Goal: Task Accomplishment & Management: Manage account settings

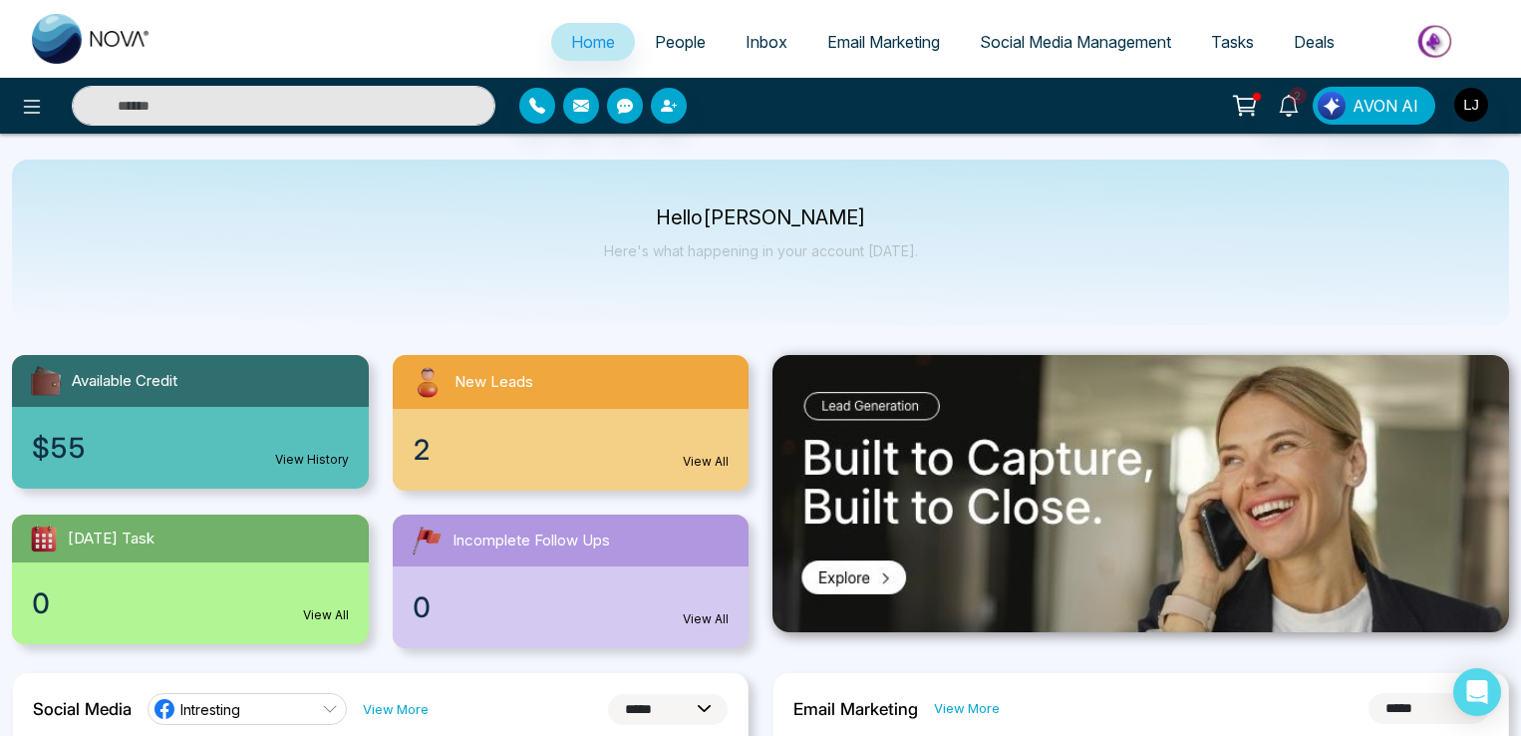
select select "*"
click at [1245, 105] on icon at bounding box center [1245, 106] width 28 height 28
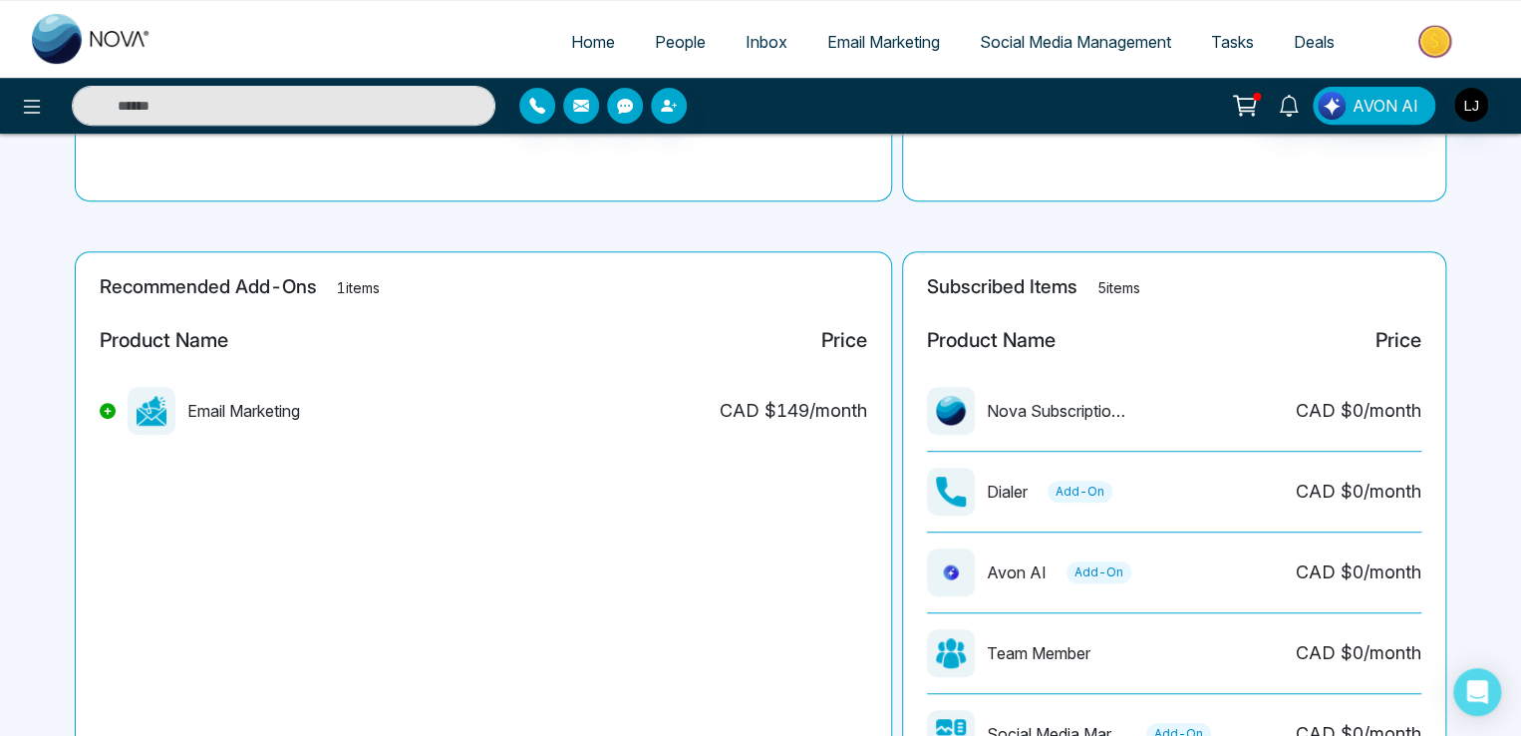
scroll to position [534, 0]
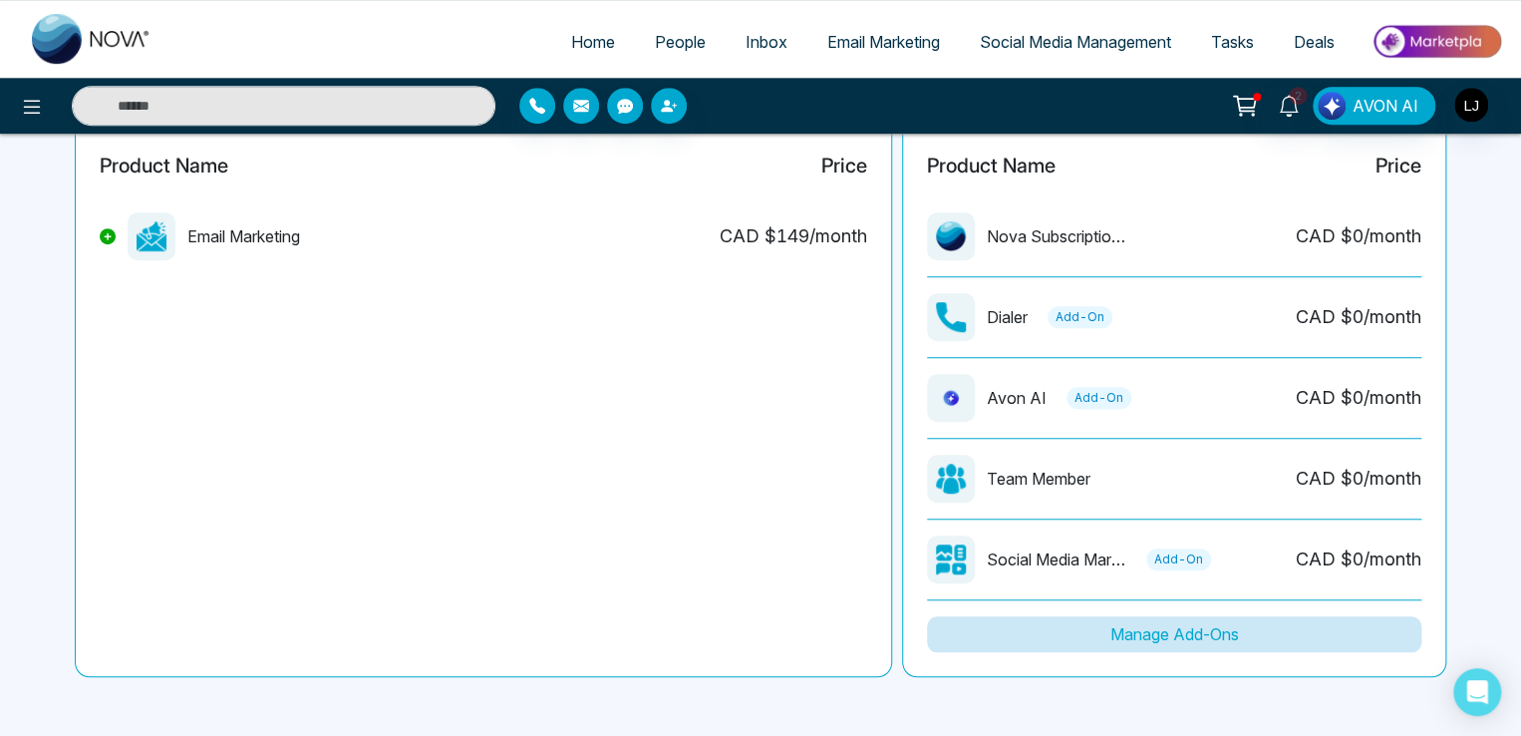
click at [1149, 639] on button "Manage Add-Ons" at bounding box center [1174, 634] width 494 height 36
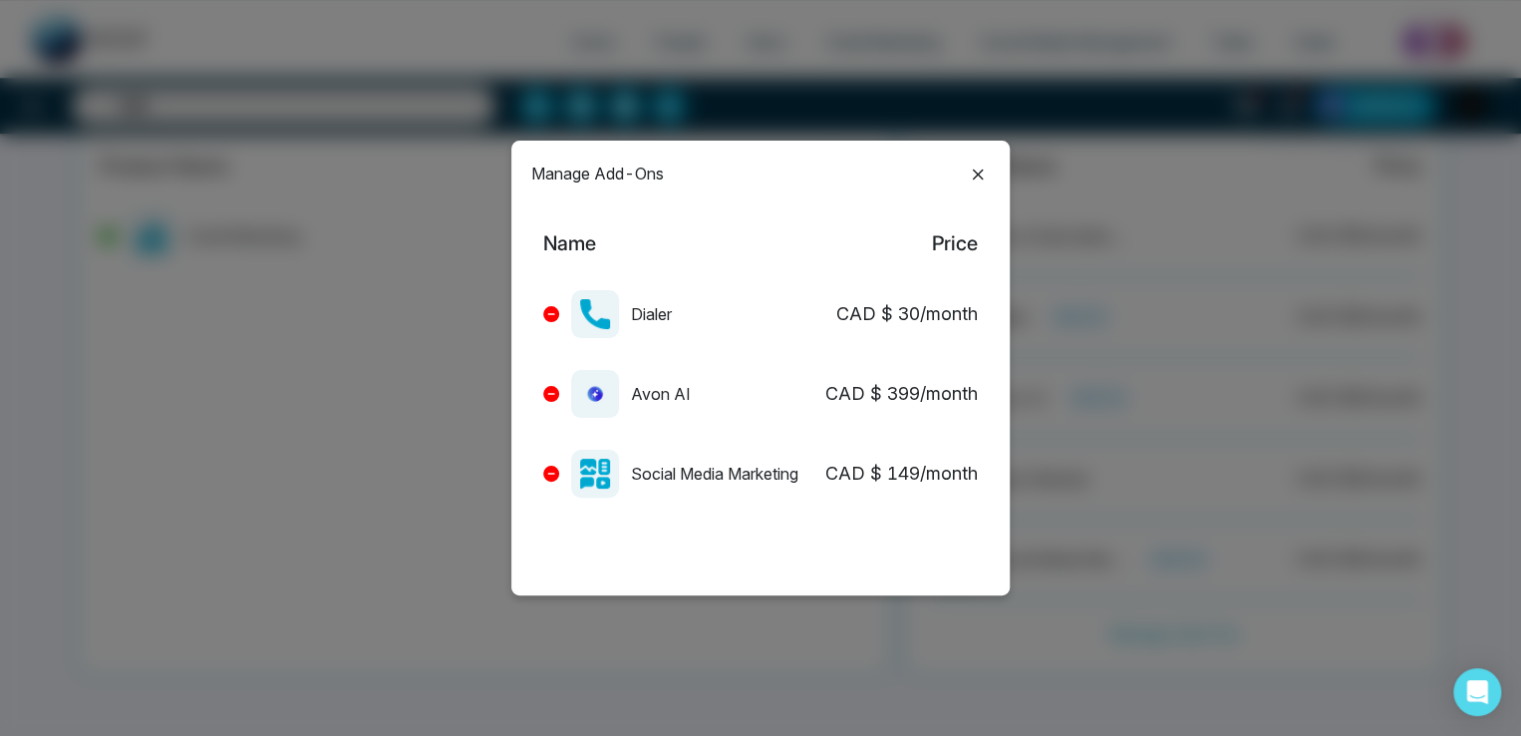
click at [552, 316] on icon at bounding box center [551, 314] width 8 height 8
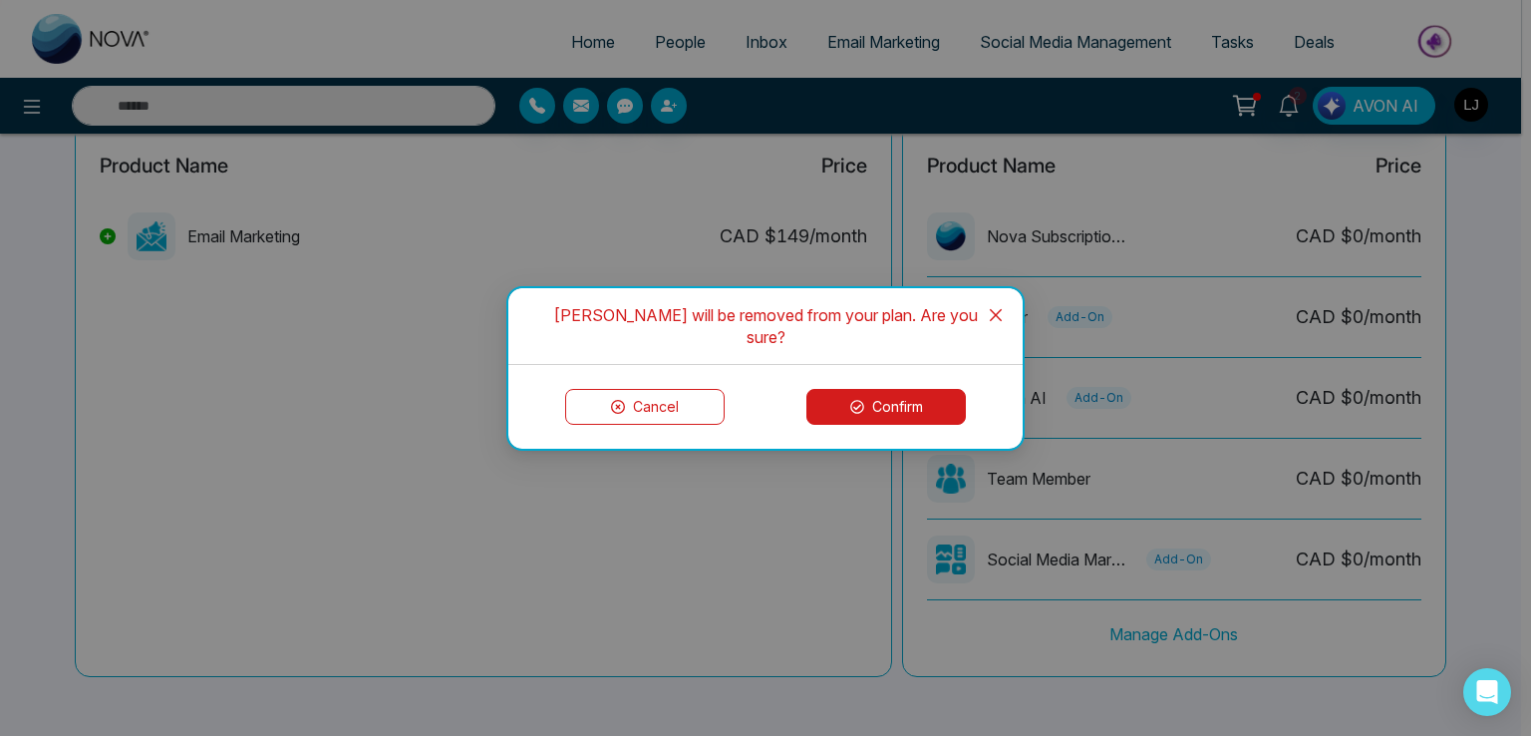
click at [847, 391] on button "Confirm" at bounding box center [885, 407] width 159 height 36
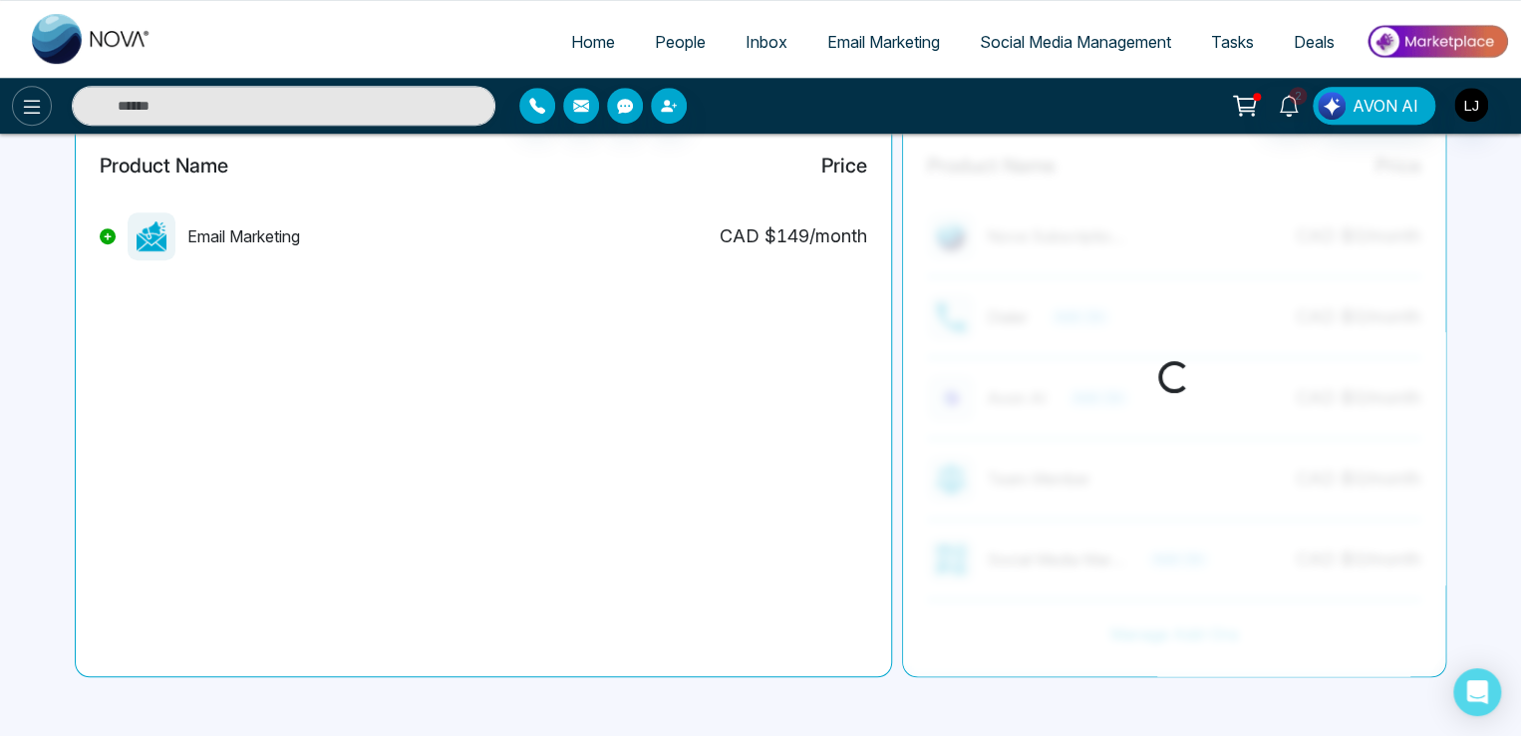
click at [32, 102] on icon at bounding box center [32, 107] width 24 height 24
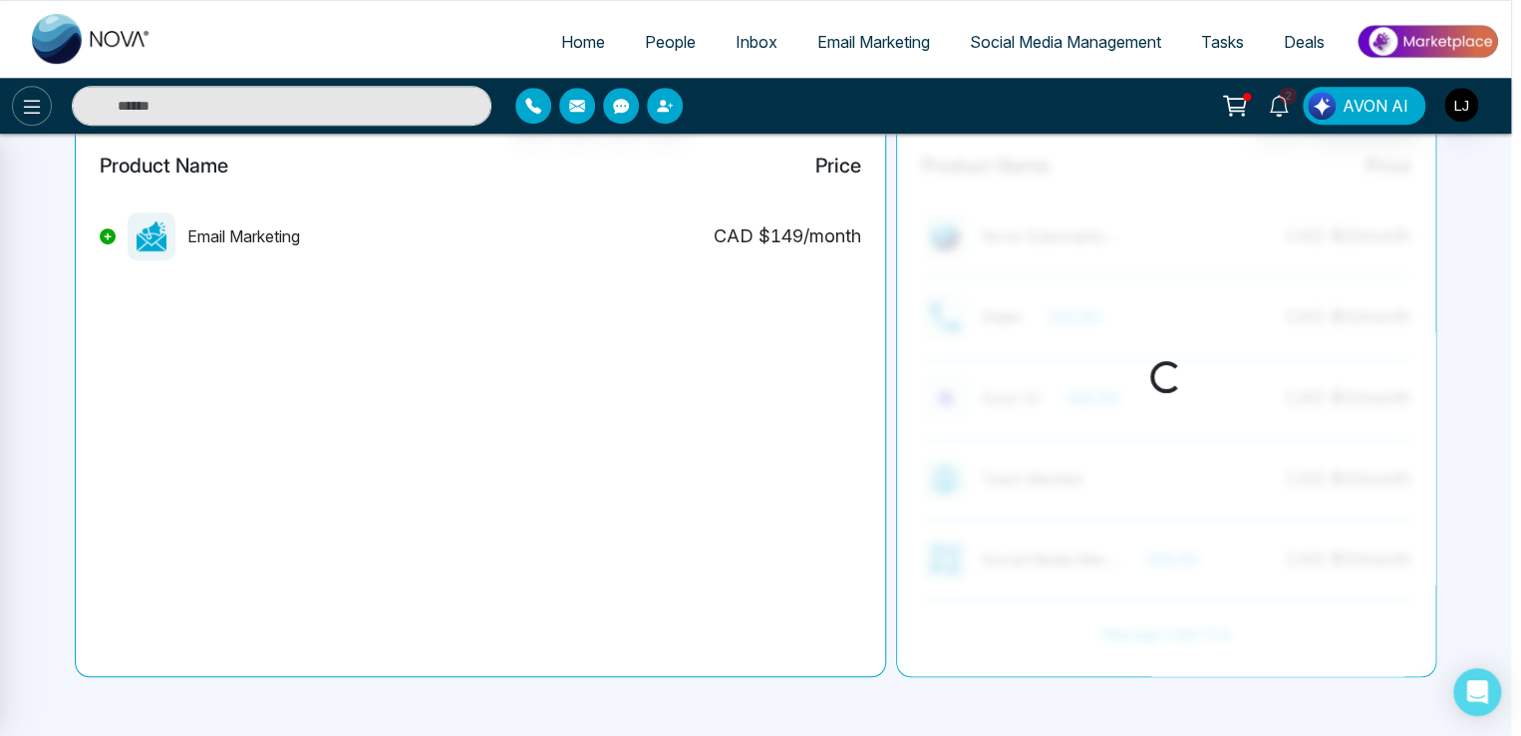
click at [32, 102] on div at bounding box center [760, 368] width 1521 height 736
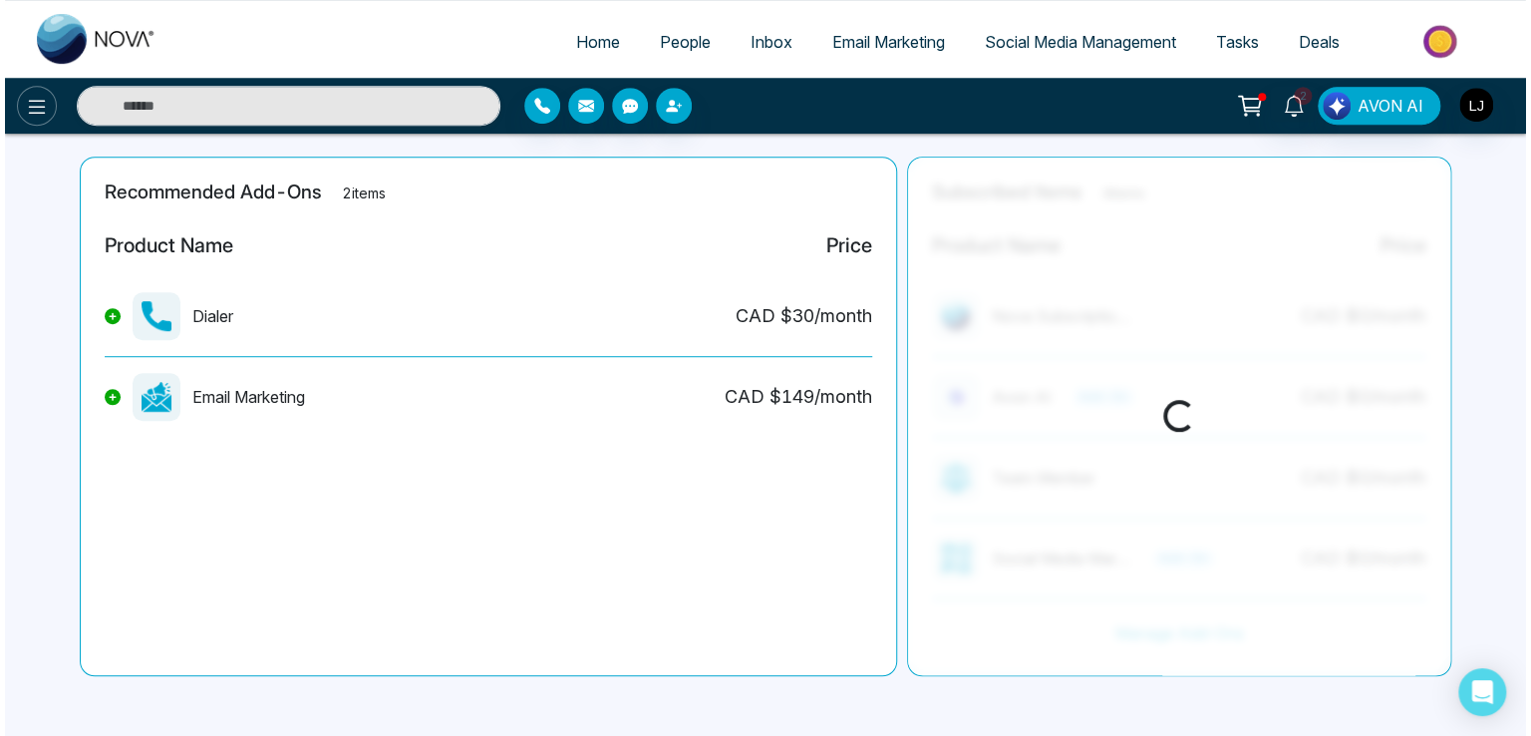
scroll to position [454, 0]
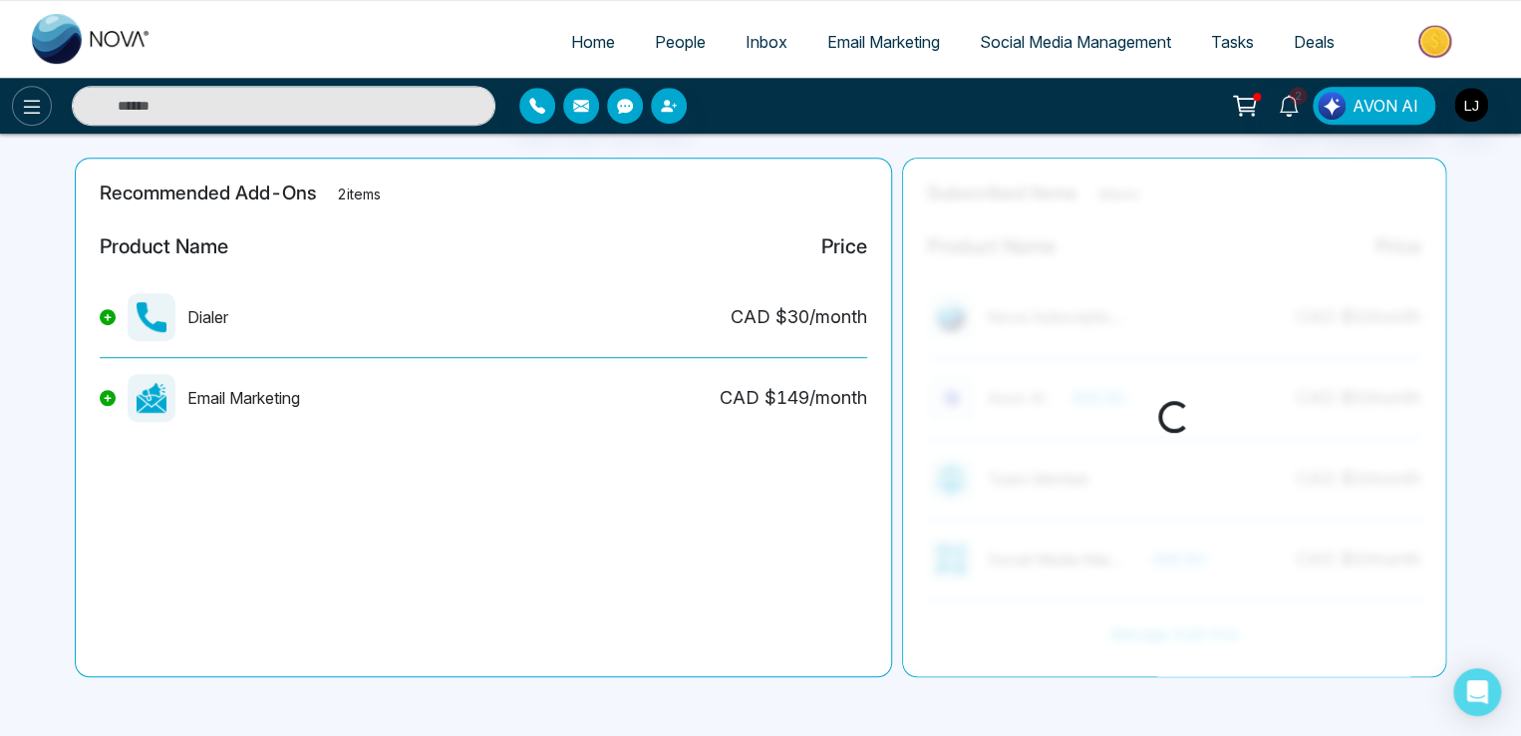
click at [32, 102] on icon at bounding box center [32, 107] width 24 height 24
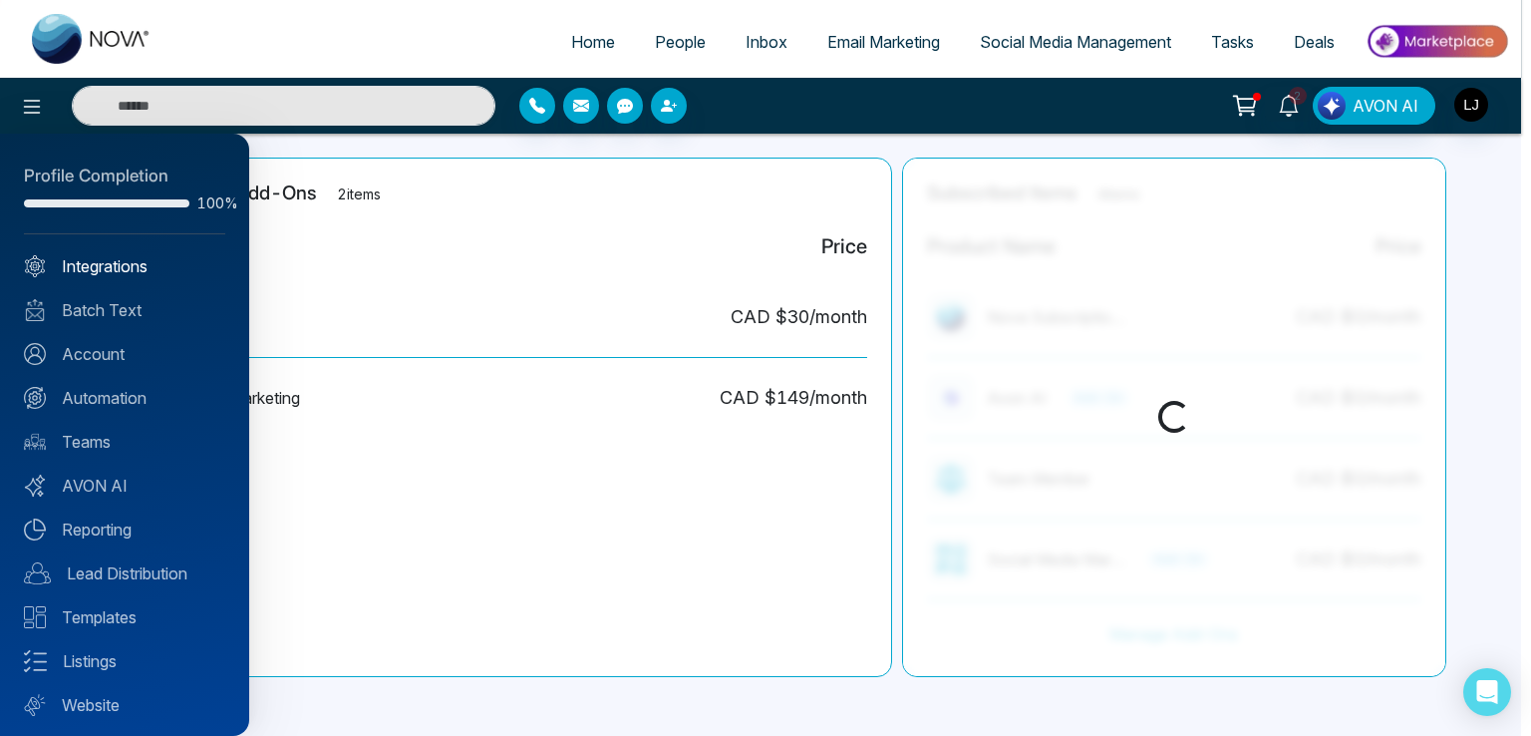
click at [104, 264] on link "Integrations" at bounding box center [124, 266] width 201 height 24
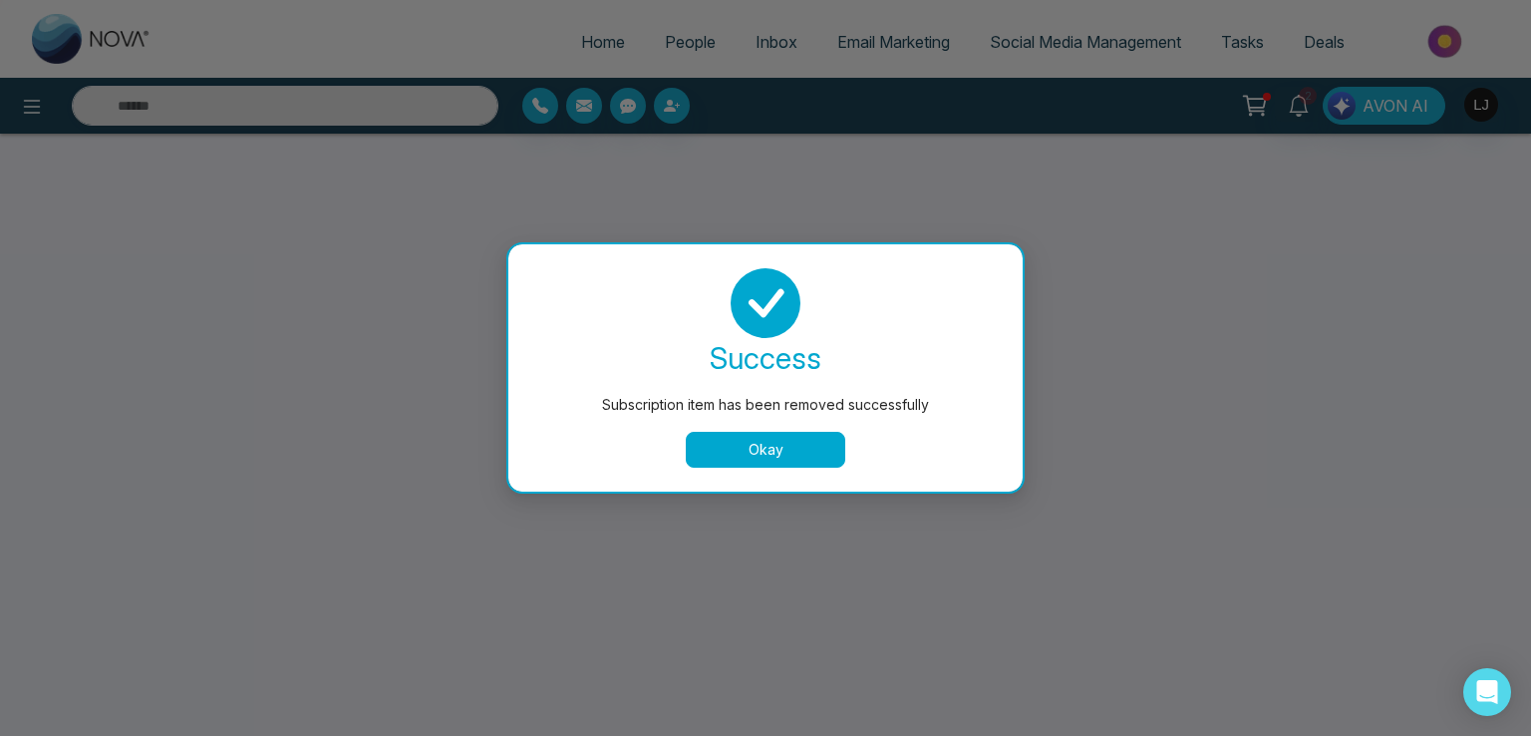
click at [797, 445] on button "Okay" at bounding box center [765, 450] width 159 height 36
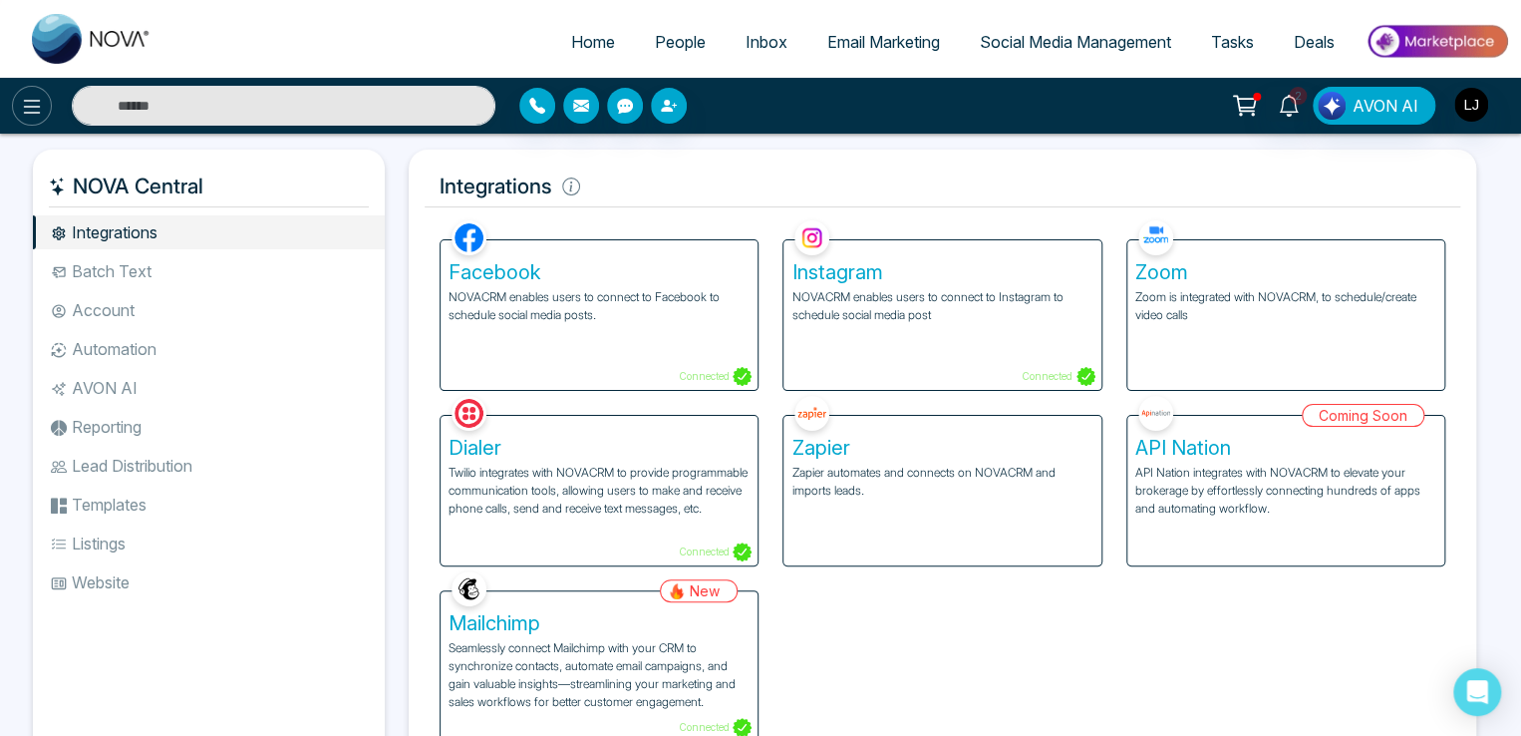
click at [36, 100] on icon at bounding box center [32, 107] width 17 height 14
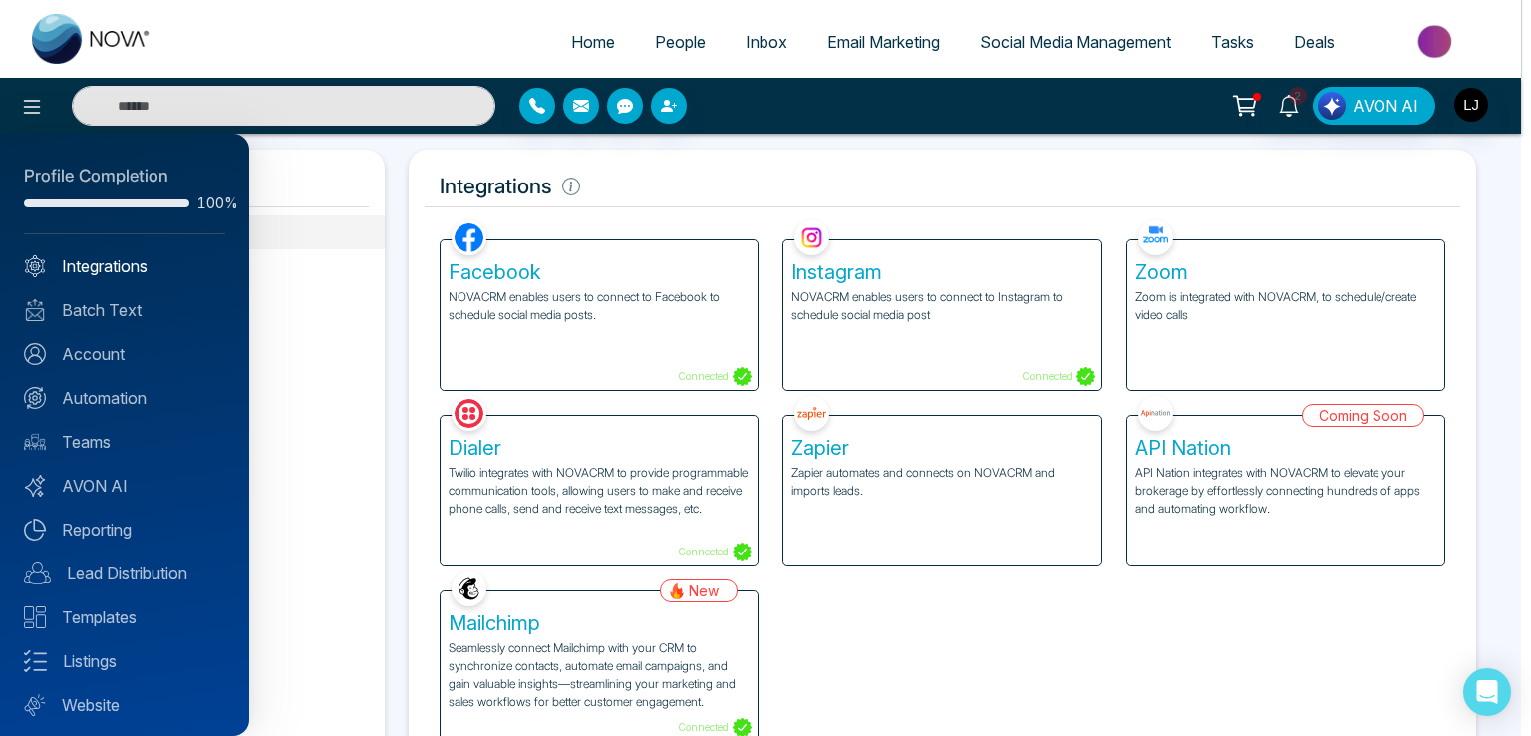
click at [116, 271] on link "Integrations" at bounding box center [124, 266] width 201 height 24
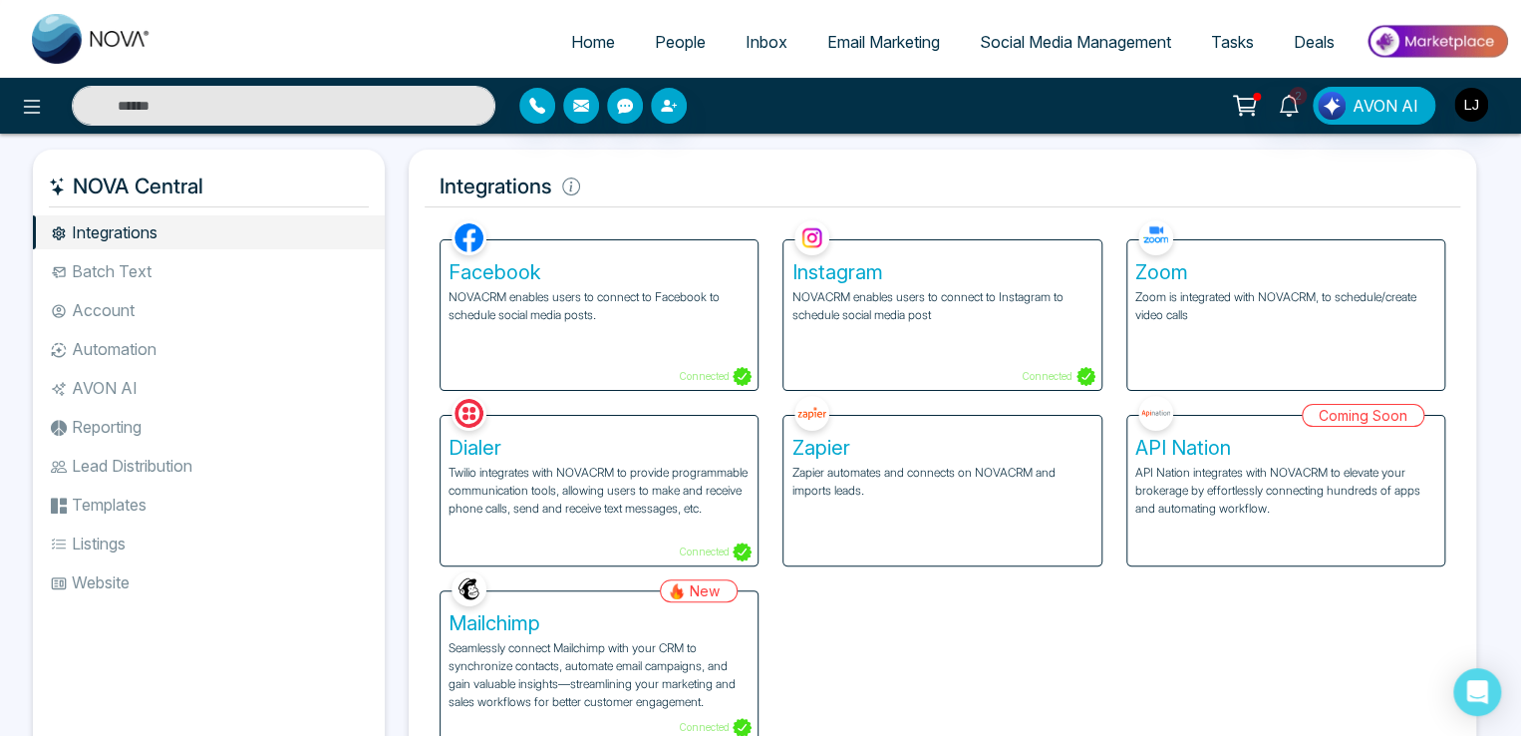
click at [656, 38] on span "People" at bounding box center [680, 42] width 51 height 20
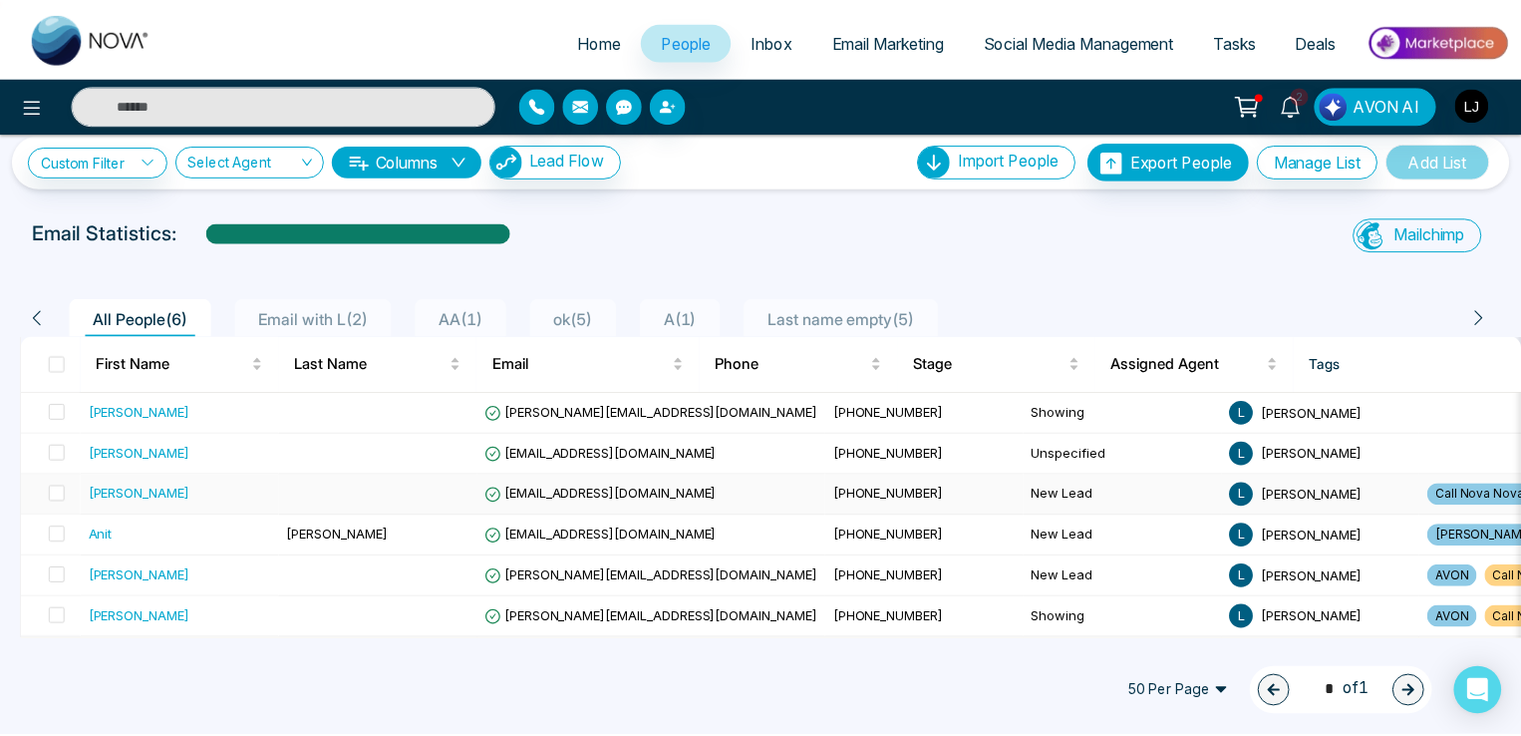
scroll to position [26, 0]
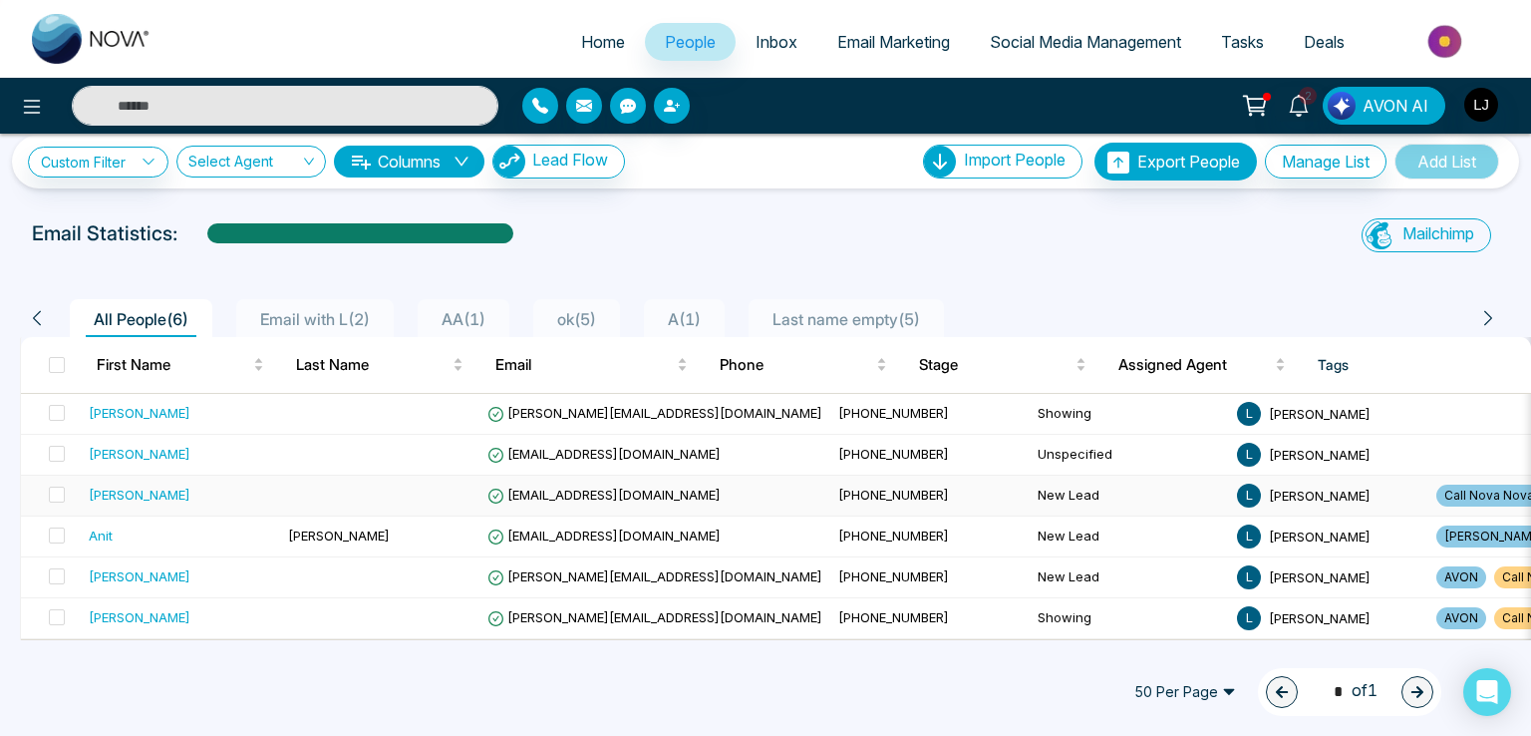
click at [1436, 484] on span "Call Nova Nova..." at bounding box center [1493, 495] width 115 height 22
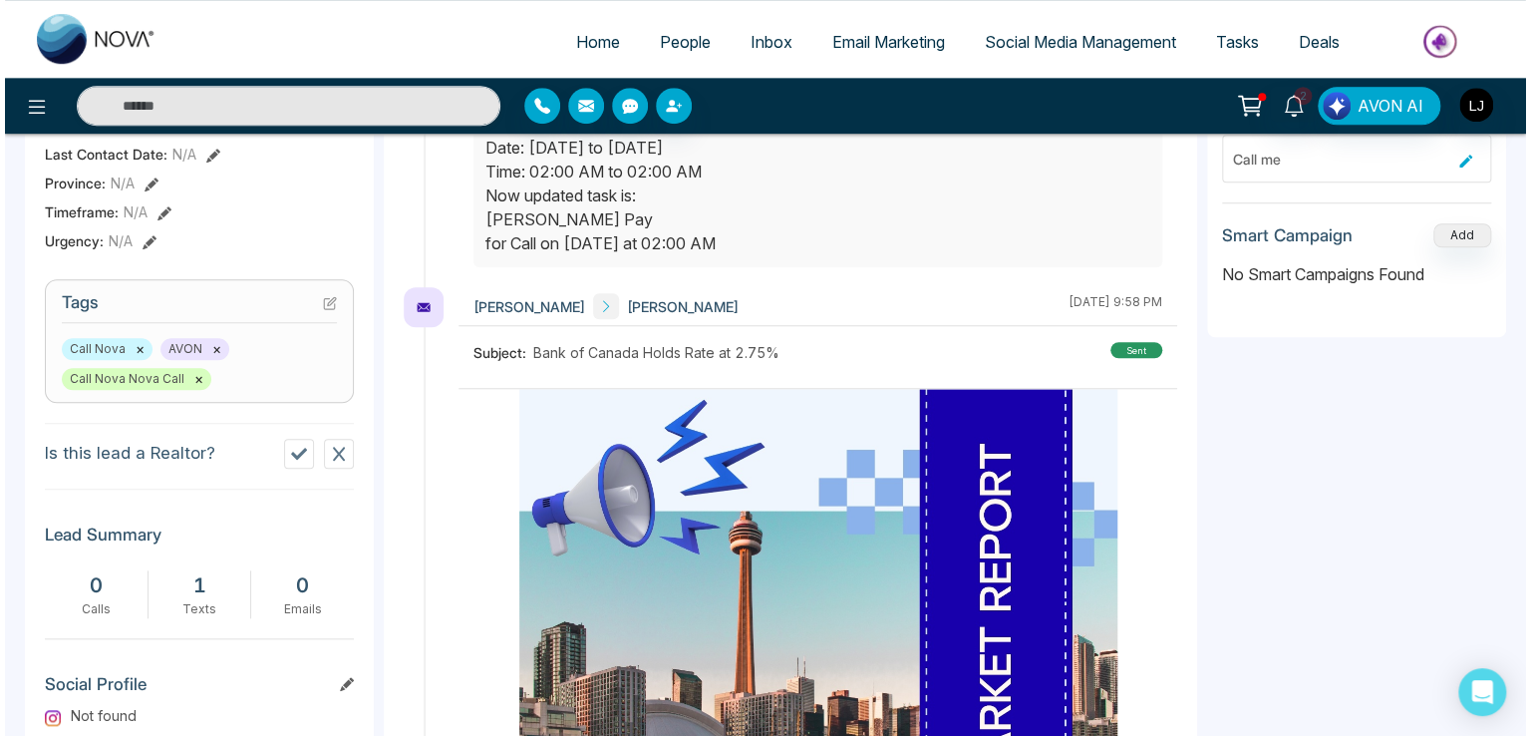
scroll to position [698, 0]
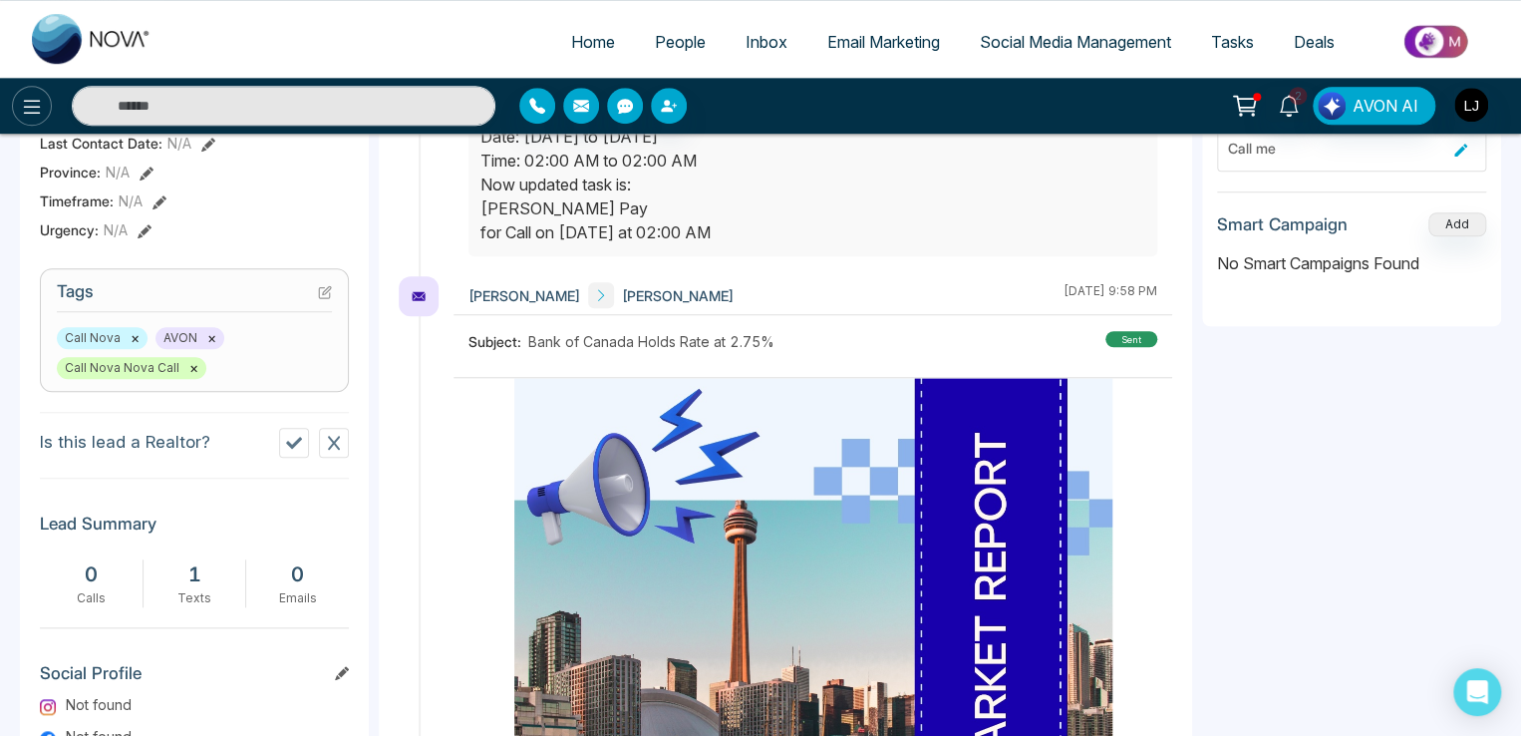
click at [30, 105] on icon at bounding box center [32, 107] width 24 height 24
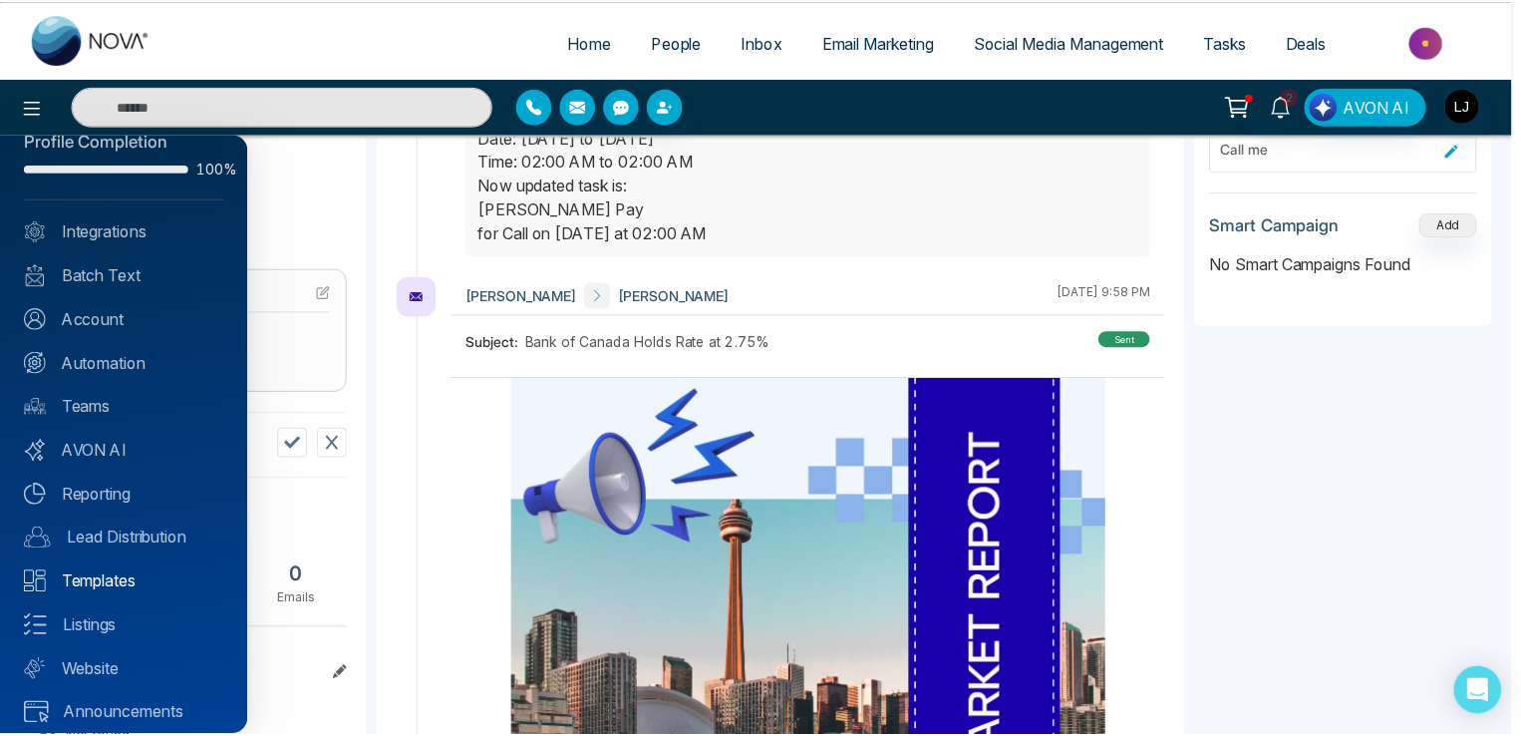
scroll to position [48, 0]
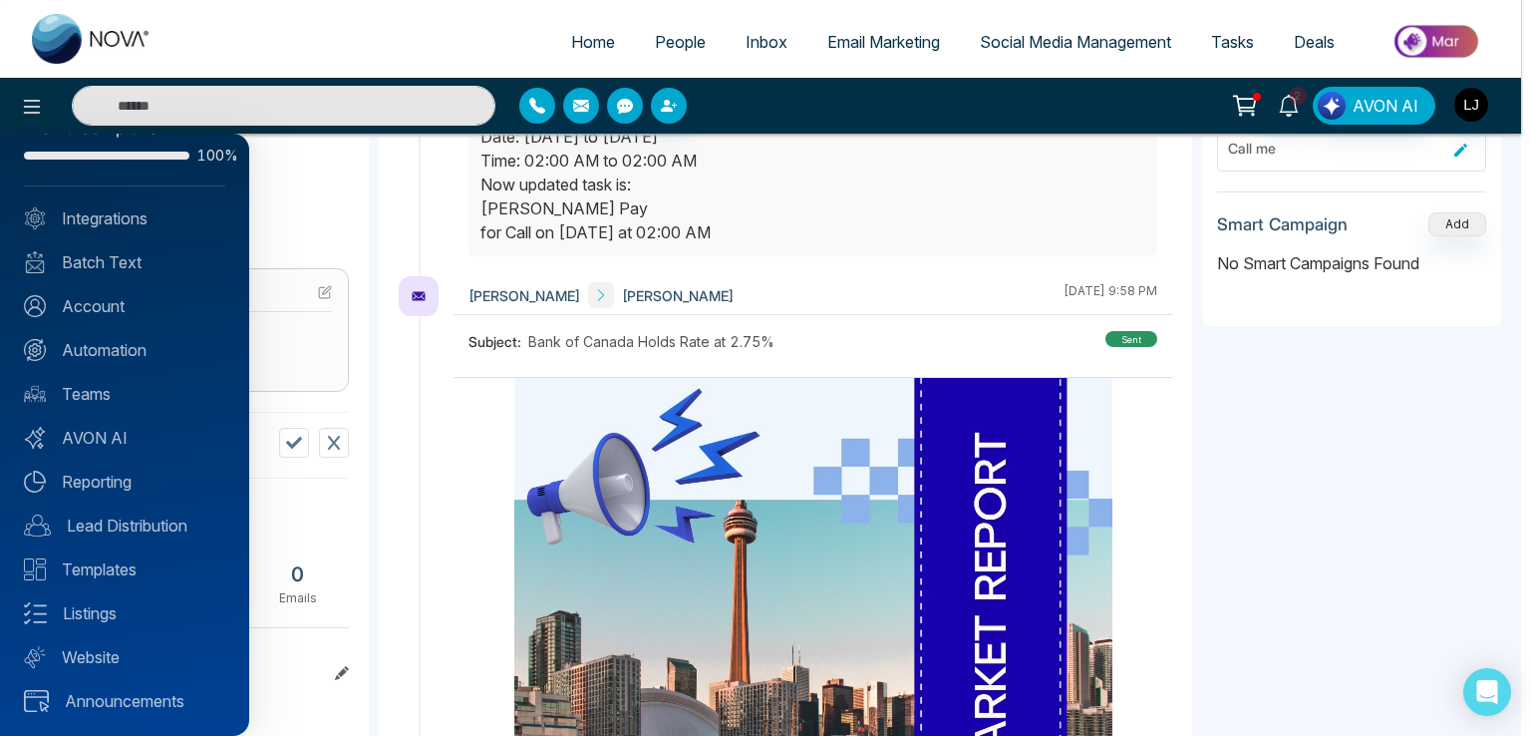
click at [385, 73] on div at bounding box center [765, 368] width 1531 height 736
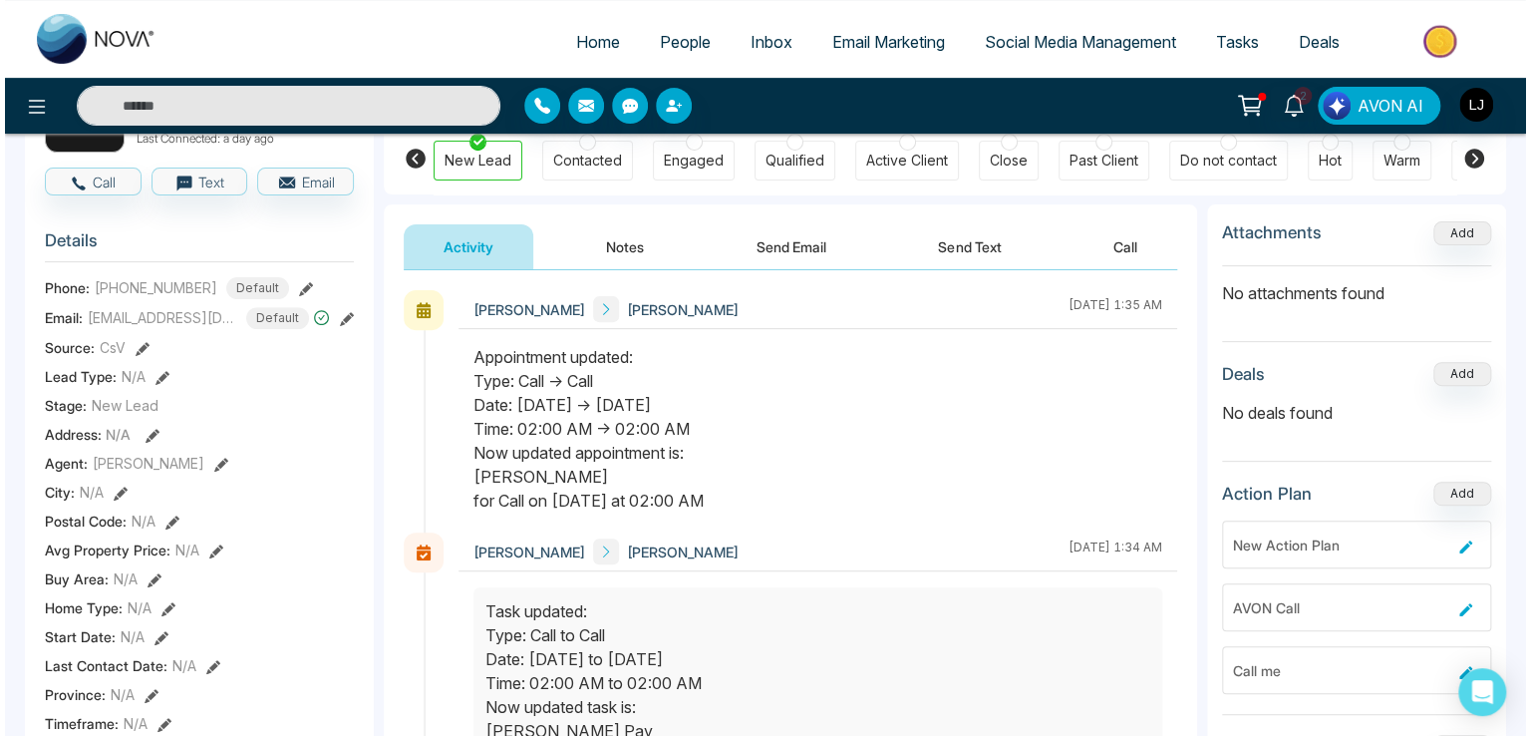
scroll to position [0, 0]
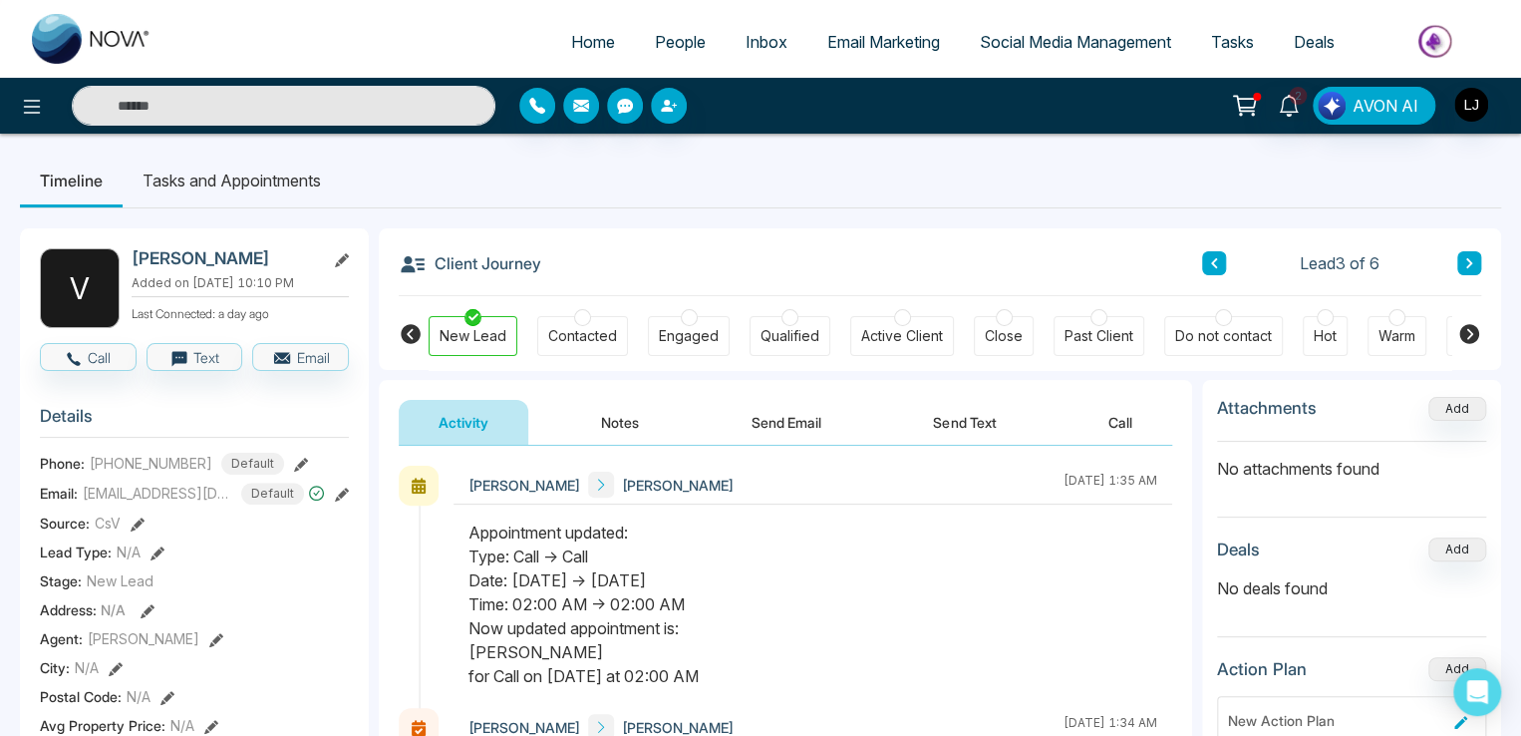
click at [694, 27] on link "People" at bounding box center [680, 42] width 91 height 38
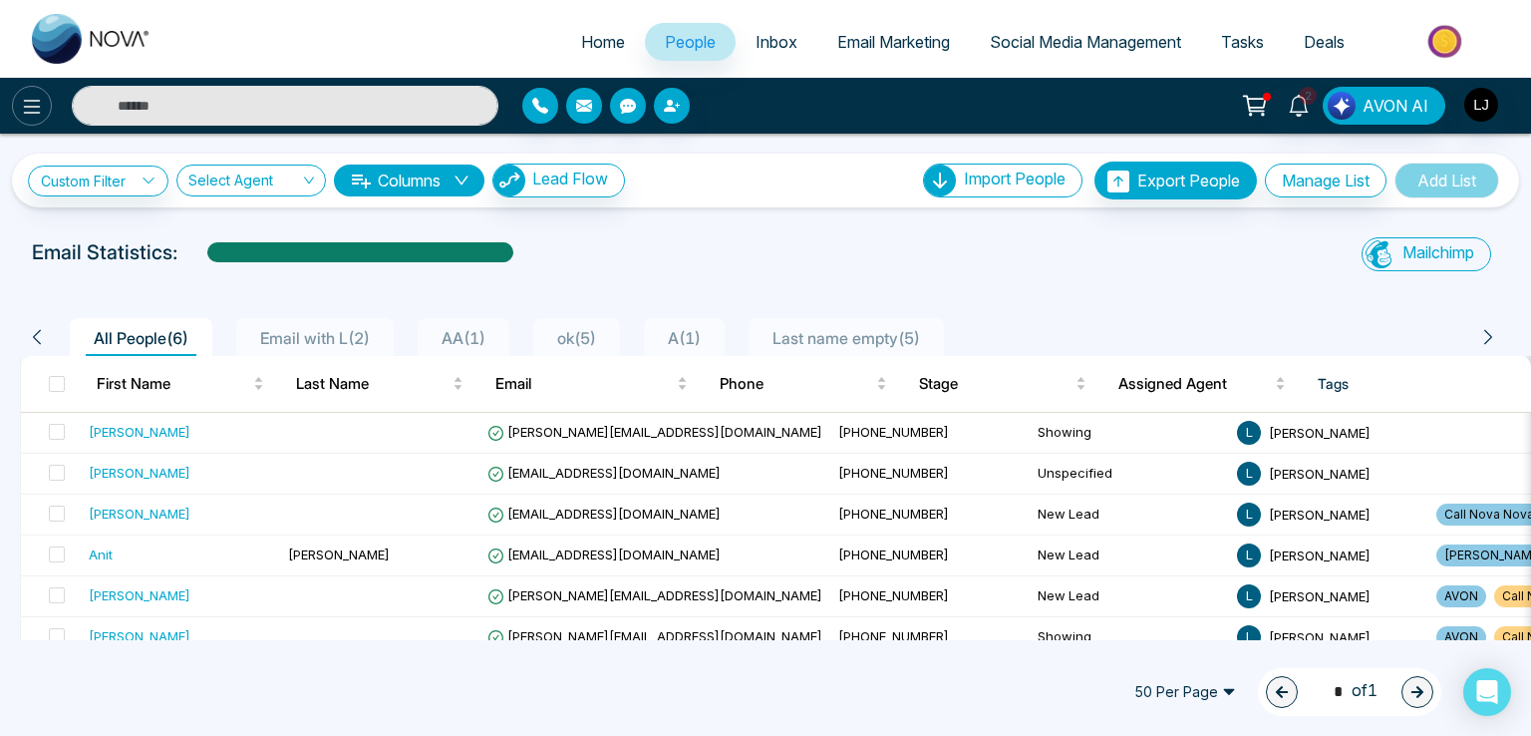
click at [48, 102] on button at bounding box center [32, 106] width 40 height 40
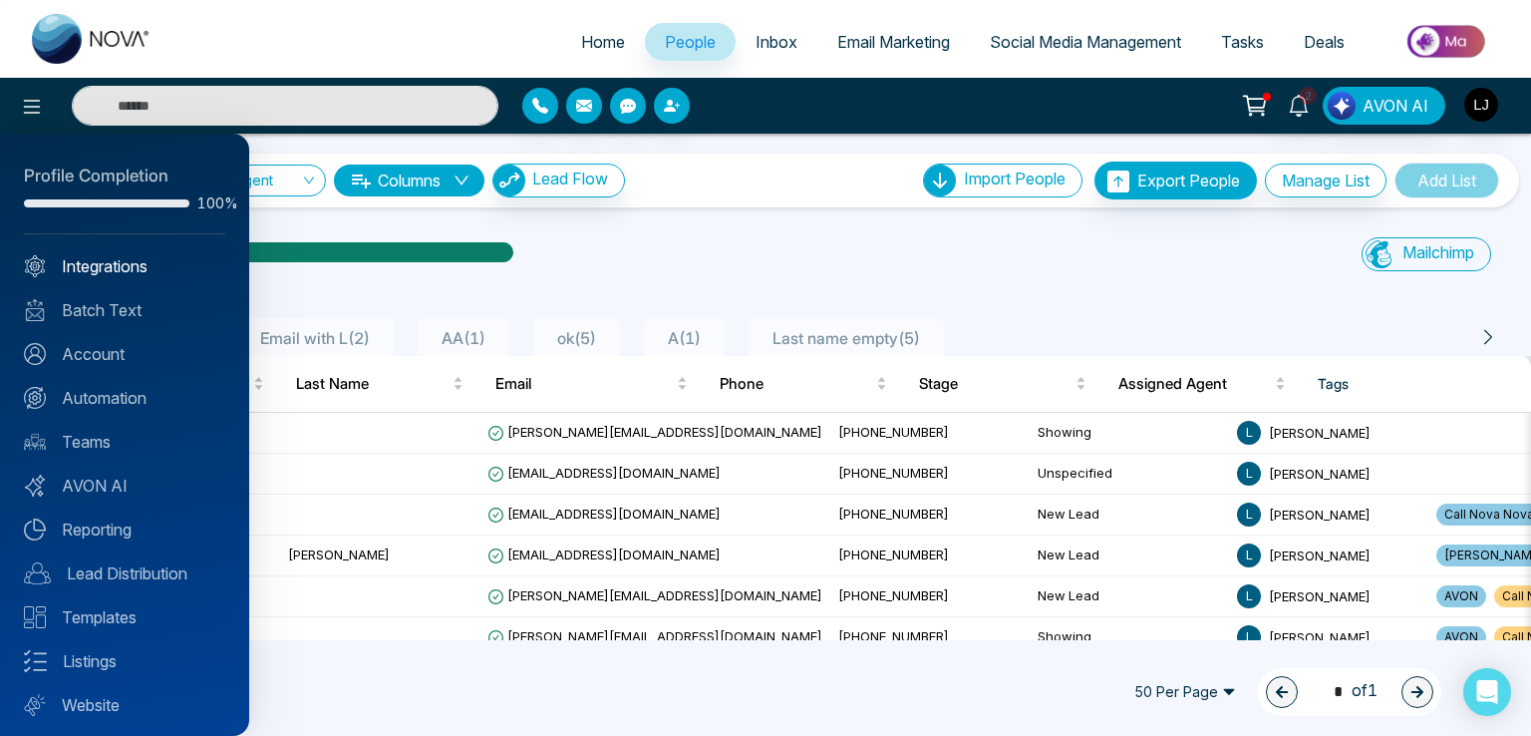
click at [125, 274] on link "Integrations" at bounding box center [124, 266] width 201 height 24
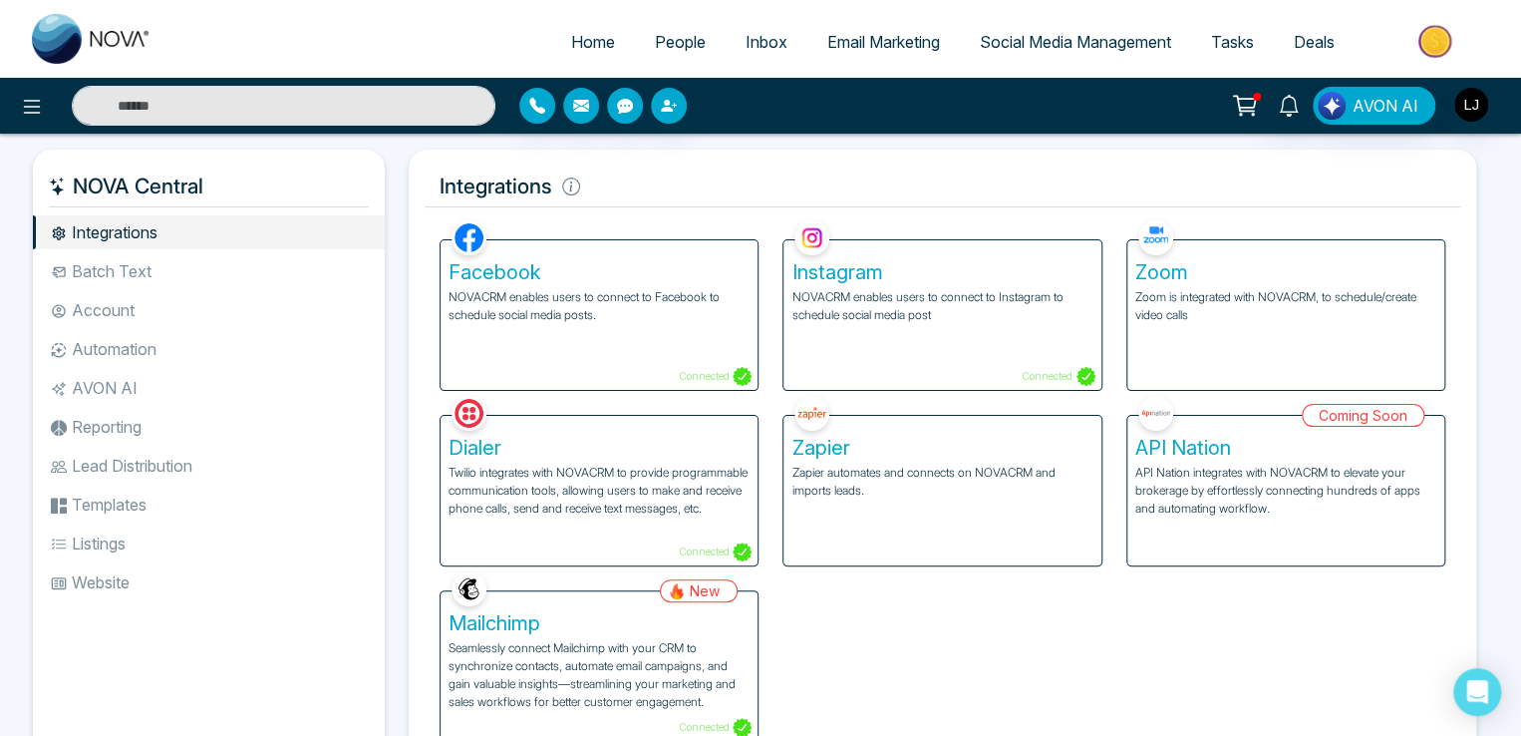
click at [579, 515] on p "Twilio integrates with NOVACRM to provide programmable communication tools, all…" at bounding box center [599, 491] width 301 height 54
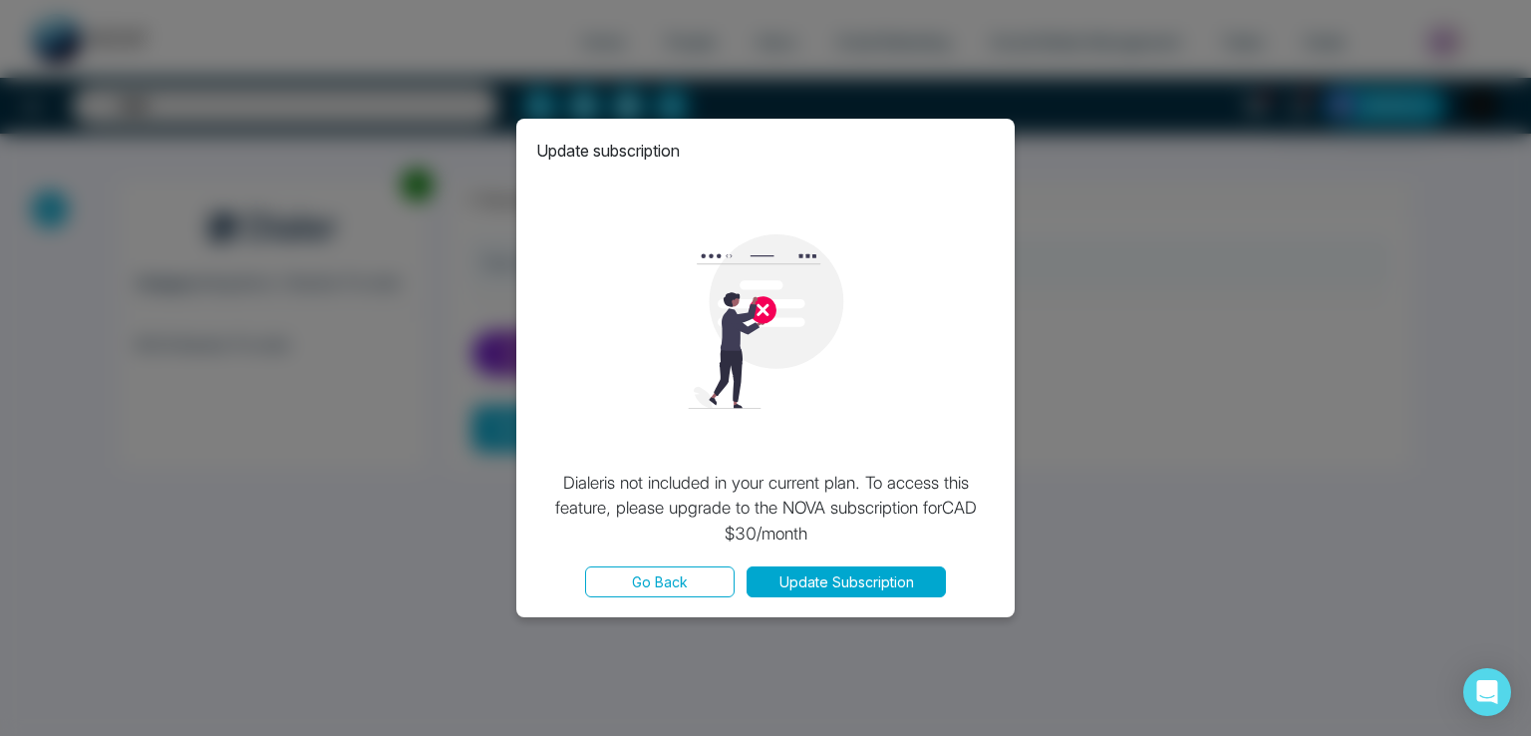
click at [991, 145] on div "Update subscription" at bounding box center [765, 151] width 459 height 24
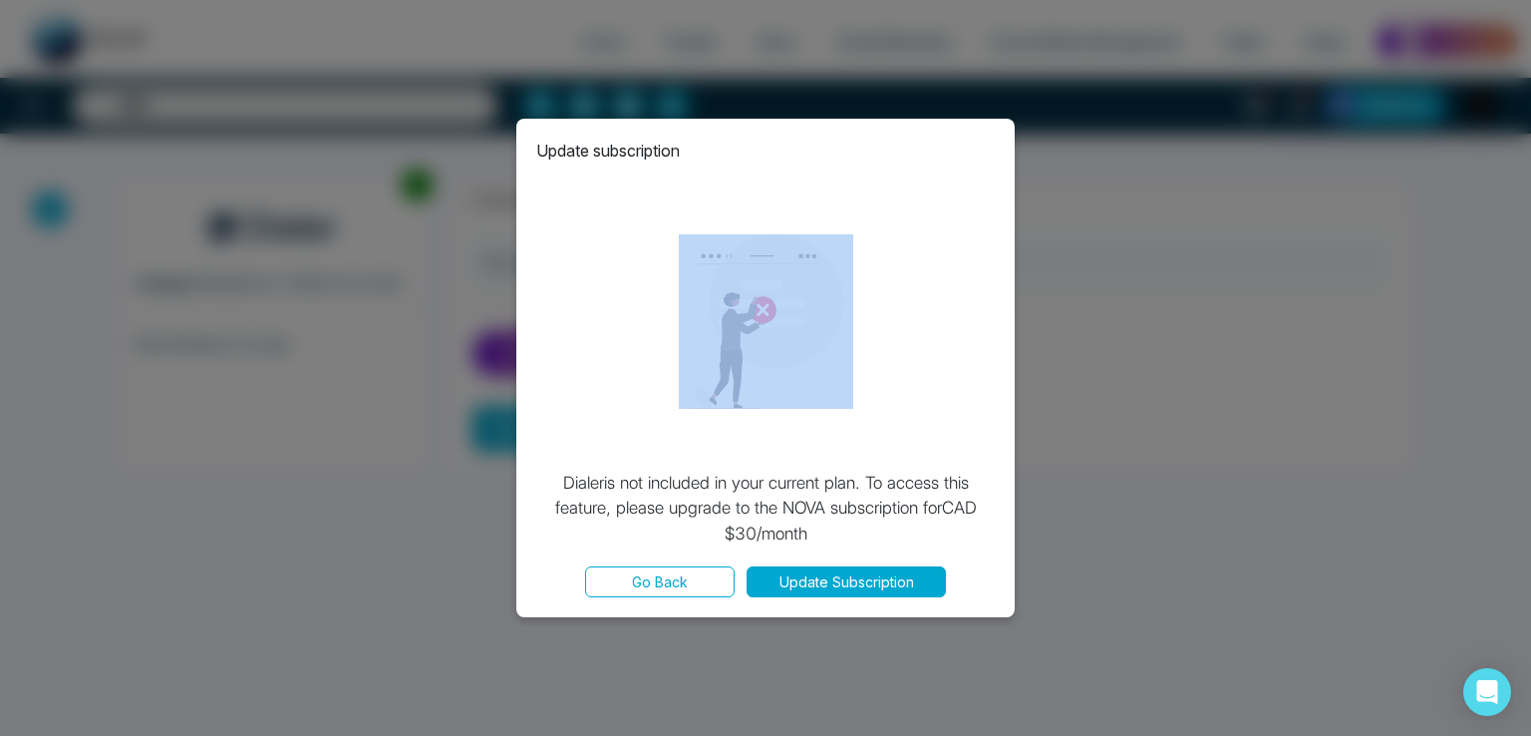
click at [991, 145] on div "Update subscription" at bounding box center [765, 151] width 459 height 24
click at [992, 124] on div "Update subscription [PERSON_NAME] is not included in your current plan. To acce…" at bounding box center [765, 368] width 498 height 498
click at [995, 126] on div "Update subscription [PERSON_NAME] is not included in your current plan. To acce…" at bounding box center [765, 368] width 498 height 498
click at [665, 577] on button "Go Back" at bounding box center [660, 581] width 150 height 31
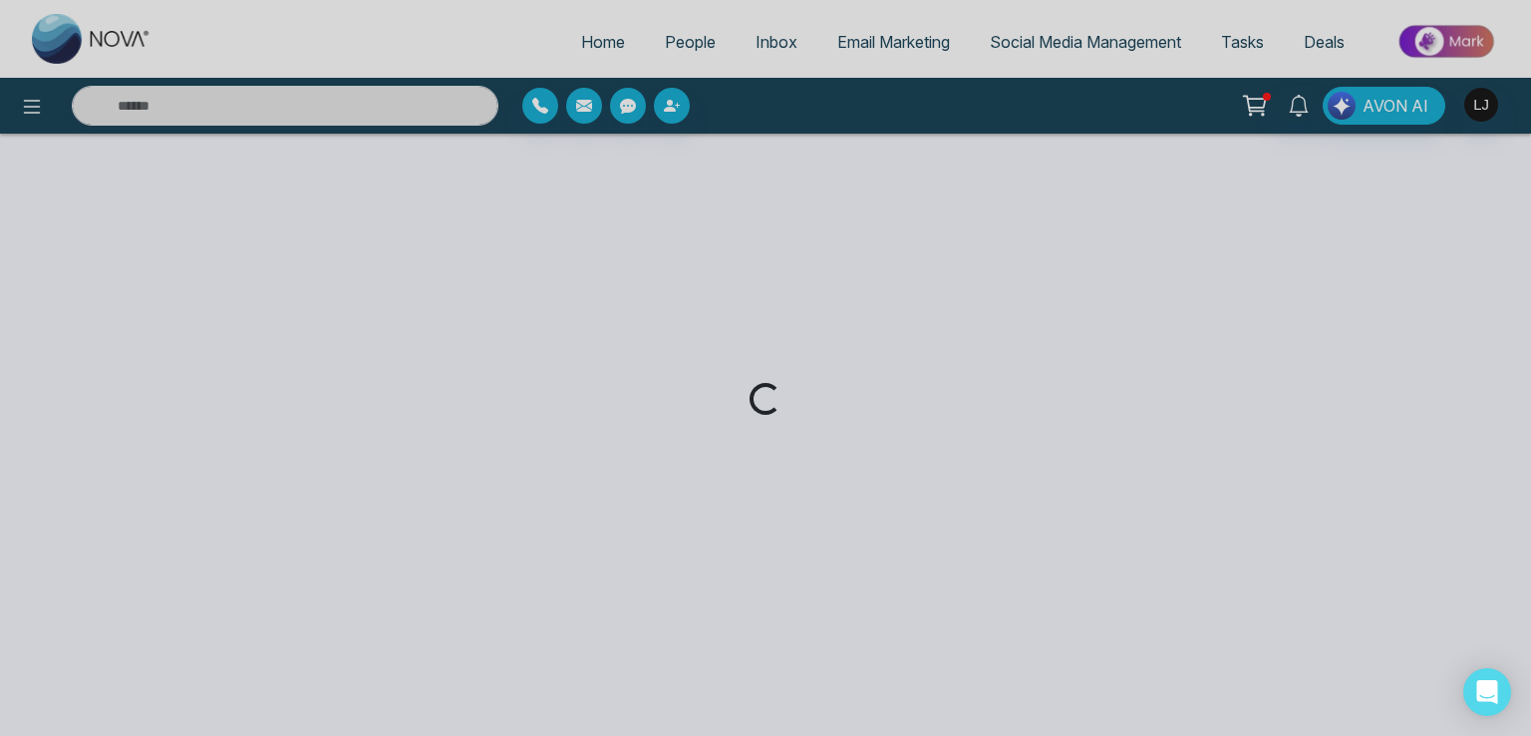
click at [38, 114] on div "Loading..." at bounding box center [765, 368] width 1531 height 736
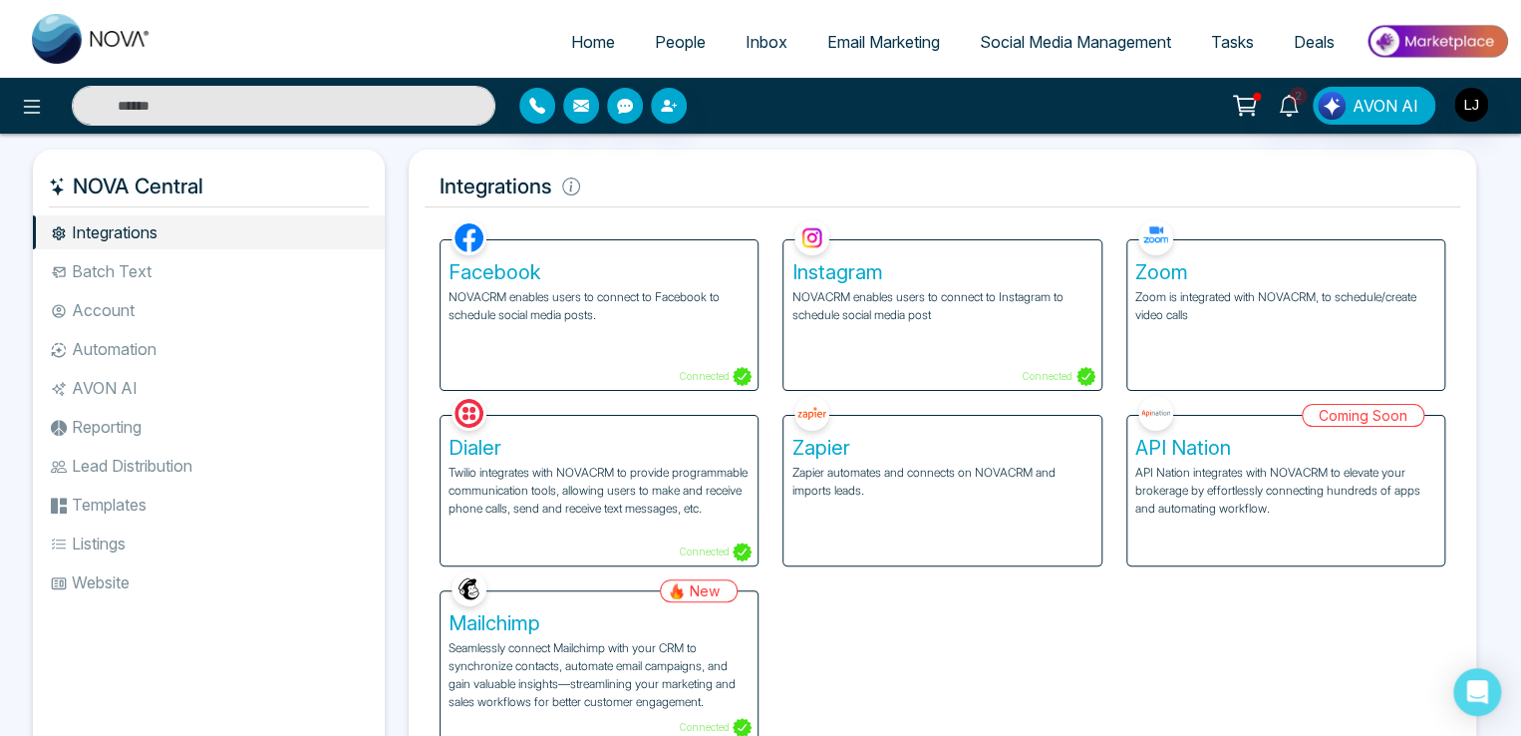
click at [38, 114] on icon at bounding box center [32, 107] width 24 height 24
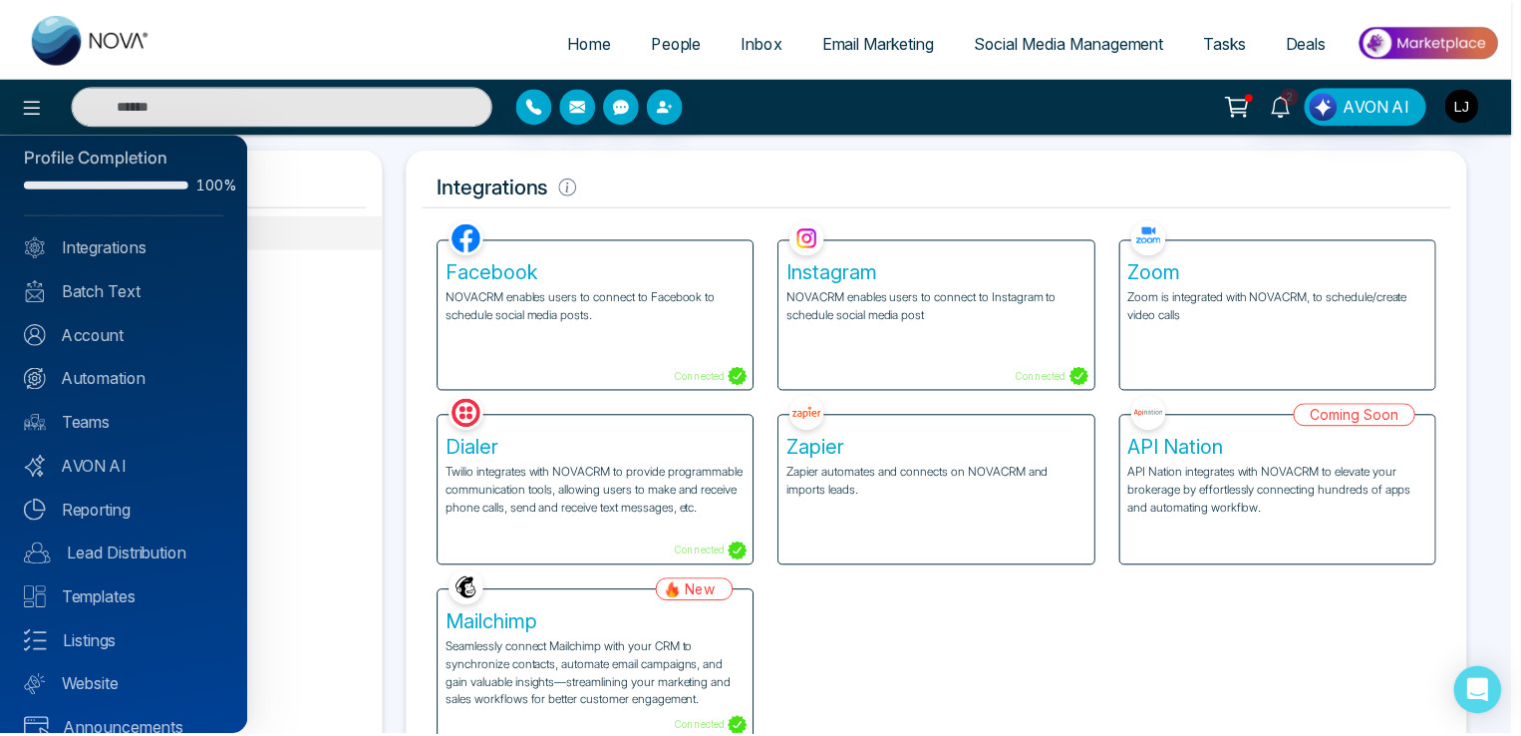
scroll to position [48, 0]
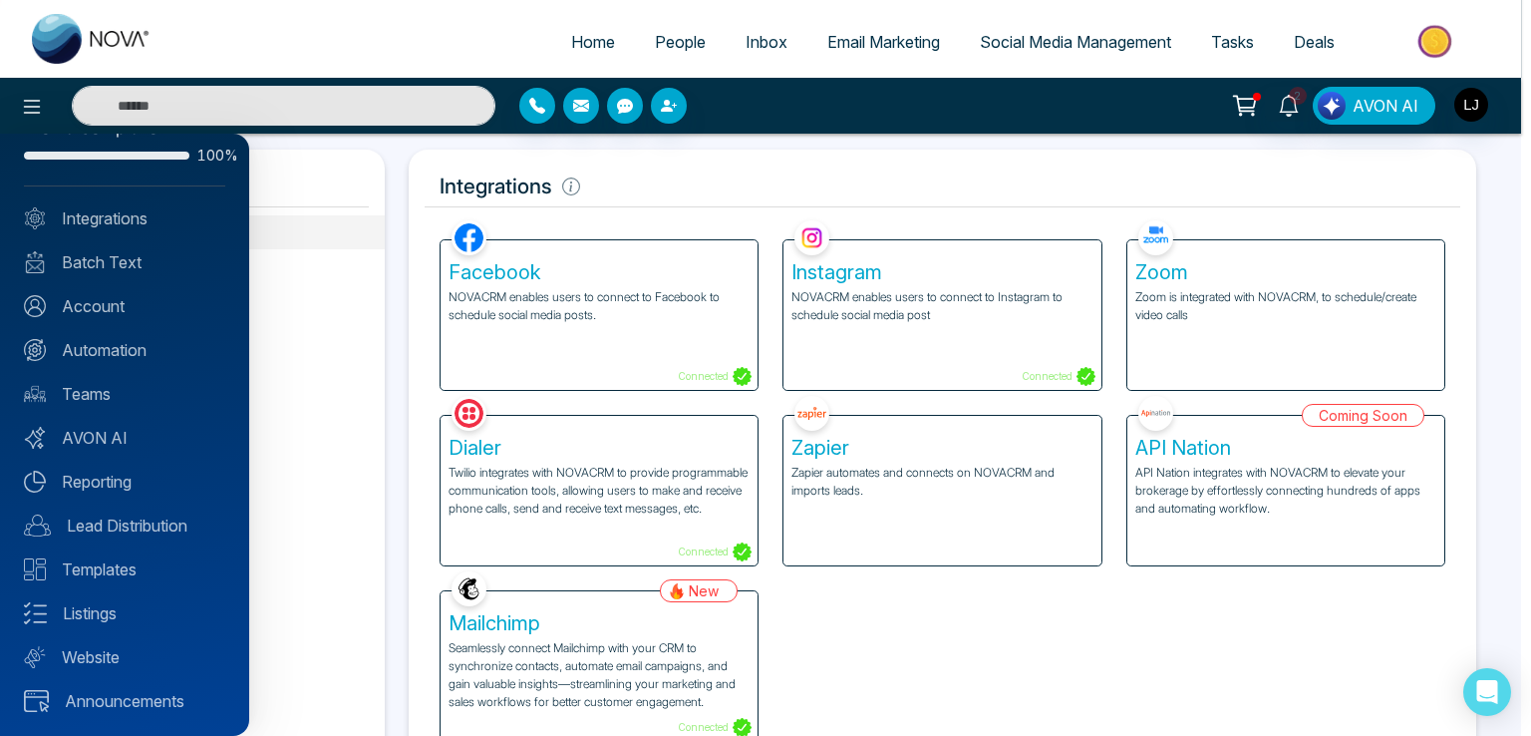
click at [356, 304] on div at bounding box center [765, 368] width 1531 height 736
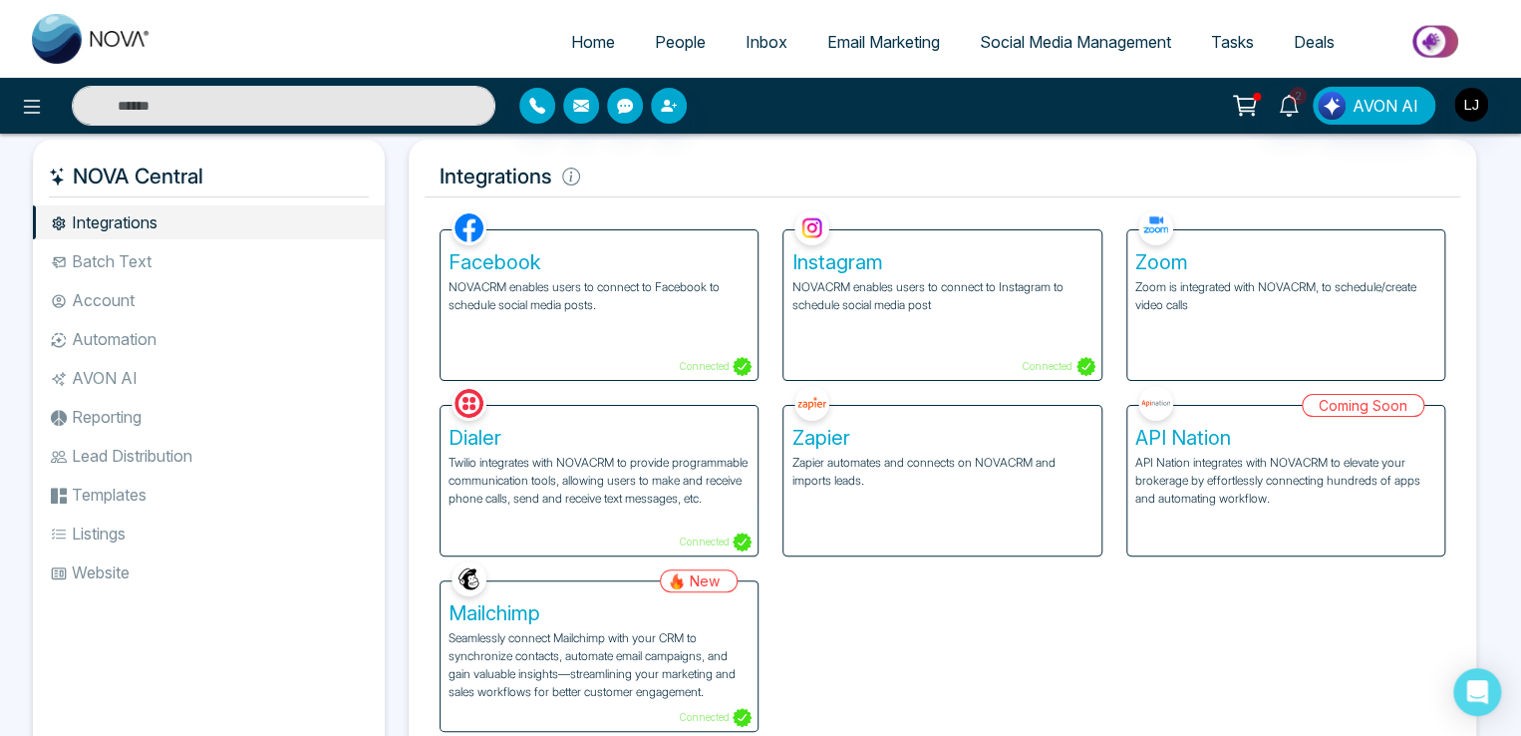
scroll to position [80, 0]
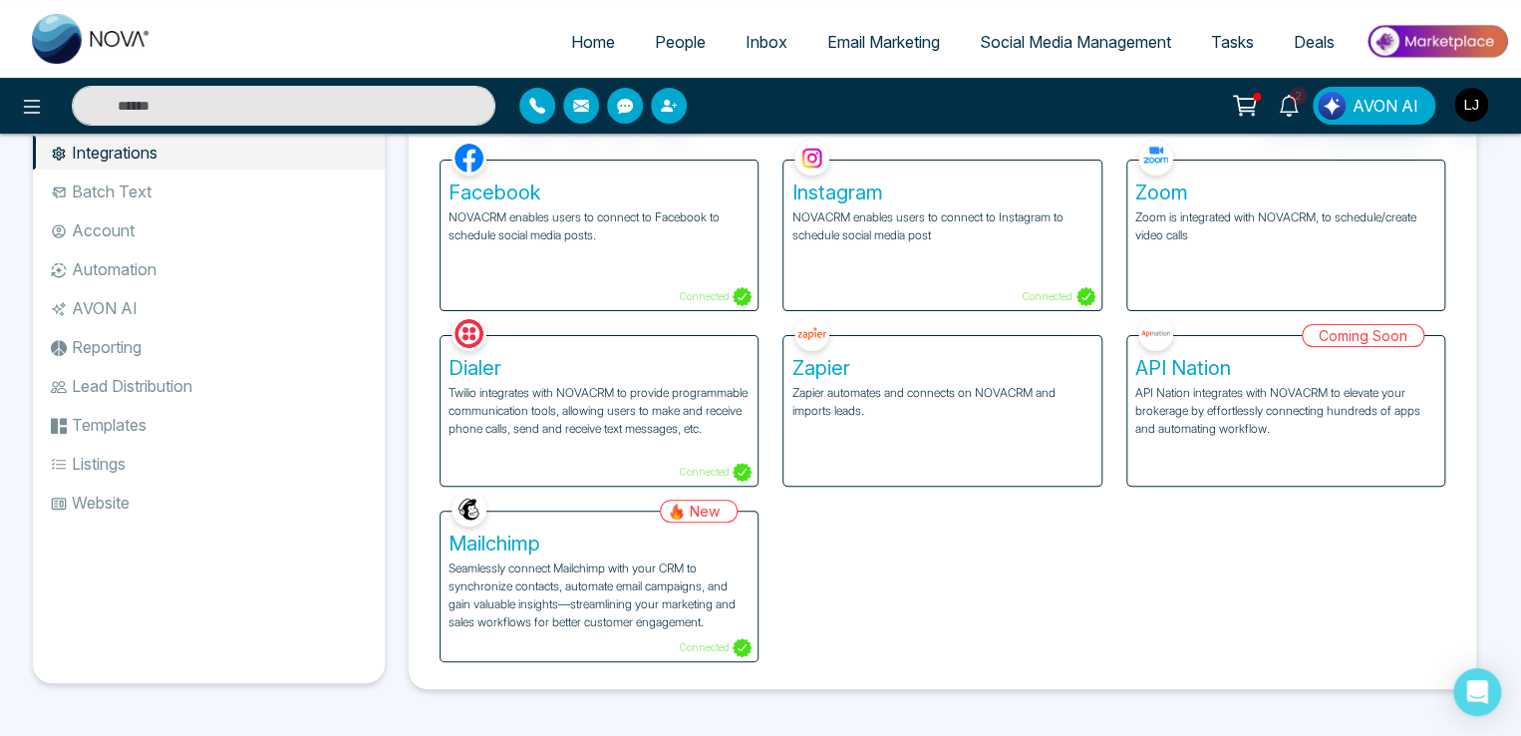
click at [112, 418] on li "Templates" at bounding box center [209, 425] width 352 height 34
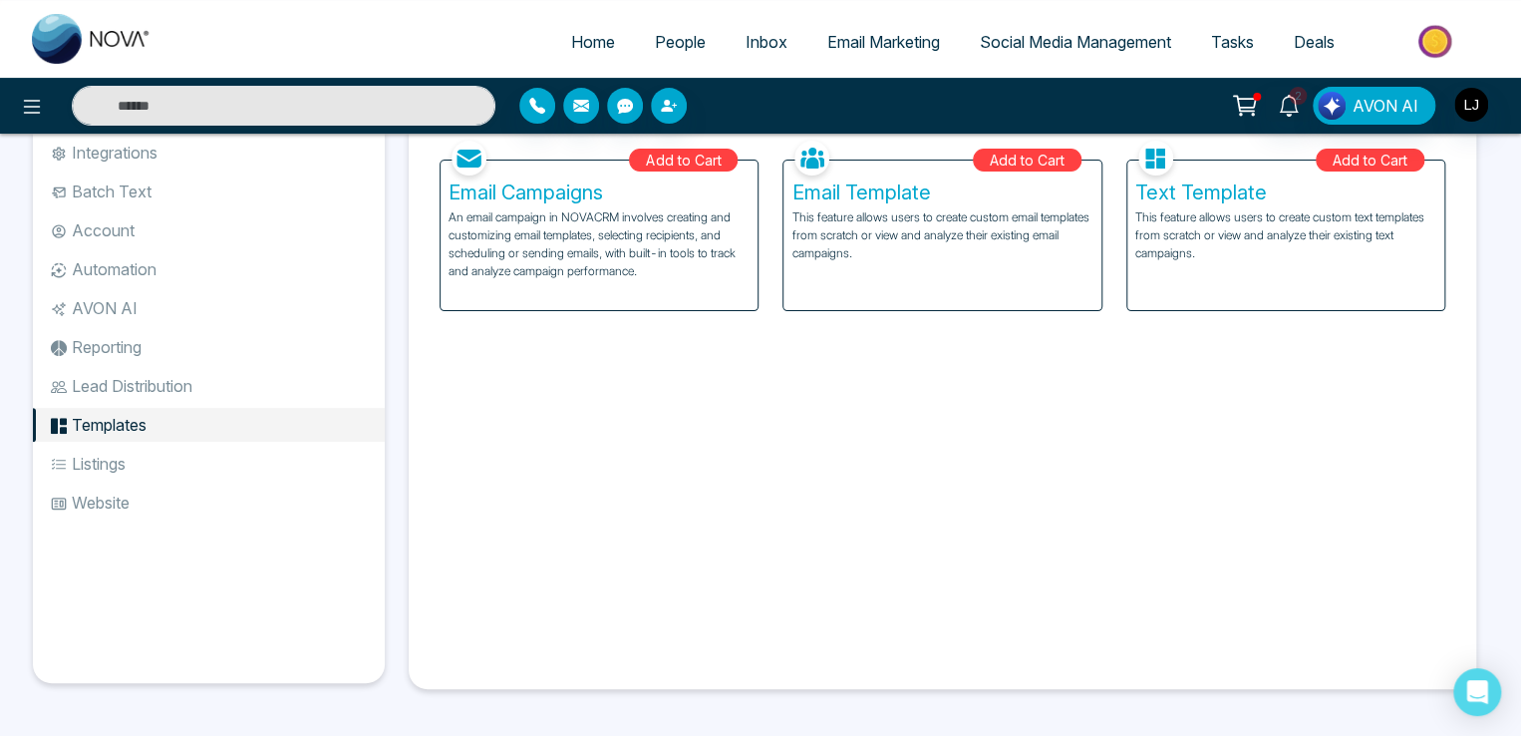
click at [640, 214] on p "An email campaign in NOVACRM involves creating and customizing email templates,…" at bounding box center [599, 244] width 301 height 72
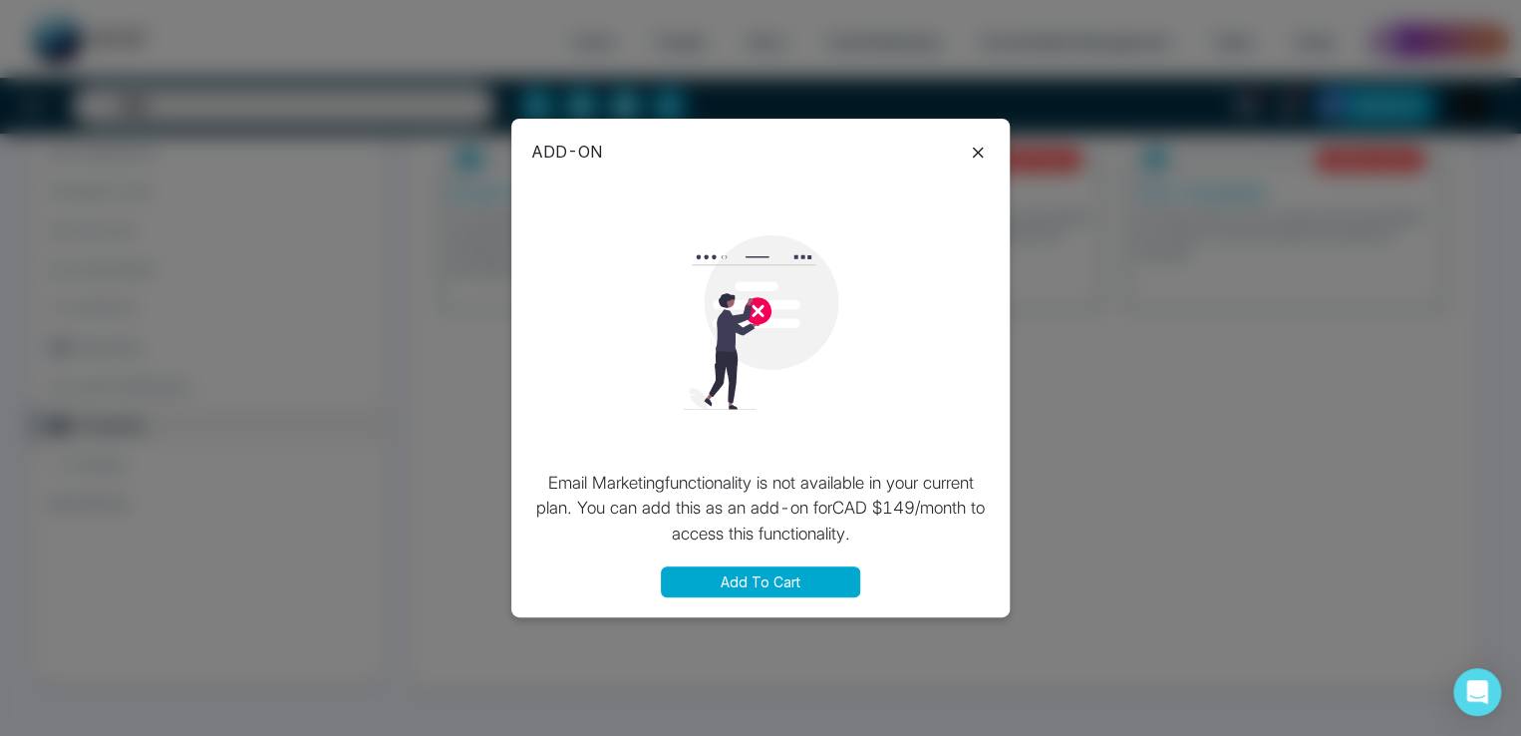
click at [977, 153] on icon at bounding box center [978, 152] width 11 height 11
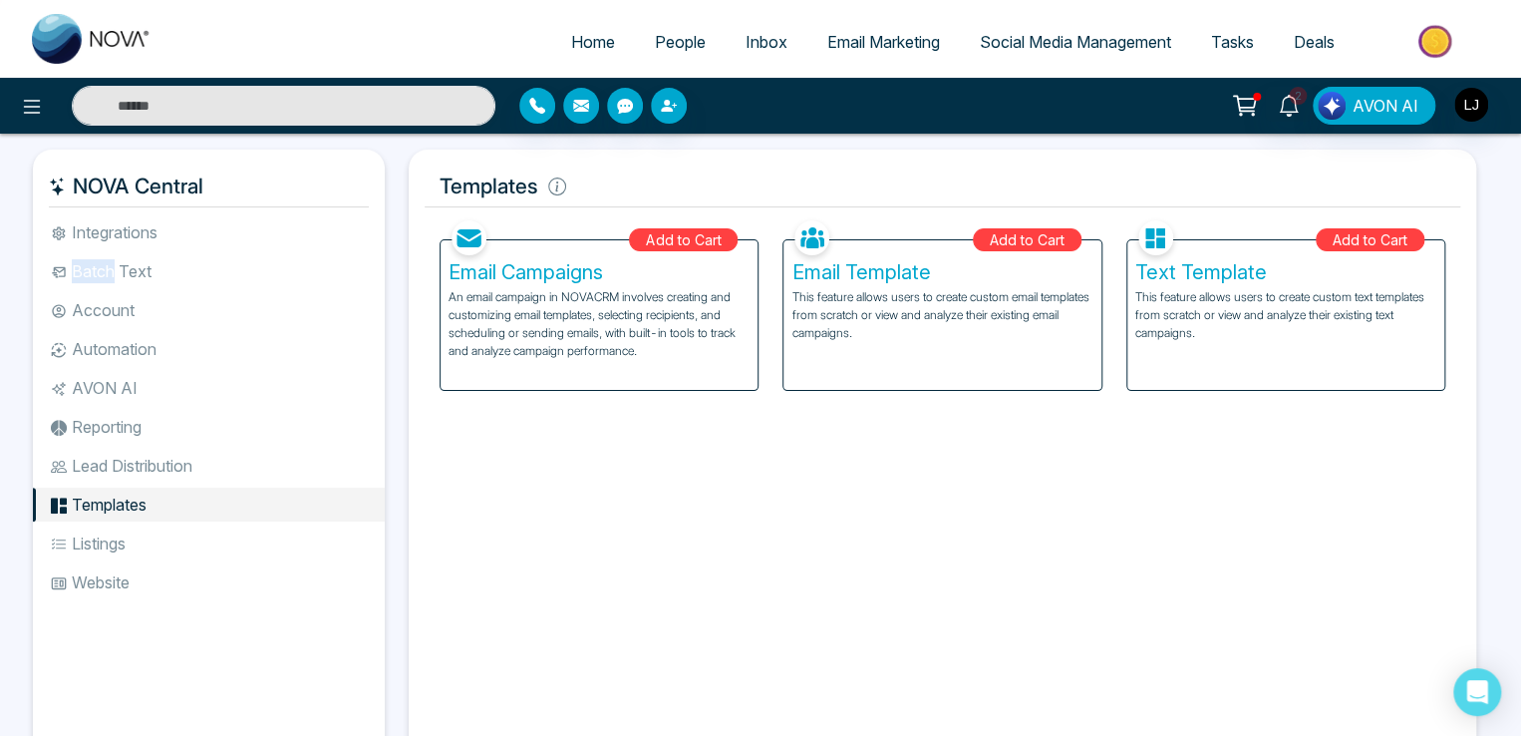
drag, startPoint x: 112, startPoint y: 275, endPoint x: 117, endPoint y: 259, distance: 16.7
click at [117, 259] on li "Batch Text" at bounding box center [209, 271] width 352 height 34
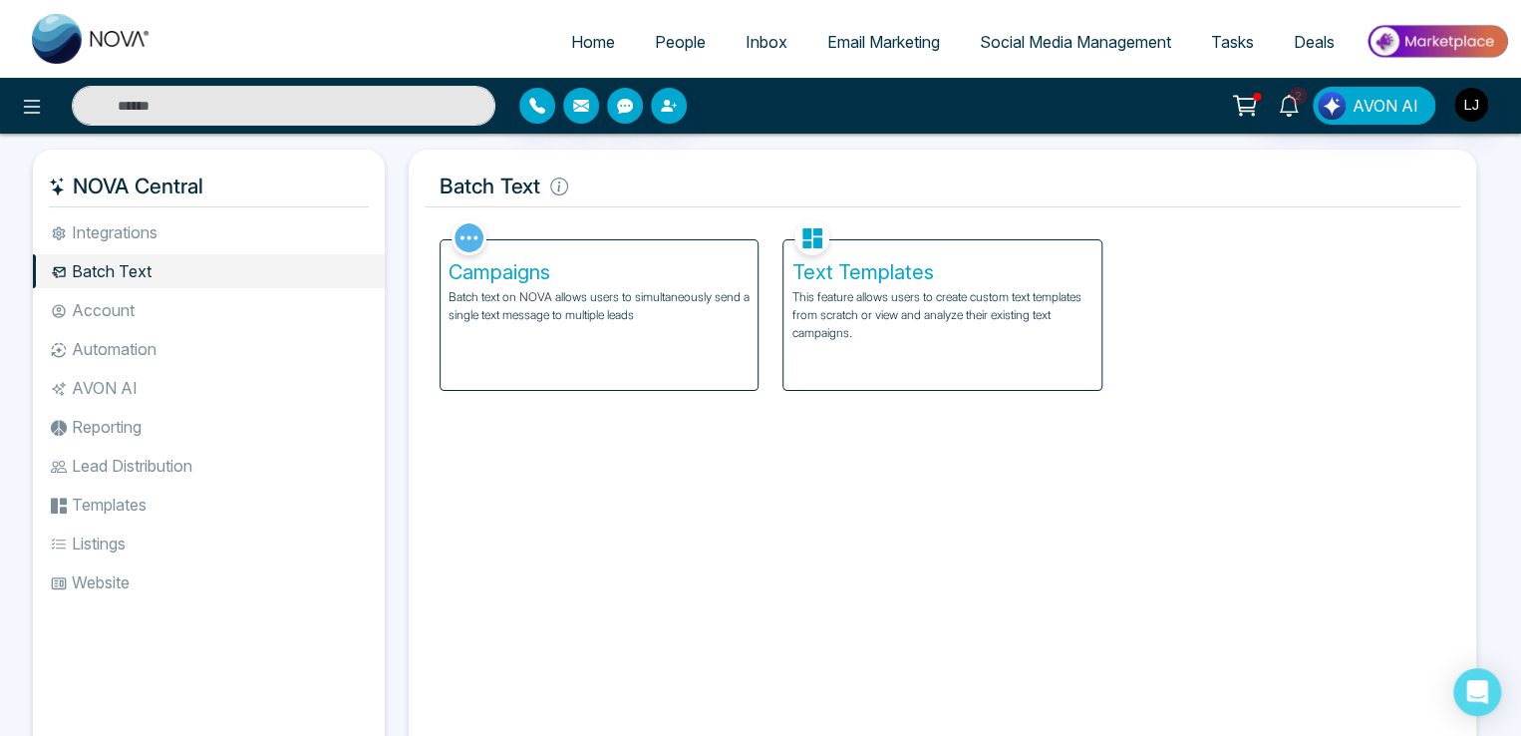
click at [126, 228] on li "Integrations" at bounding box center [209, 232] width 352 height 34
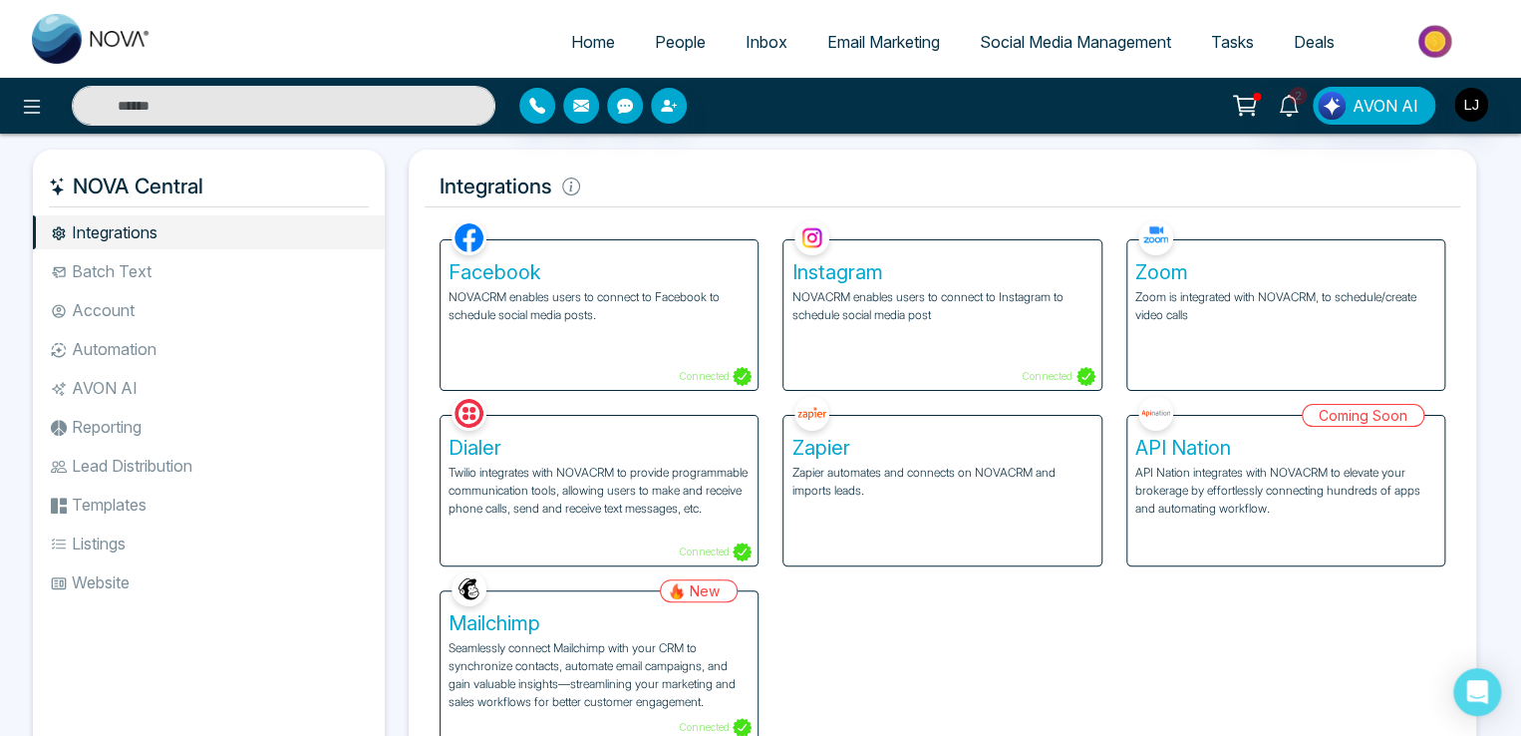
click at [550, 471] on p "Twilio integrates with NOVACRM to provide programmable communication tools, all…" at bounding box center [599, 491] width 301 height 54
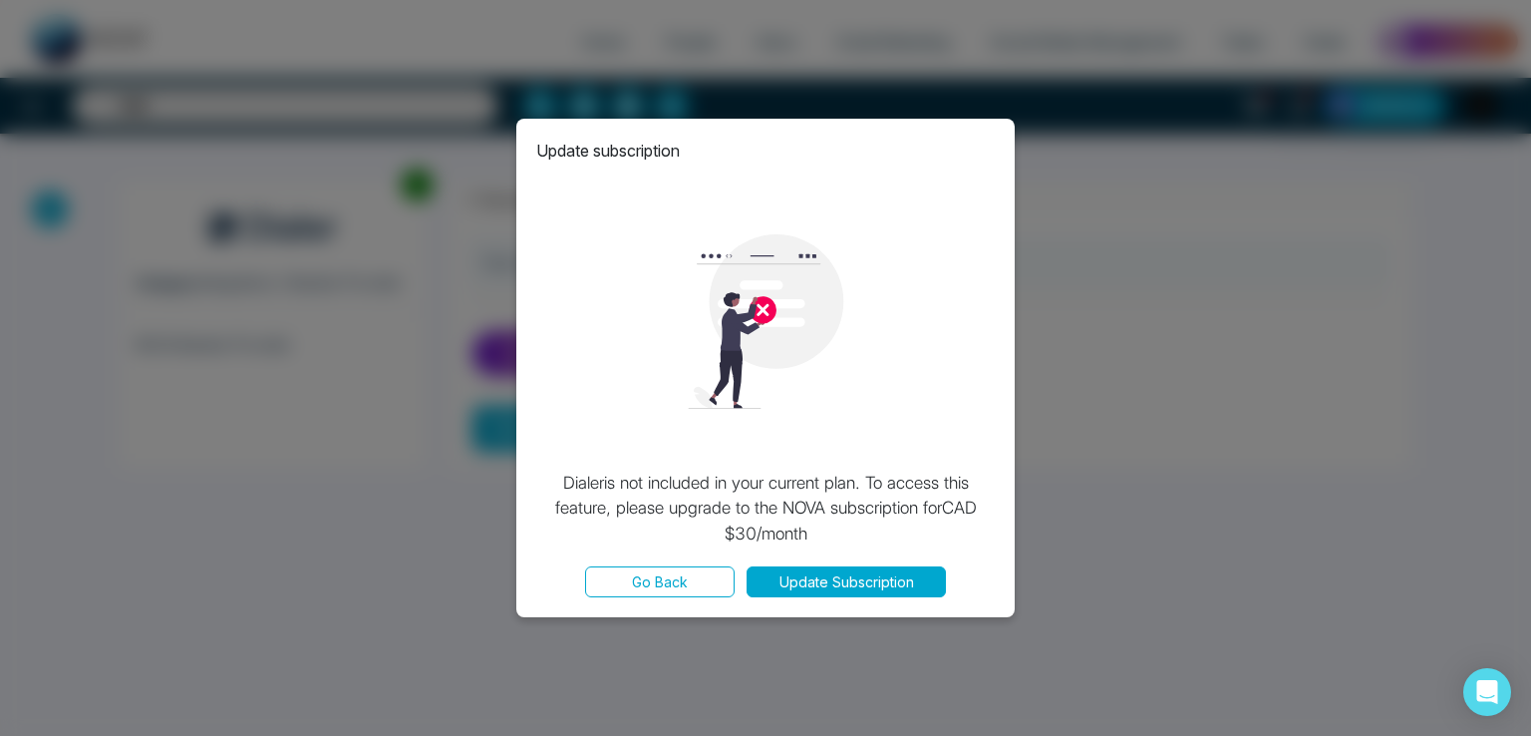
click at [675, 584] on button "Go Back" at bounding box center [660, 581] width 150 height 31
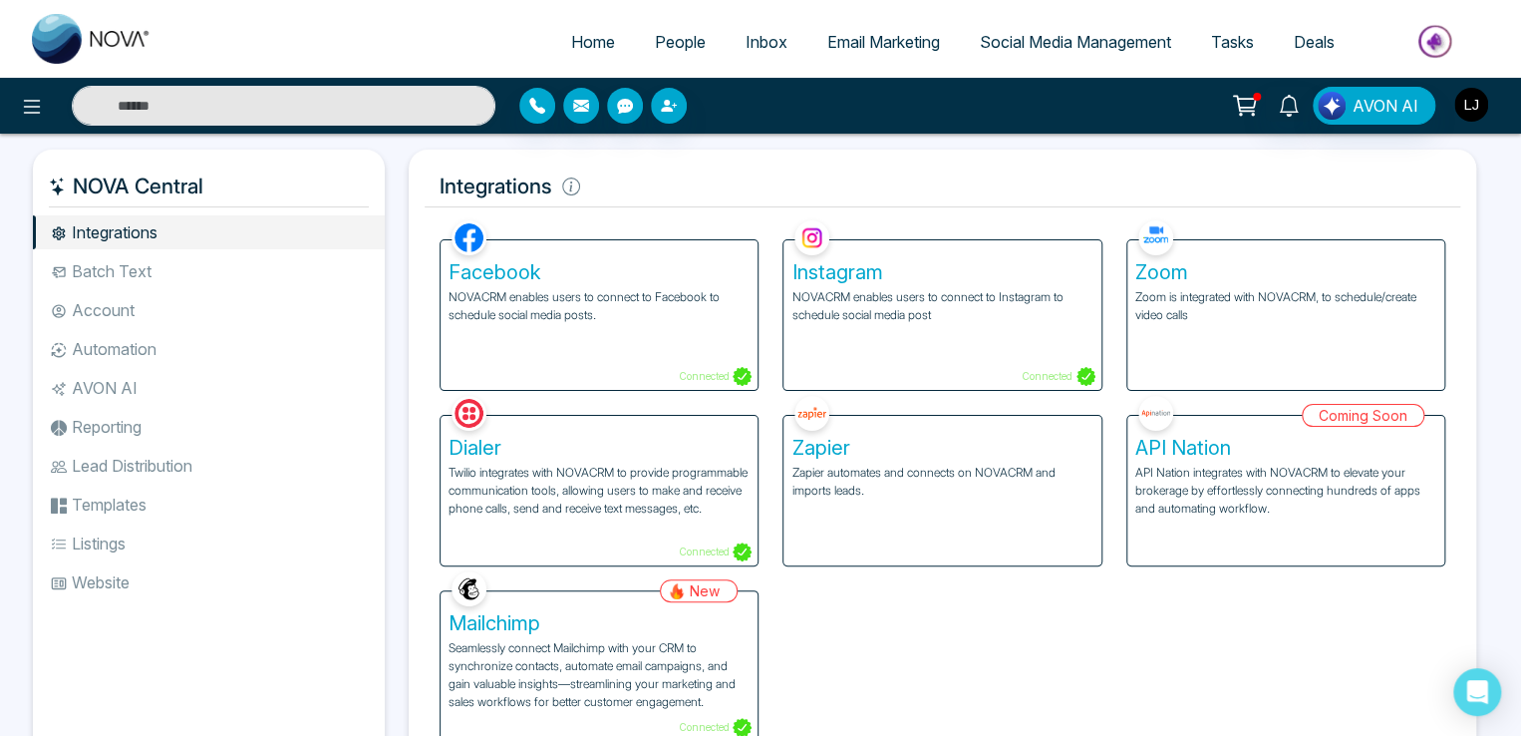
click at [1459, 104] on img "button" at bounding box center [1471, 105] width 34 height 34
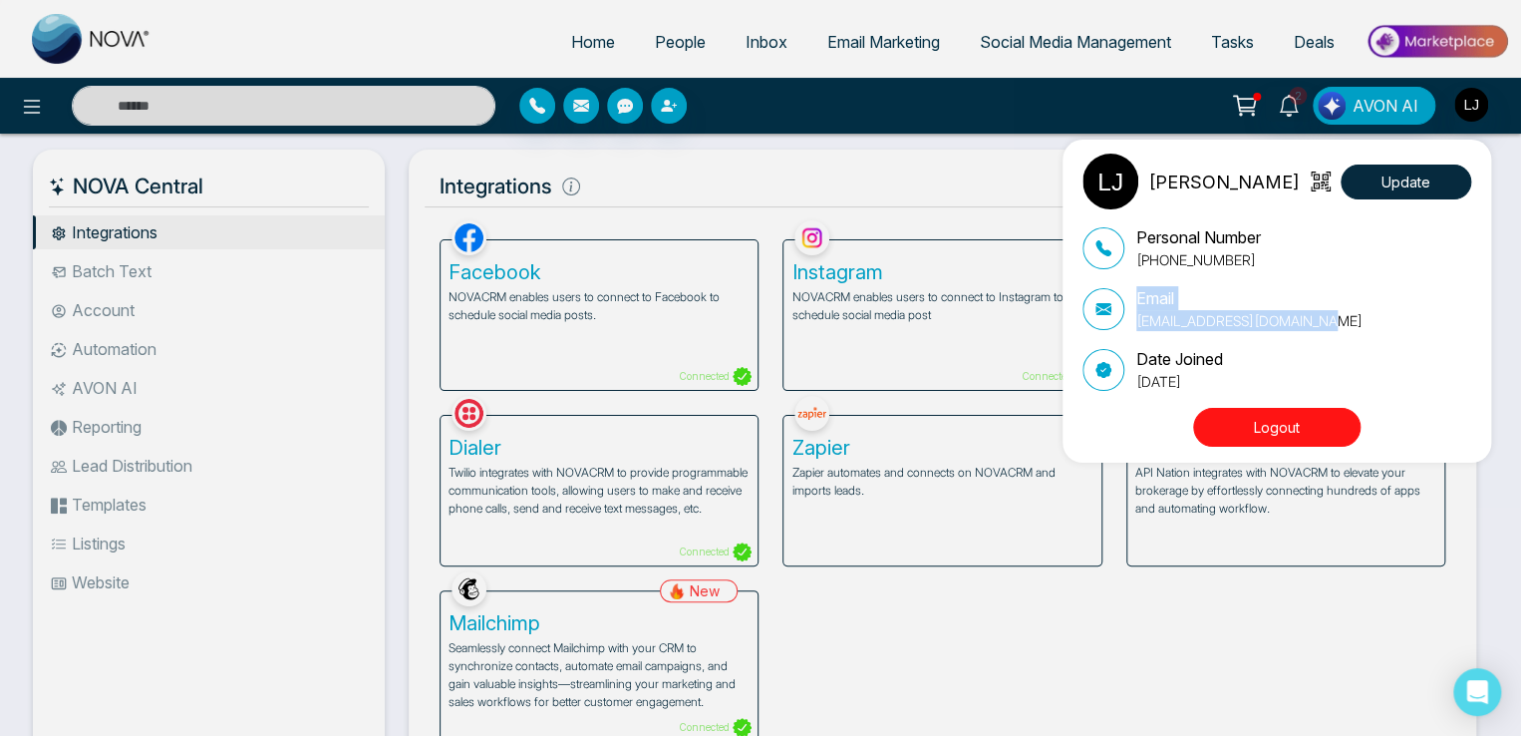
drag, startPoint x: 1316, startPoint y: 321, endPoint x: 1138, endPoint y: 303, distance: 178.3
click at [1138, 303] on div "Email [EMAIL_ADDRESS][DOMAIN_NAME]" at bounding box center [1277, 308] width 389 height 45
copy div "Email [EMAIL_ADDRESS][DOMAIN_NAME]"
click at [931, 606] on div "[PERSON_NAME] Update Personal Number [PHONE_NUMBER] Email [EMAIL_ADDRESS][DOMAI…" at bounding box center [760, 368] width 1521 height 736
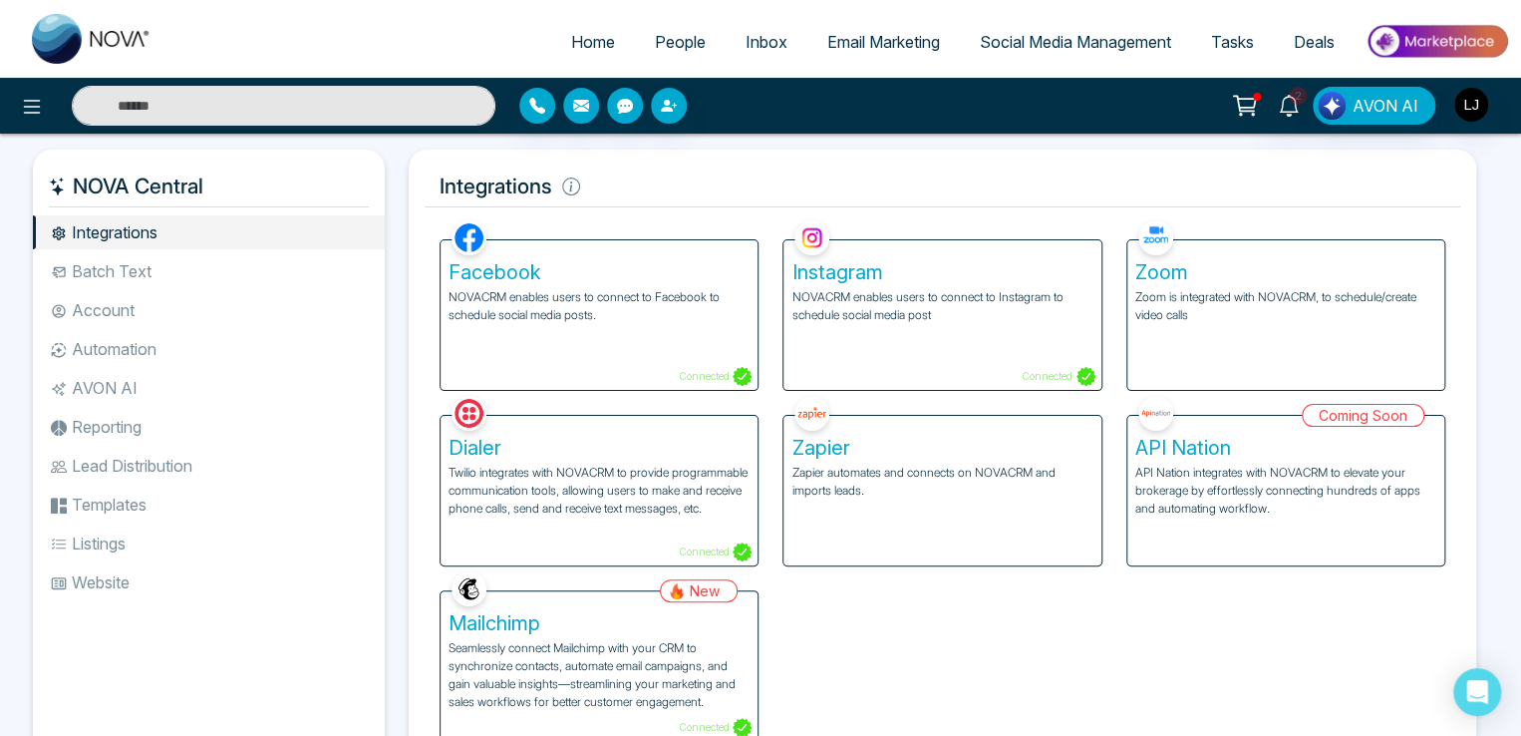
click at [148, 454] on li "Lead Distribution" at bounding box center [209, 466] width 352 height 34
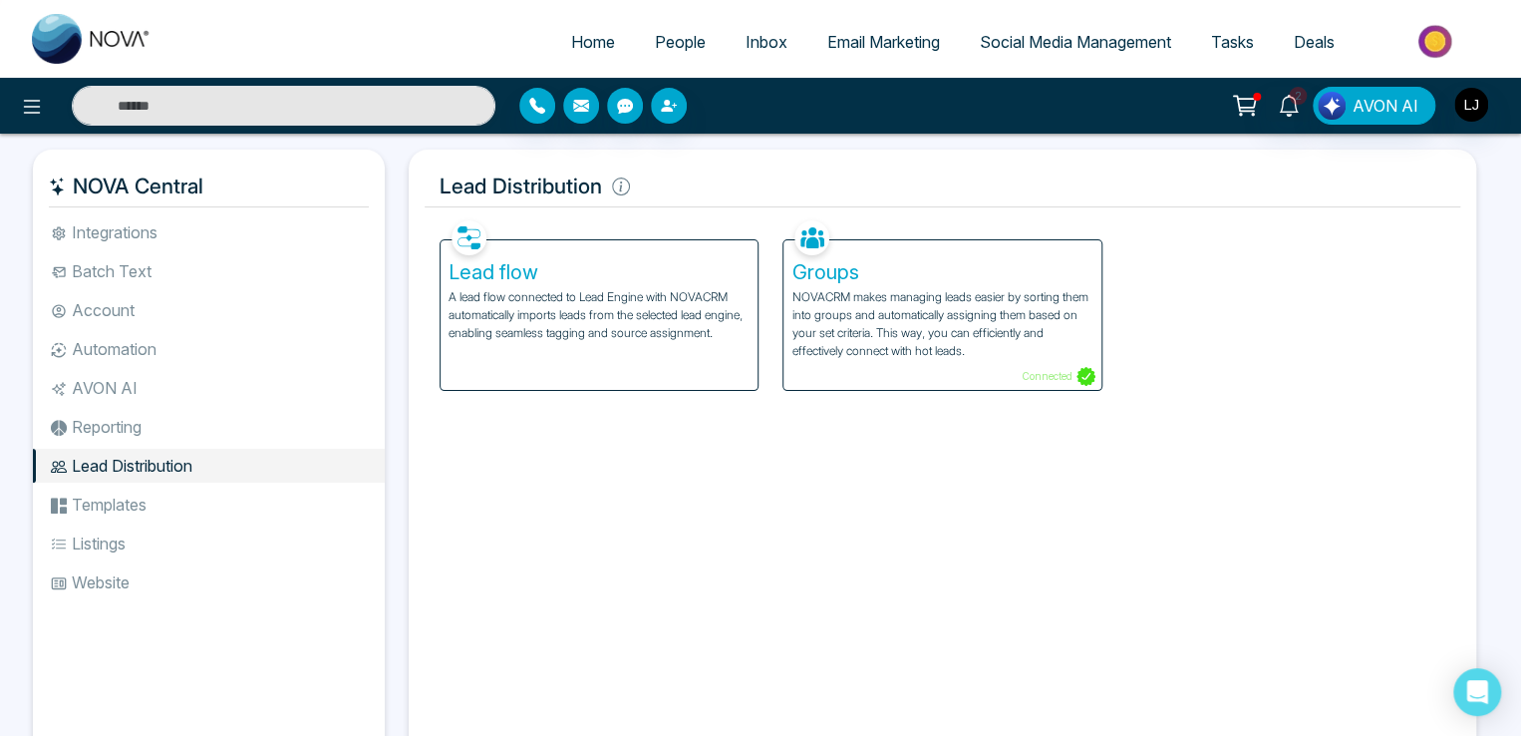
click at [130, 350] on li "Automation" at bounding box center [209, 349] width 352 height 34
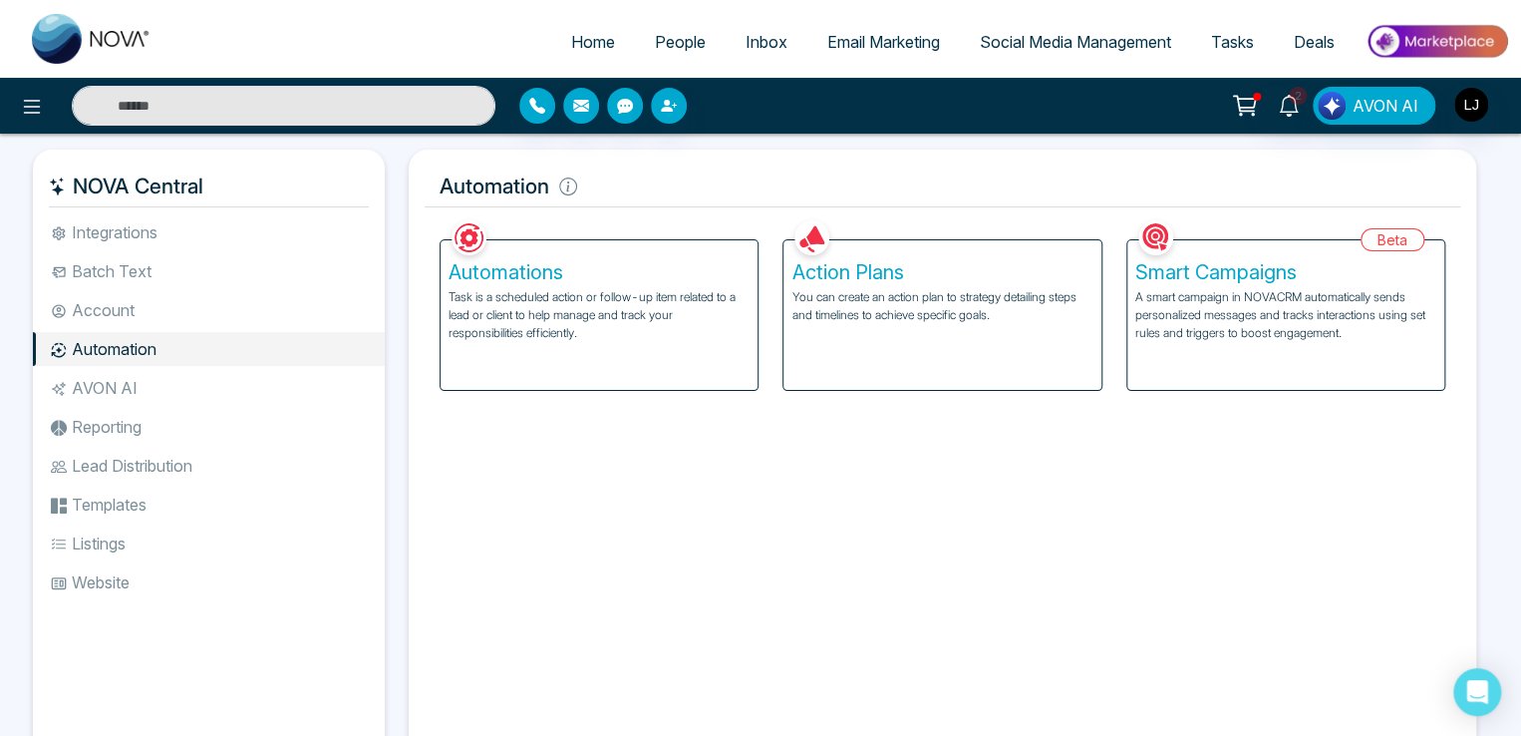
click at [912, 316] on p "You can create an action plan to strategy detailing steps and timelines to achi…" at bounding box center [941, 306] width 301 height 36
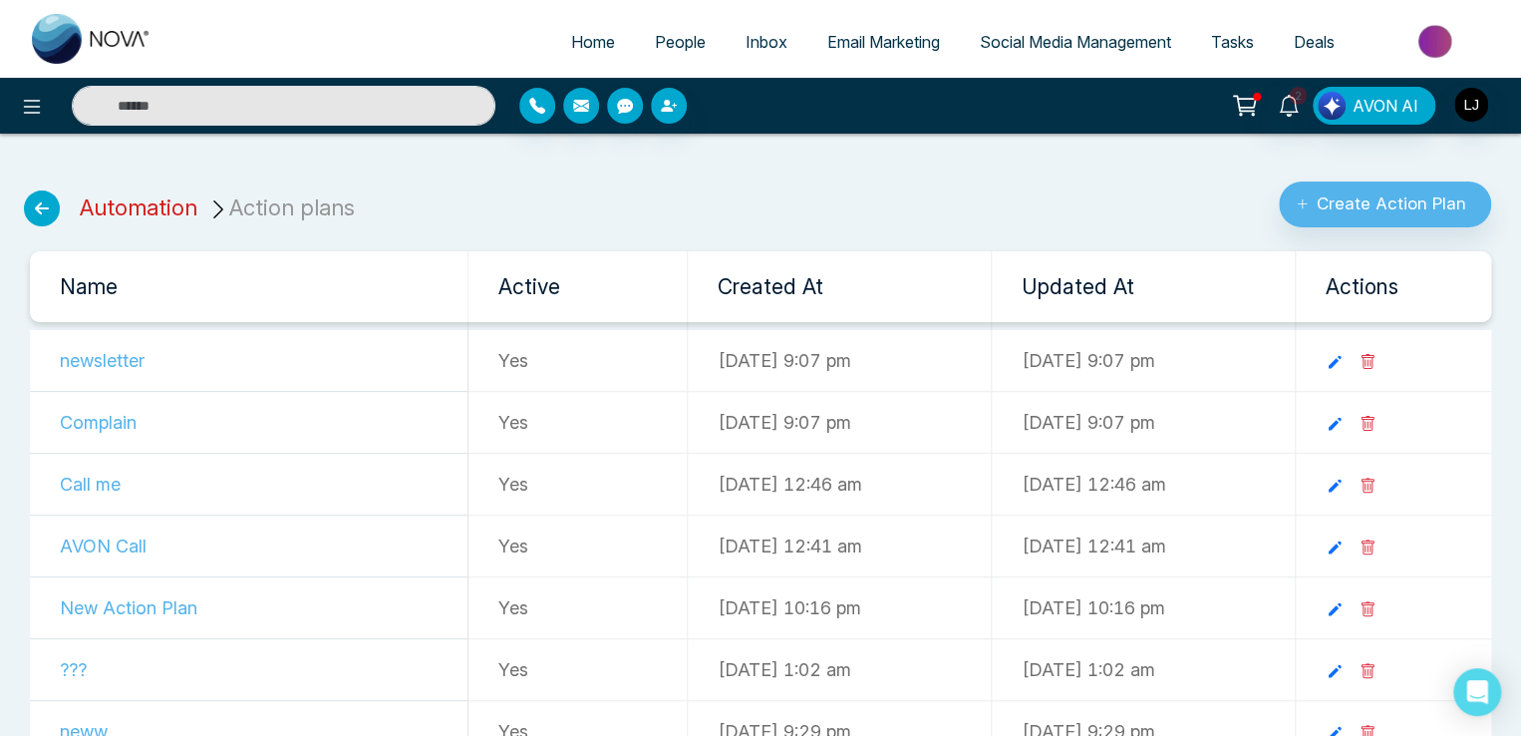
click at [142, 206] on link "Automation" at bounding box center [139, 207] width 118 height 26
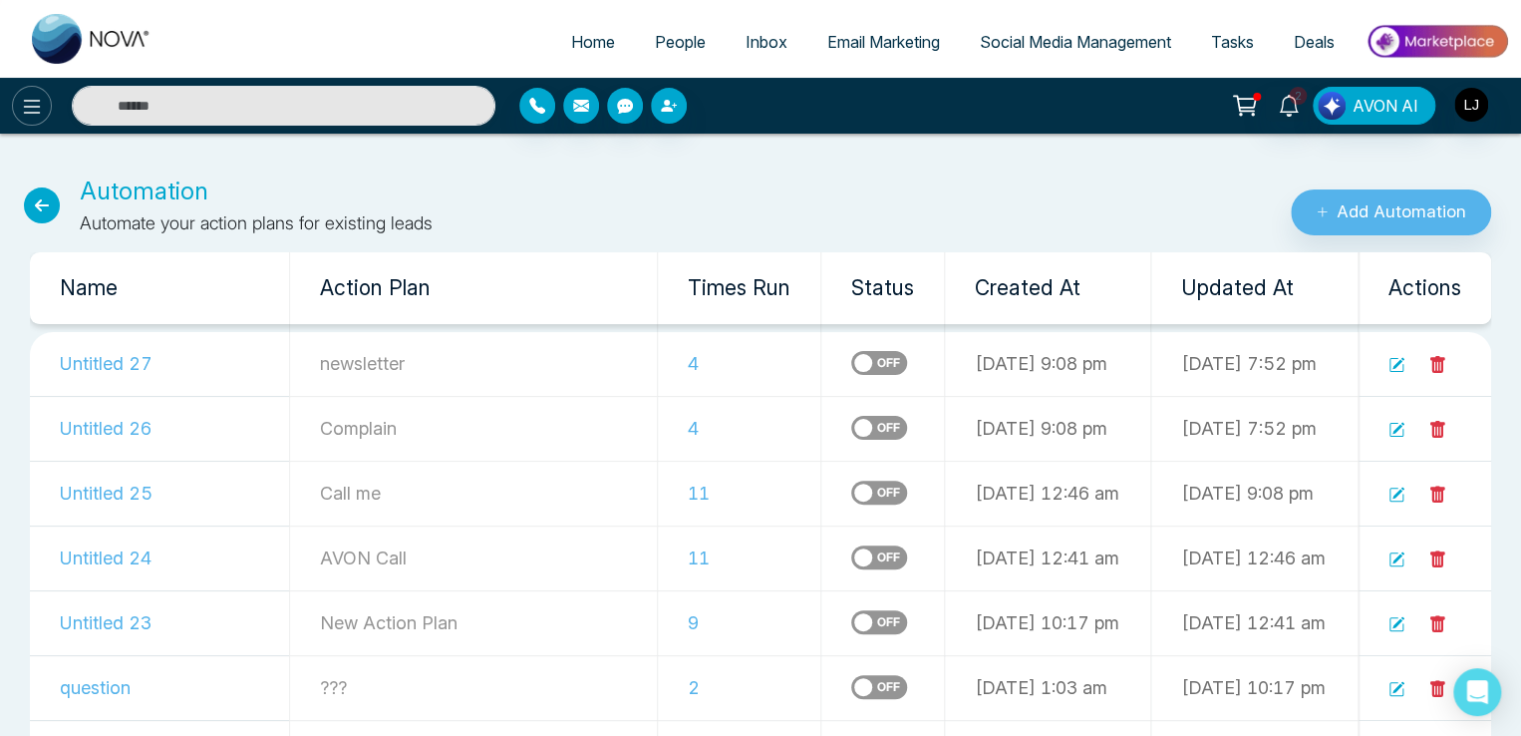
click at [29, 95] on icon at bounding box center [32, 107] width 24 height 24
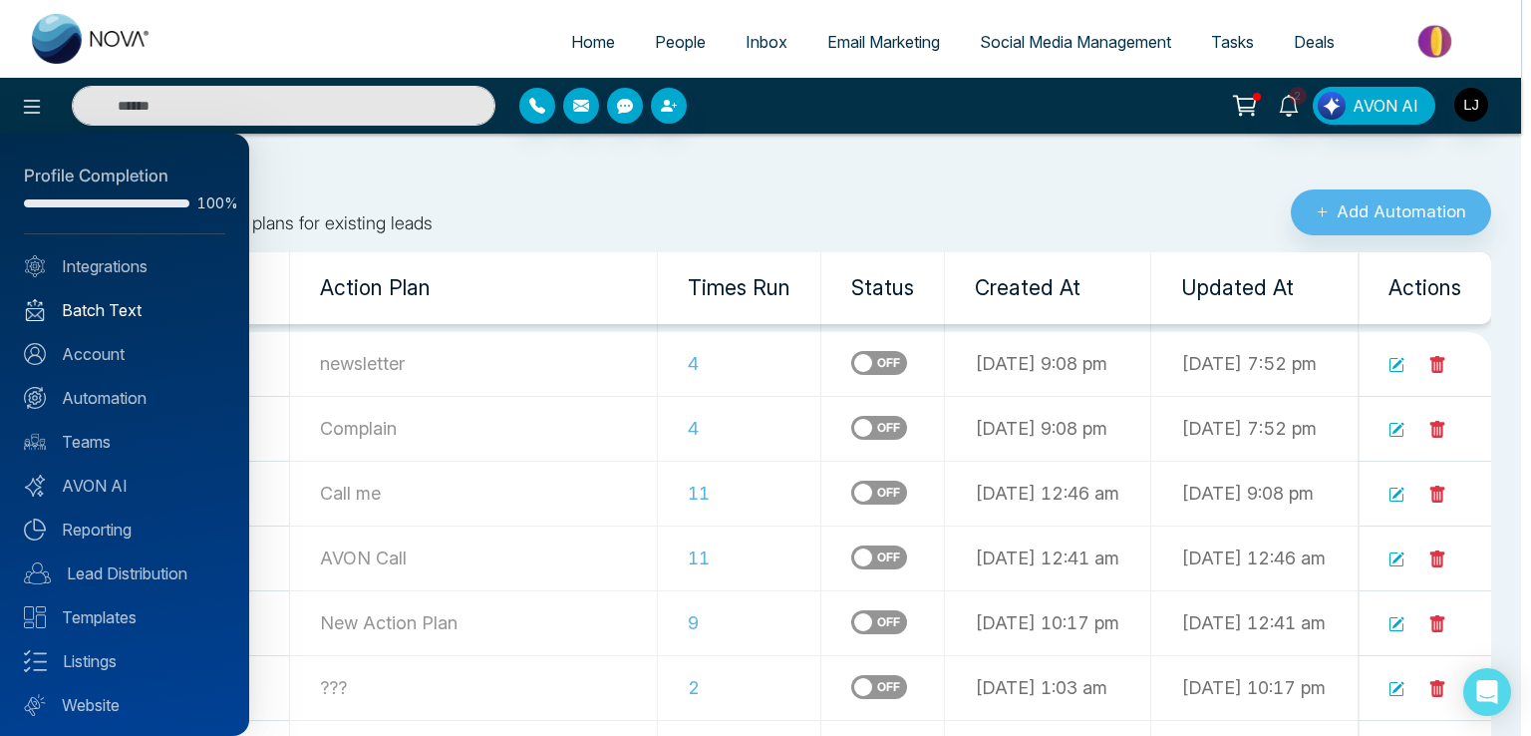
click at [93, 310] on link "Batch Text" at bounding box center [124, 310] width 201 height 24
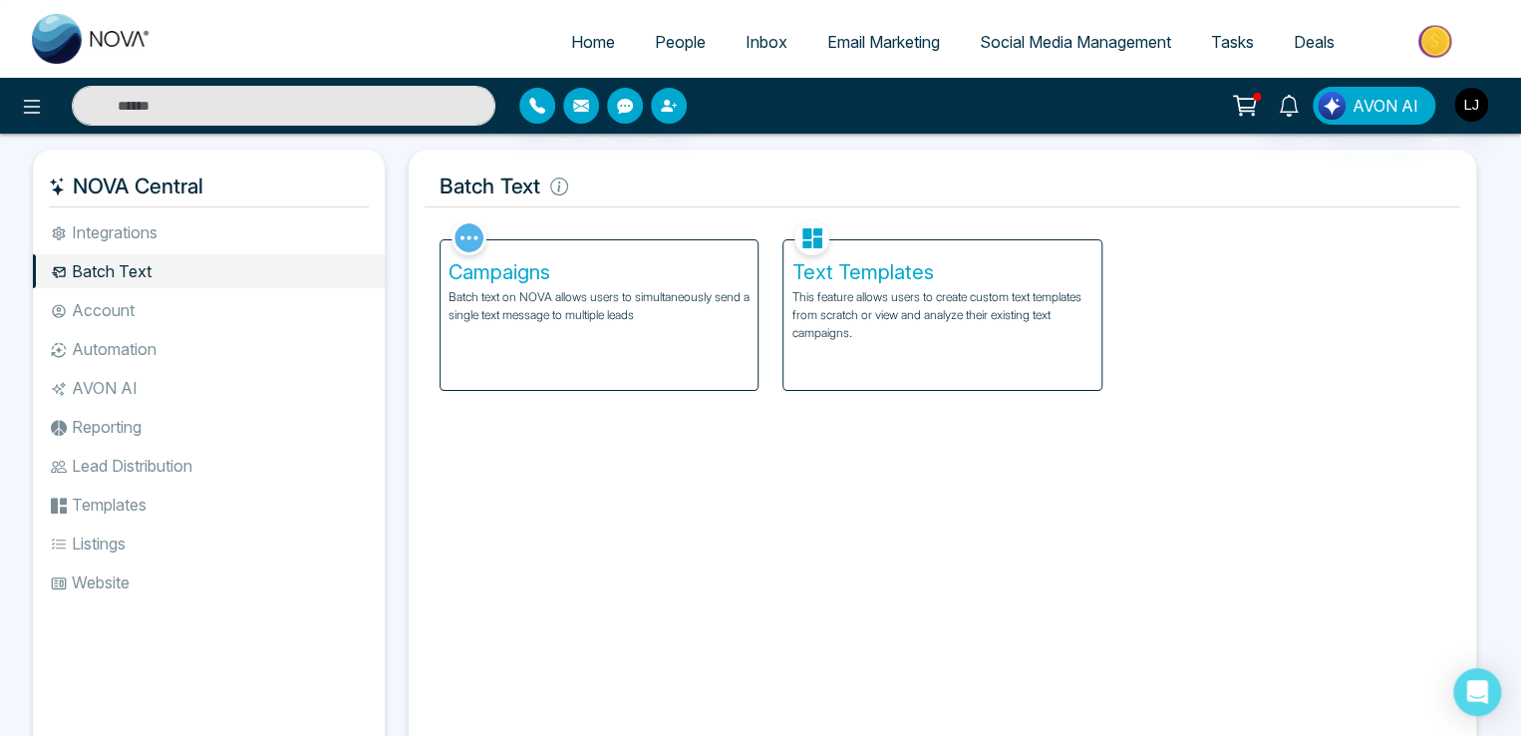
click at [909, 276] on h5 "Text Templates" at bounding box center [941, 272] width 301 height 24
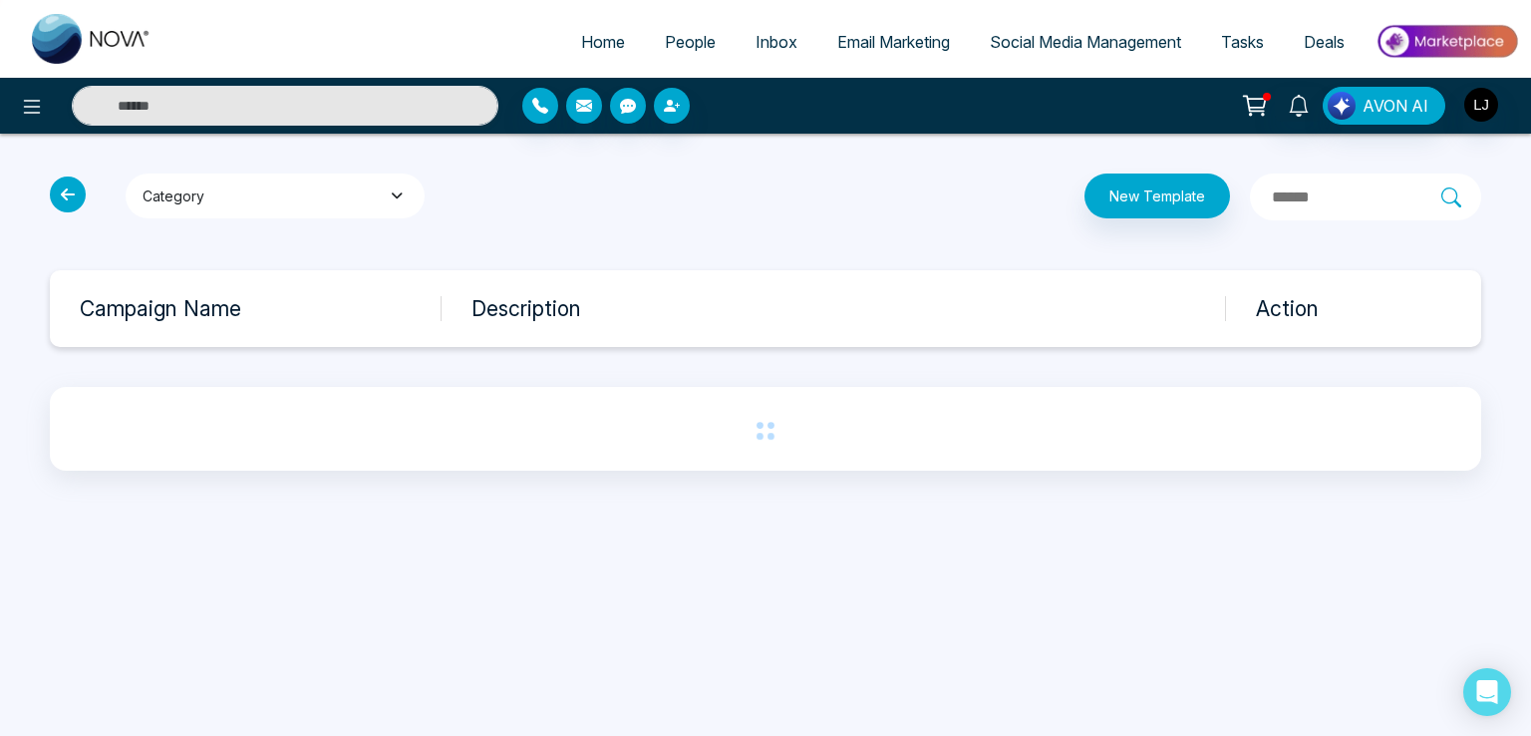
click at [234, 191] on button "Category" at bounding box center [275, 195] width 299 height 45
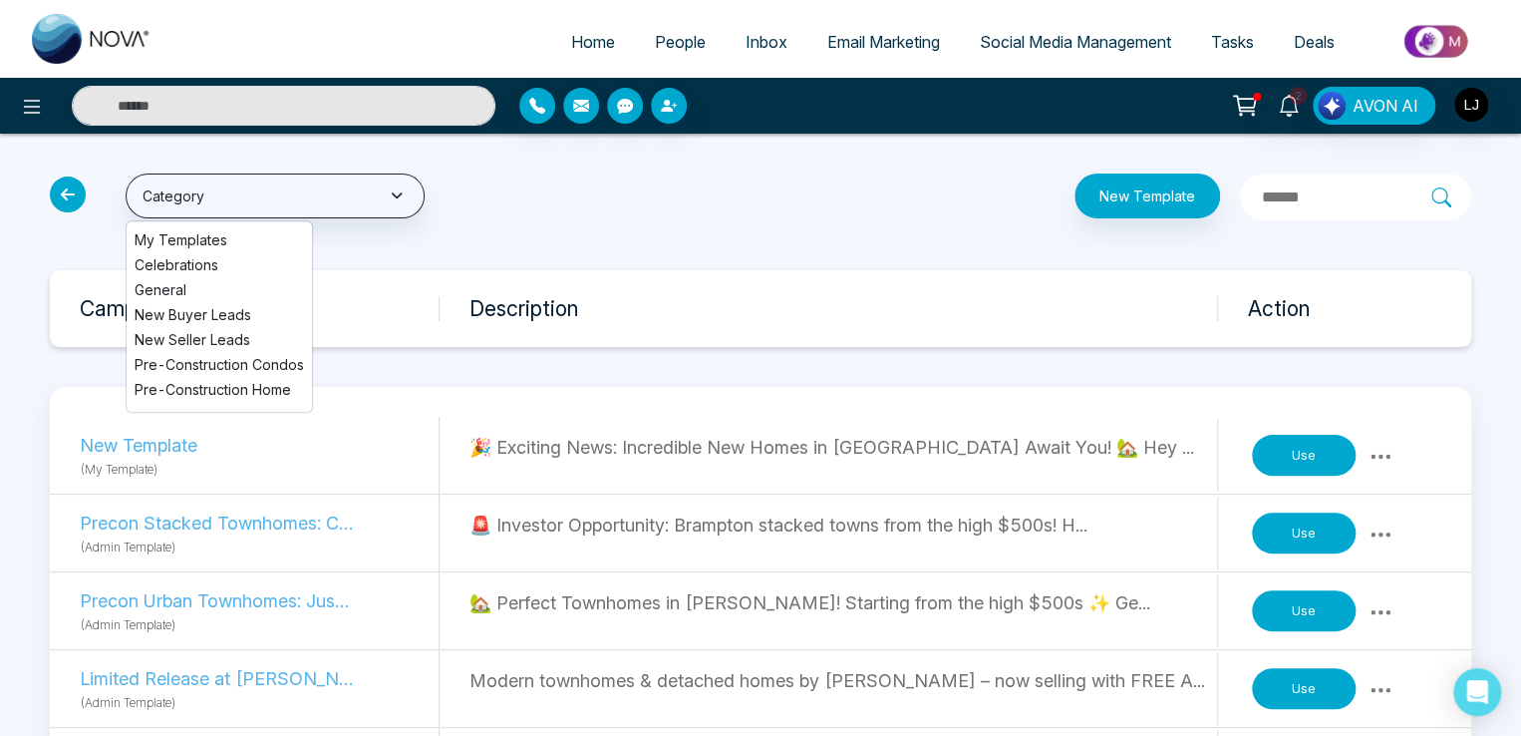
click at [187, 291] on li "General" at bounding box center [219, 289] width 185 height 21
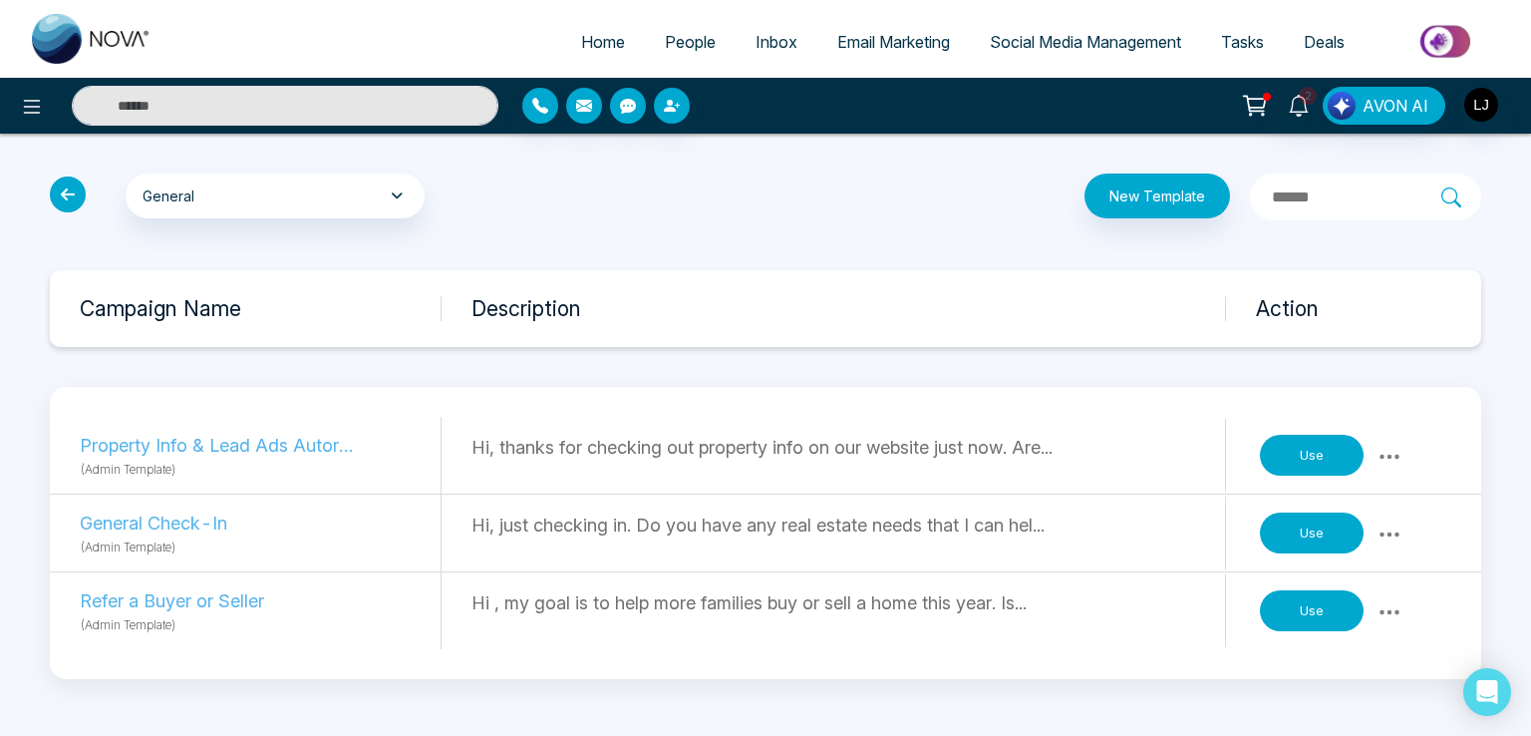
click at [1279, 195] on input "text" at bounding box center [1355, 197] width 171 height 26
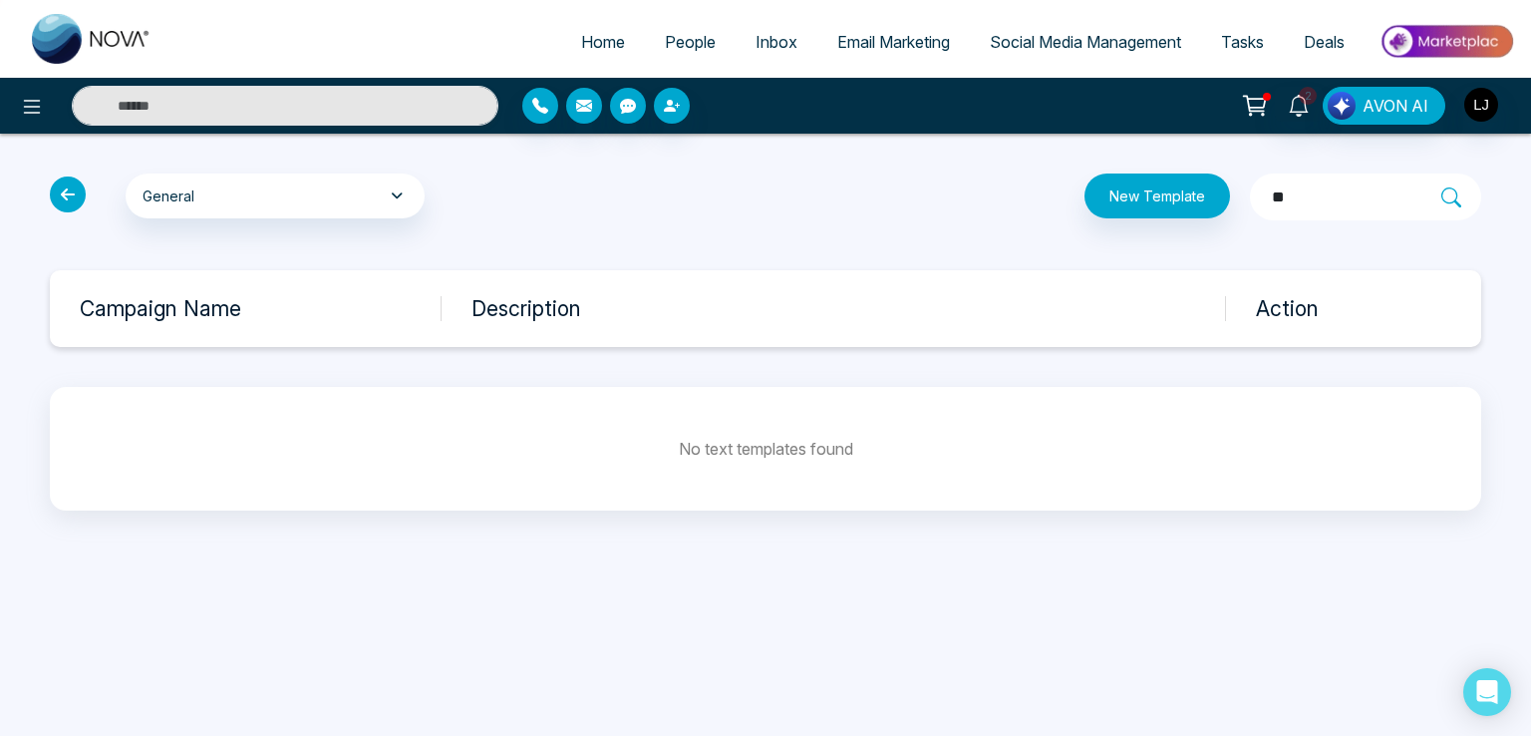
type input "*"
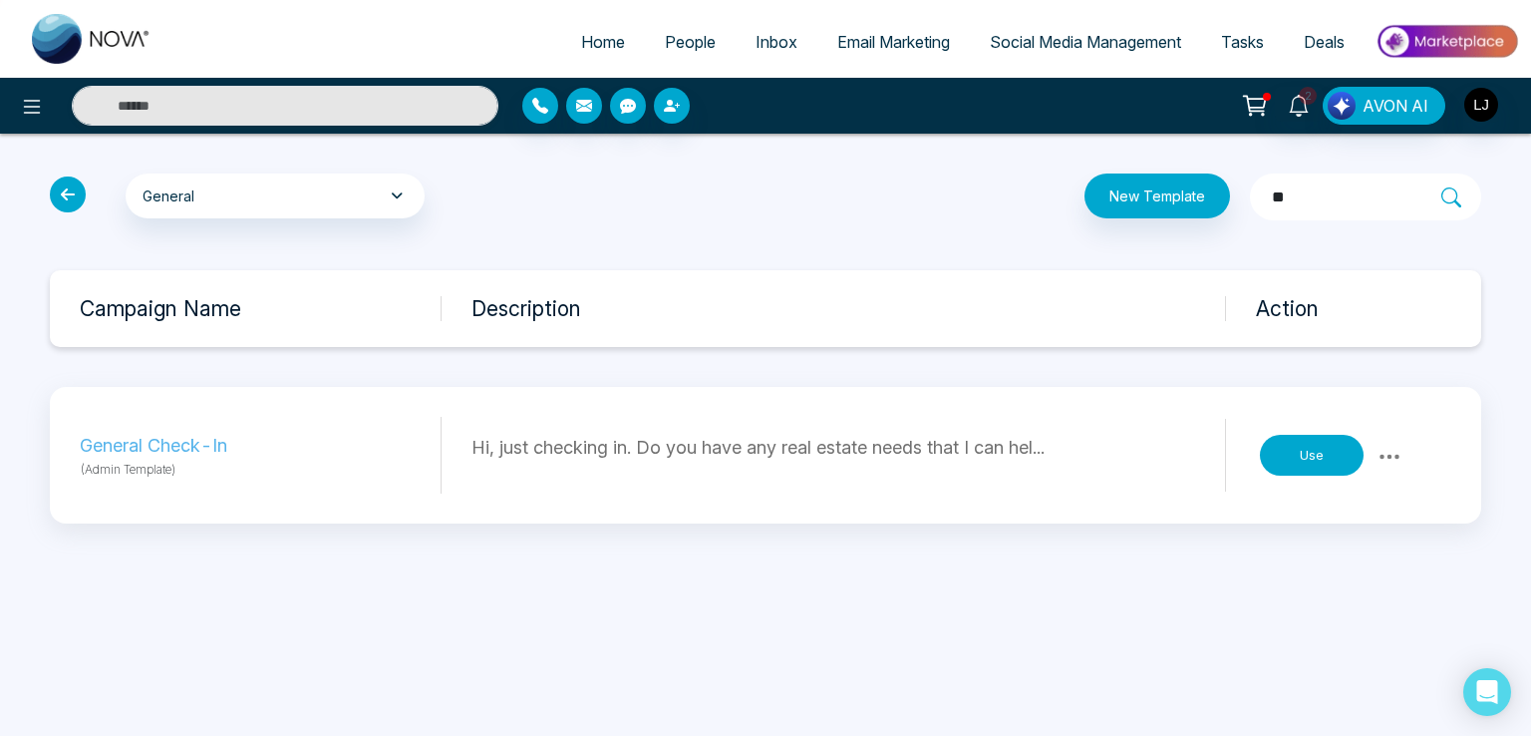
type input "*"
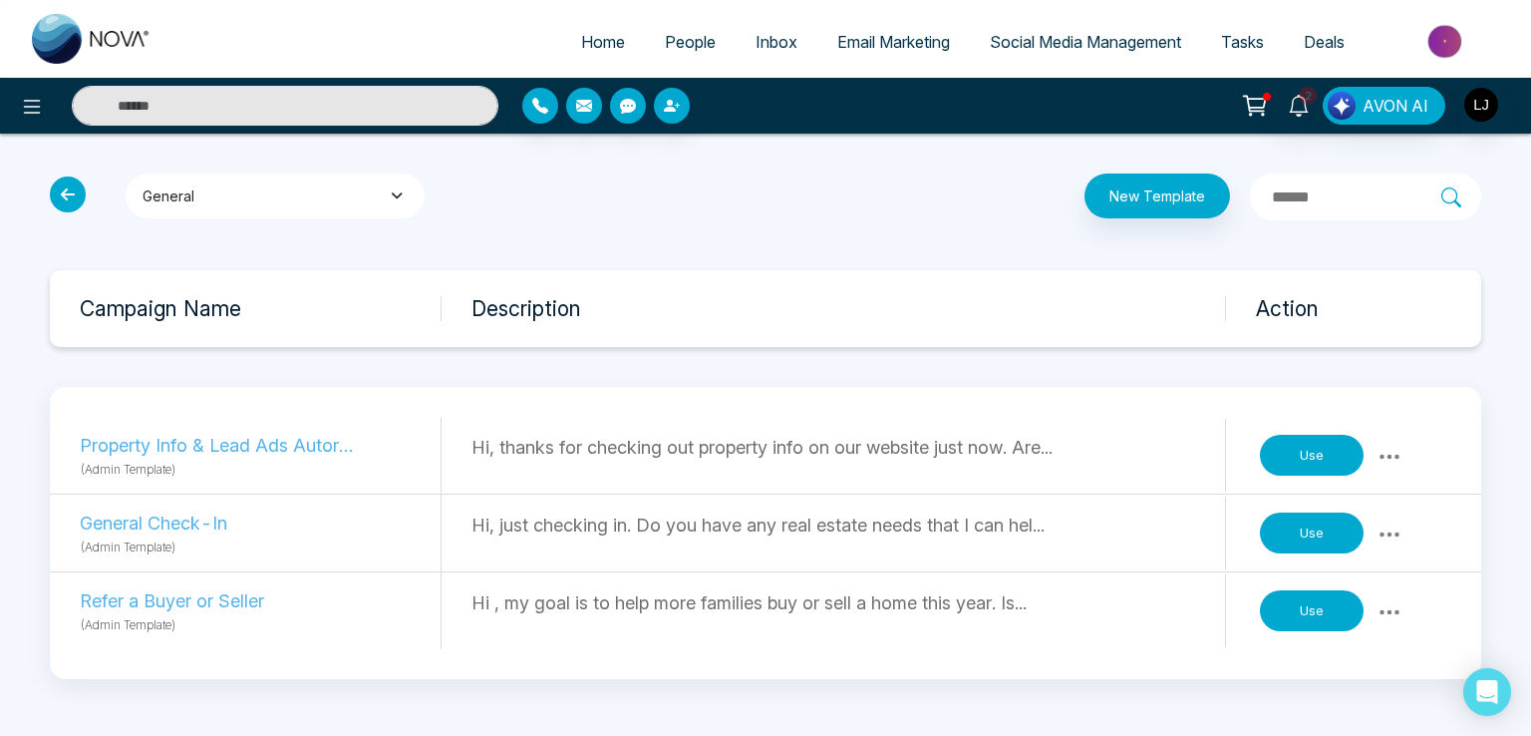
click at [222, 188] on button "General" at bounding box center [275, 195] width 299 height 45
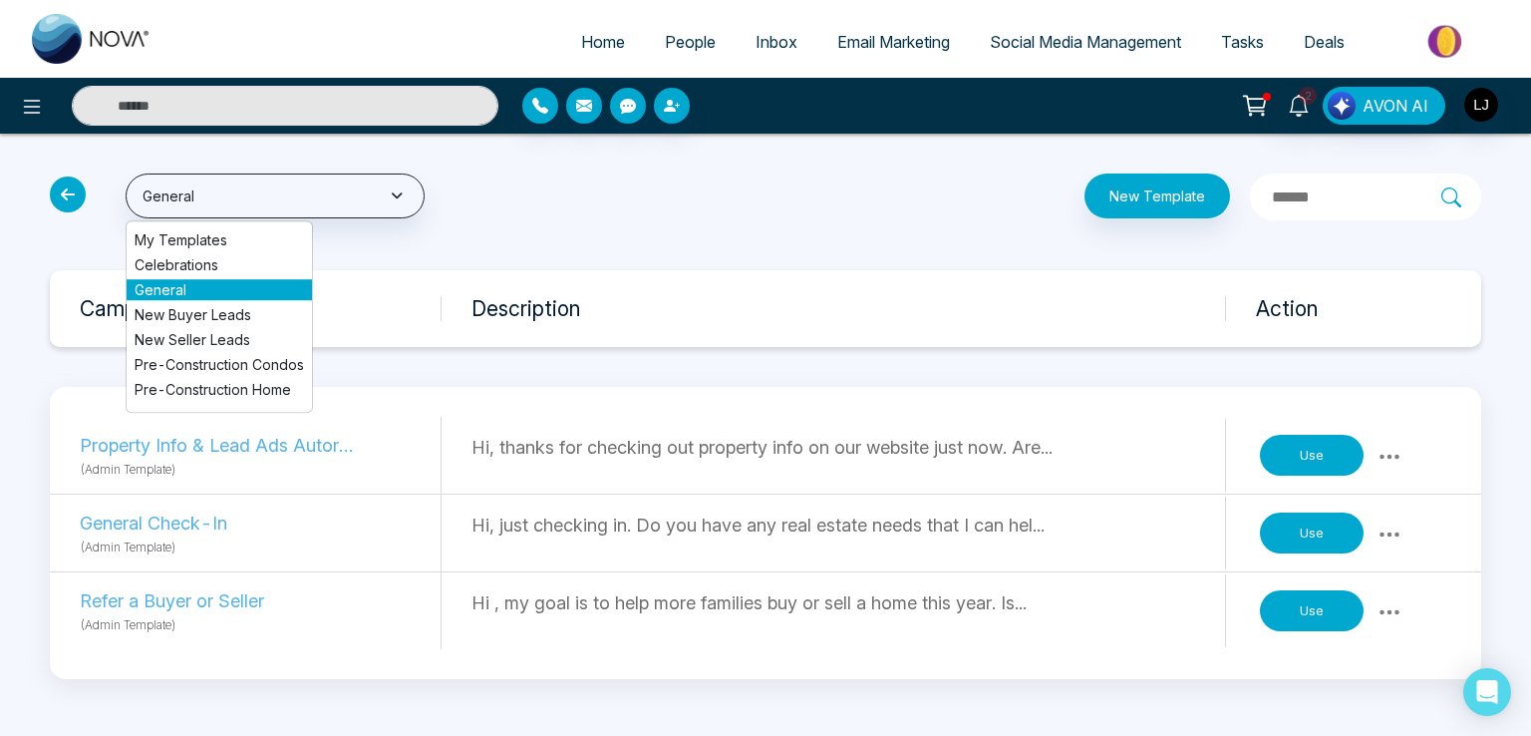
click at [199, 311] on li "New Buyer Leads" at bounding box center [219, 314] width 185 height 21
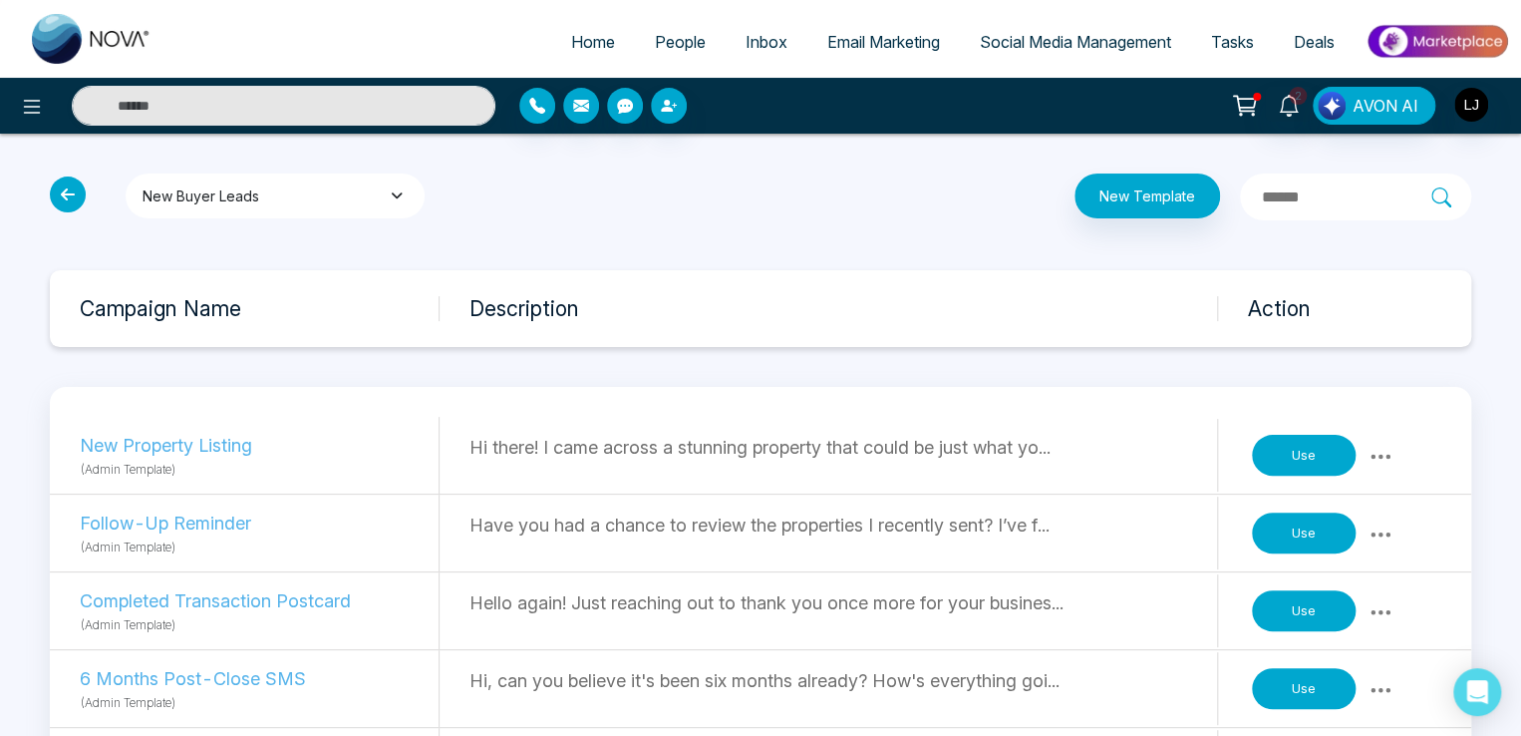
click at [218, 186] on button "New Buyer Leads" at bounding box center [275, 195] width 299 height 45
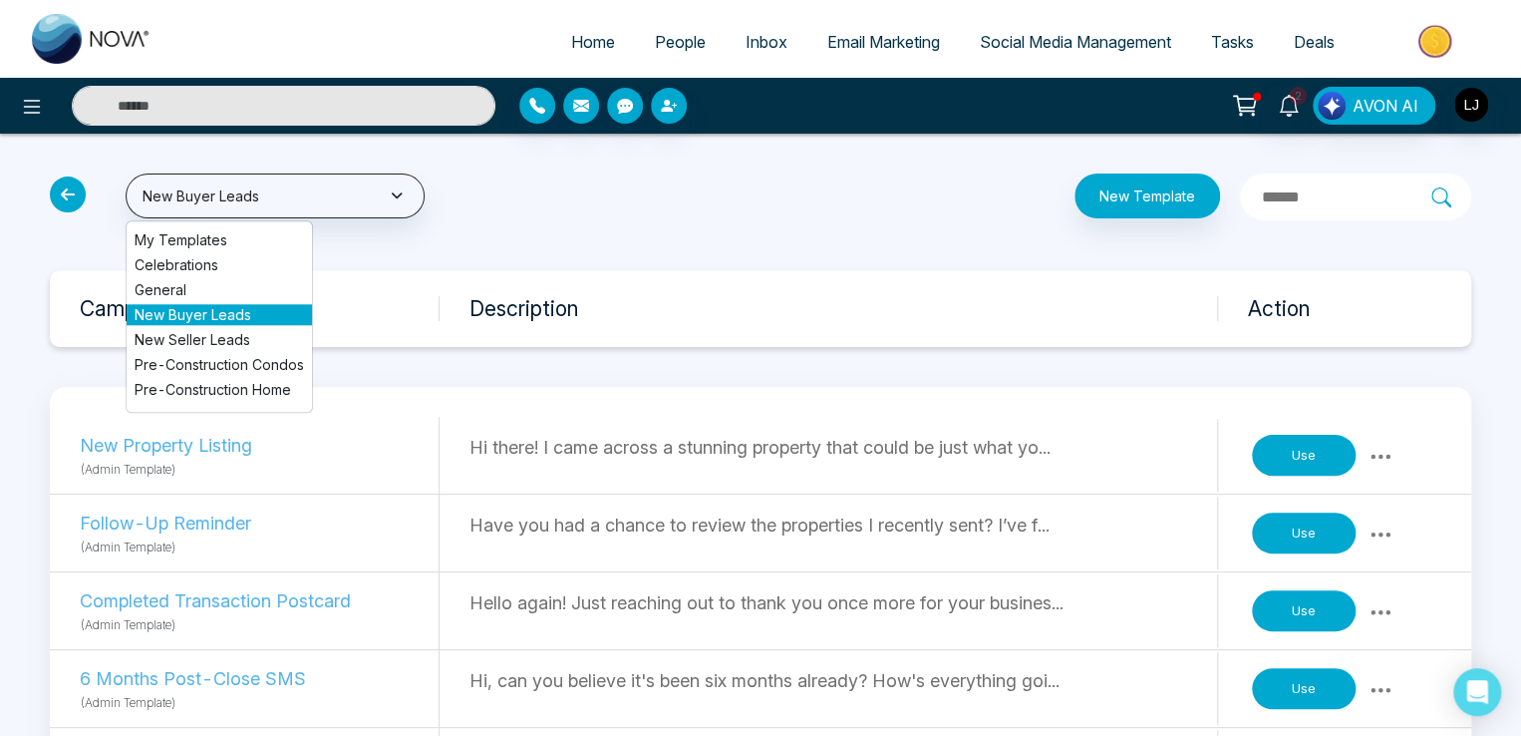
click at [201, 284] on li "General" at bounding box center [219, 289] width 185 height 21
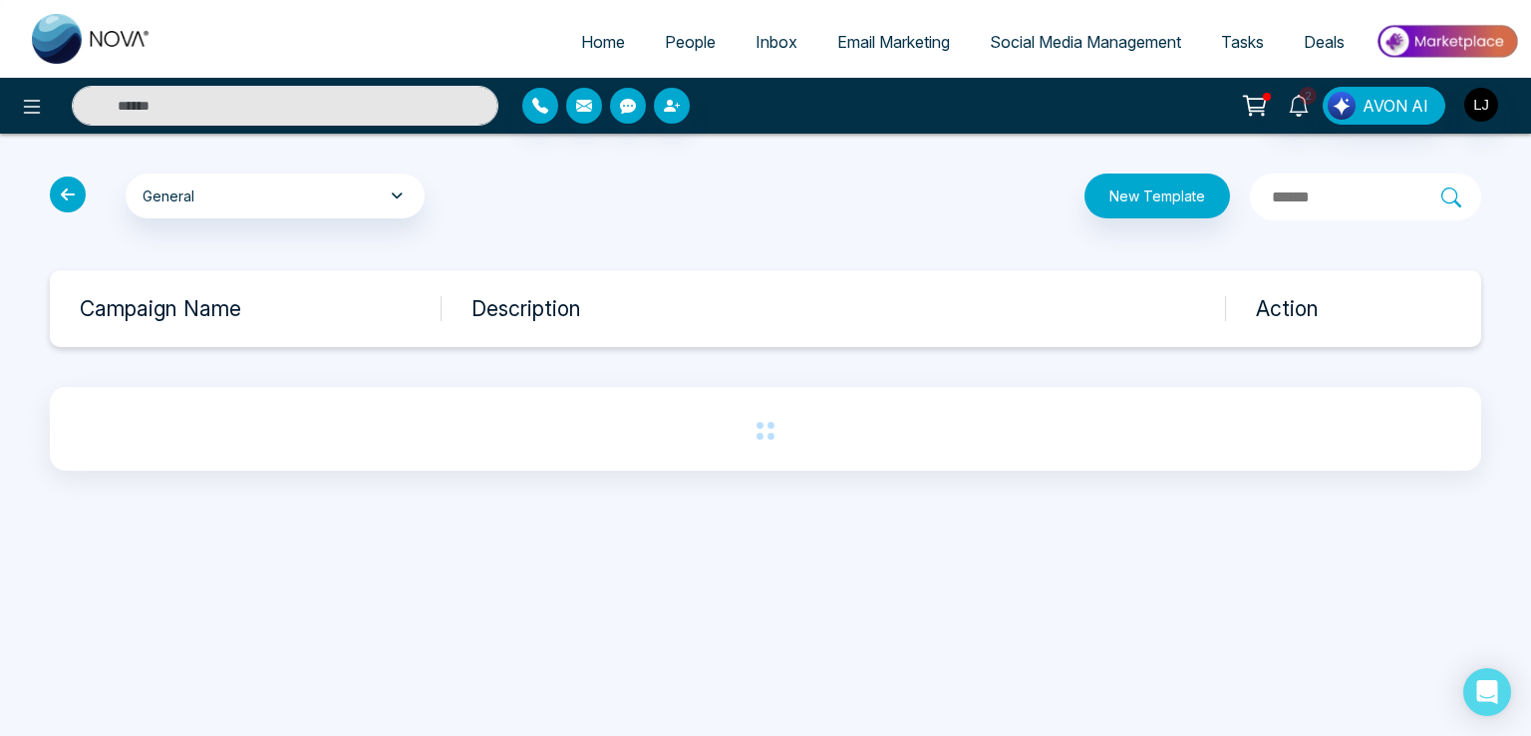
click at [1297, 192] on input "text" at bounding box center [1355, 197] width 171 height 26
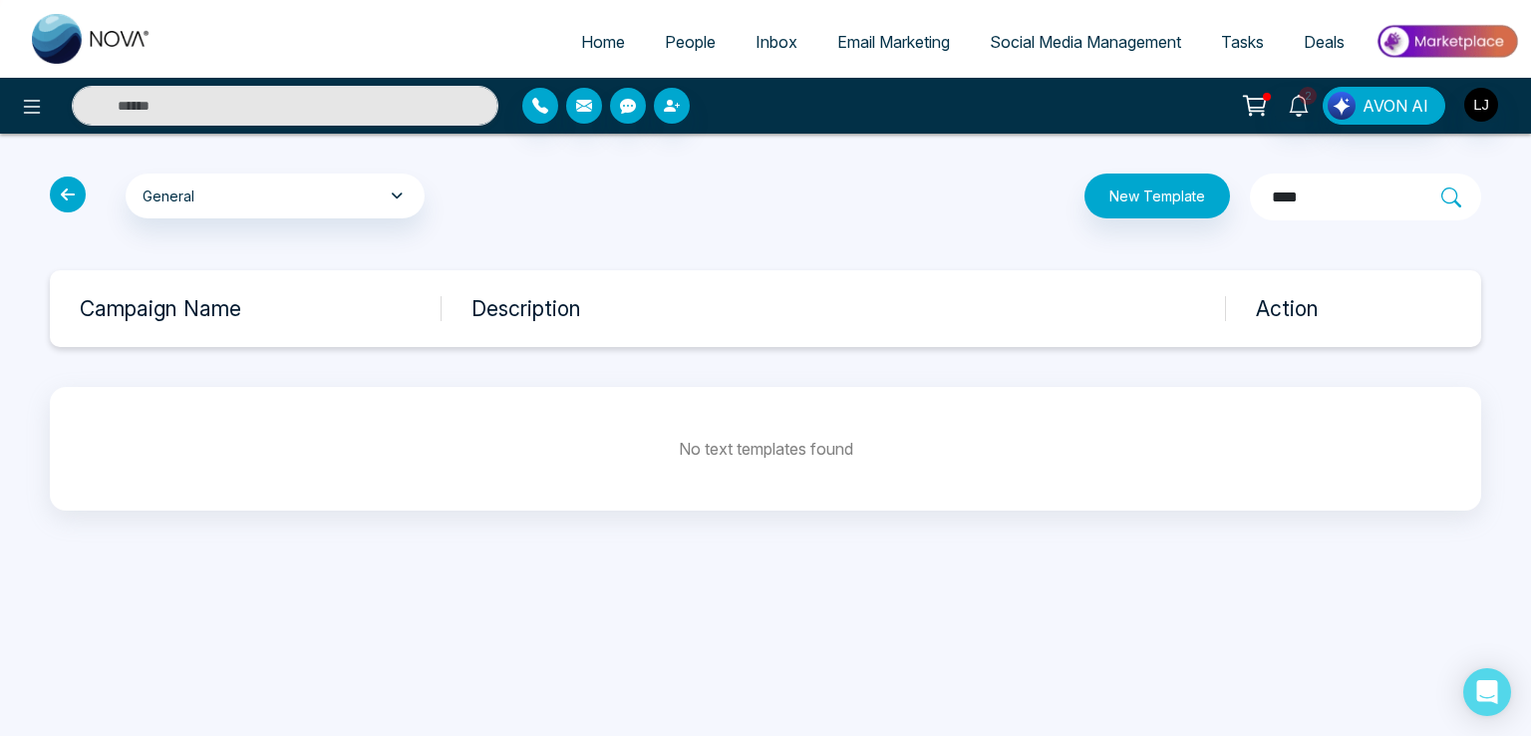
type input "***"
click at [38, 93] on button at bounding box center [32, 106] width 40 height 40
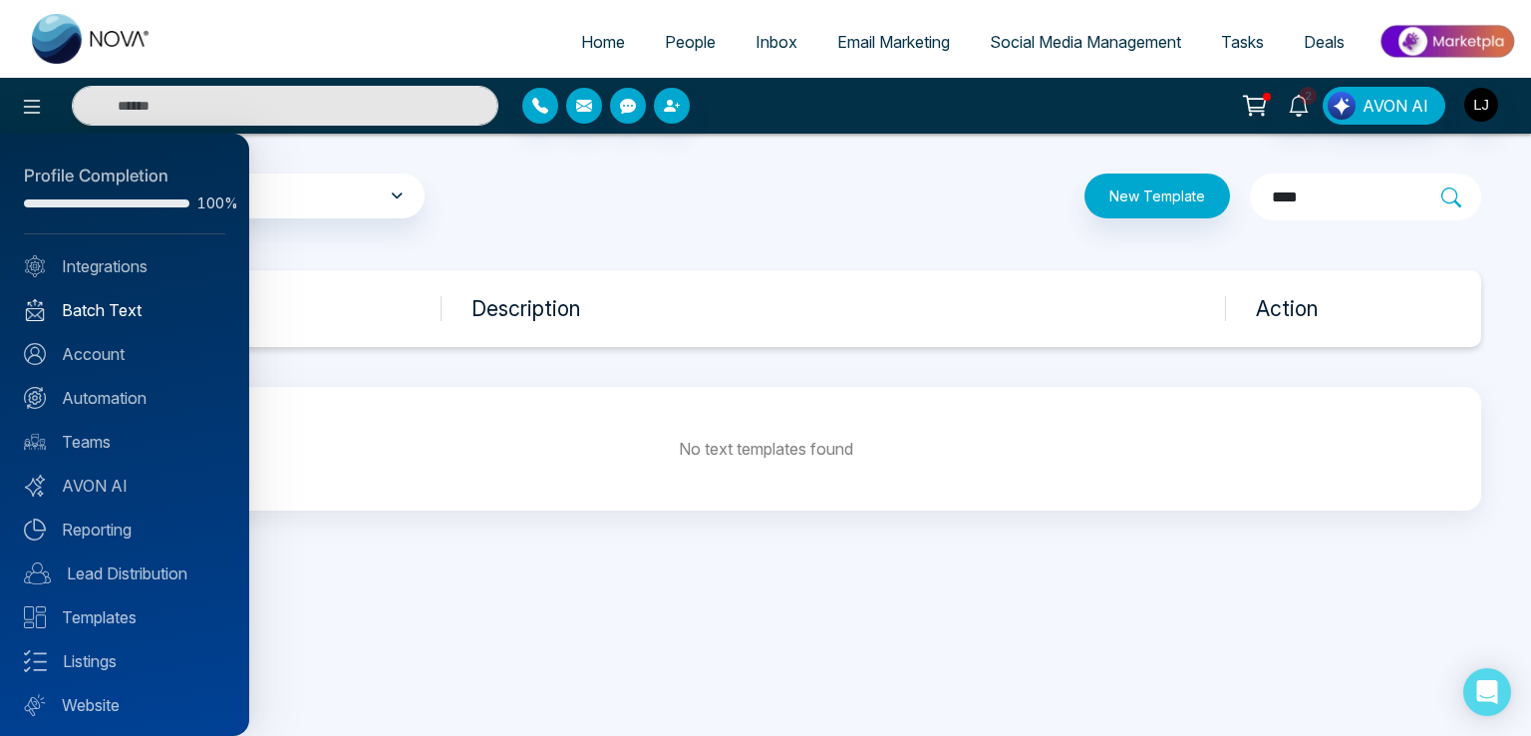
click at [112, 309] on link "Batch Text" at bounding box center [124, 310] width 201 height 24
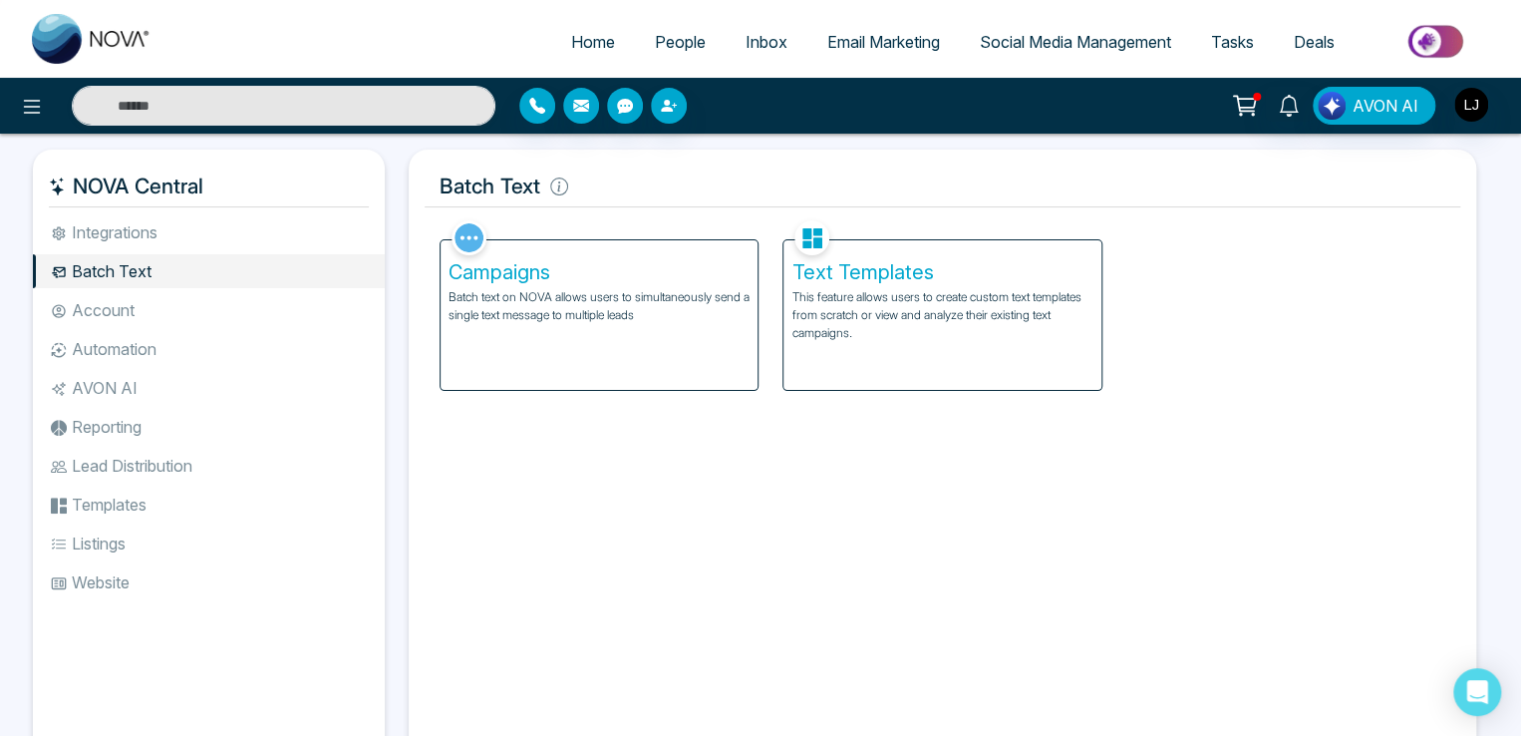
click at [564, 279] on h5 "Campaigns" at bounding box center [599, 272] width 301 height 24
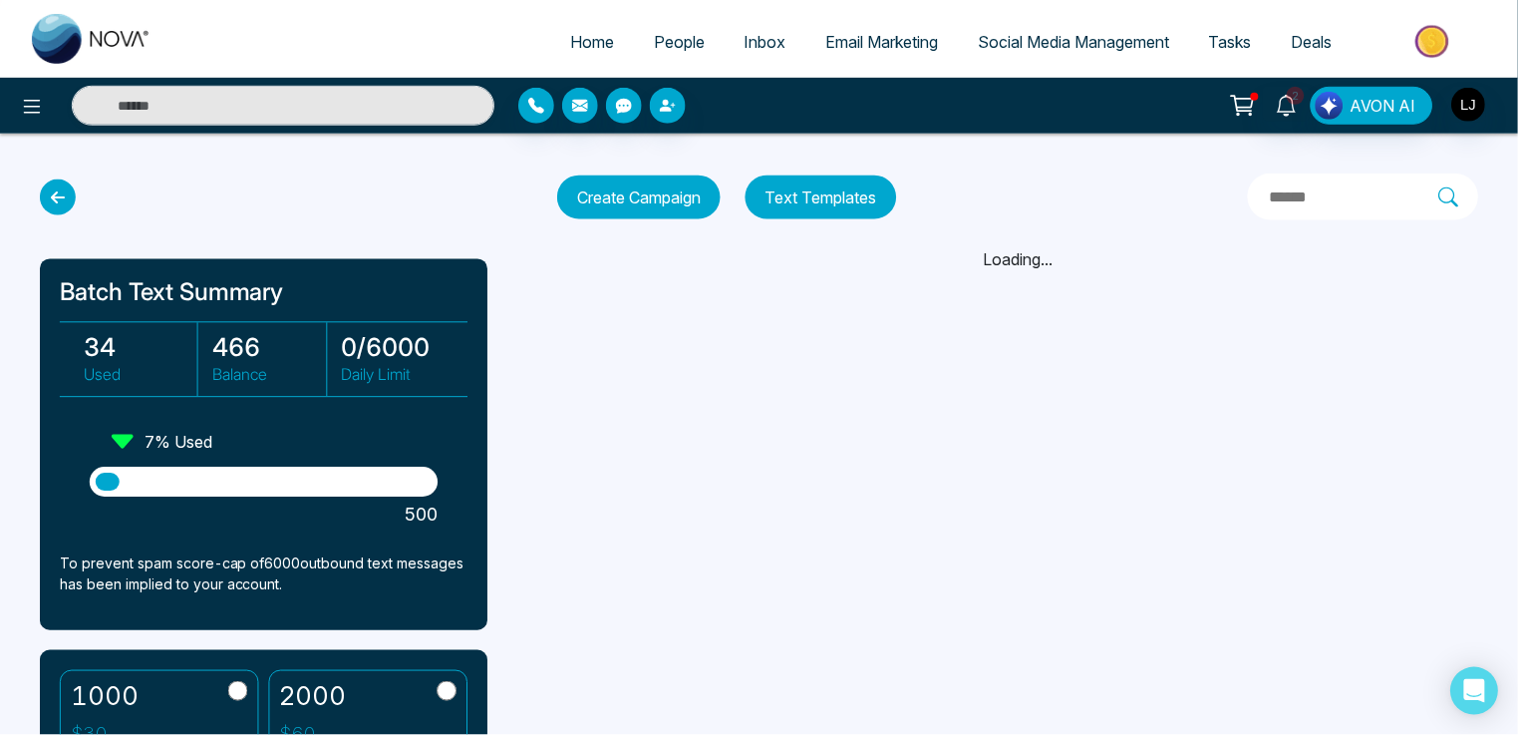
click at [853, 203] on button "Text Templates" at bounding box center [823, 197] width 152 height 44
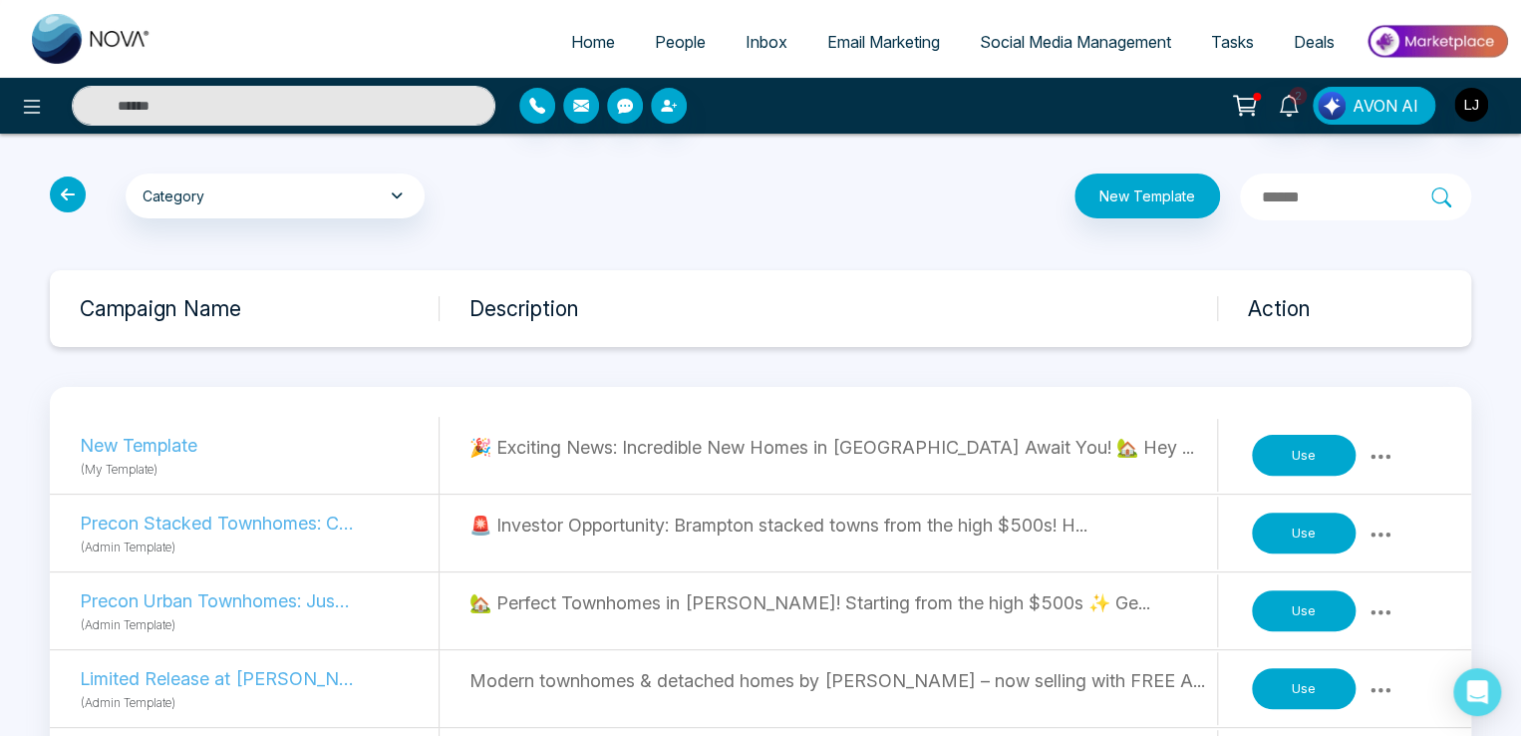
click at [1308, 432] on div "Use" at bounding box center [1325, 456] width 154 height 62
click at [1295, 456] on button "Use" at bounding box center [1304, 456] width 104 height 42
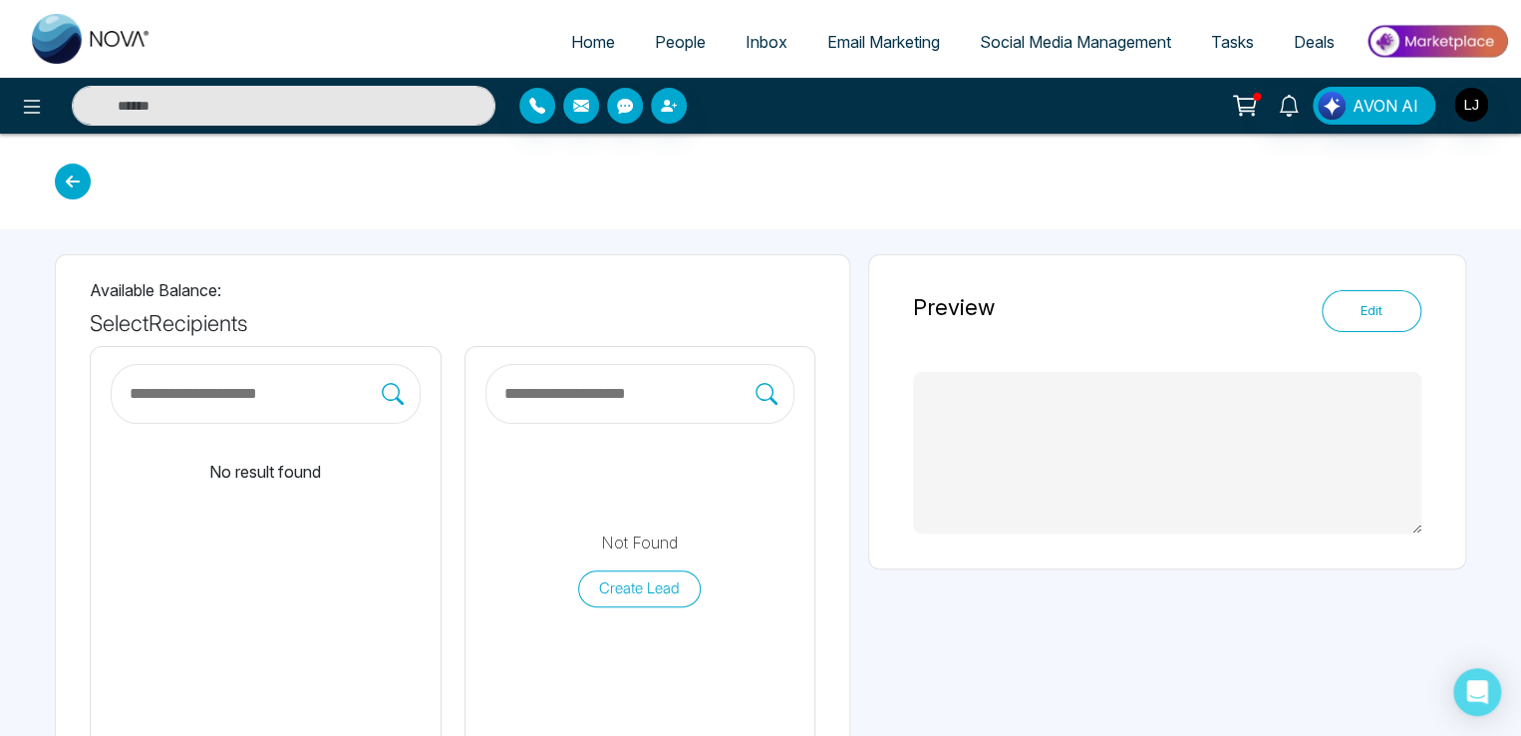
type textarea "**********"
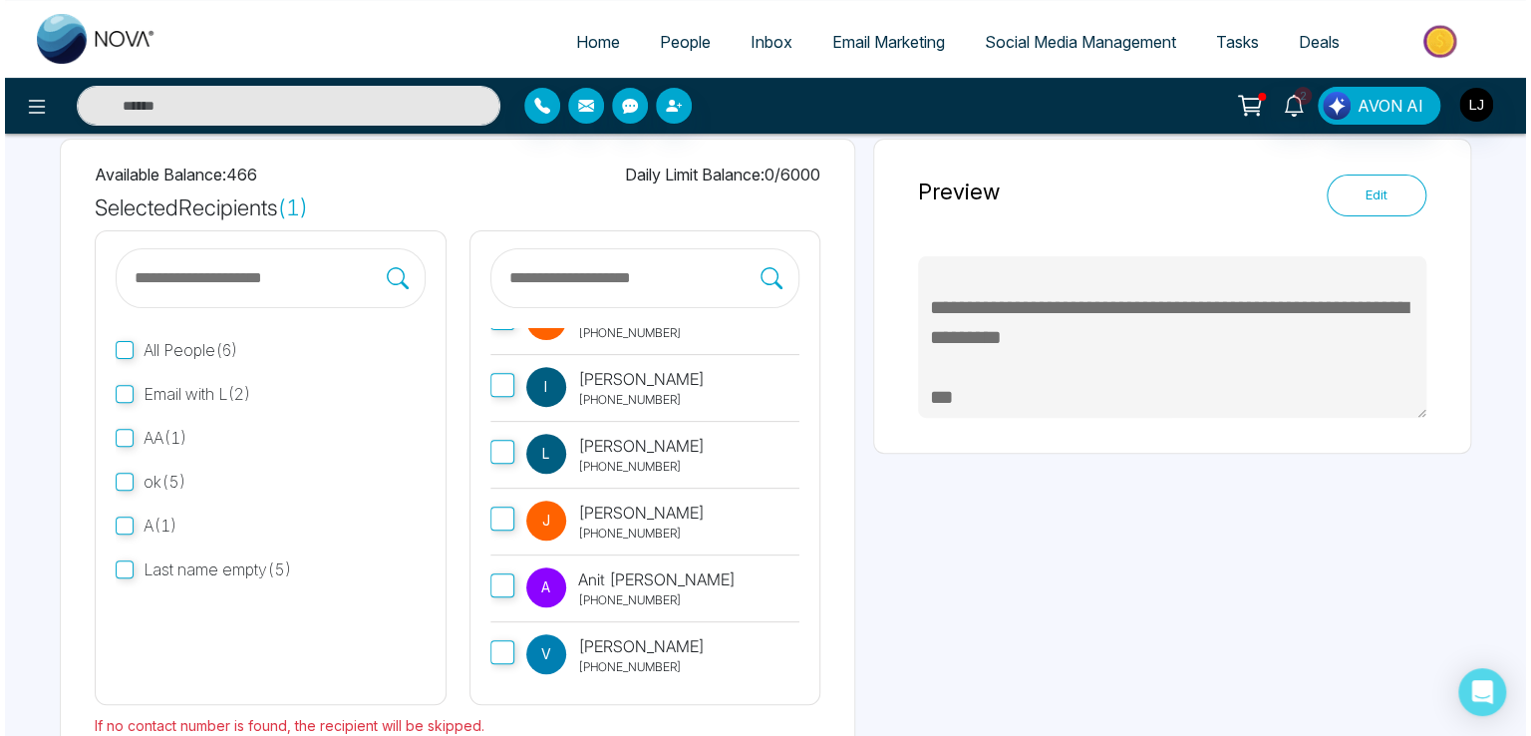
scroll to position [231, 0]
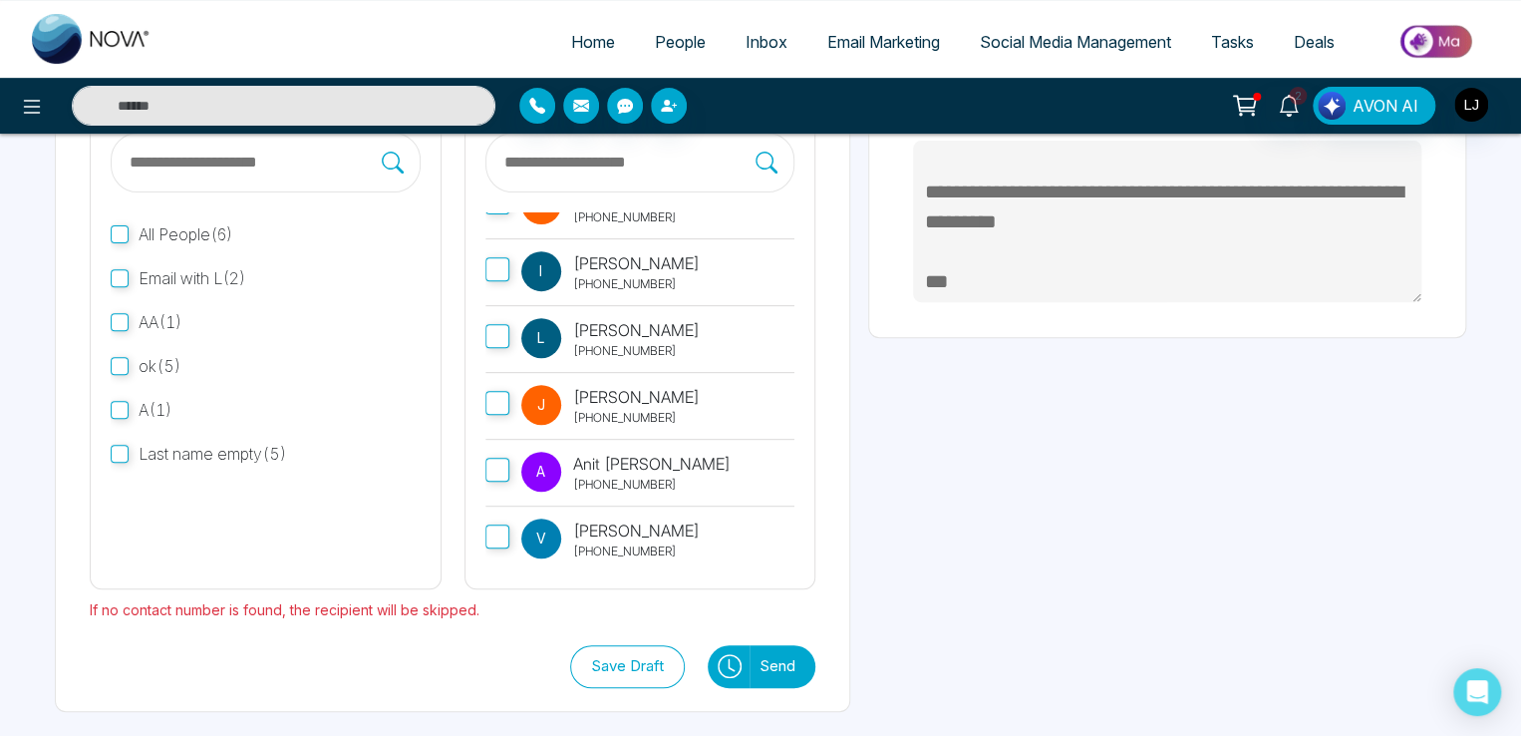
click at [781, 660] on button "Send" at bounding box center [783, 666] width 66 height 43
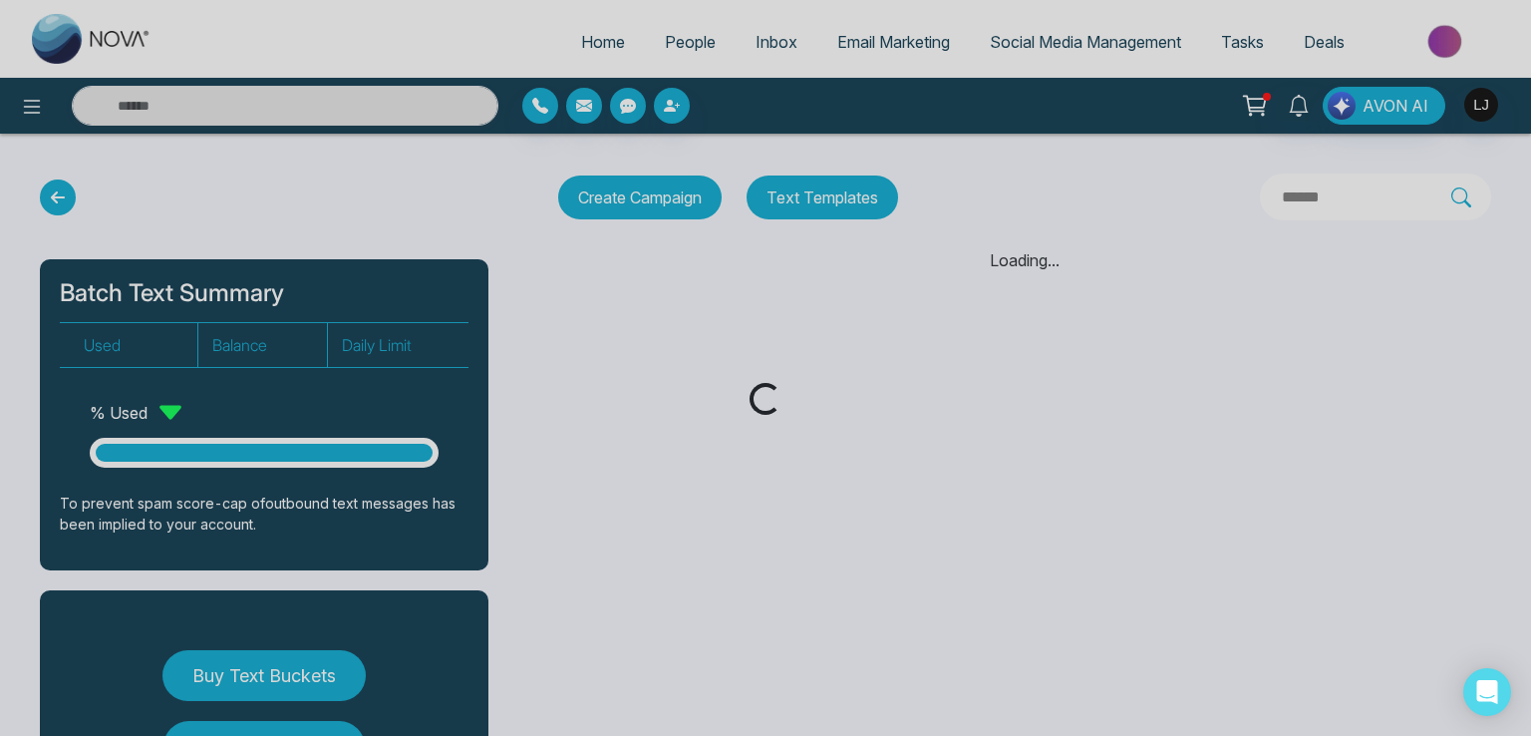
click at [780, 448] on div "Loading..." at bounding box center [765, 368] width 1531 height 736
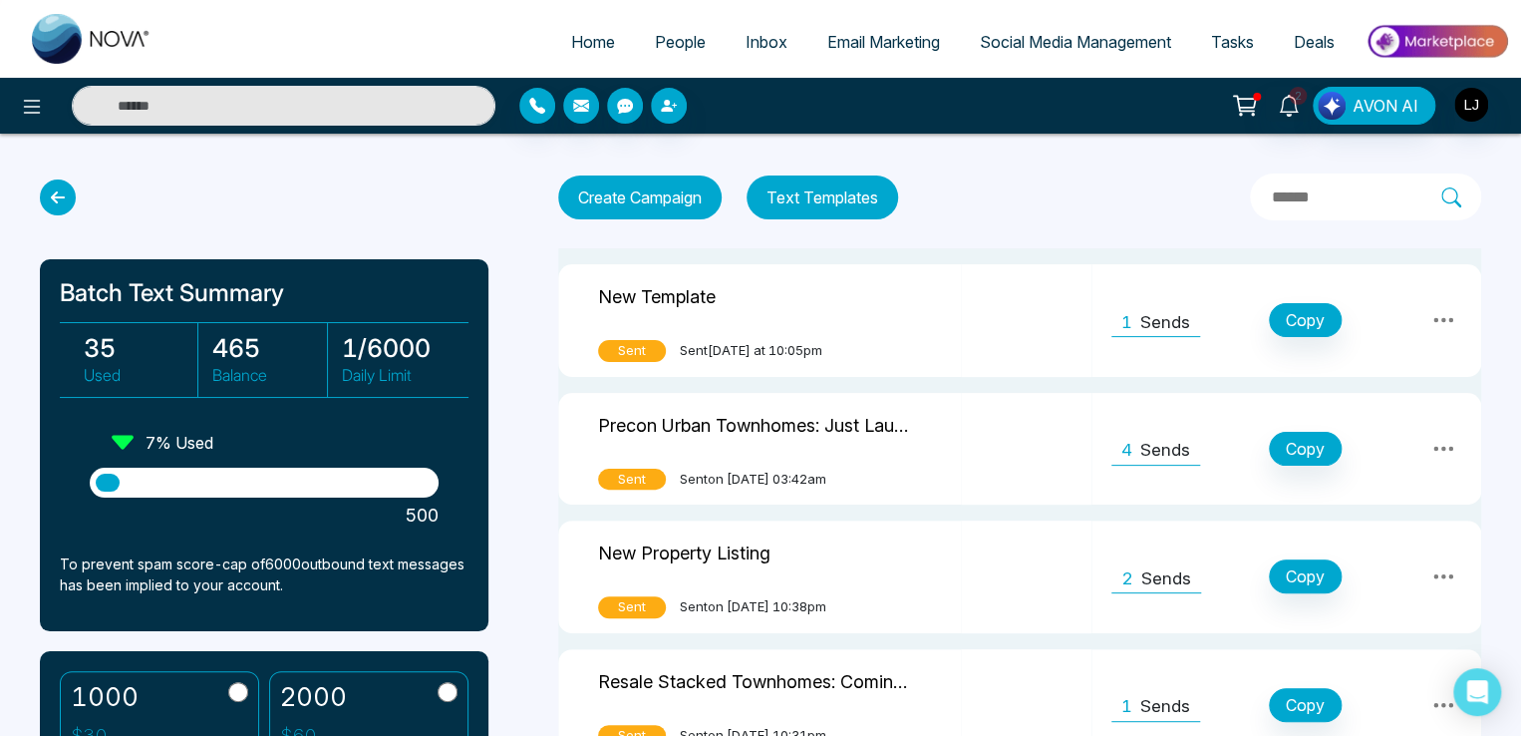
click at [665, 33] on span "People" at bounding box center [680, 42] width 51 height 20
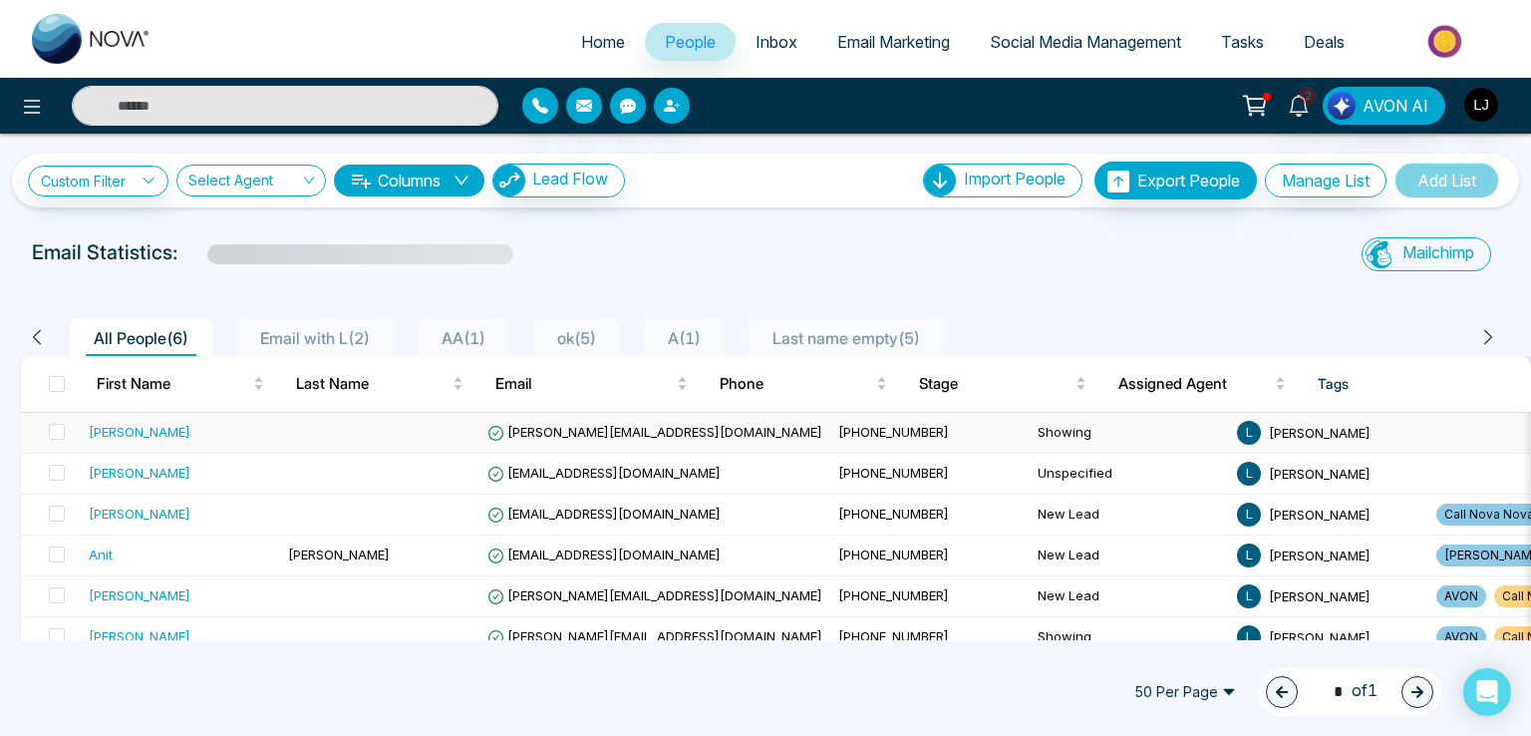
click at [538, 430] on span "[PERSON_NAME][EMAIL_ADDRESS][DOMAIN_NAME]" at bounding box center [654, 432] width 335 height 16
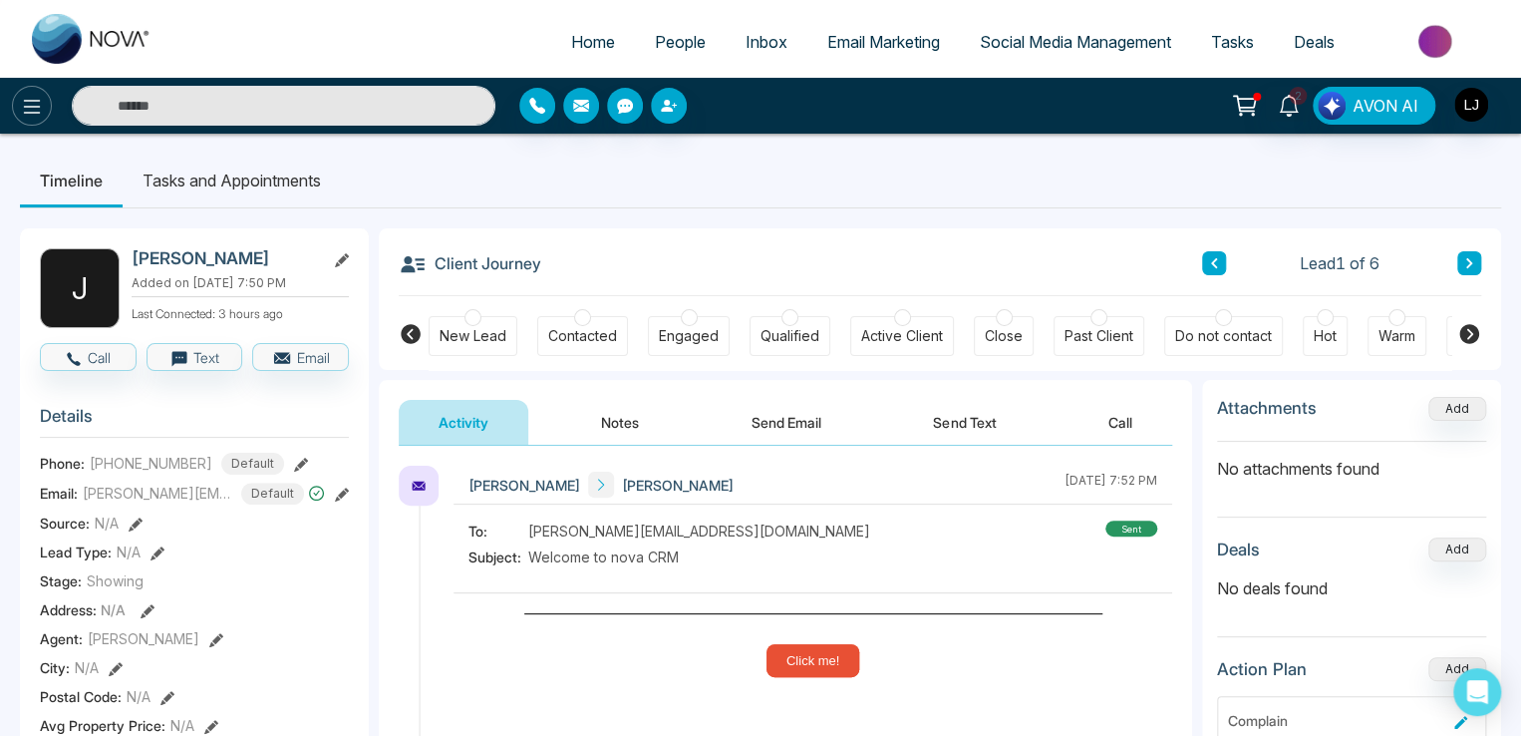
click at [32, 121] on button at bounding box center [32, 106] width 40 height 40
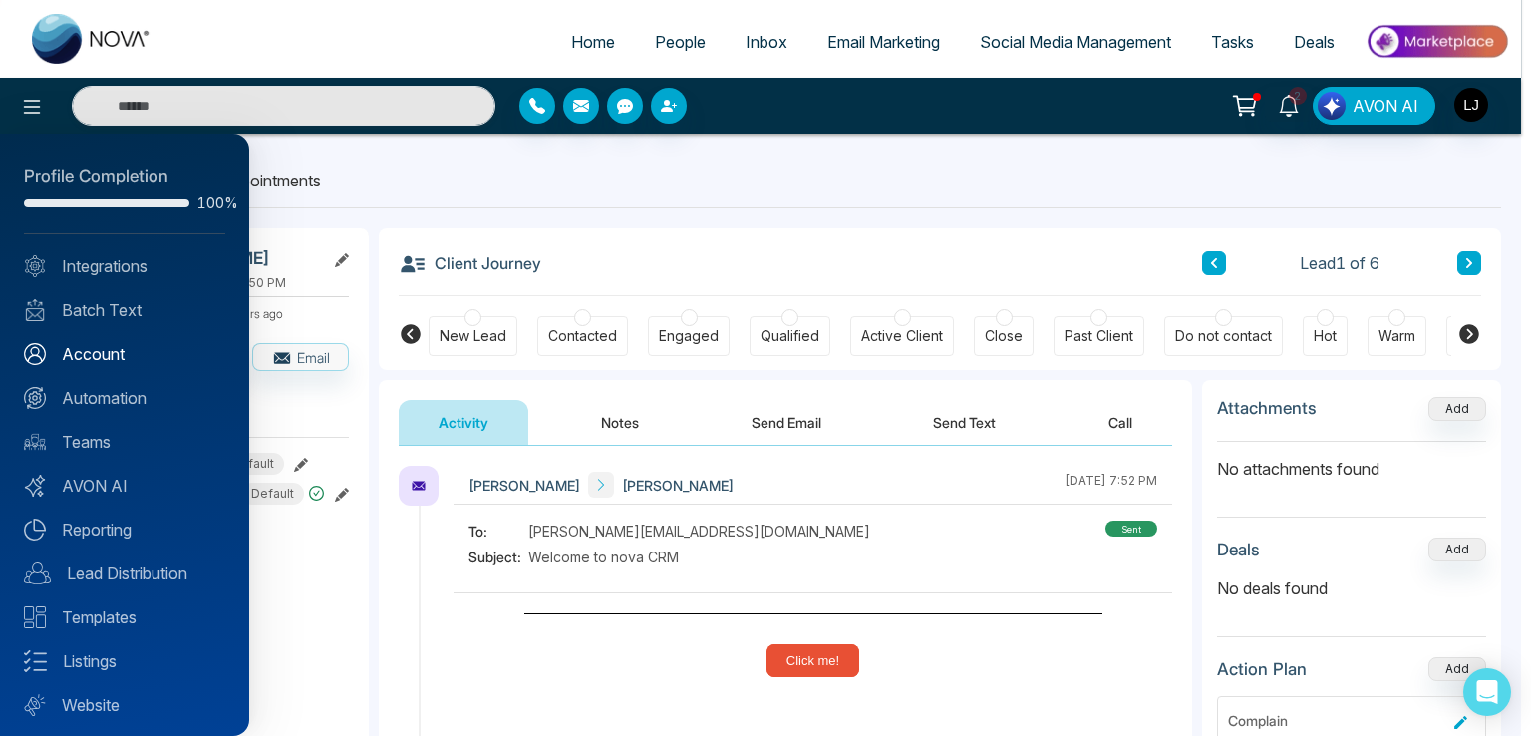
click at [104, 345] on link "Account" at bounding box center [124, 354] width 201 height 24
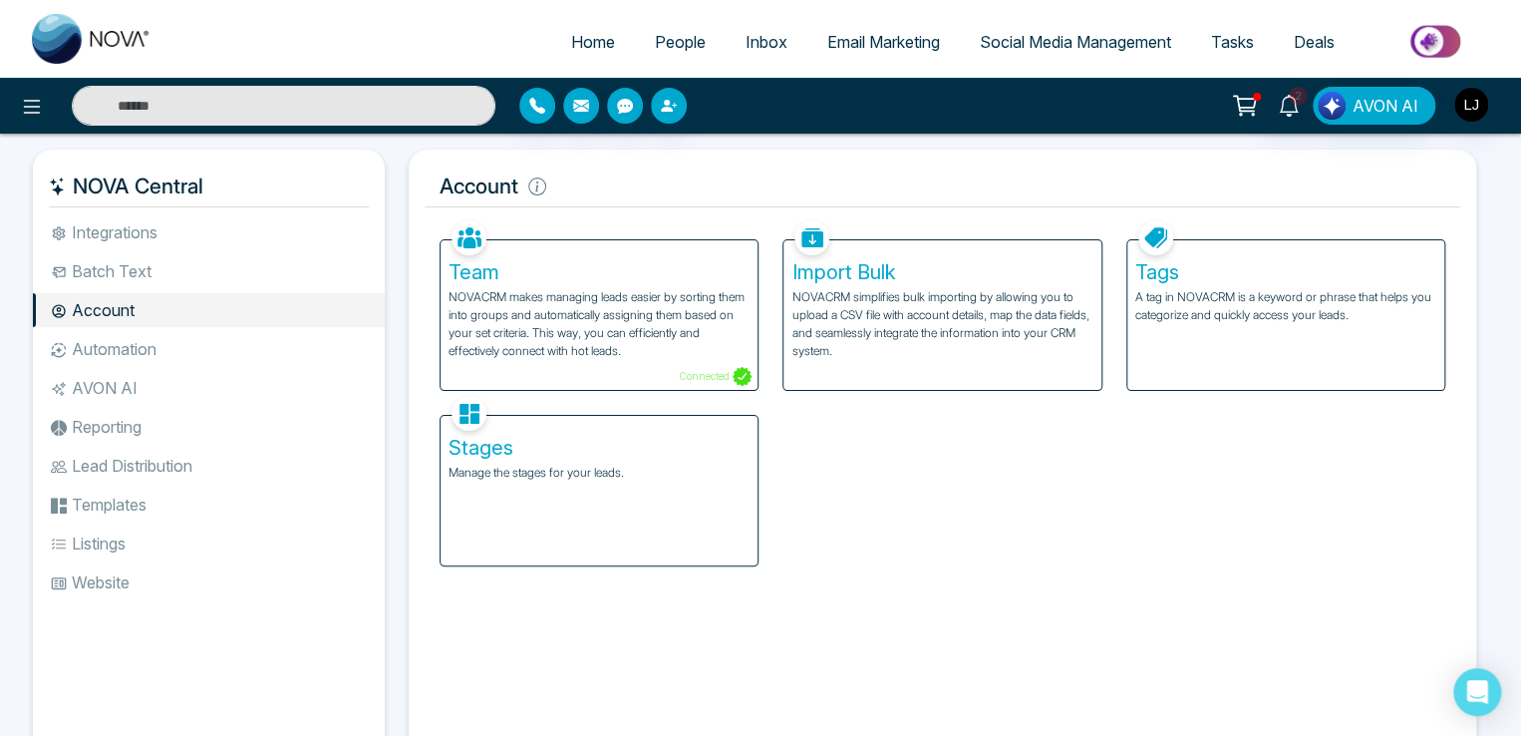
click at [628, 460] on div "Stages Manage the stages for your leads." at bounding box center [599, 491] width 317 height 150
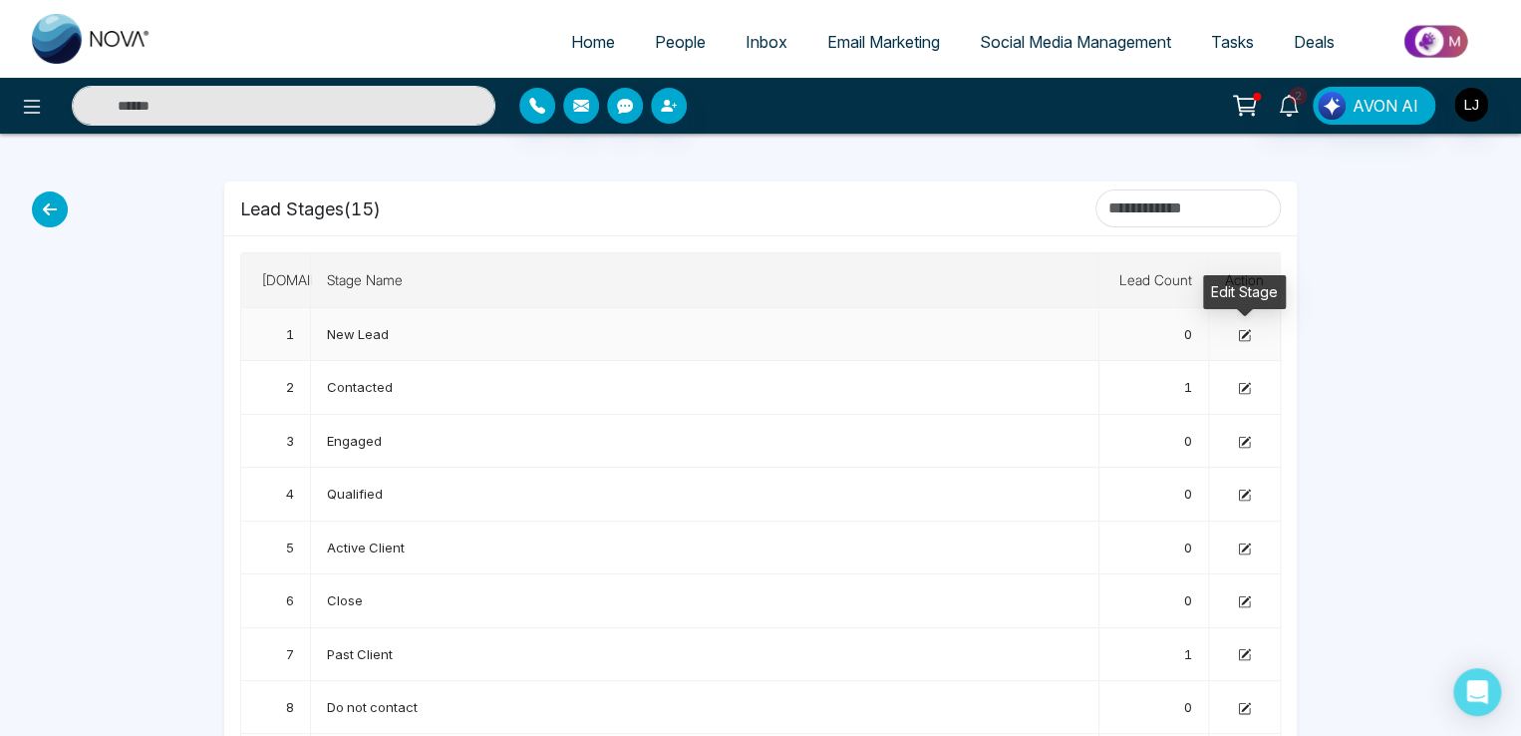
click at [1244, 336] on icon at bounding box center [1244, 335] width 13 height 13
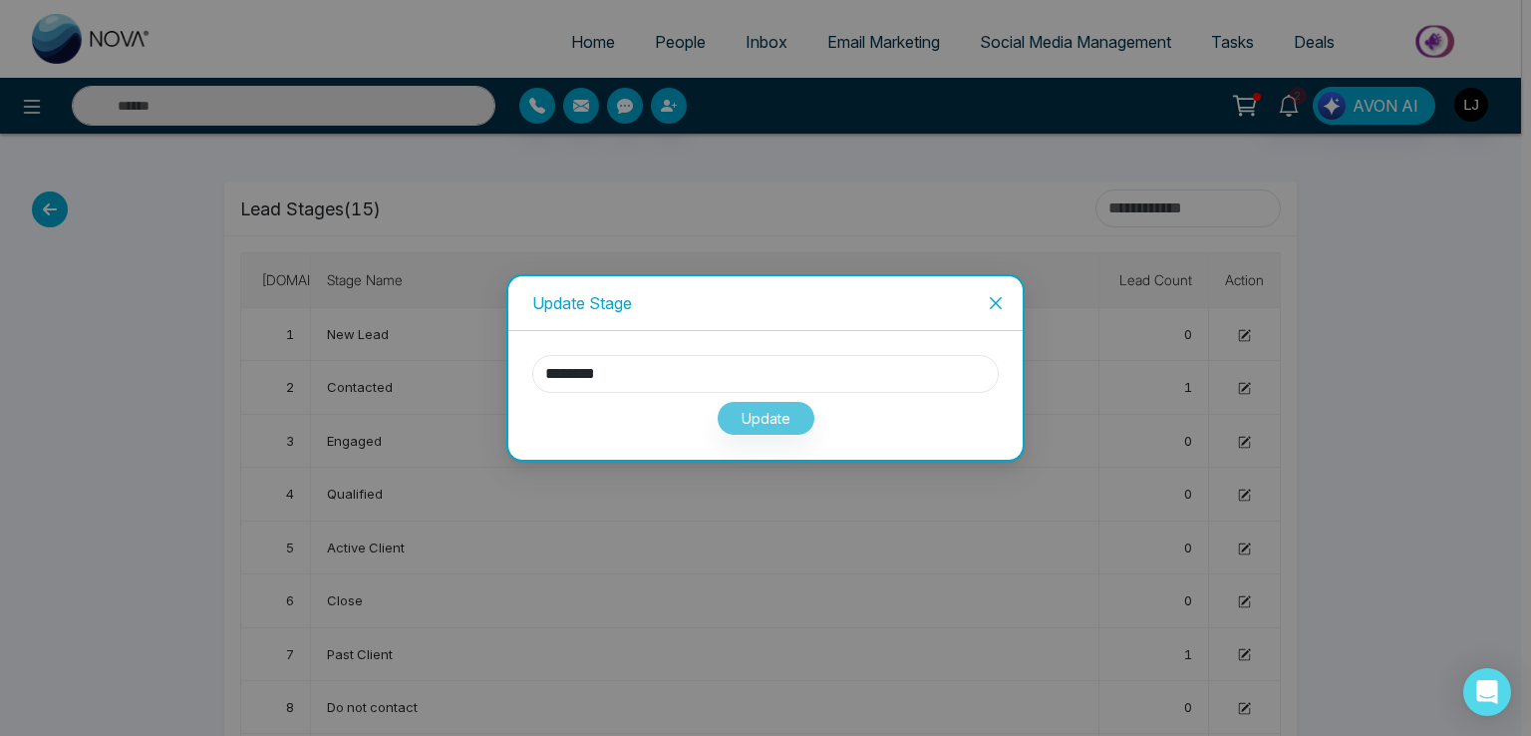
drag, startPoint x: 582, startPoint y: 373, endPoint x: 475, endPoint y: 379, distance: 106.8
click at [475, 379] on div "Update Stage ******** Update" at bounding box center [765, 368] width 1531 height 736
type input "****"
click at [758, 418] on button "Update" at bounding box center [766, 418] width 99 height 35
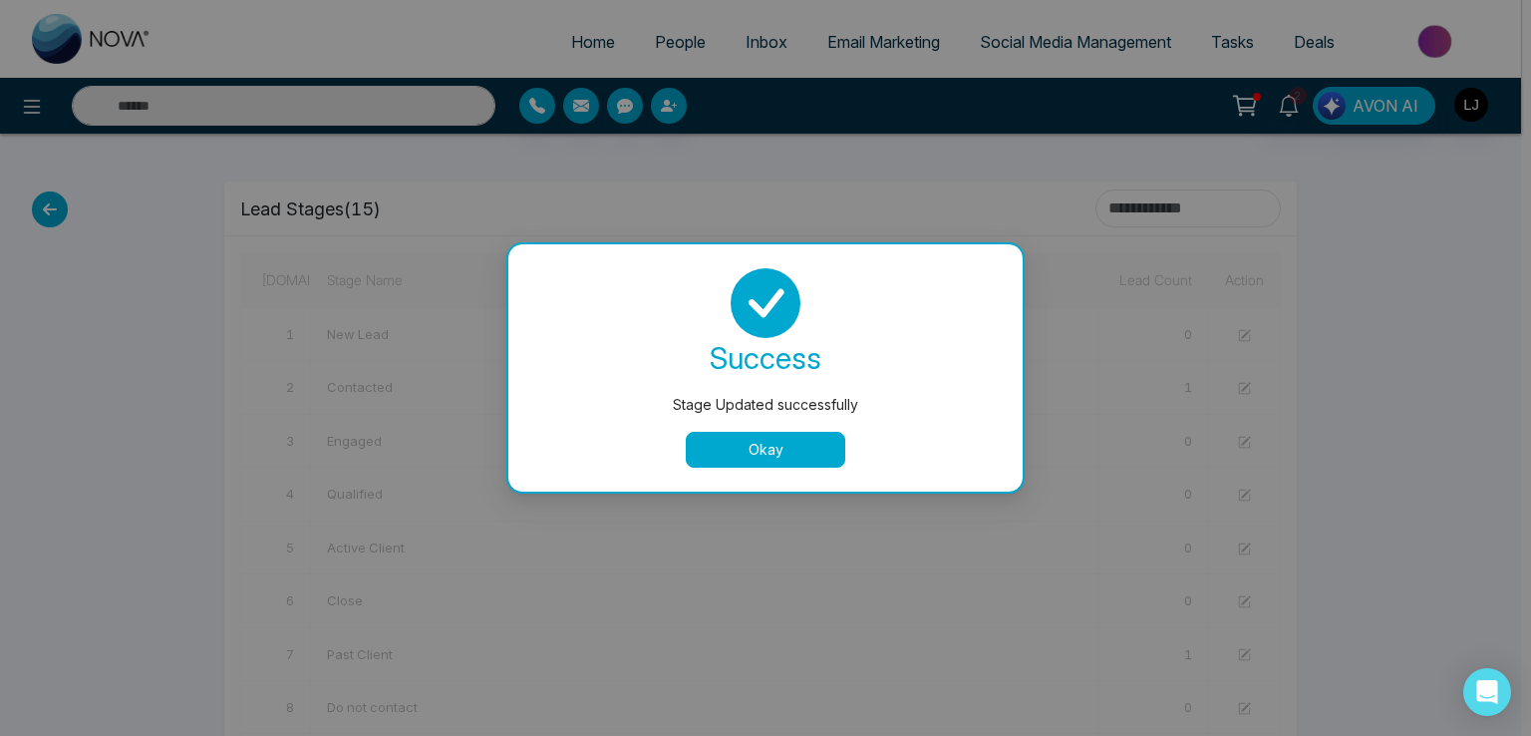
click at [759, 452] on button "Okay" at bounding box center [765, 450] width 159 height 36
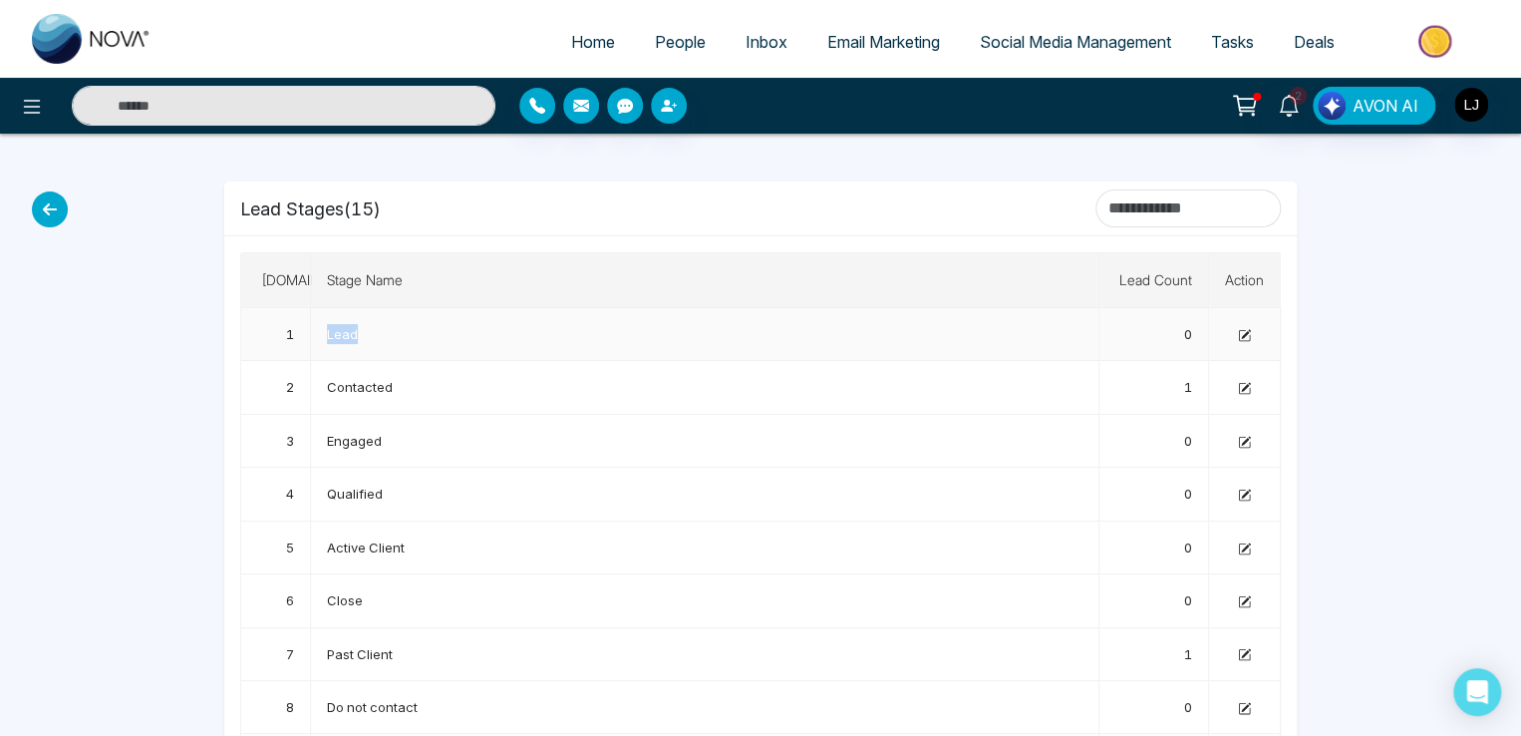
drag, startPoint x: 328, startPoint y: 329, endPoint x: 367, endPoint y: 334, distance: 39.2
click at [367, 334] on td "Lead" at bounding box center [705, 334] width 788 height 53
click at [1468, 107] on img "button" at bounding box center [1471, 105] width 34 height 34
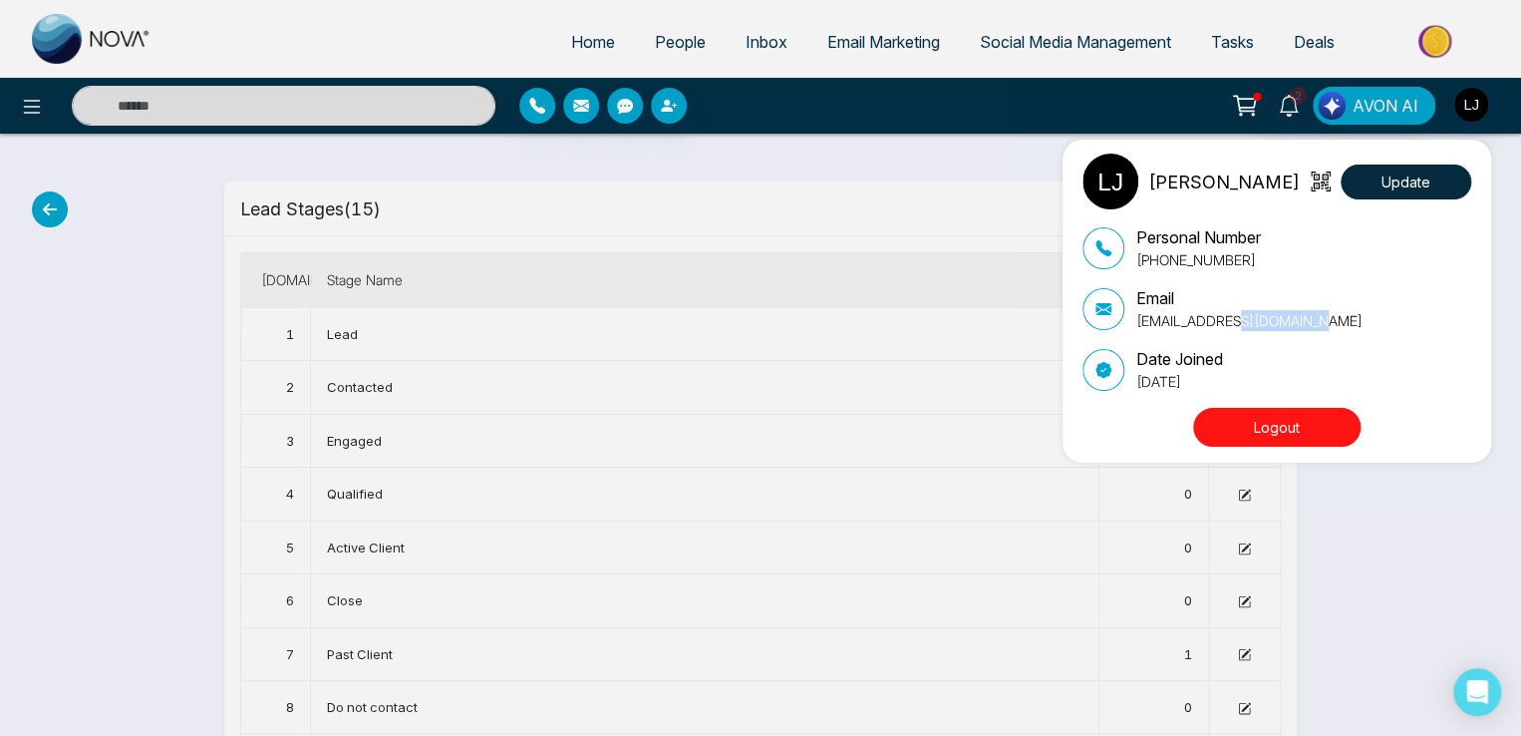
drag, startPoint x: 1307, startPoint y: 319, endPoint x: 1193, endPoint y: 319, distance: 113.6
click at [1193, 319] on p "[EMAIL_ADDRESS][DOMAIN_NAME]" at bounding box center [1249, 320] width 226 height 21
click at [498, 203] on div "[PERSON_NAME] Update Personal Number [PHONE_NUMBER] Email [EMAIL_ADDRESS][DOMAI…" at bounding box center [760, 368] width 1521 height 736
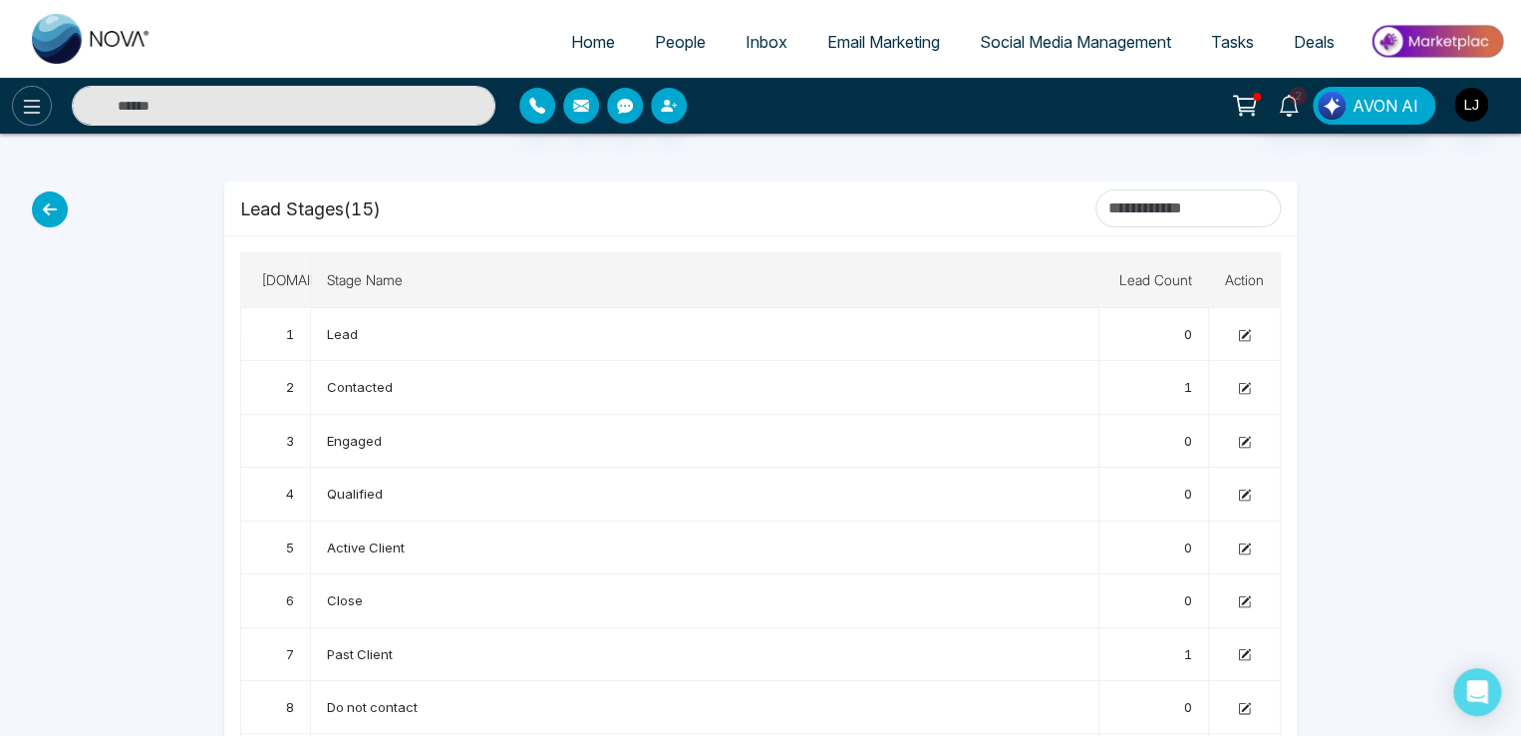
click at [26, 98] on icon at bounding box center [32, 107] width 24 height 24
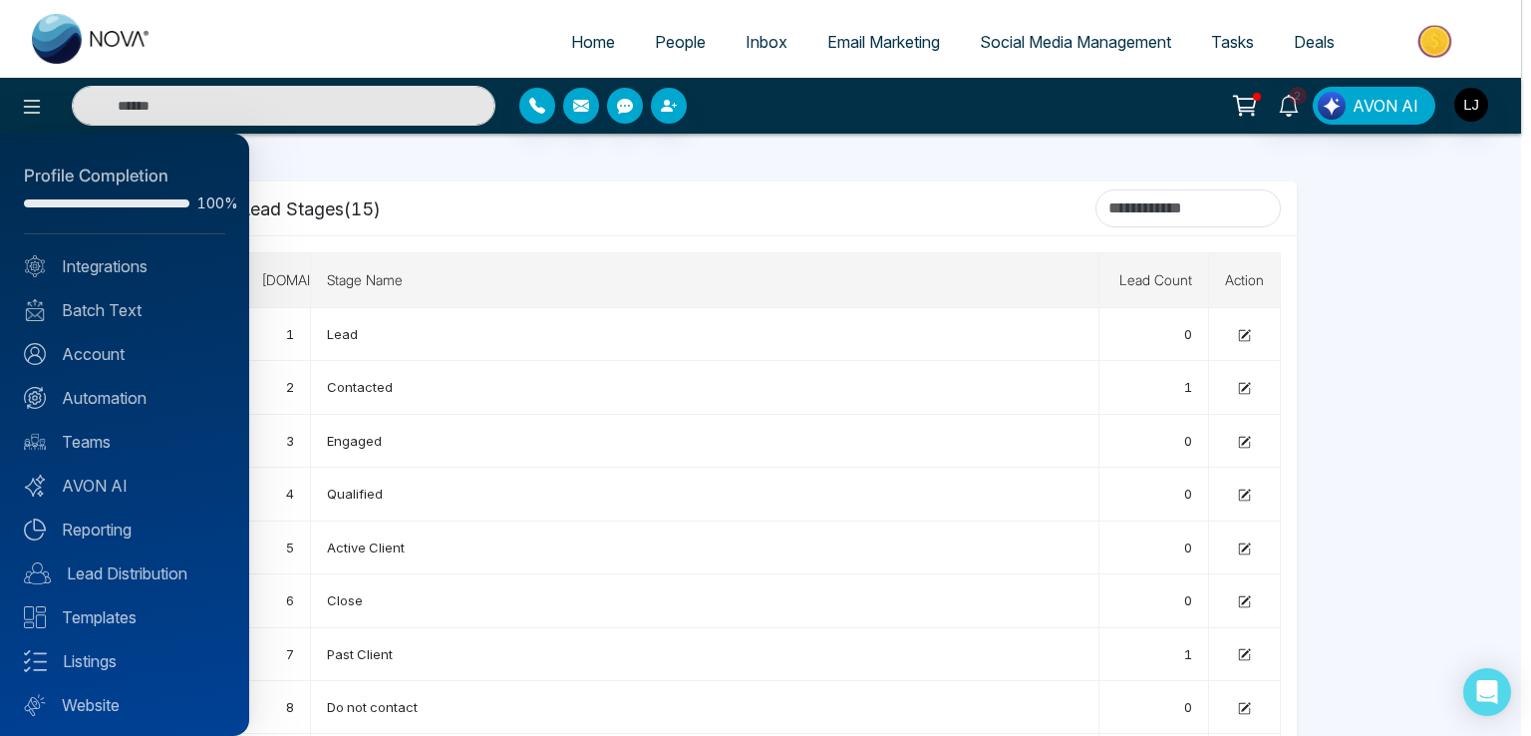
click at [491, 216] on div at bounding box center [765, 368] width 1531 height 736
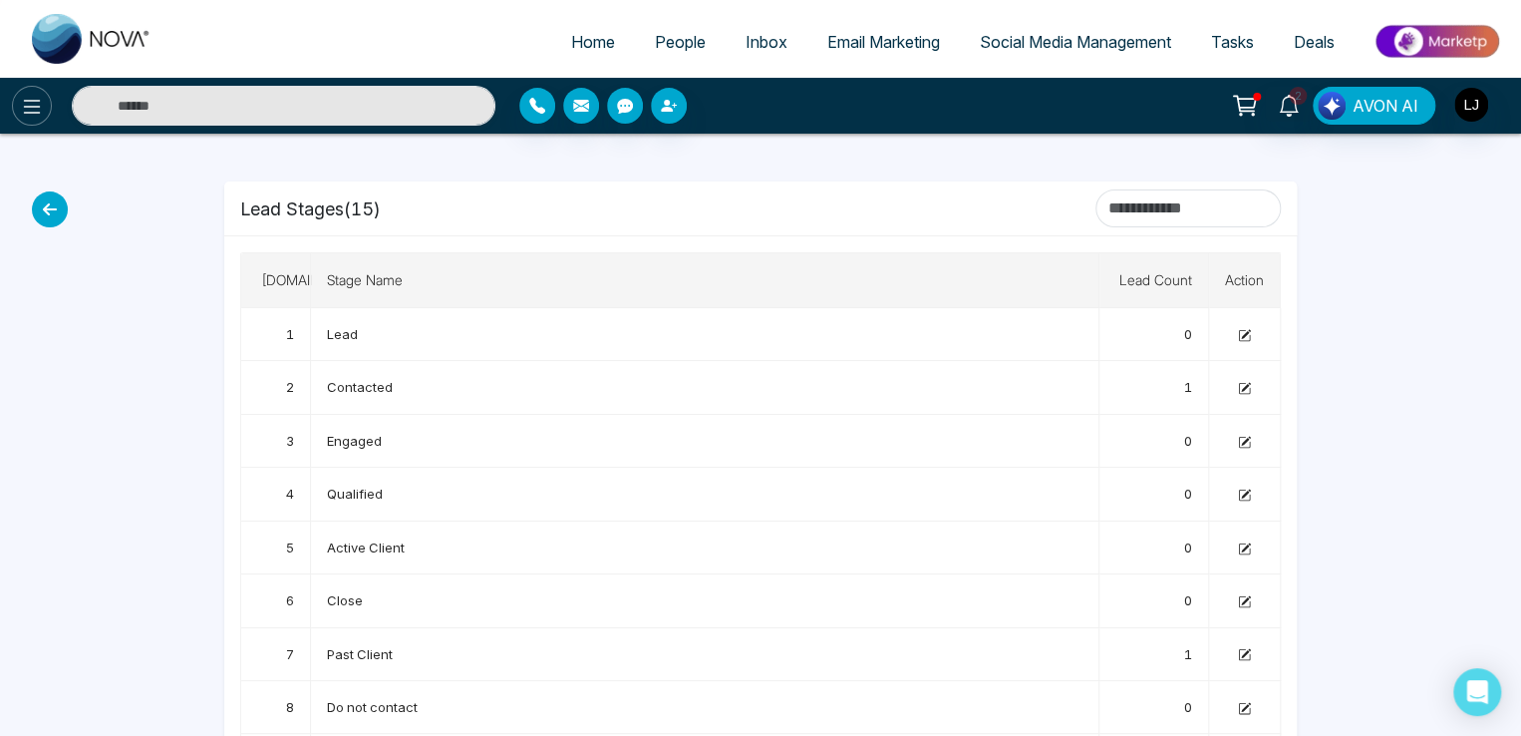
click at [28, 116] on icon at bounding box center [32, 107] width 24 height 24
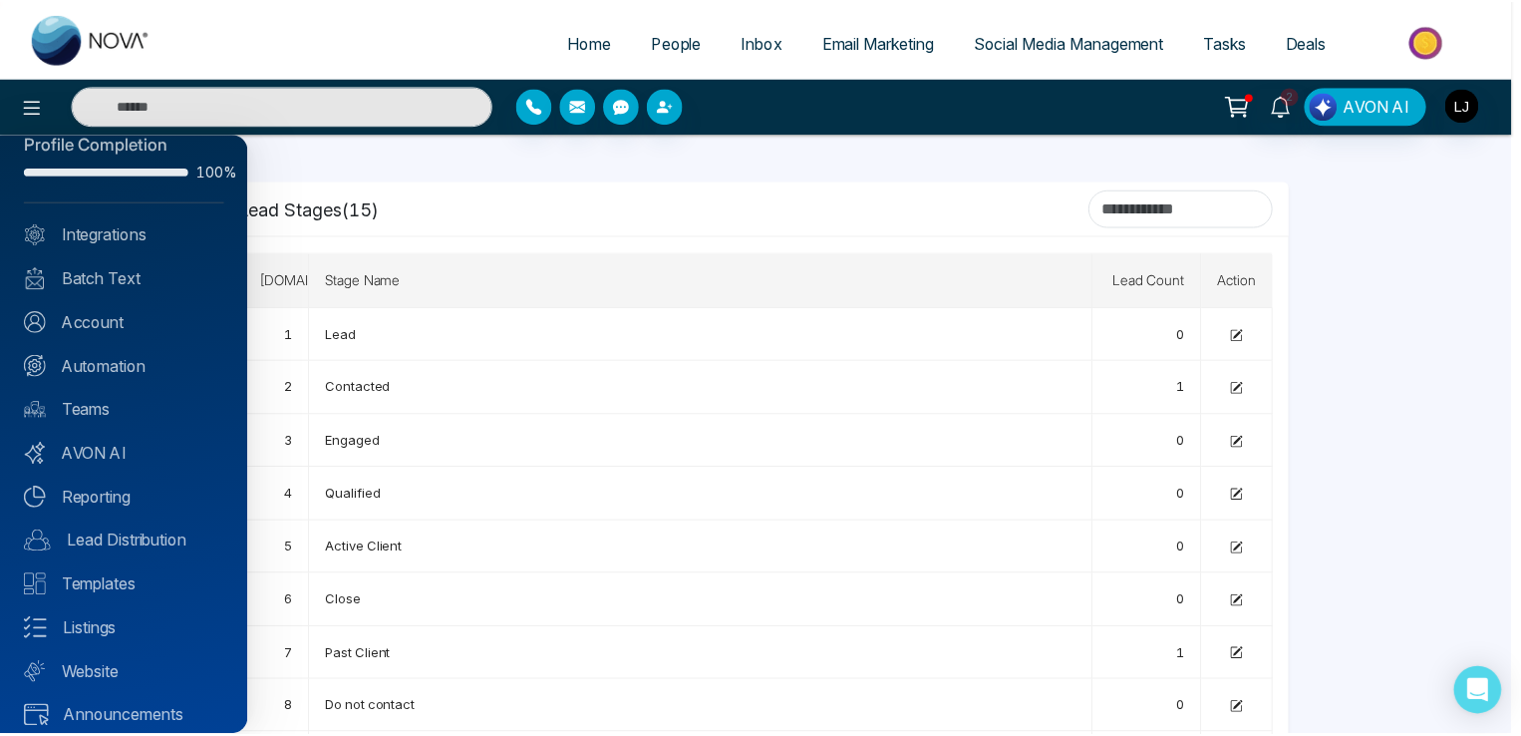
scroll to position [48, 0]
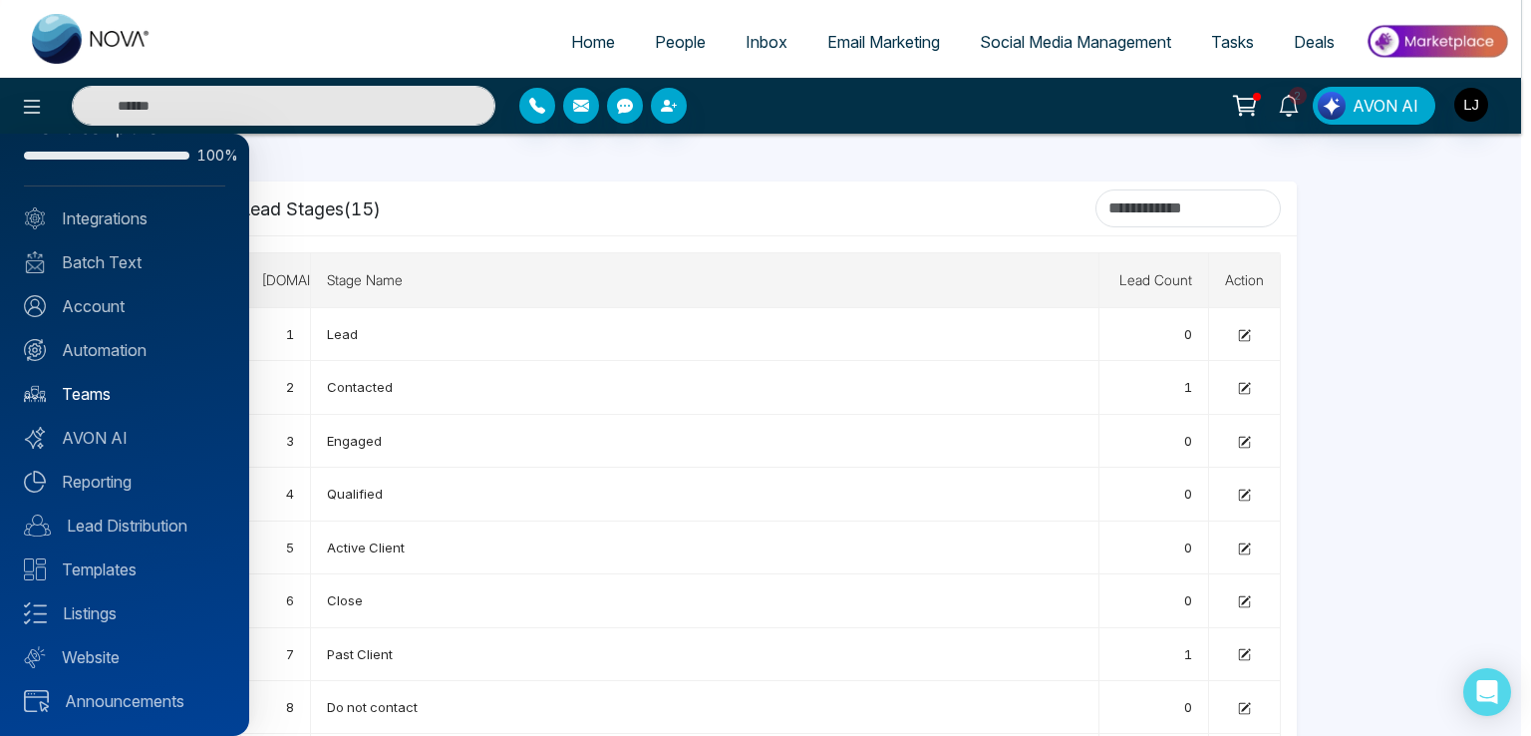
click at [92, 404] on link "Teams" at bounding box center [124, 394] width 201 height 24
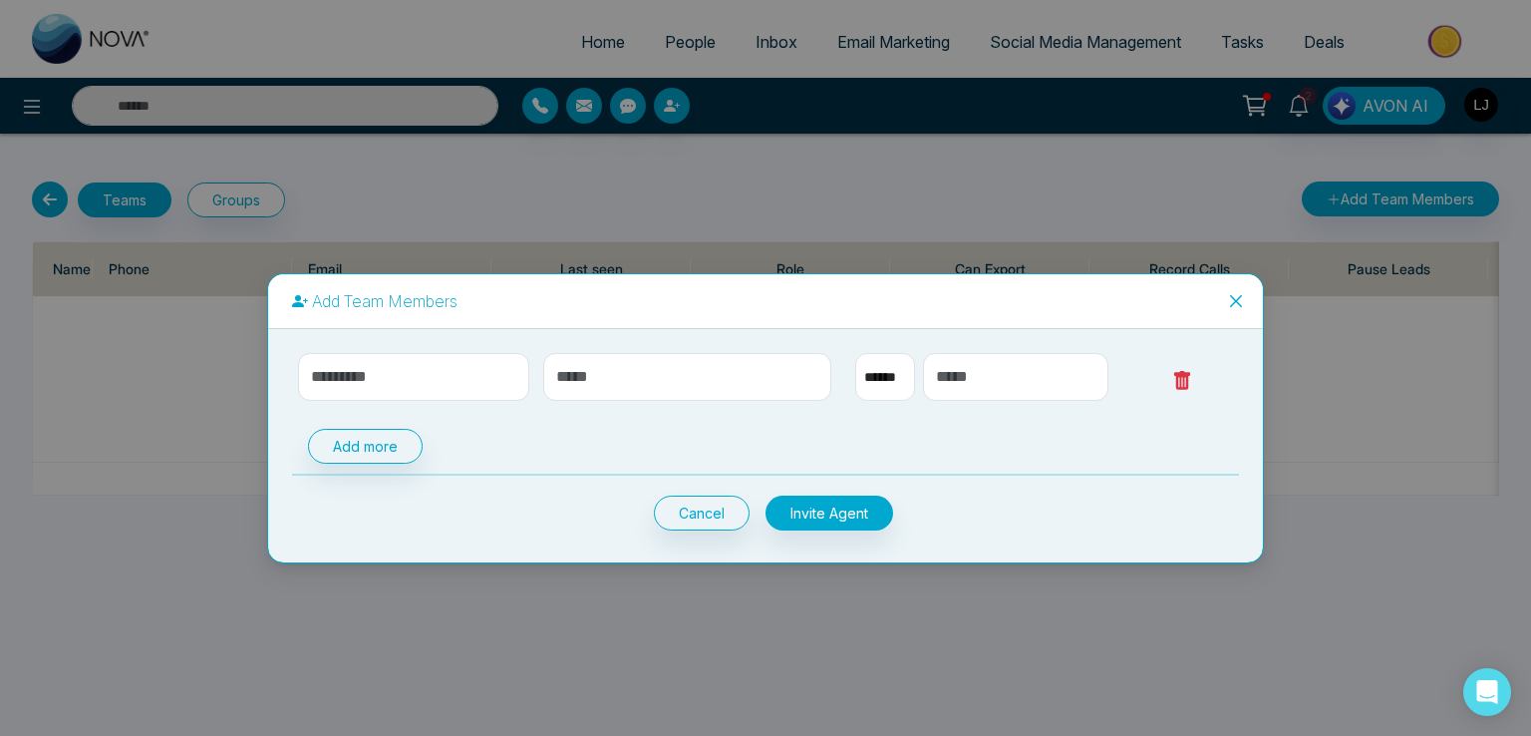
select select "**"
click at [1228, 297] on icon "close" at bounding box center [1236, 301] width 16 height 16
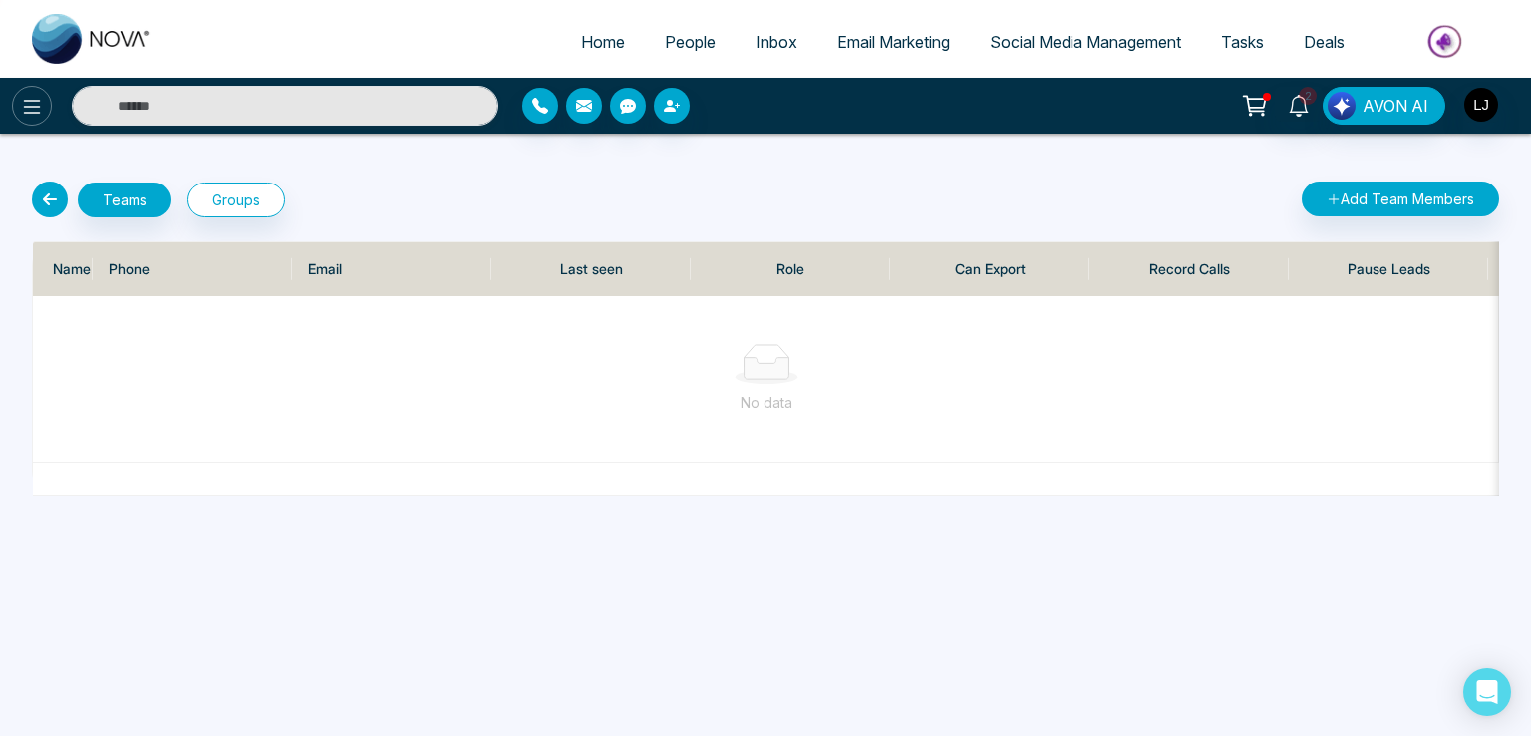
click at [27, 103] on icon at bounding box center [32, 107] width 24 height 24
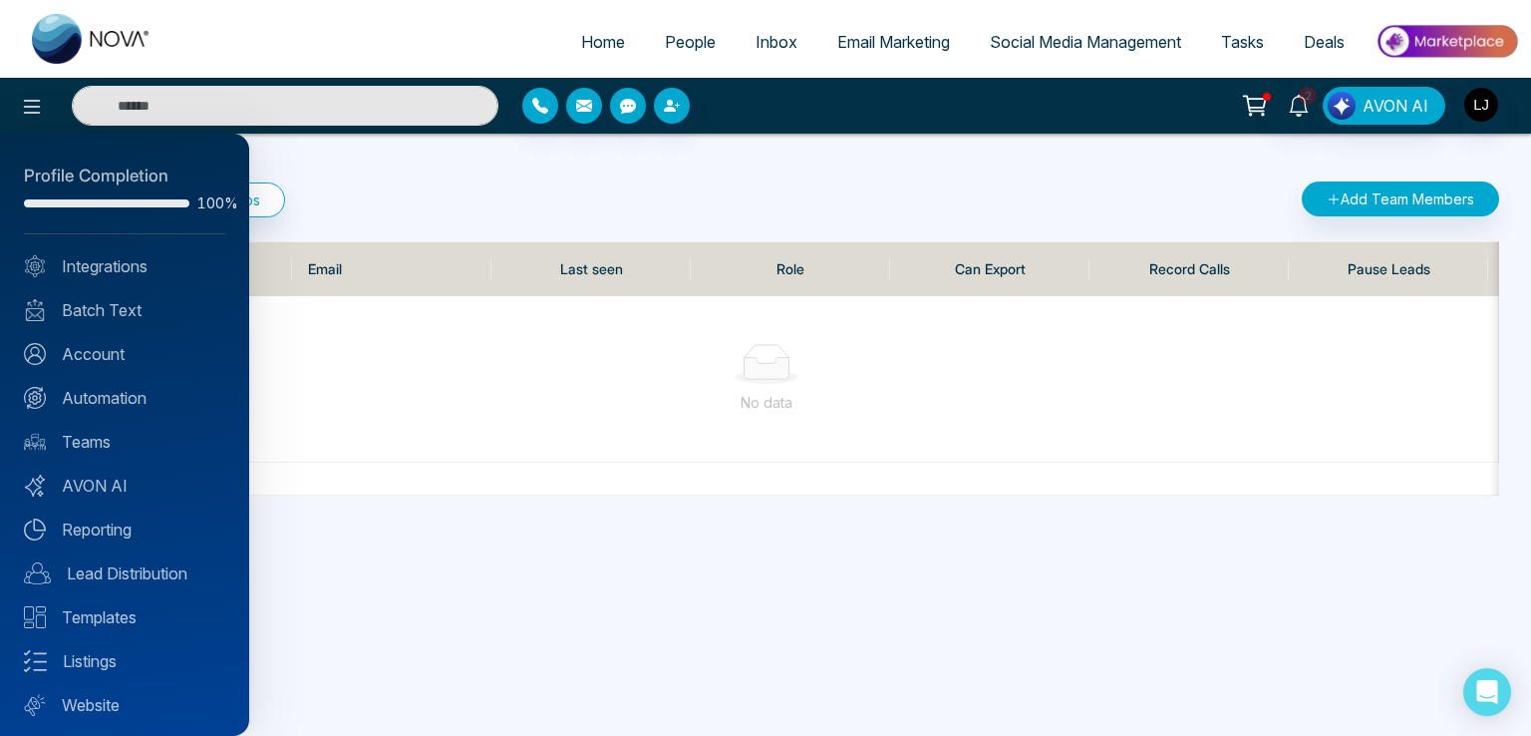
click at [486, 188] on div at bounding box center [765, 368] width 1531 height 736
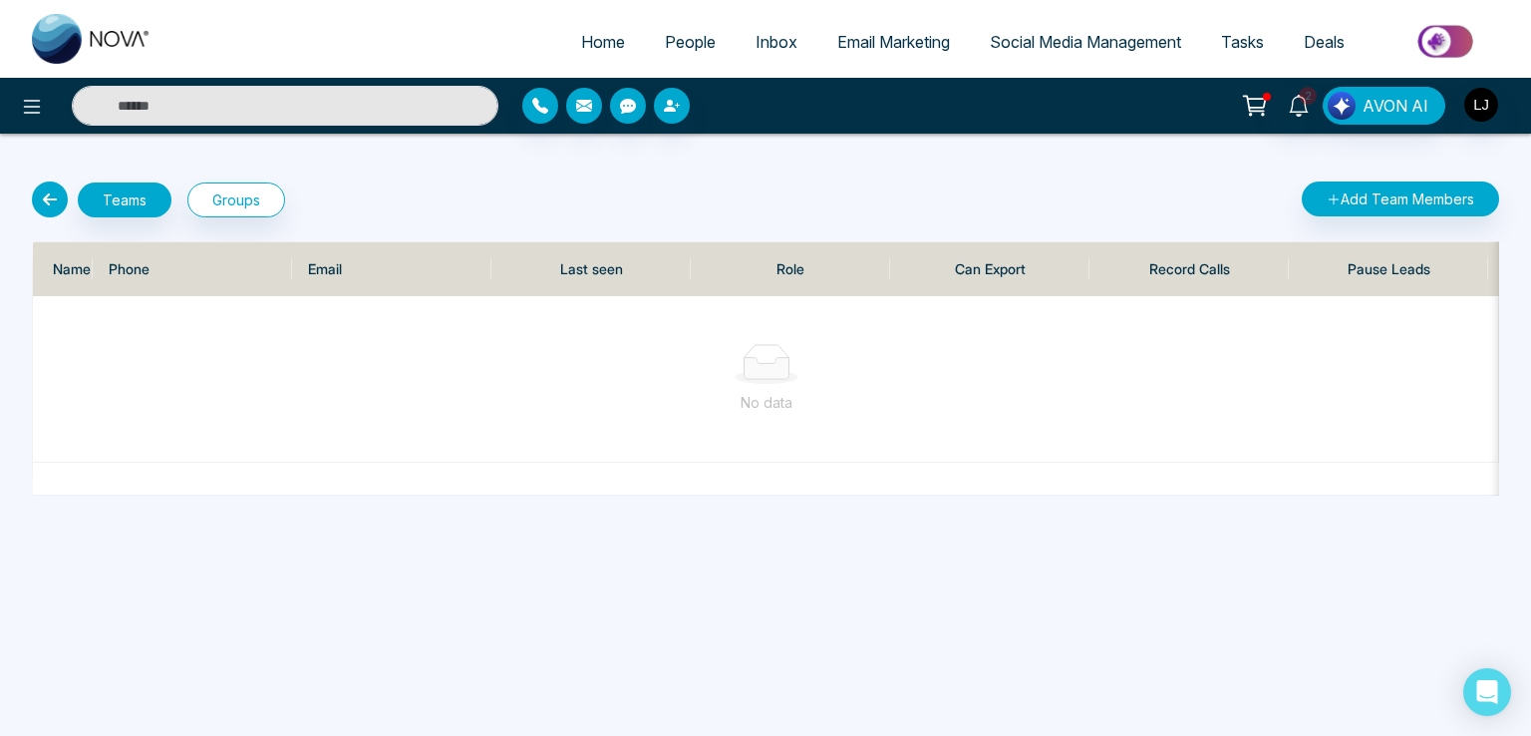
click at [681, 33] on span "People" at bounding box center [690, 42] width 51 height 20
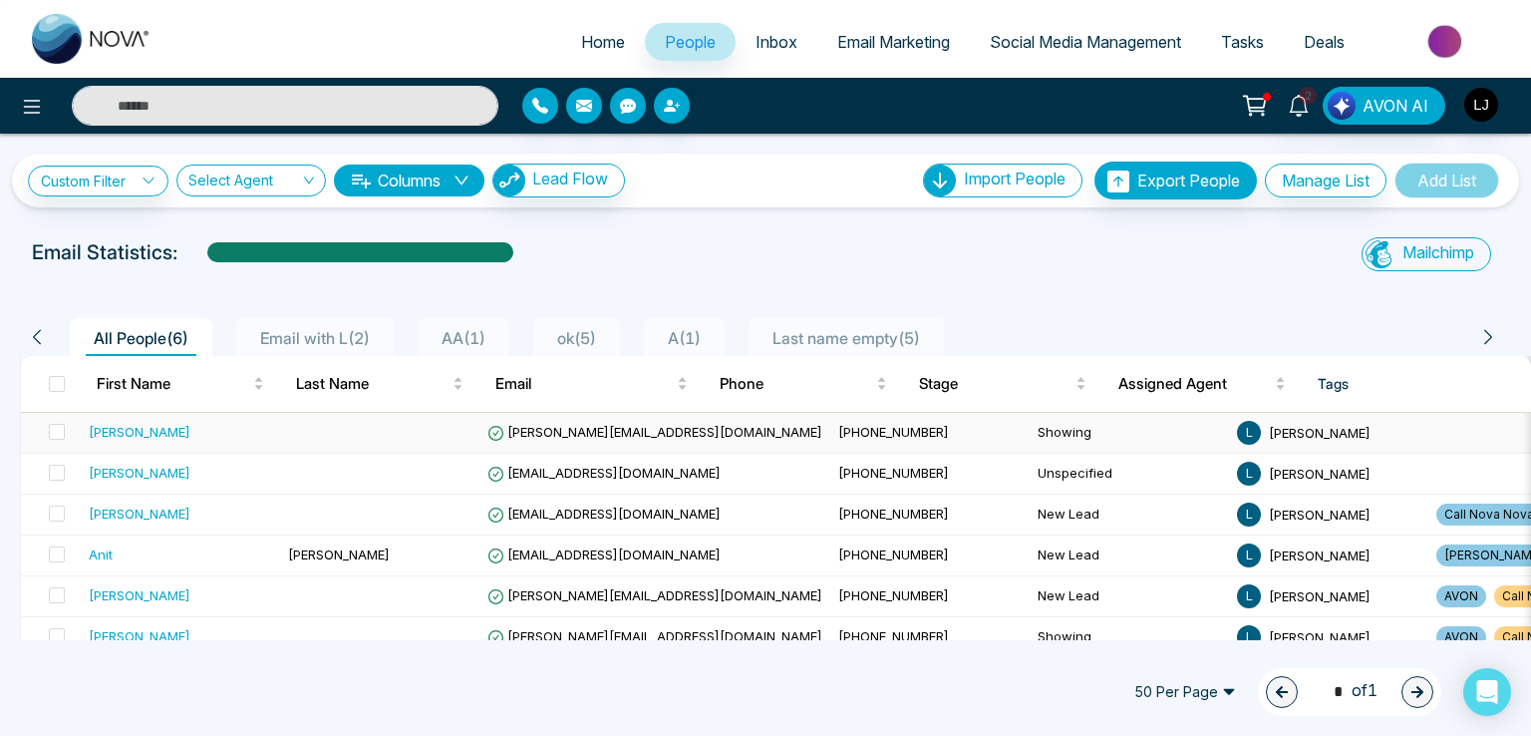
click at [617, 428] on span "[PERSON_NAME][EMAIL_ADDRESS][DOMAIN_NAME]" at bounding box center [654, 432] width 335 height 16
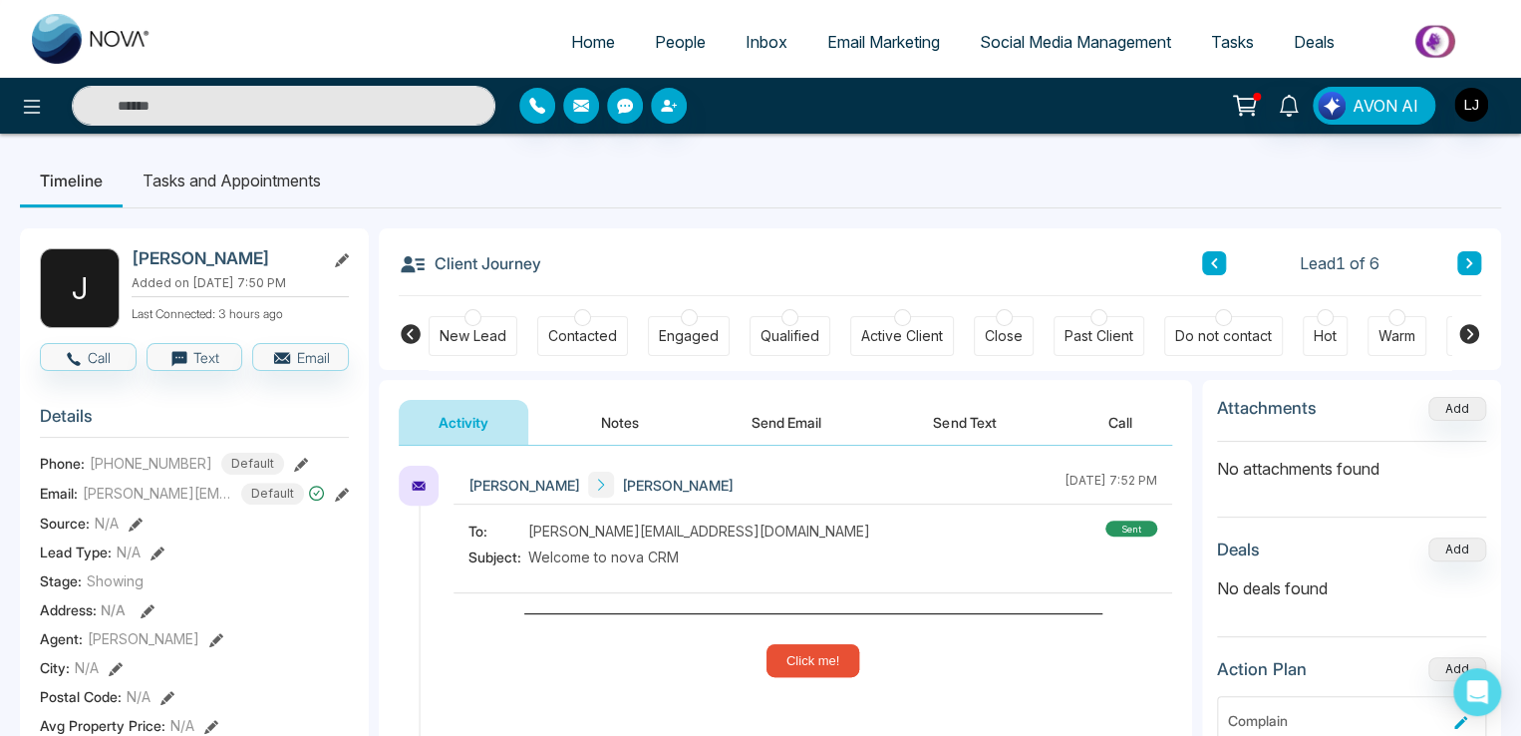
click at [1476, 332] on div "New Lead Contacted Engaged Qualified Active Client Close Past Client Do not con…" at bounding box center [940, 333] width 1122 height 74
click at [1471, 332] on icon at bounding box center [1469, 334] width 20 height 20
click at [412, 328] on icon at bounding box center [411, 334] width 20 height 20
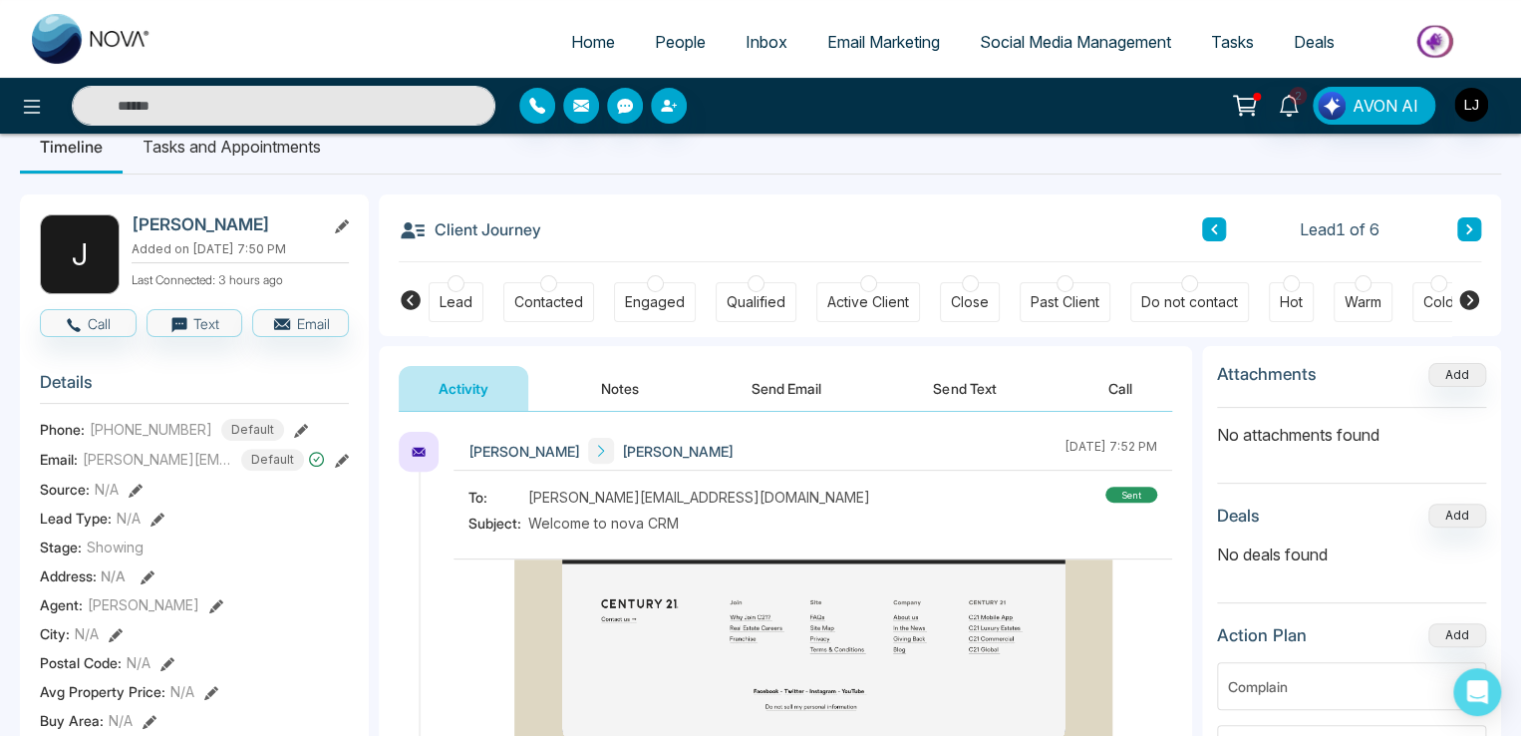
scroll to position [0, 0]
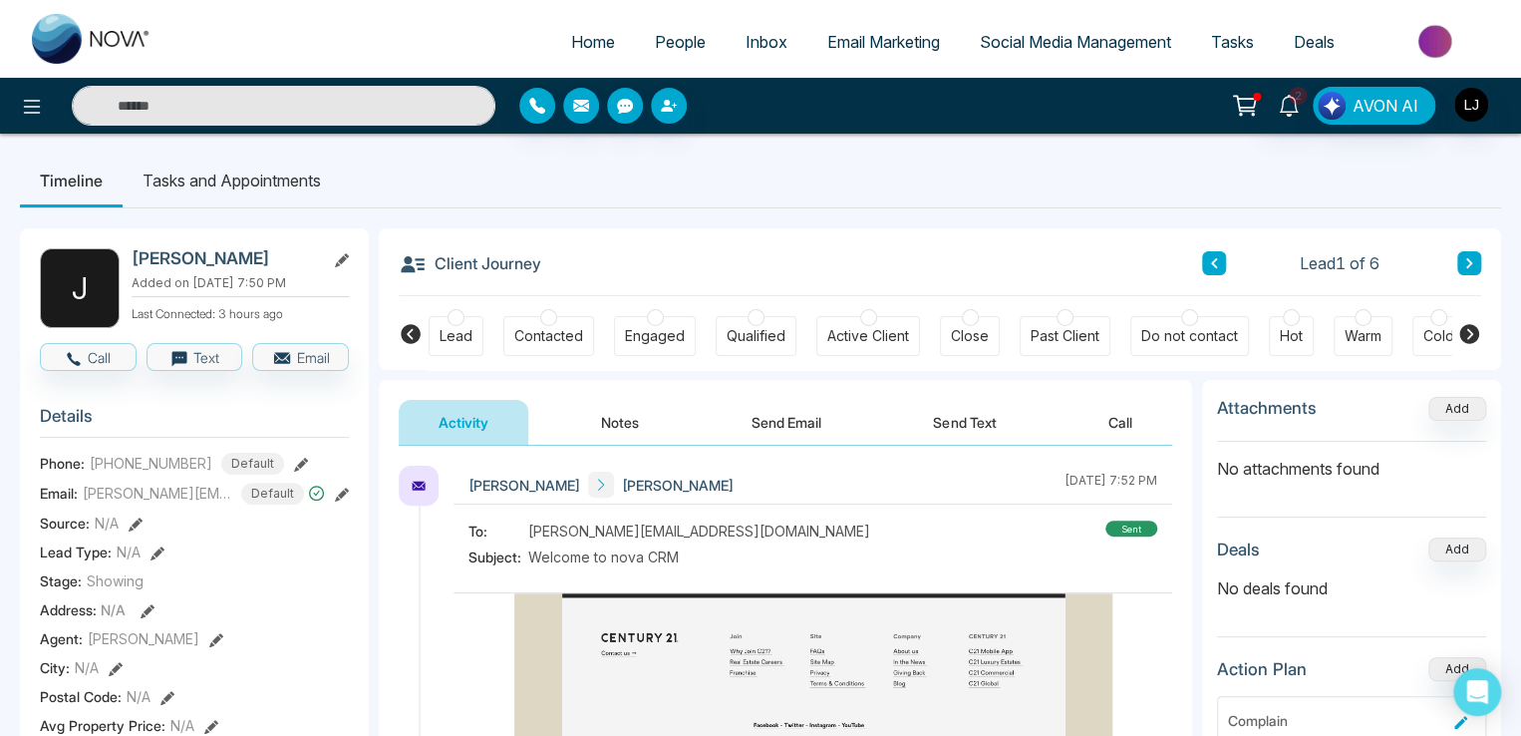
click at [1246, 35] on span "Tasks" at bounding box center [1232, 42] width 43 height 20
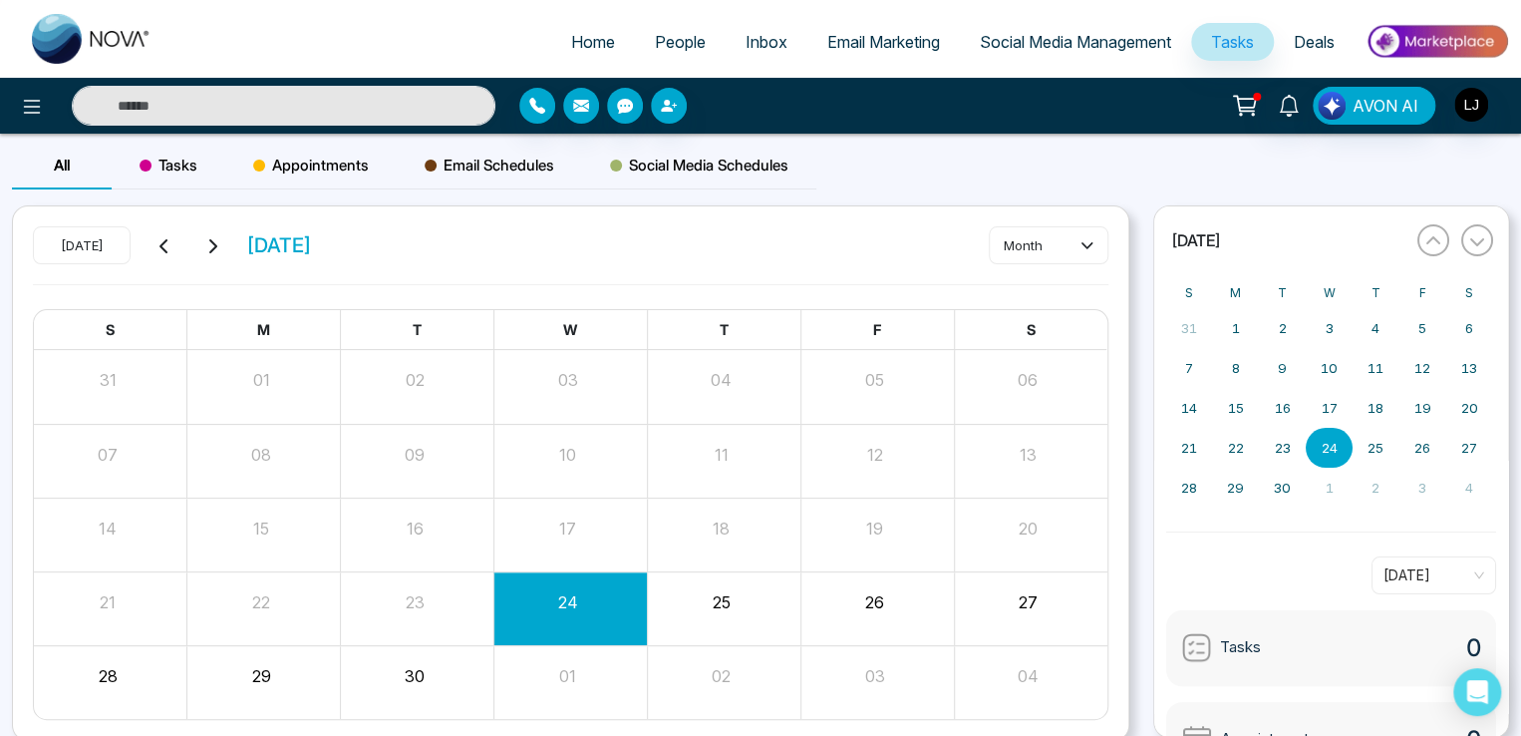
click at [351, 168] on span "Appointments" at bounding box center [311, 166] width 116 height 24
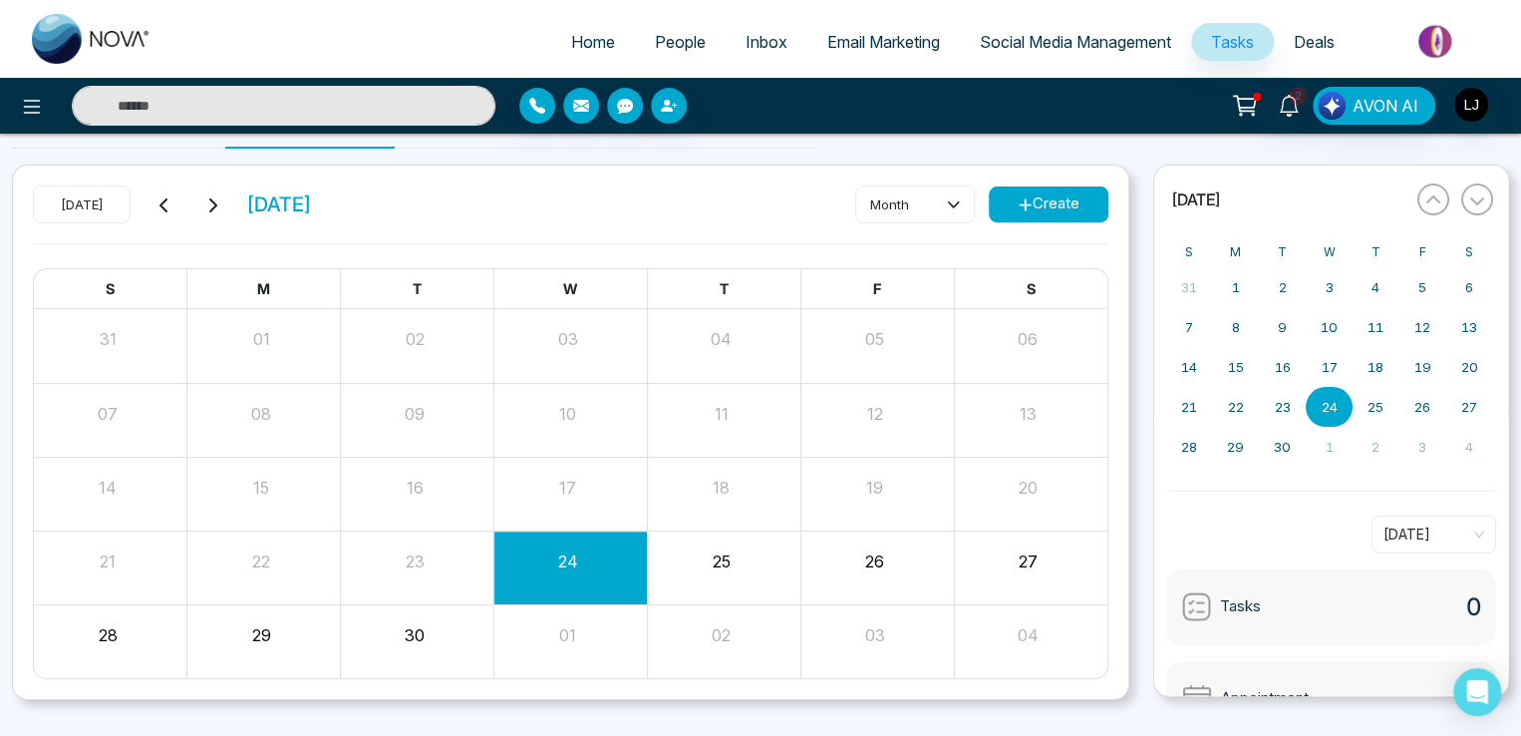
scroll to position [76, 0]
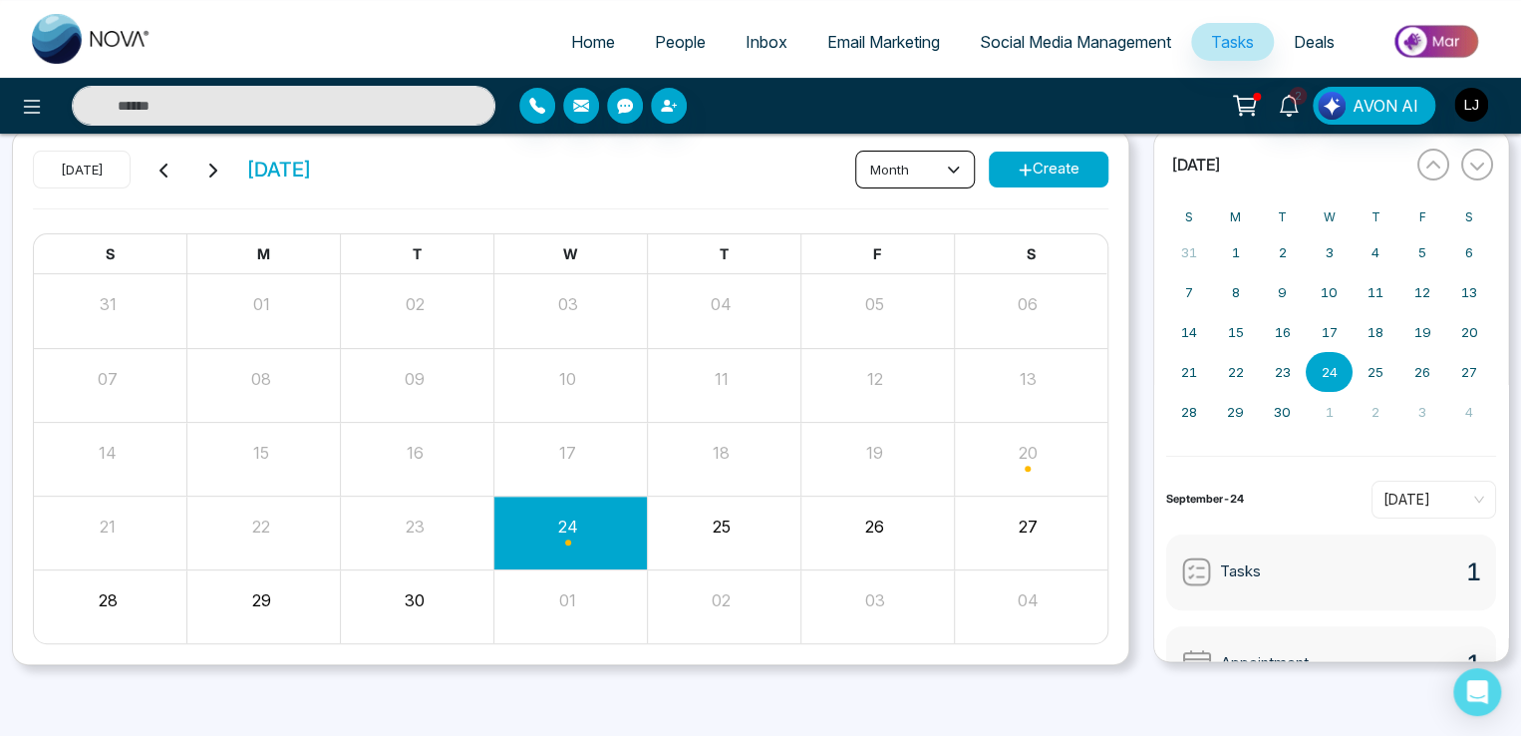
click at [916, 161] on button "month" at bounding box center [915, 170] width 120 height 38
click at [895, 208] on span "day" at bounding box center [914, 211] width 94 height 22
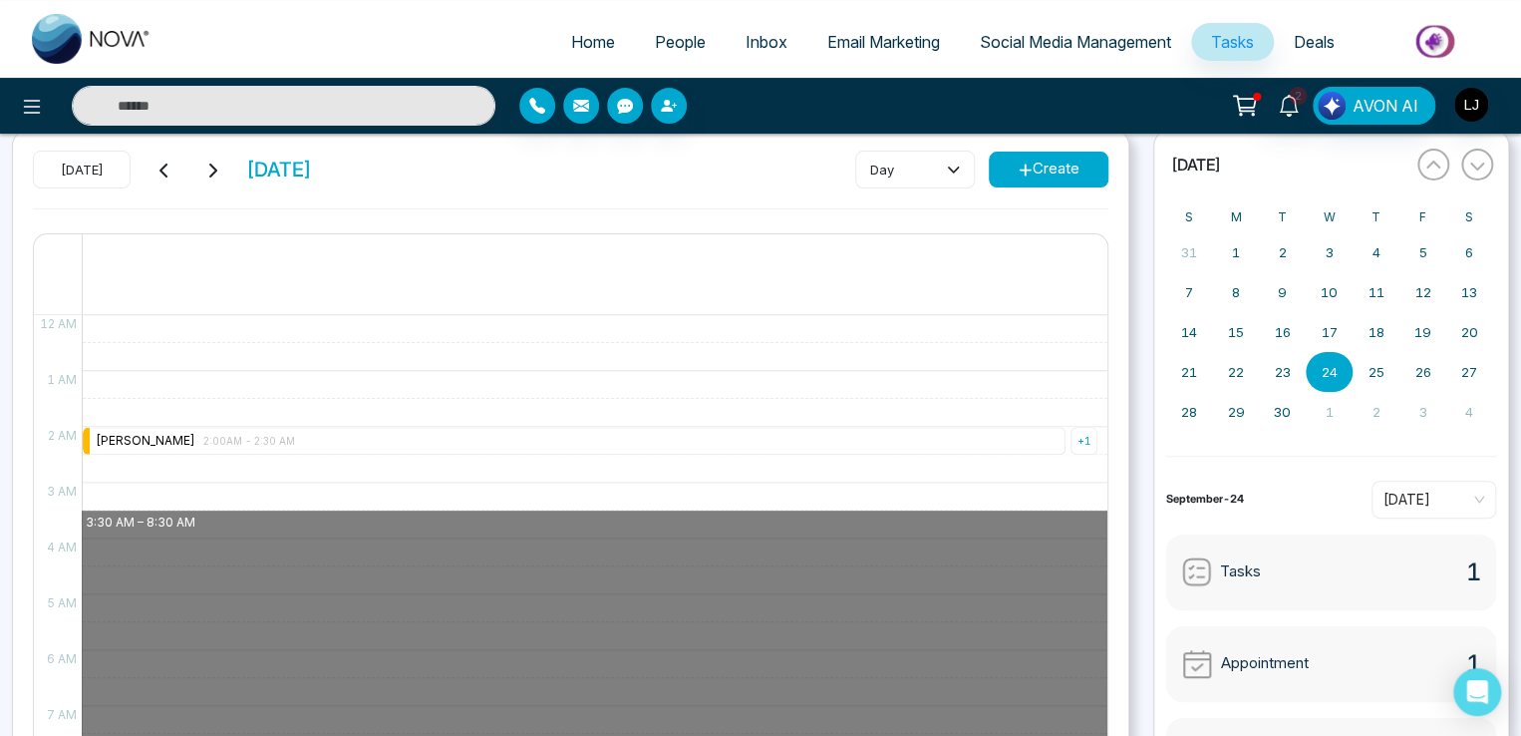
drag, startPoint x: 359, startPoint y: 521, endPoint x: 658, endPoint y: 774, distance: 391.2
click at [658, 660] on html "Home People Inbox Email Marketing Social Media Management Tasks Deals 2 AVON AI…" at bounding box center [760, 292] width 1521 height 736
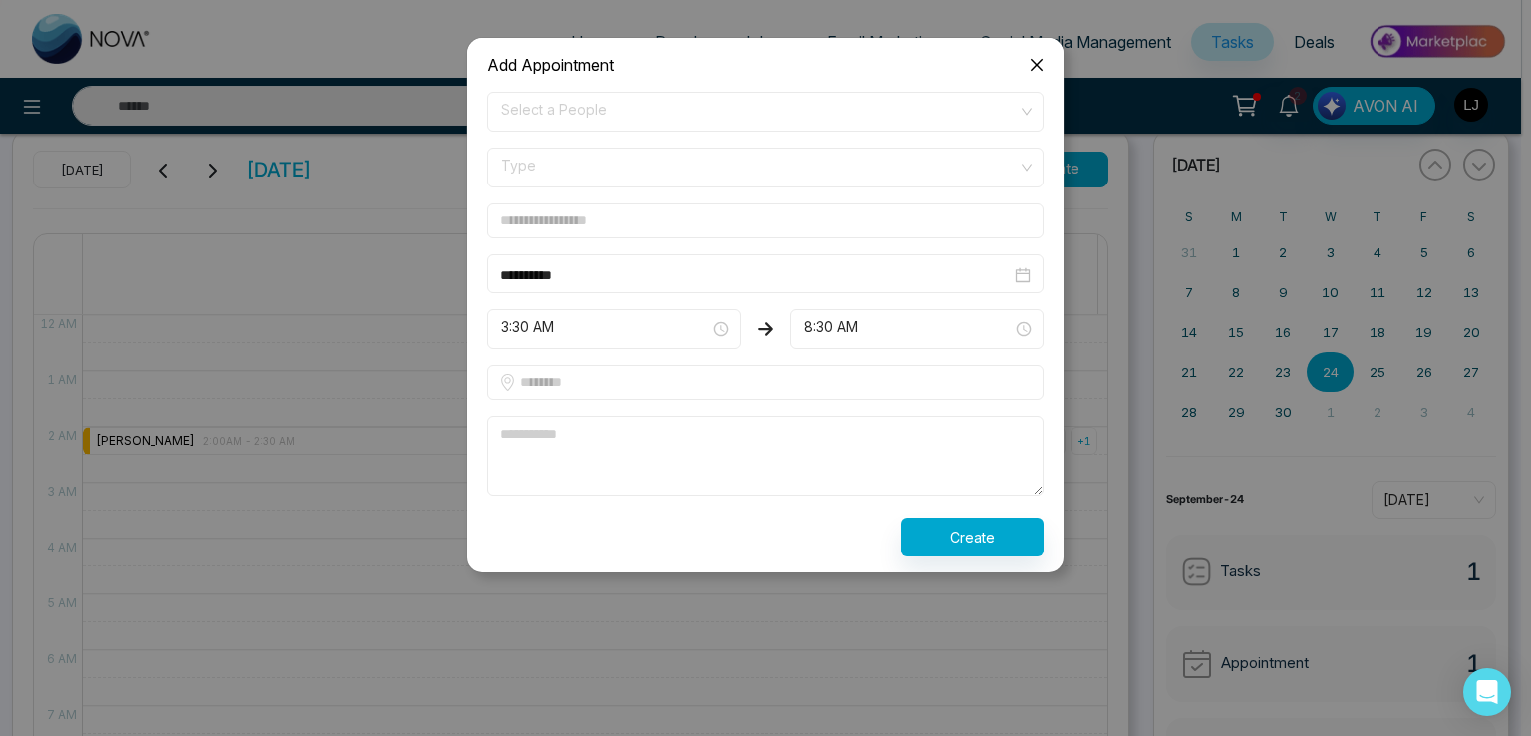
click at [1025, 69] on span "Close" at bounding box center [1037, 65] width 54 height 54
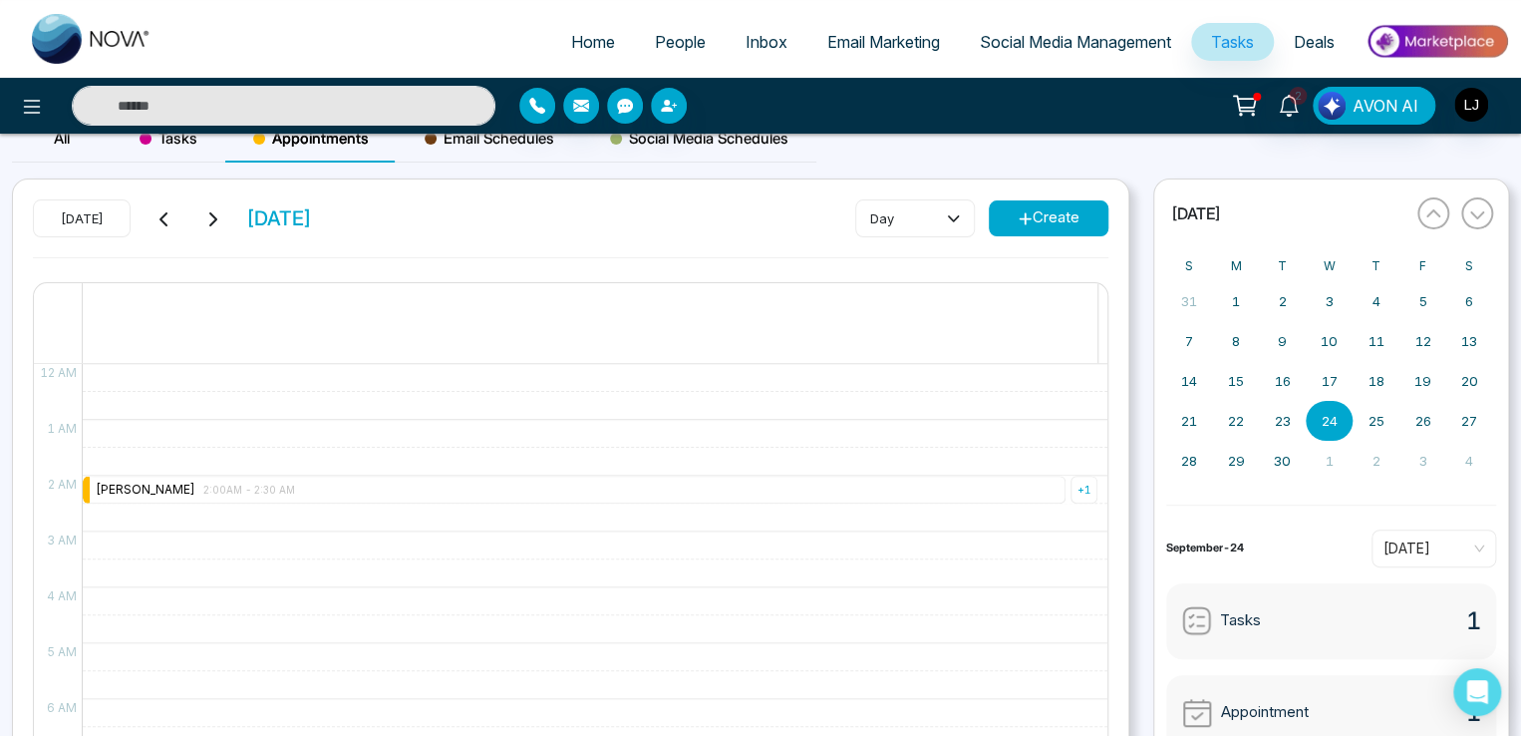
scroll to position [0, 0]
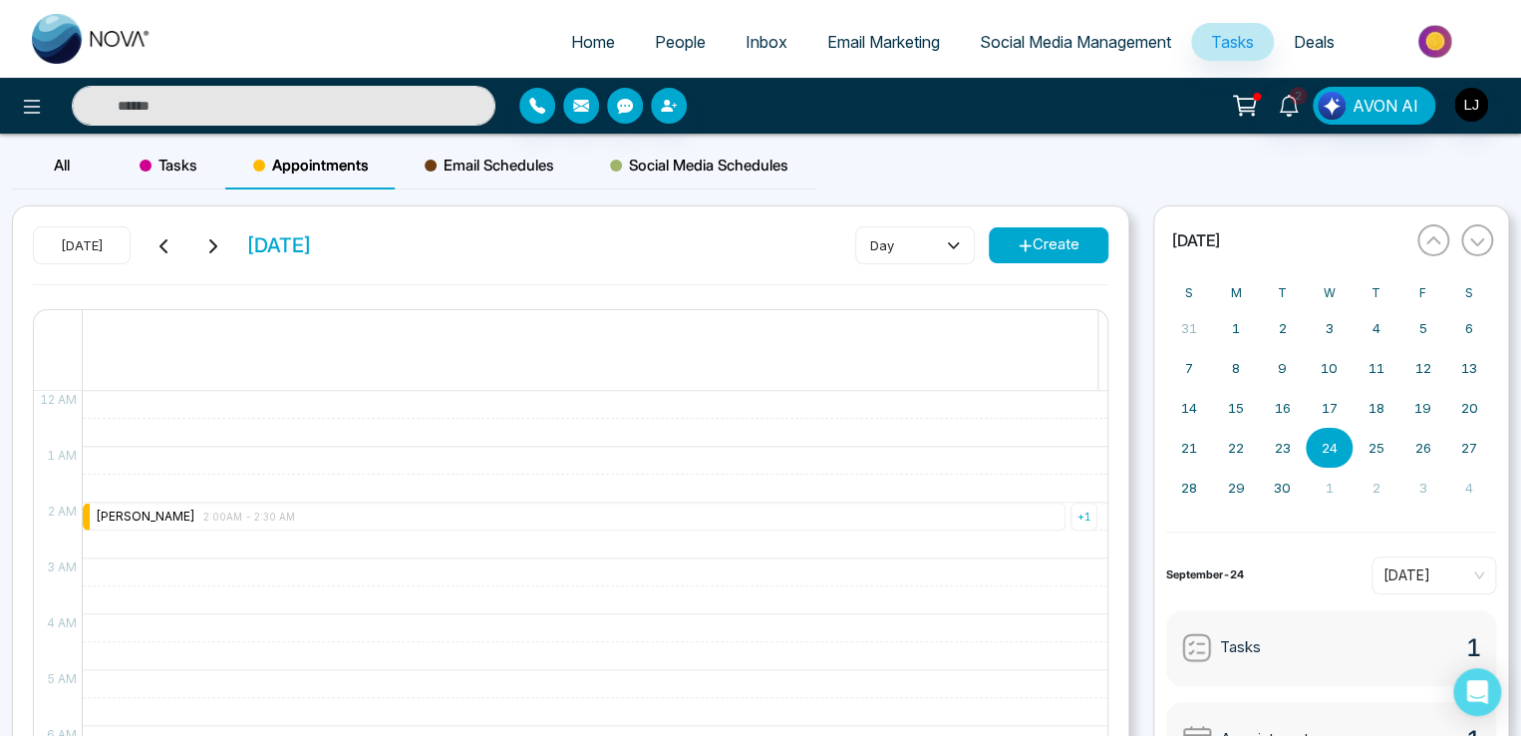
drag, startPoint x: 179, startPoint y: 164, endPoint x: 179, endPoint y: 208, distance: 43.9
click at [179, 168] on span "Tasks" at bounding box center [169, 166] width 58 height 24
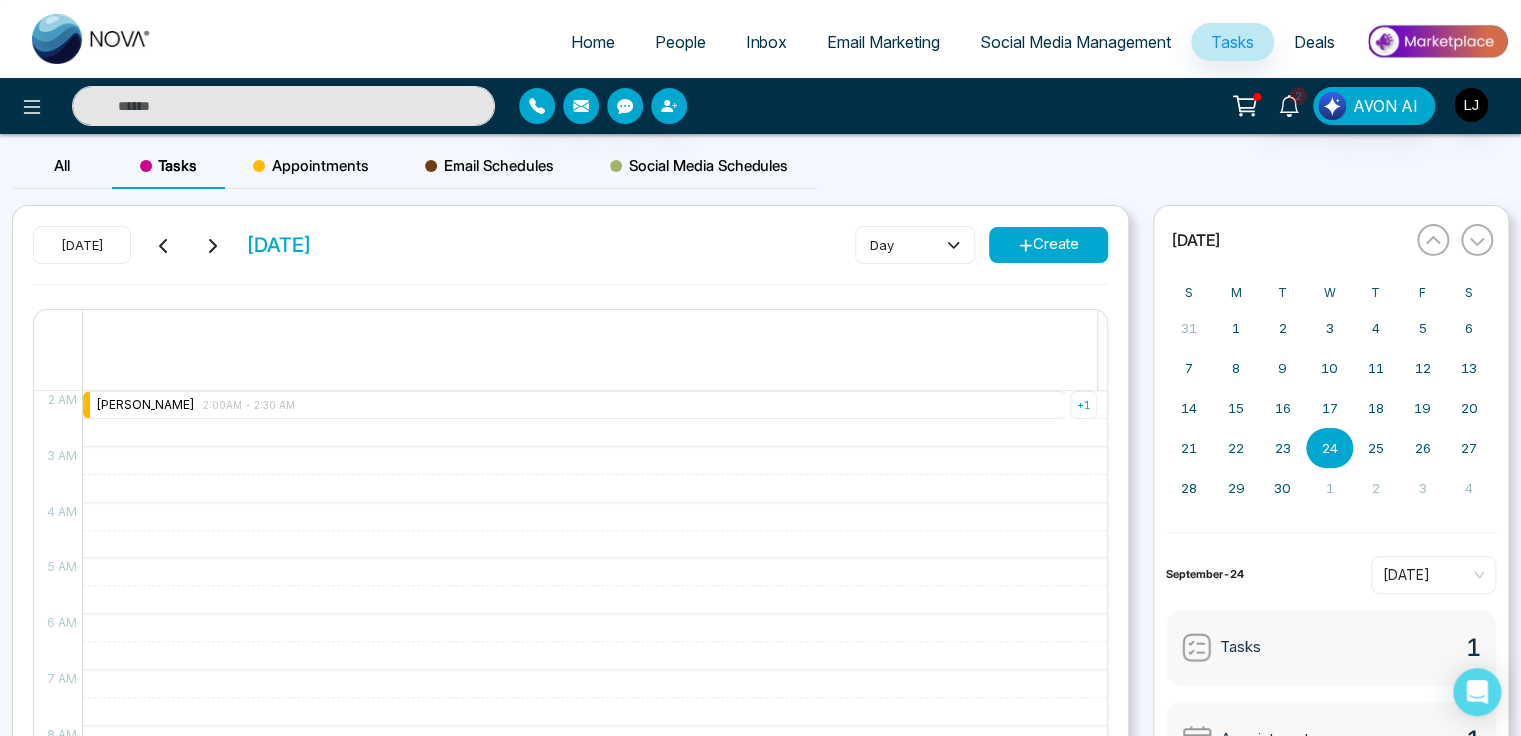
scroll to position [299, 0]
drag, startPoint x: 243, startPoint y: 483, endPoint x: 376, endPoint y: 658, distance: 219.1
drag, startPoint x: 345, startPoint y: 443, endPoint x: 371, endPoint y: 538, distance: 99.1
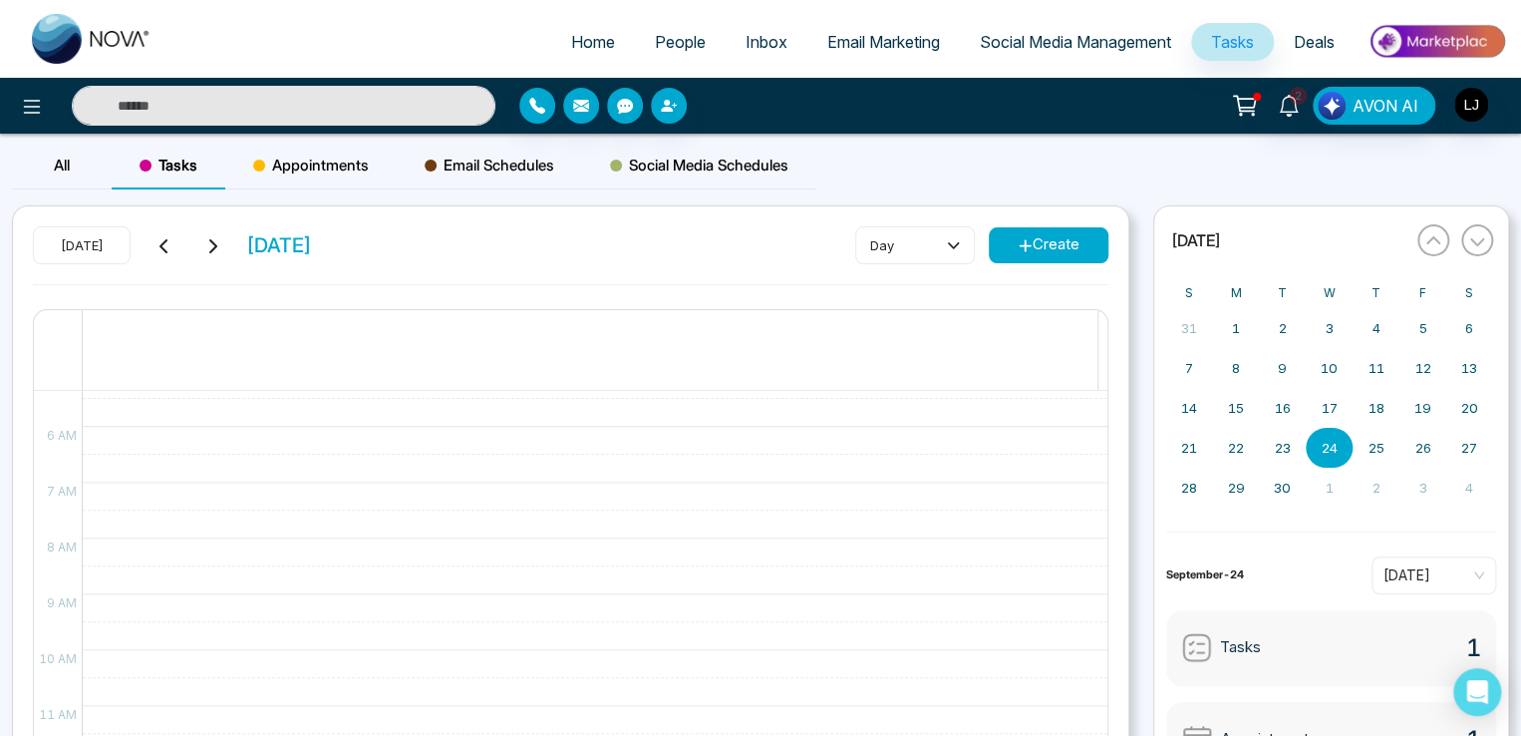
click at [303, 164] on span "Appointments" at bounding box center [311, 166] width 116 height 24
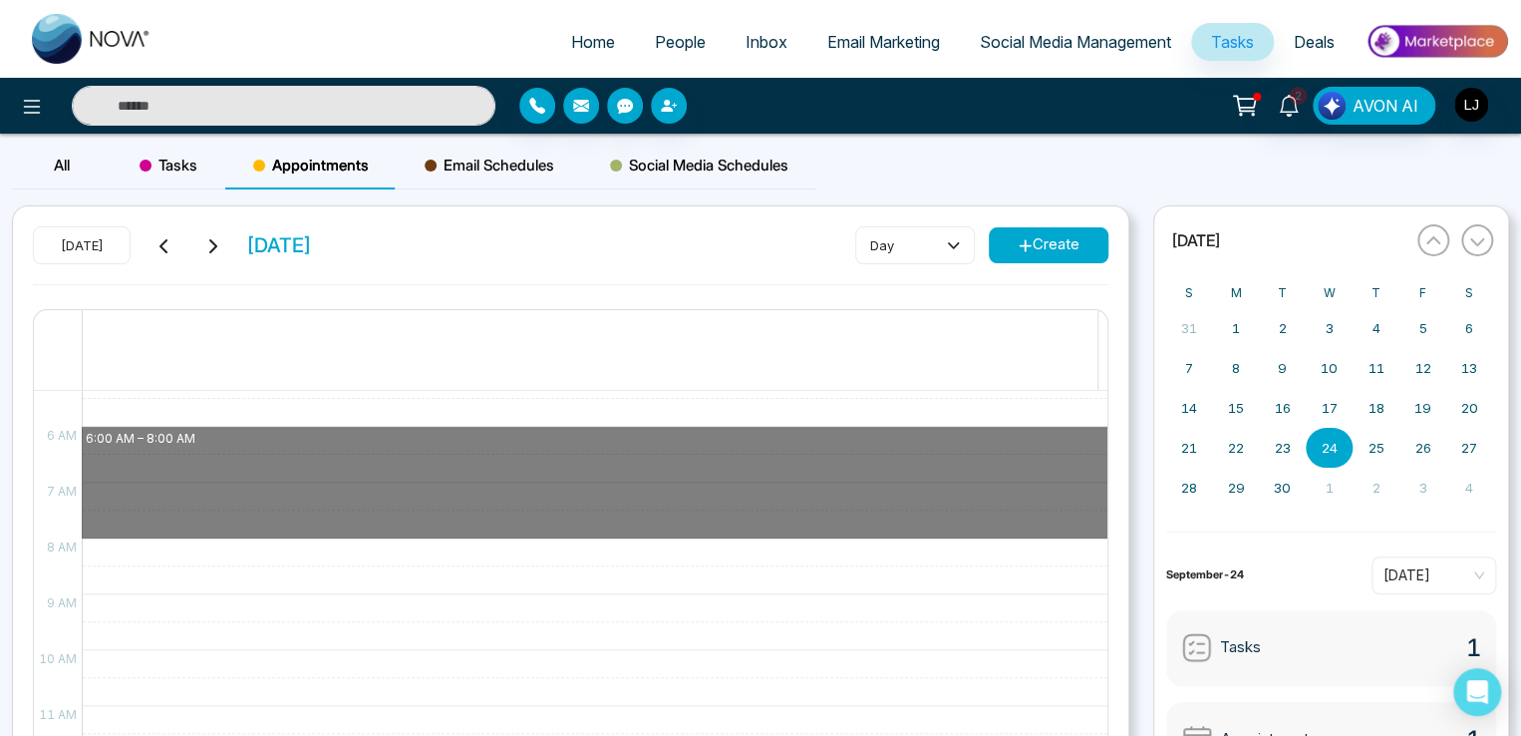
drag, startPoint x: 156, startPoint y: 436, endPoint x: 273, endPoint y: 528, distance: 149.0
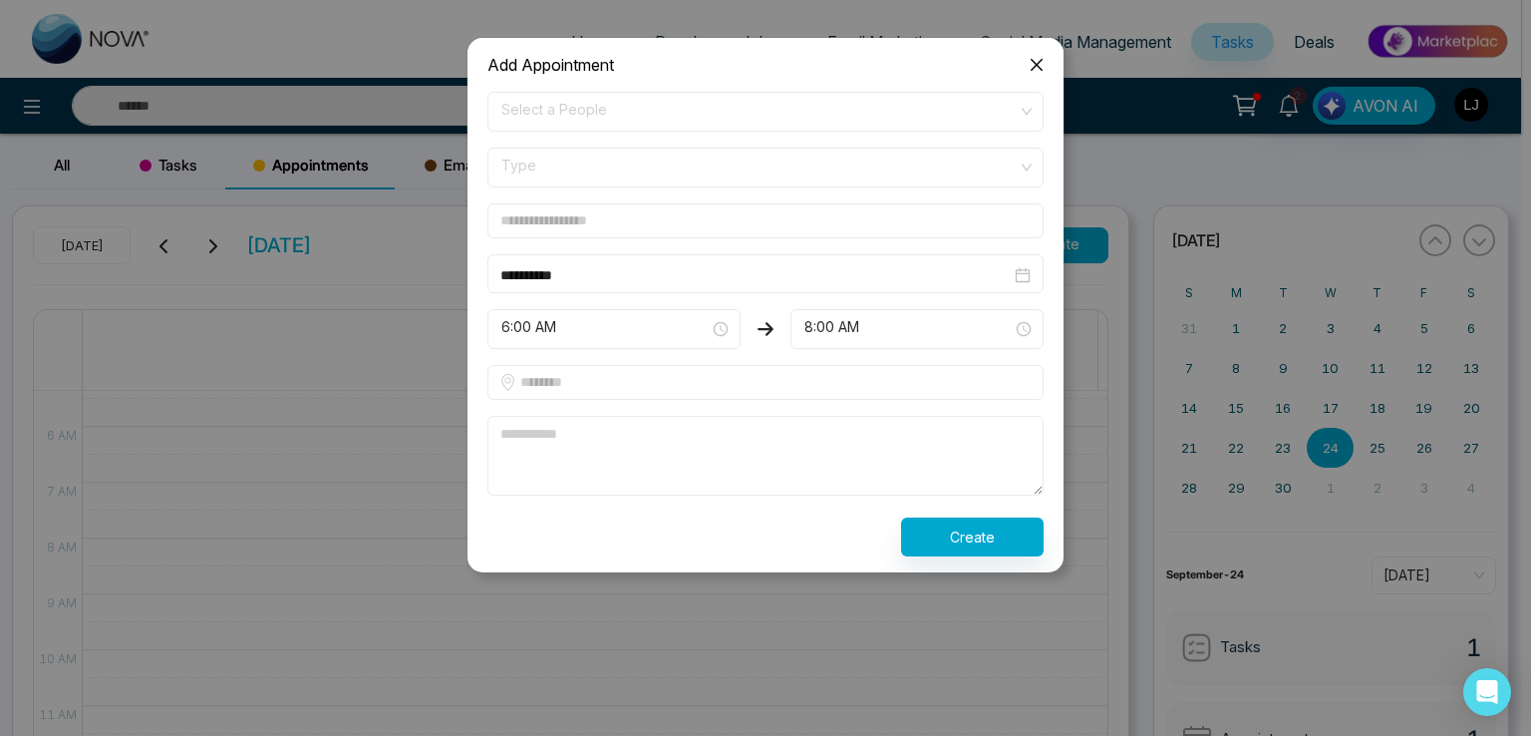
click at [1034, 67] on icon "close" at bounding box center [1037, 65] width 16 height 16
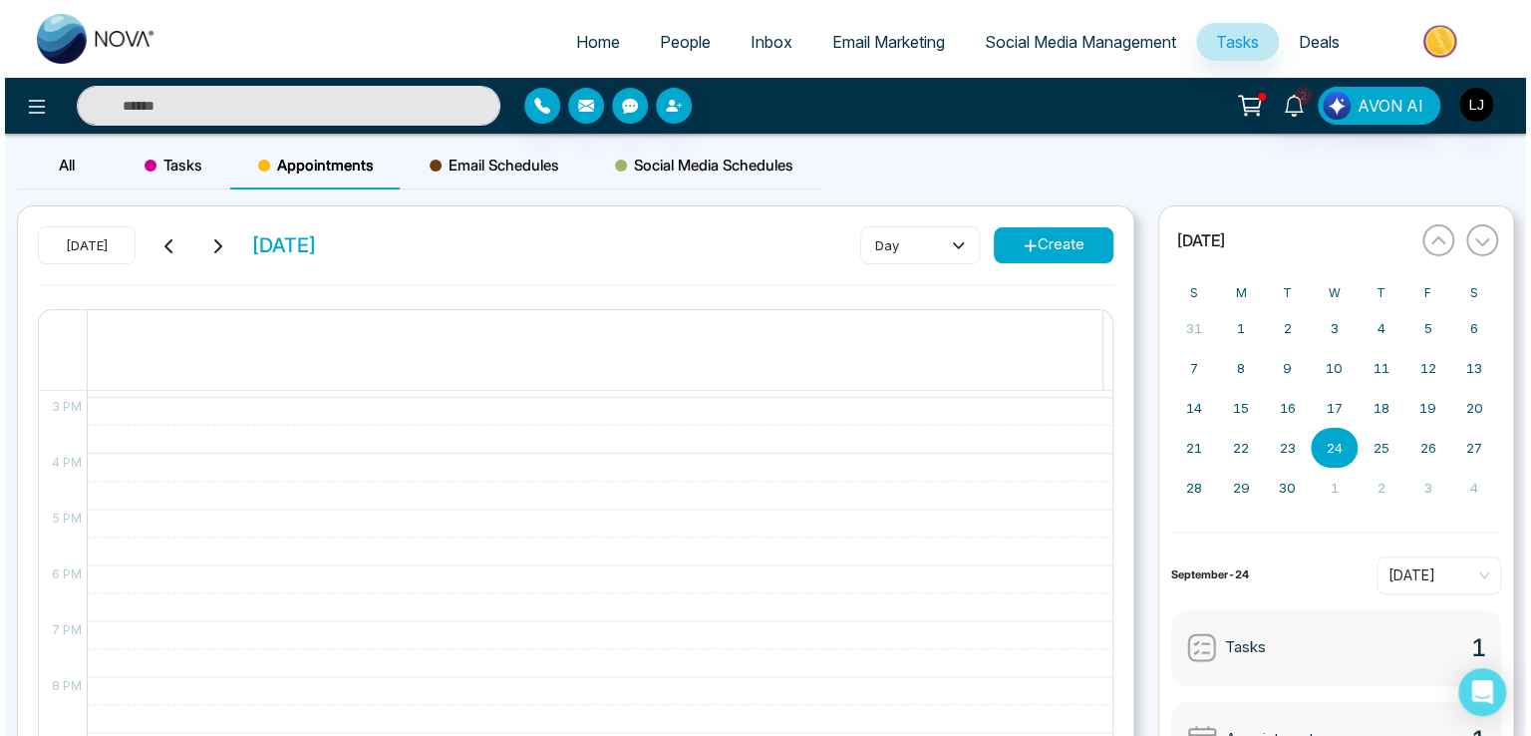
scroll to position [255, 0]
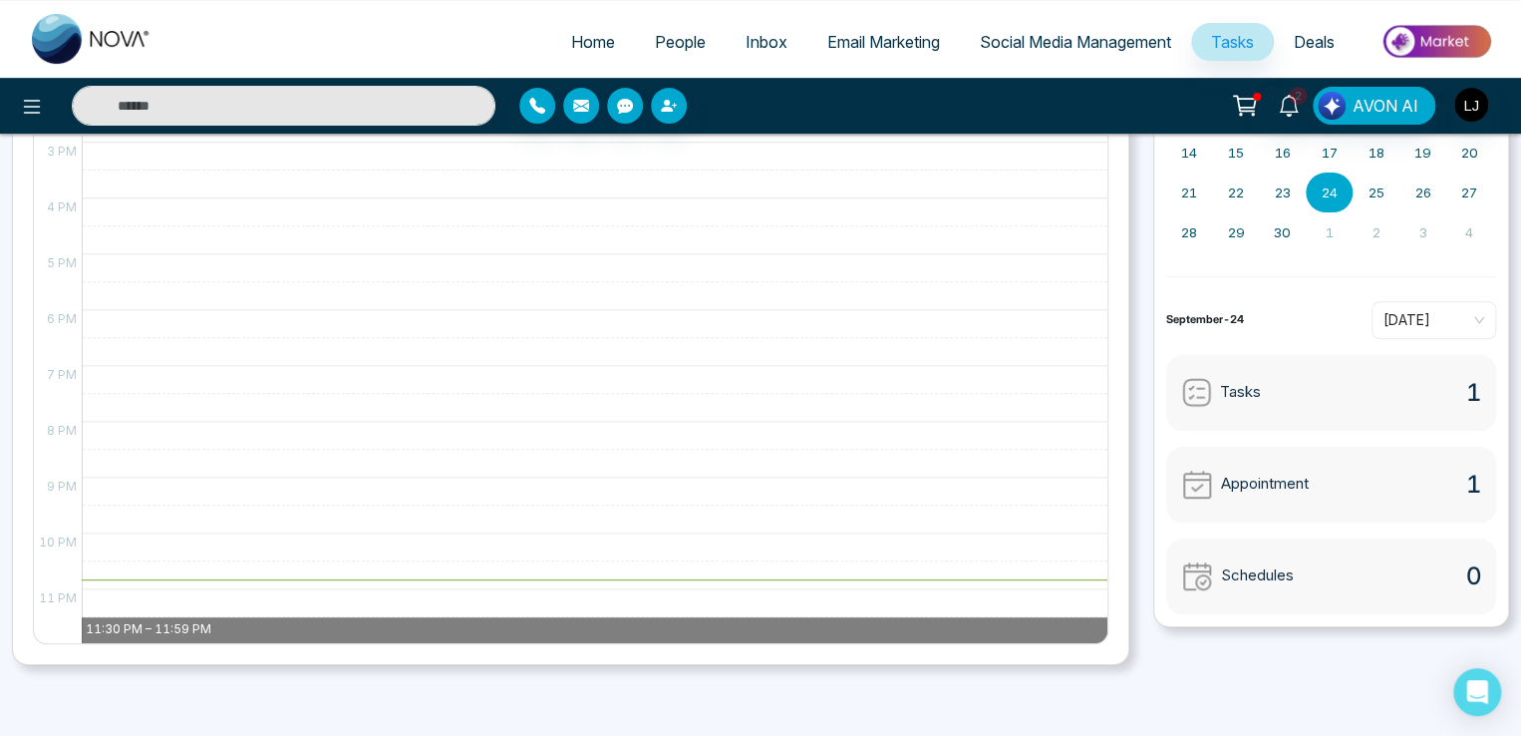
drag, startPoint x: 328, startPoint y: 611, endPoint x: 539, endPoint y: 774, distance: 266.6
click at [539, 480] on html "Home People Inbox Email Marketing Social Media Management Tasks Deals 2 AVON AI…" at bounding box center [760, 113] width 1521 height 736
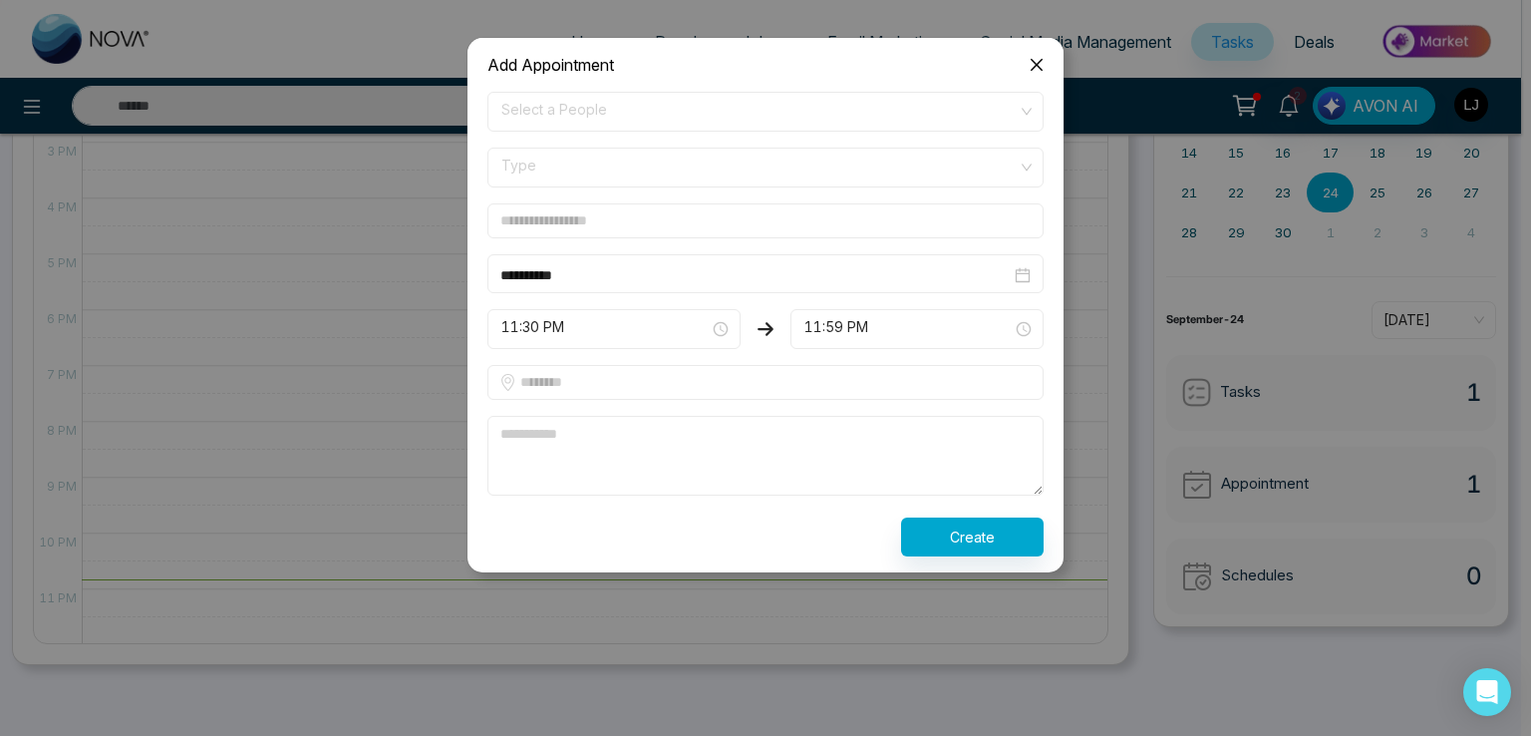
click at [582, 121] on span "Select a People" at bounding box center [765, 112] width 528 height 34
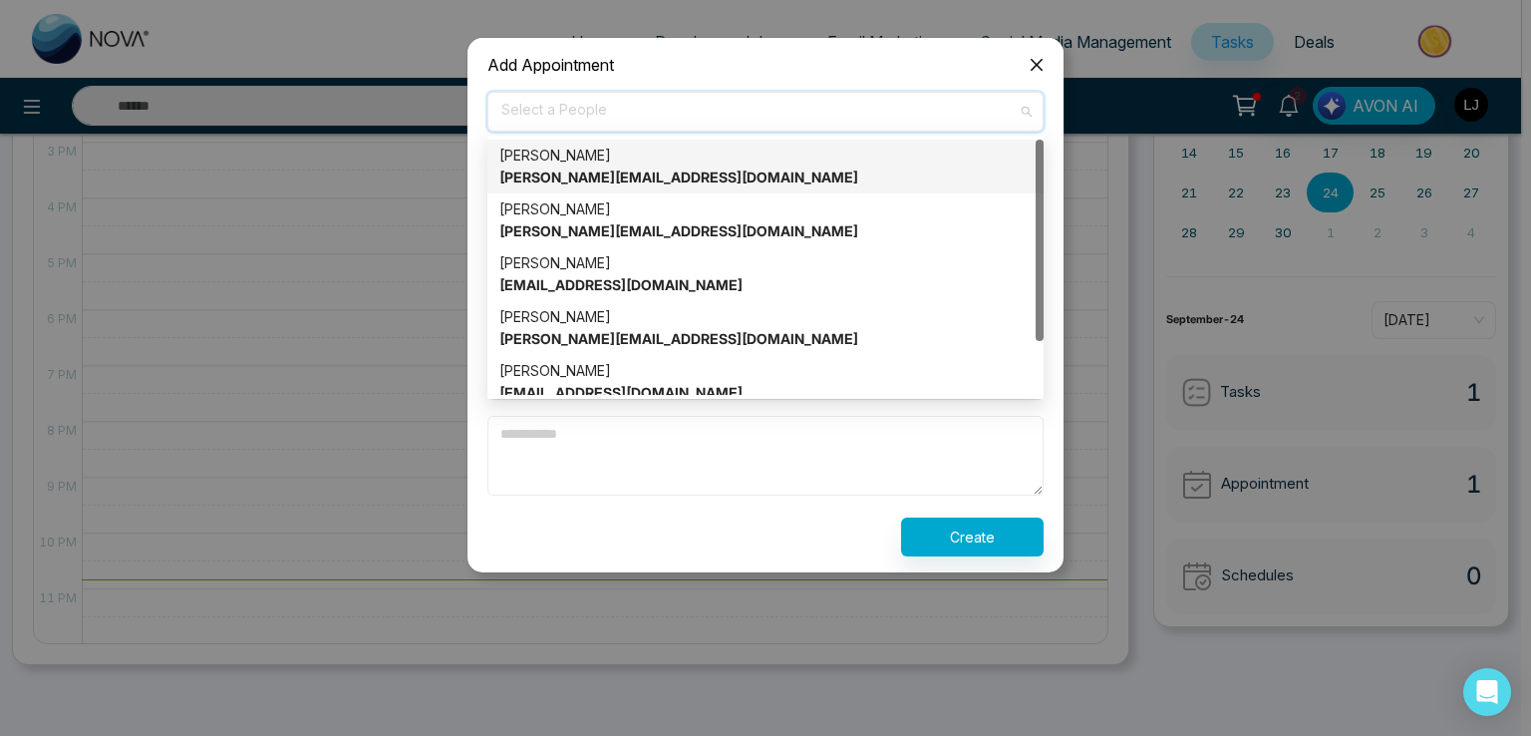
click at [567, 156] on div "lokesh [EMAIL_ADDRESS][DOMAIN_NAME]" at bounding box center [765, 167] width 532 height 44
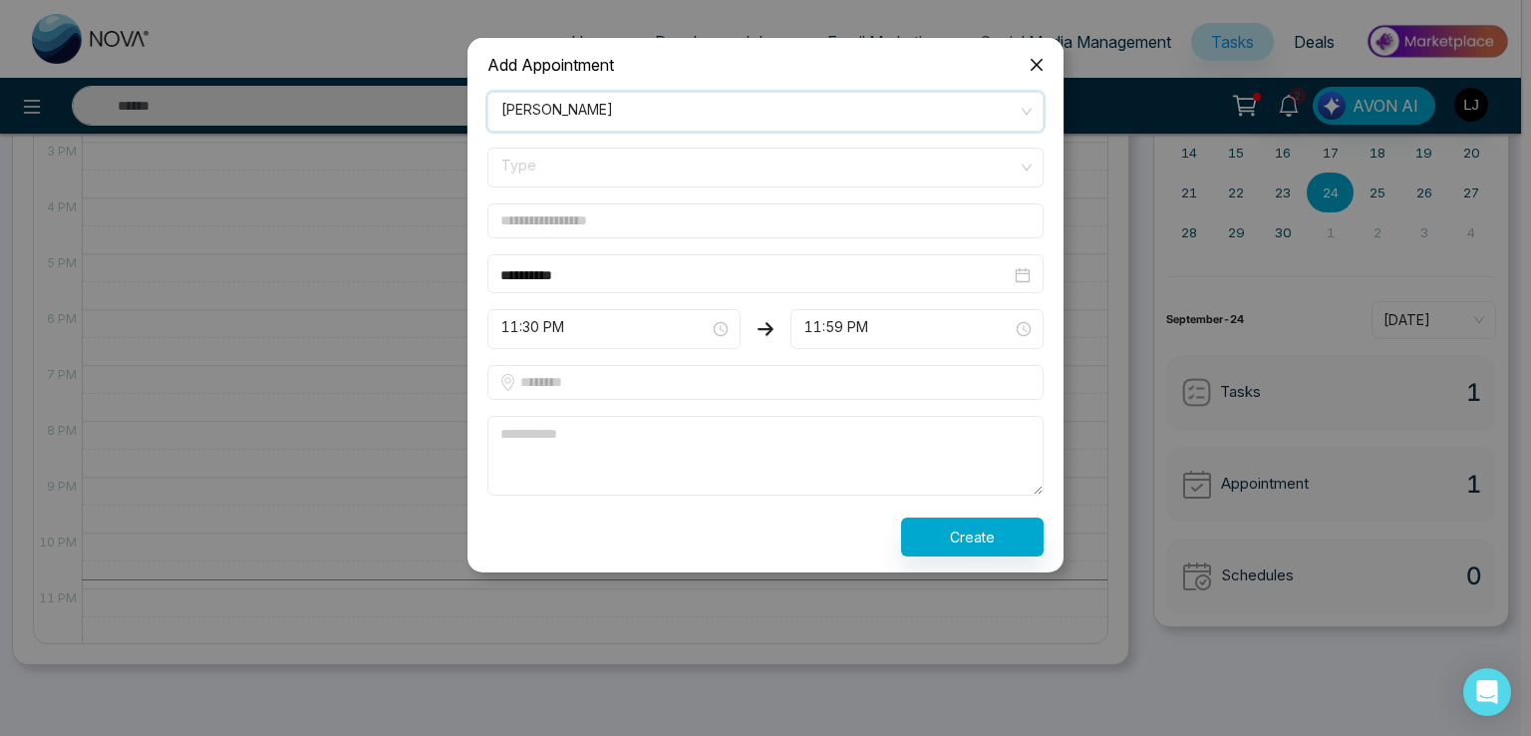
click at [552, 200] on form "**********" at bounding box center [765, 324] width 580 height 465
click at [570, 180] on span "Type" at bounding box center [765, 168] width 528 height 34
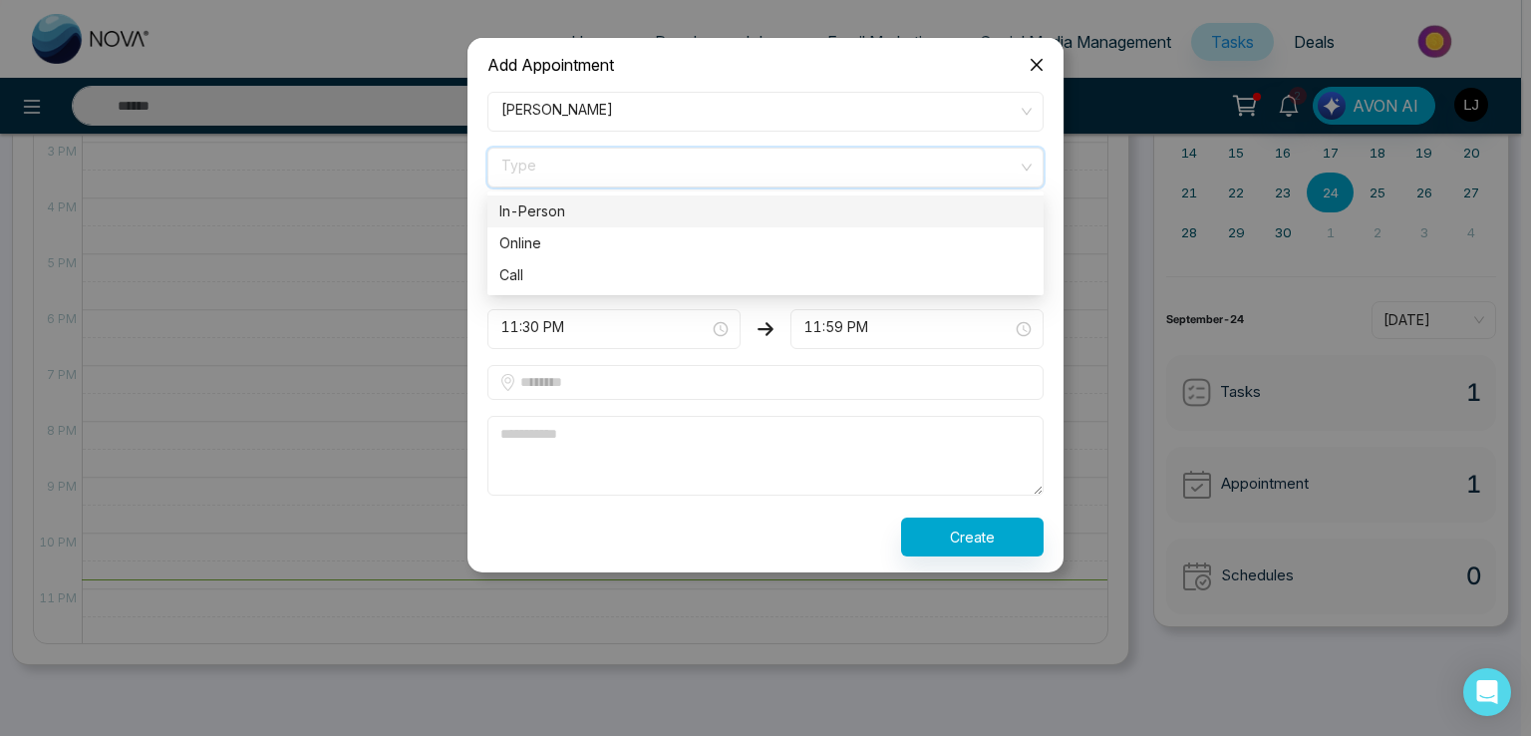
click at [574, 227] on div "Online" at bounding box center [765, 243] width 556 height 32
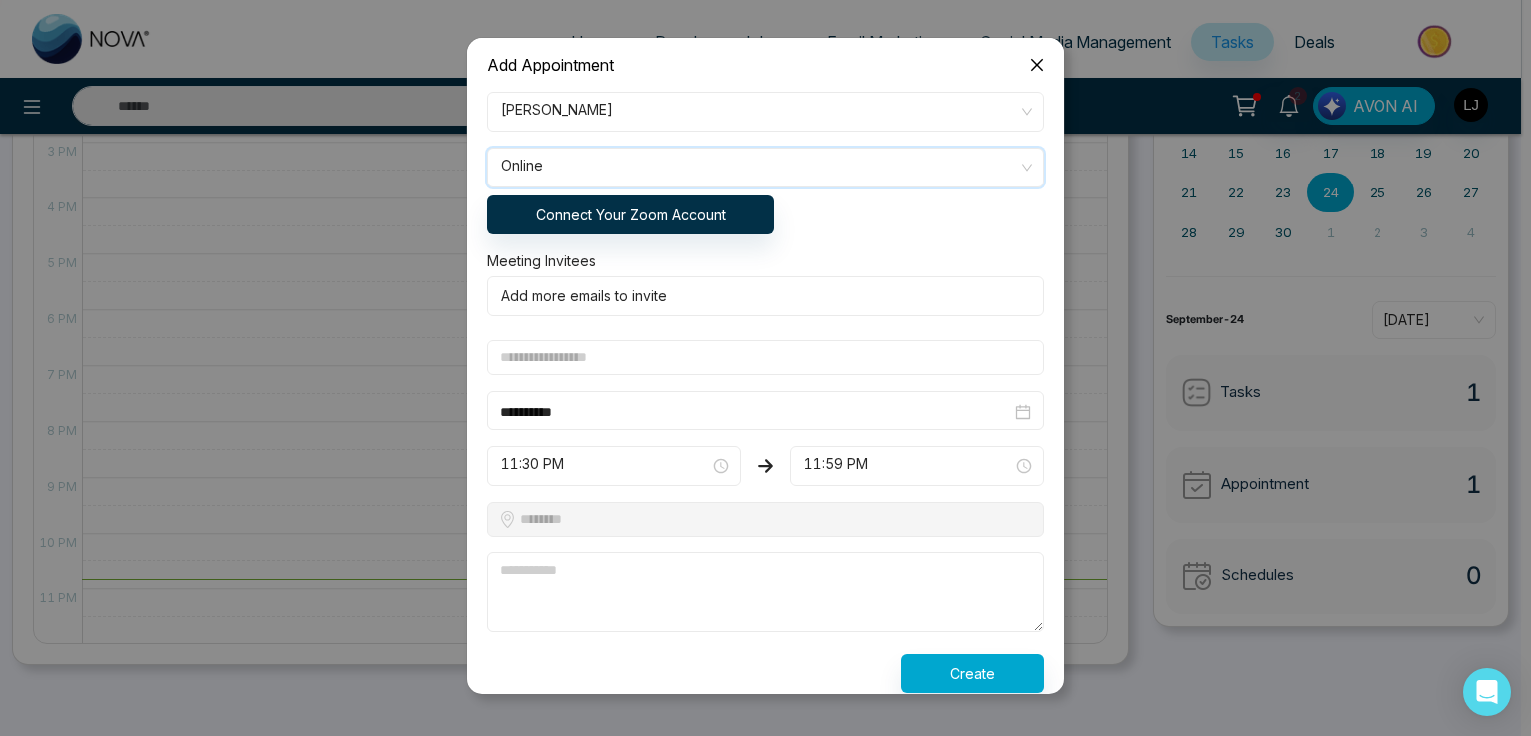
click at [562, 165] on span "Online" at bounding box center [765, 168] width 528 height 34
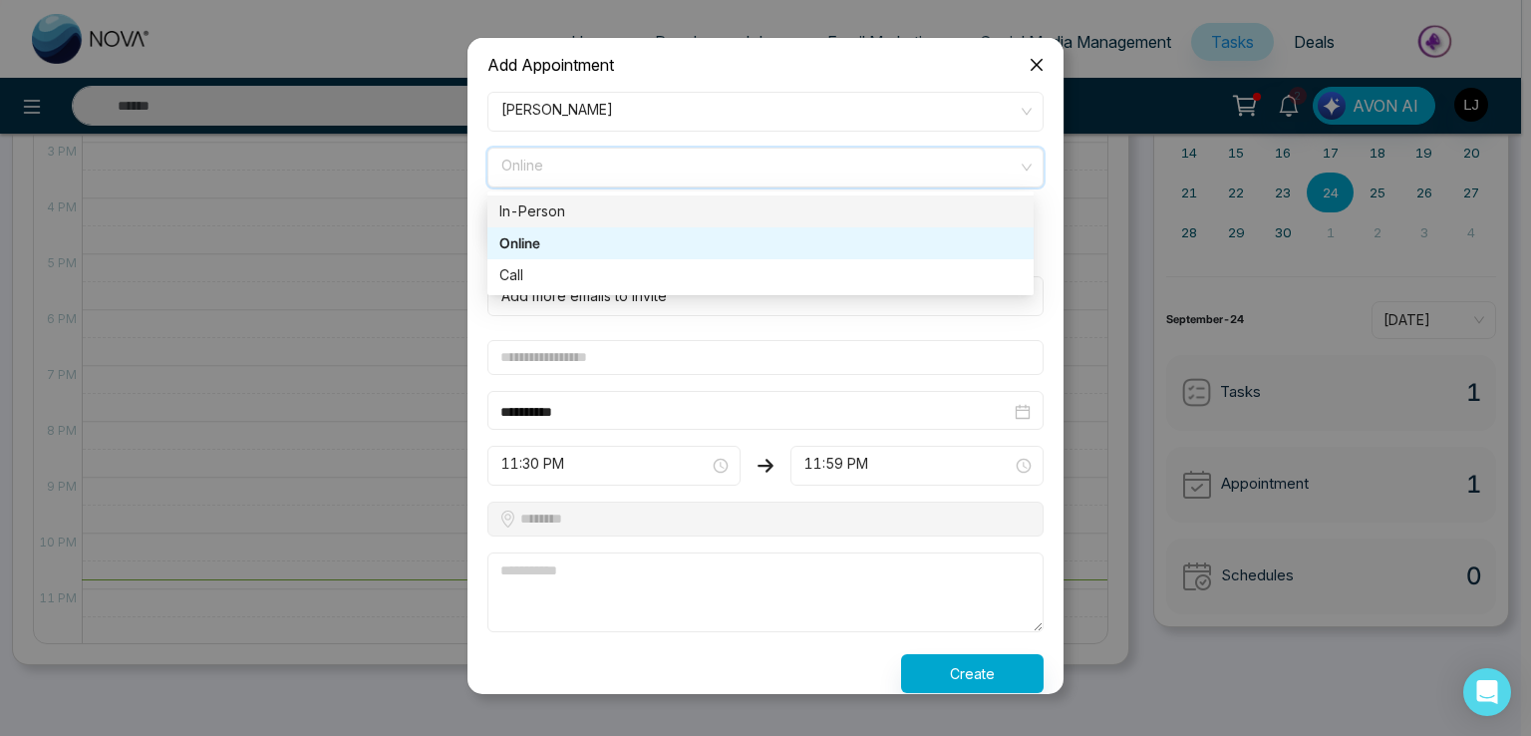
click at [536, 205] on div "In-Person" at bounding box center [760, 211] width 522 height 22
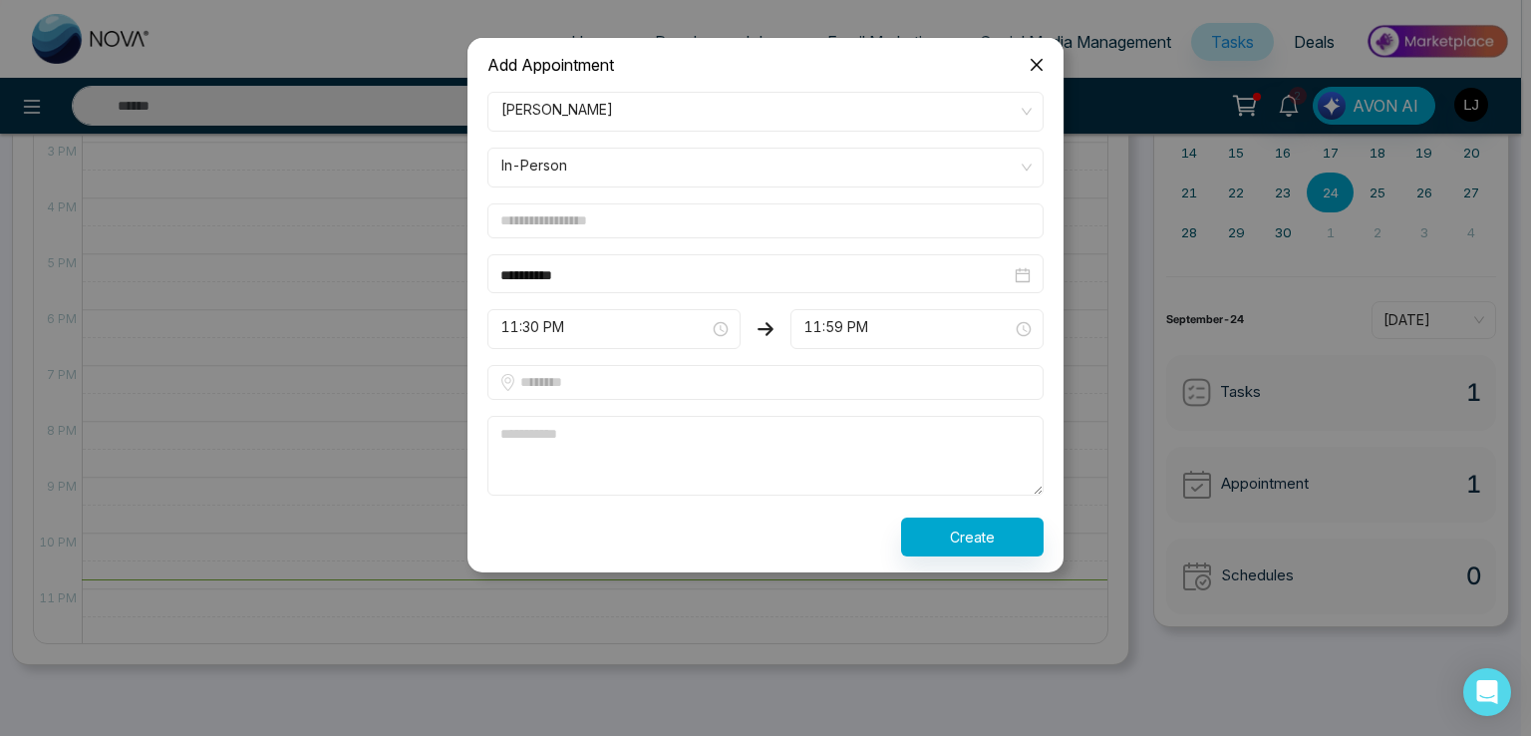
click at [515, 386] on div at bounding box center [765, 382] width 556 height 35
type input "******"
click at [575, 439] on textarea at bounding box center [765, 456] width 556 height 80
type textarea "****"
click at [958, 523] on button "Create" at bounding box center [972, 536] width 143 height 39
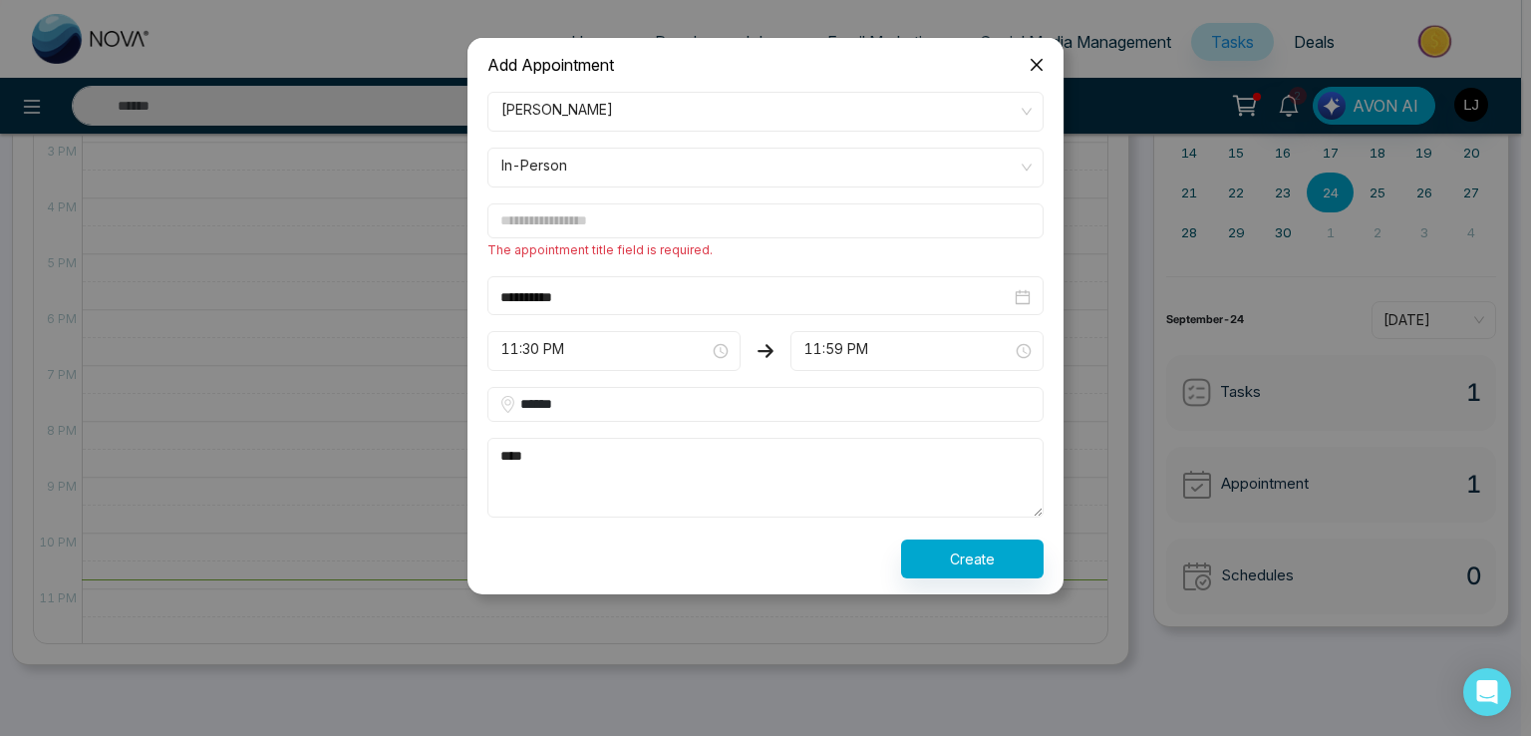
click at [649, 225] on input "text" at bounding box center [765, 220] width 556 height 35
type input "**********"
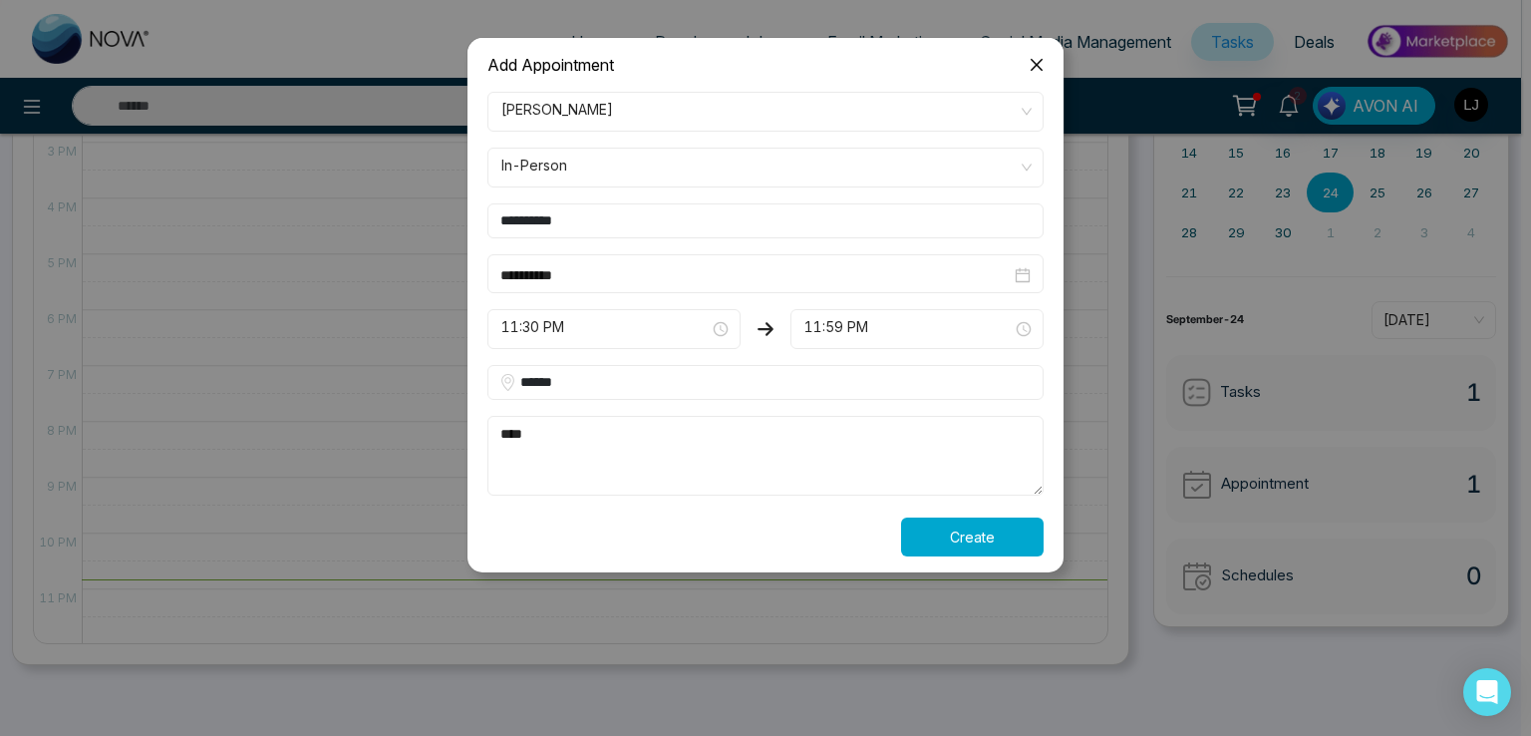
click at [965, 520] on button "Create" at bounding box center [972, 536] width 143 height 39
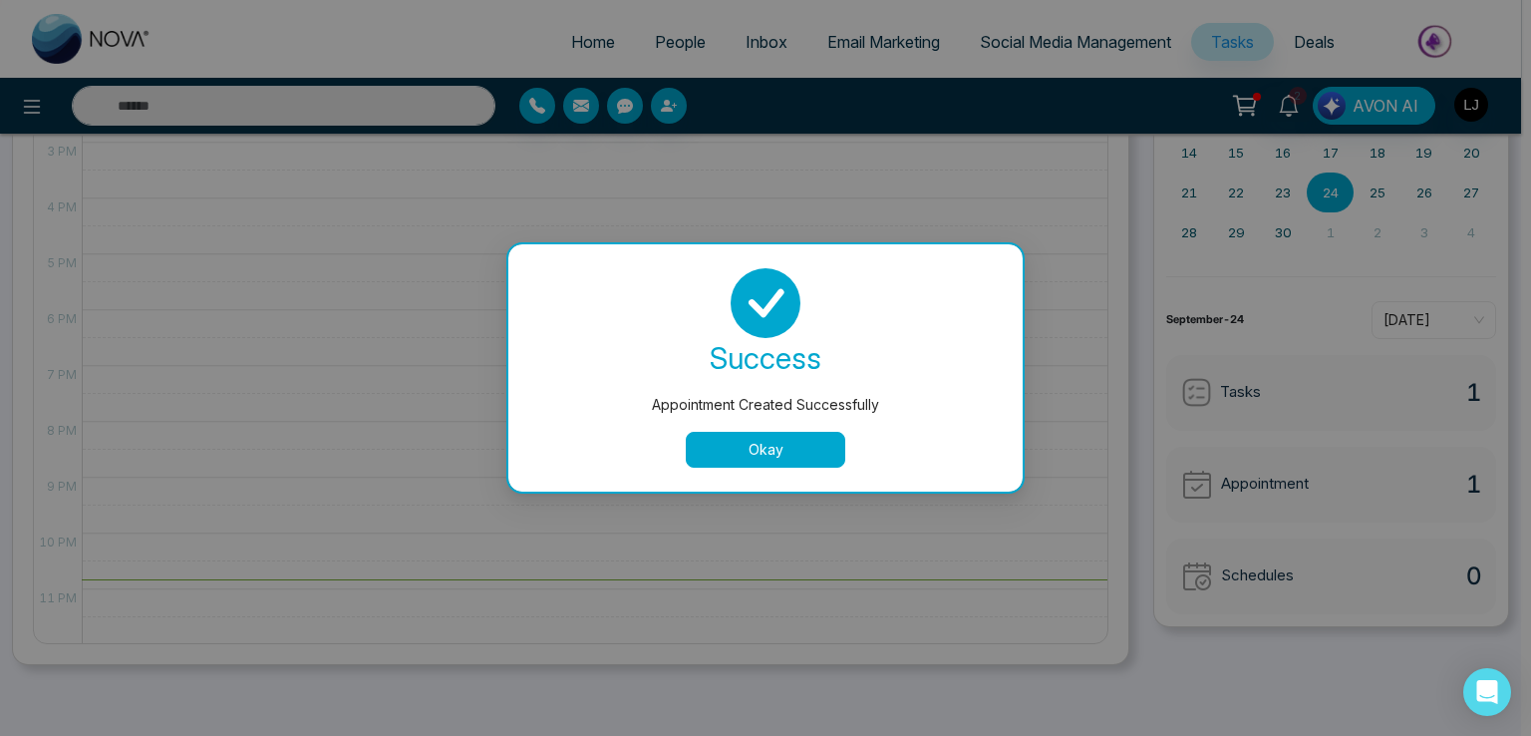
click at [777, 452] on button "Okay" at bounding box center [765, 450] width 159 height 36
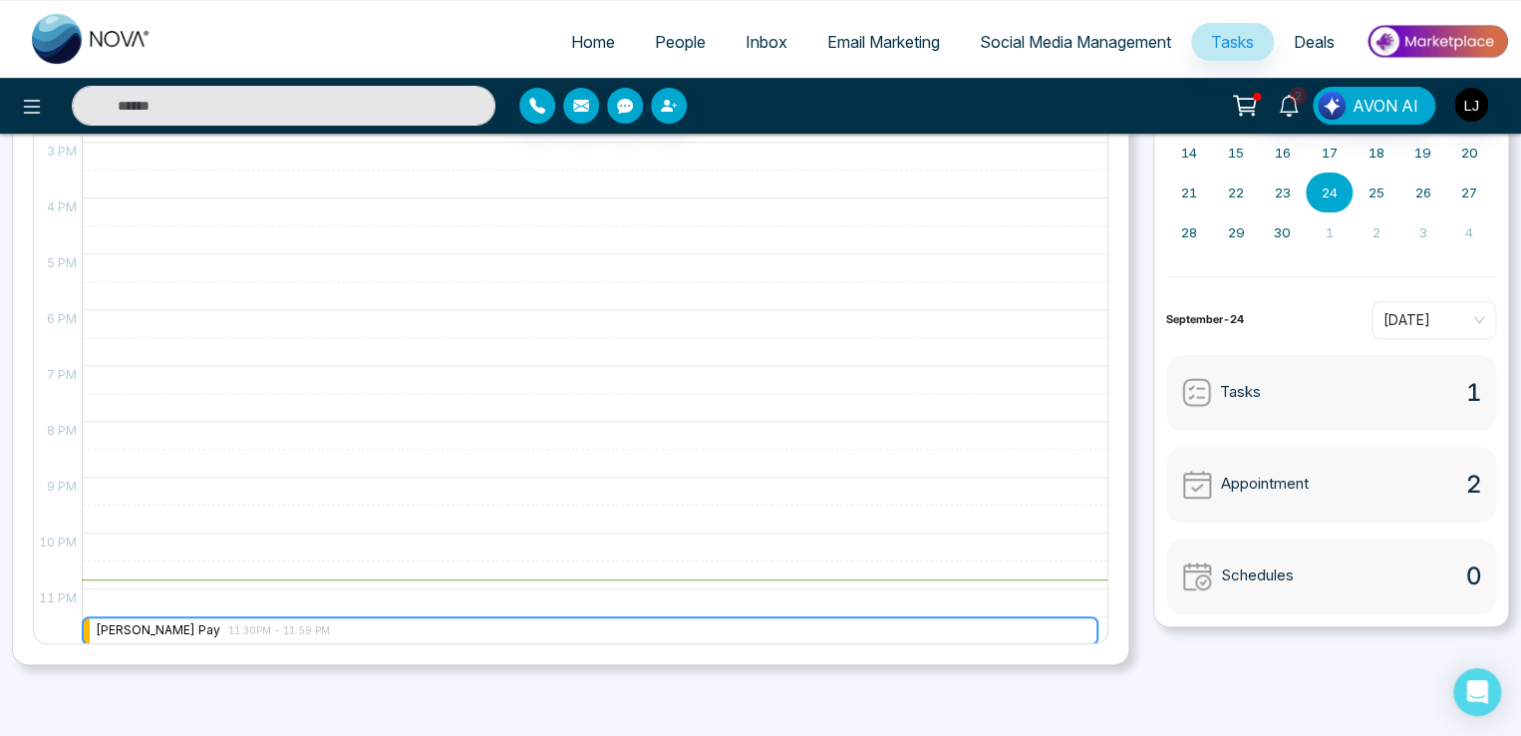
click at [309, 621] on div "[PERSON_NAME] Pay 11:30PM - 11:59 PM" at bounding box center [590, 630] width 1015 height 27
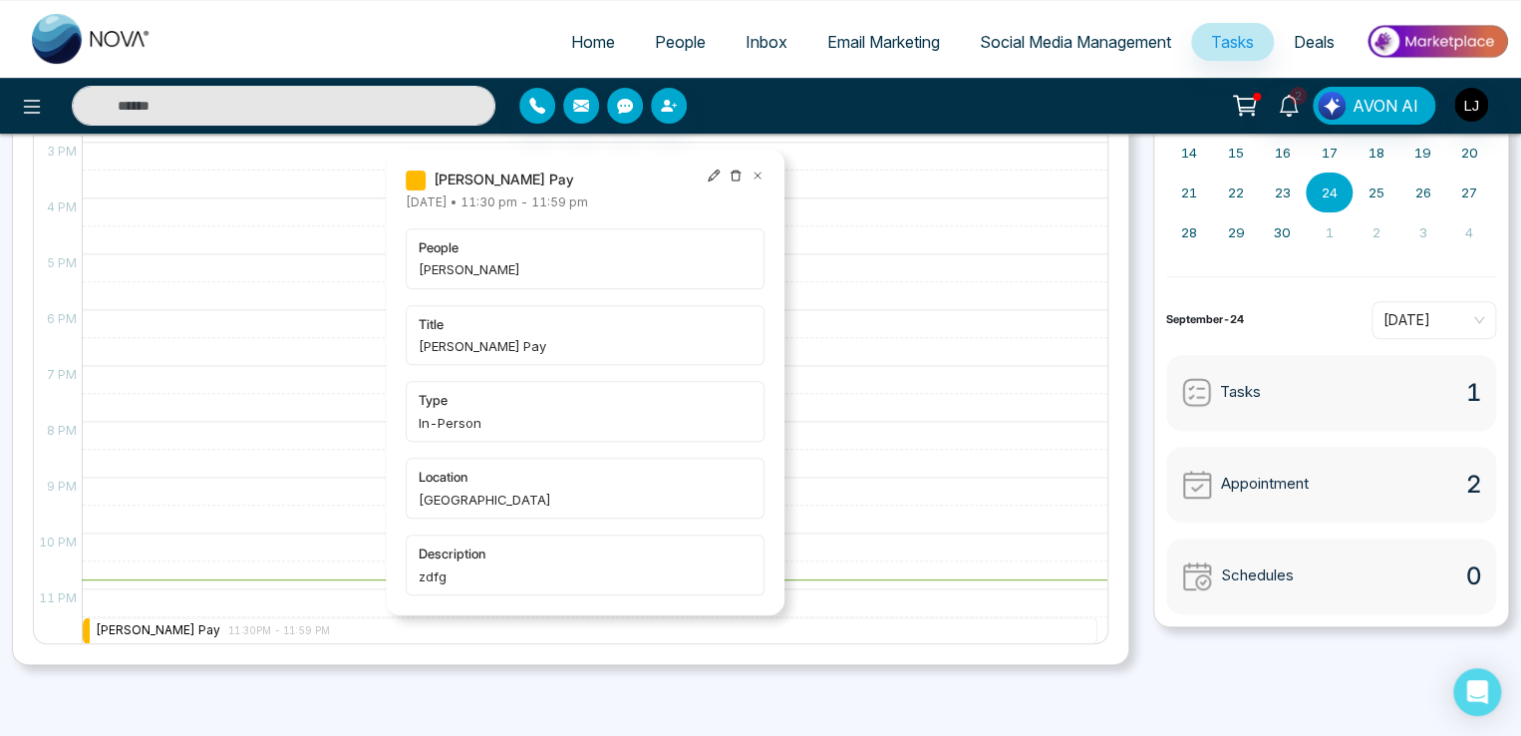
click at [710, 173] on icon at bounding box center [714, 175] width 14 height 14
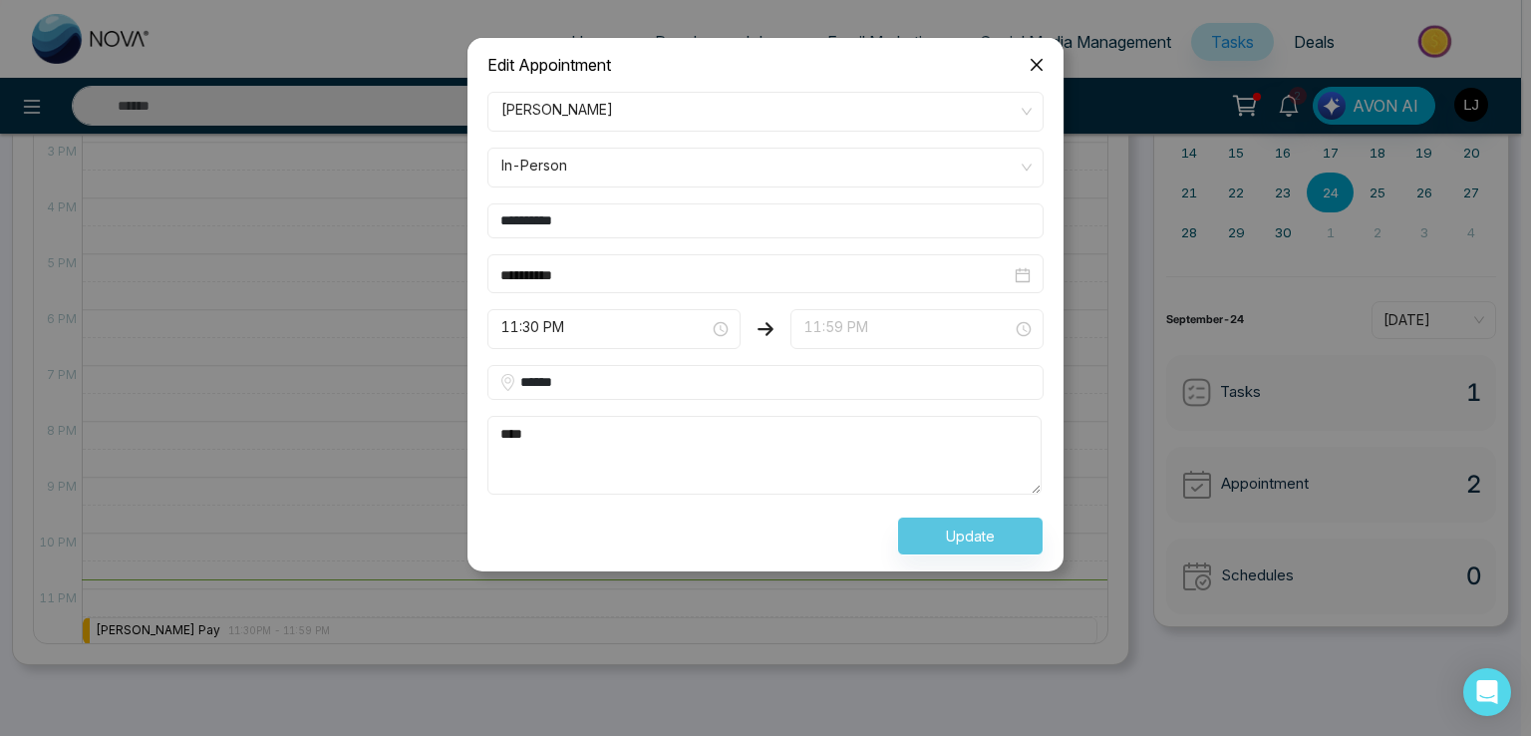
click at [849, 328] on span "11:59 PM" at bounding box center [916, 329] width 225 height 34
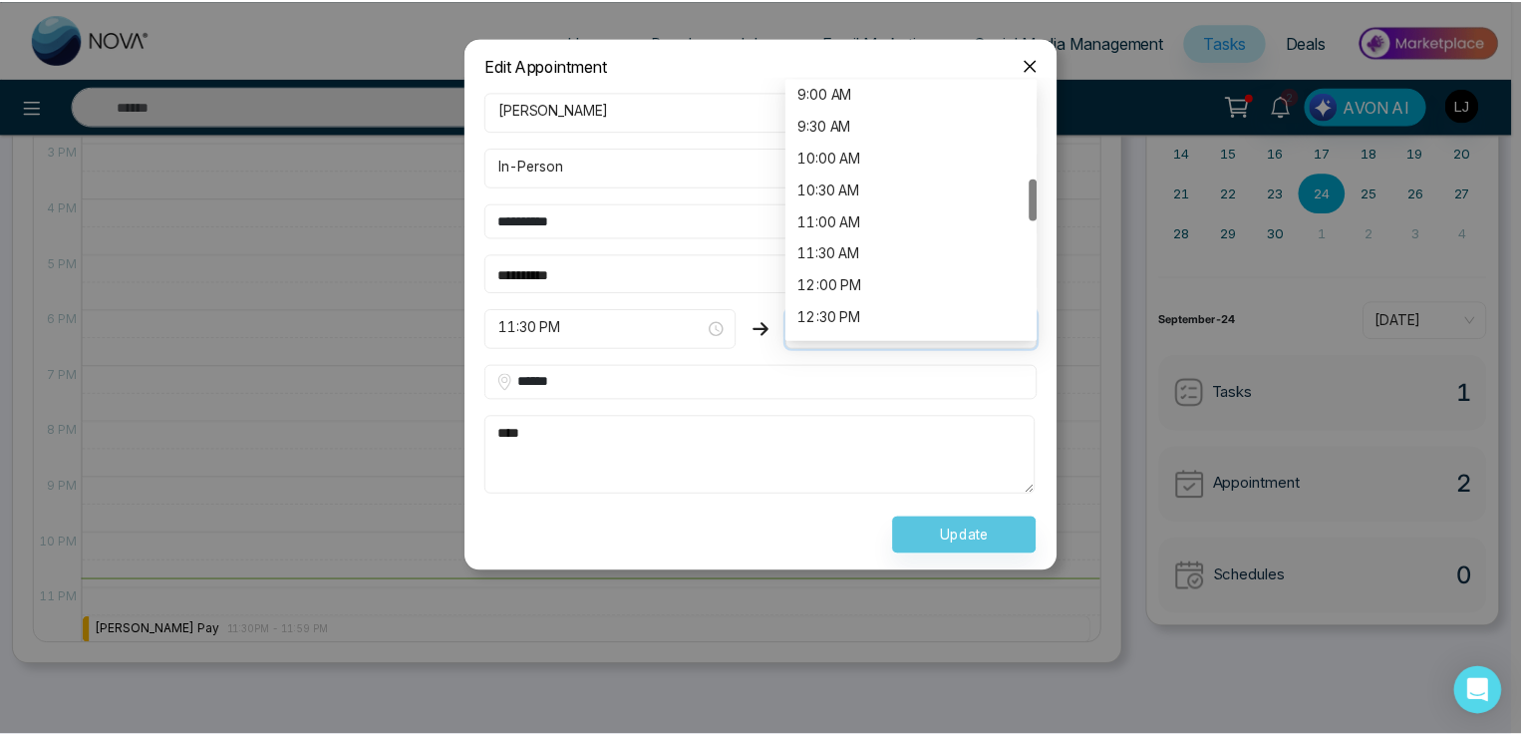
scroll to position [0, 0]
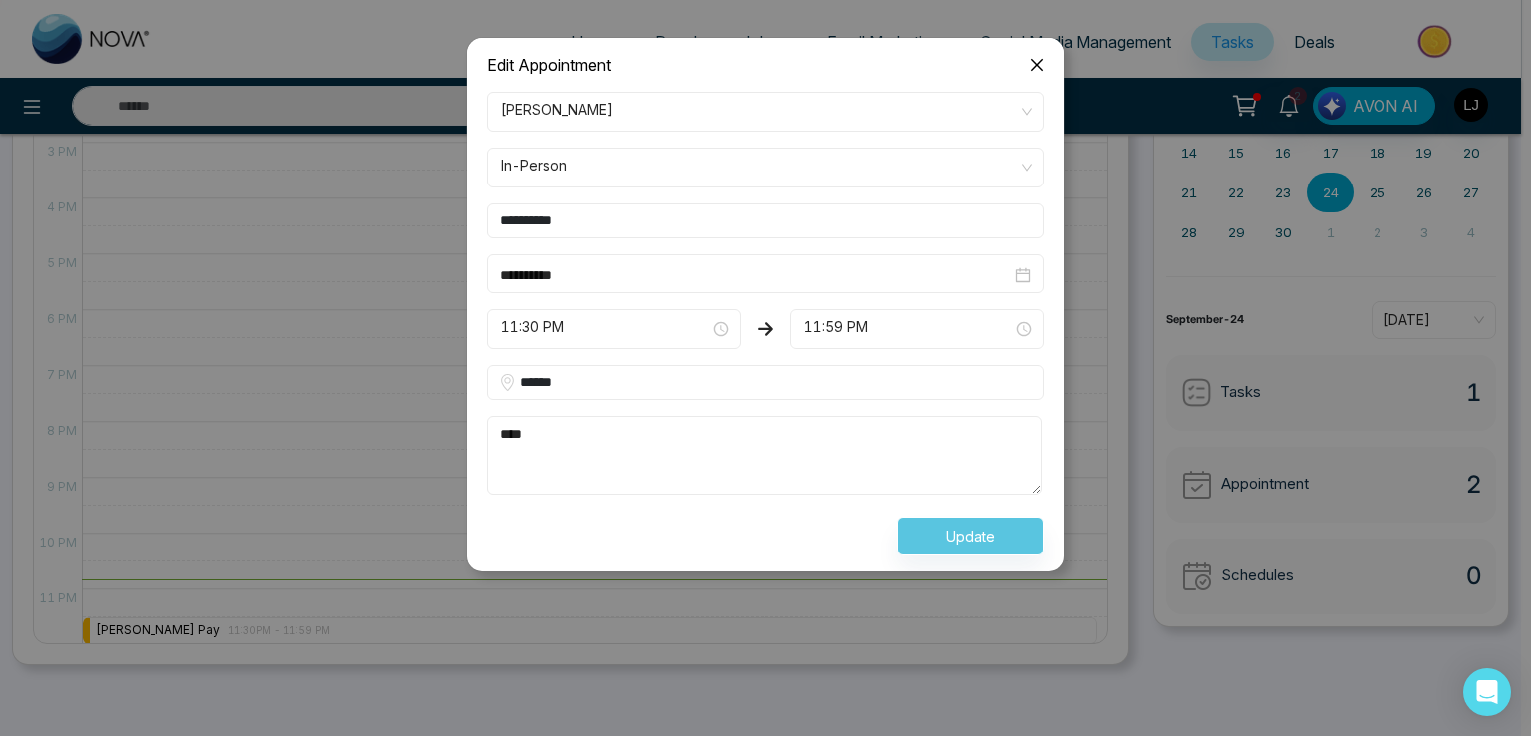
click at [1041, 57] on icon "close" at bounding box center [1037, 65] width 16 height 16
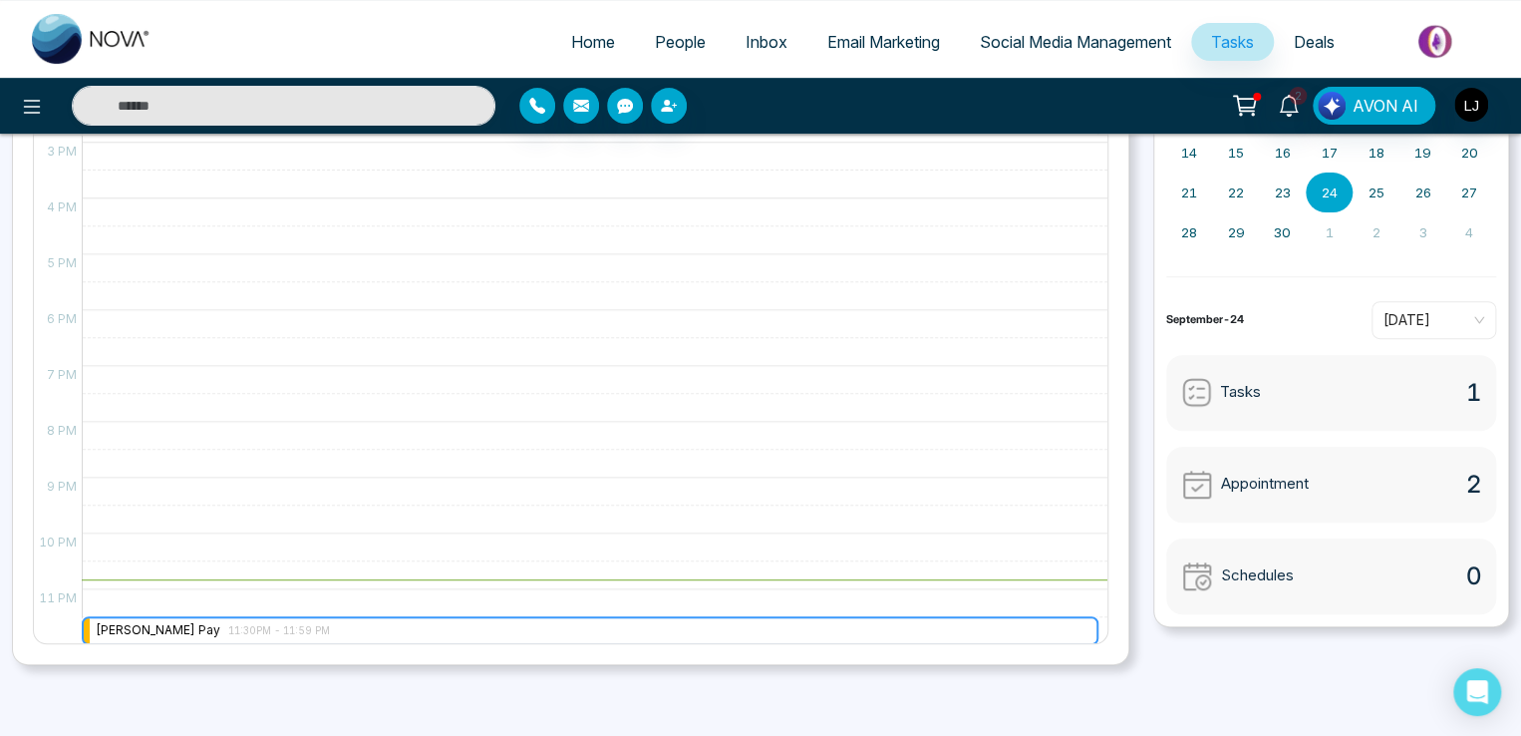
click at [233, 628] on span "11:30PM - 11:59 PM" at bounding box center [279, 630] width 102 height 10
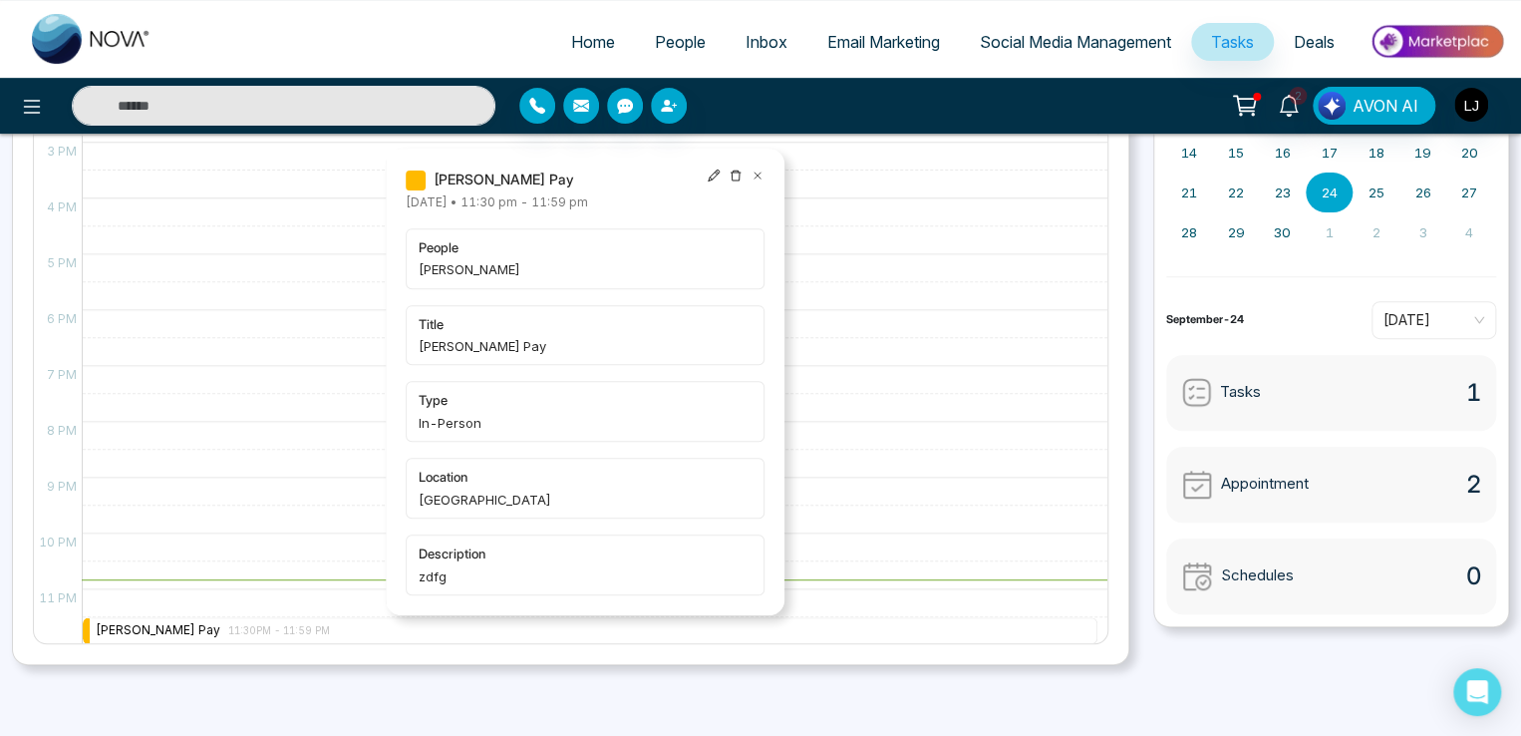
click at [710, 170] on icon at bounding box center [714, 175] width 14 height 14
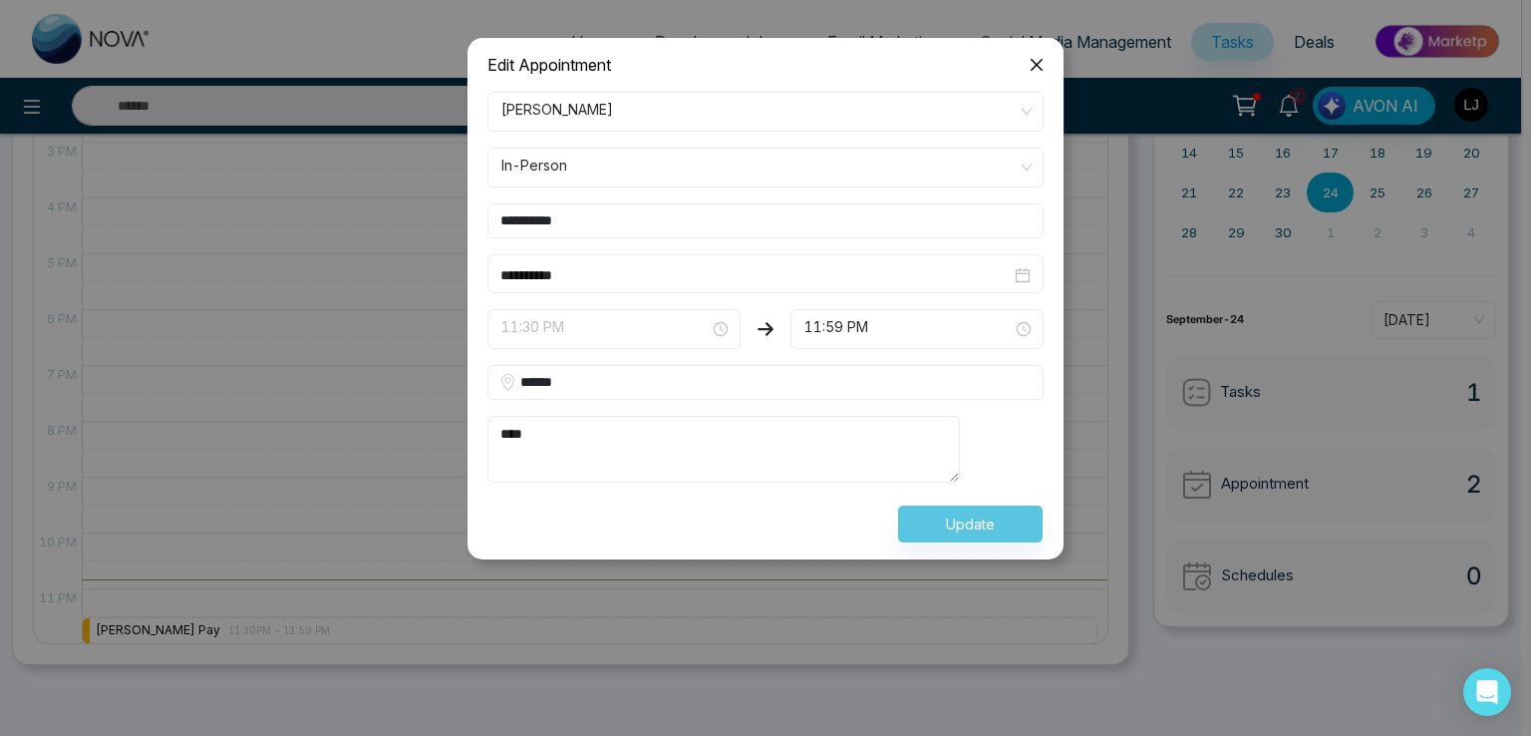
click at [574, 320] on span "11:30 PM" at bounding box center [613, 329] width 225 height 34
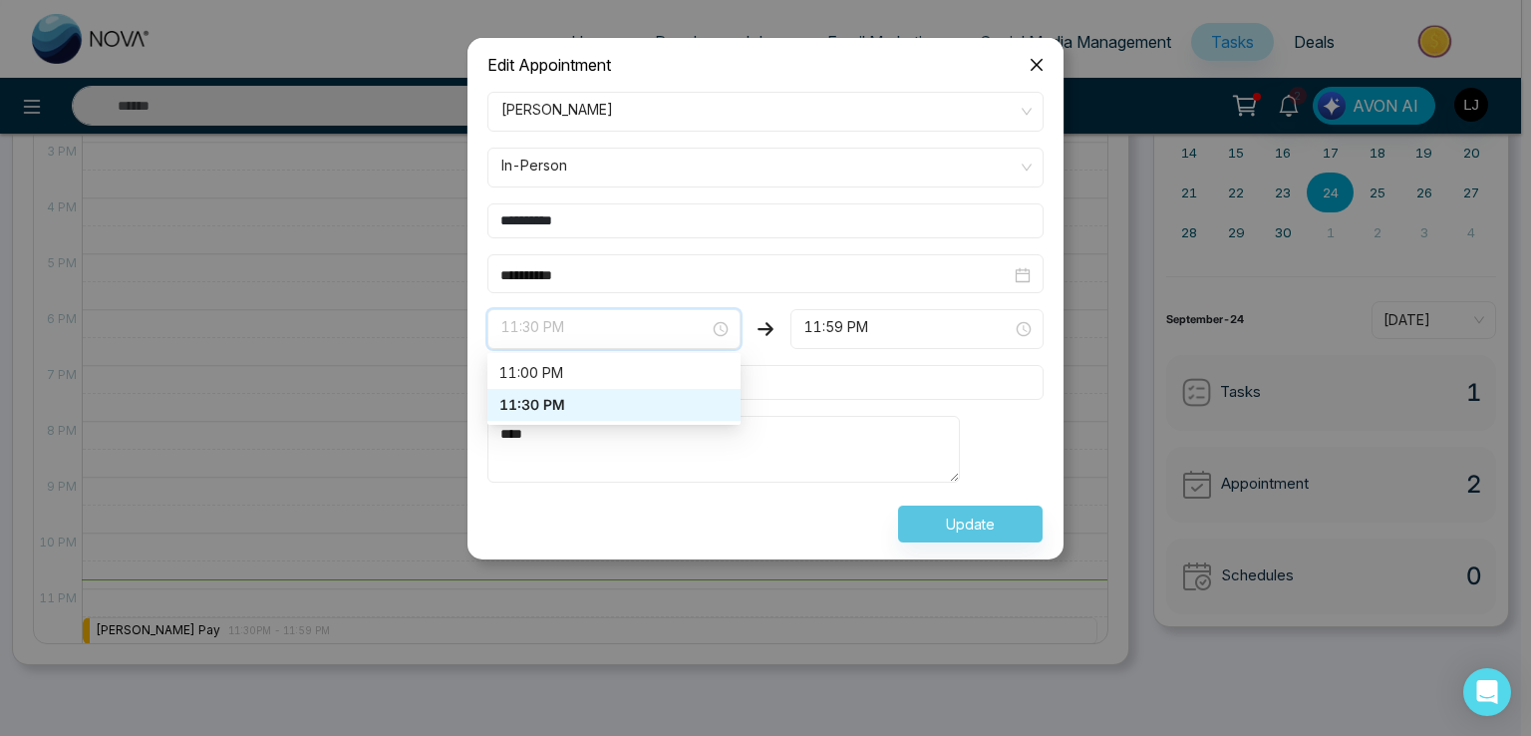
click at [551, 391] on div "11:30 PM" at bounding box center [613, 405] width 253 height 32
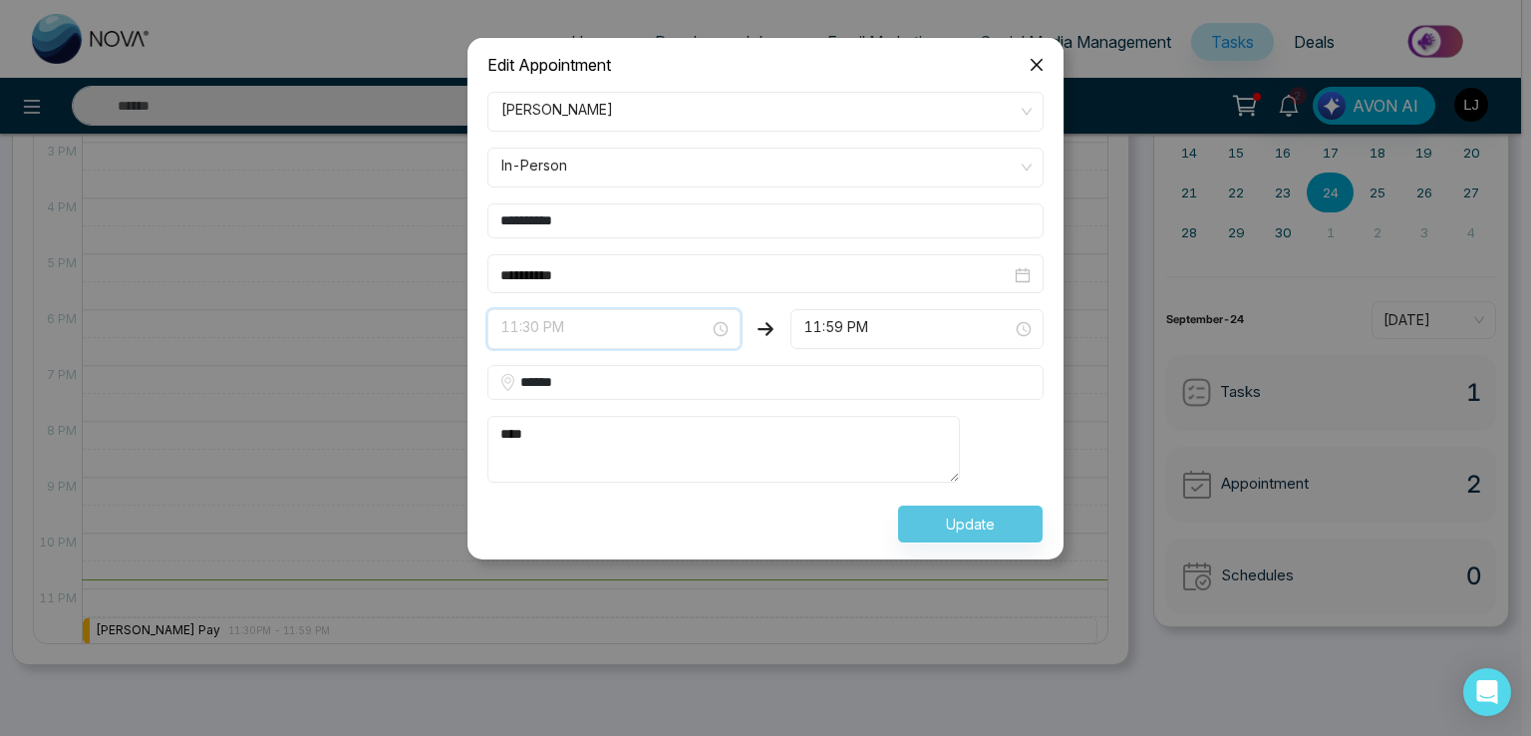
click at [619, 331] on span "11:30 PM" at bounding box center [613, 329] width 225 height 34
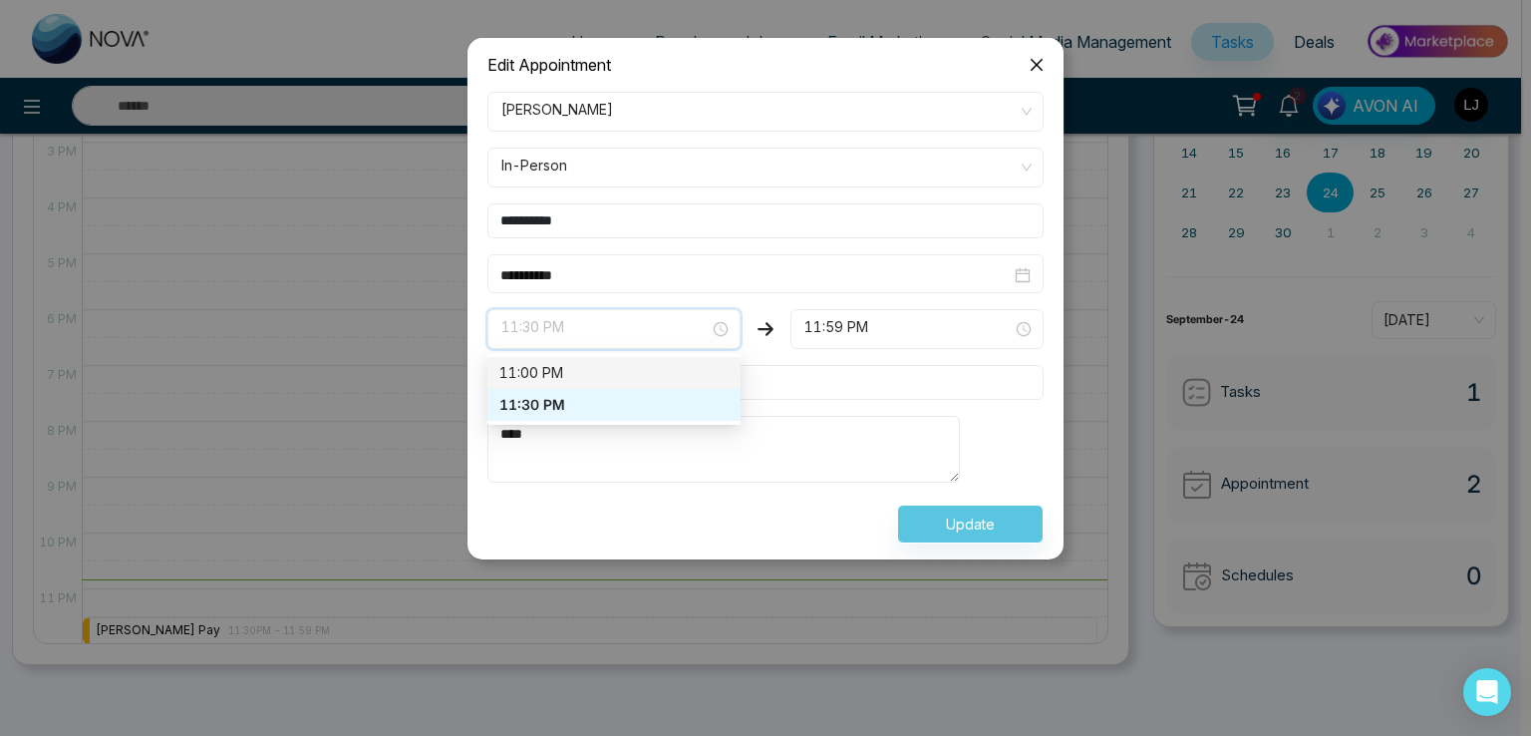
click at [556, 372] on div "11:00 PM" at bounding box center [613, 373] width 229 height 22
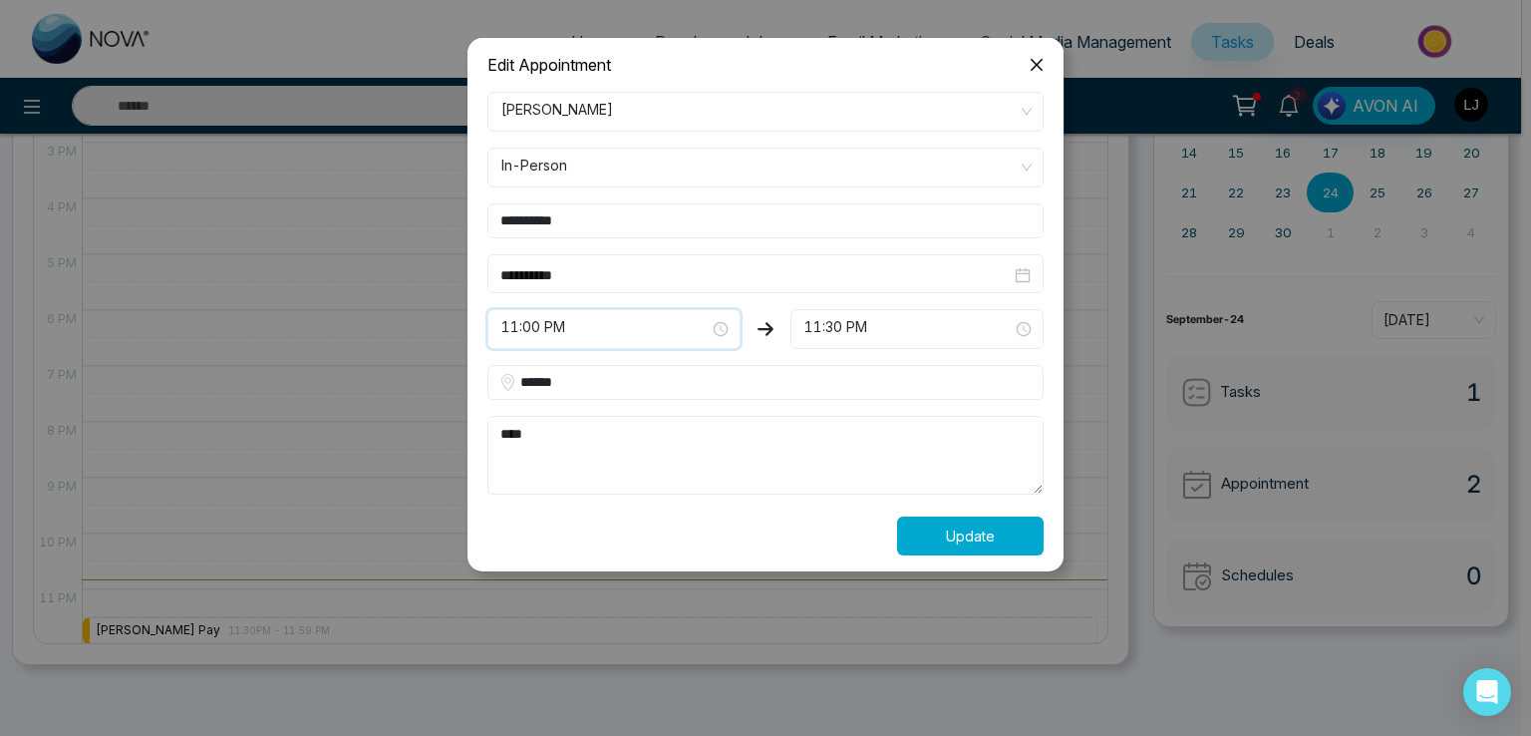
click at [978, 540] on button "Update" at bounding box center [970, 535] width 147 height 39
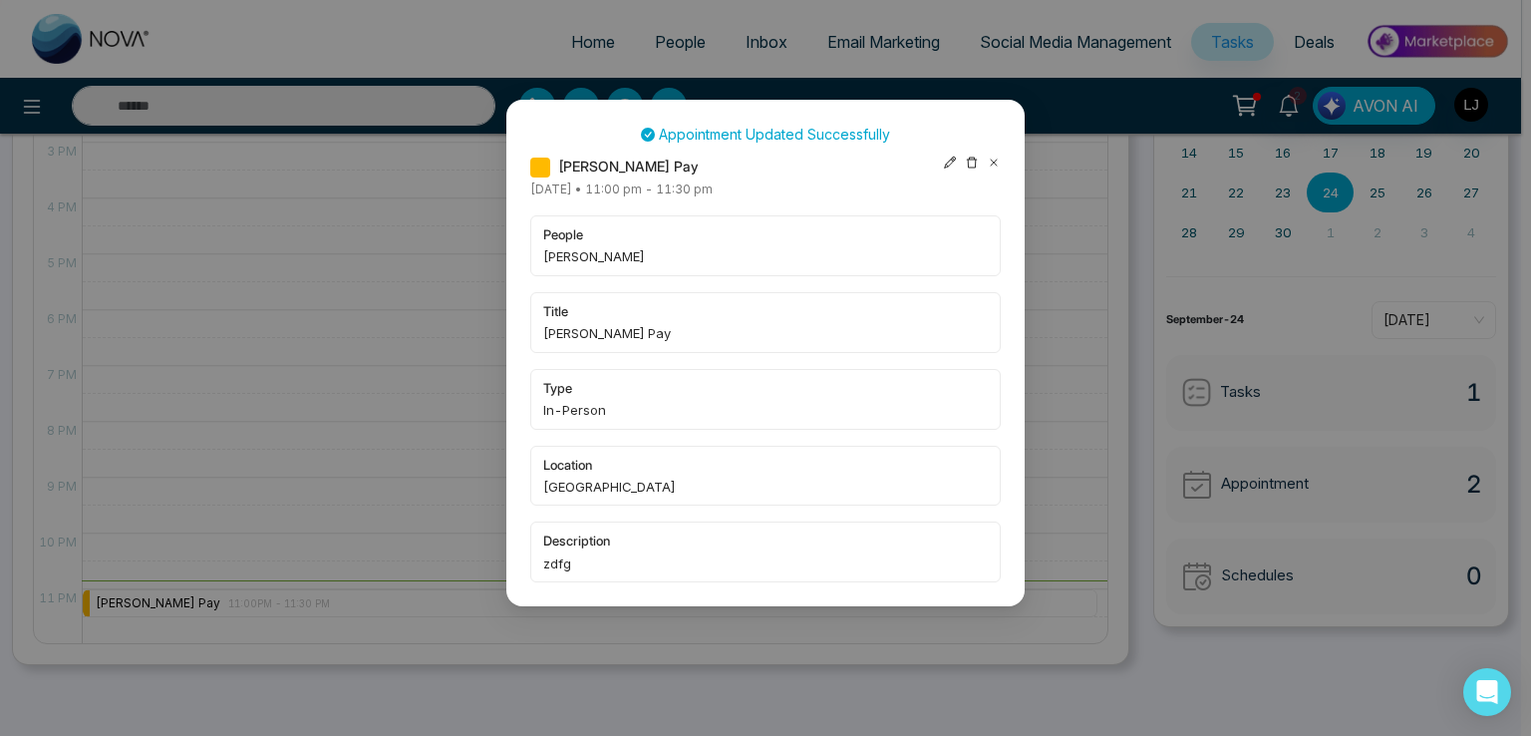
click at [945, 166] on icon at bounding box center [950, 162] width 12 height 12
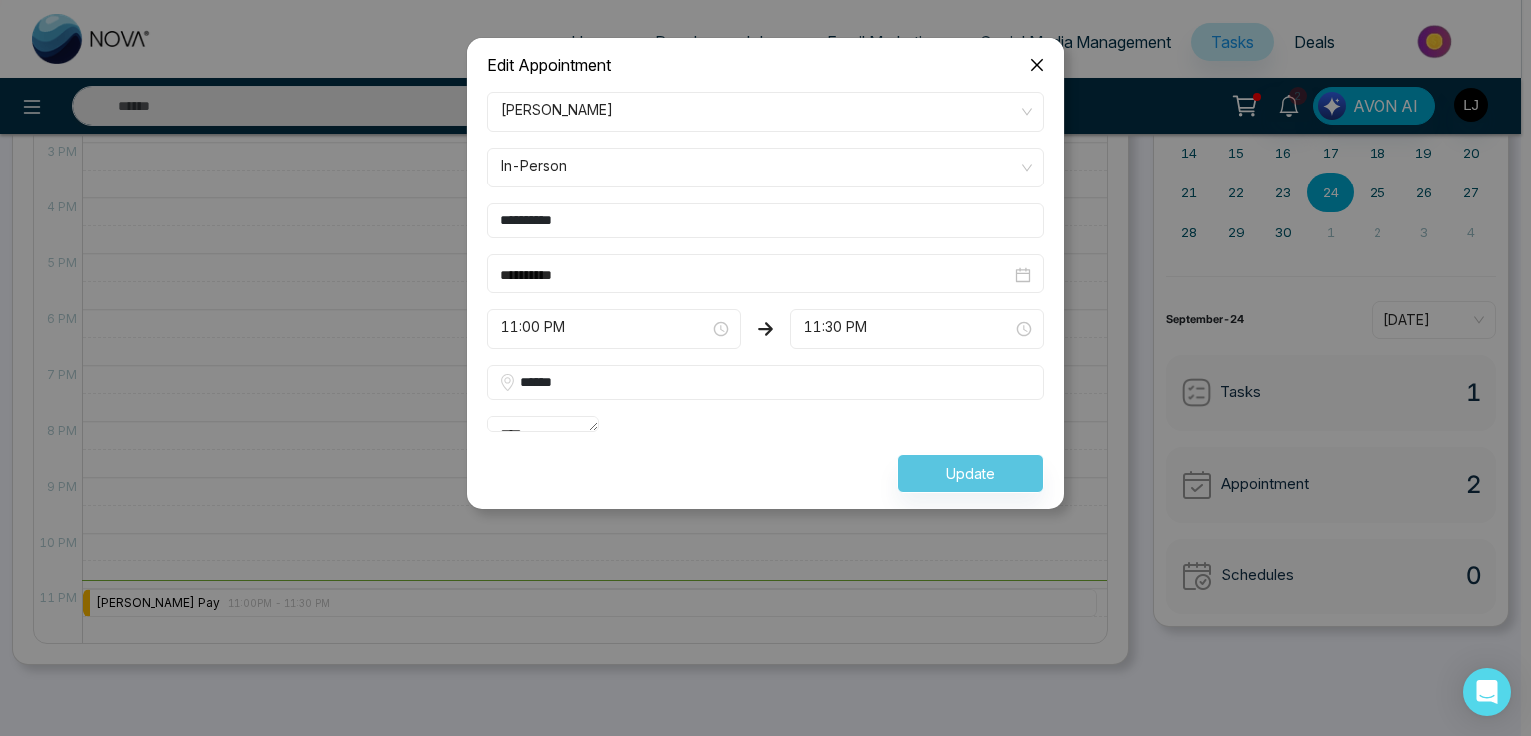
click at [1032, 63] on icon "close" at bounding box center [1037, 65] width 16 height 16
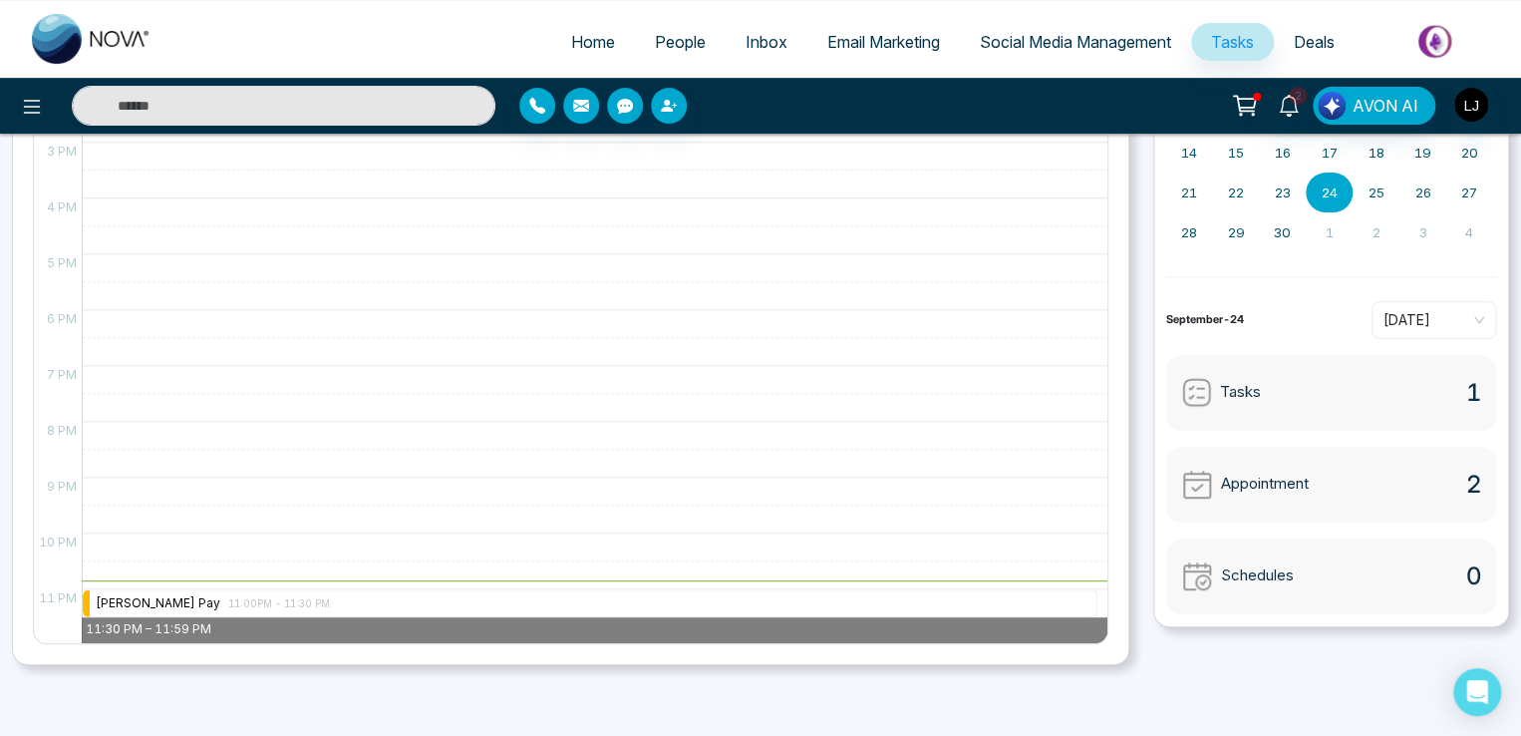
drag, startPoint x: 202, startPoint y: 630, endPoint x: 223, endPoint y: 638, distance: 22.4
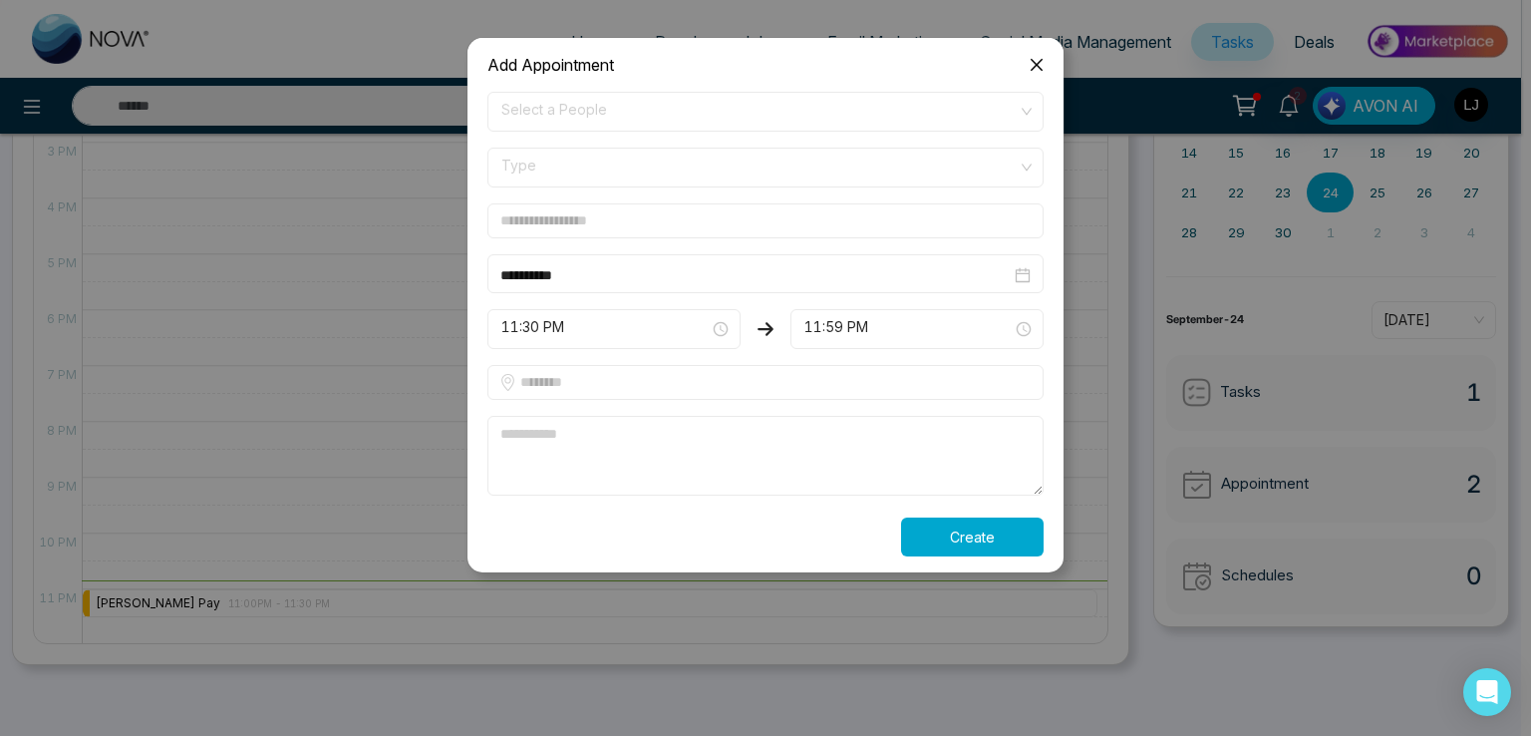
drag, startPoint x: 948, startPoint y: 542, endPoint x: 929, endPoint y: 530, distance: 22.4
click at [948, 542] on button "Create" at bounding box center [972, 536] width 143 height 39
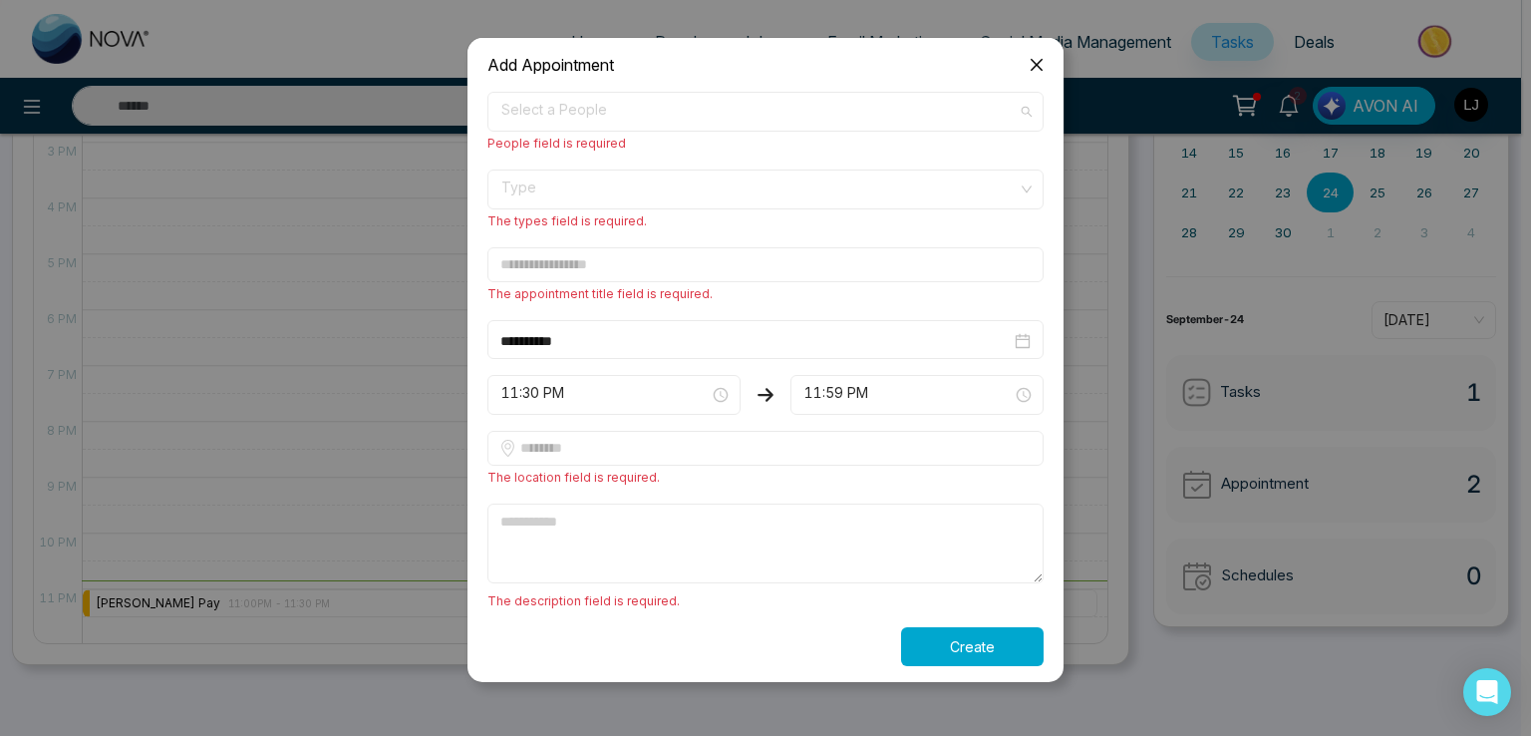
click at [567, 117] on span "Select a People" at bounding box center [765, 112] width 528 height 34
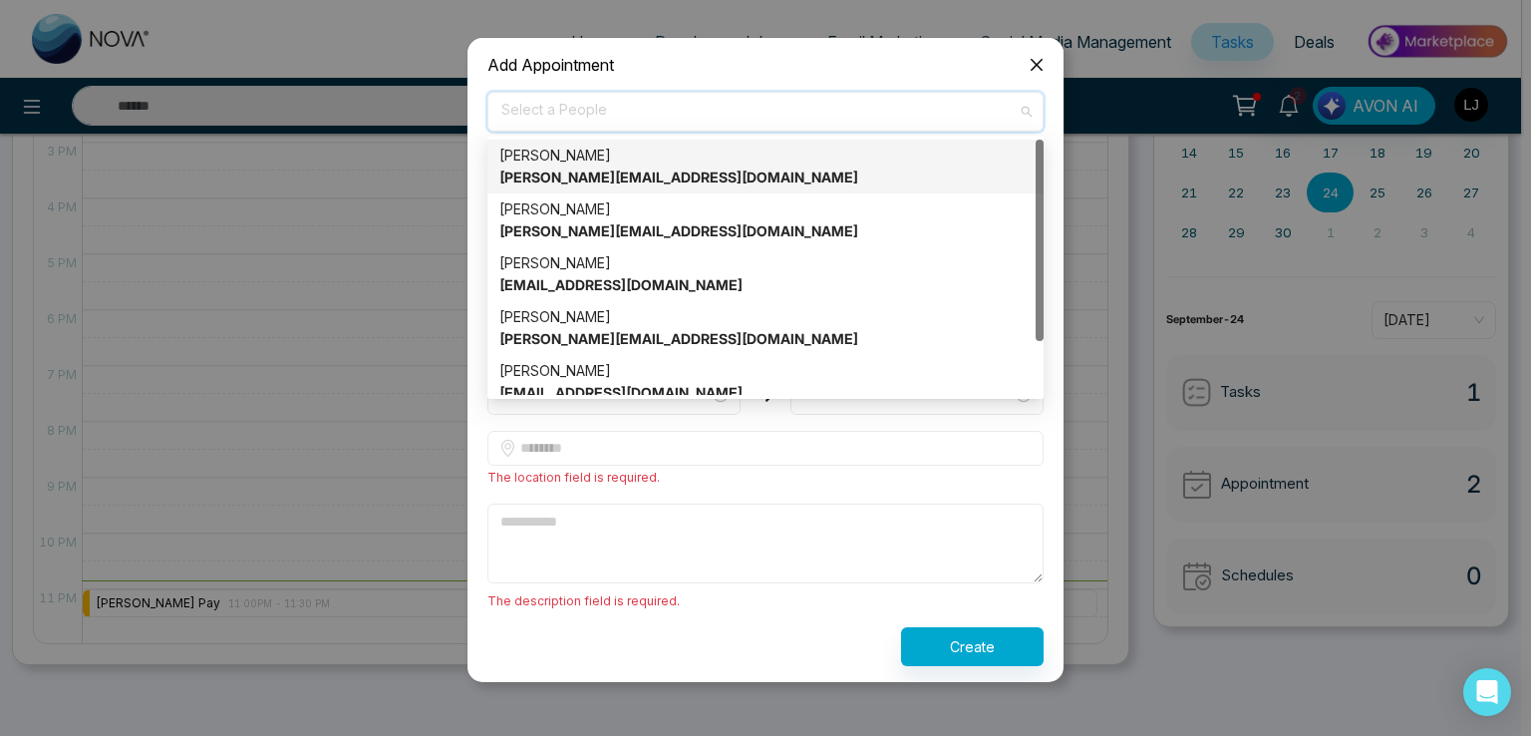
click at [554, 160] on div "lokesh [EMAIL_ADDRESS][DOMAIN_NAME]" at bounding box center [765, 167] width 532 height 44
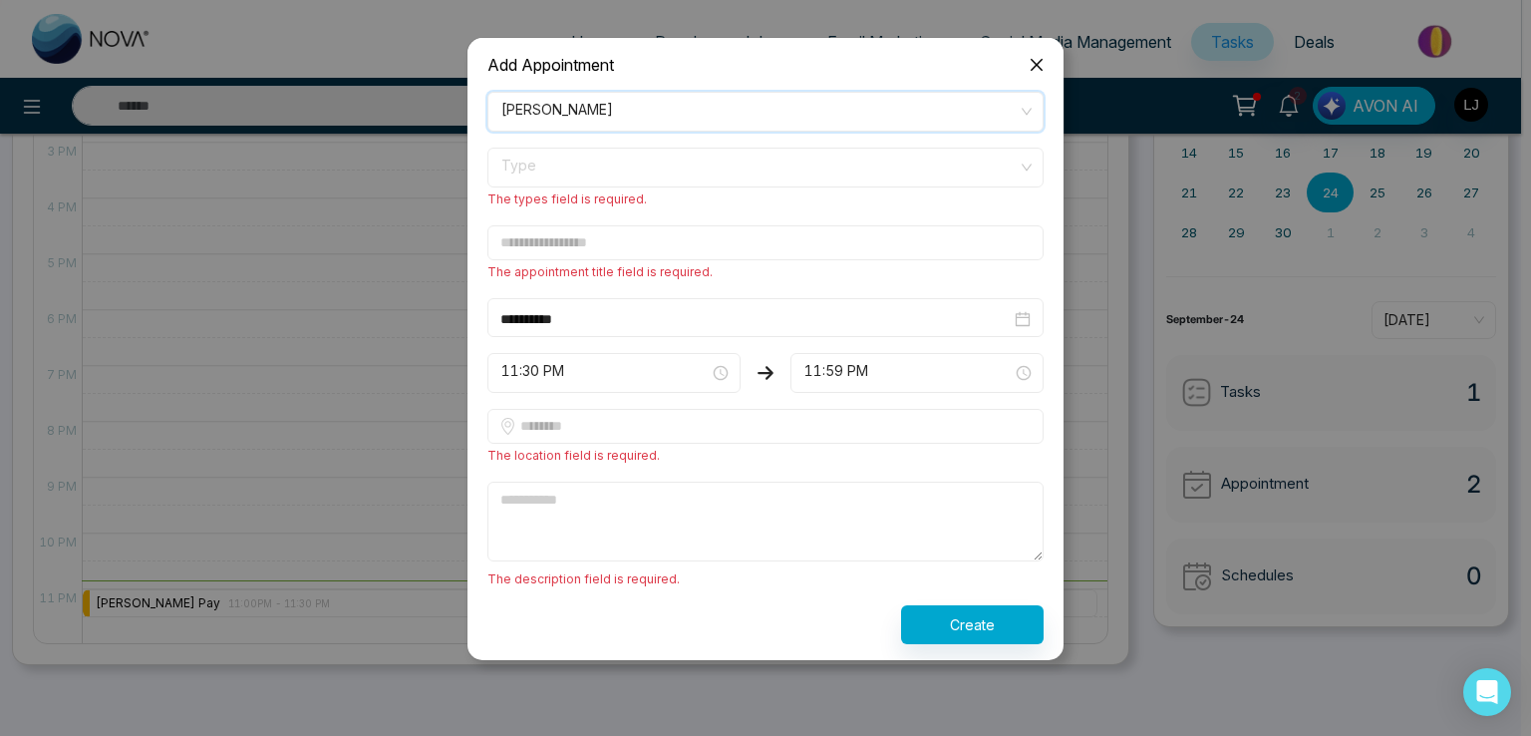
click at [554, 191] on span "The types field is required." at bounding box center [566, 198] width 159 height 15
click at [558, 169] on span "Type" at bounding box center [765, 168] width 528 height 34
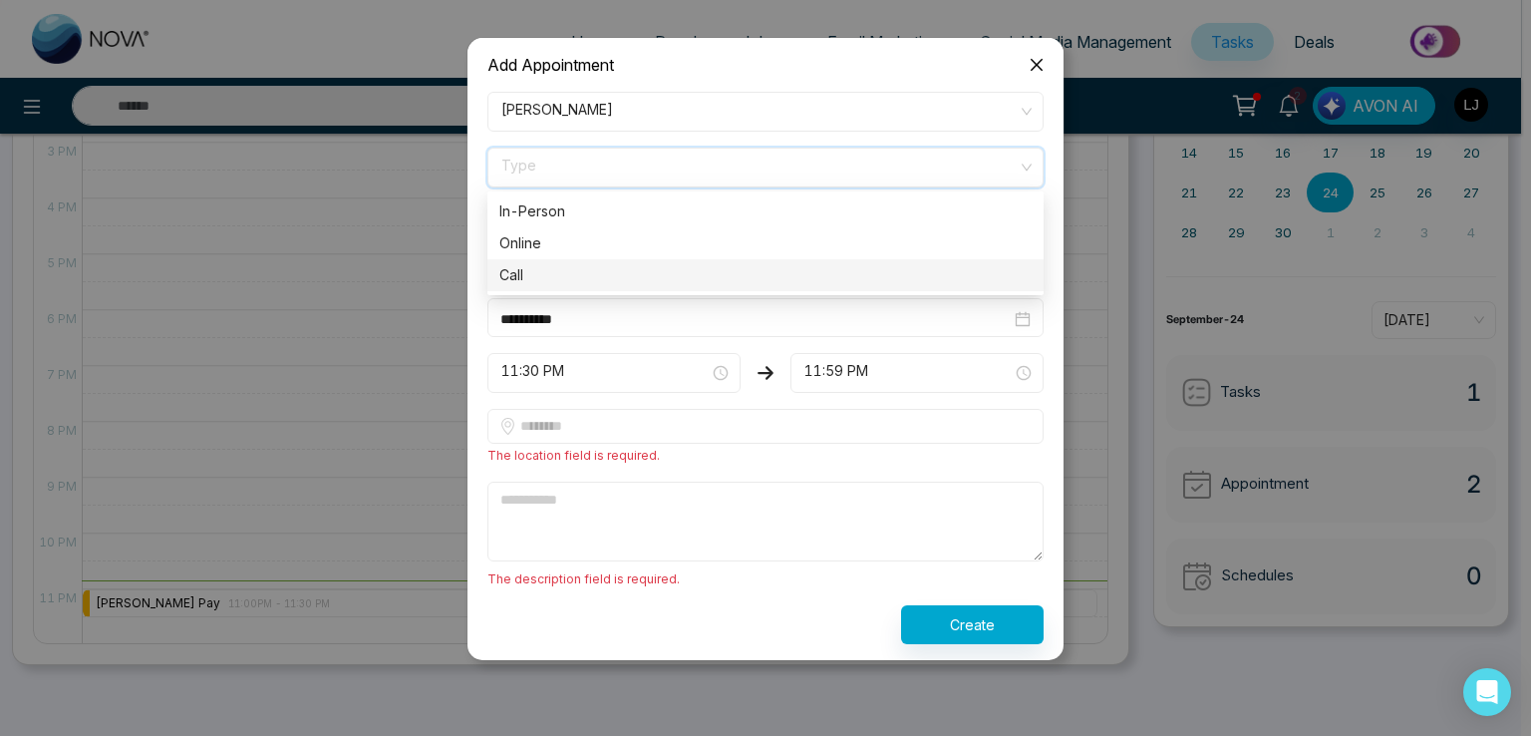
click at [554, 269] on div "Call" at bounding box center [765, 275] width 532 height 22
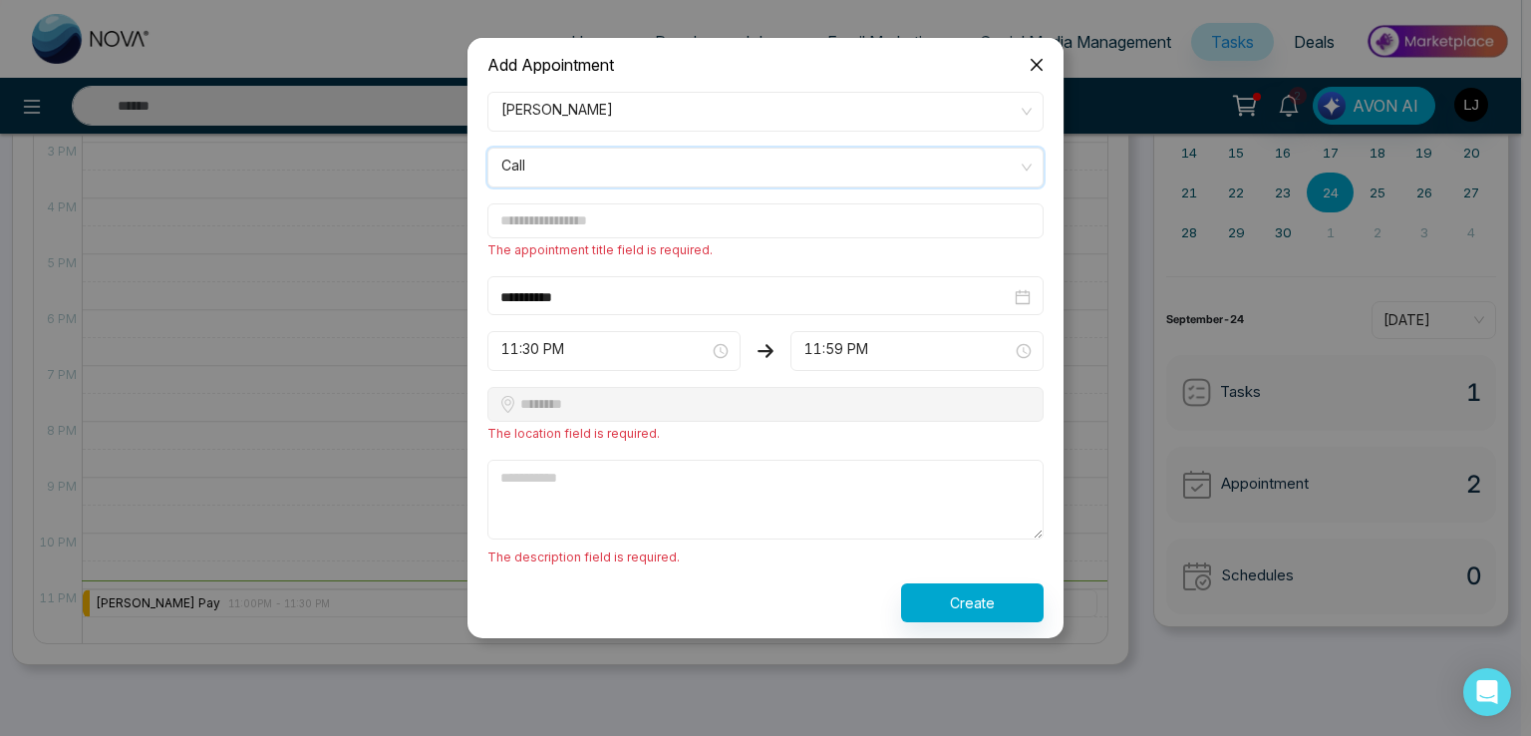
click at [565, 213] on input "text" at bounding box center [765, 220] width 556 height 35
type input "**********"
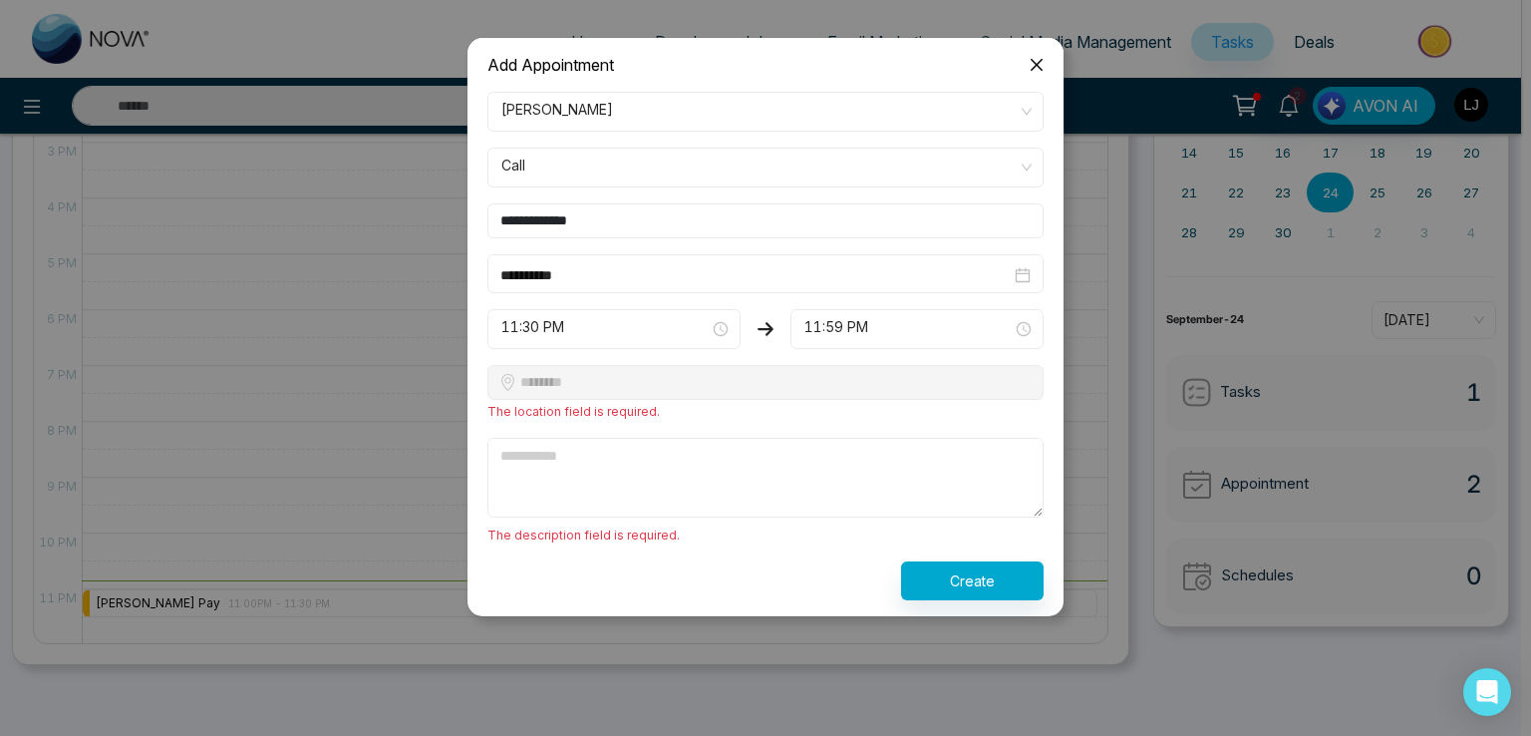
click at [526, 483] on textarea at bounding box center [765, 478] width 556 height 80
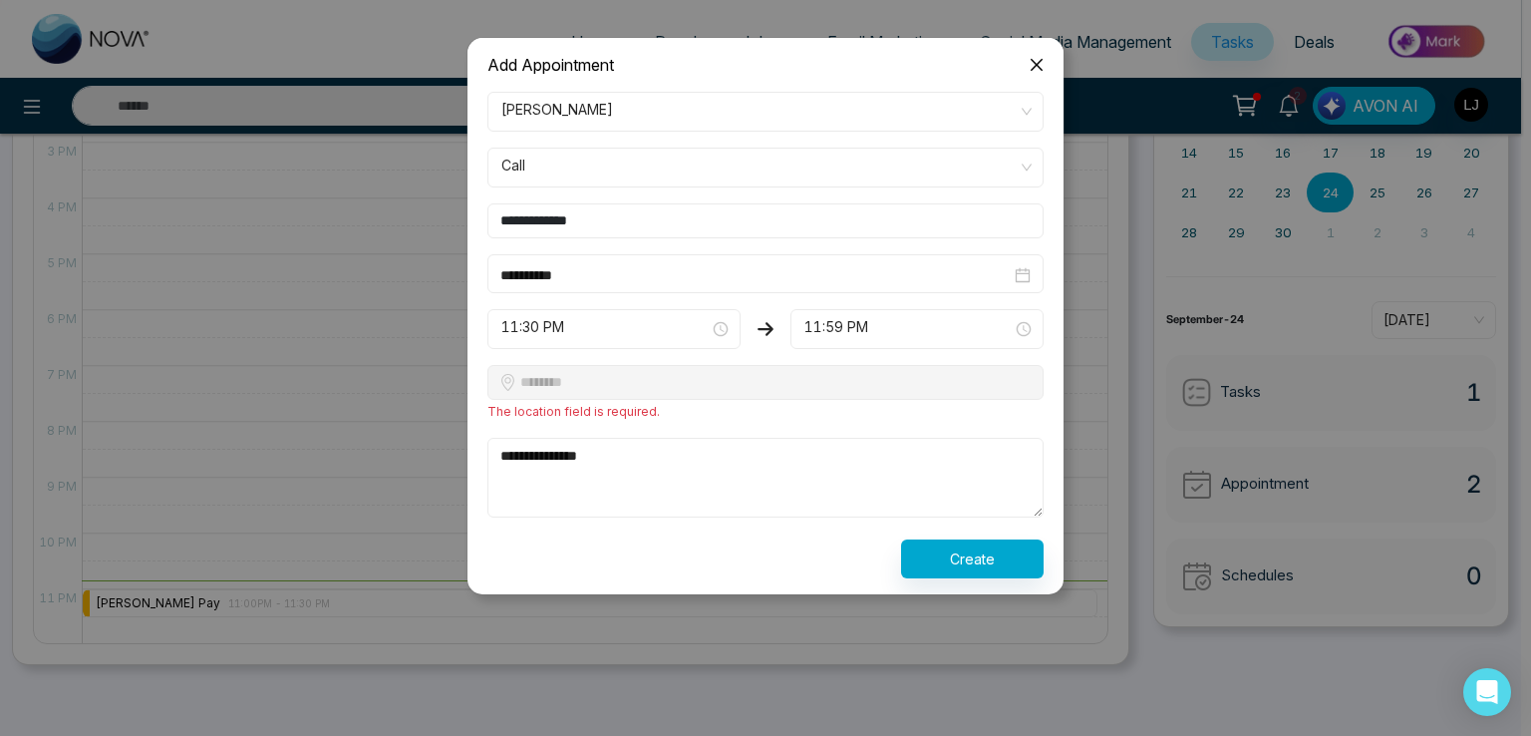
type textarea "**********"
click at [1026, 65] on span "Close" at bounding box center [1037, 65] width 54 height 54
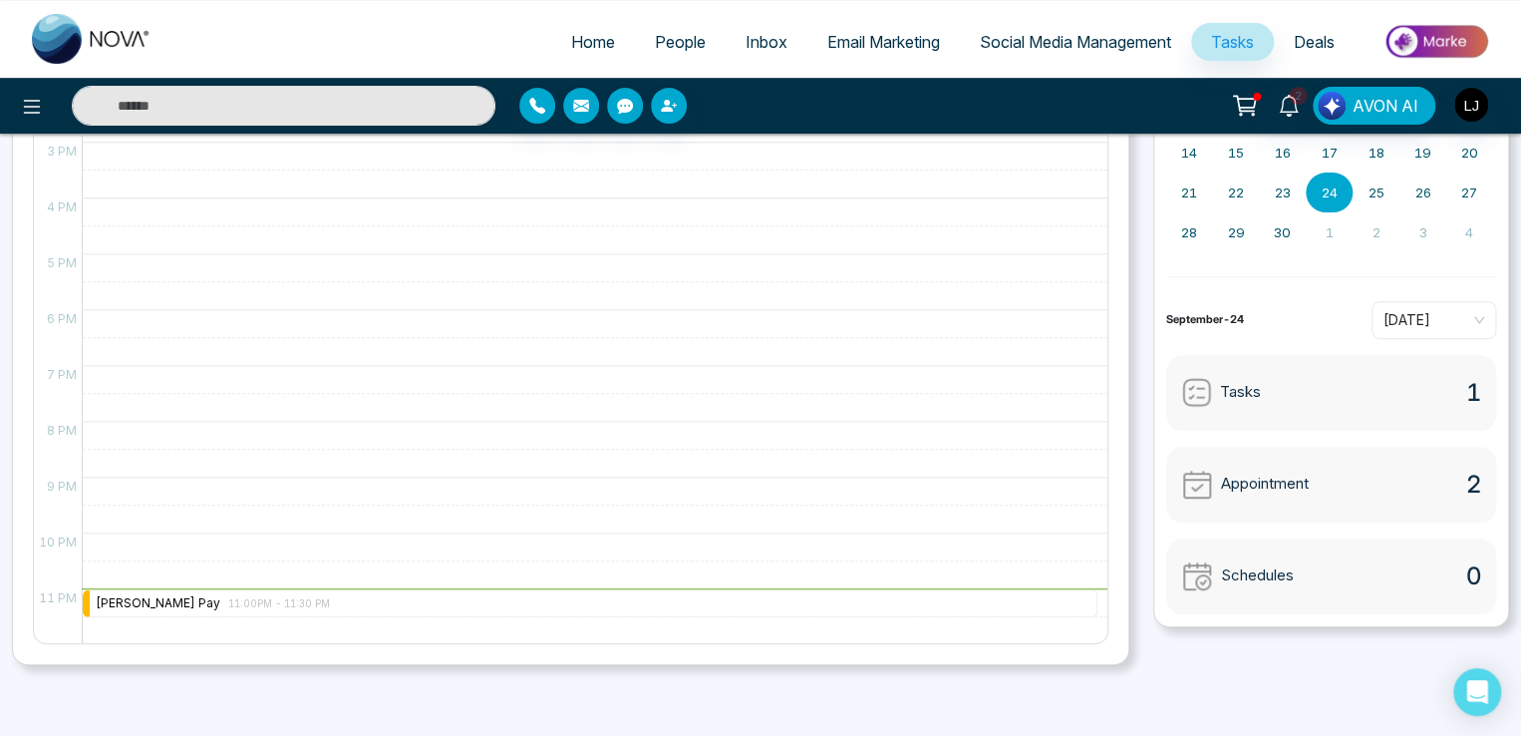
click at [870, 40] on span "Email Marketing" at bounding box center [883, 42] width 113 height 20
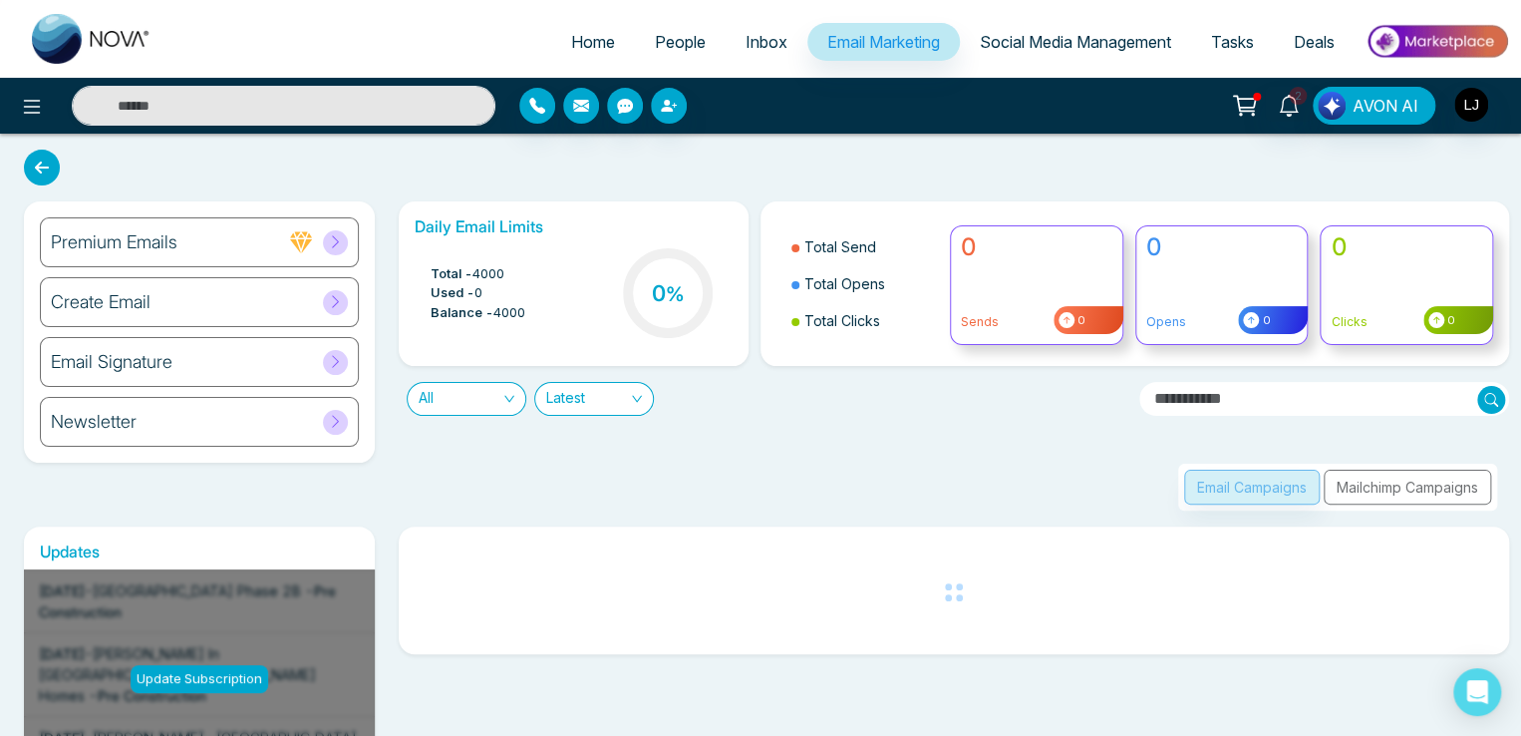
click at [36, 177] on icon at bounding box center [42, 168] width 36 height 36
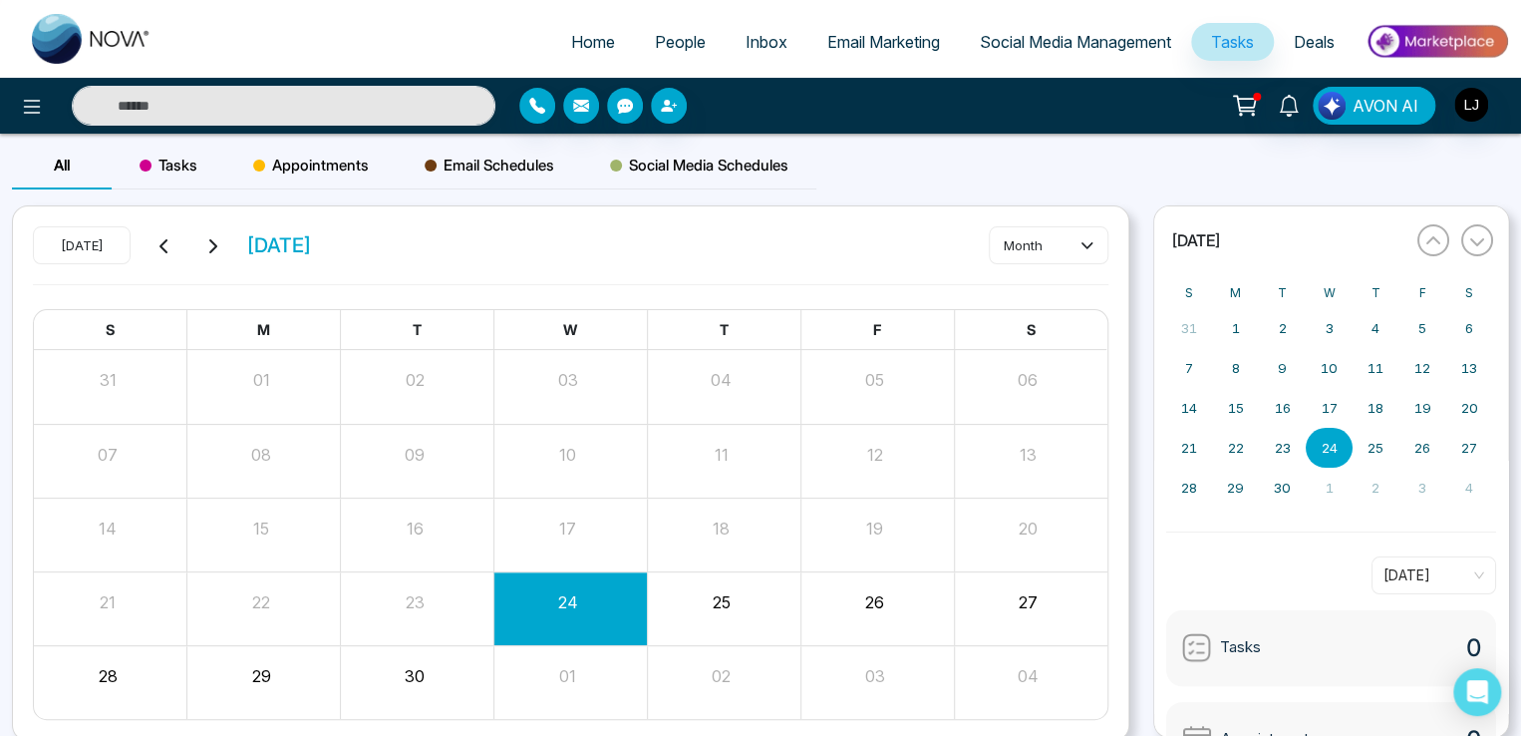
click at [875, 51] on span "Email Marketing" at bounding box center [883, 42] width 113 height 20
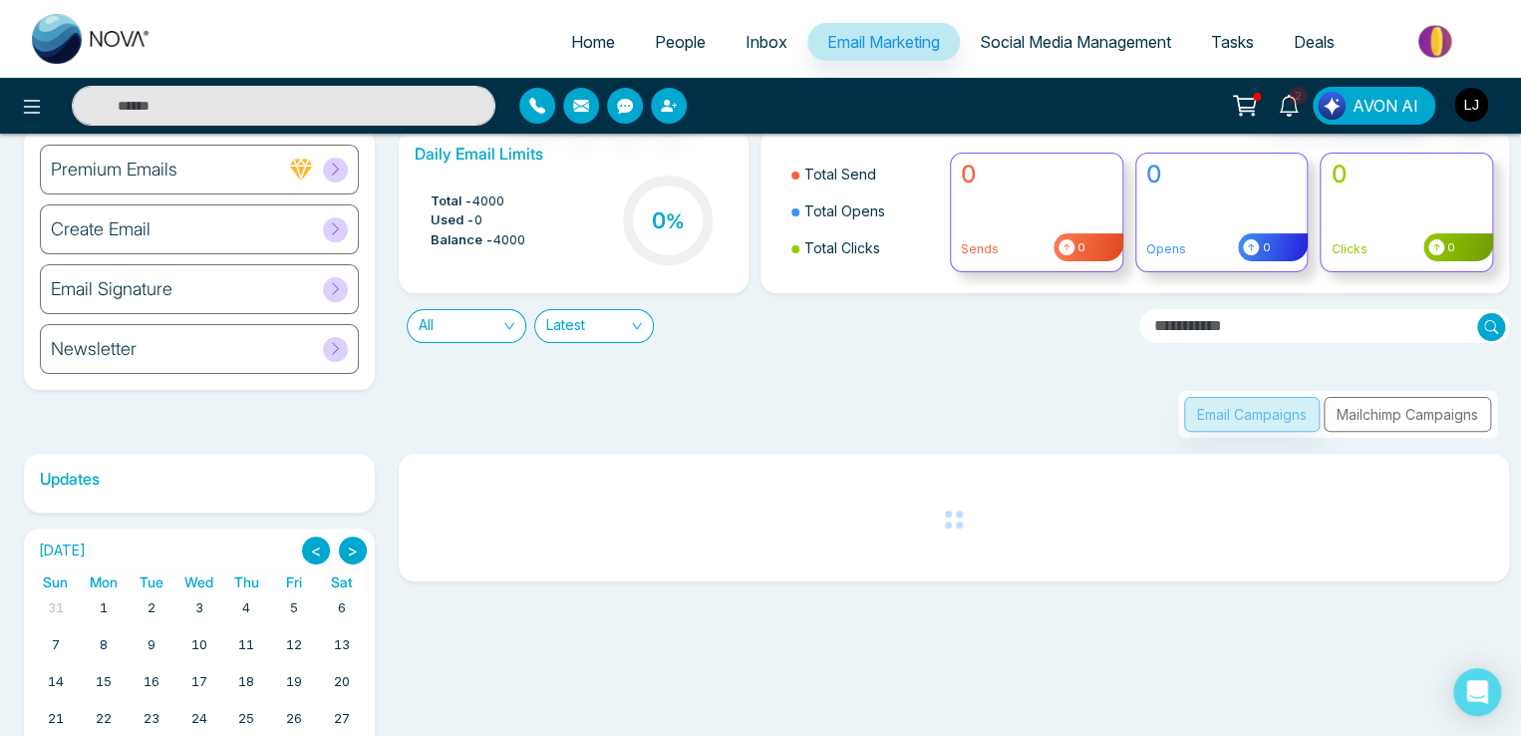
scroll to position [176, 0]
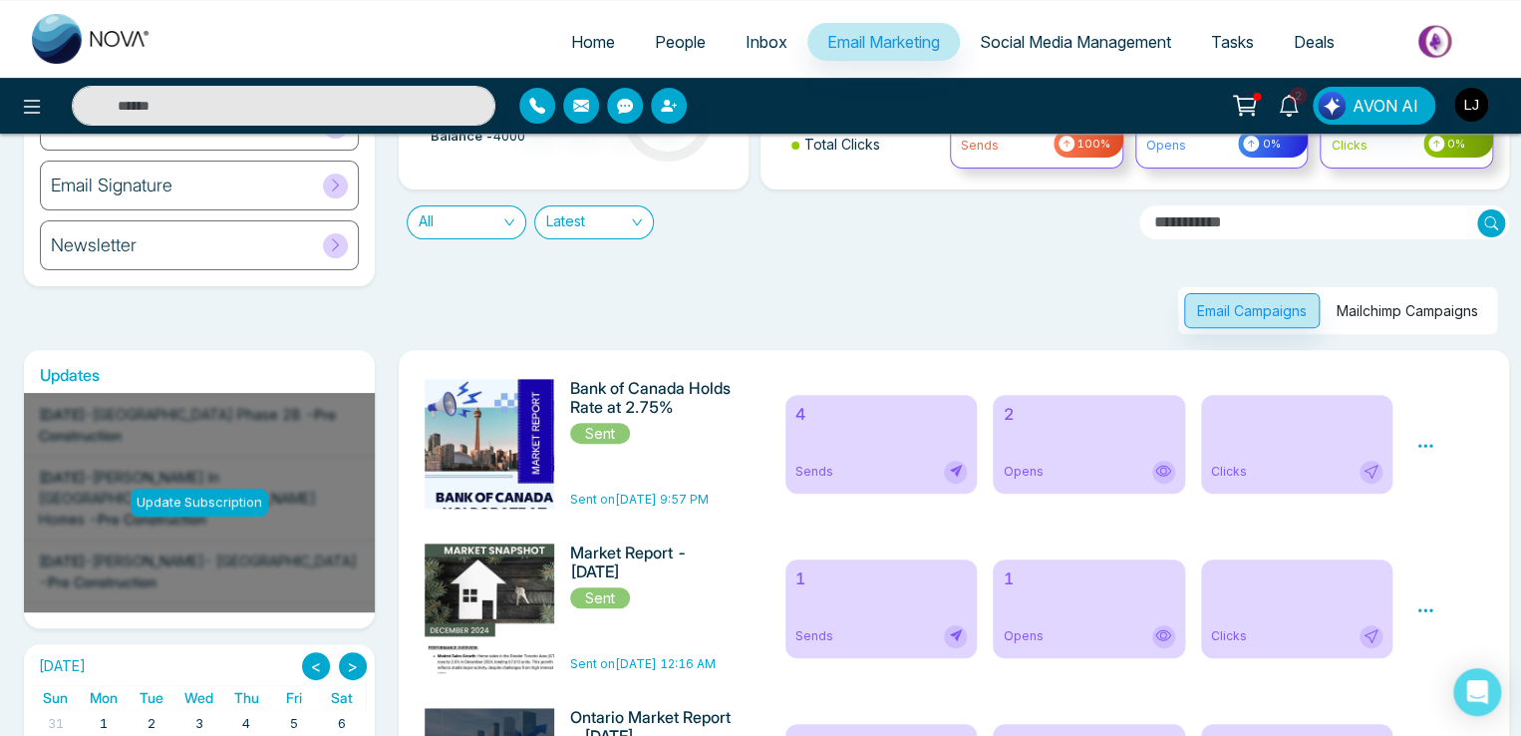
click at [1435, 451] on div "Preview Analytics Delete" at bounding box center [1449, 444] width 91 height 130
click at [1435, 448] on div "Preview Analytics Delete" at bounding box center [1449, 444] width 91 height 130
click at [1423, 443] on icon at bounding box center [1425, 446] width 18 height 18
click at [1447, 499] on link "Analytics" at bounding box center [1461, 502] width 58 height 17
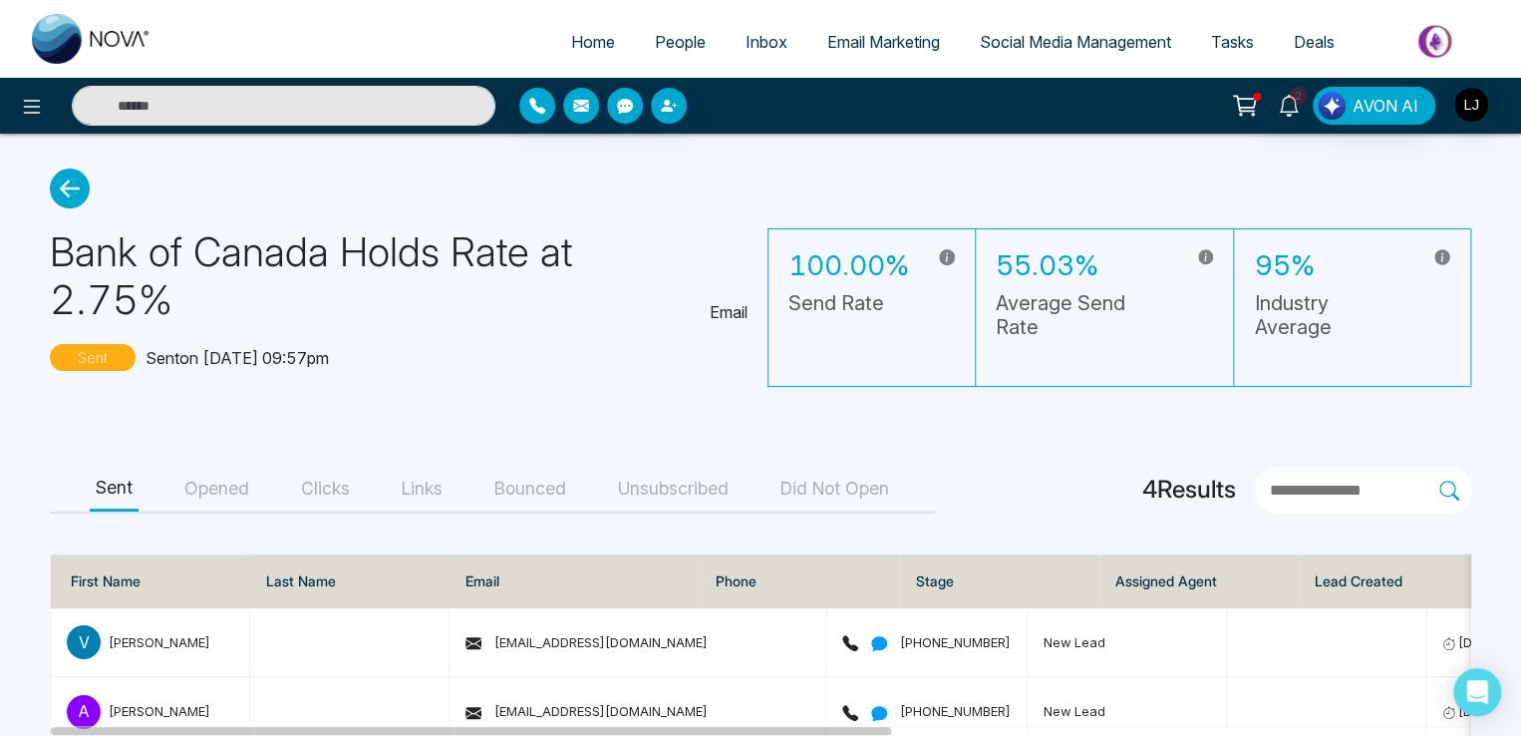
click at [47, 184] on main "Bank of Canada Holds Rate at 2.75% Email Sent Sent on [DATE] 09:57pm 100.00% Se…" at bounding box center [760, 532] width 1521 height 796
click at [56, 191] on icon at bounding box center [70, 188] width 40 height 40
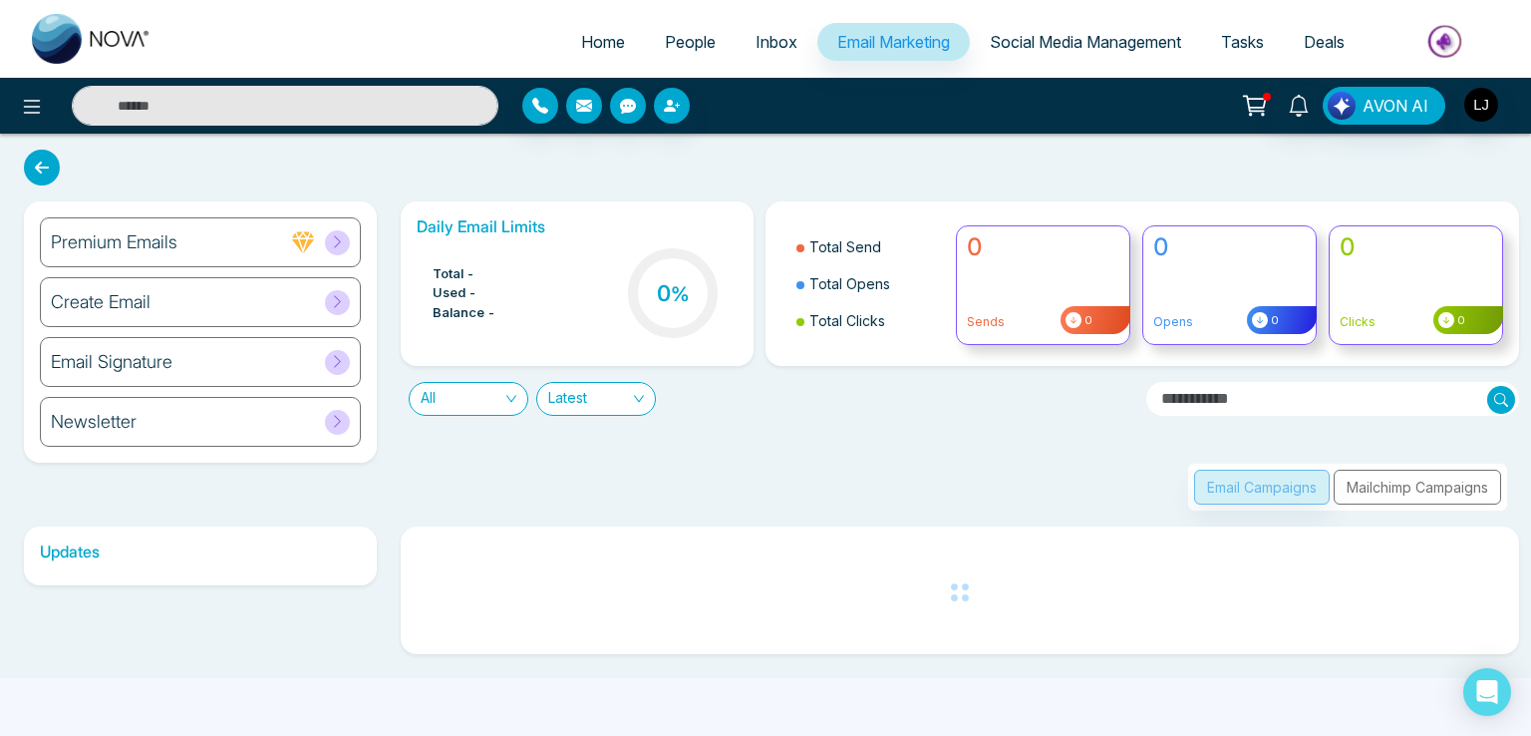
click at [41, 173] on icon at bounding box center [42, 168] width 36 height 36
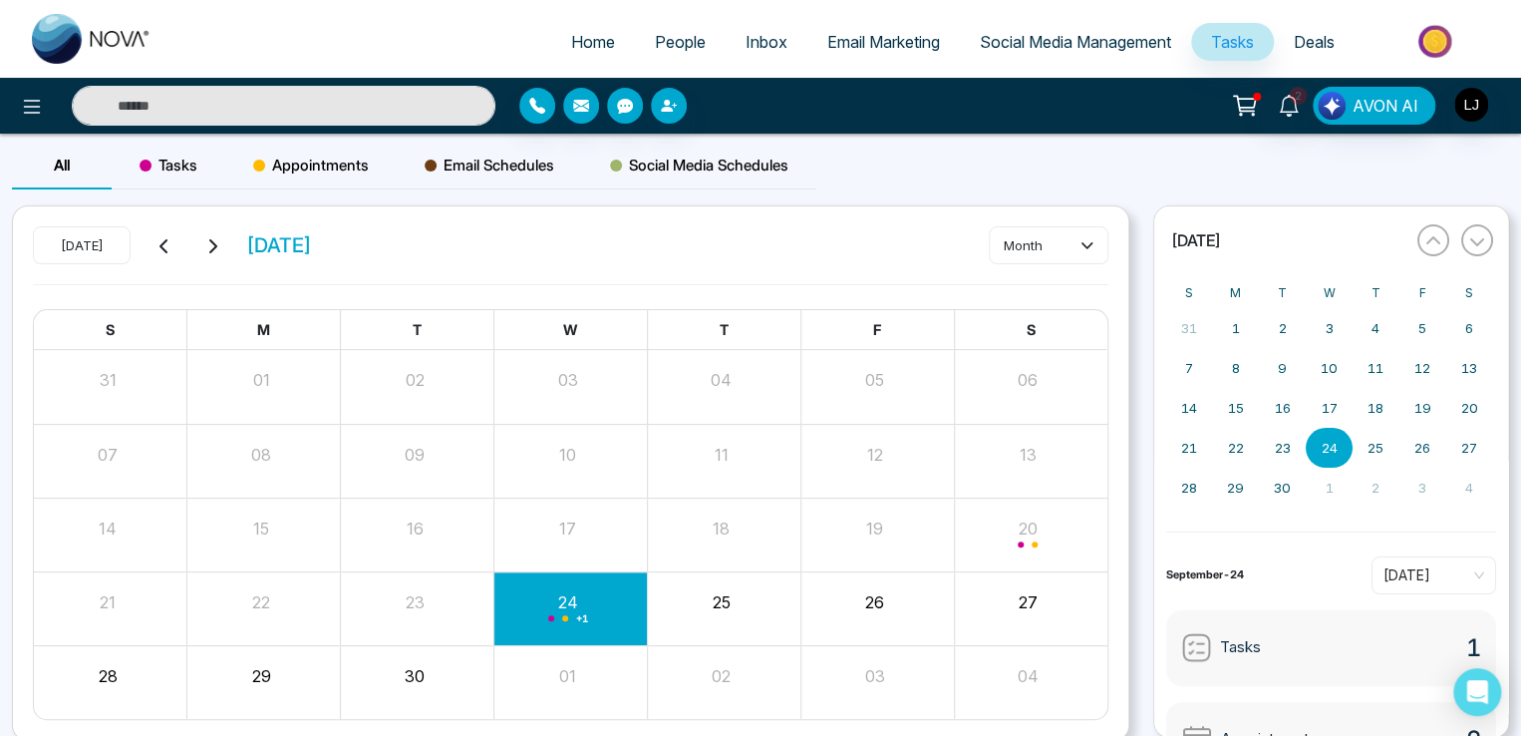
click at [1000, 52] on link "Social Media Management" at bounding box center [1075, 42] width 231 height 38
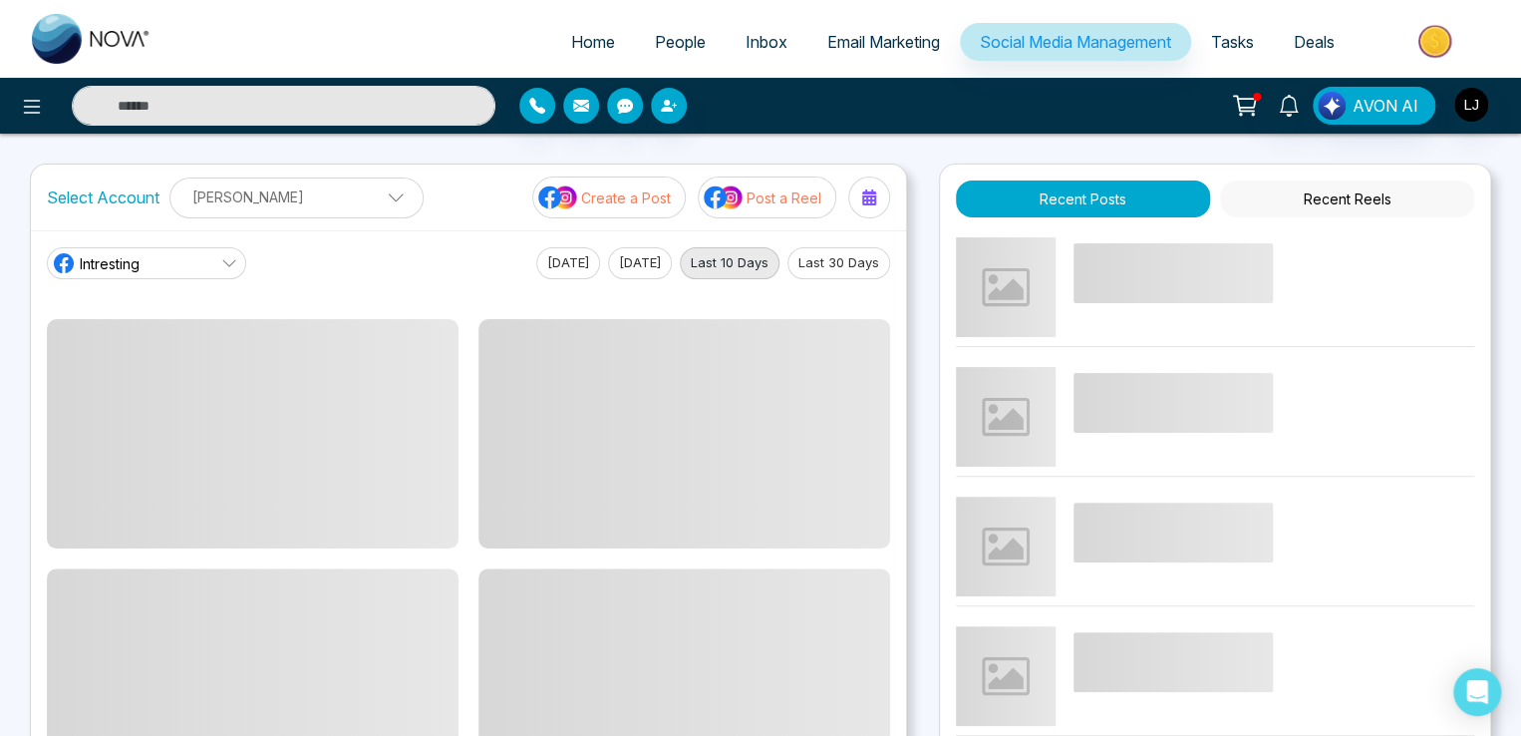
click at [615, 192] on p "Create a Post" at bounding box center [626, 197] width 90 height 21
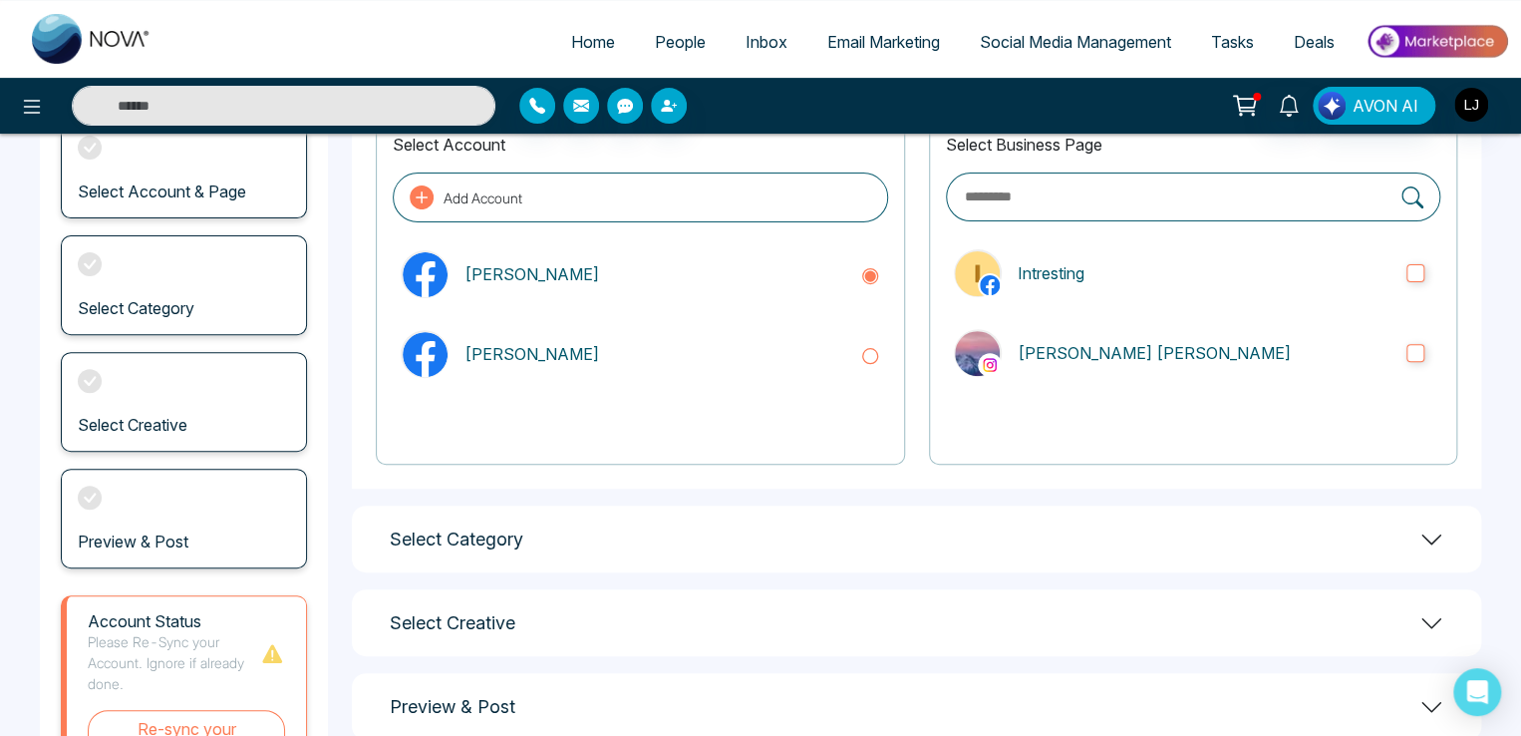
scroll to position [271, 0]
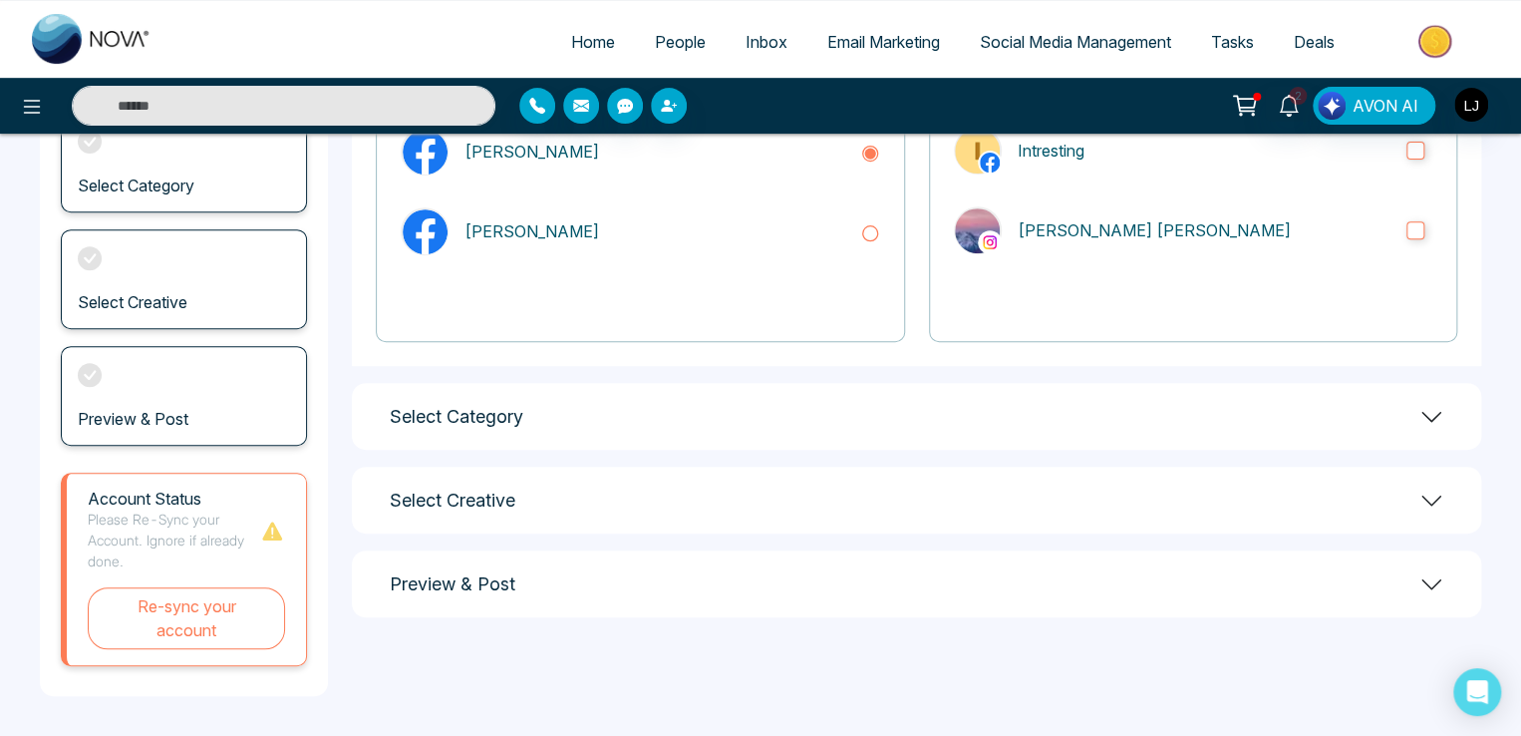
click at [618, 420] on div "Select Category" at bounding box center [916, 416] width 1129 height 67
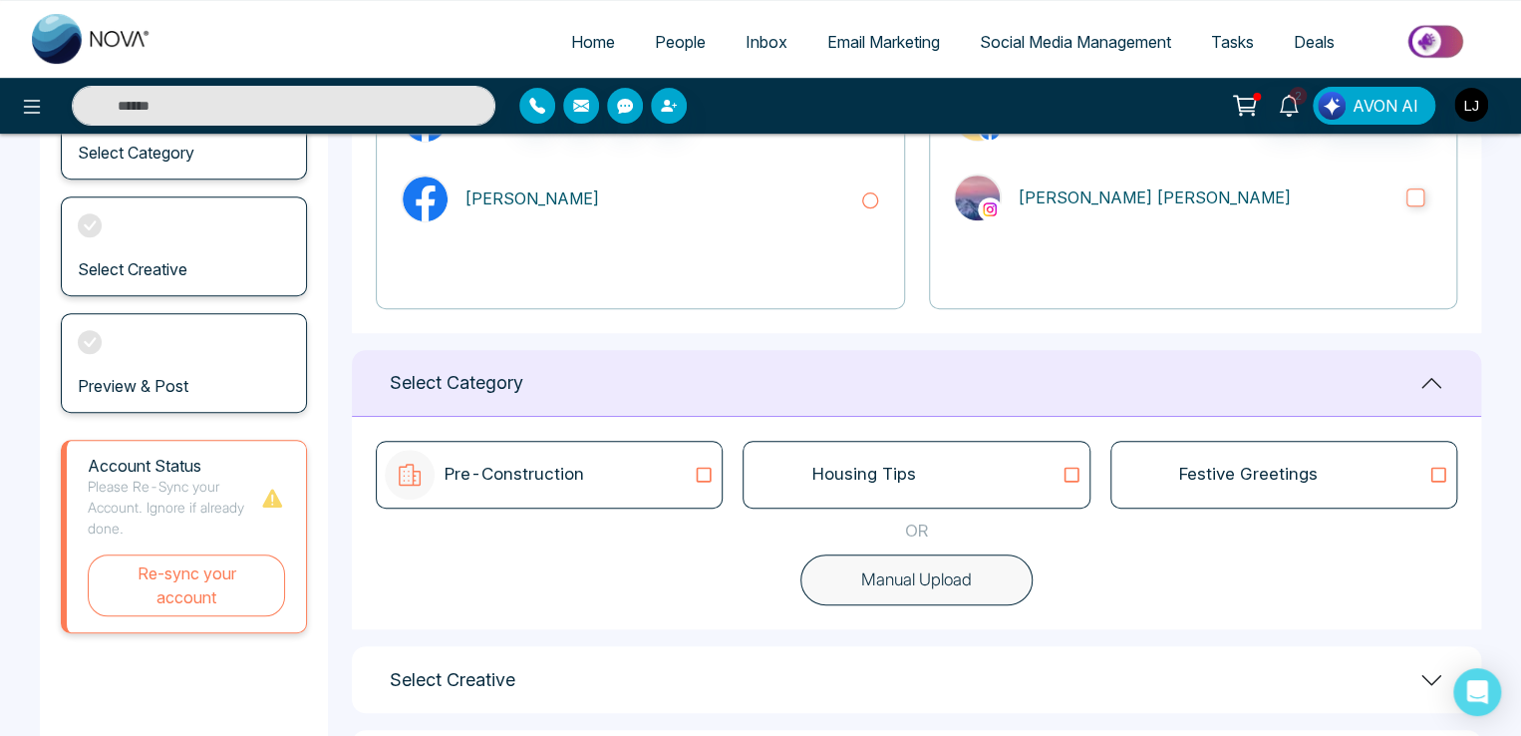
scroll to position [404, 0]
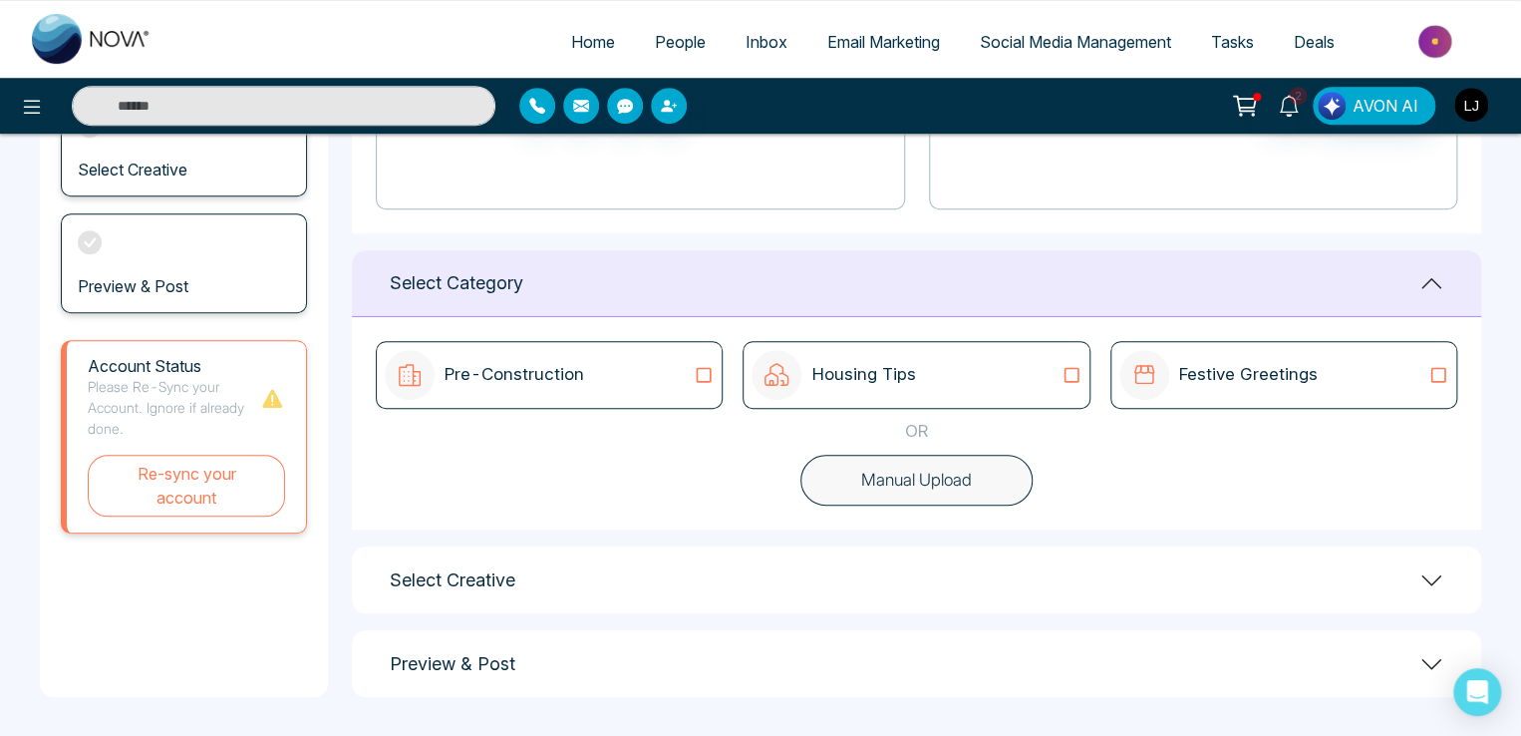
click at [1453, 106] on button "button" at bounding box center [1471, 105] width 36 height 36
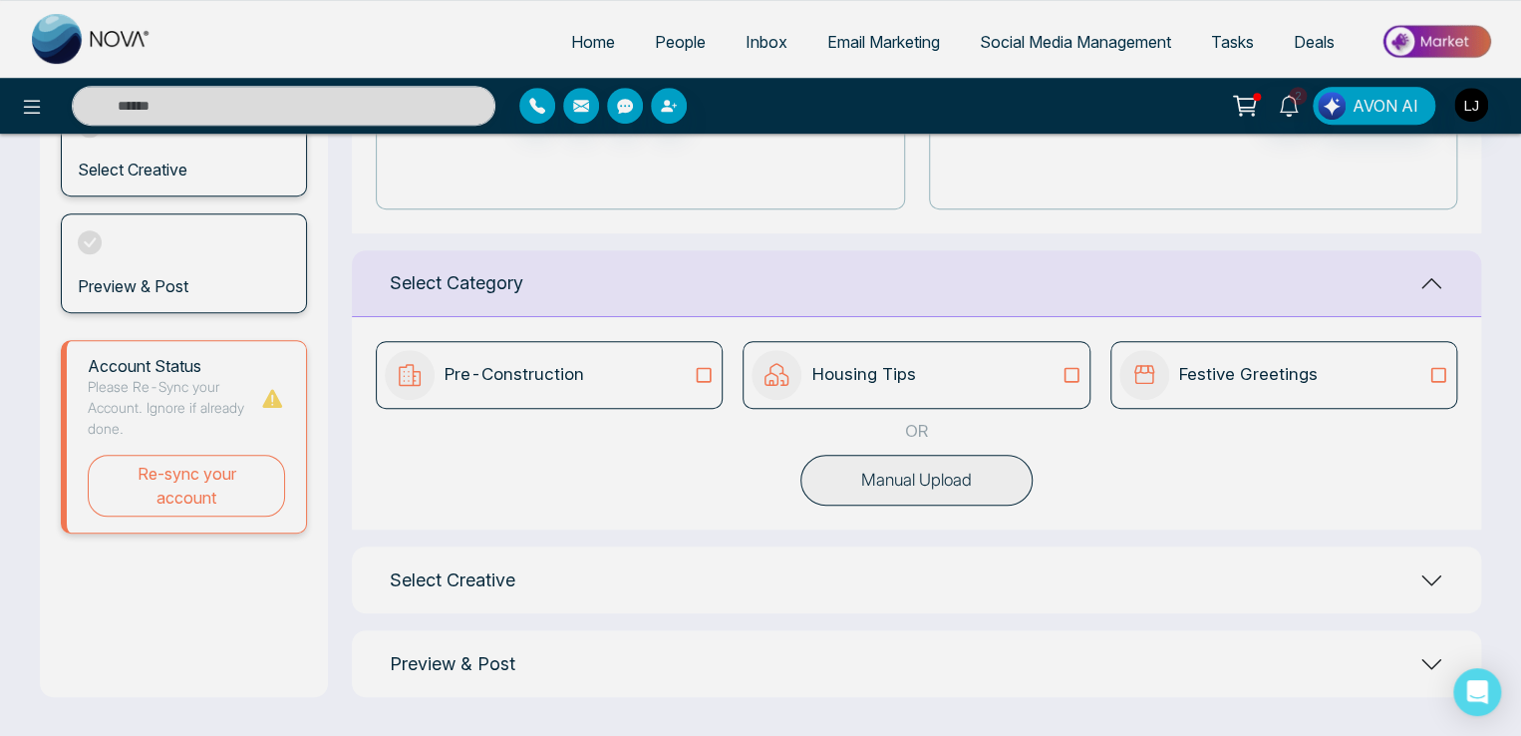
click at [1463, 107] on div "[PERSON_NAME] Update Personal Number [PHONE_NUMBER] Email [EMAIL_ADDRESS][DOMAI…" at bounding box center [760, 368] width 1521 height 736
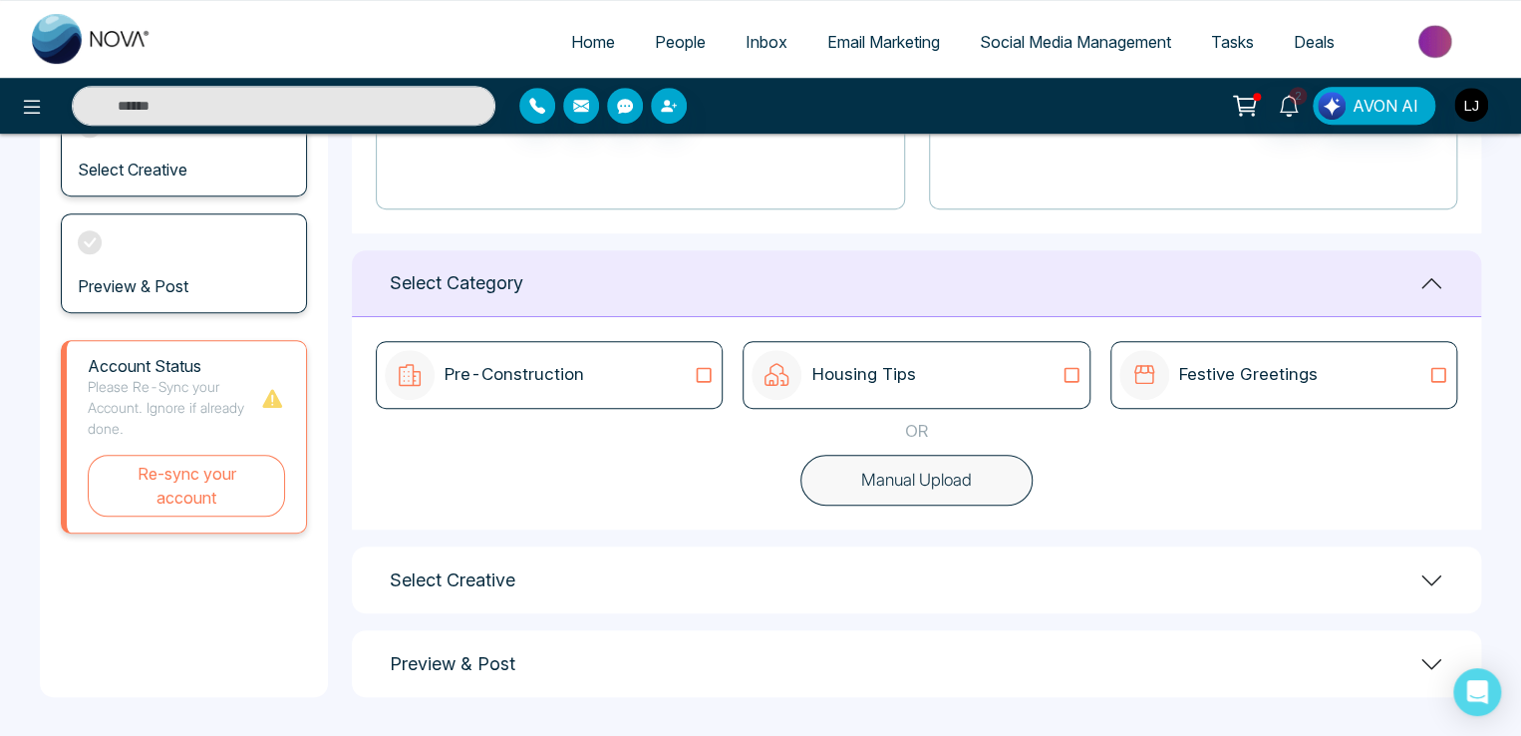
click at [1258, 101] on icon at bounding box center [1245, 106] width 28 height 28
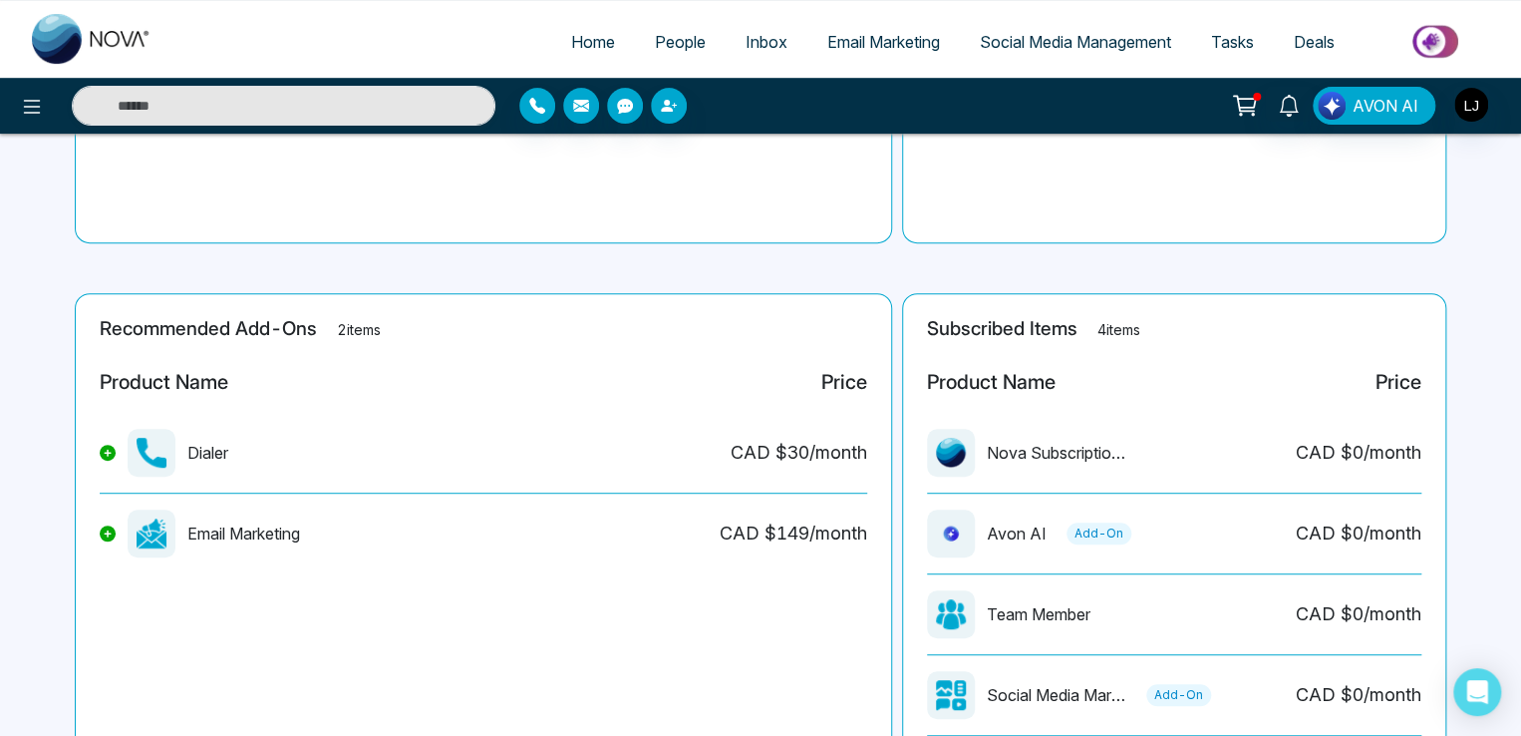
scroll to position [454, 0]
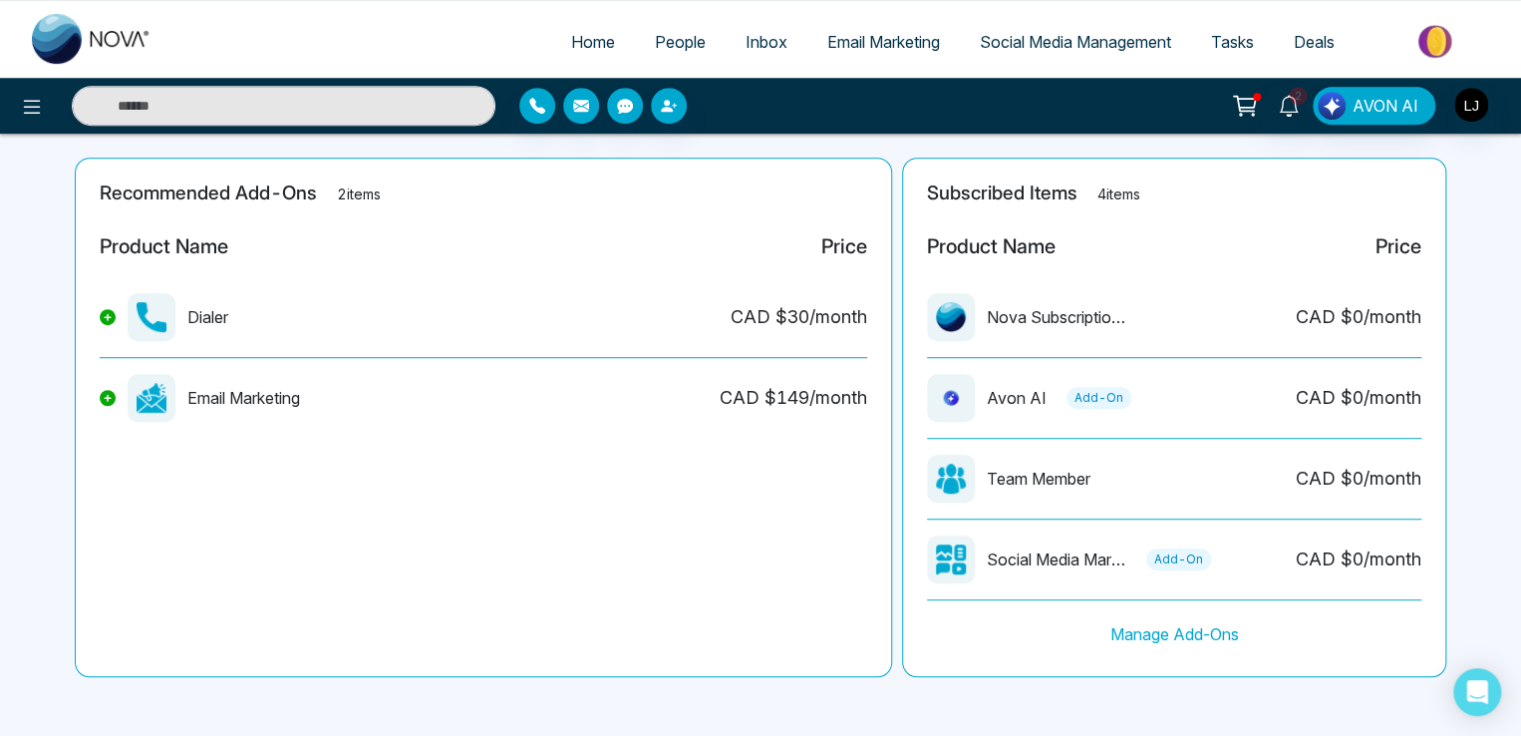
click at [104, 400] on icon at bounding box center [108, 398] width 8 height 8
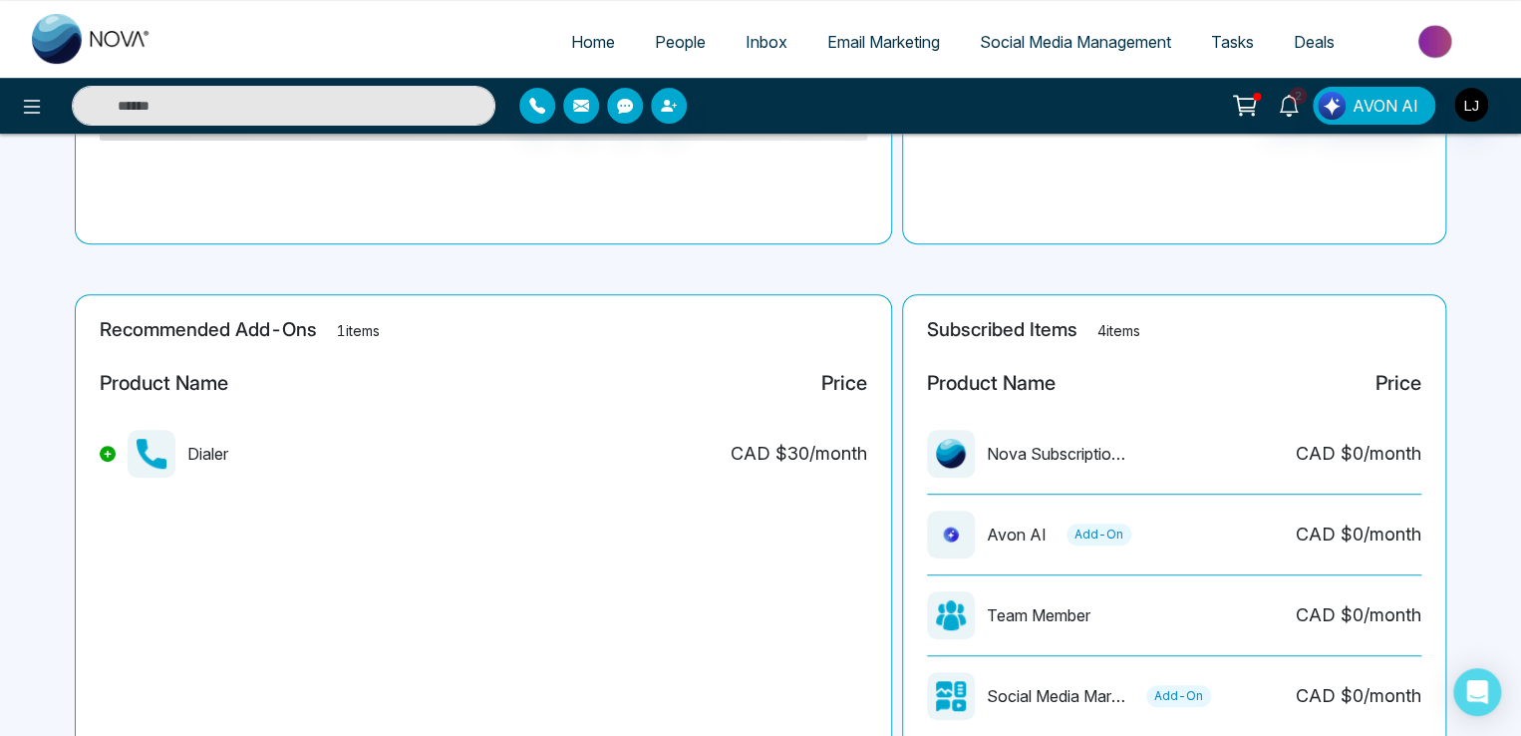
scroll to position [55, 0]
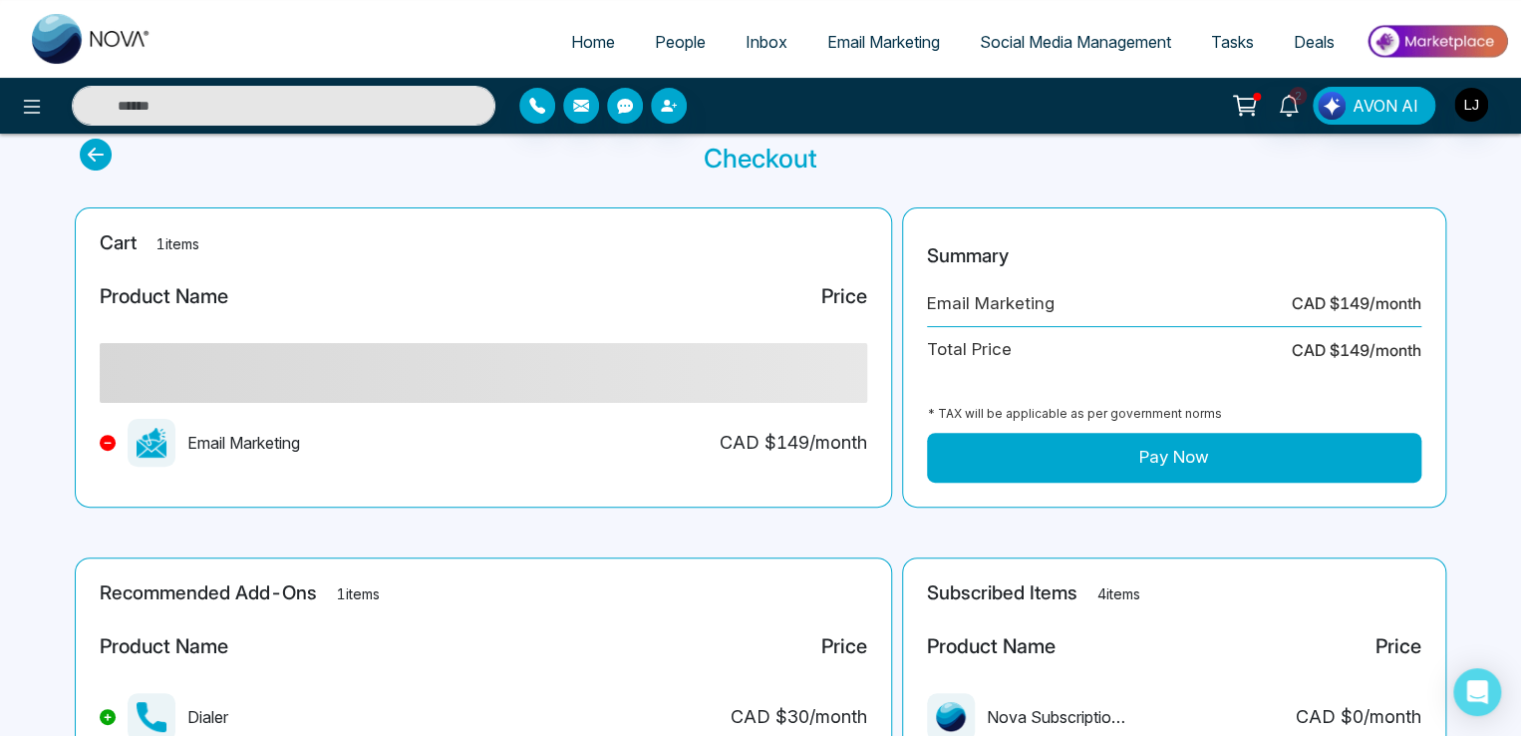
click at [1139, 467] on button "Pay Now" at bounding box center [1174, 458] width 494 height 50
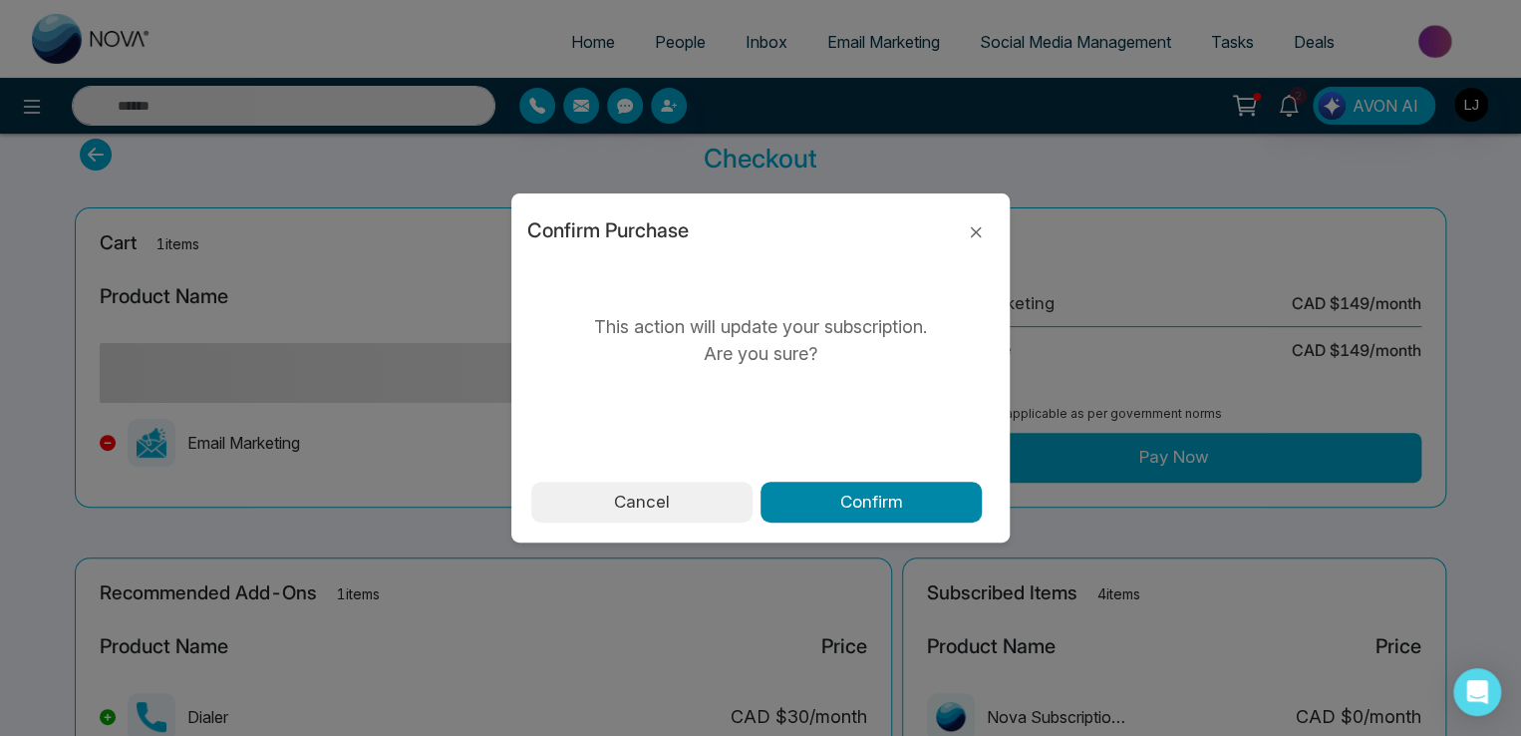
click at [829, 497] on button "Confirm" at bounding box center [871, 502] width 221 height 42
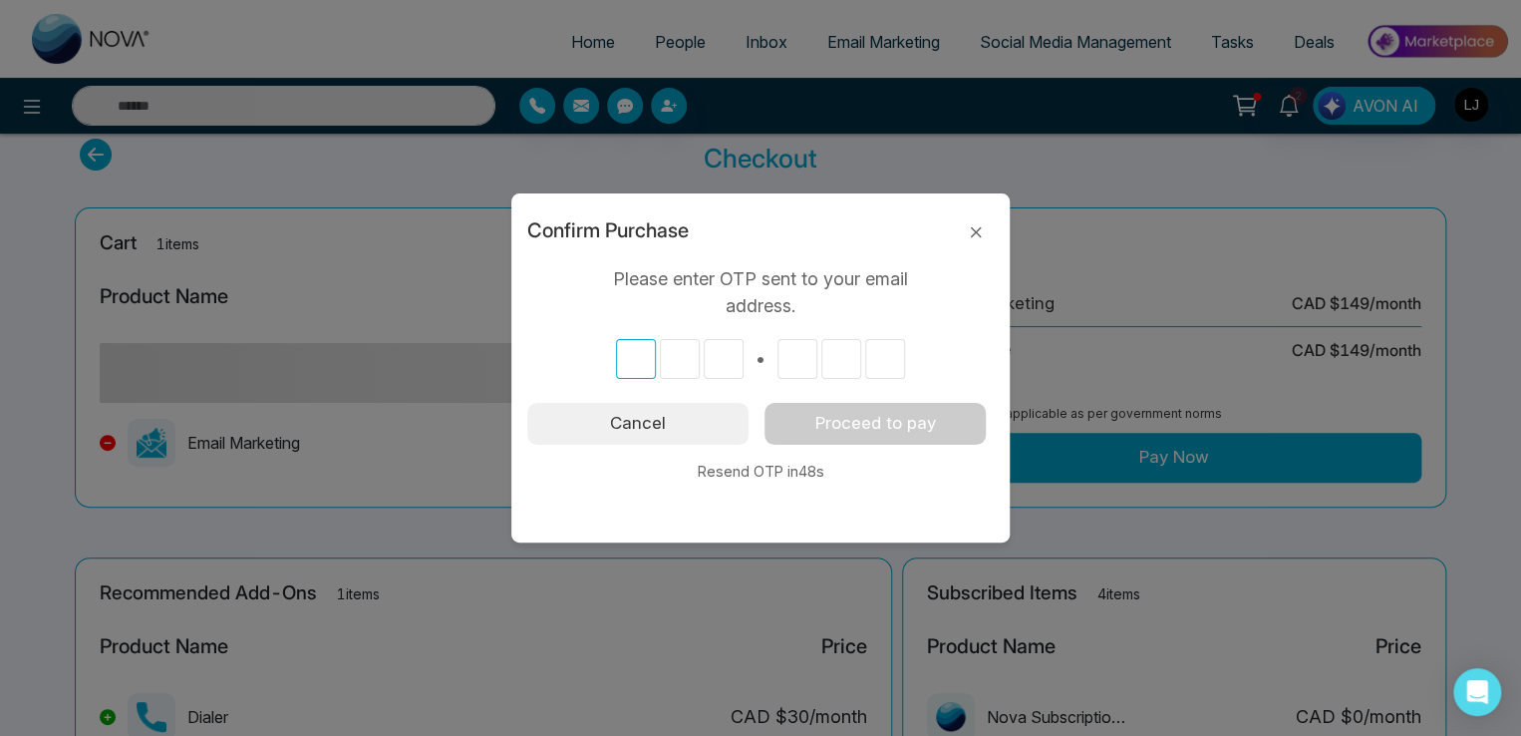
click at [636, 360] on input "text" at bounding box center [636, 359] width 40 height 40
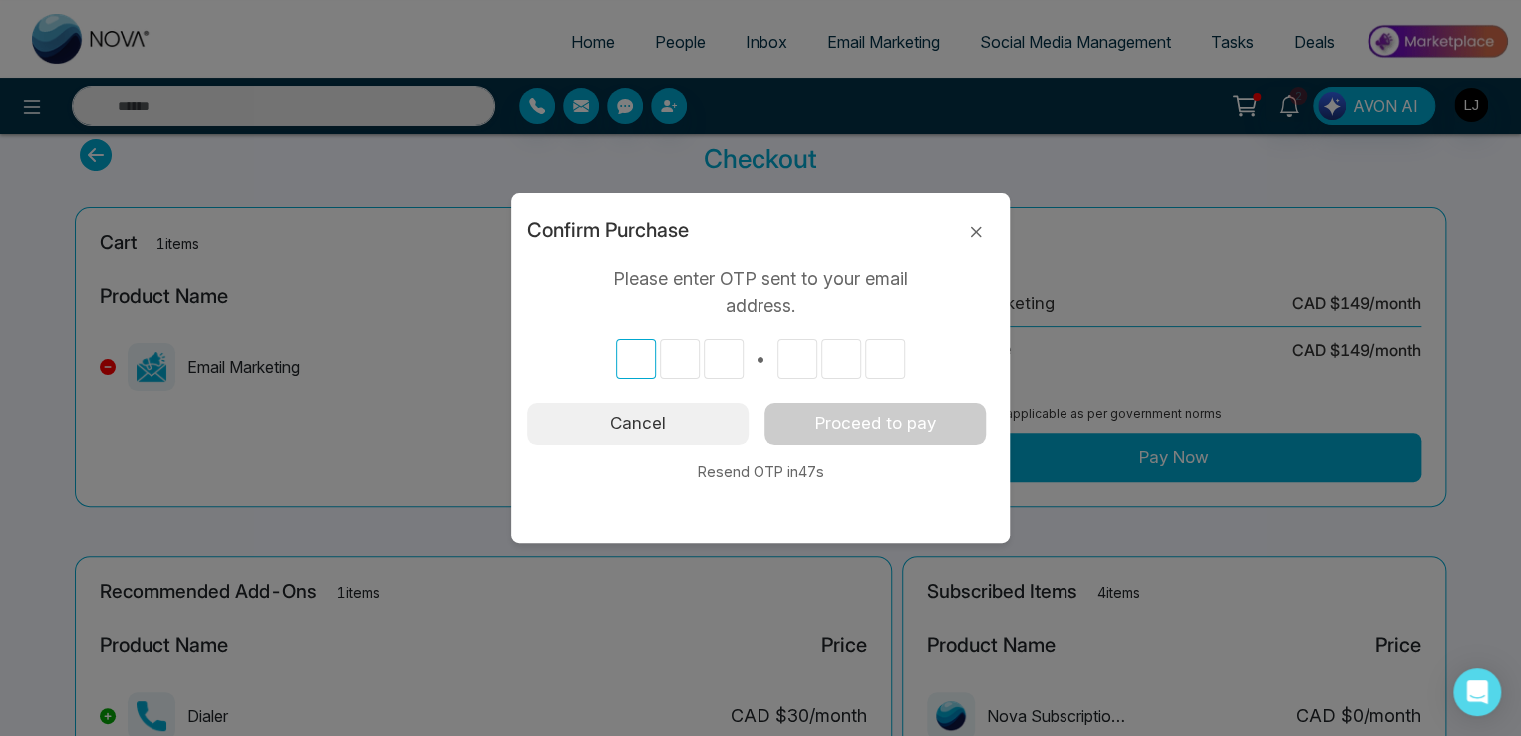
type input "*"
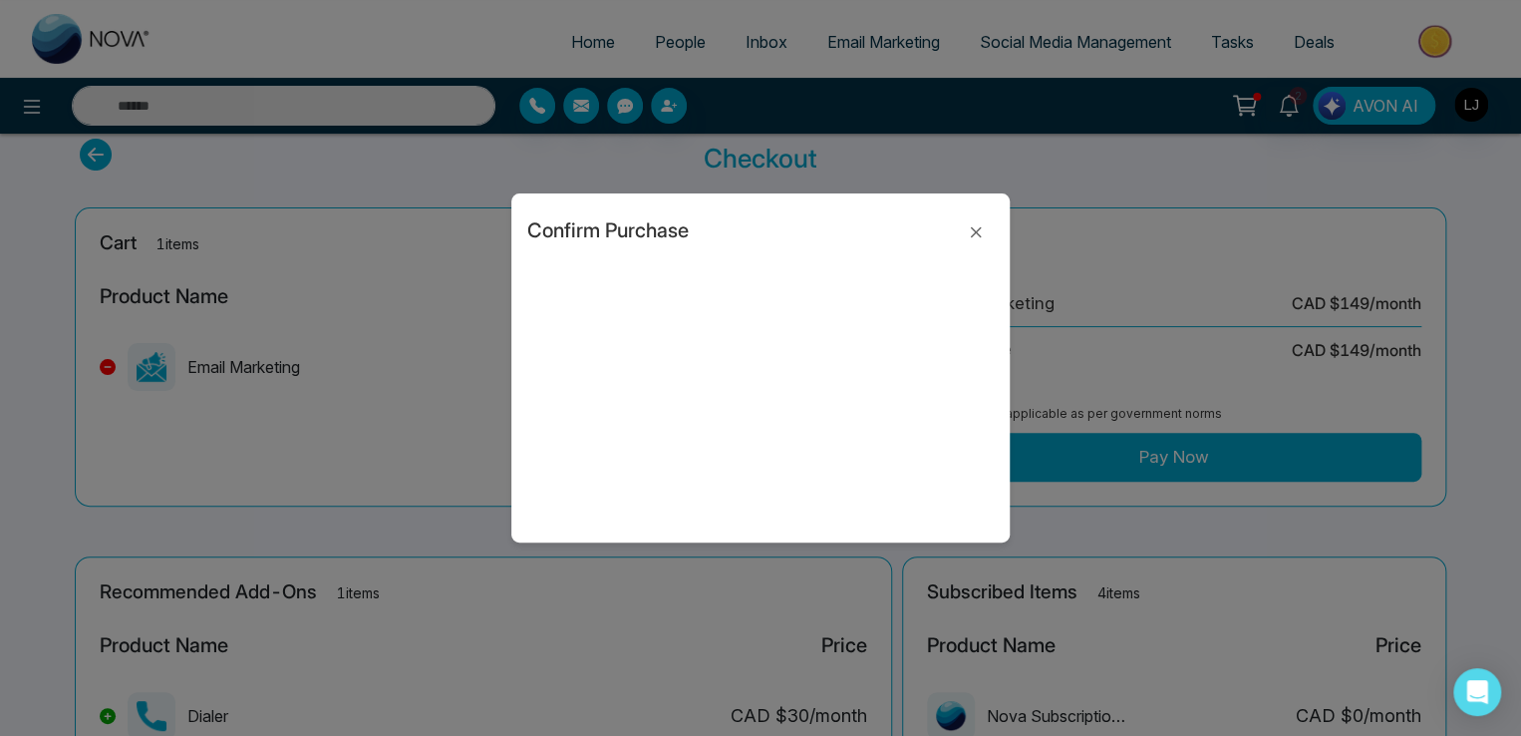
type input "*"
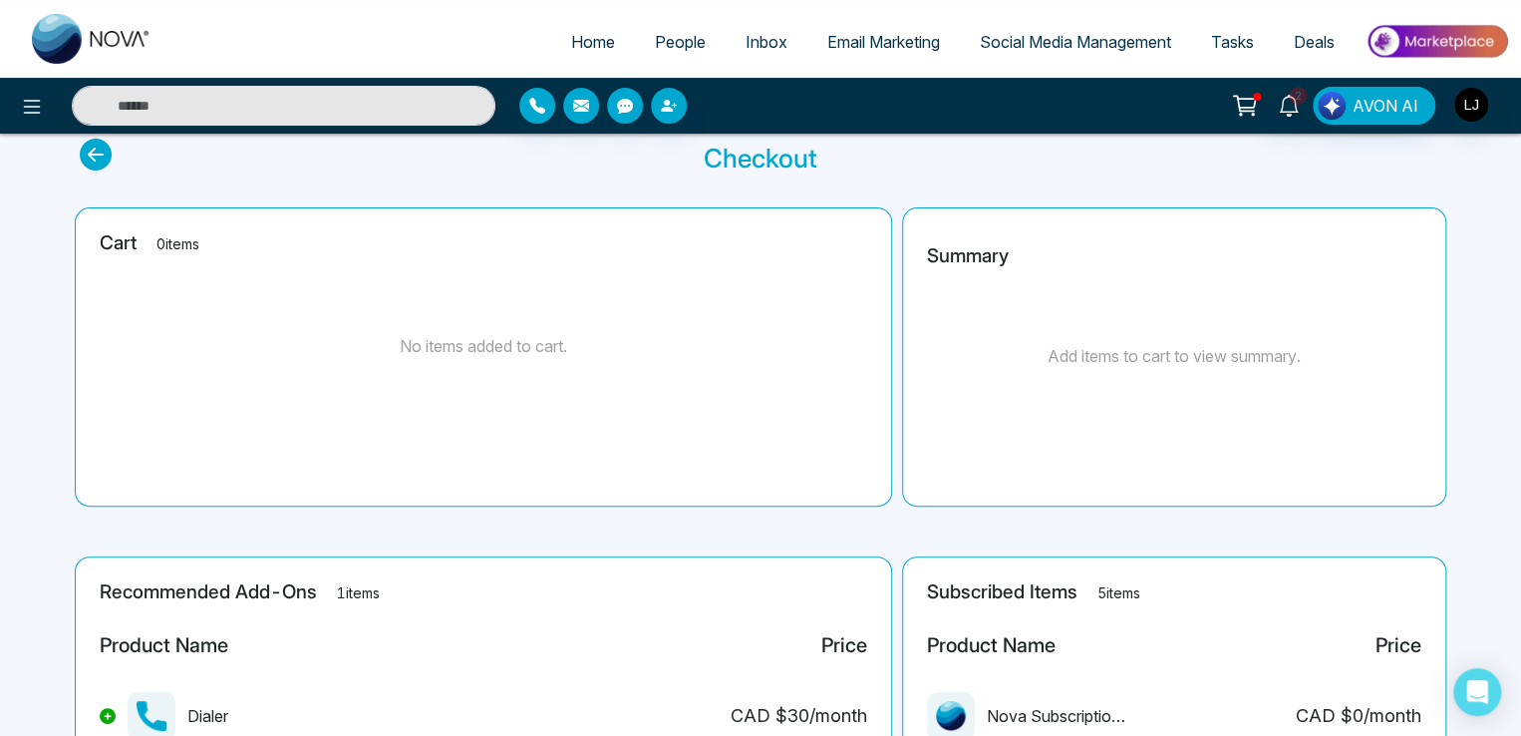
click at [869, 45] on span "Email Marketing" at bounding box center [883, 42] width 113 height 20
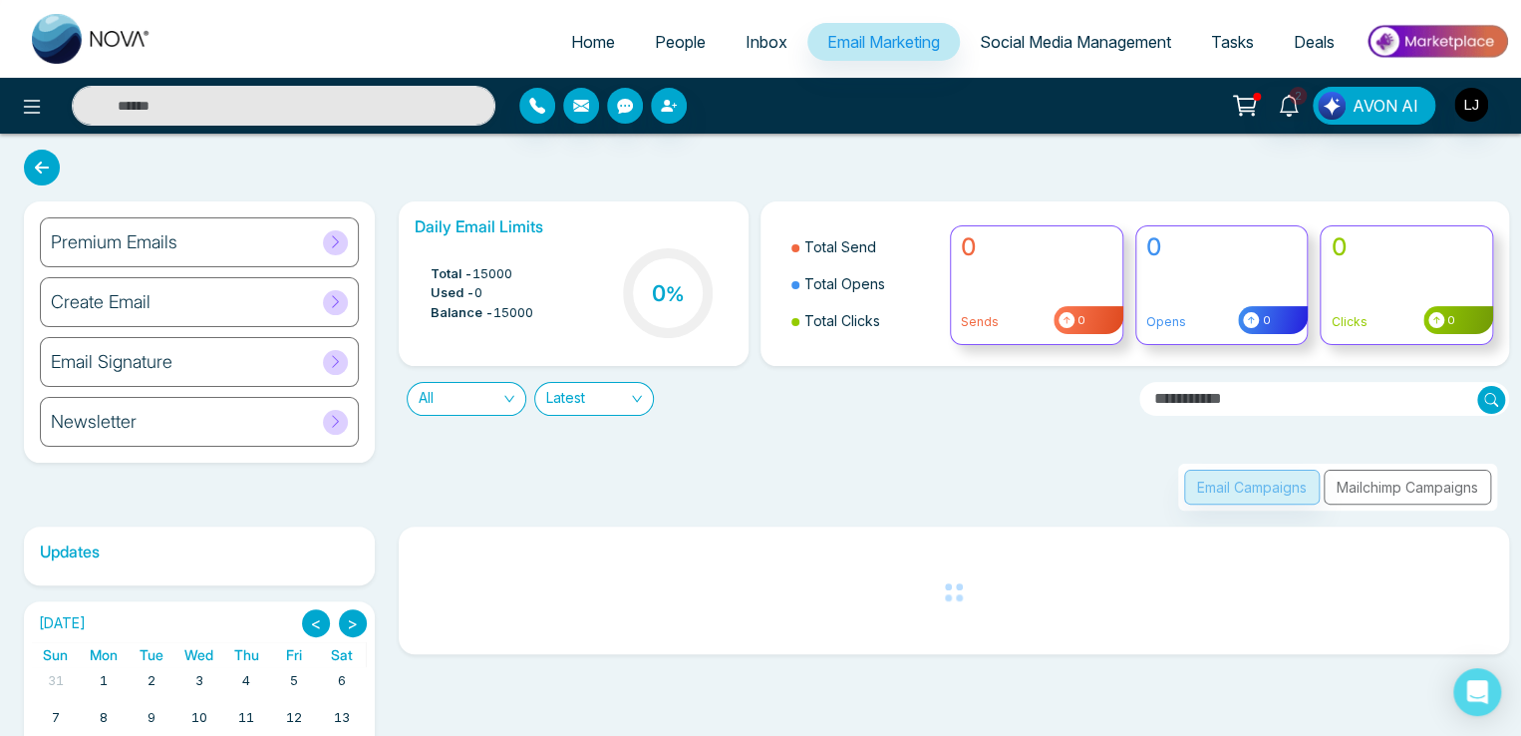
click at [219, 416] on div "Newsletter" at bounding box center [199, 422] width 319 height 50
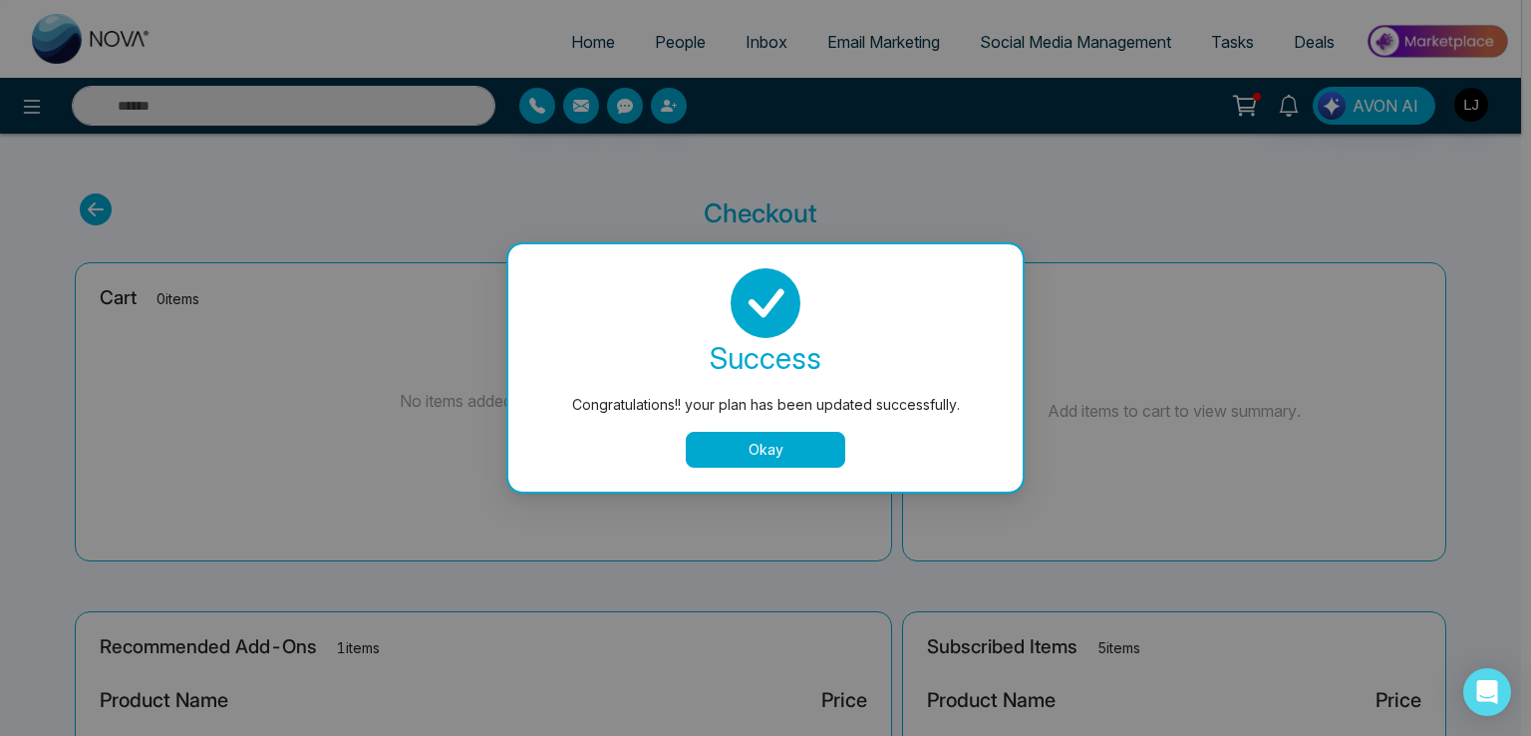
click at [789, 435] on button "Okay" at bounding box center [765, 450] width 159 height 36
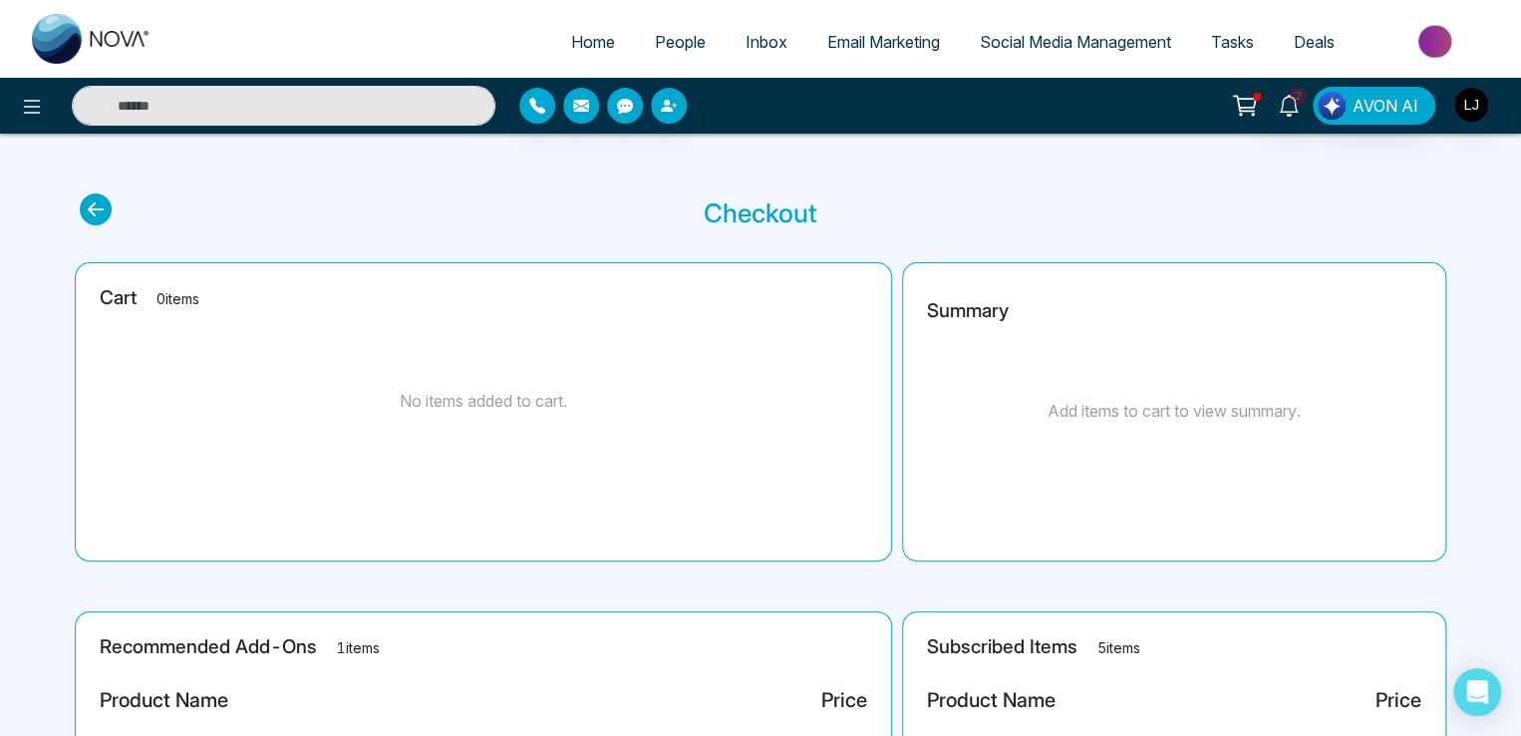
click at [886, 33] on span "Email Marketing" at bounding box center [883, 42] width 113 height 20
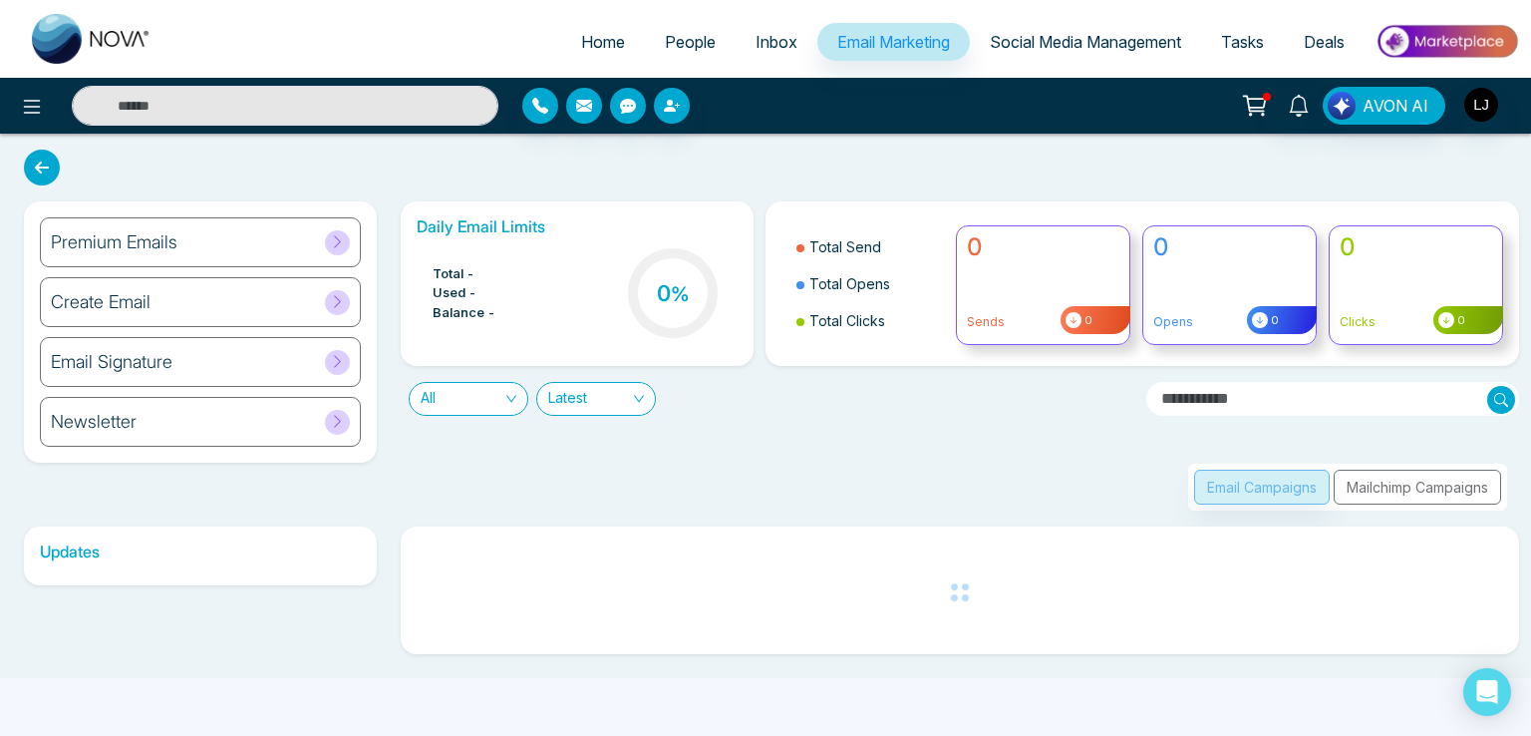
click at [252, 255] on div "Premium Emails" at bounding box center [200, 242] width 321 height 50
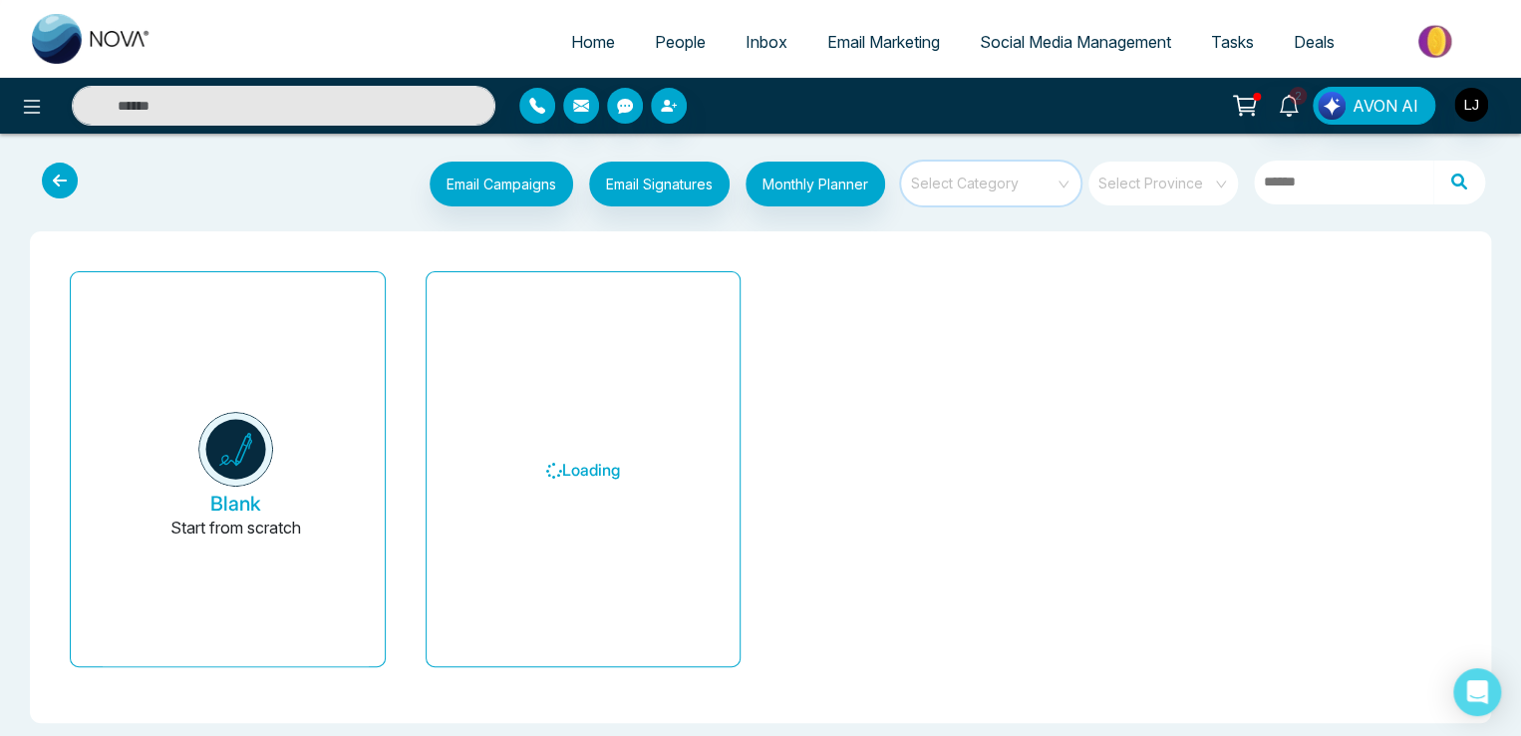
click at [989, 190] on input "search" at bounding box center [984, 176] width 144 height 30
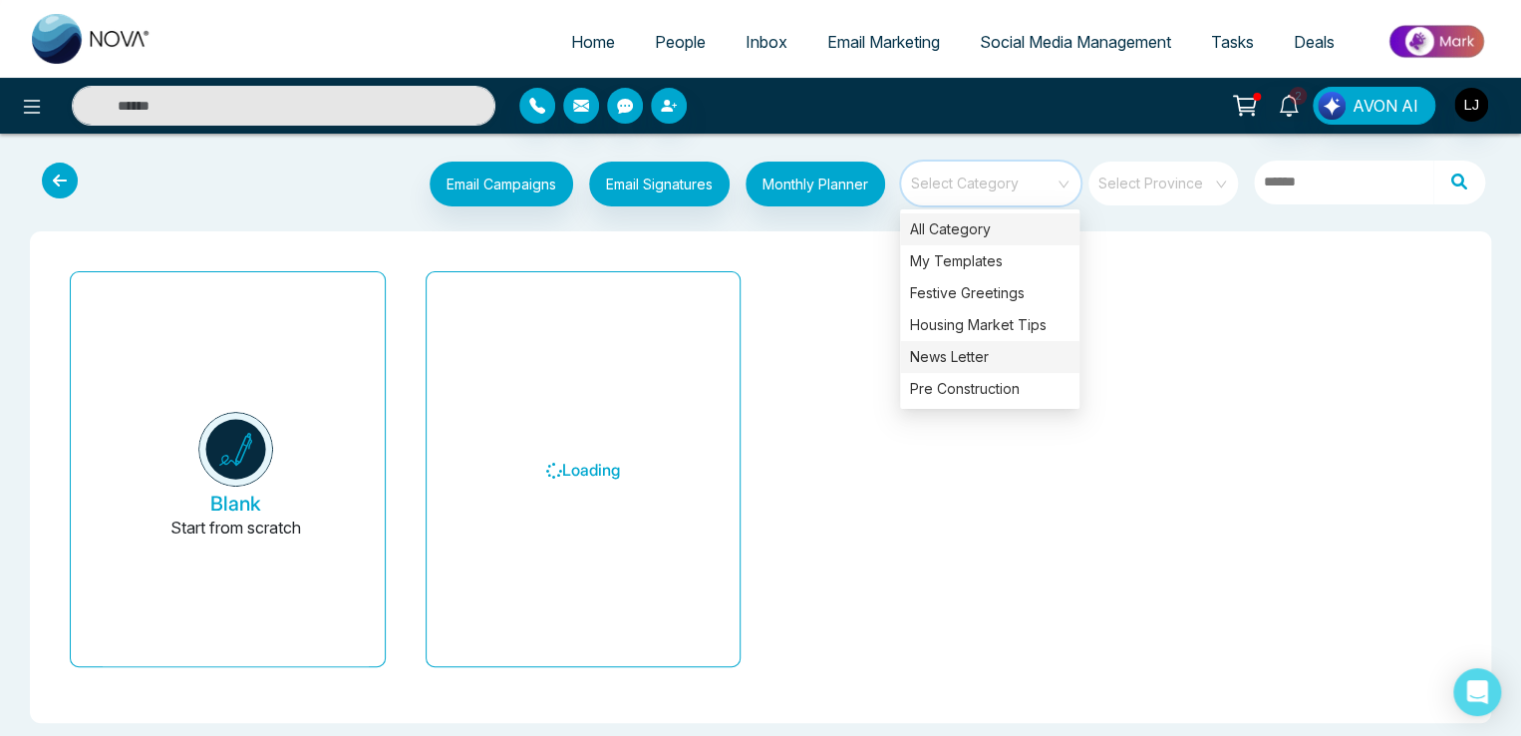
click at [952, 358] on div "News Letter" at bounding box center [989, 357] width 179 height 32
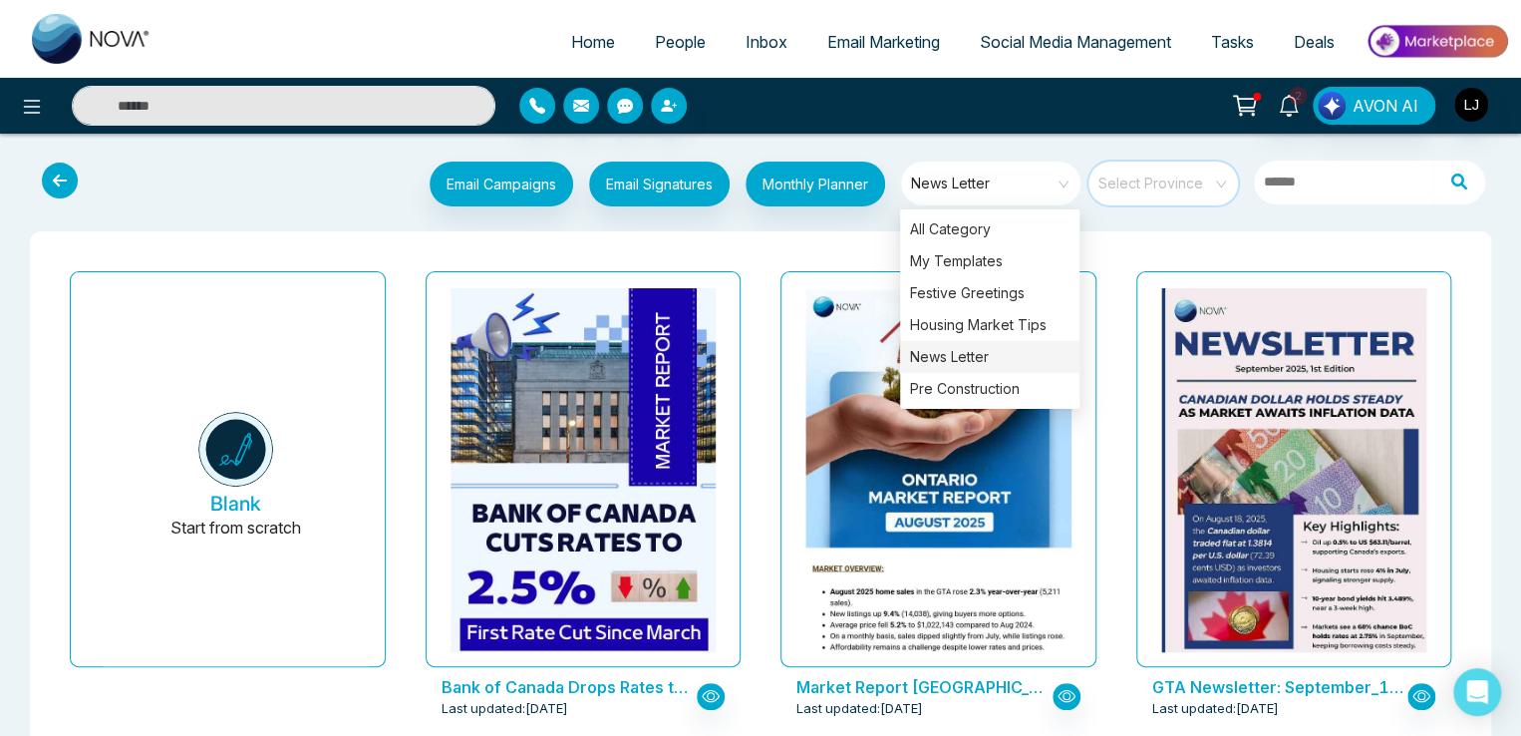
click at [1148, 188] on input "search" at bounding box center [1156, 176] width 114 height 30
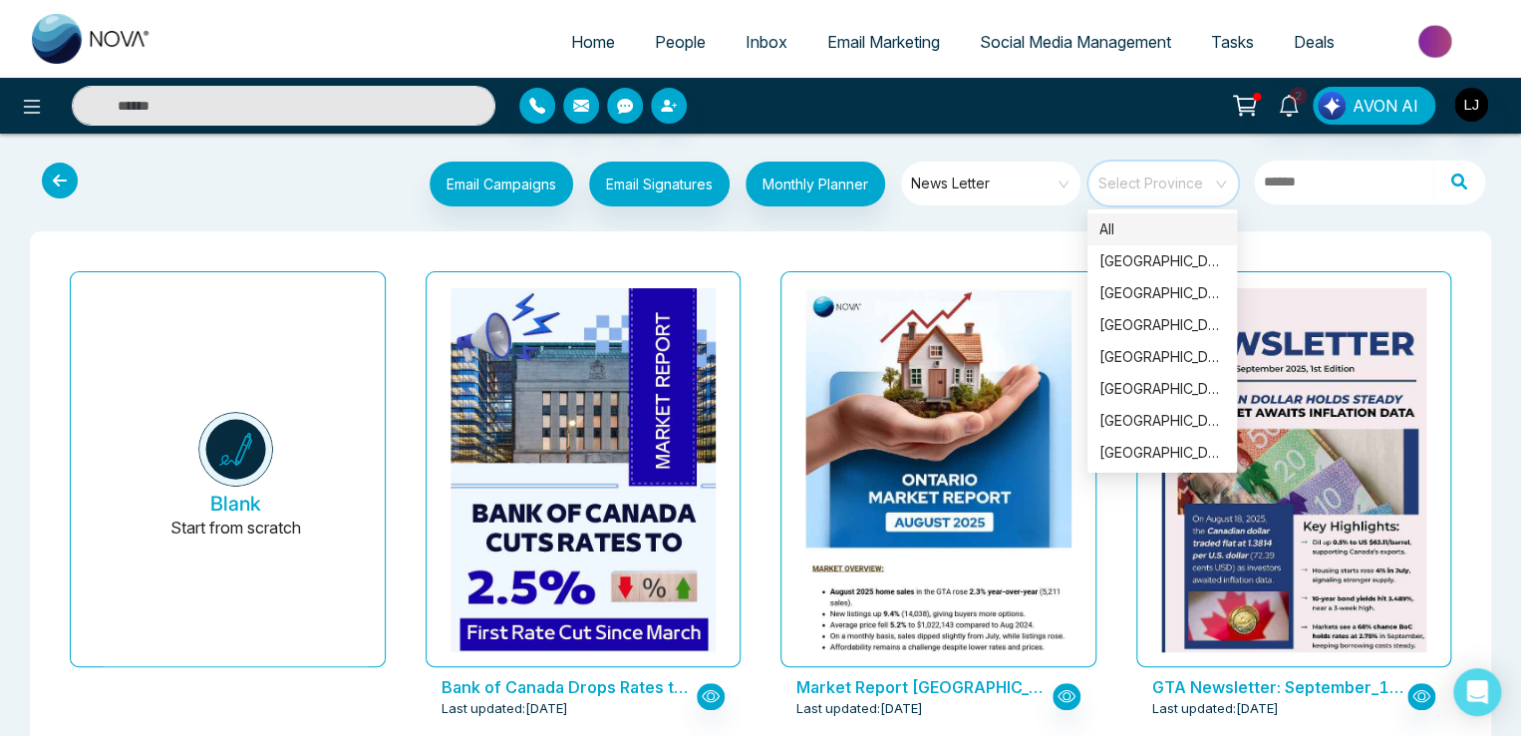
click at [1108, 224] on div "All" at bounding box center [1162, 229] width 126 height 22
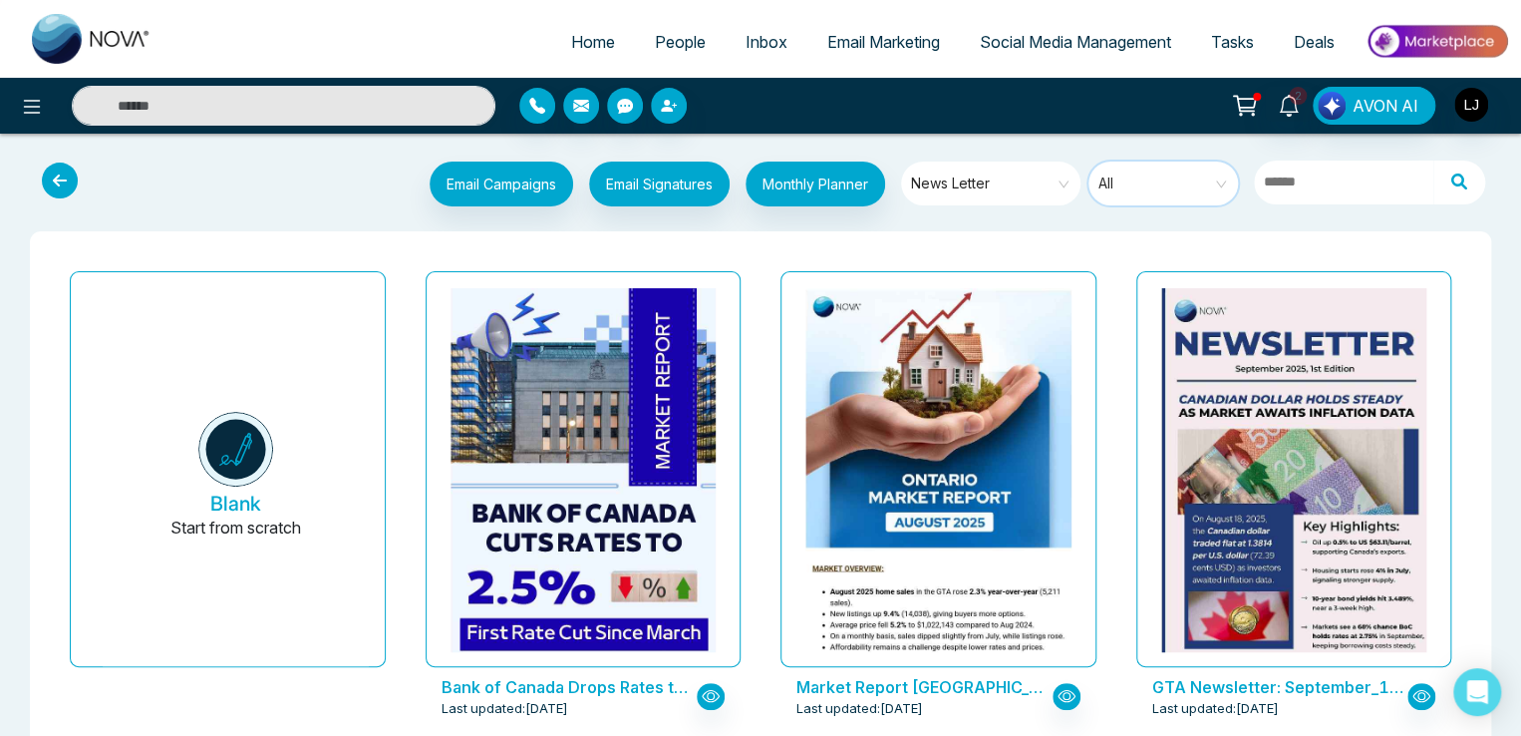
click at [1128, 203] on span at bounding box center [1156, 183] width 114 height 44
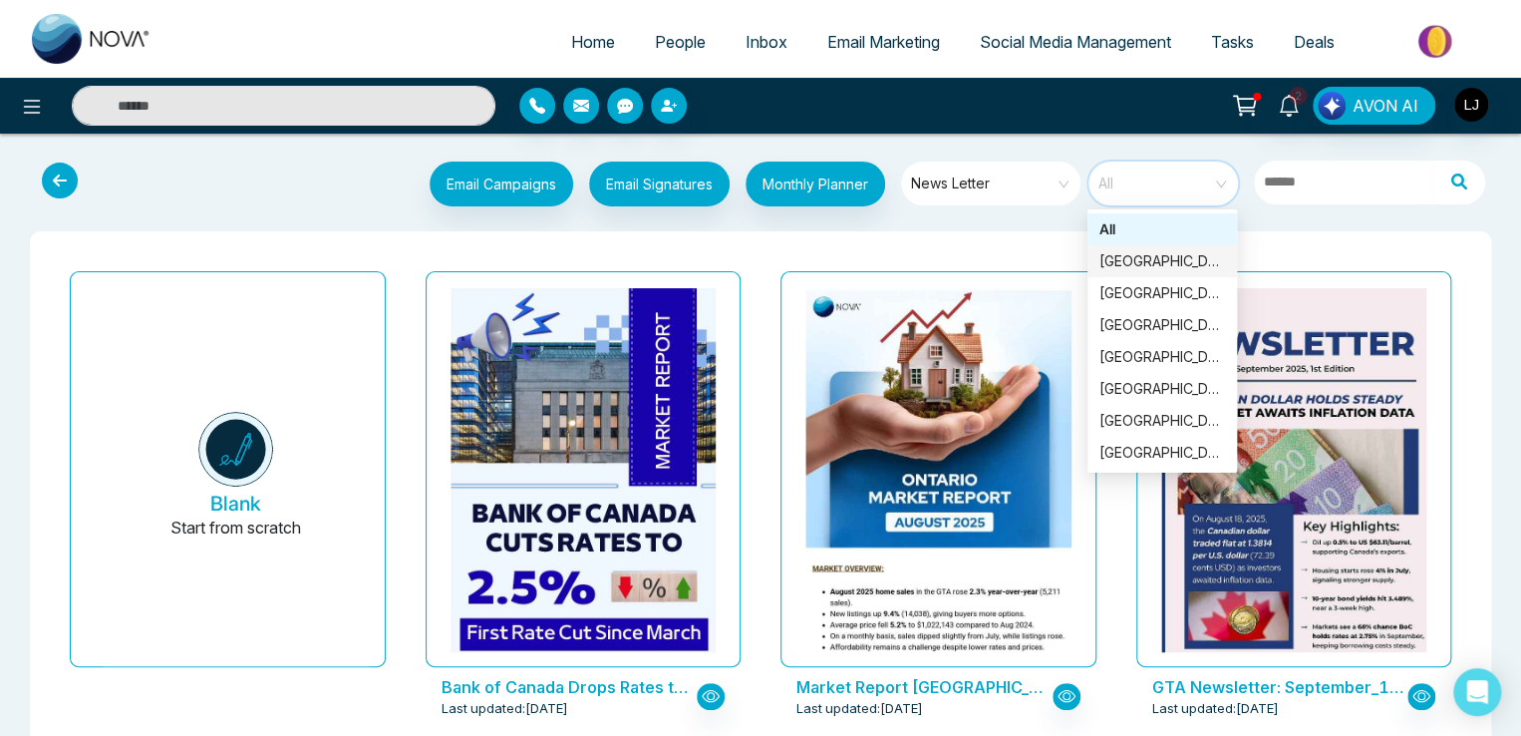
click at [1124, 261] on div "[GEOGRAPHIC_DATA]" at bounding box center [1162, 261] width 126 height 22
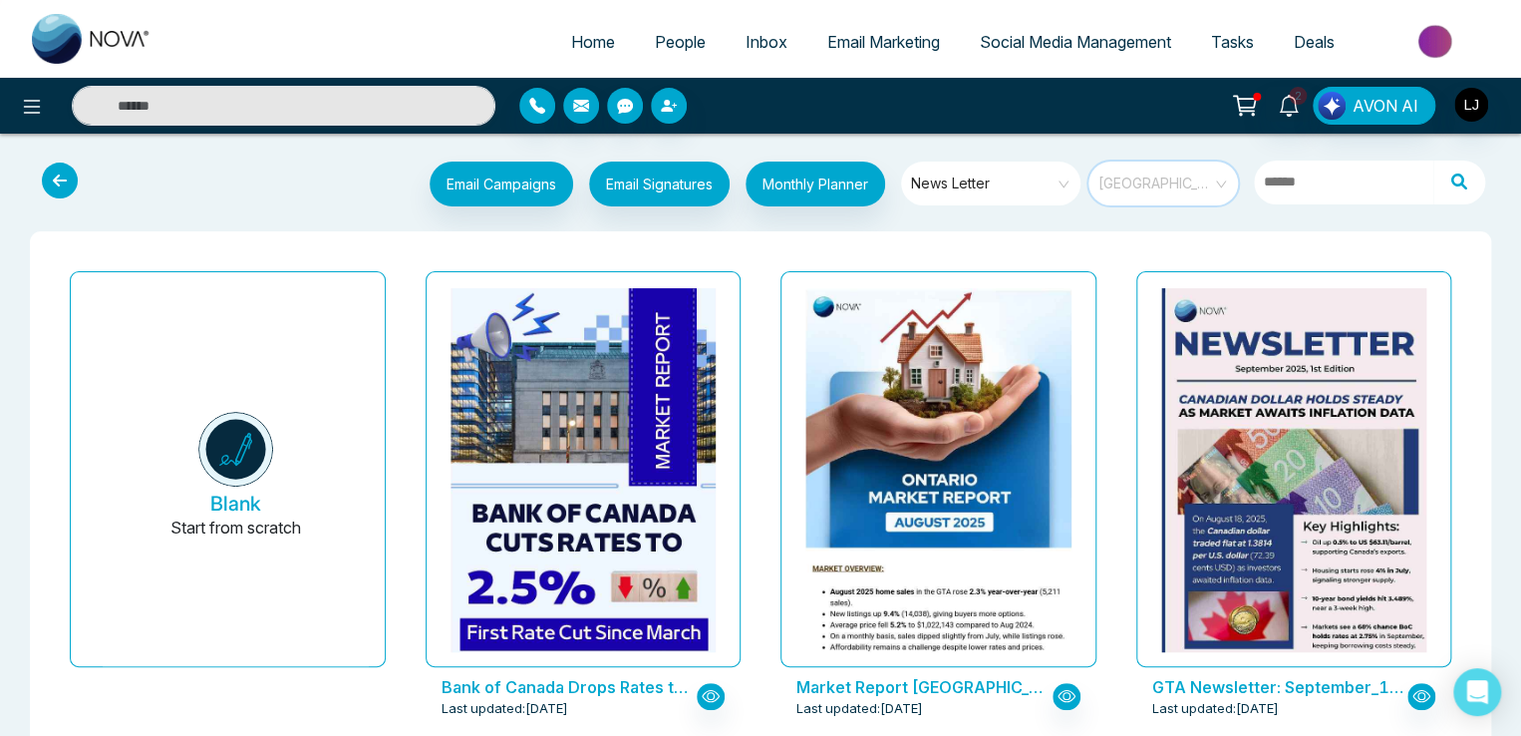
click at [1148, 176] on span "[GEOGRAPHIC_DATA]" at bounding box center [1164, 183] width 133 height 30
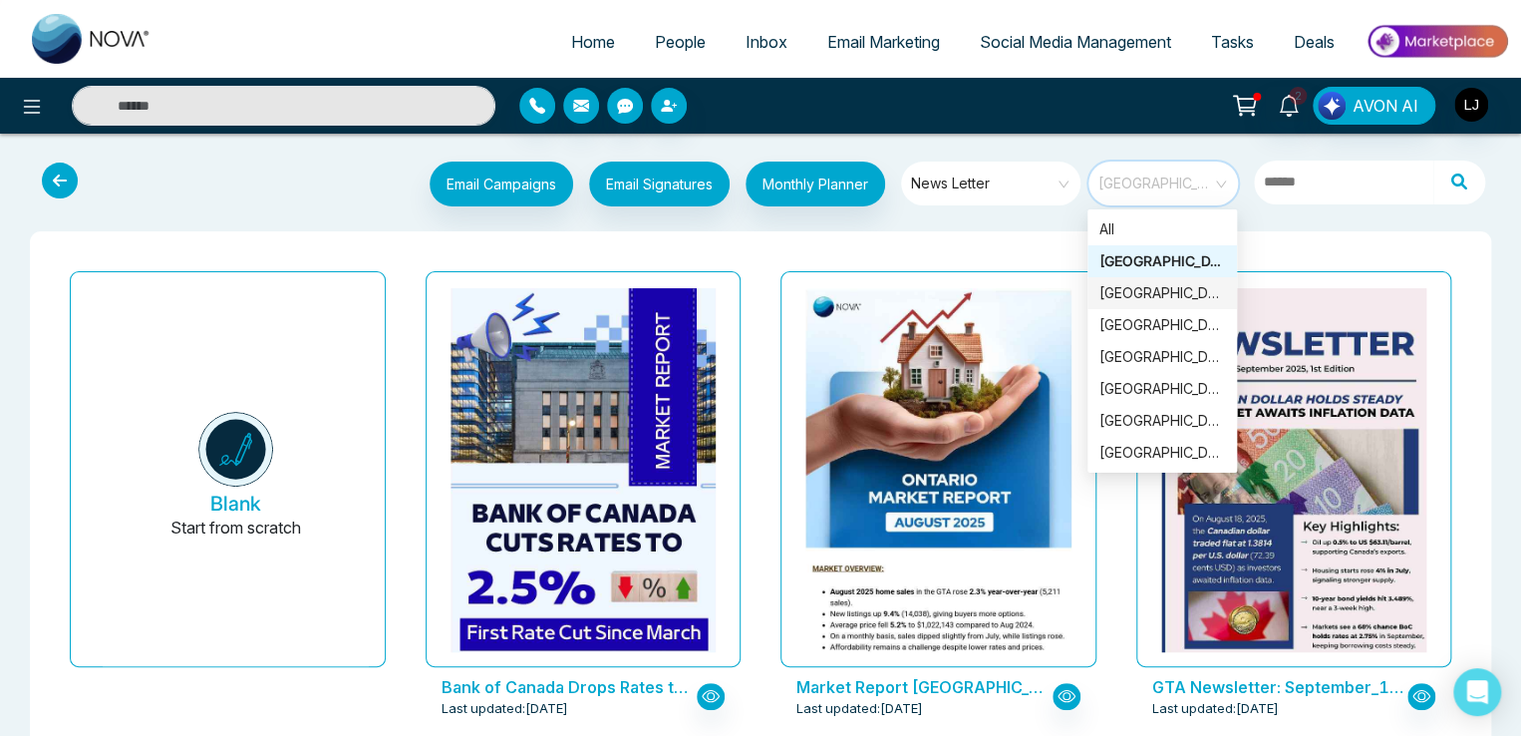
click at [1124, 290] on div "[GEOGRAPHIC_DATA]" at bounding box center [1162, 293] width 126 height 22
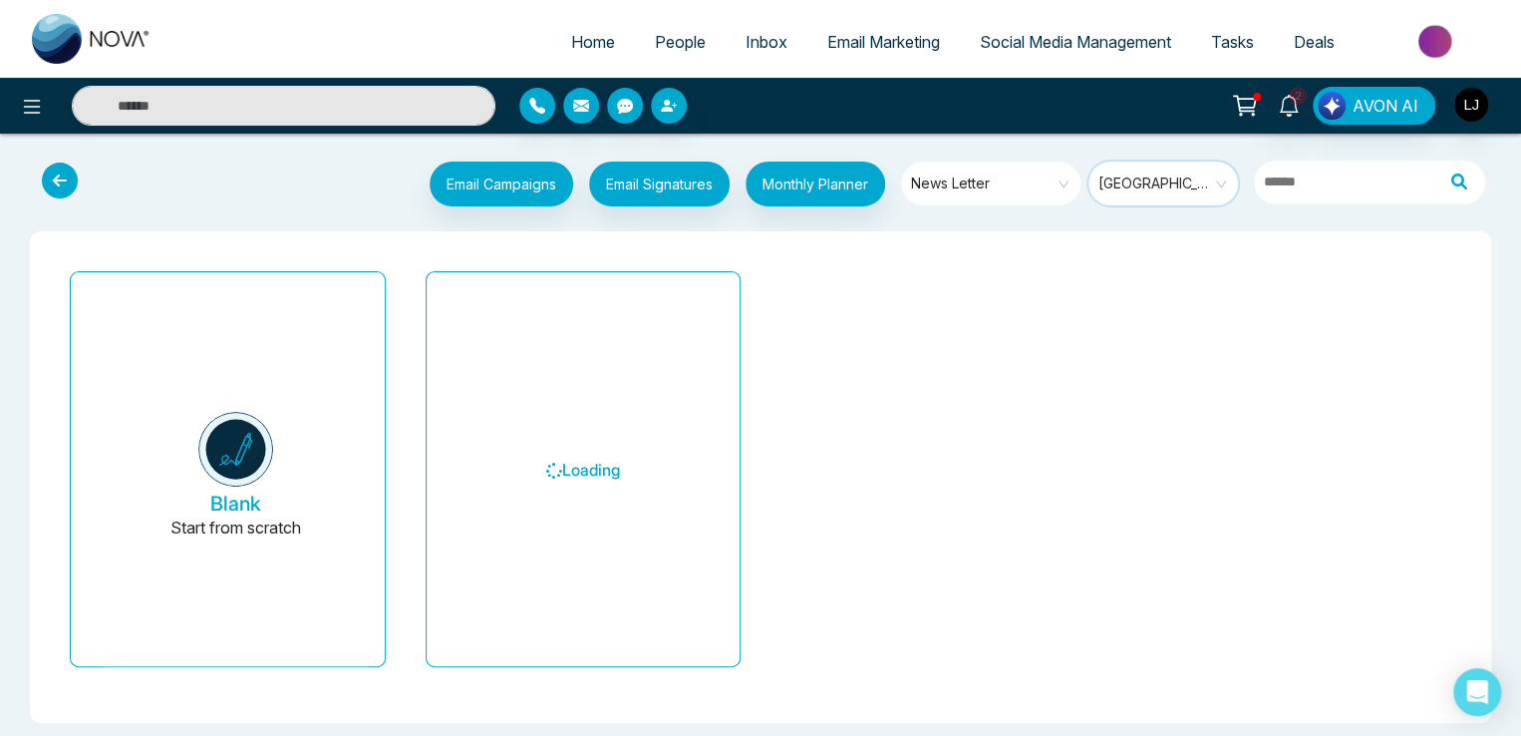
click at [311, 169] on div "Email Campaigns Start from scratch? View my campaigns Email Signatures Monthly …" at bounding box center [822, 186] width 1351 height 50
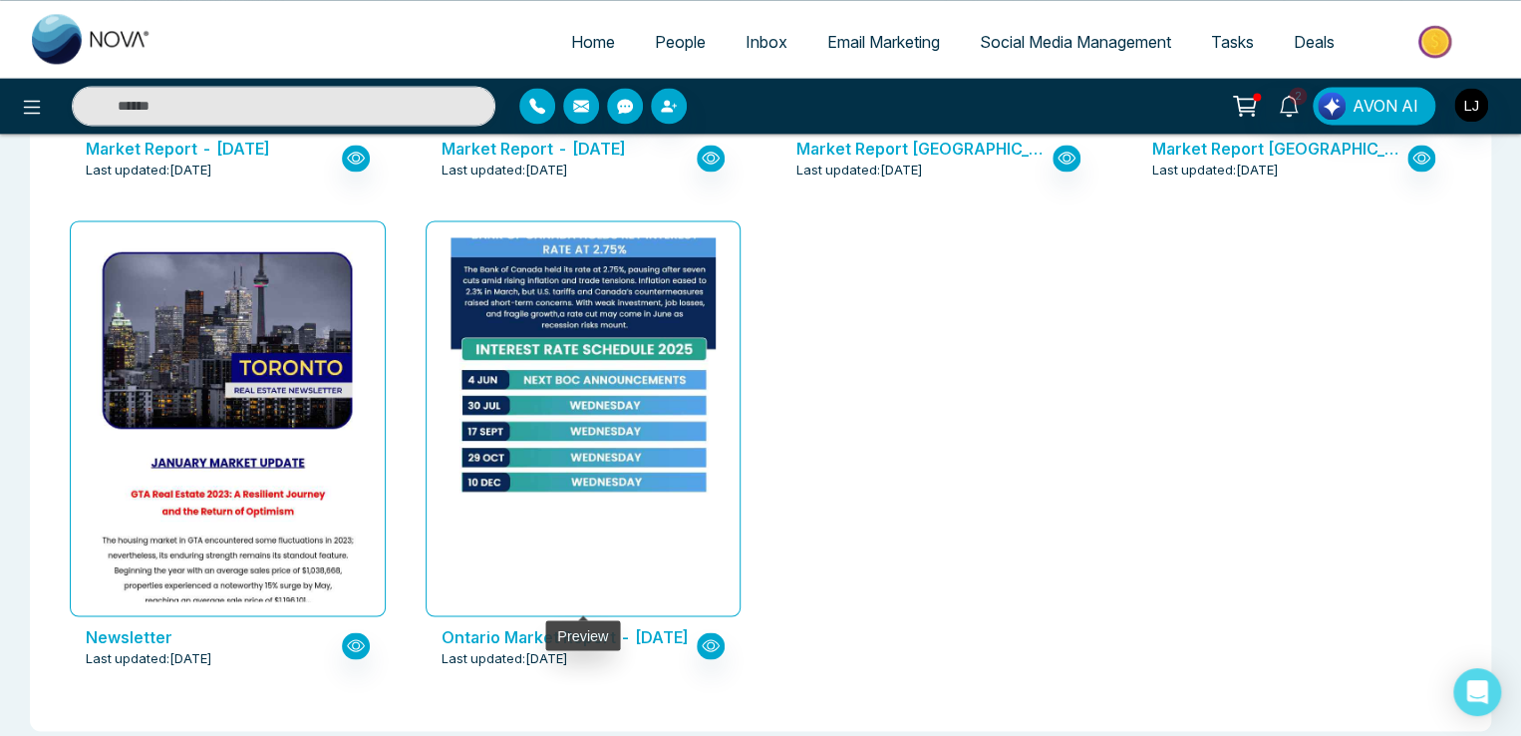
scroll to position [1531, 0]
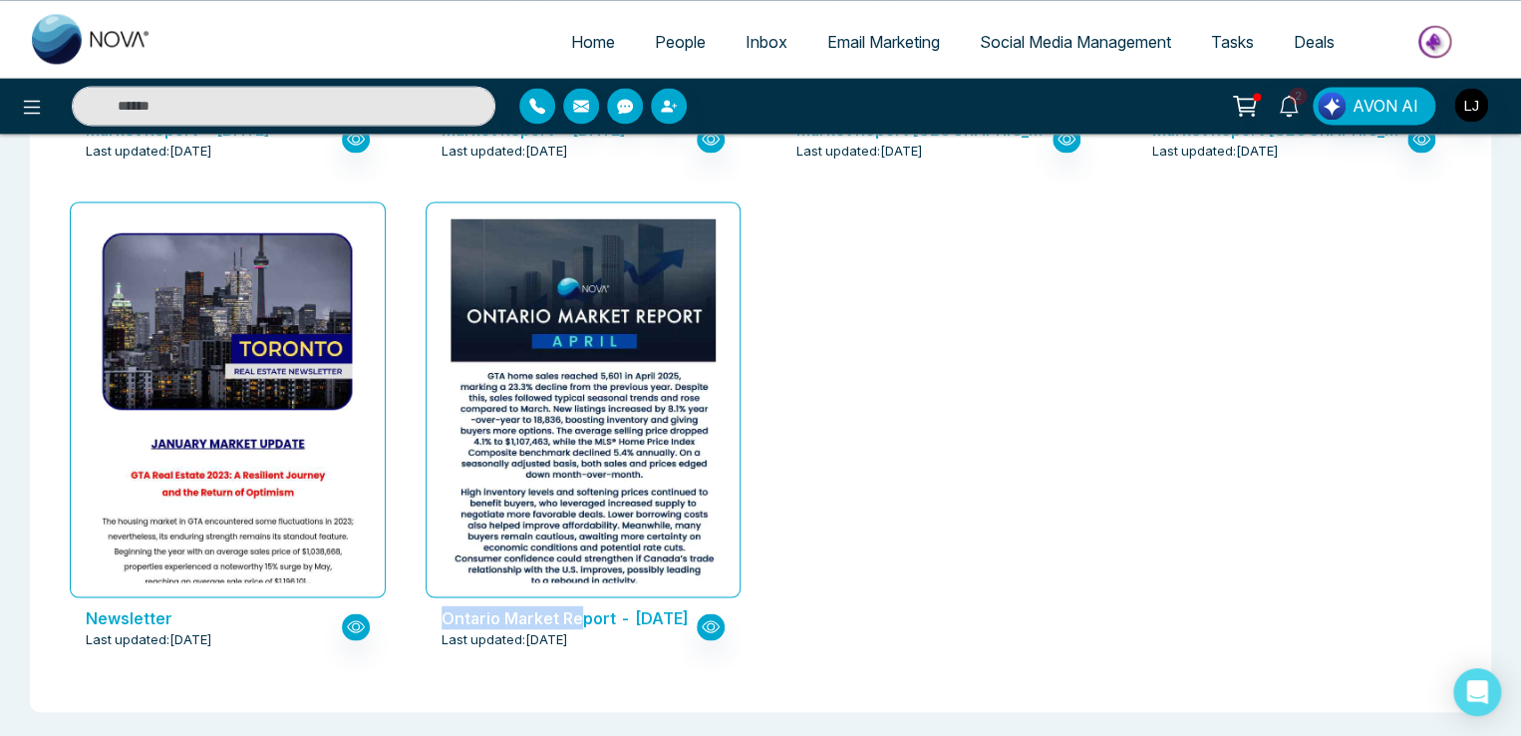
drag, startPoint x: 430, startPoint y: 615, endPoint x: 574, endPoint y: 620, distance: 144.6
click at [574, 620] on div "Ontario Market Report - [DATE] Last updated: [DATE]" at bounding box center [584, 627] width 316 height 60
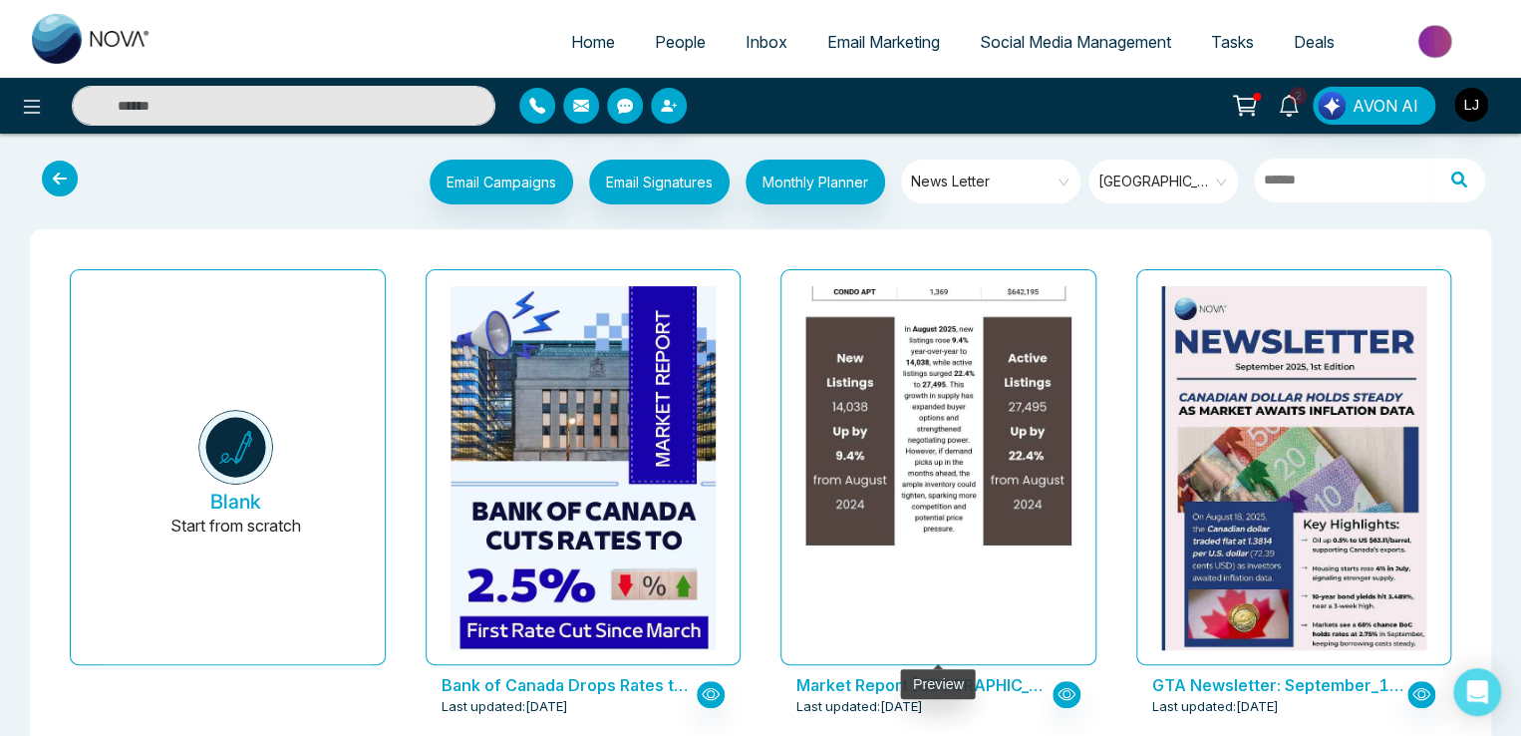
scroll to position [0, 0]
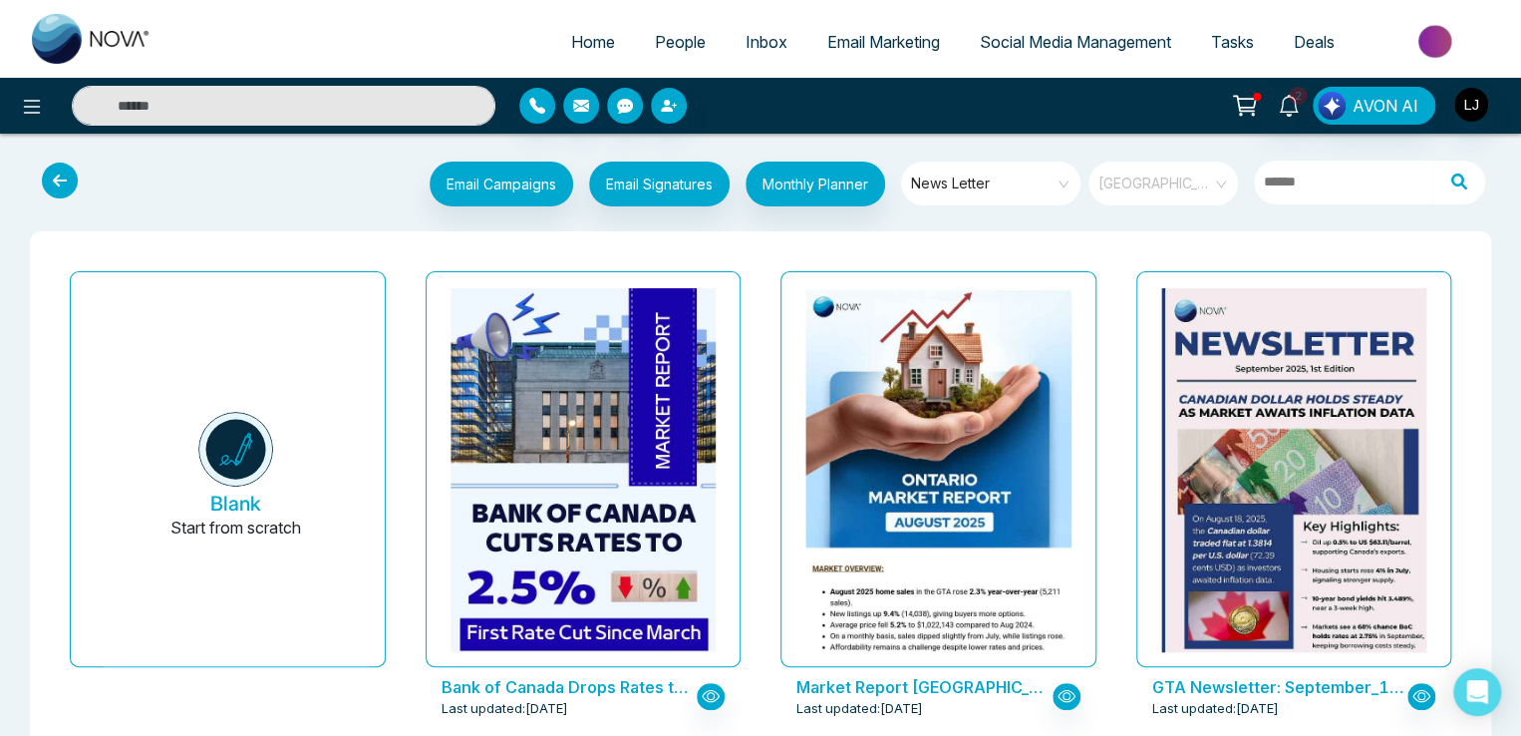
click at [1156, 188] on span "[GEOGRAPHIC_DATA]" at bounding box center [1164, 183] width 133 height 30
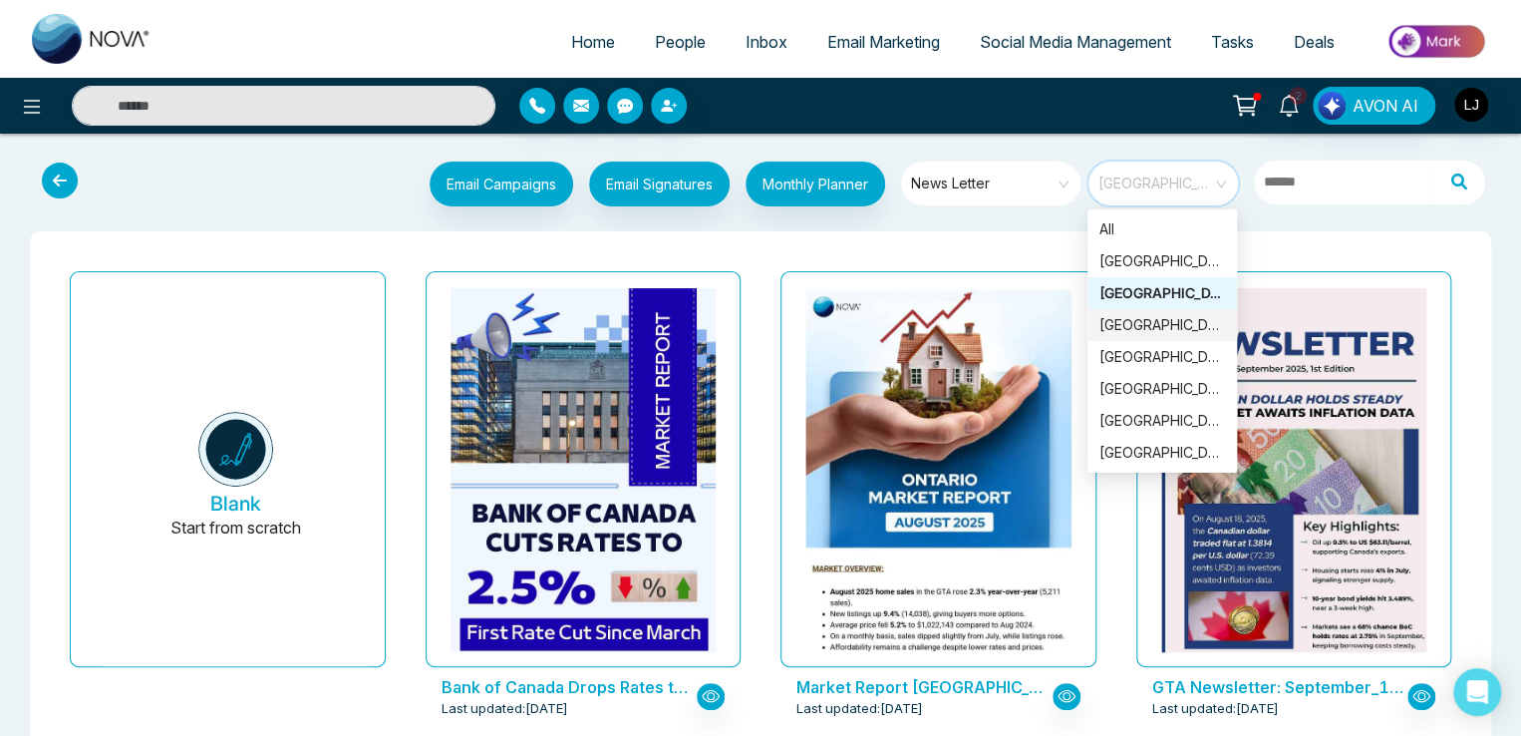
click at [1127, 320] on div "[GEOGRAPHIC_DATA]" at bounding box center [1162, 325] width 126 height 22
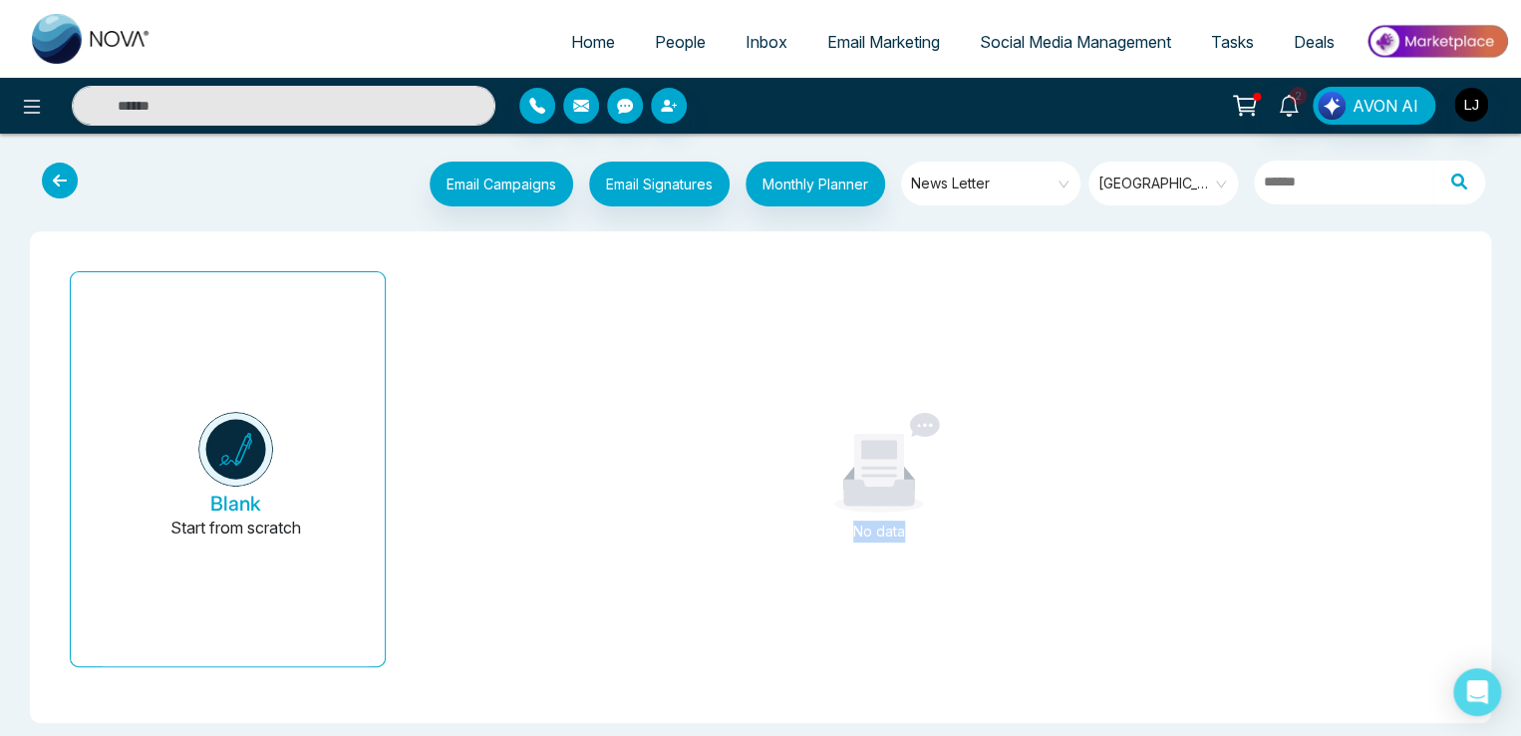
drag, startPoint x: 846, startPoint y: 531, endPoint x: 906, endPoint y: 527, distance: 59.9
click at [906, 527] on div "No data" at bounding box center [878, 531] width 183 height 22
click at [1115, 185] on span "[GEOGRAPHIC_DATA]" at bounding box center [1164, 183] width 133 height 30
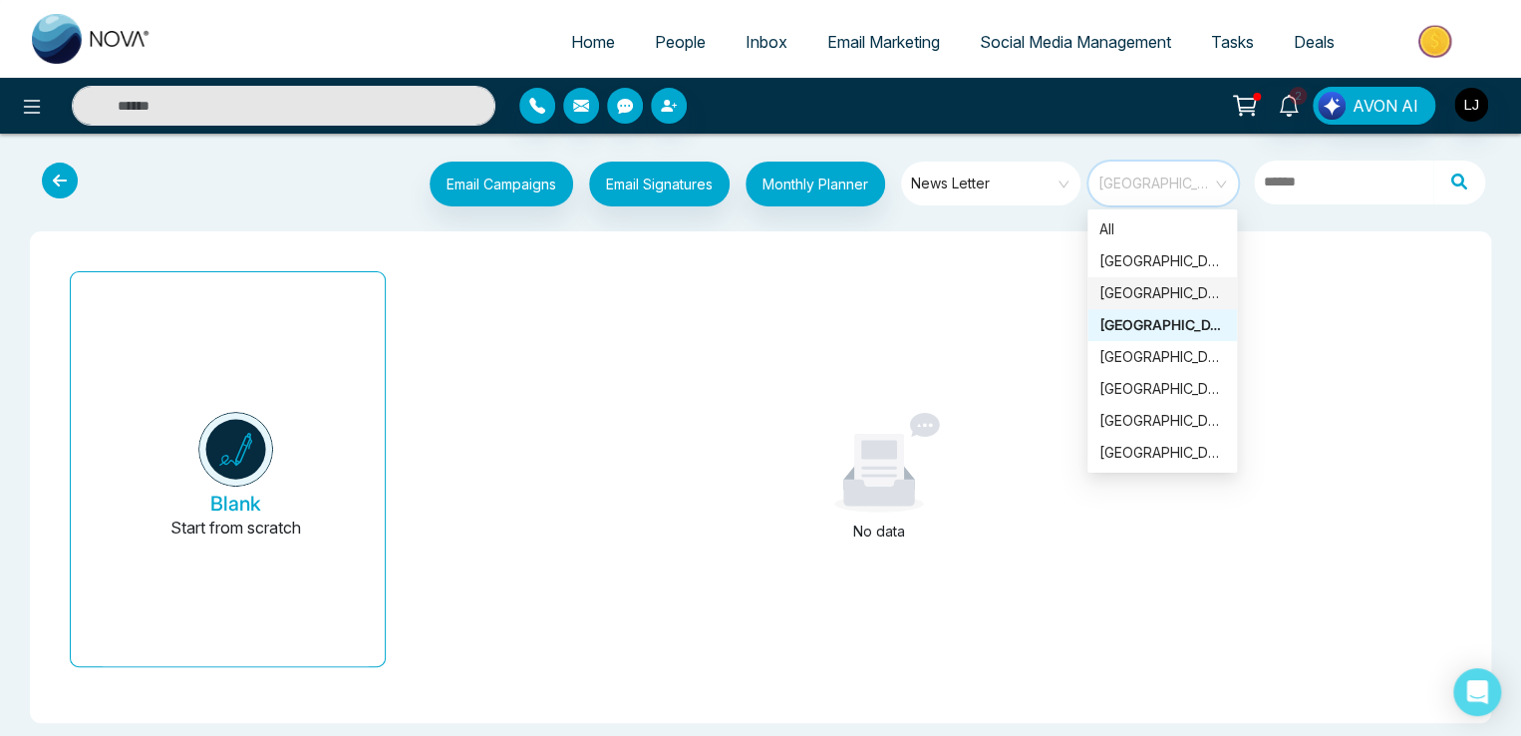
click at [1120, 288] on div "[GEOGRAPHIC_DATA]" at bounding box center [1162, 293] width 126 height 22
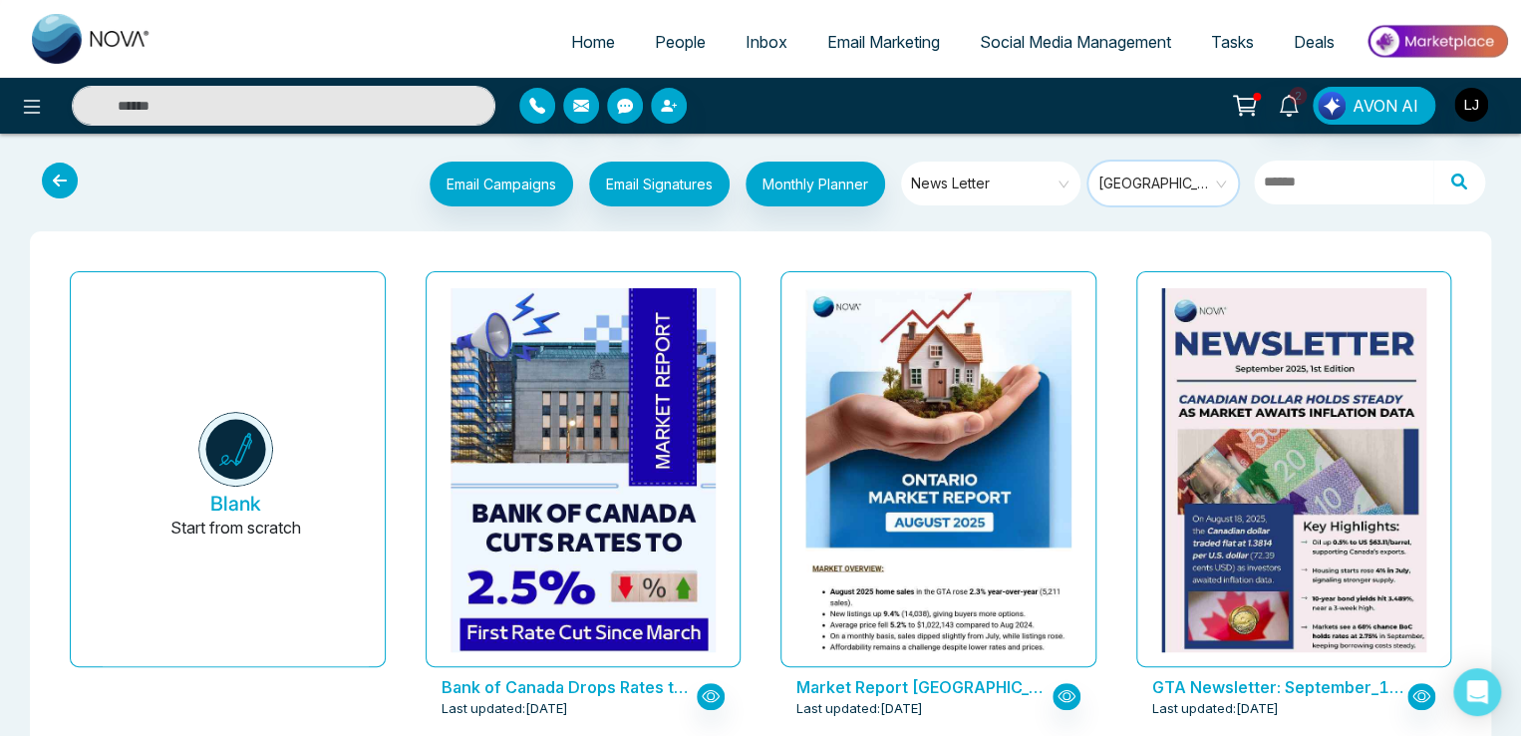
click at [1157, 178] on span "[GEOGRAPHIC_DATA]" at bounding box center [1164, 183] width 133 height 30
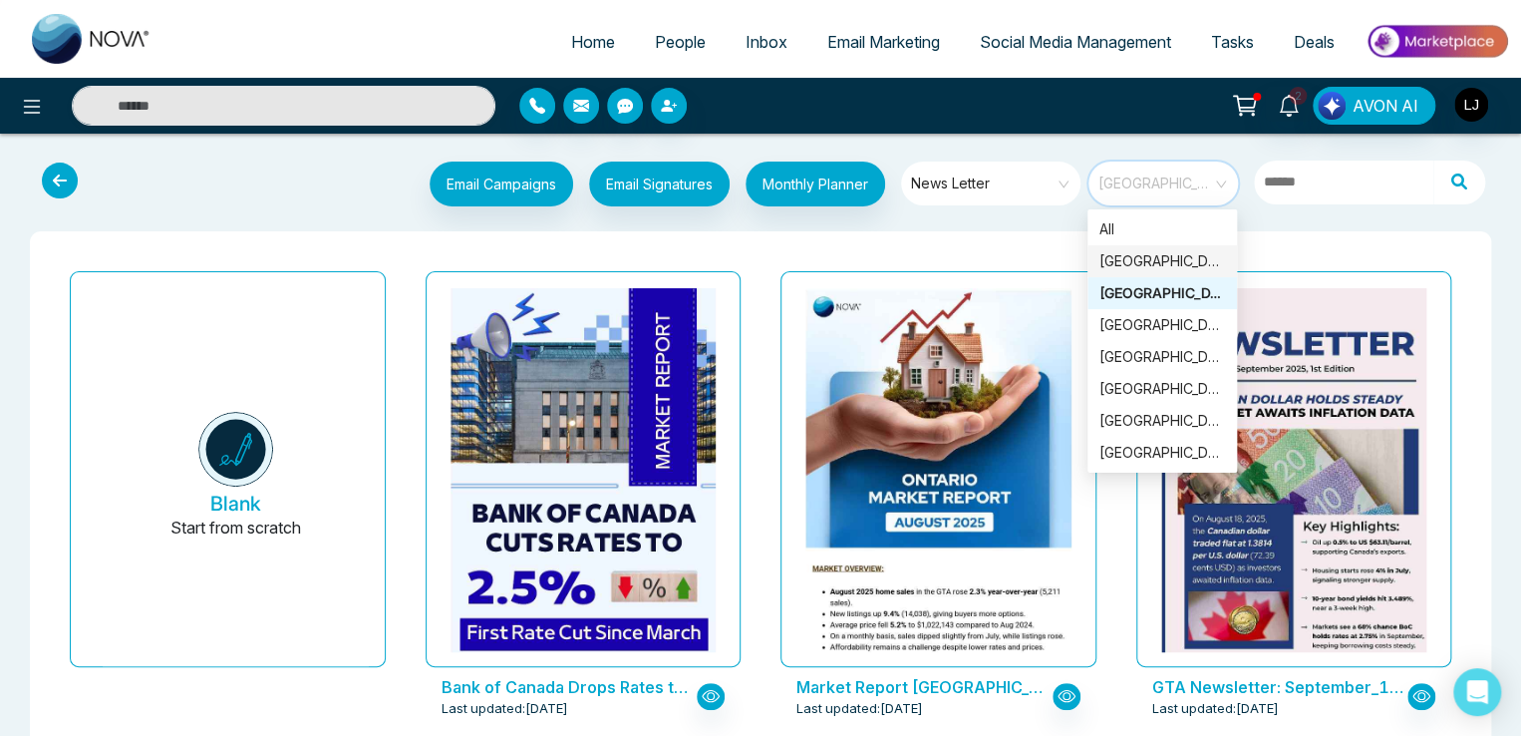
click at [1136, 258] on div "[GEOGRAPHIC_DATA]" at bounding box center [1162, 261] width 126 height 22
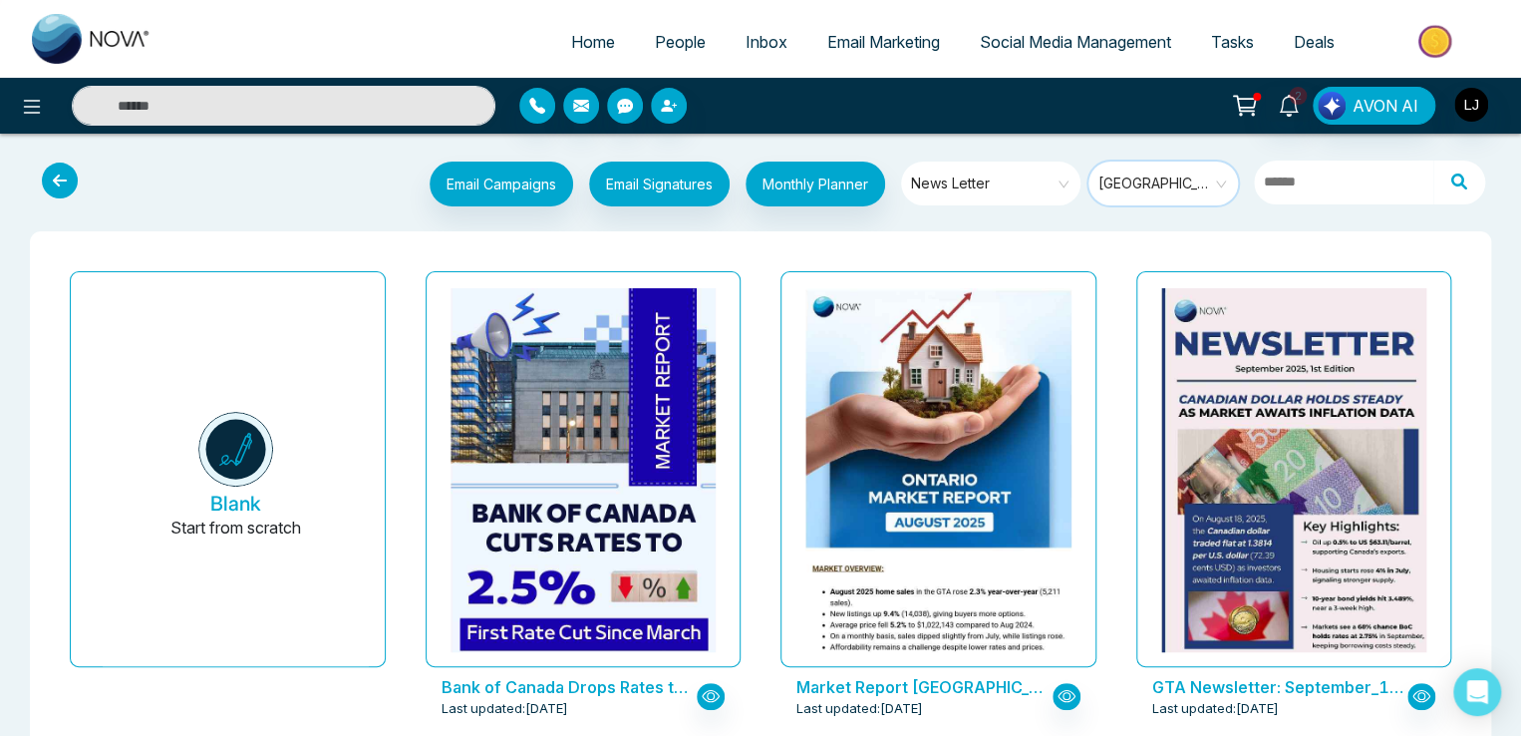
click at [1160, 166] on input "search" at bounding box center [1156, 176] width 114 height 30
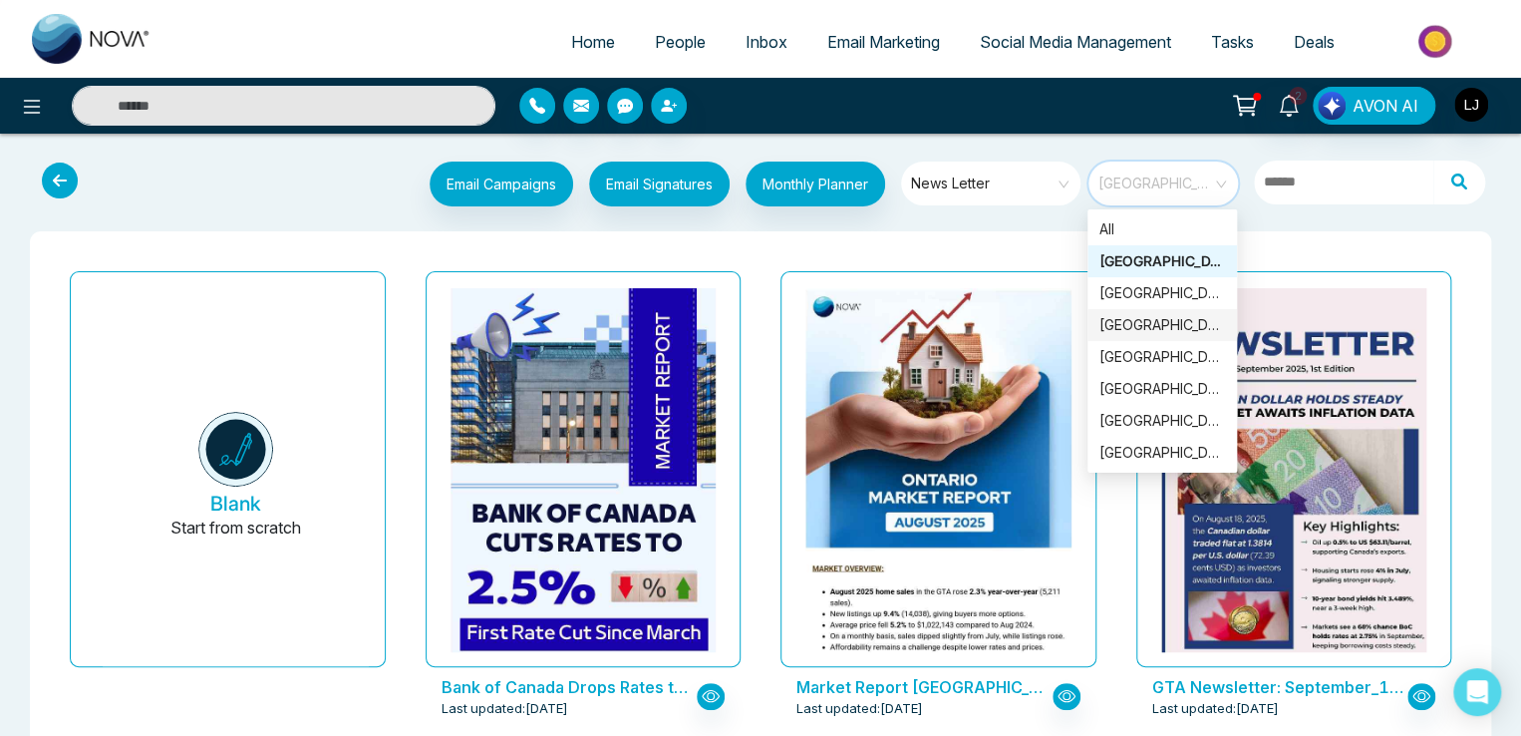
click at [1148, 322] on div "[GEOGRAPHIC_DATA]" at bounding box center [1162, 325] width 126 height 22
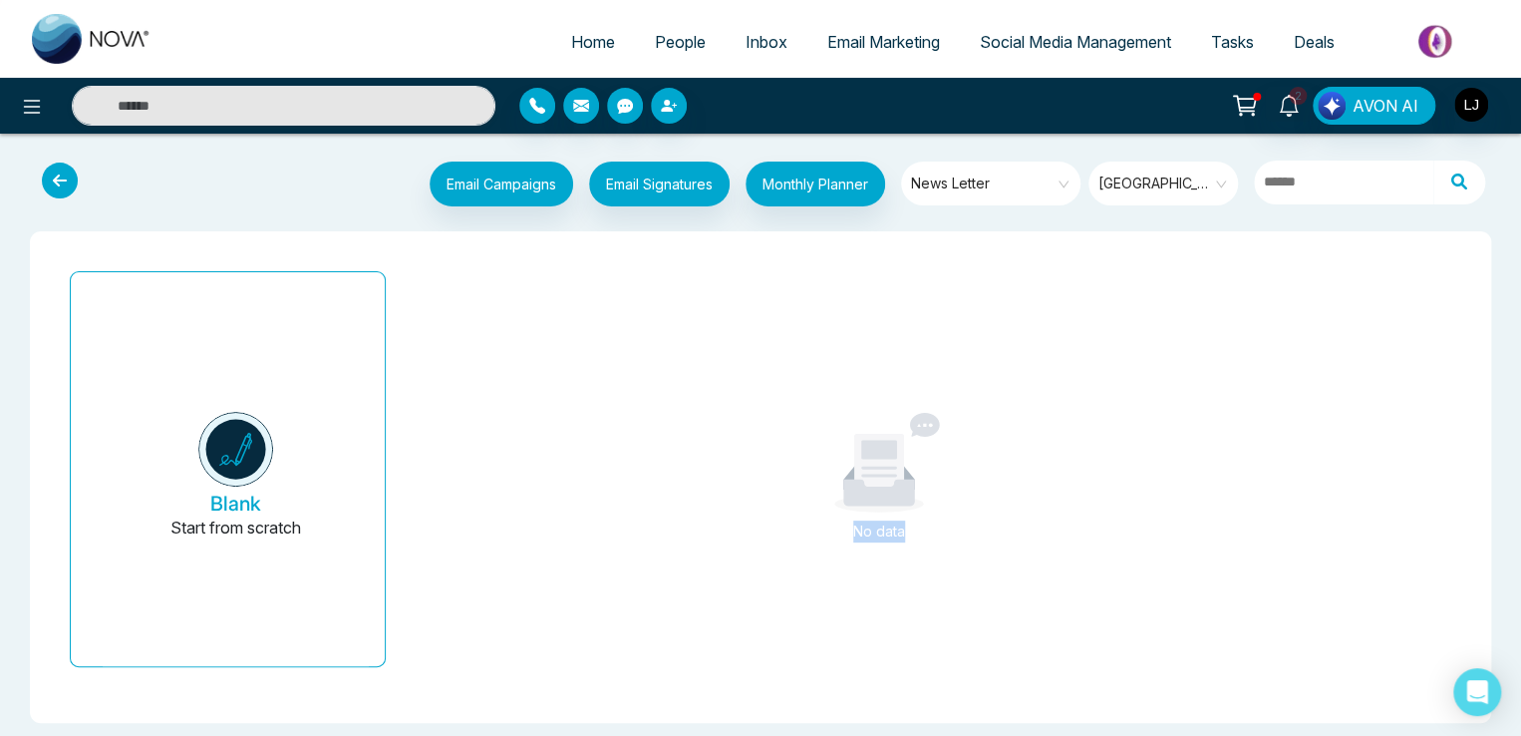
drag, startPoint x: 836, startPoint y: 538, endPoint x: 941, endPoint y: 531, distance: 104.9
click at [941, 531] on div "No data" at bounding box center [878, 531] width 183 height 22
click at [1158, 171] on span "[GEOGRAPHIC_DATA]" at bounding box center [1164, 183] width 133 height 30
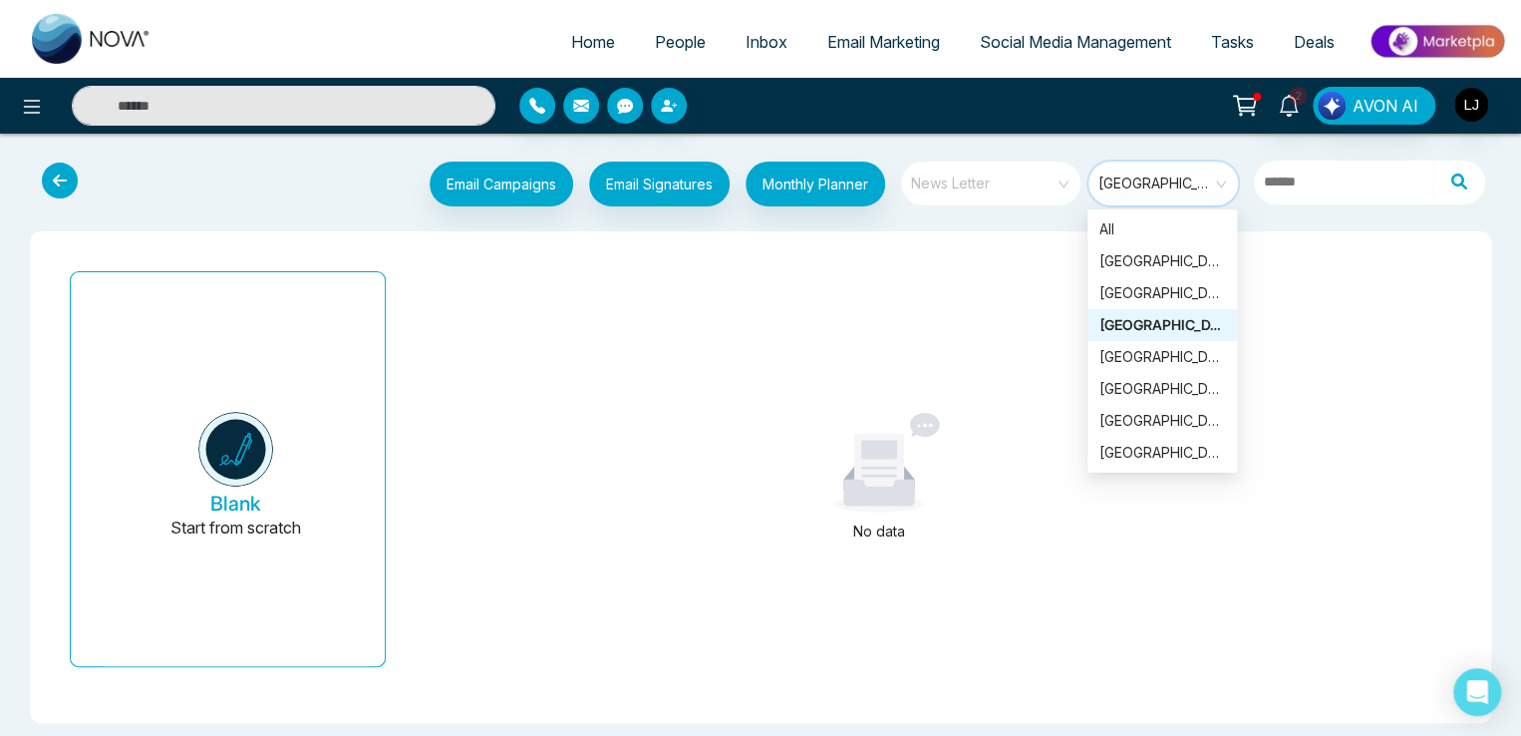
click at [966, 178] on span "News Letter" at bounding box center [992, 183] width 162 height 30
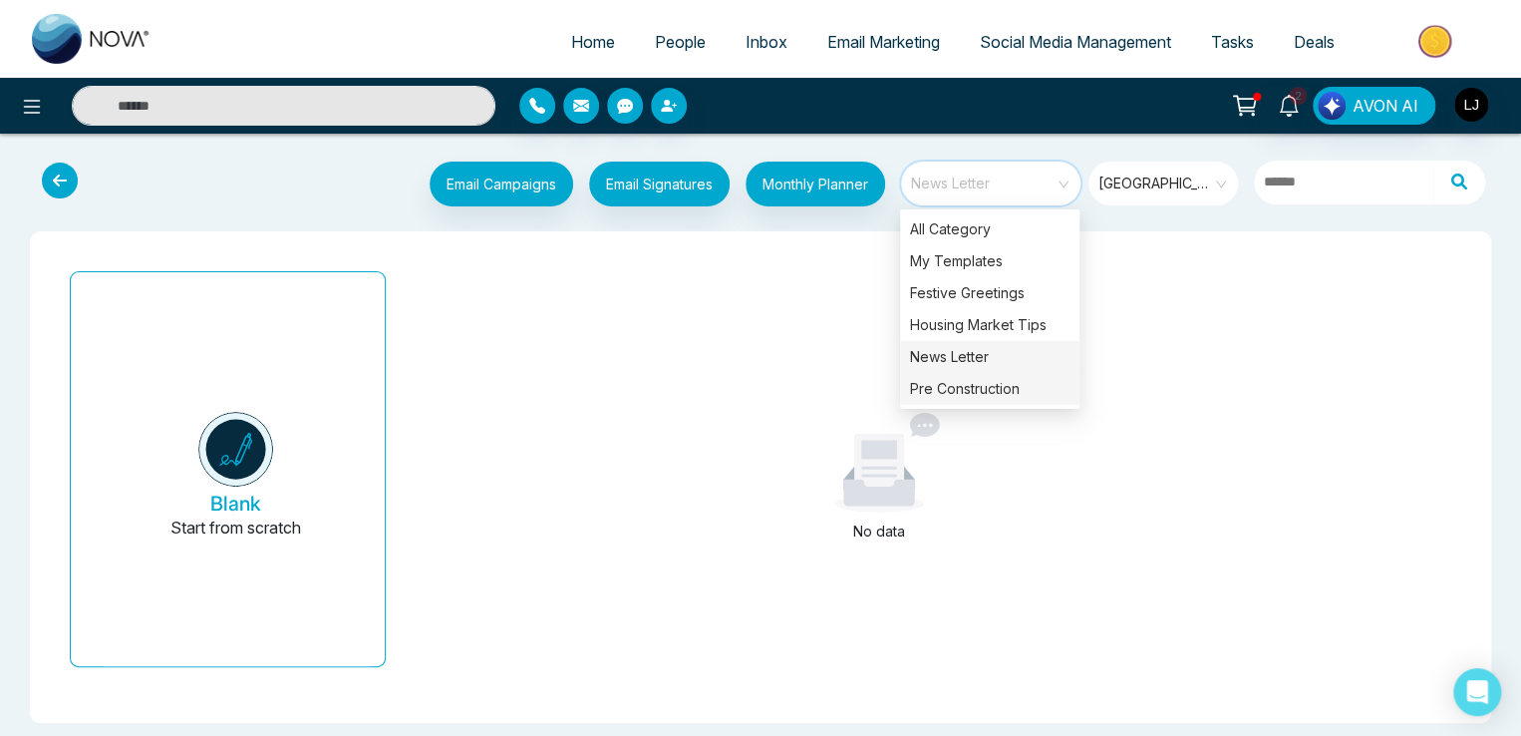
click at [946, 388] on div "Pre Construction" at bounding box center [989, 389] width 179 height 32
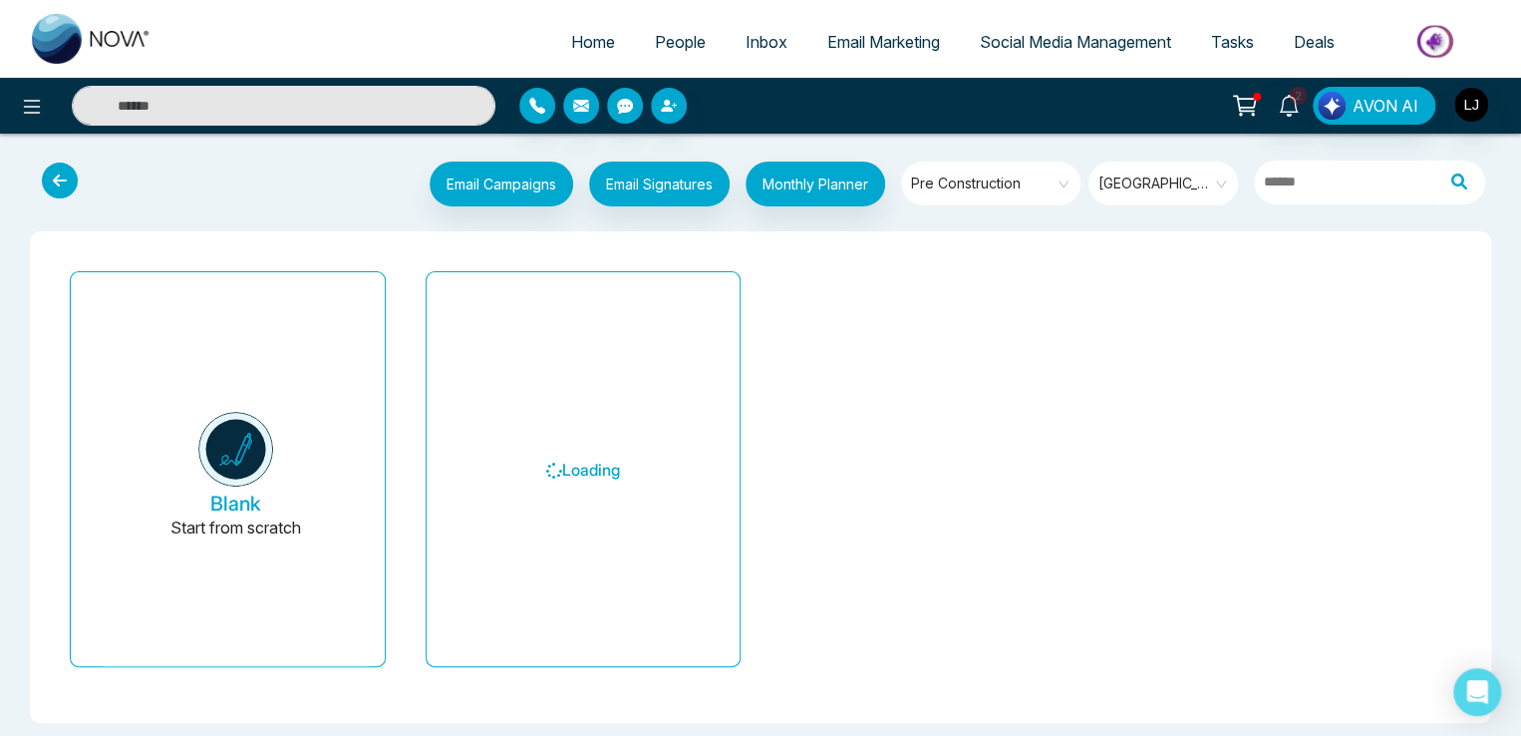
click at [1163, 284] on div "Blank Start from scratch Loading" at bounding box center [760, 477] width 1421 height 428
click at [1152, 180] on span "[GEOGRAPHIC_DATA]" at bounding box center [1164, 183] width 133 height 30
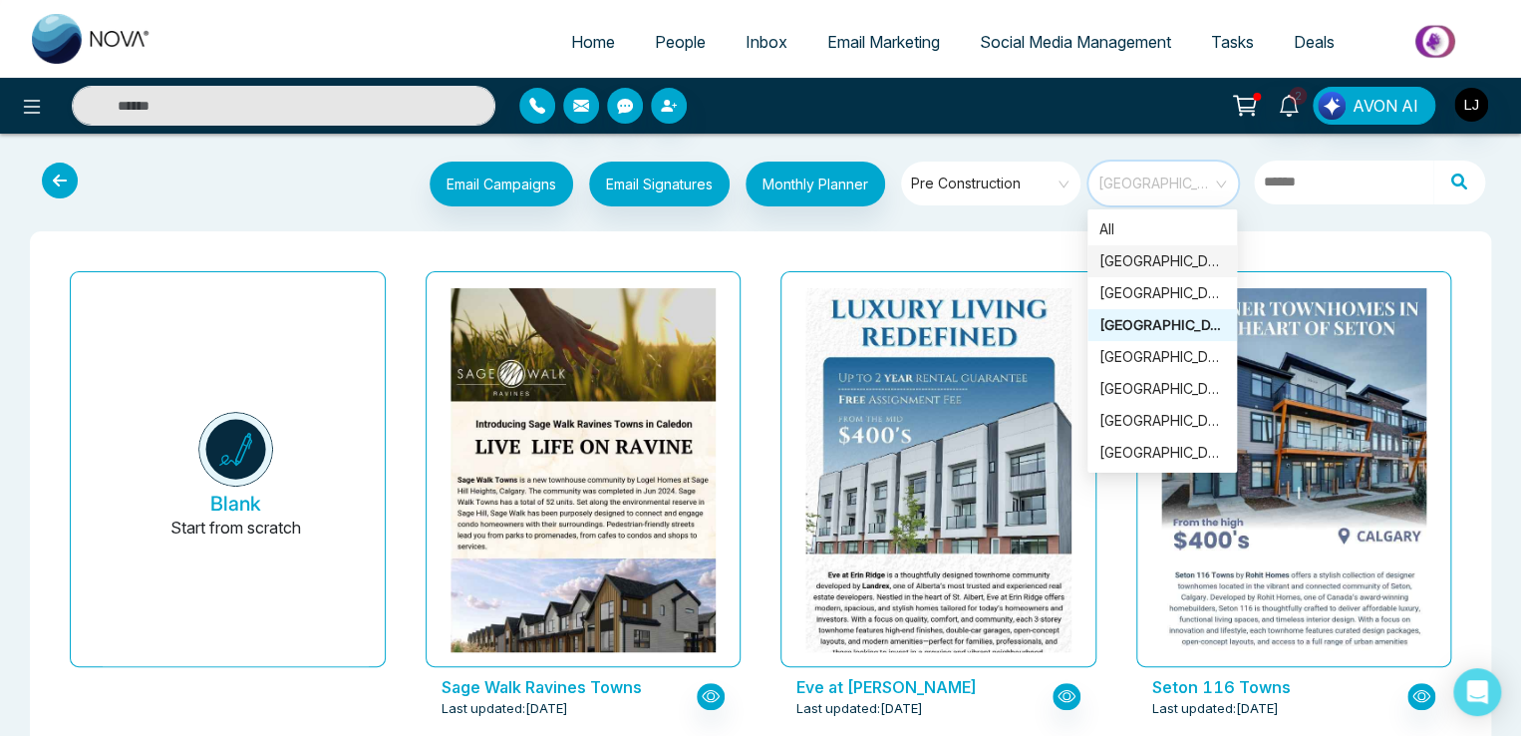
drag, startPoint x: 1120, startPoint y: 228, endPoint x: 1121, endPoint y: 256, distance: 27.9
click at [1121, 256] on div "All [GEOGRAPHIC_DATA] [GEOGRAPHIC_DATA] [GEOGRAPHIC_DATA] [GEOGRAPHIC_DATA] [GE…" at bounding box center [1163, 340] width 150 height 255
click at [1129, 322] on div "[GEOGRAPHIC_DATA]" at bounding box center [1162, 325] width 126 height 22
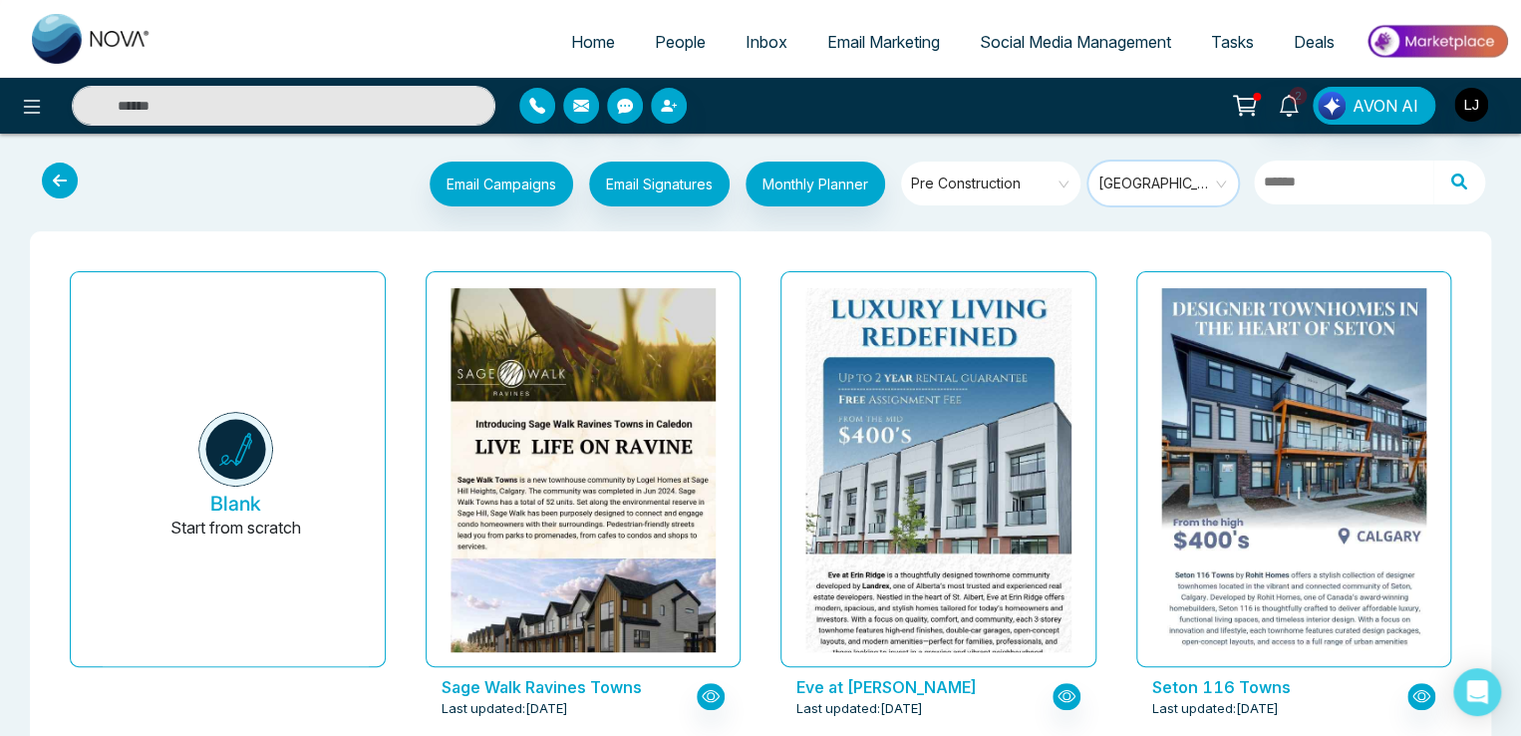
click at [1185, 174] on span "[GEOGRAPHIC_DATA]" at bounding box center [1164, 183] width 133 height 30
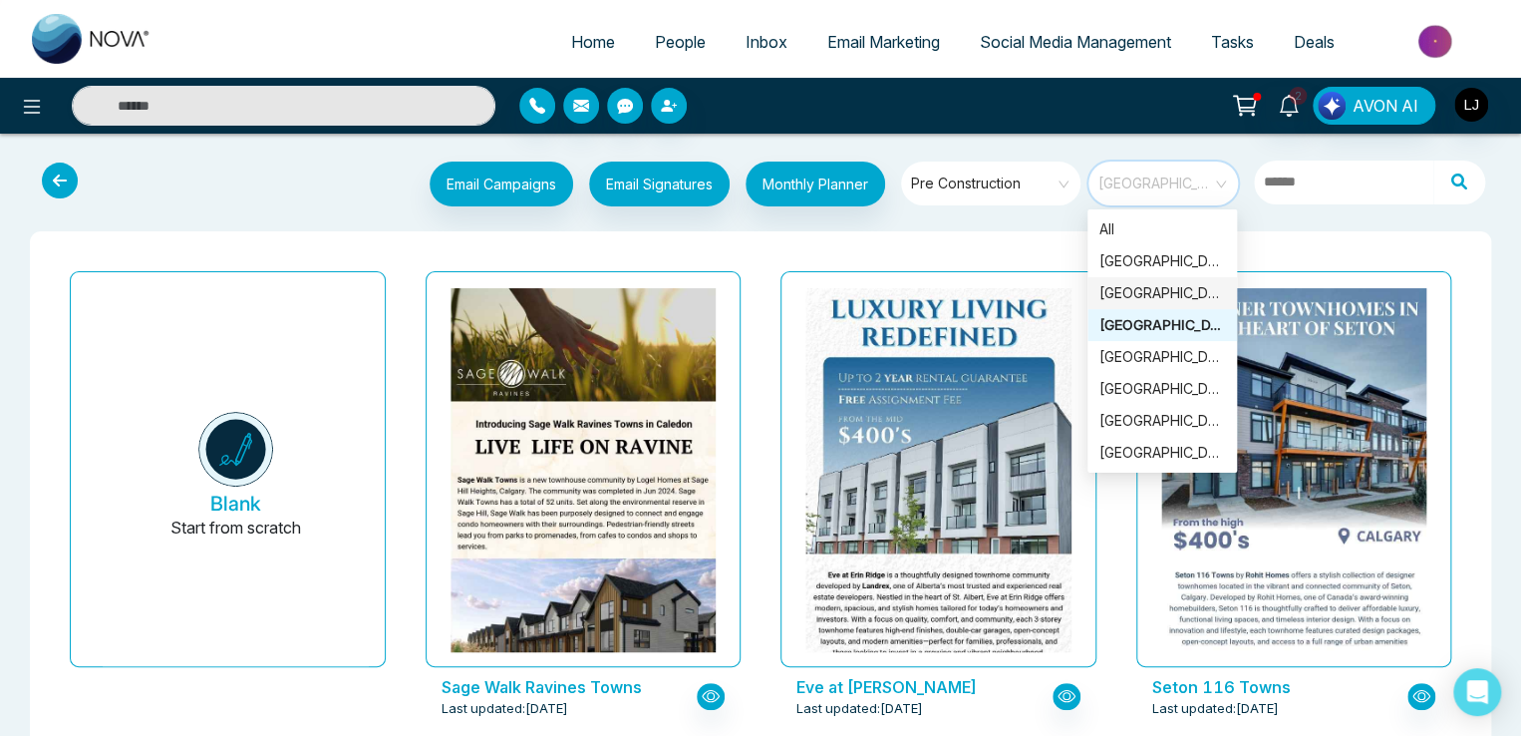
click at [1141, 293] on div "[GEOGRAPHIC_DATA]" at bounding box center [1162, 293] width 126 height 22
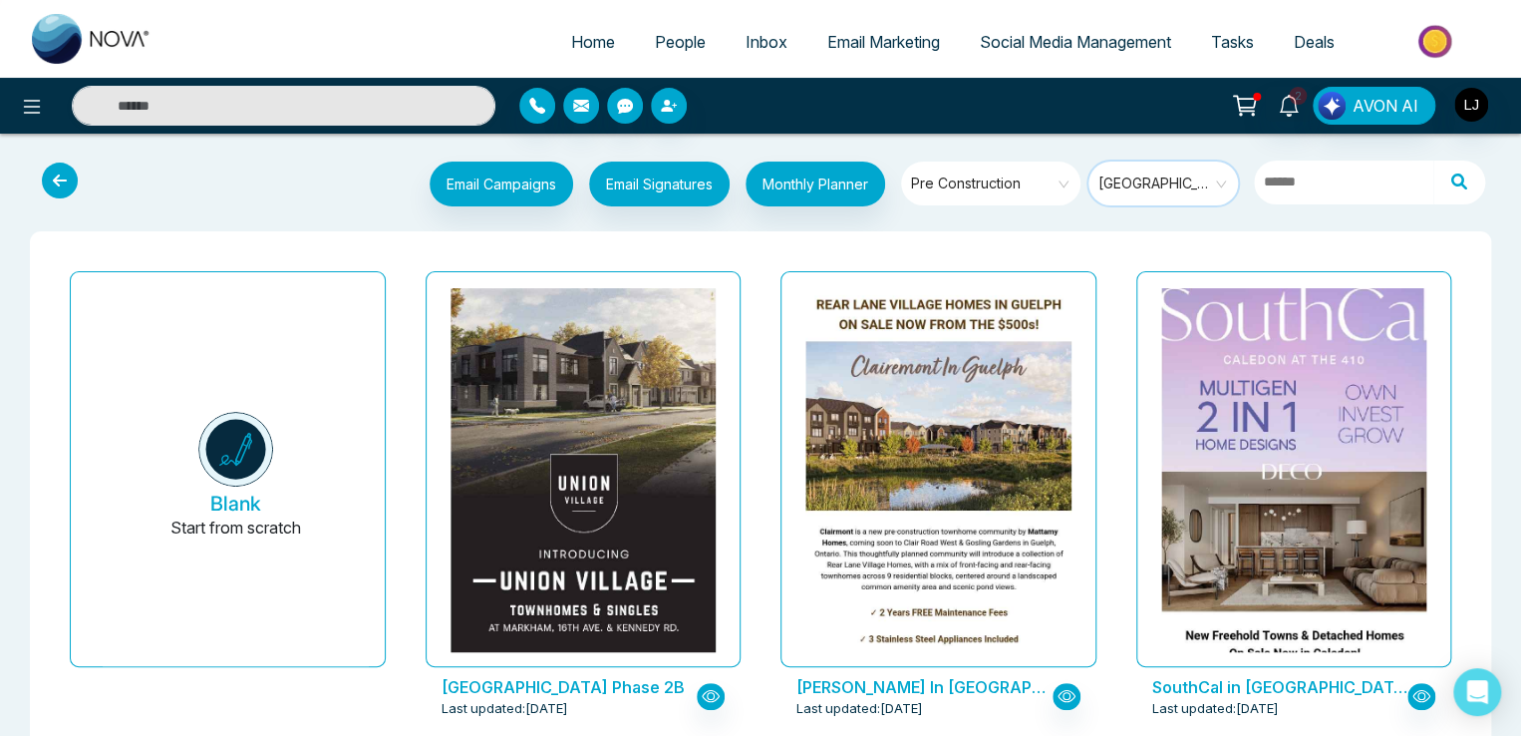
click at [1128, 187] on span "[GEOGRAPHIC_DATA]" at bounding box center [1164, 183] width 133 height 30
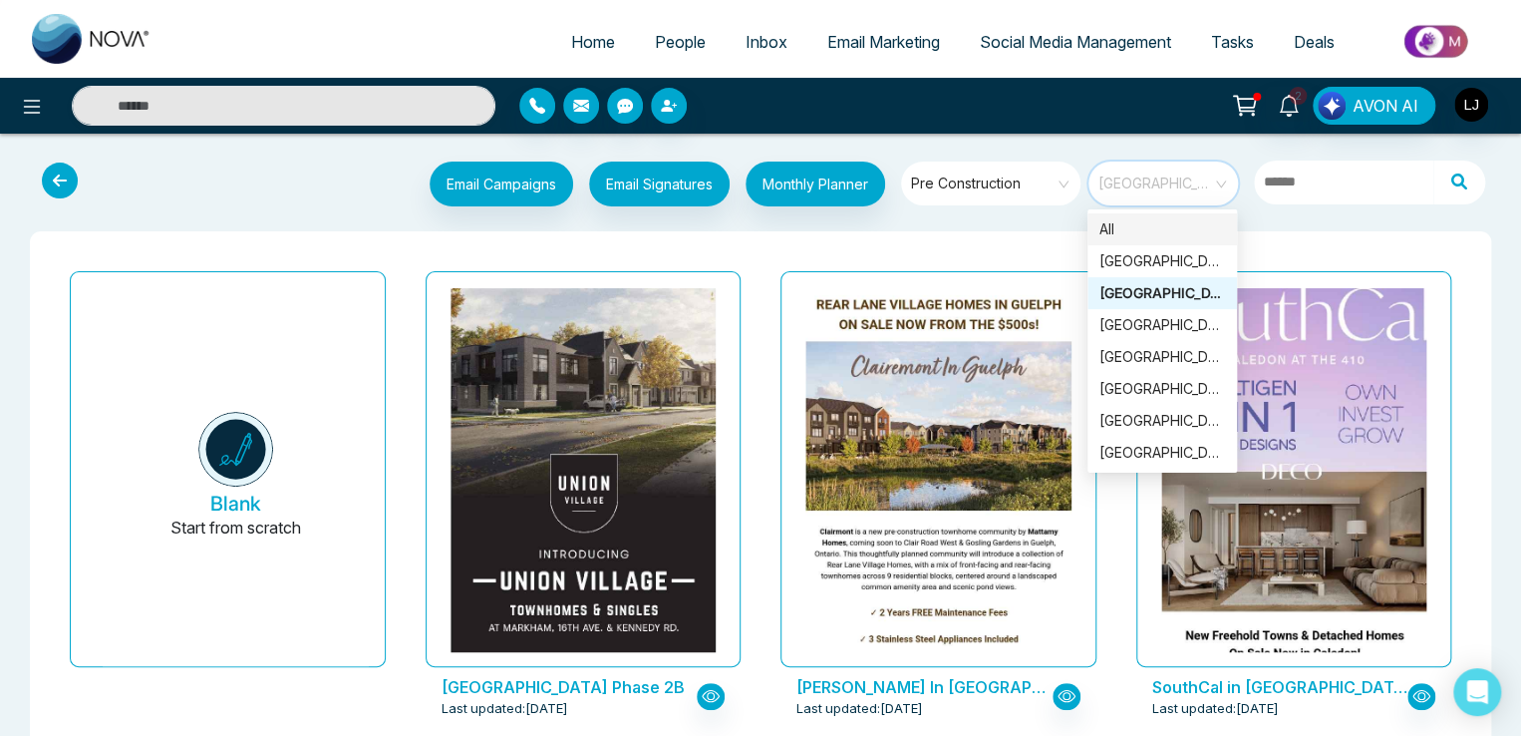
click at [1127, 220] on div "All" at bounding box center [1162, 229] width 126 height 22
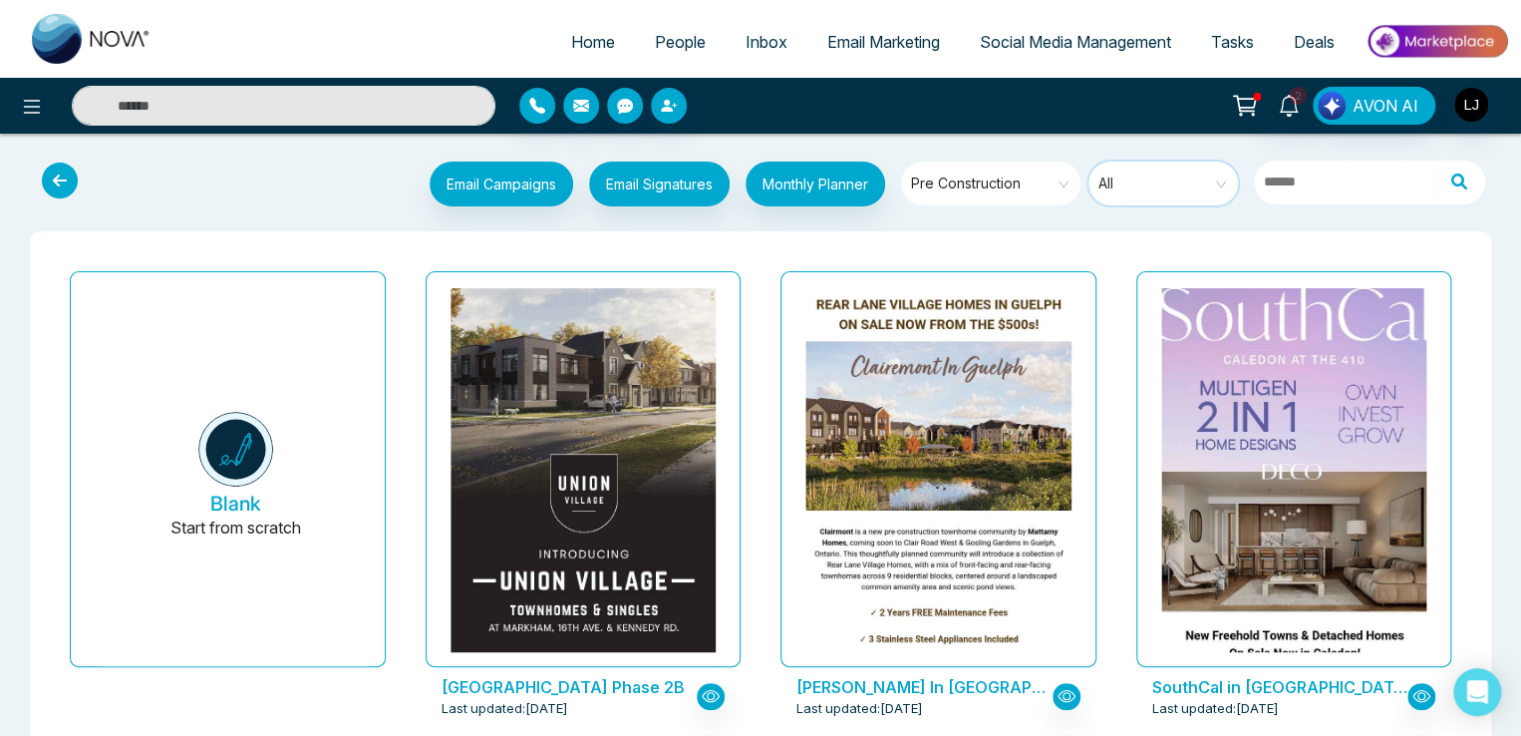
click at [993, 181] on span "Pre Construction" at bounding box center [992, 183] width 162 height 30
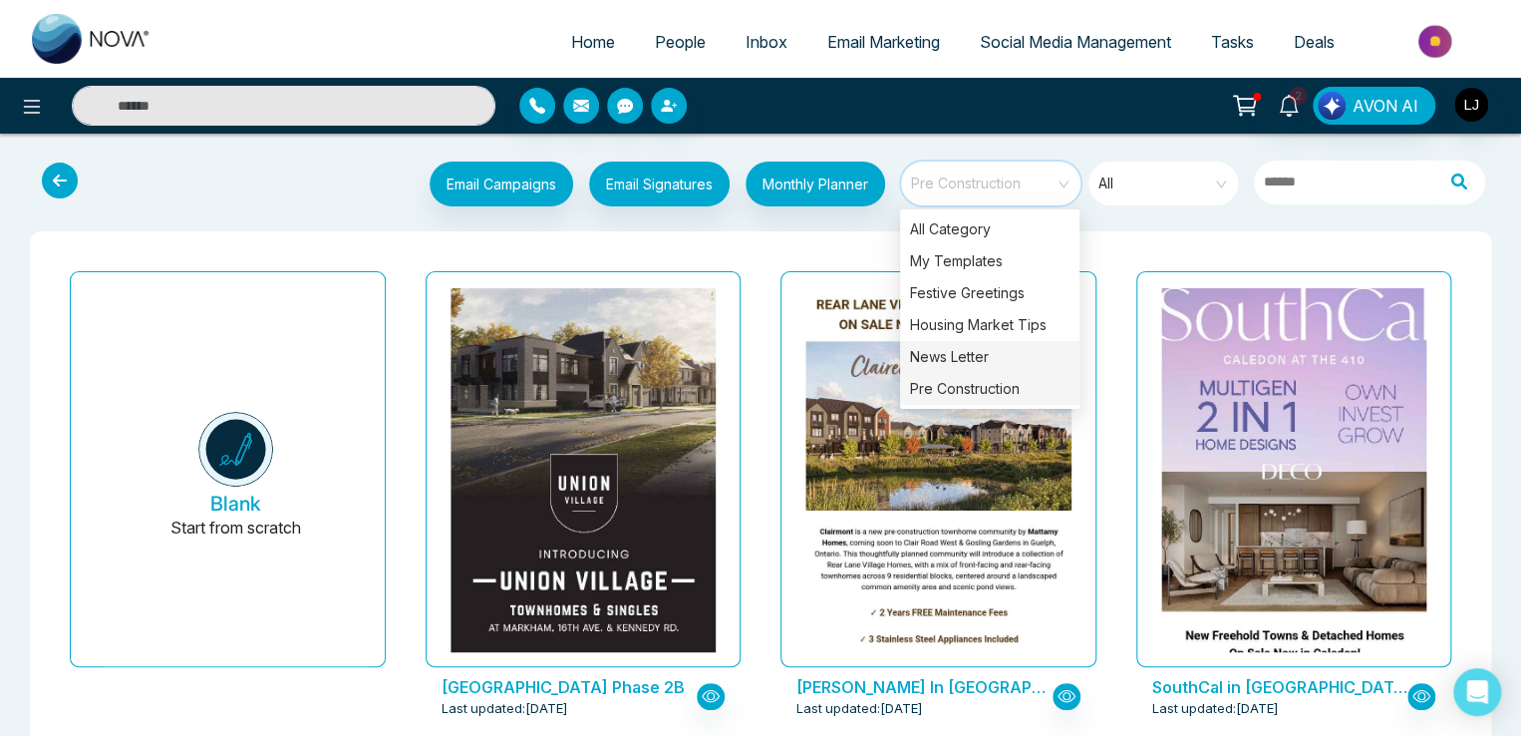
click at [957, 356] on div "News Letter" at bounding box center [989, 357] width 179 height 32
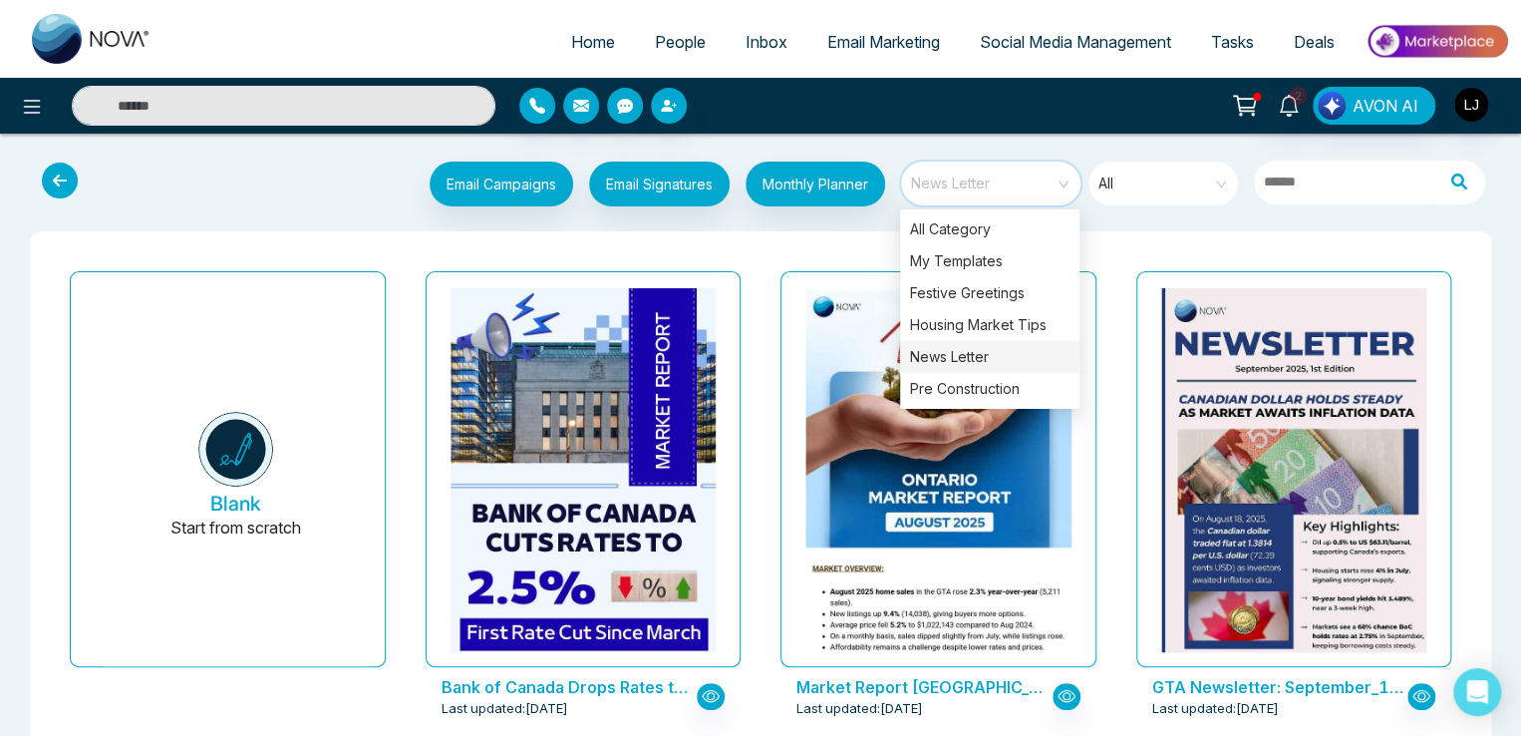
click at [270, 181] on div "Email Campaigns Start from scratch? View my campaigns Email Signatures Monthly …" at bounding box center [822, 186] width 1351 height 50
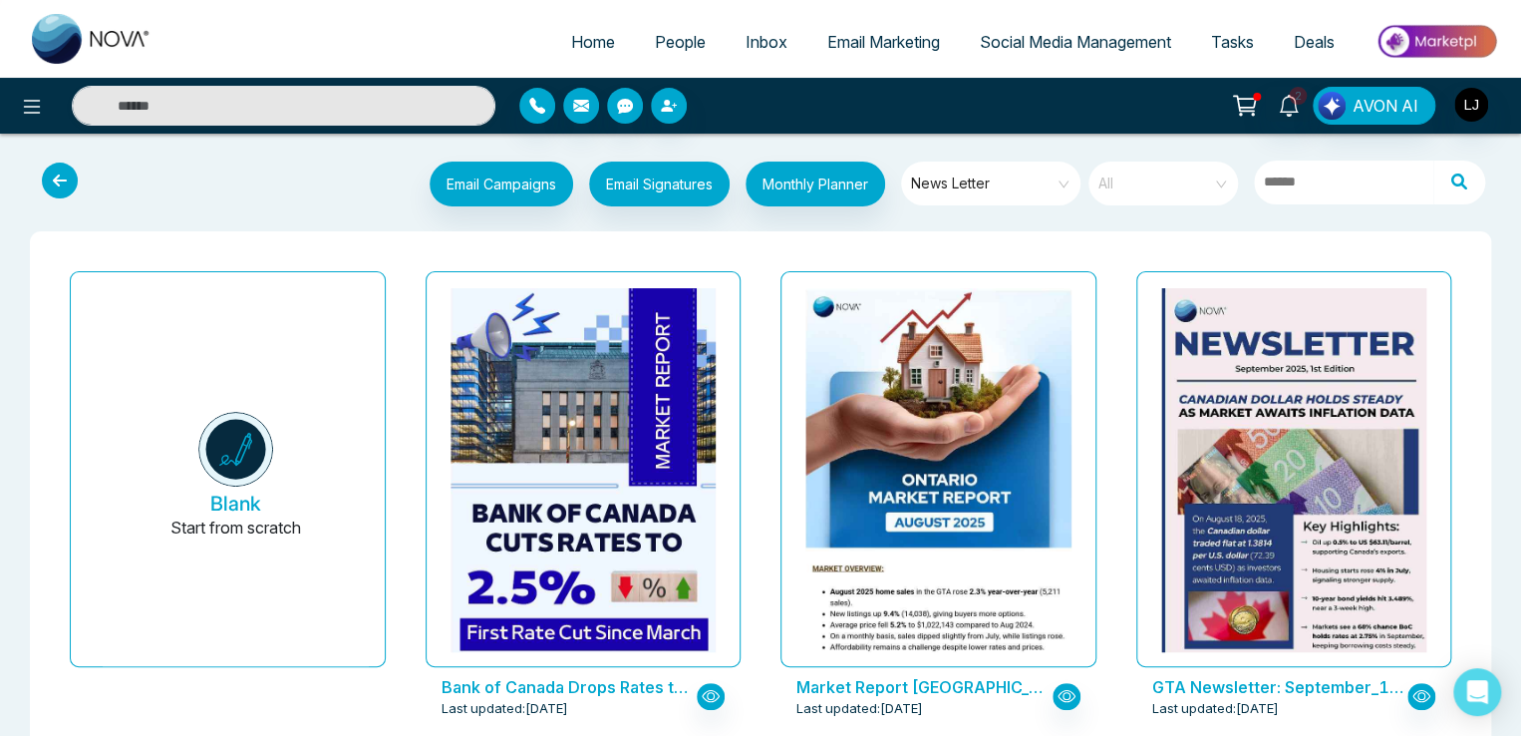
click at [1137, 183] on span "All" at bounding box center [1164, 183] width 133 height 30
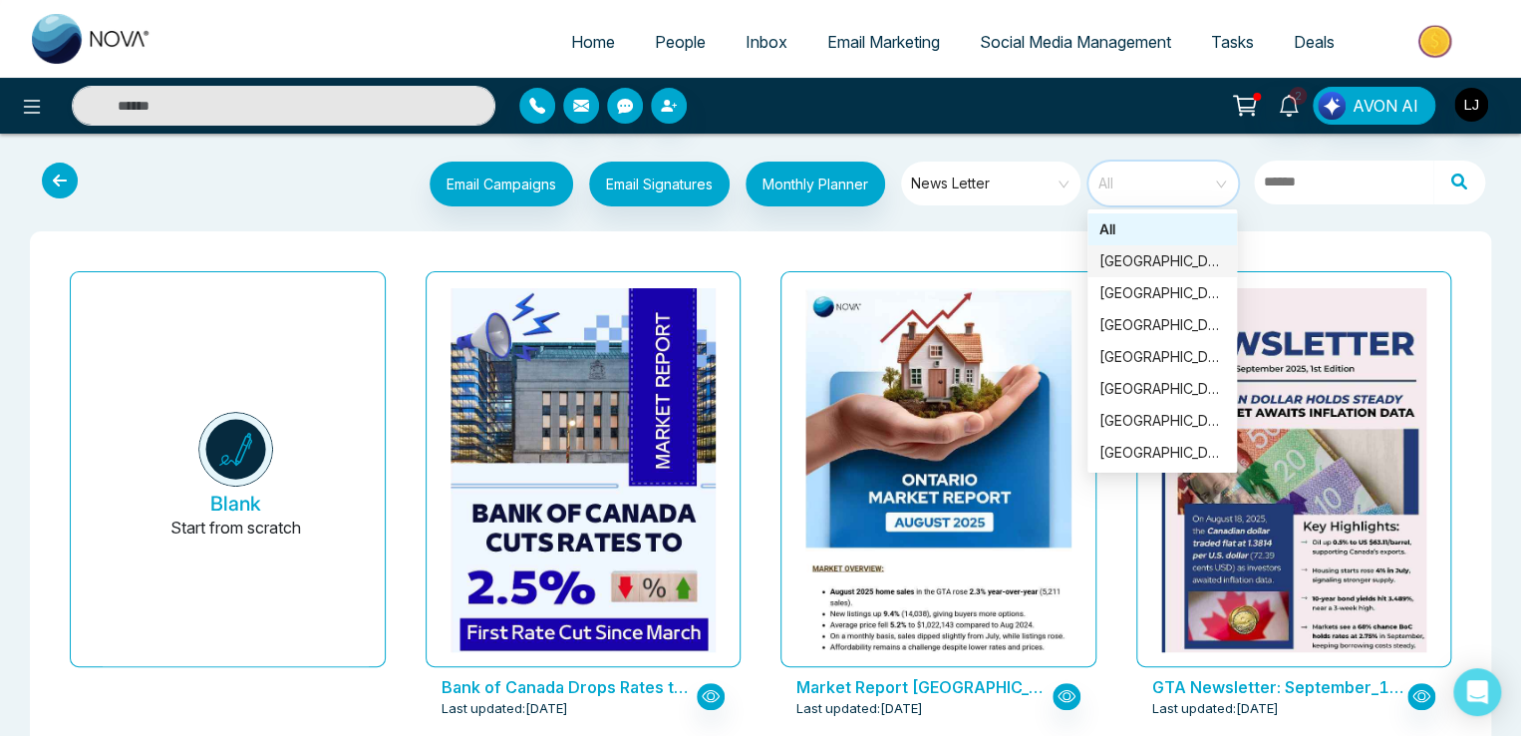
click at [1128, 255] on div "[GEOGRAPHIC_DATA]" at bounding box center [1162, 261] width 126 height 22
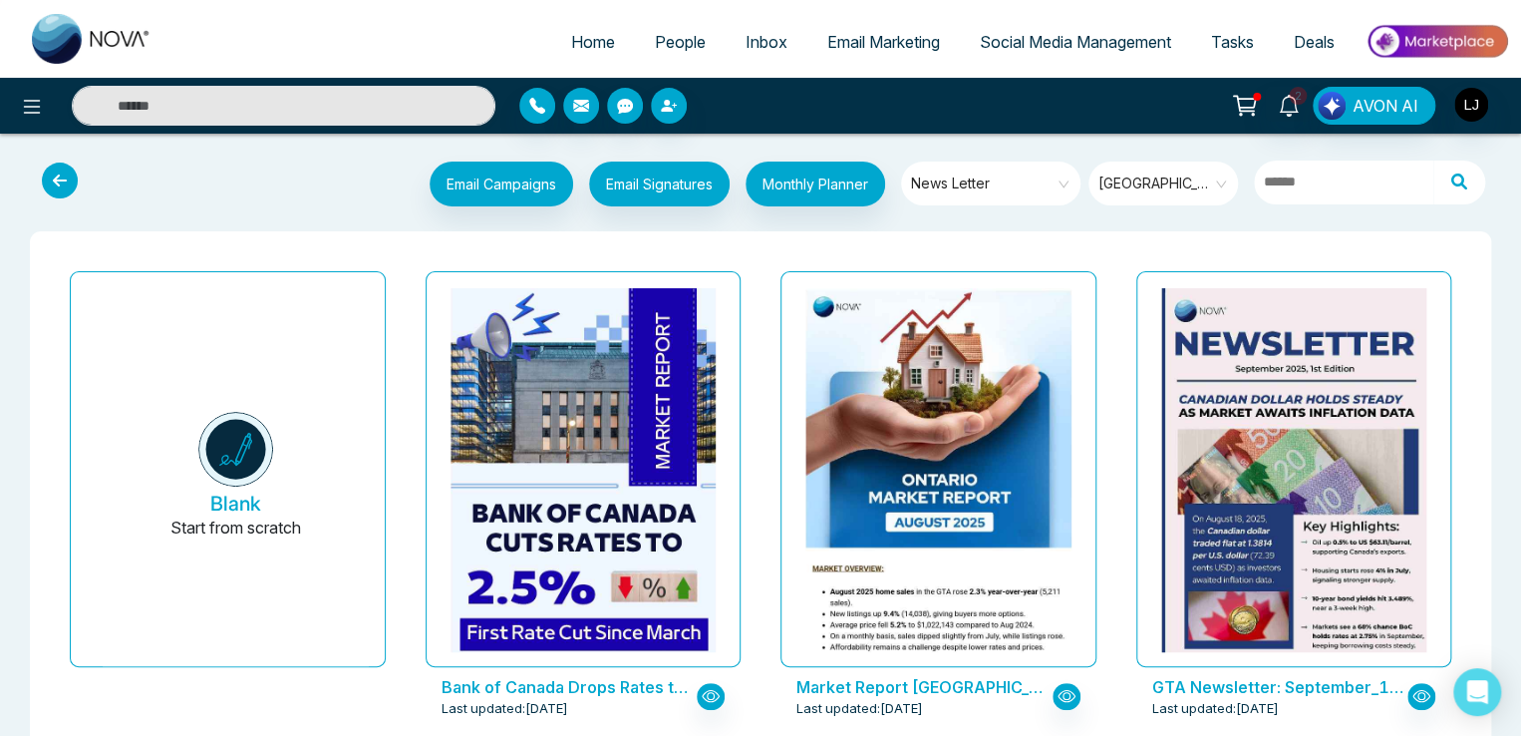
click at [251, 179] on div "Email Campaigns Start from scratch? View my campaigns Email Signatures Monthly …" at bounding box center [822, 186] width 1351 height 50
click at [1126, 180] on span "[GEOGRAPHIC_DATA]" at bounding box center [1164, 183] width 133 height 30
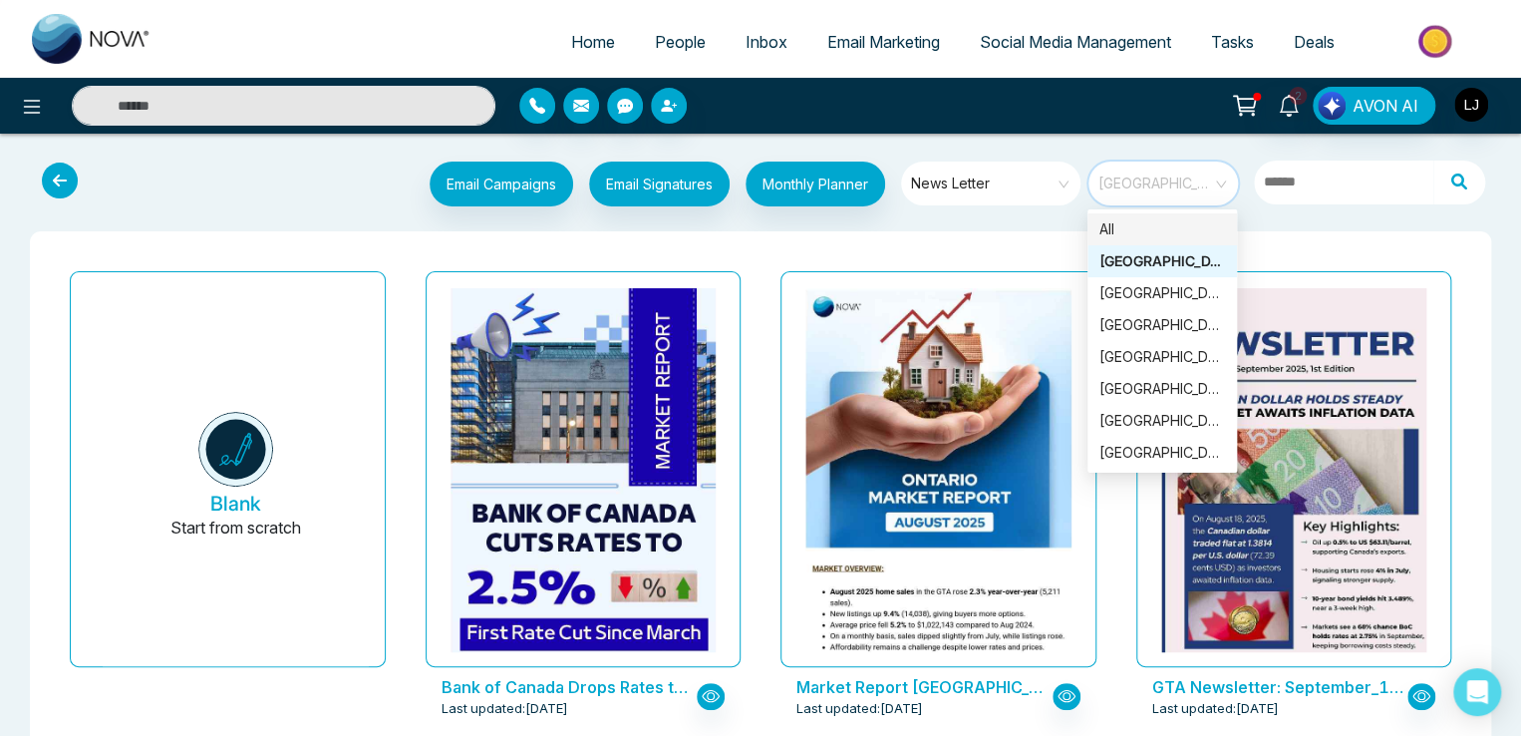
click at [147, 188] on div "Email Campaigns Start from scratch? View my campaigns Email Signatures Monthly …" at bounding box center [822, 186] width 1351 height 50
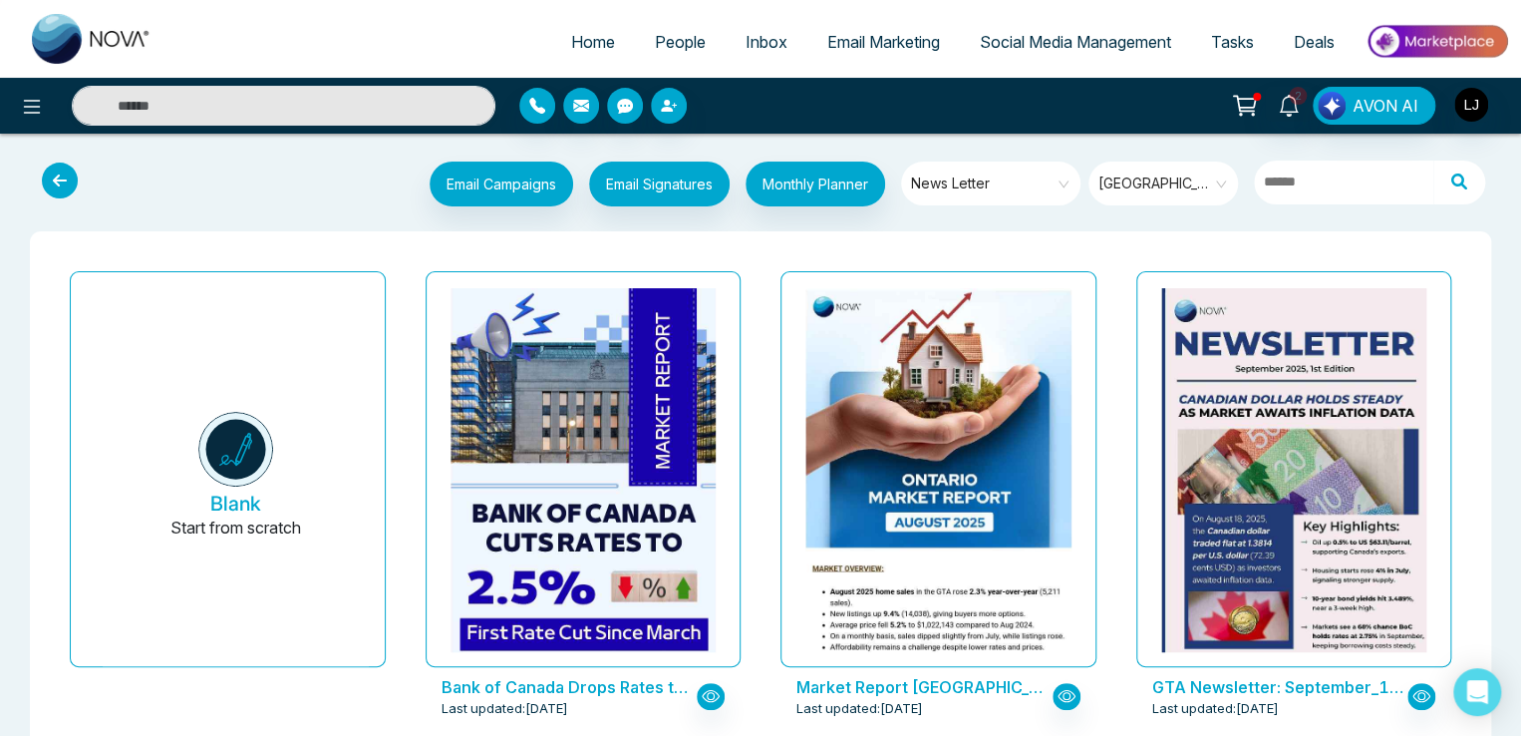
click at [967, 192] on span "News Letter" at bounding box center [992, 183] width 162 height 30
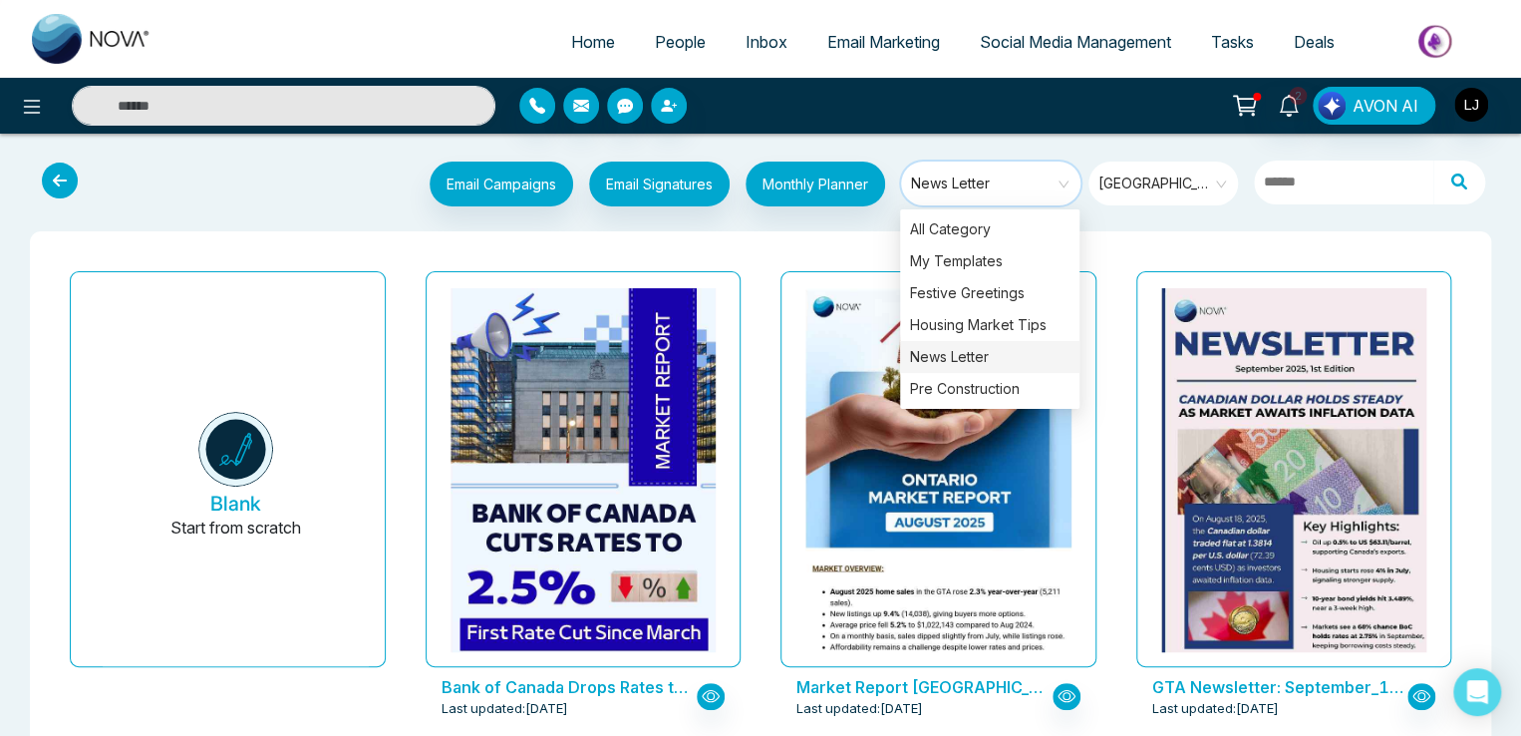
click at [316, 196] on div "Email Campaigns Start from scratch? View my campaigns Email Signatures Monthly …" at bounding box center [822, 186] width 1351 height 50
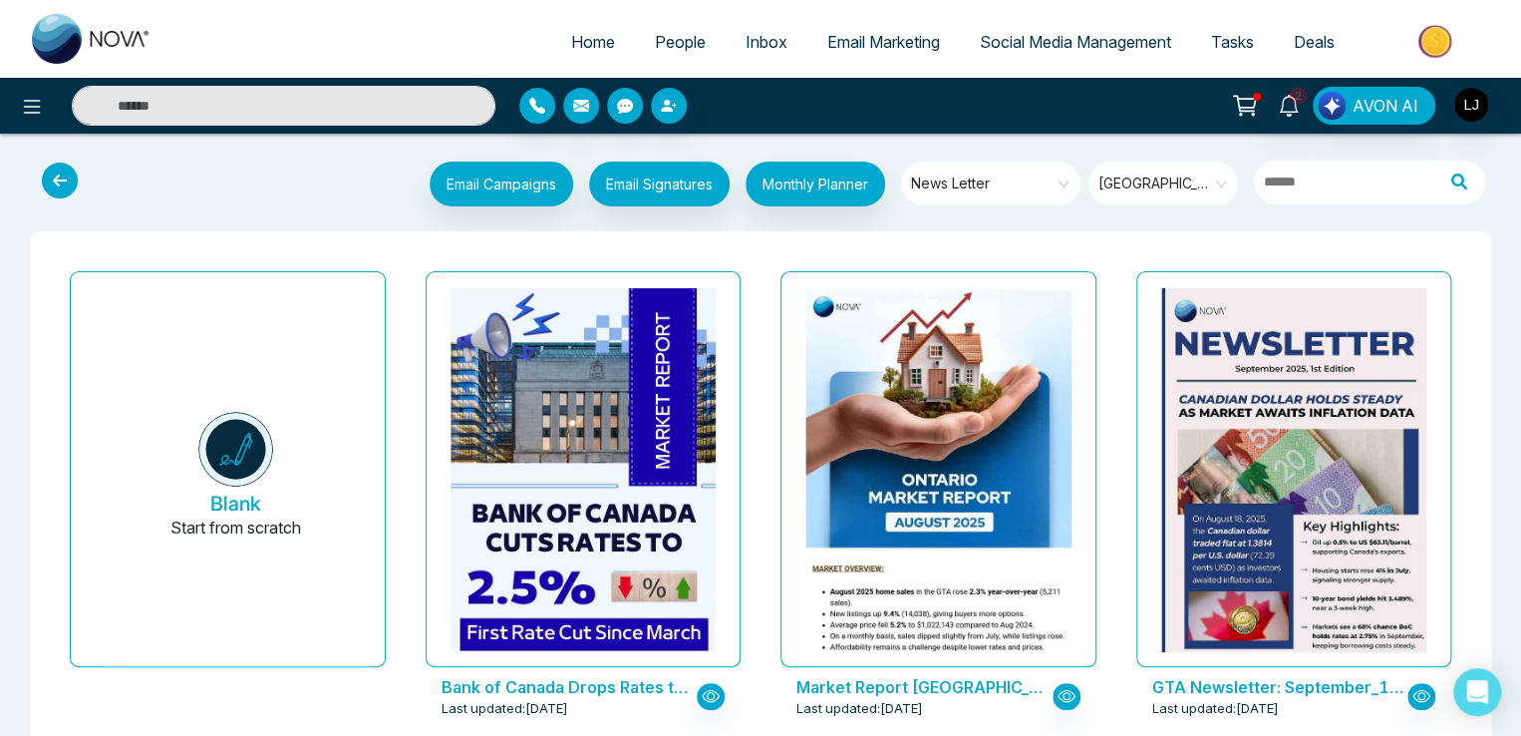
click at [1147, 185] on span "[GEOGRAPHIC_DATA]" at bounding box center [1164, 183] width 133 height 30
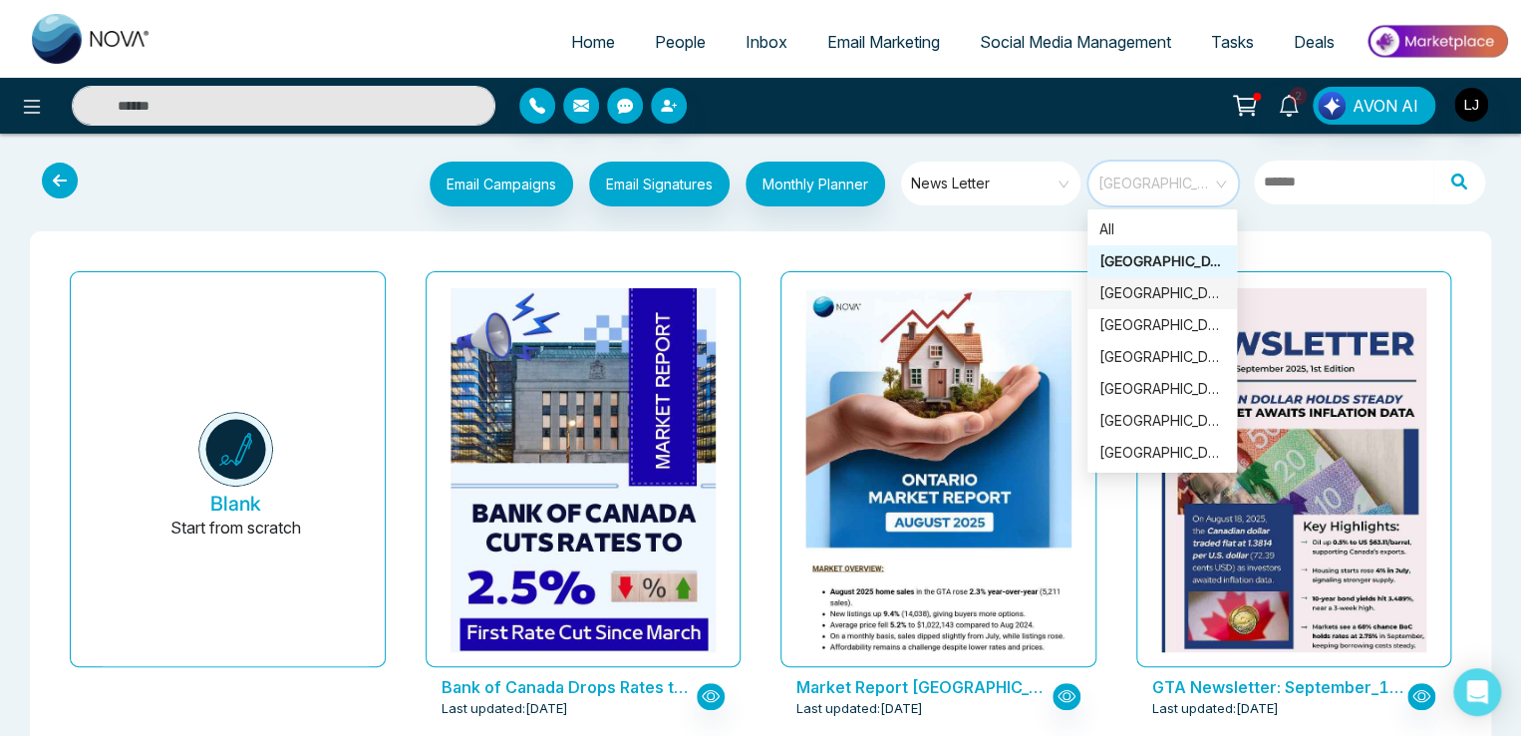
click at [1132, 298] on div "[GEOGRAPHIC_DATA]" at bounding box center [1162, 293] width 126 height 22
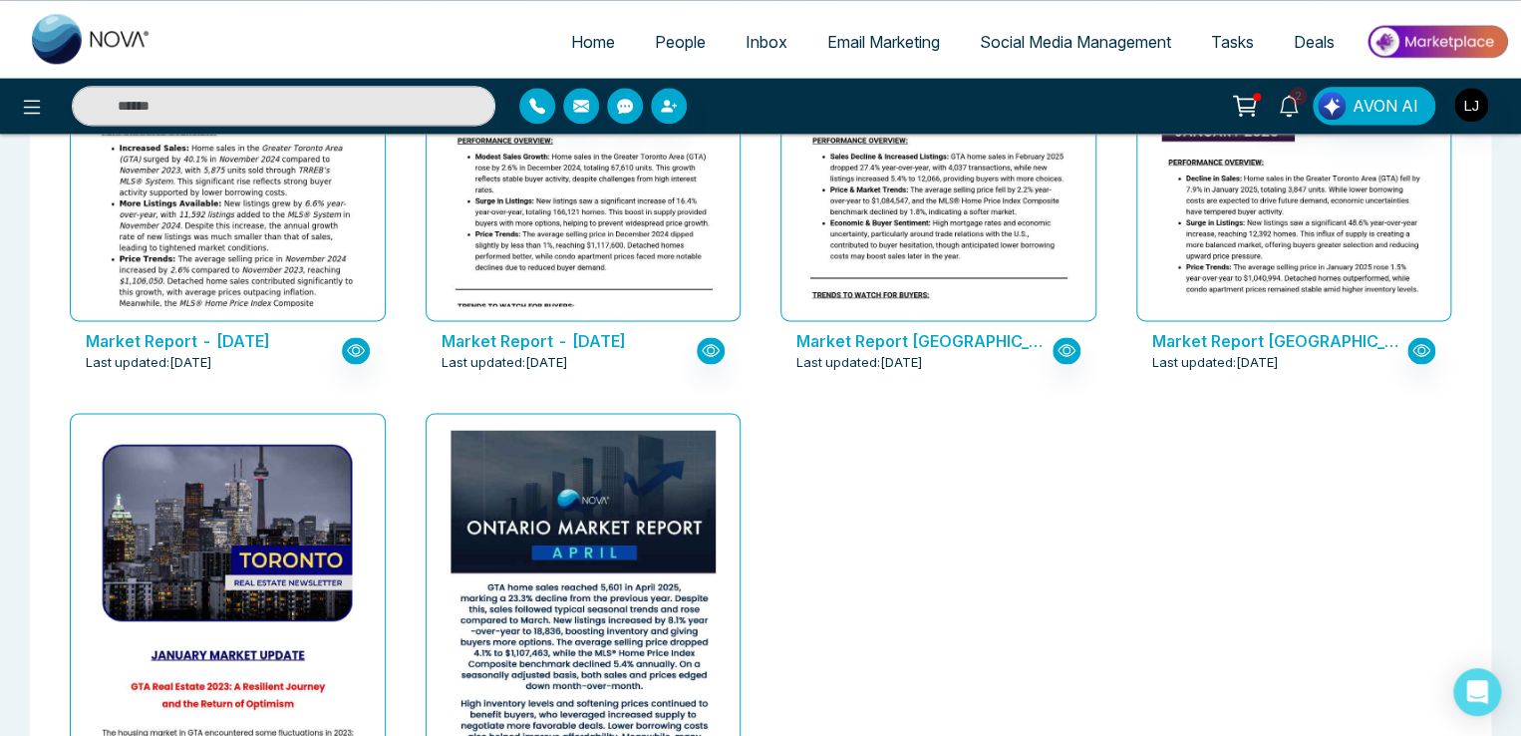
scroll to position [1531, 0]
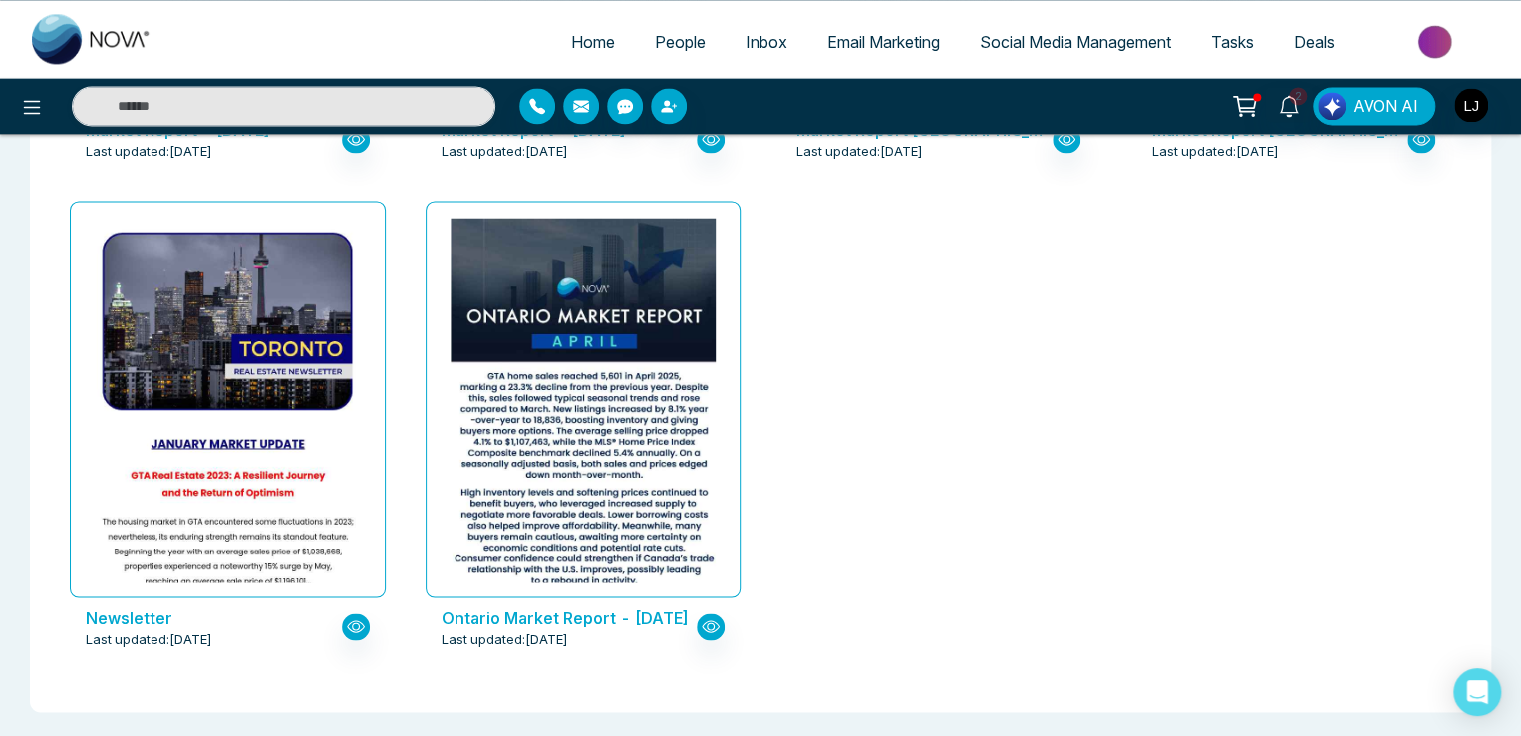
drag, startPoint x: 429, startPoint y: 621, endPoint x: 683, endPoint y: 623, distance: 254.2
click at [683, 623] on div "Ontario Market Report - [DATE] Last updated: [DATE]" at bounding box center [584, 627] width 316 height 60
copy p "Ontario Market Report - [DATE]"
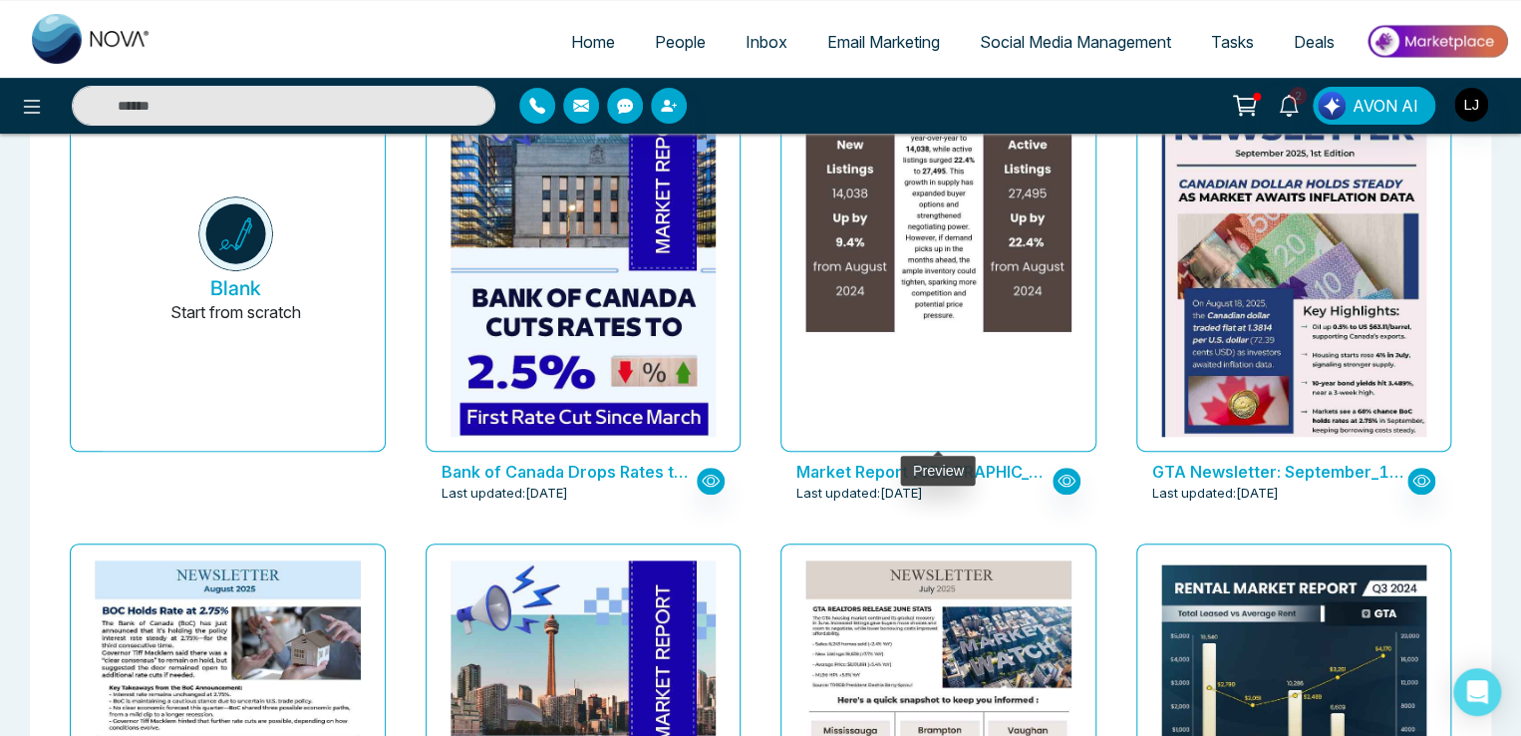
scroll to position [0, 0]
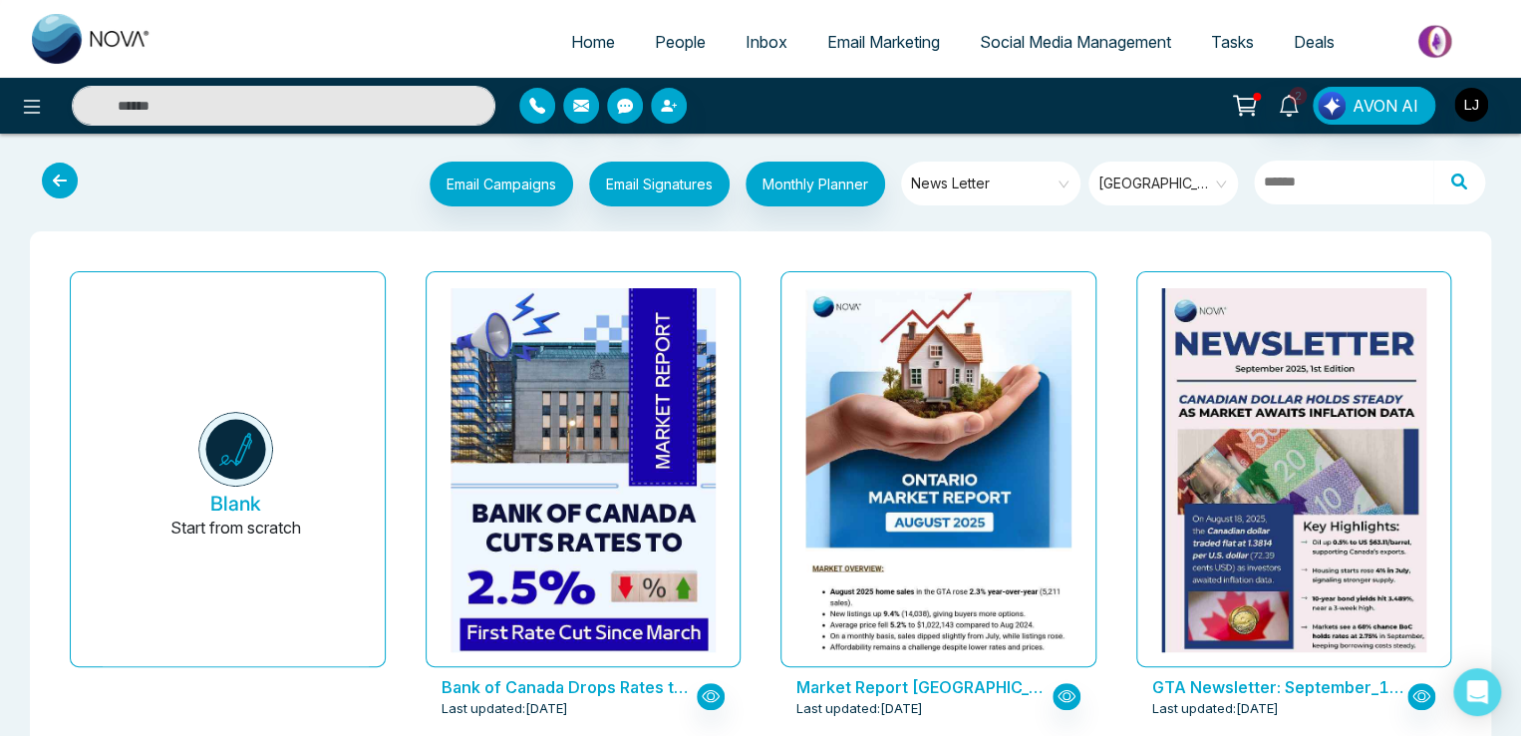
click at [1164, 169] on span "[GEOGRAPHIC_DATA]" at bounding box center [1164, 183] width 133 height 30
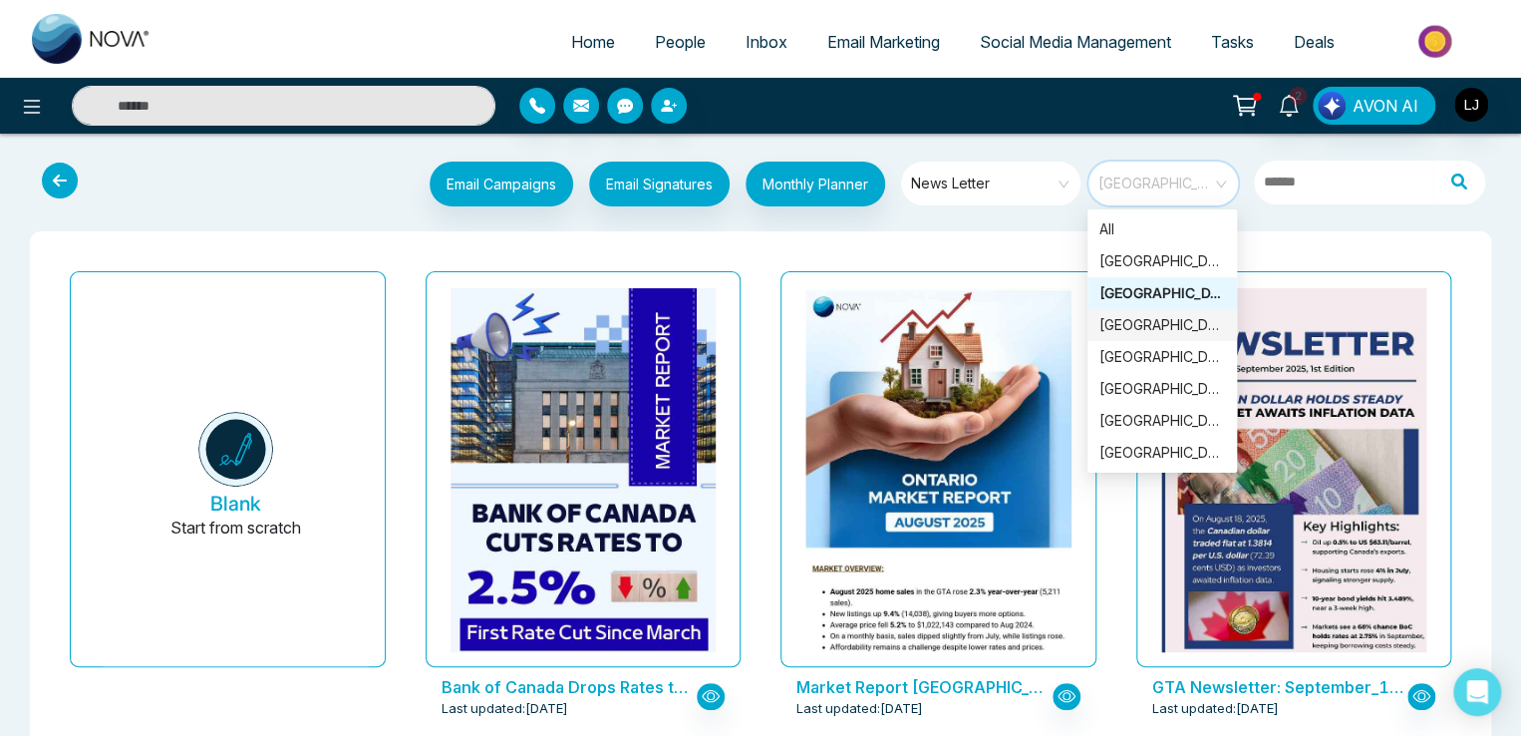
click at [1127, 325] on div "[GEOGRAPHIC_DATA]" at bounding box center [1162, 325] width 126 height 22
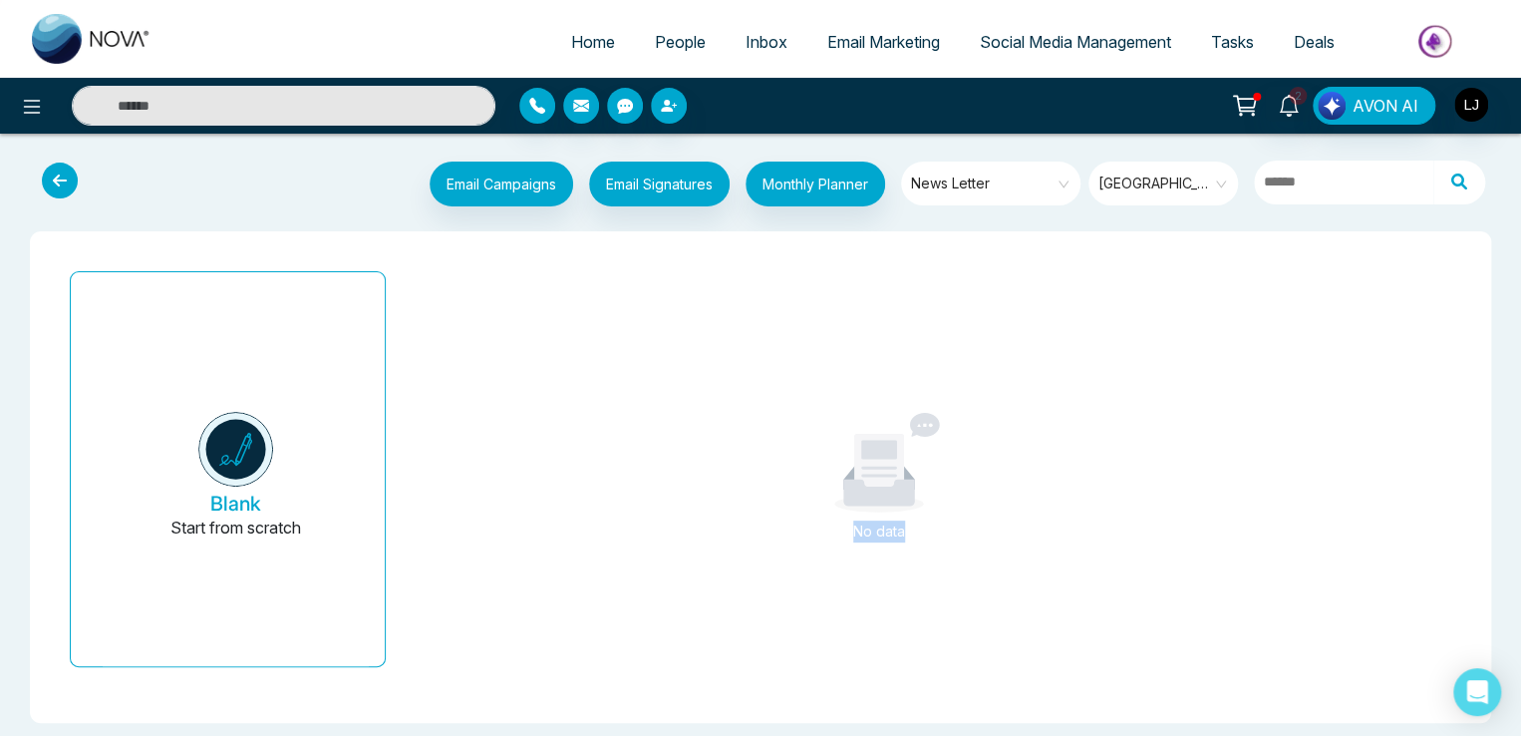
drag, startPoint x: 853, startPoint y: 530, endPoint x: 951, endPoint y: 531, distance: 97.7
click at [951, 531] on div "No data" at bounding box center [878, 531] width 183 height 22
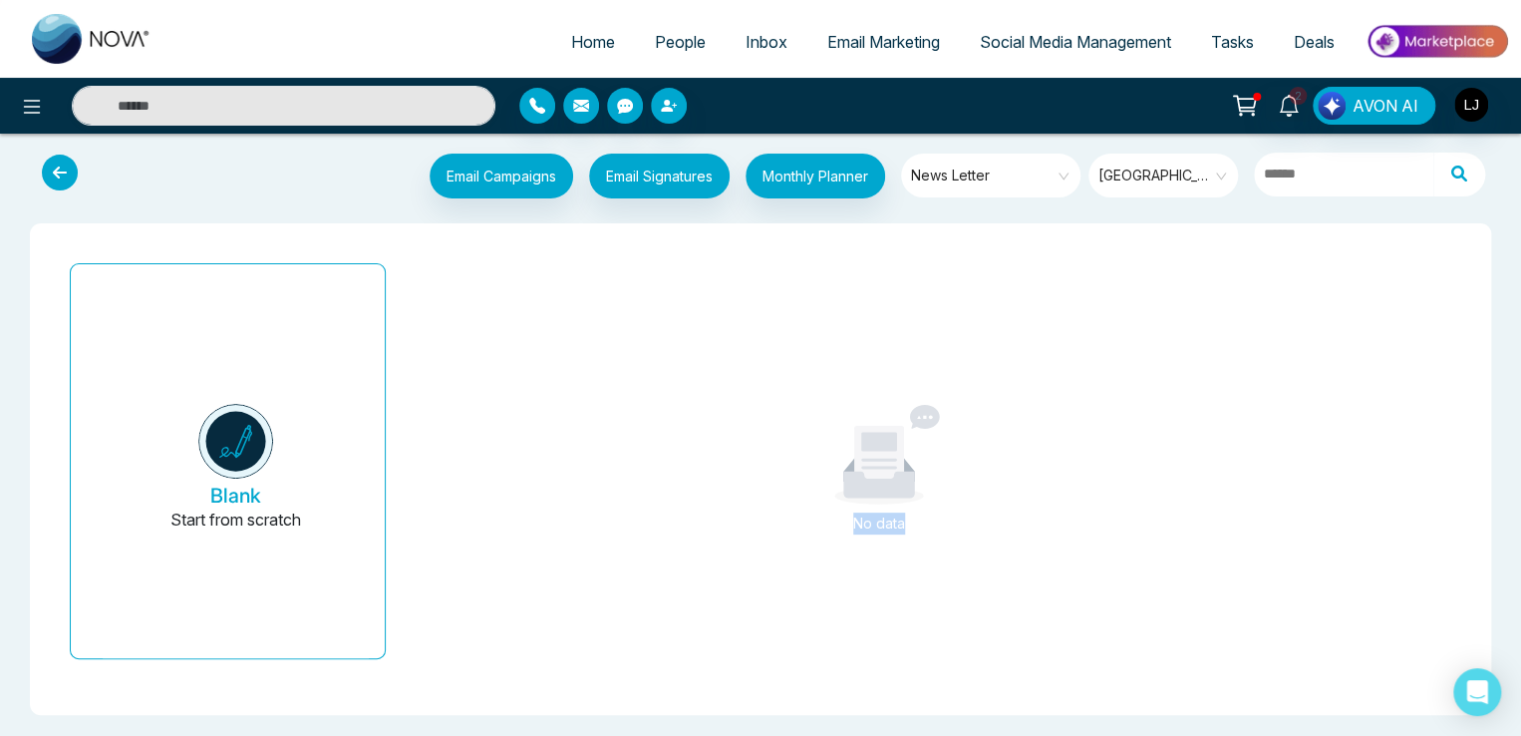
scroll to position [11, 0]
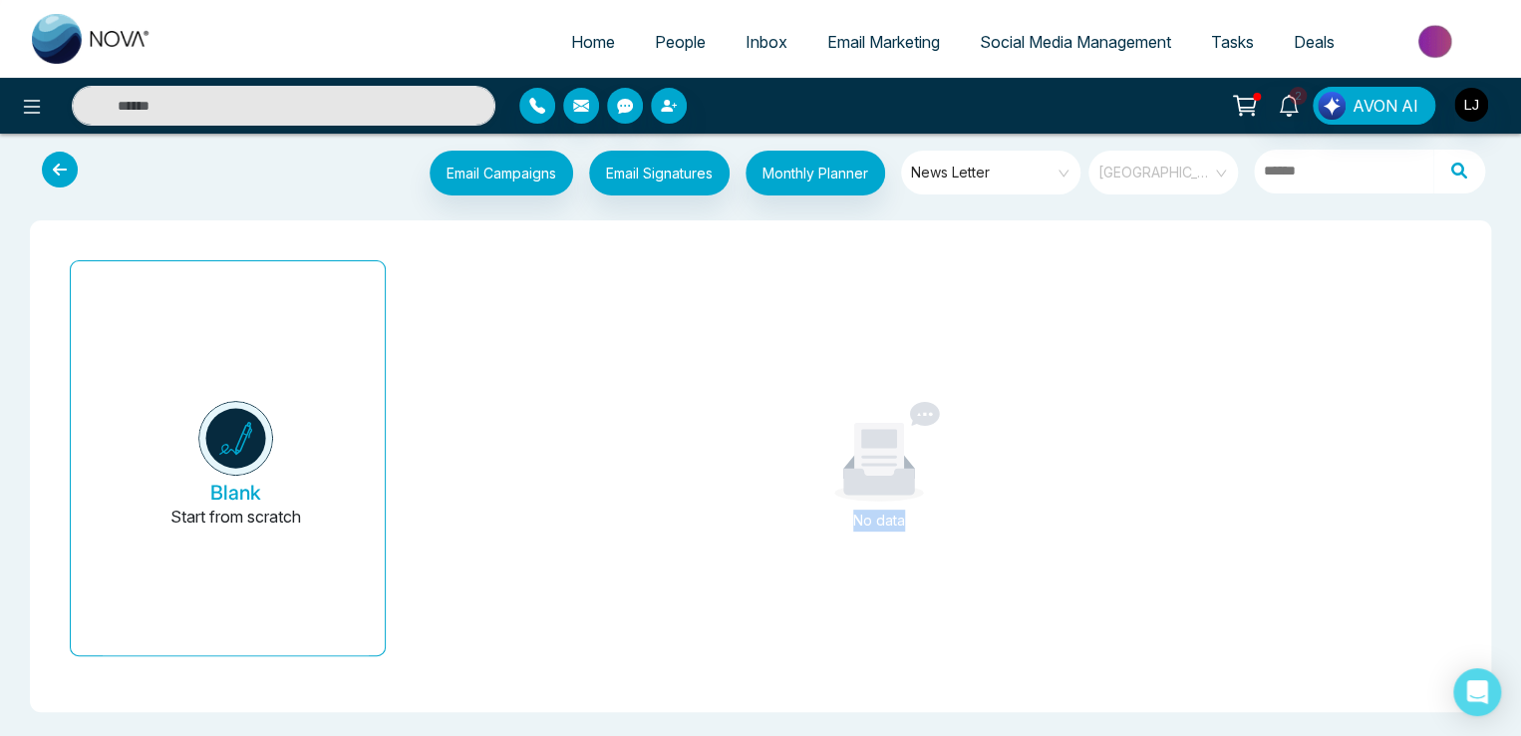
click at [1134, 180] on span "[GEOGRAPHIC_DATA]" at bounding box center [1164, 172] width 133 height 30
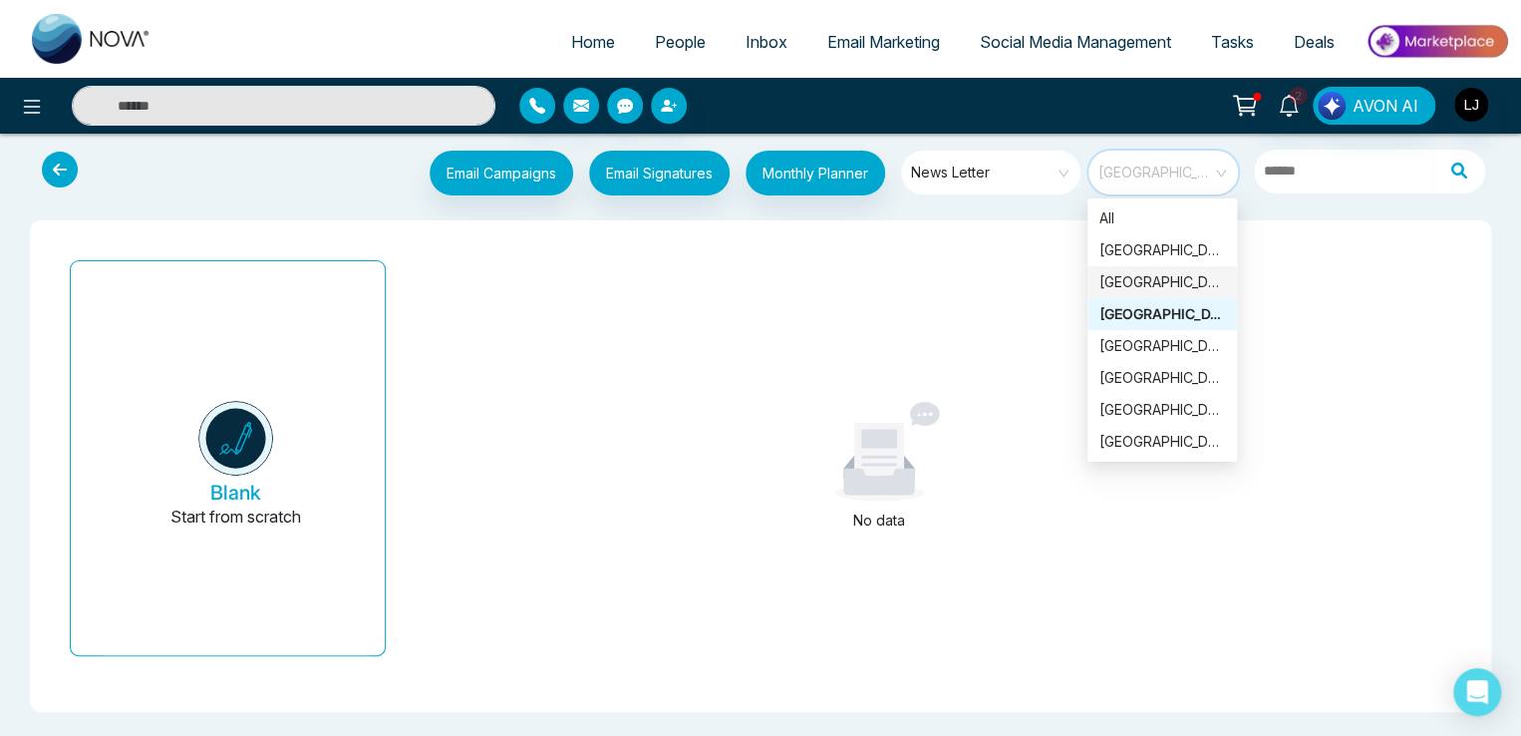
click at [1132, 280] on div "[GEOGRAPHIC_DATA]" at bounding box center [1162, 282] width 126 height 22
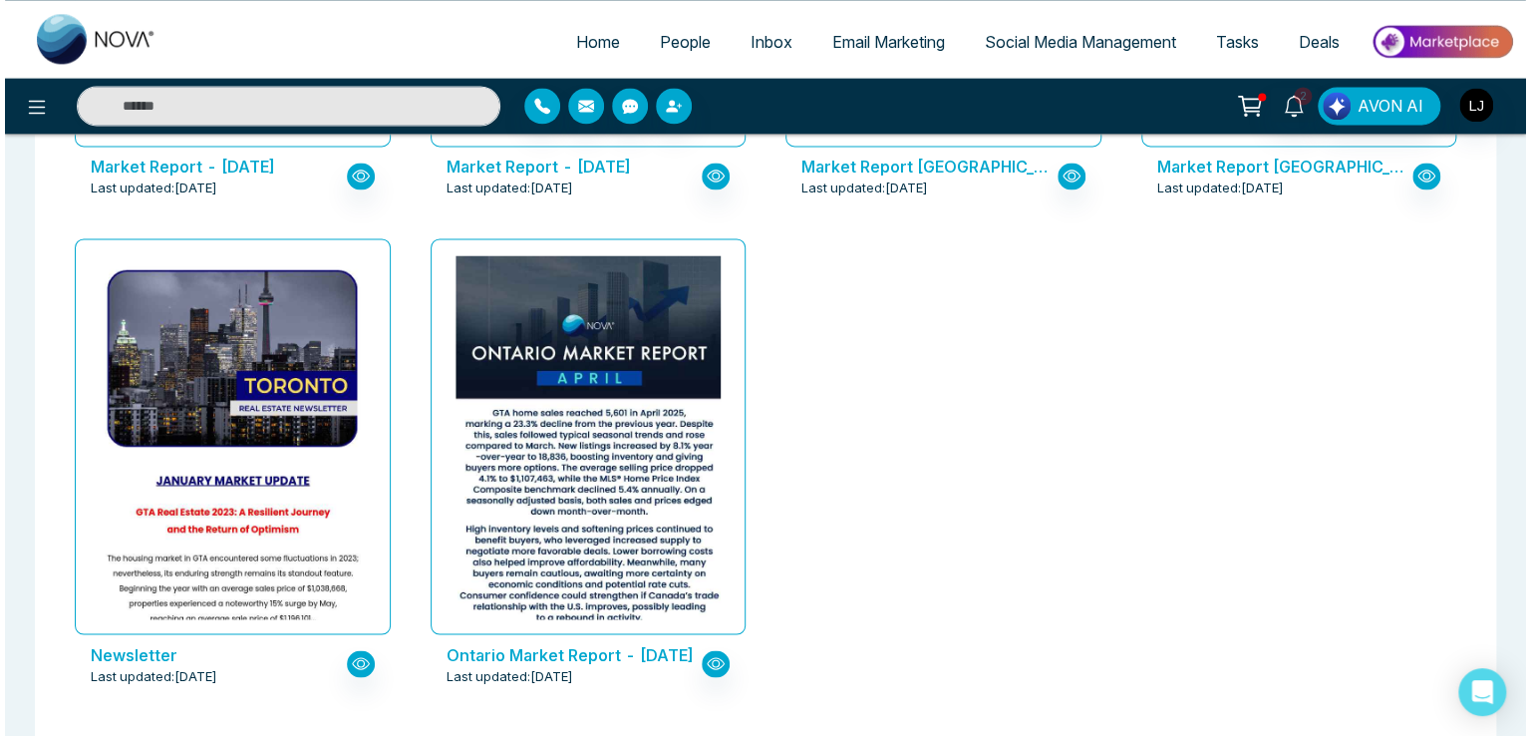
scroll to position [1531, 0]
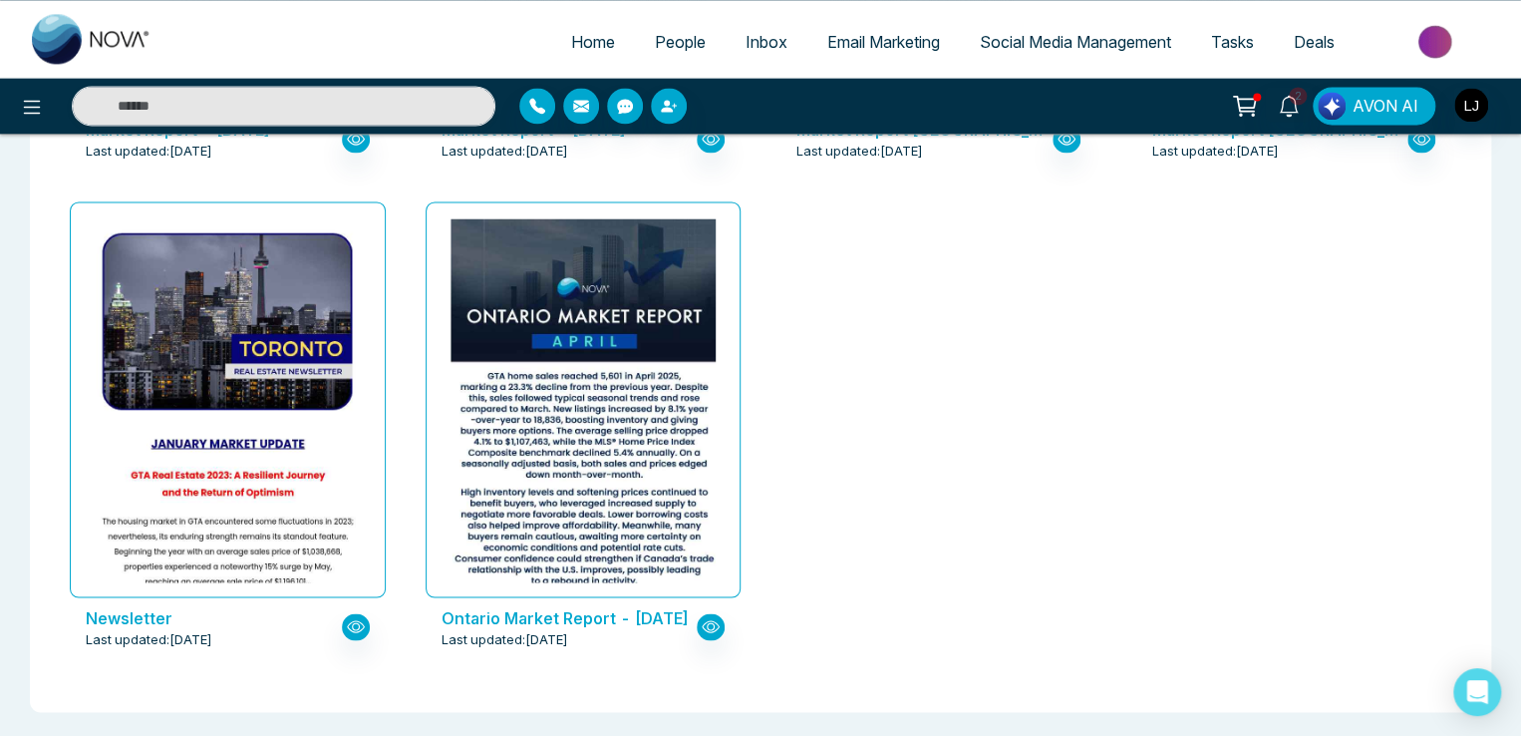
drag, startPoint x: 437, startPoint y: 608, endPoint x: 679, endPoint y: 624, distance: 242.7
click at [679, 624] on div "Ontario Market Report - [DATE] Last updated: [DATE]" at bounding box center [584, 627] width 316 height 60
copy p "Ontario Market Report - [DATE]"
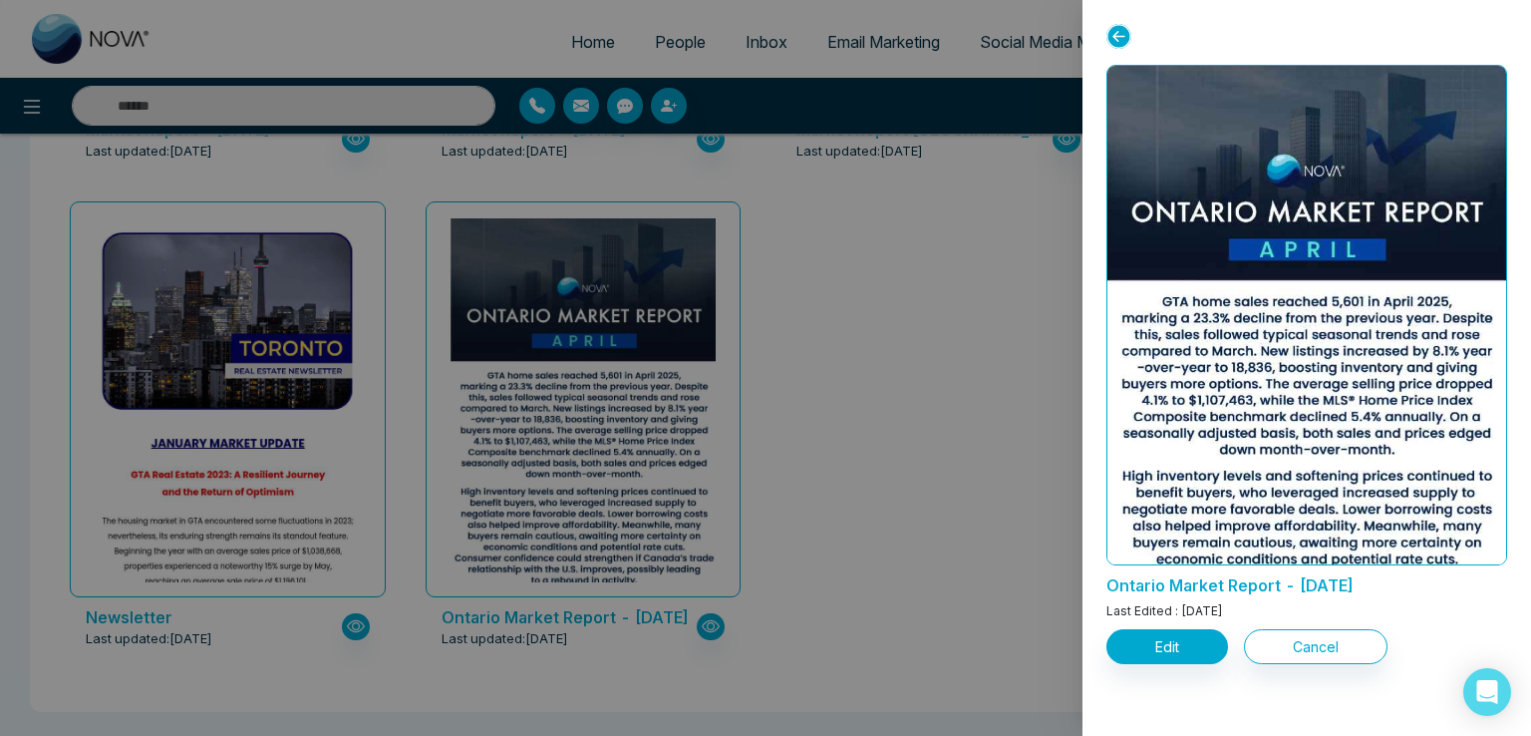
drag, startPoint x: 1384, startPoint y: 578, endPoint x: 1292, endPoint y: 578, distance: 91.7
click at [1292, 578] on p "Ontario Market Report - [DATE]" at bounding box center [1306, 581] width 401 height 32
copy p "[DATE]"
click at [1136, 32] on div at bounding box center [1306, 44] width 401 height 41
click at [1124, 34] on icon at bounding box center [1118, 36] width 25 height 25
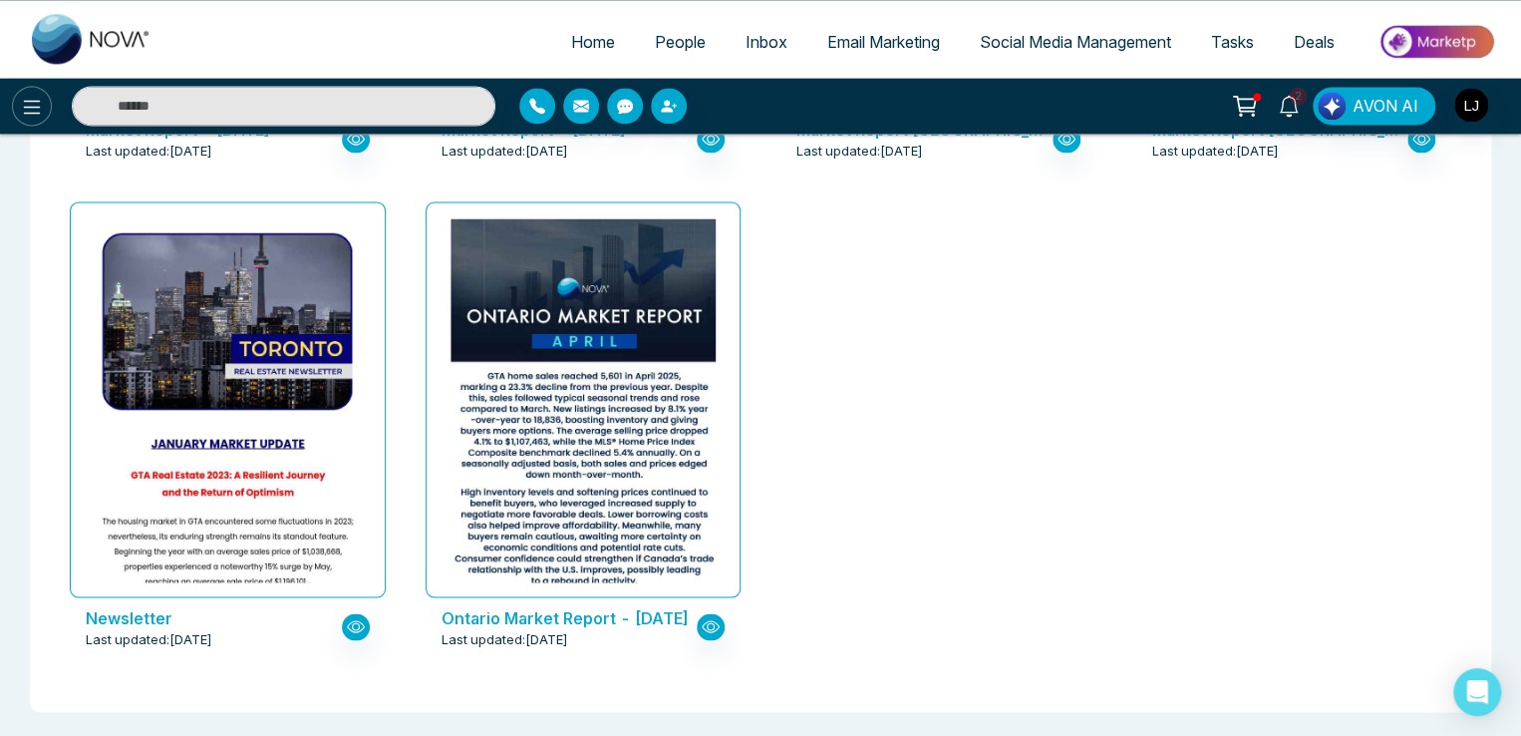
click at [26, 105] on icon at bounding box center [32, 107] width 24 height 24
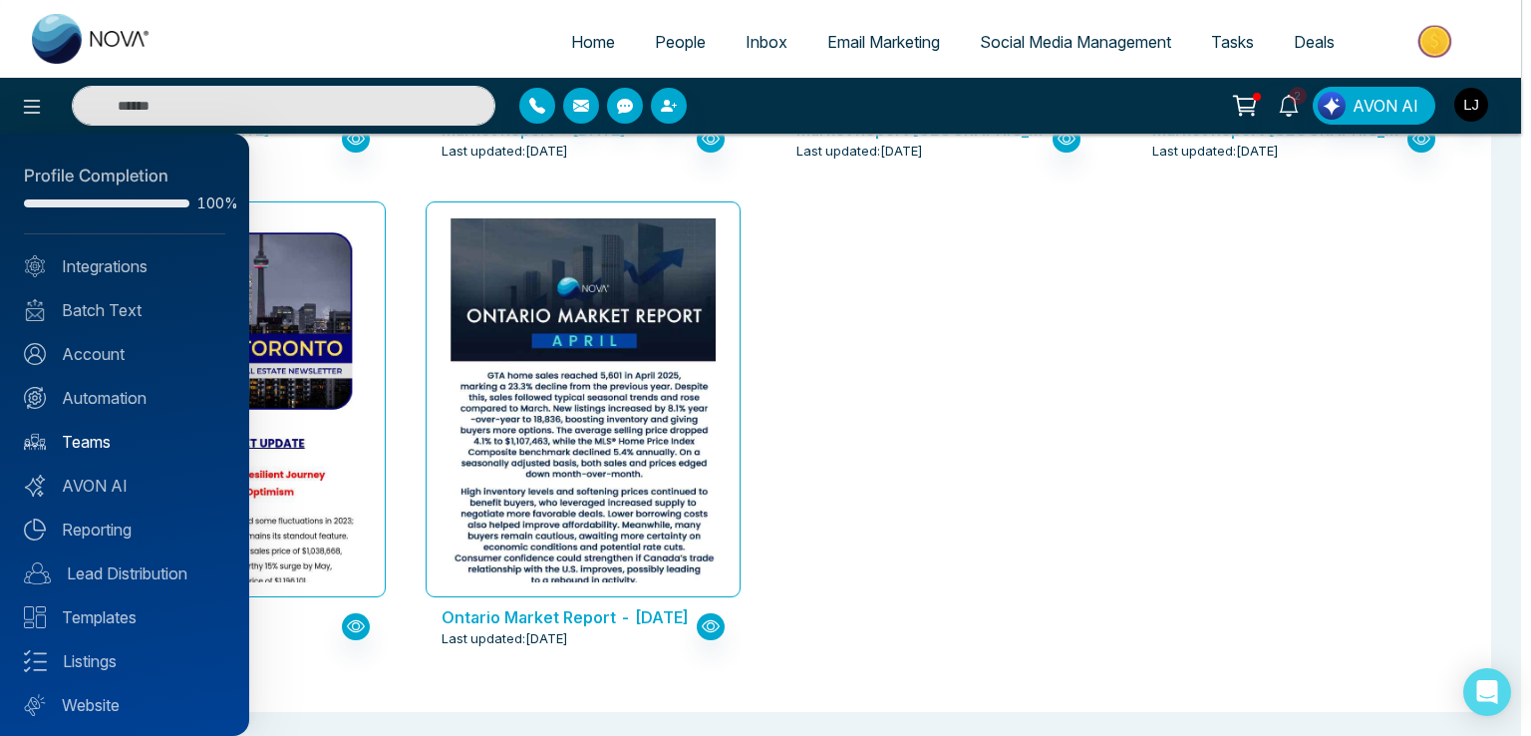
click at [79, 440] on link "Teams" at bounding box center [124, 442] width 201 height 24
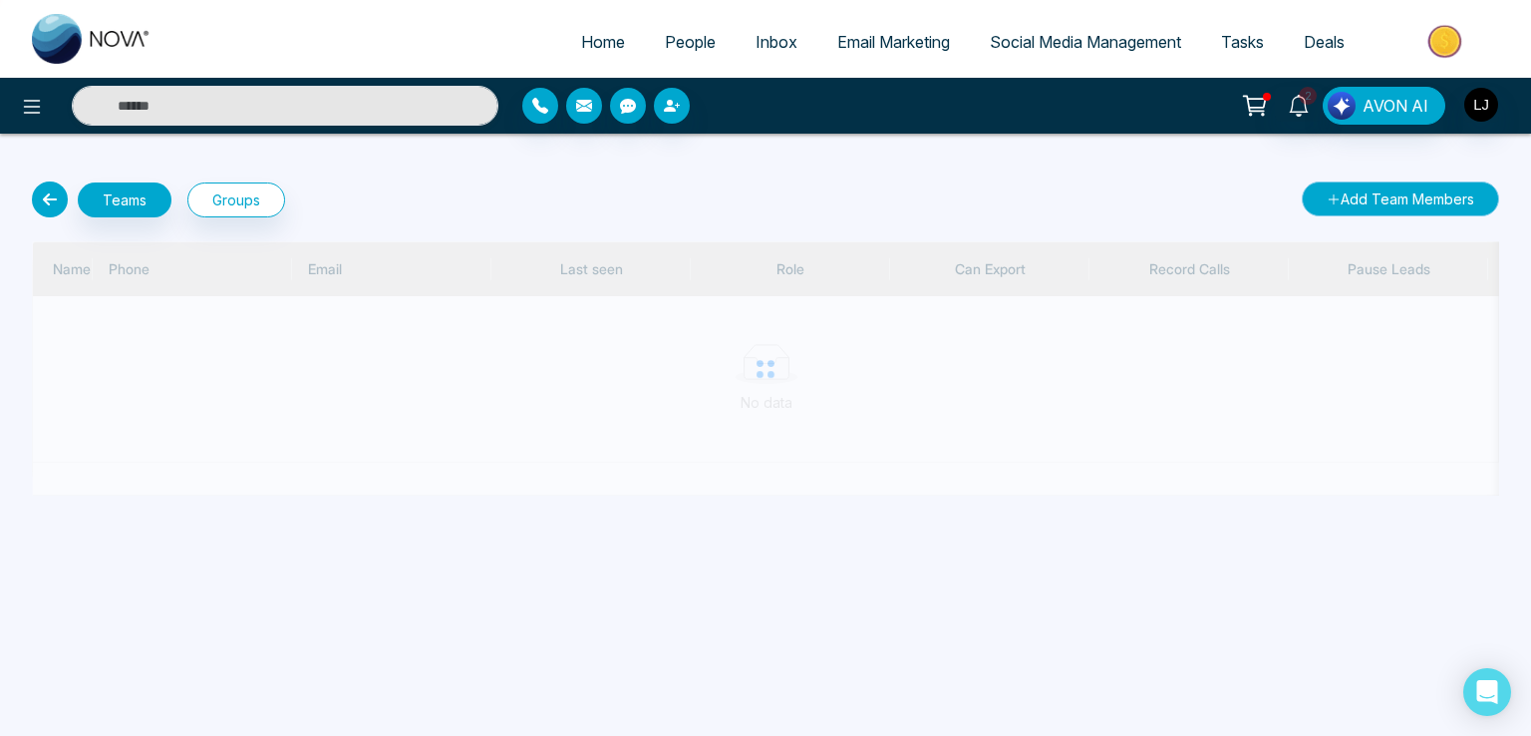
click at [1359, 194] on button "Add Team Members" at bounding box center [1400, 198] width 197 height 35
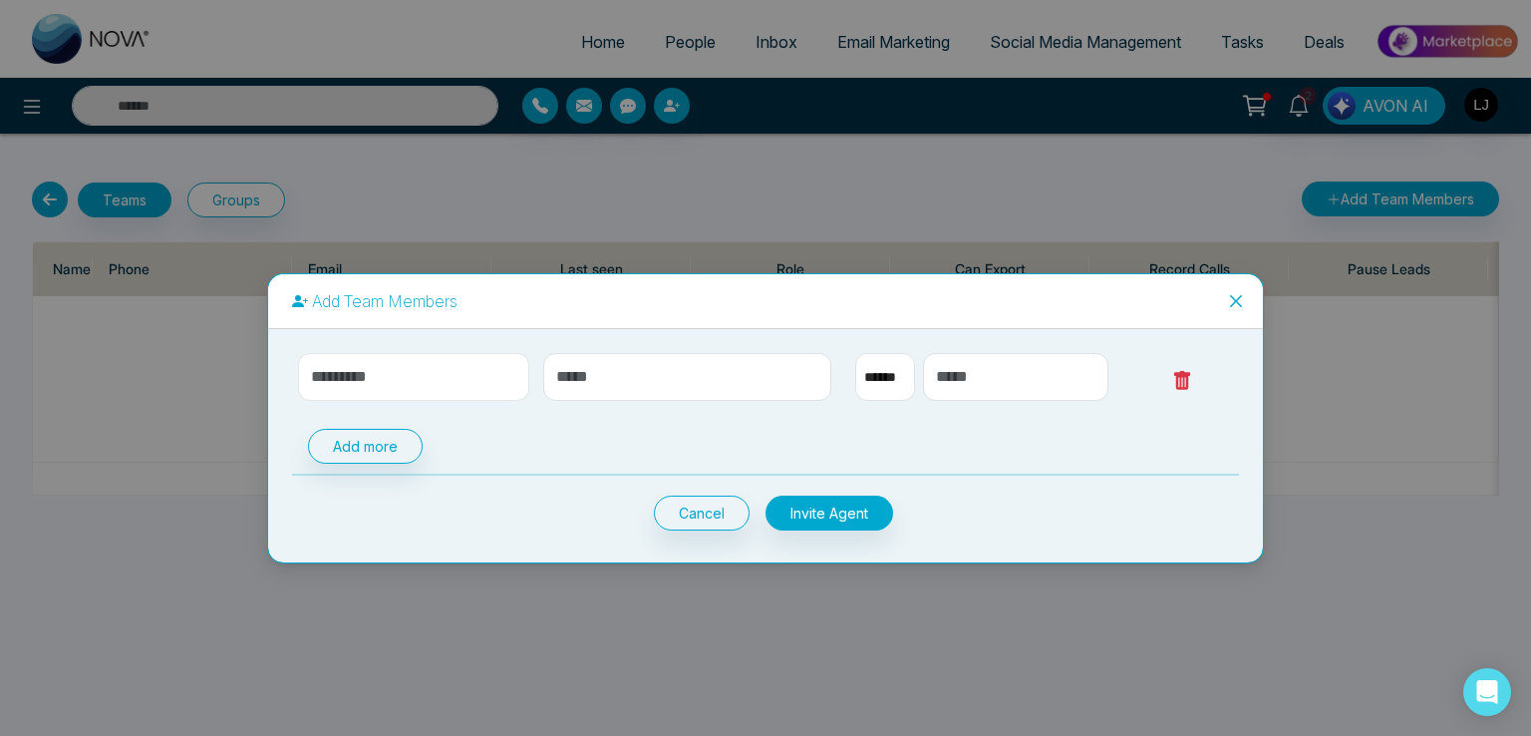
select select "**"
click at [379, 379] on input "text" at bounding box center [413, 377] width 231 height 48
type input "******"
click at [593, 372] on input "text" at bounding box center [687, 377] width 289 height 48
click at [606, 372] on input "**********" at bounding box center [687, 377] width 289 height 48
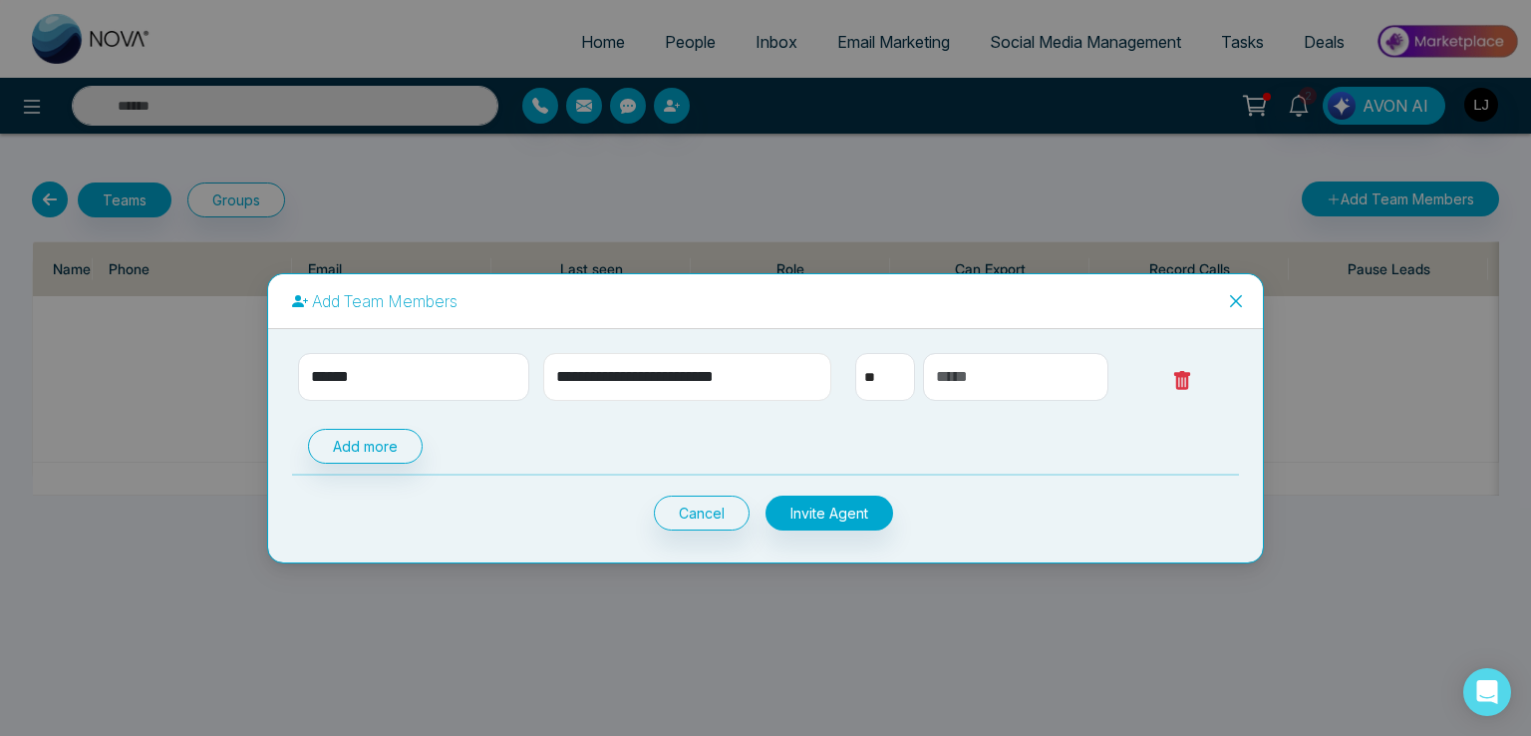
type input "**********"
click at [889, 386] on select "** **** *** *** *** **** ***" at bounding box center [885, 377] width 60 height 48
select select "***"
click at [855, 353] on select "** **** *** *** *** **** ***" at bounding box center [885, 377] width 60 height 48
click at [997, 367] on input "text" at bounding box center [1015, 377] width 185 height 48
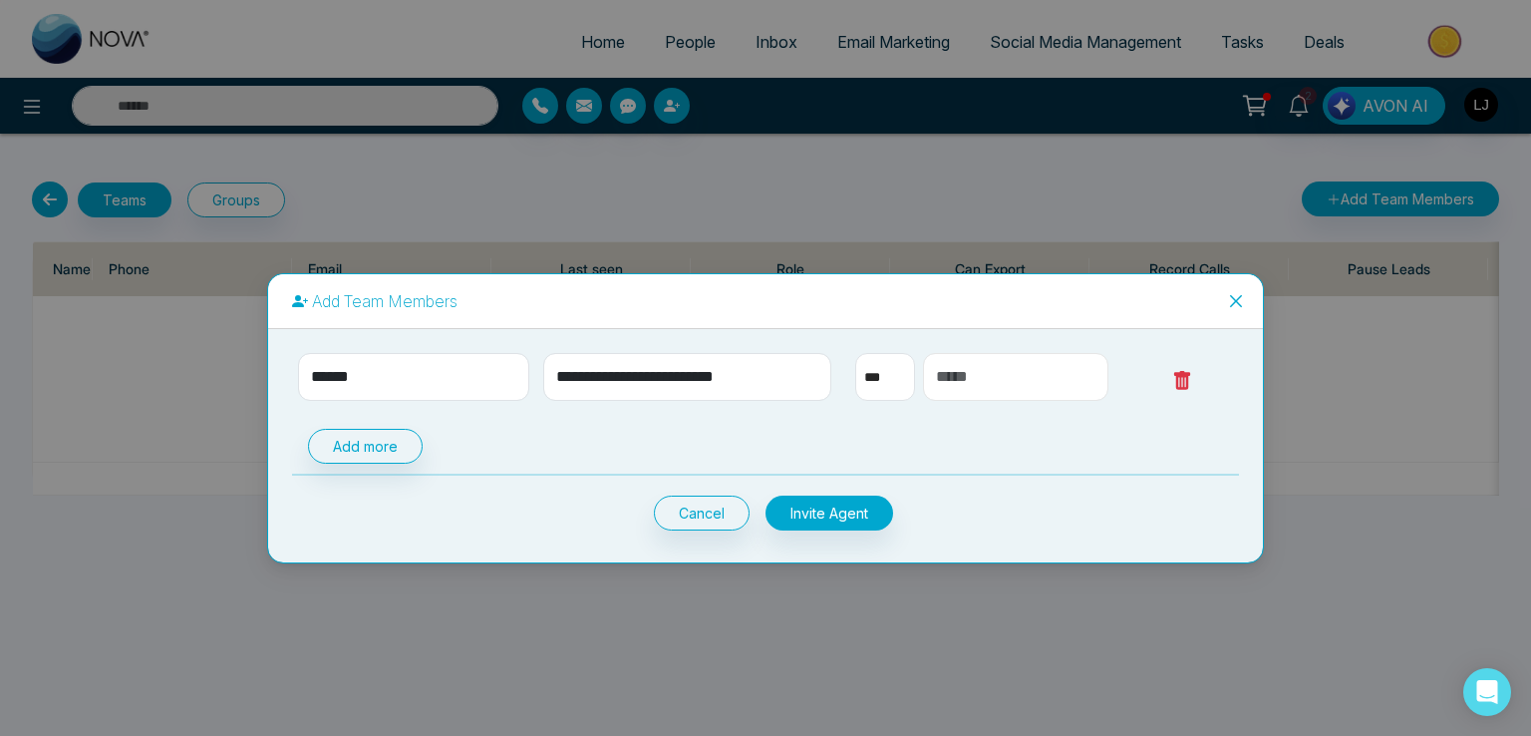
type input "**********"
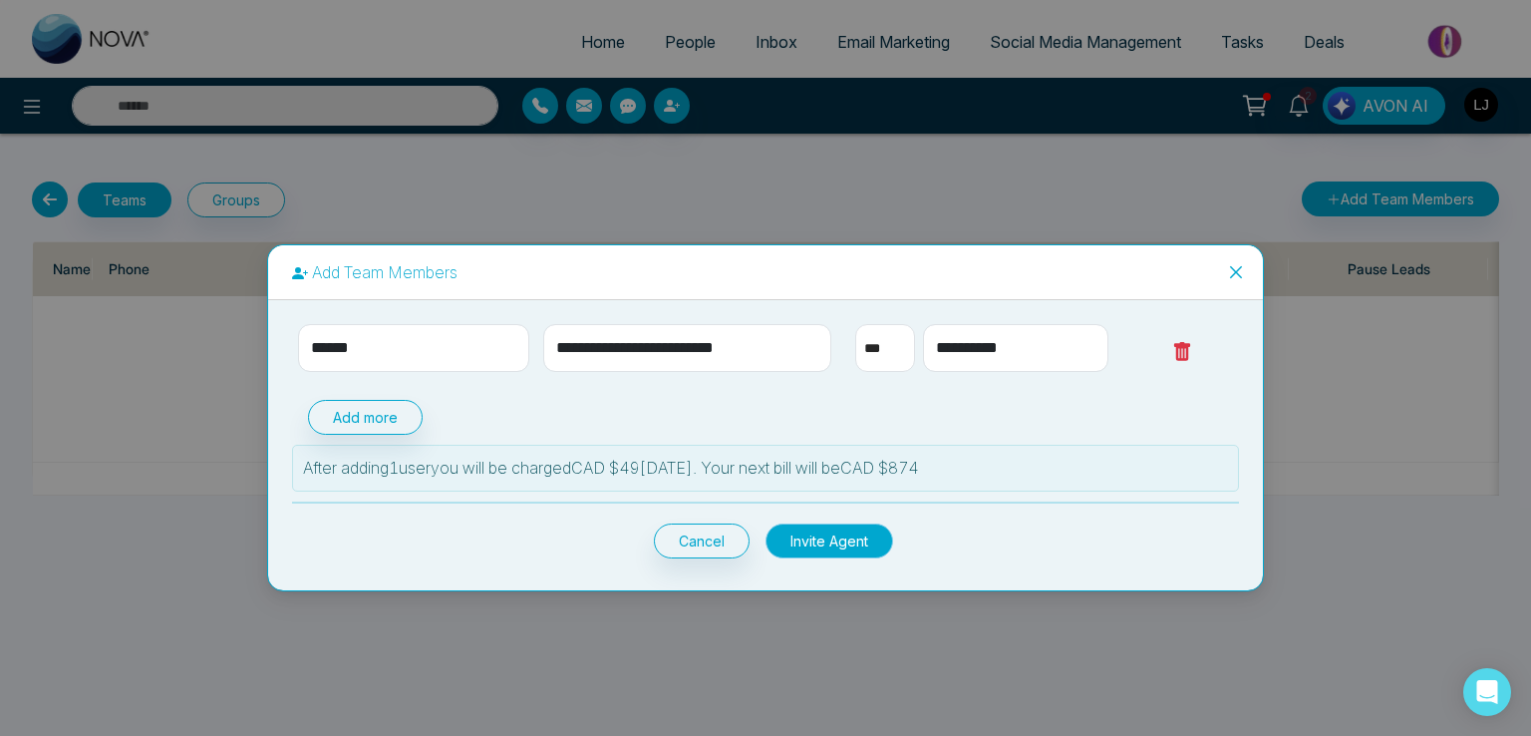
click at [857, 540] on button "Invite Agent" at bounding box center [830, 540] width 128 height 35
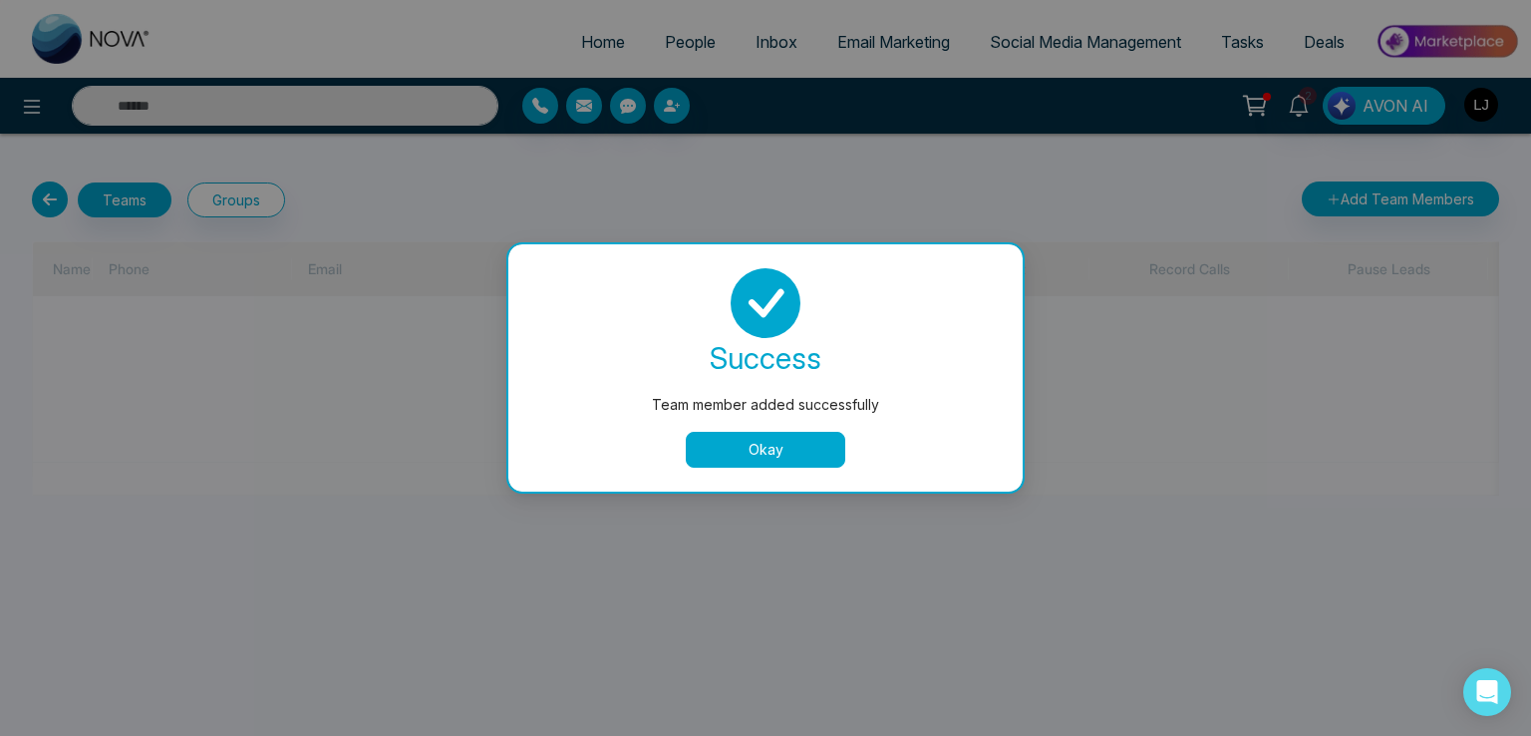
click at [731, 448] on button "Okay" at bounding box center [765, 450] width 159 height 36
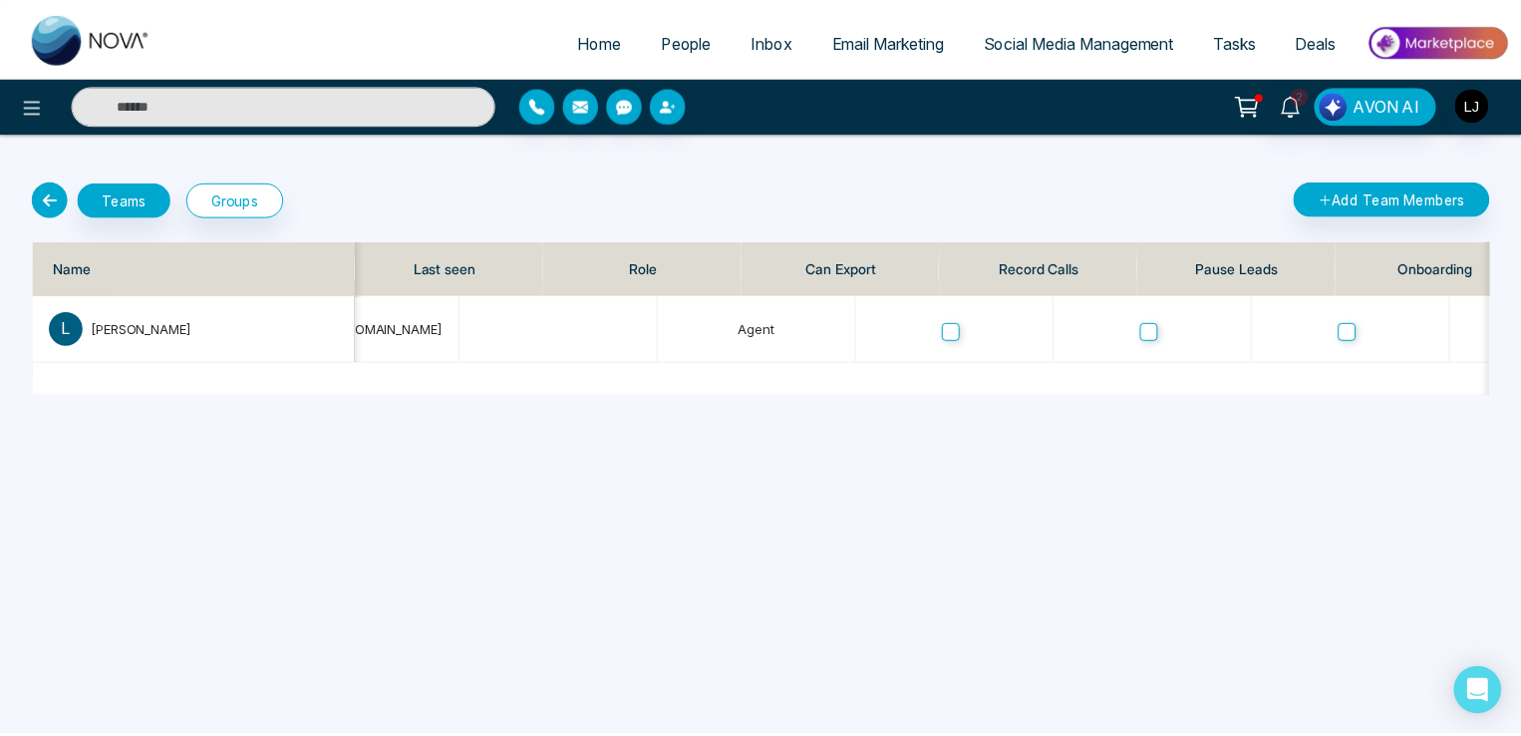
scroll to position [0, 685]
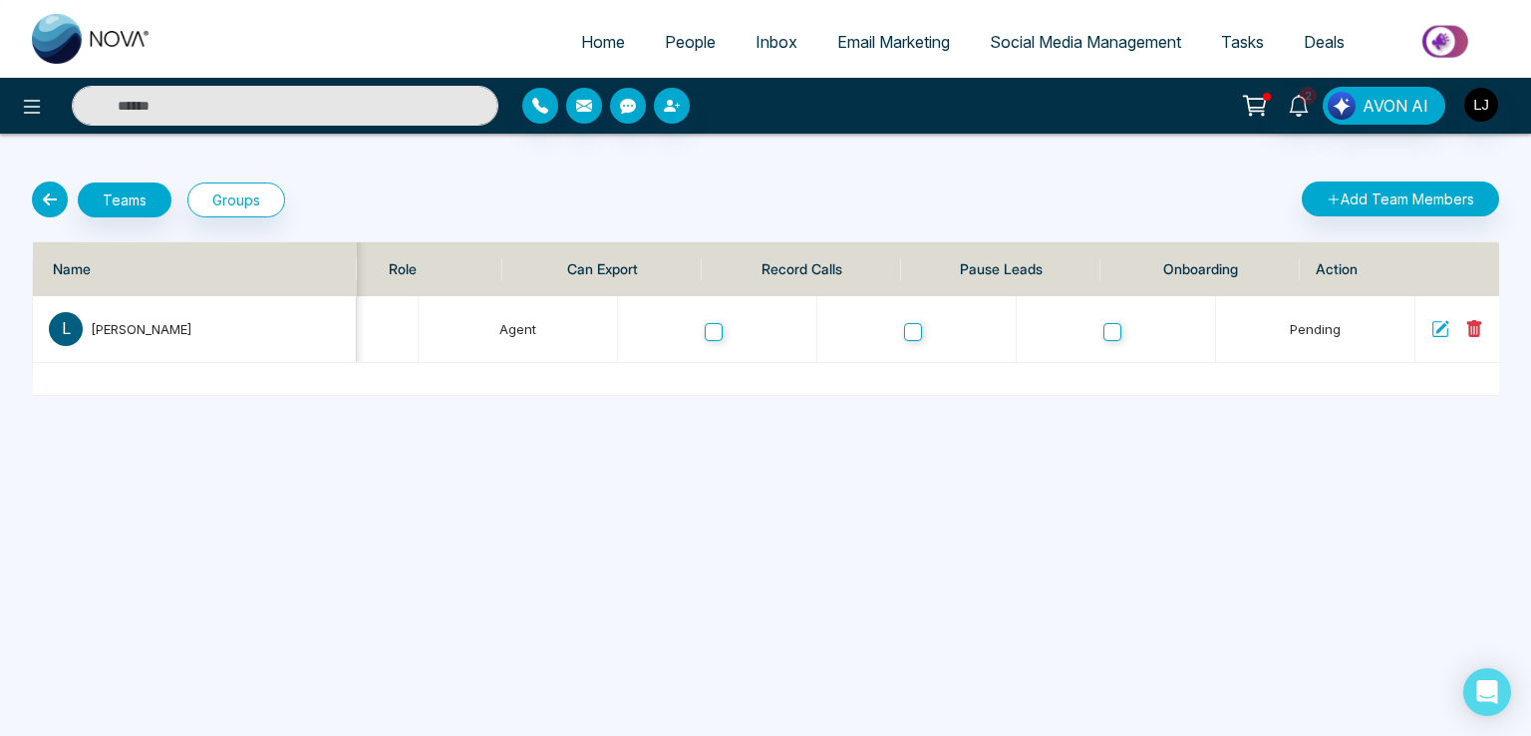
click at [670, 48] on span "People" at bounding box center [690, 42] width 51 height 20
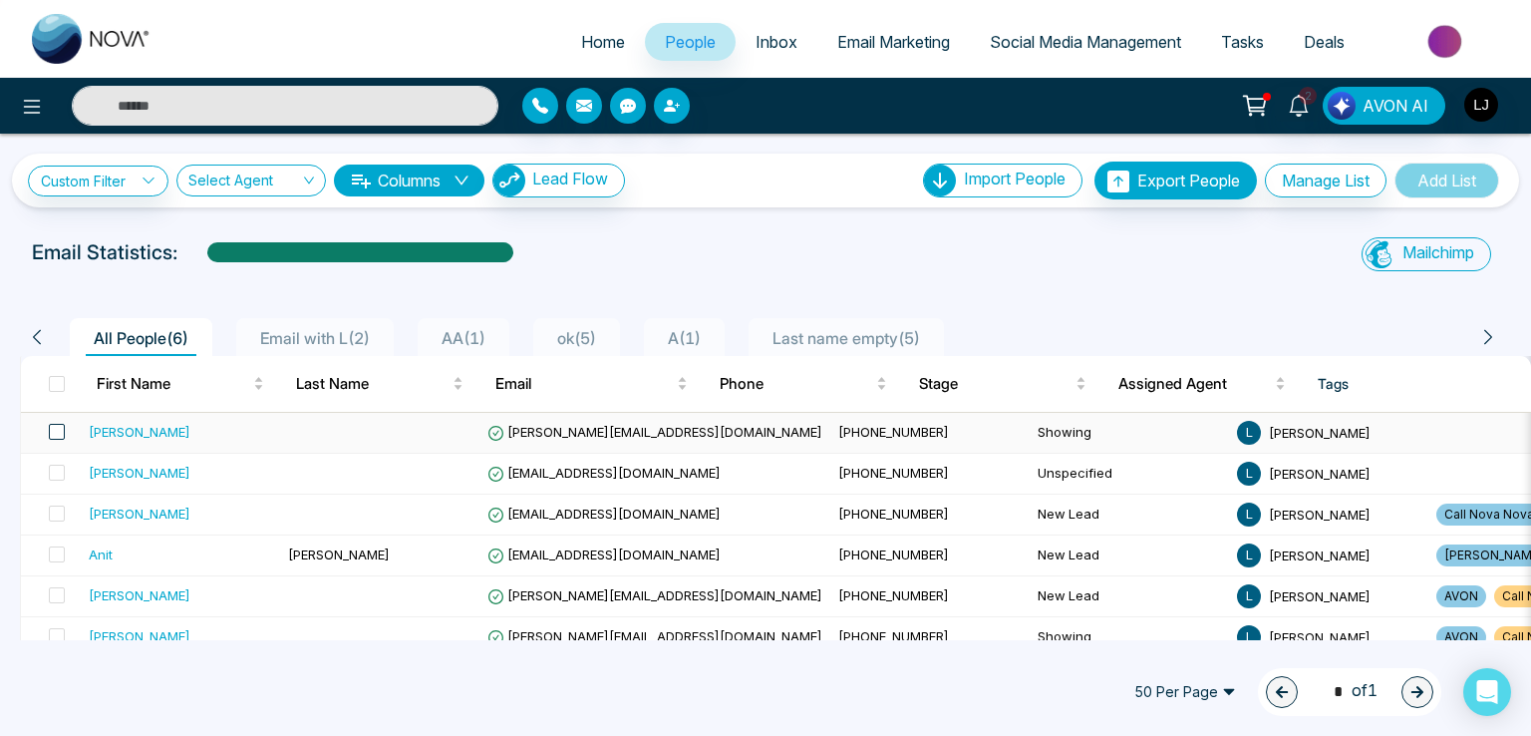
click at [55, 429] on span at bounding box center [57, 432] width 16 height 16
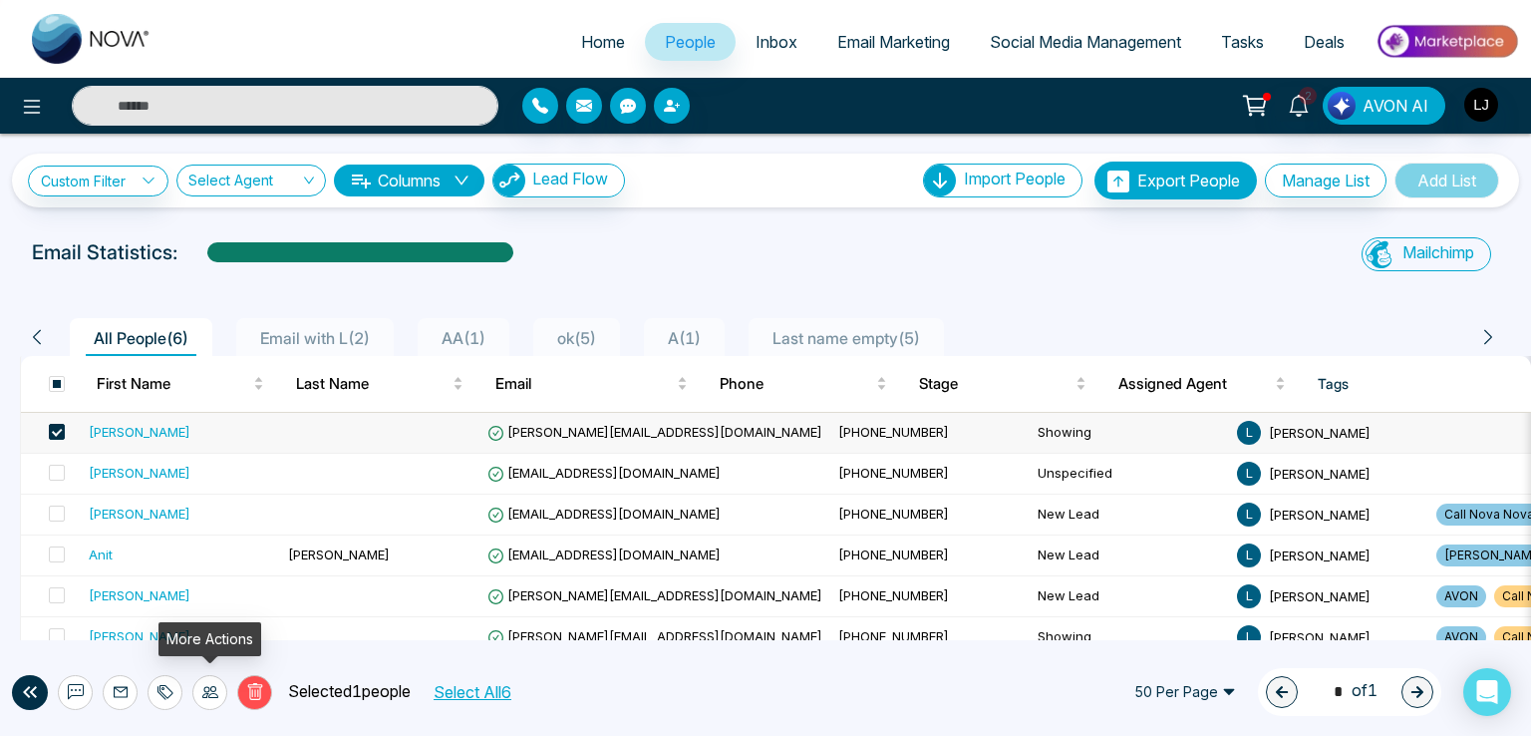
click at [207, 695] on icon at bounding box center [210, 692] width 16 height 12
click at [196, 647] on link "Assign Agent" at bounding box center [172, 647] width 86 height 17
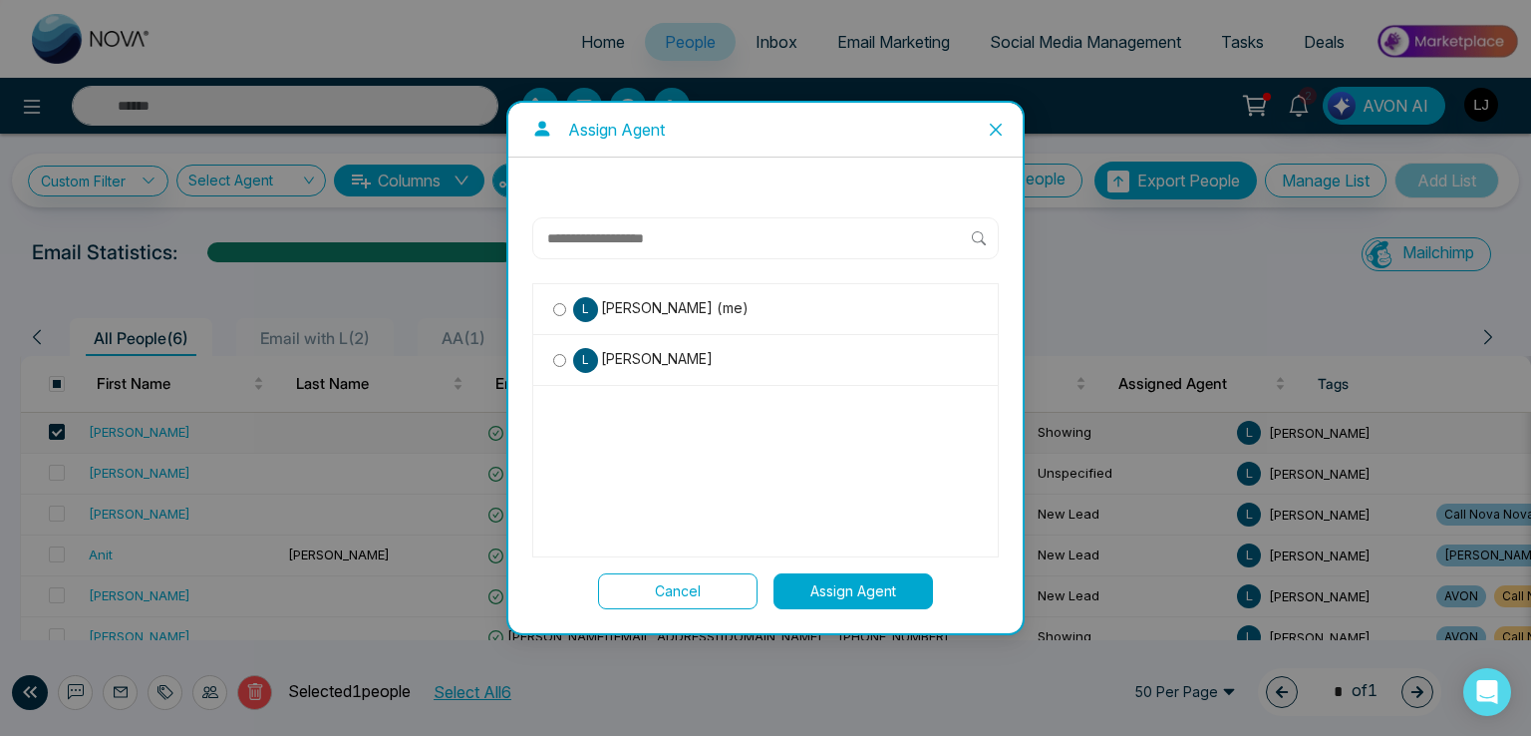
click at [624, 347] on span "[PERSON_NAME]" at bounding box center [645, 360] width 148 height 26
click at [836, 590] on button "Assign Agent" at bounding box center [853, 591] width 159 height 36
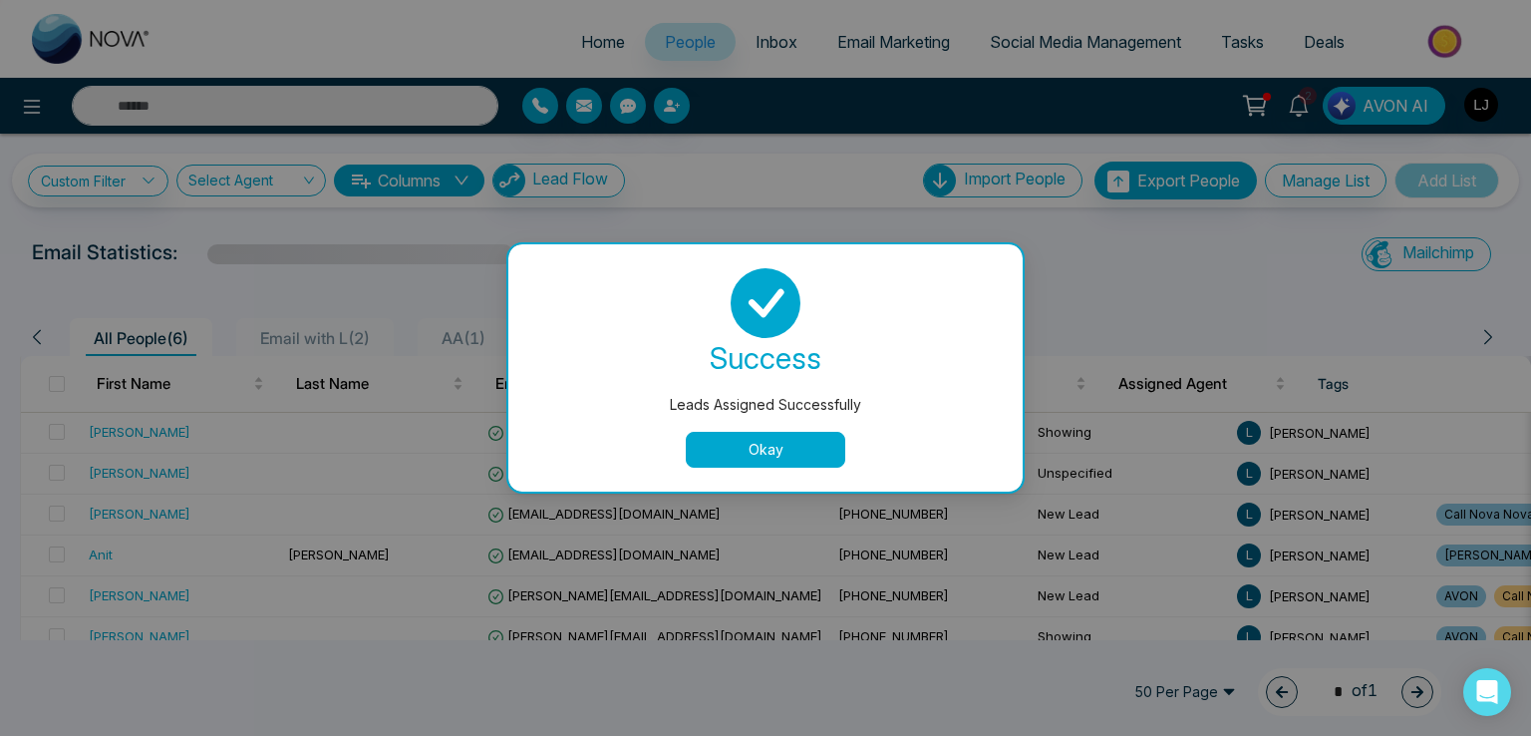
click at [752, 451] on button "Okay" at bounding box center [765, 450] width 159 height 36
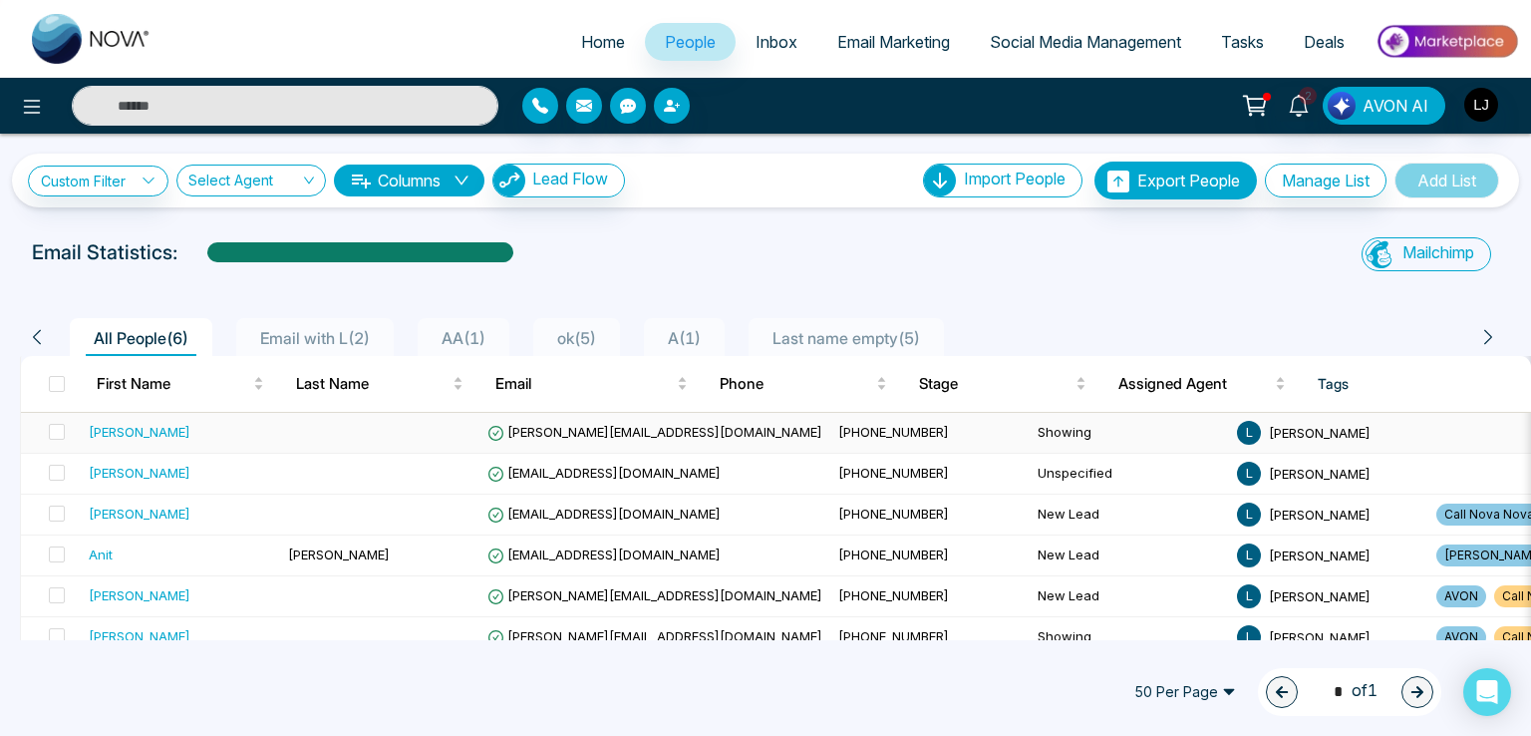
click at [564, 437] on span "[PERSON_NAME][EMAIL_ADDRESS][DOMAIN_NAME]" at bounding box center [654, 432] width 335 height 16
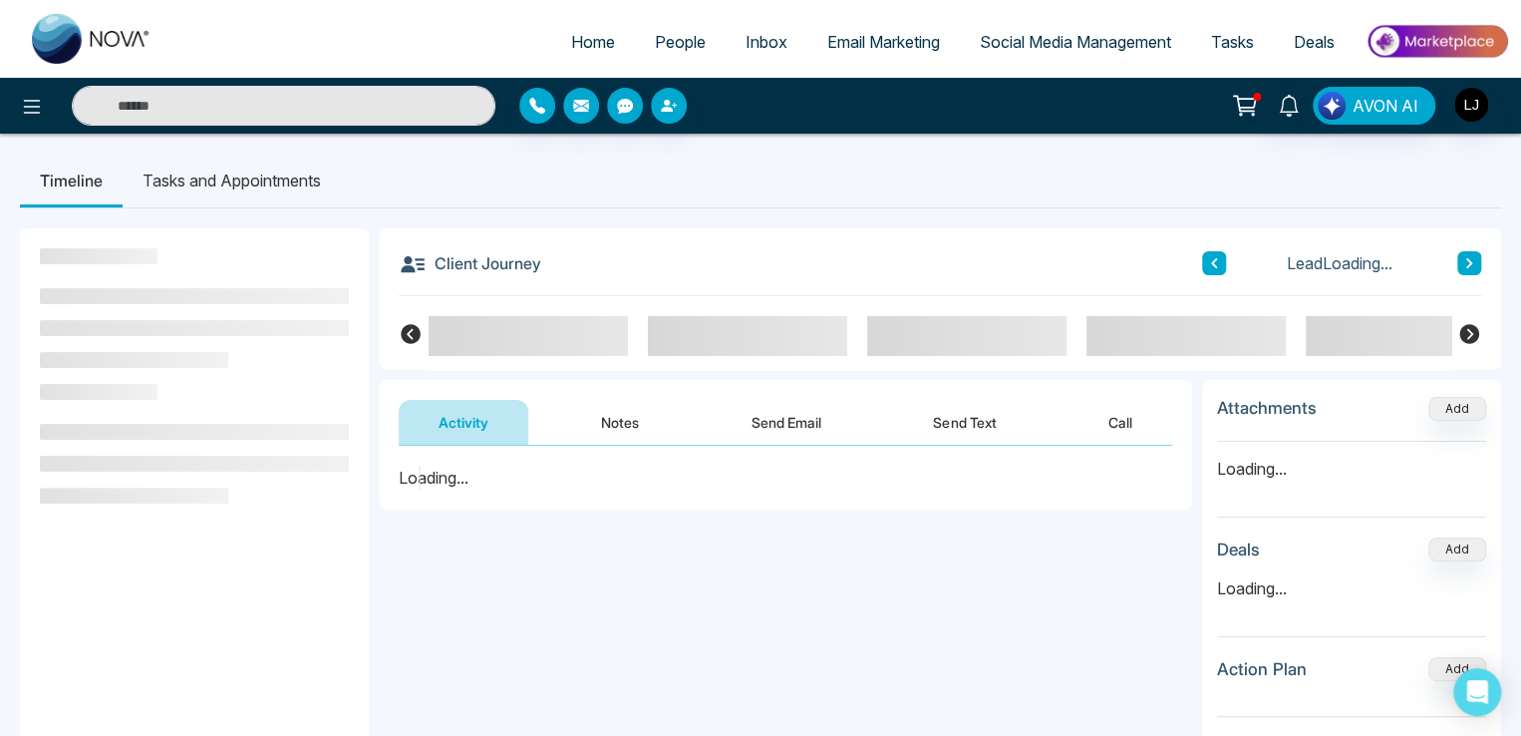
click at [626, 421] on button "Notes" at bounding box center [620, 422] width 118 height 45
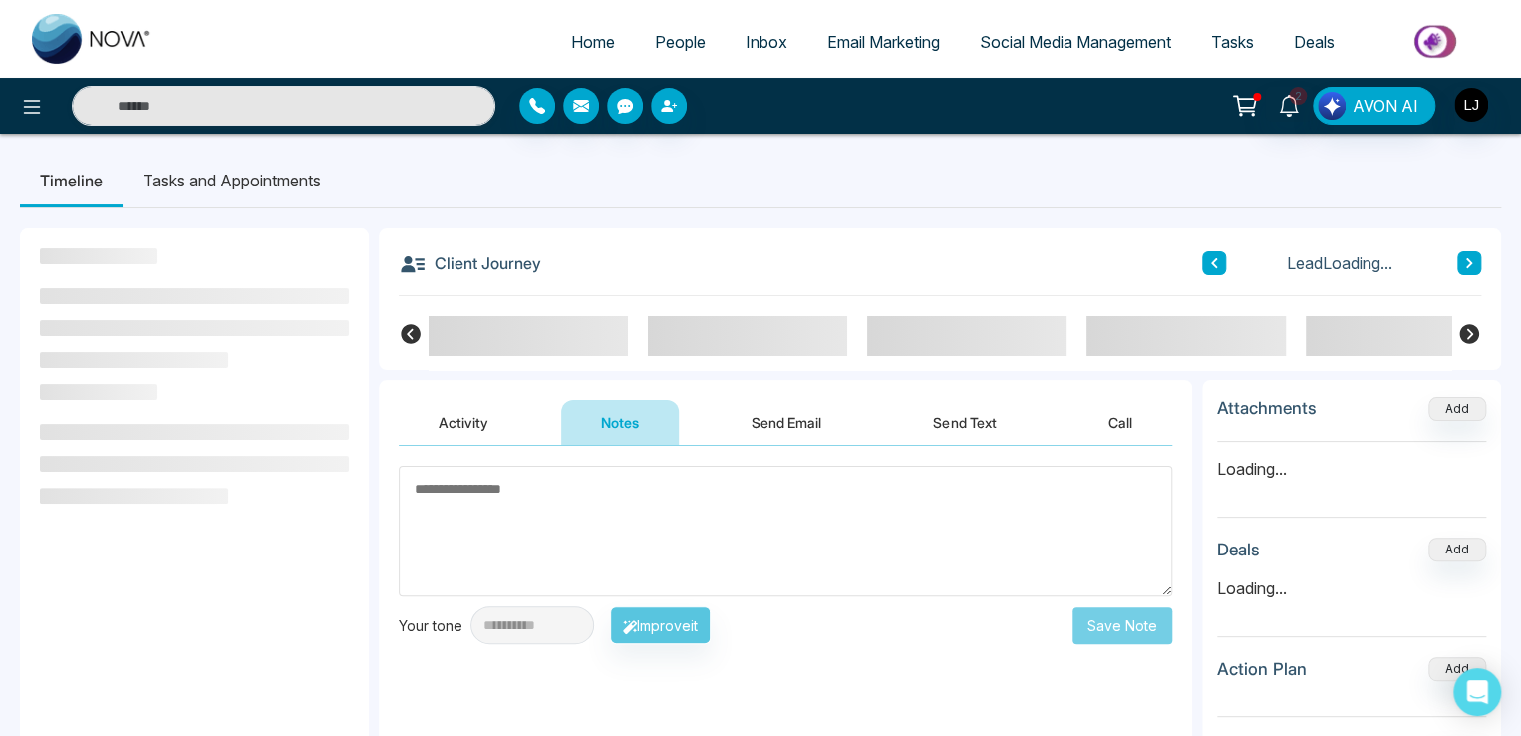
click at [589, 511] on textarea at bounding box center [786, 531] width 774 height 131
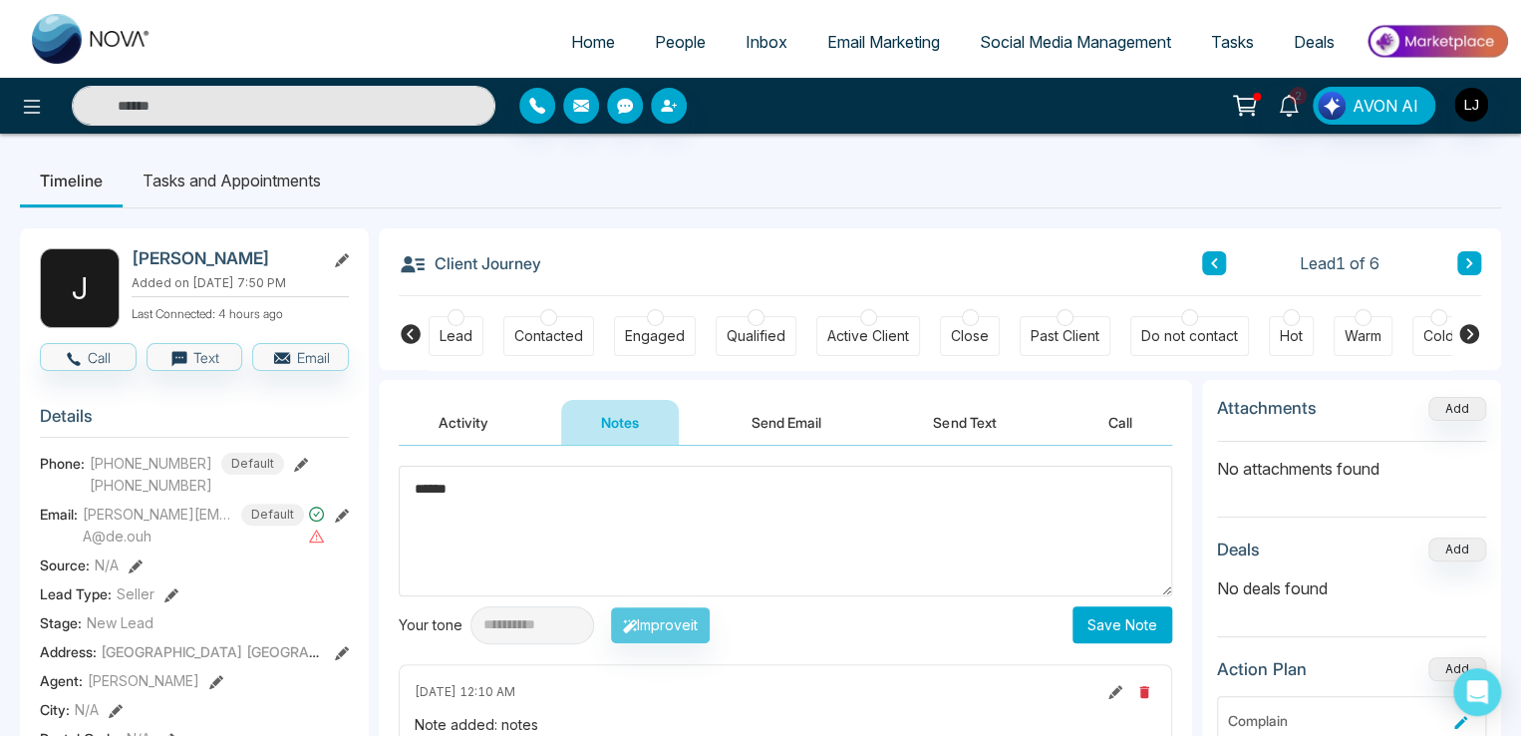
type textarea "*****"
click at [1132, 634] on button "Save Note" at bounding box center [1123, 624] width 100 height 37
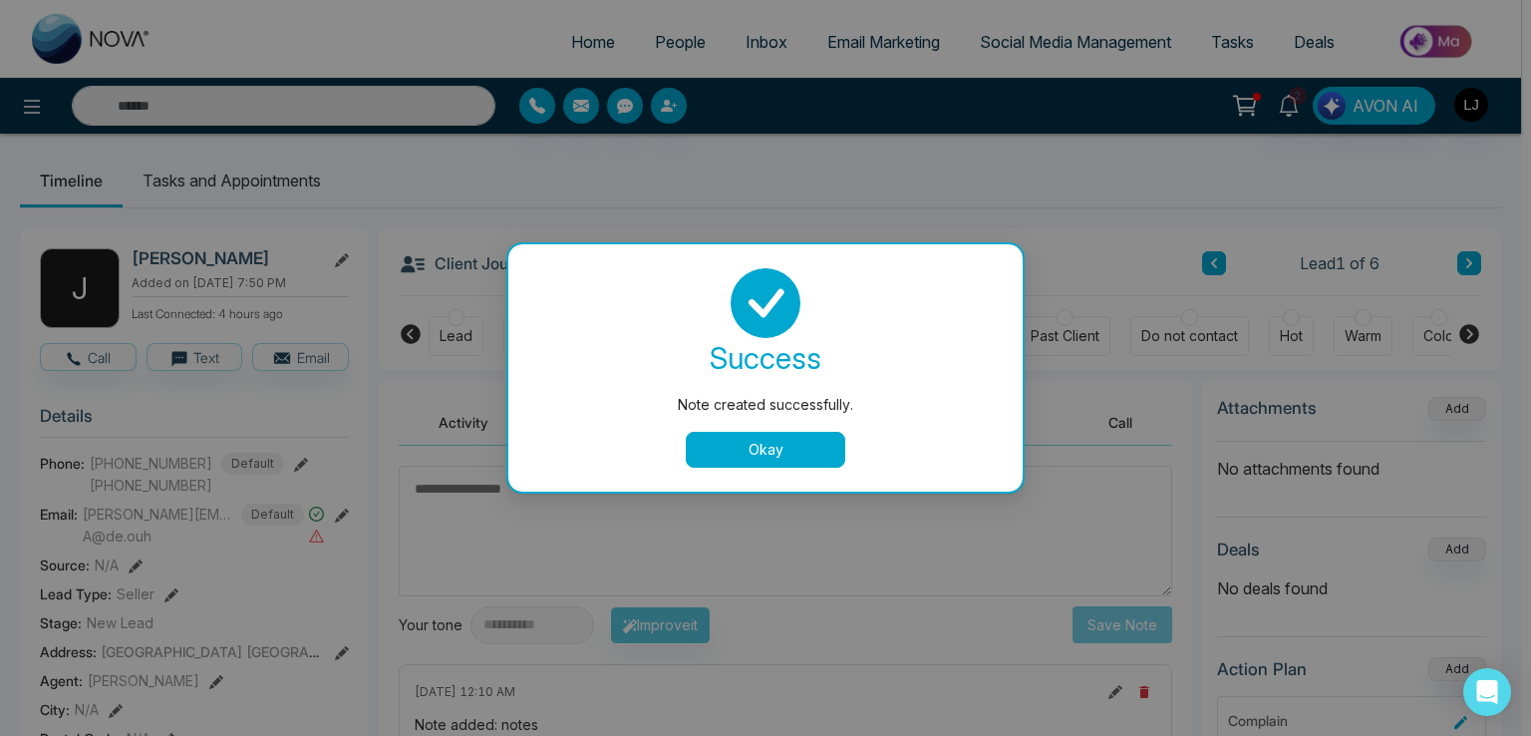
click at [754, 430] on div "success Note created successfully. Okay" at bounding box center [765, 367] width 467 height 199
click at [750, 445] on button "Okay" at bounding box center [765, 450] width 159 height 36
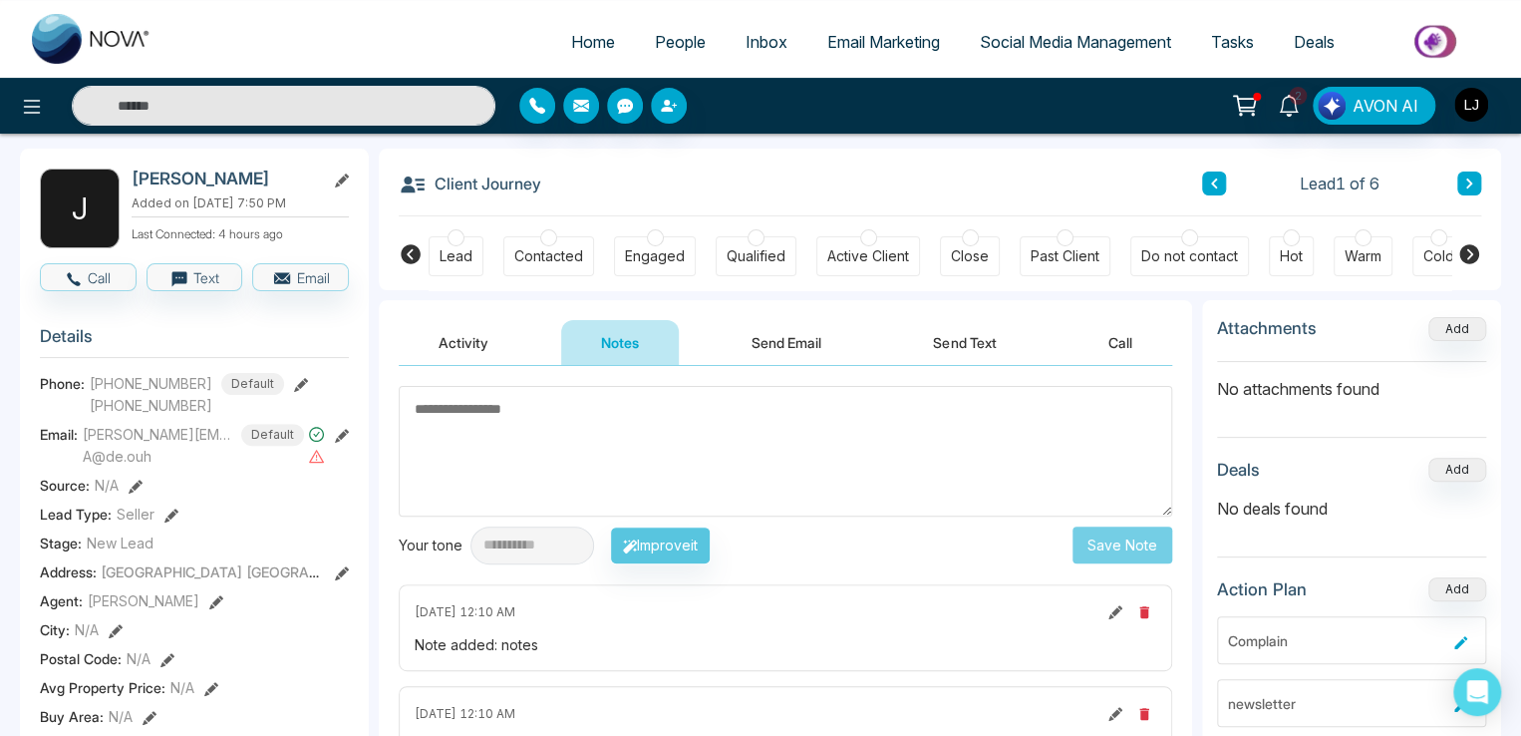
scroll to position [199, 0]
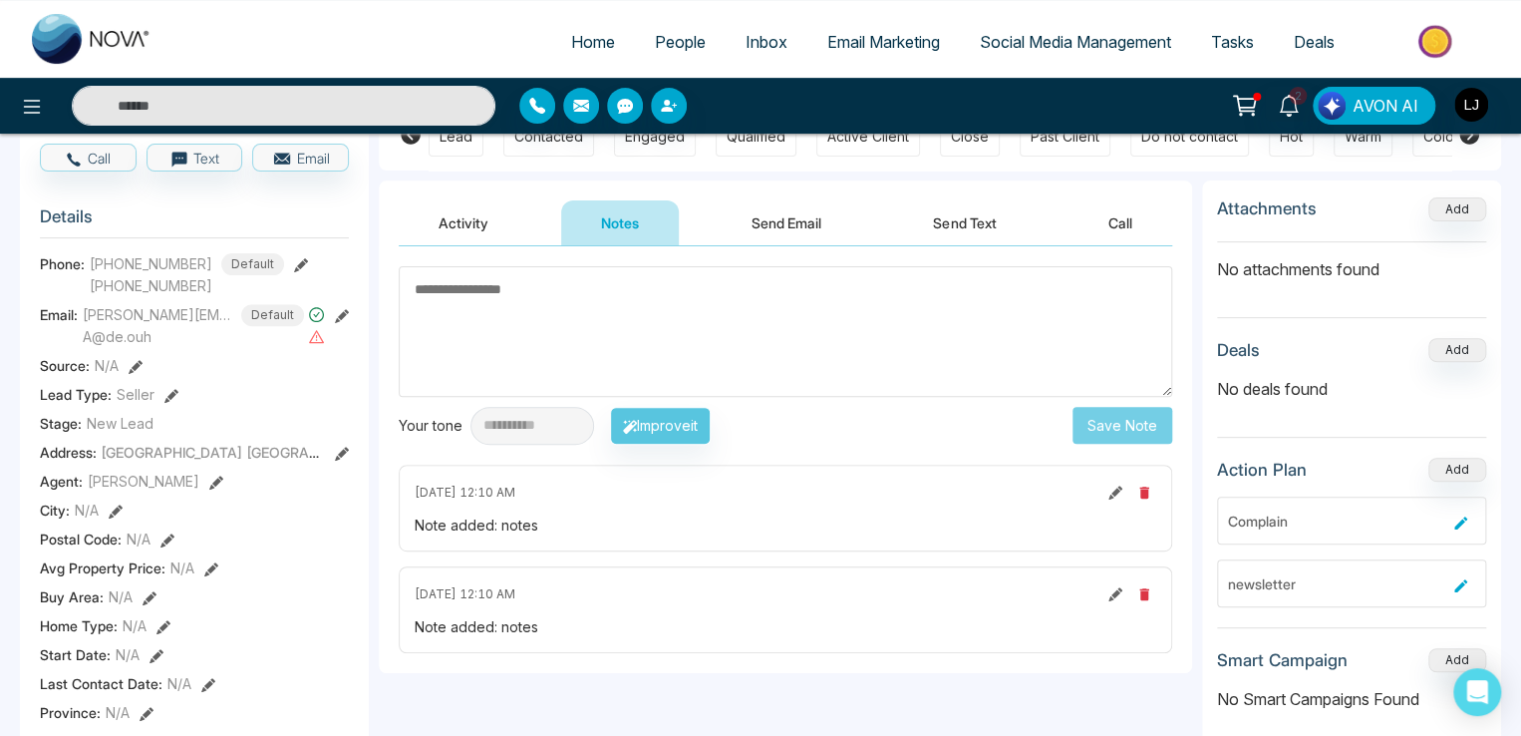
click at [1112, 594] on icon at bounding box center [1115, 594] width 14 height 14
click at [1109, 594] on icon at bounding box center [1115, 594] width 14 height 14
click at [1115, 590] on icon at bounding box center [1115, 594] width 14 height 14
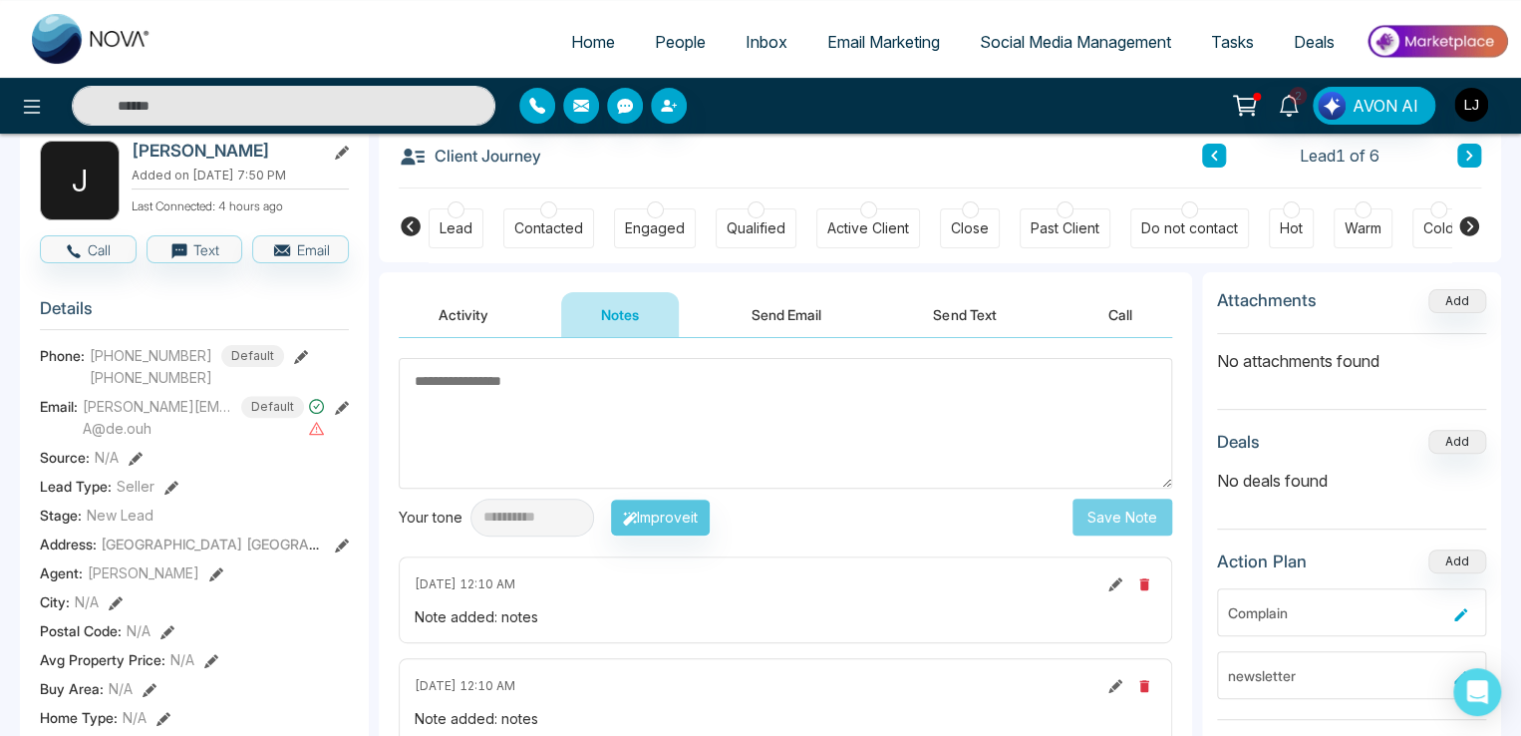
scroll to position [0, 0]
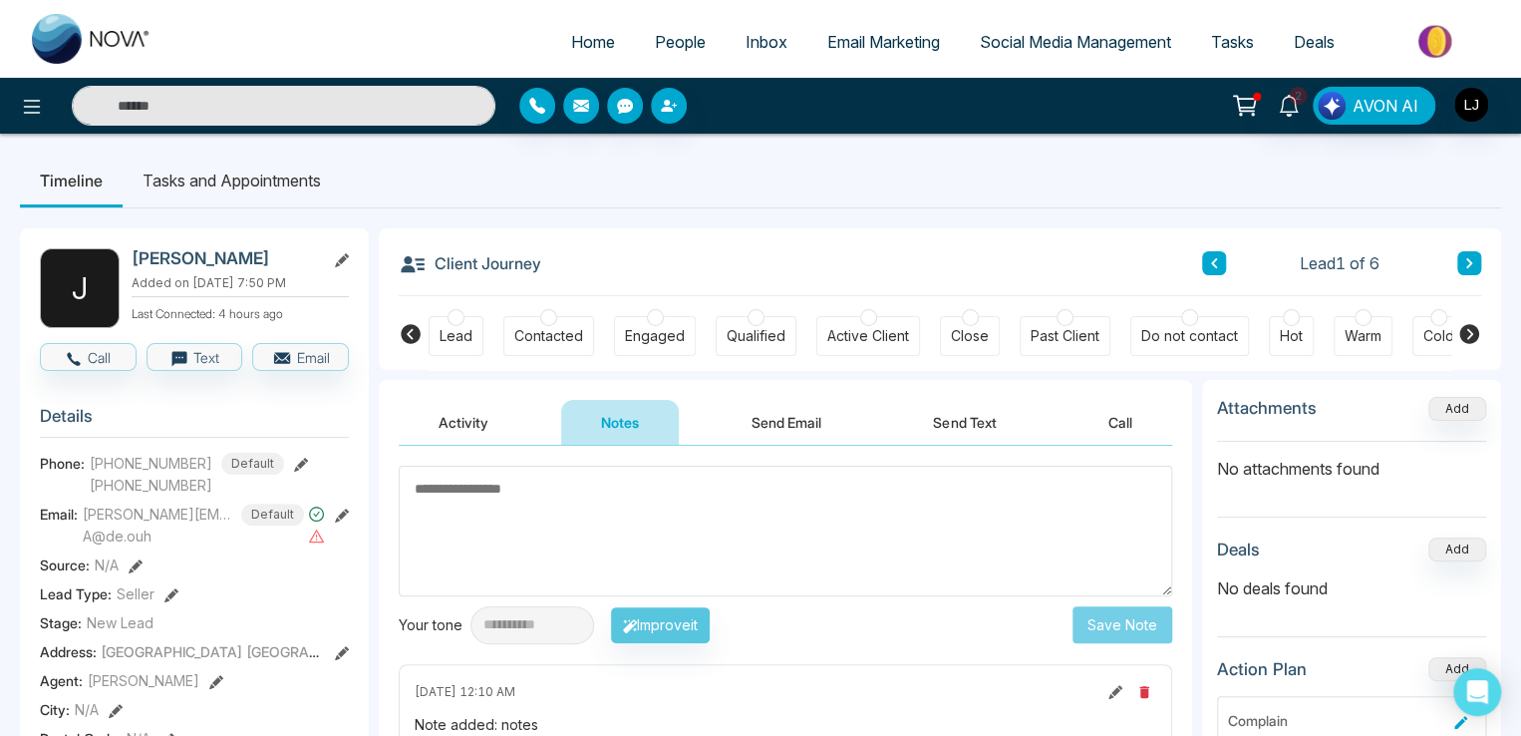
click at [463, 412] on button "Activity" at bounding box center [464, 422] width 130 height 45
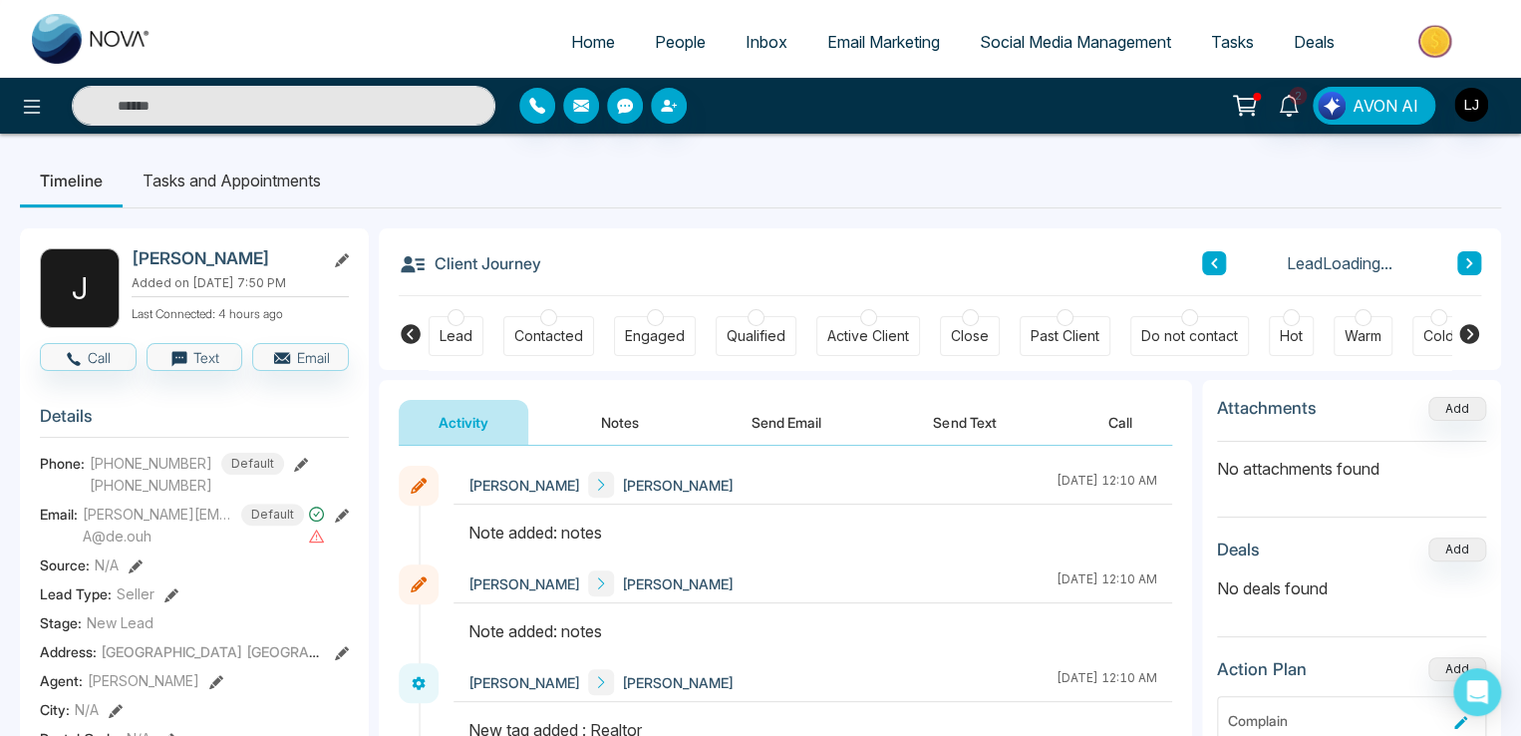
click at [602, 425] on button "Notes" at bounding box center [620, 422] width 118 height 45
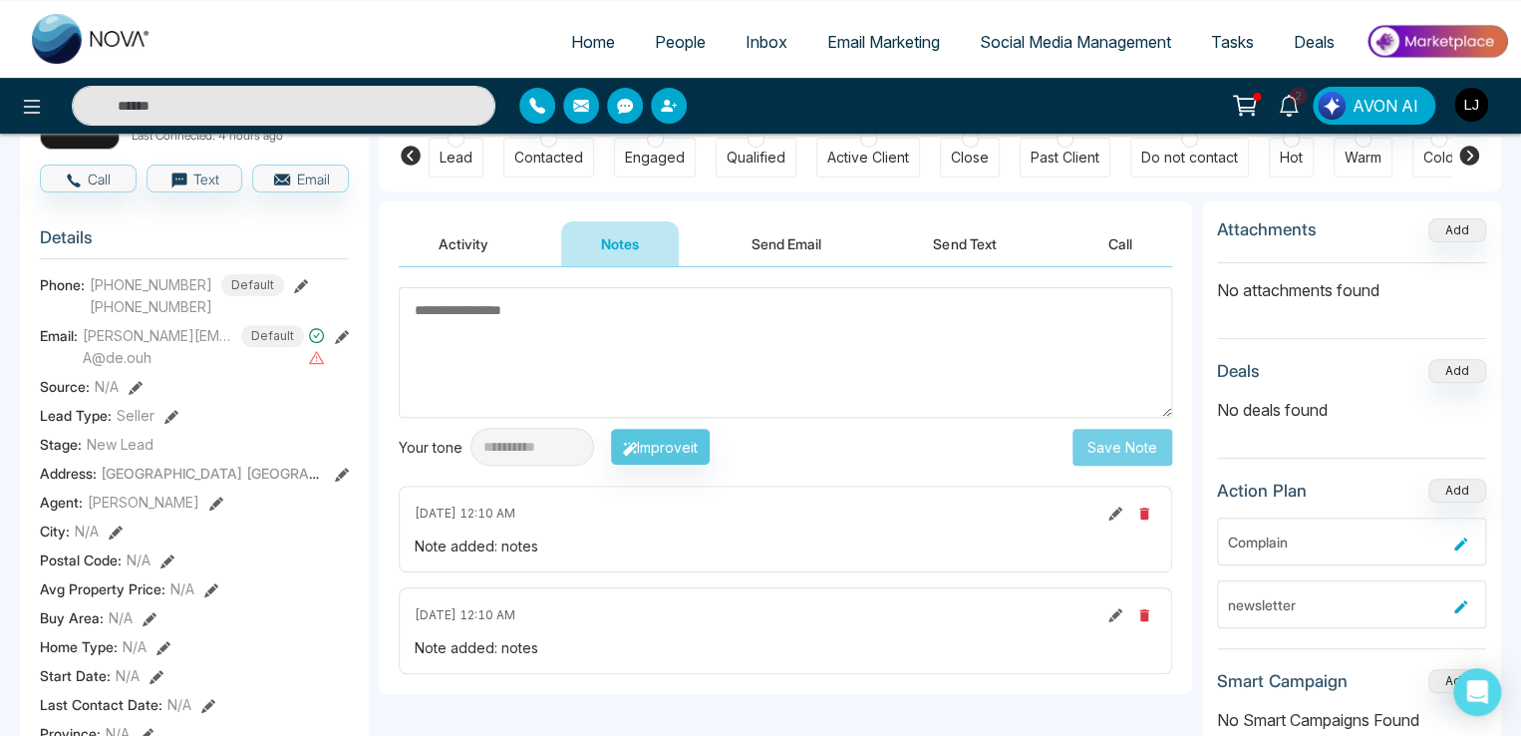
scroll to position [199, 0]
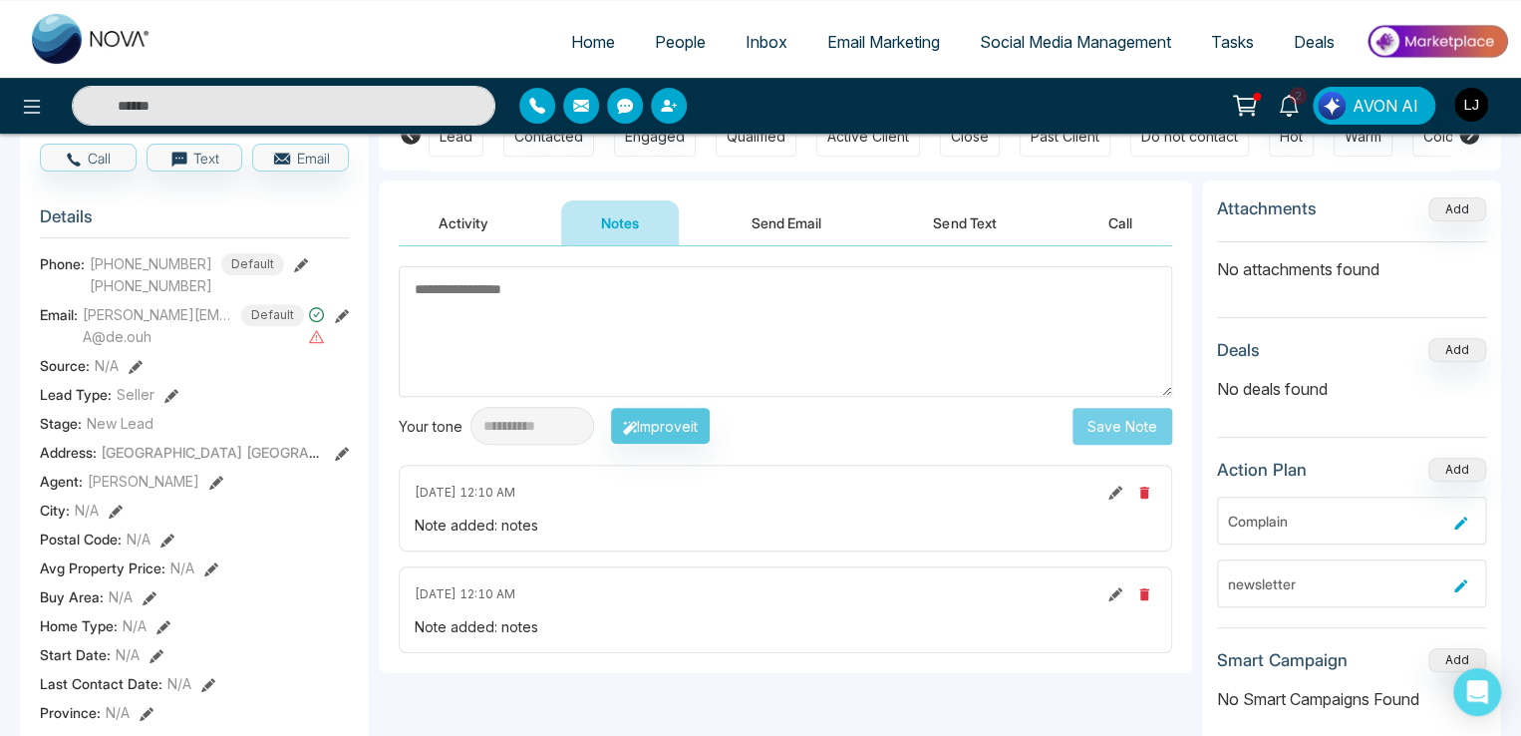
click at [1115, 591] on icon at bounding box center [1115, 594] width 14 height 14
click at [1120, 587] on icon at bounding box center [1115, 594] width 14 height 14
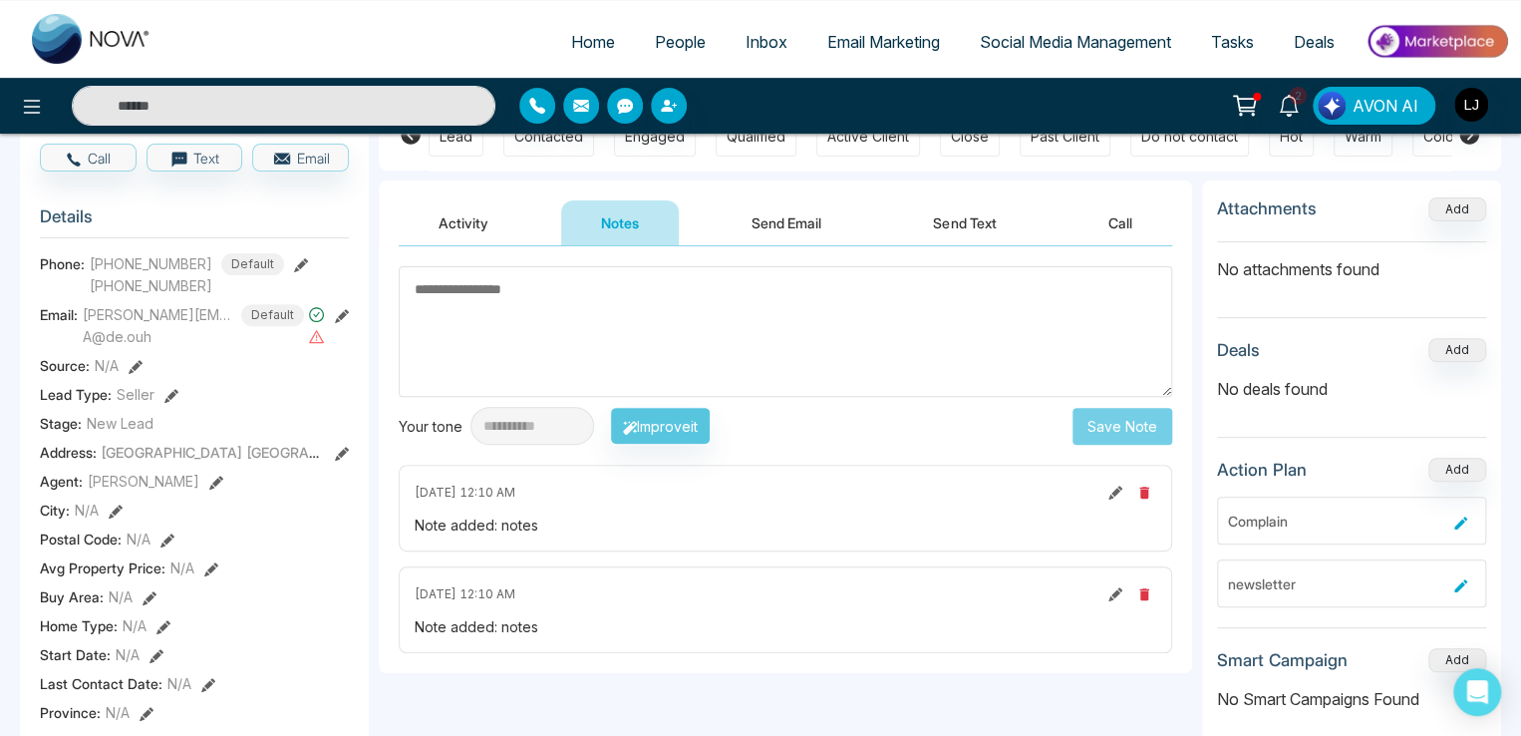
click at [1120, 587] on icon at bounding box center [1115, 594] width 14 height 14
click at [1118, 490] on icon at bounding box center [1115, 492] width 14 height 14
type textarea "*****"
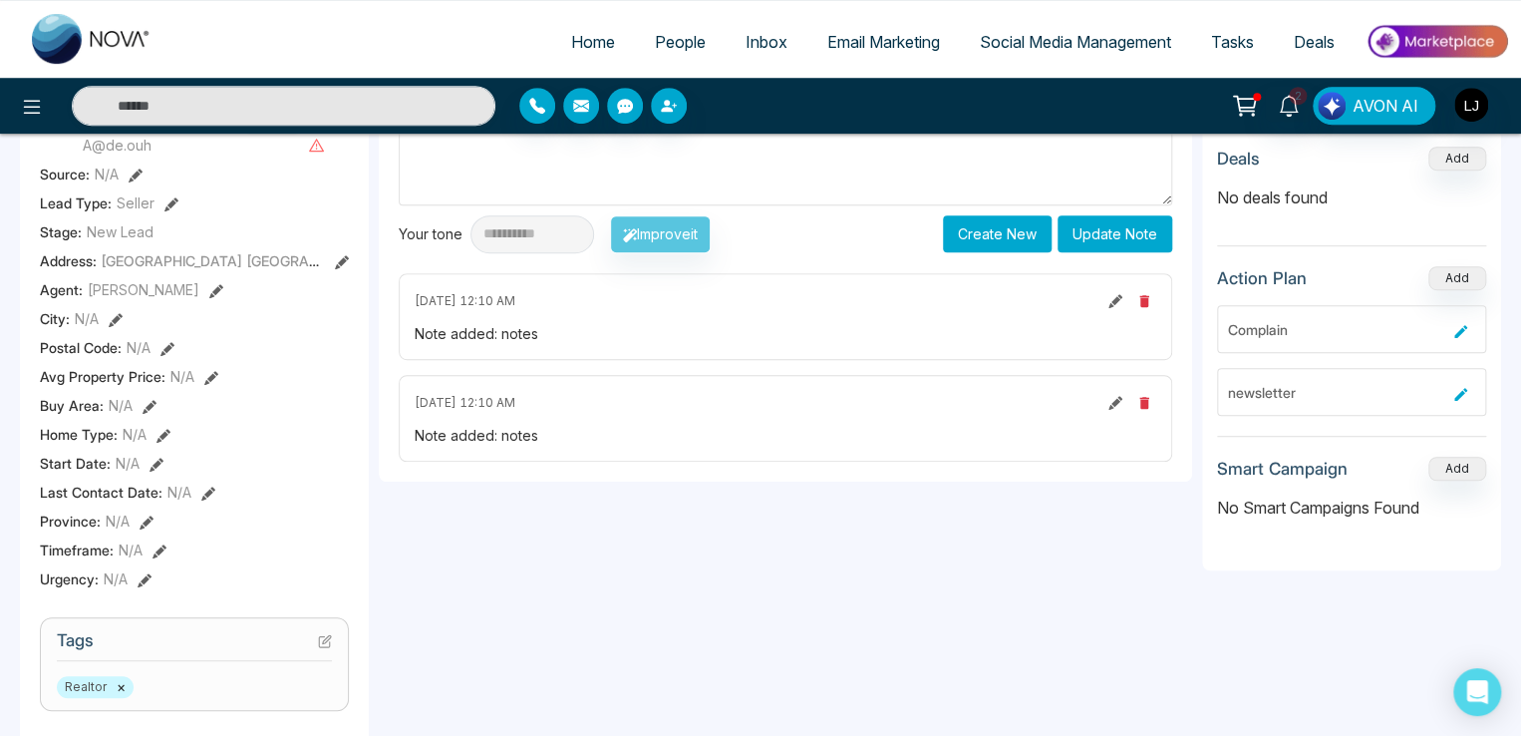
scroll to position [399, 0]
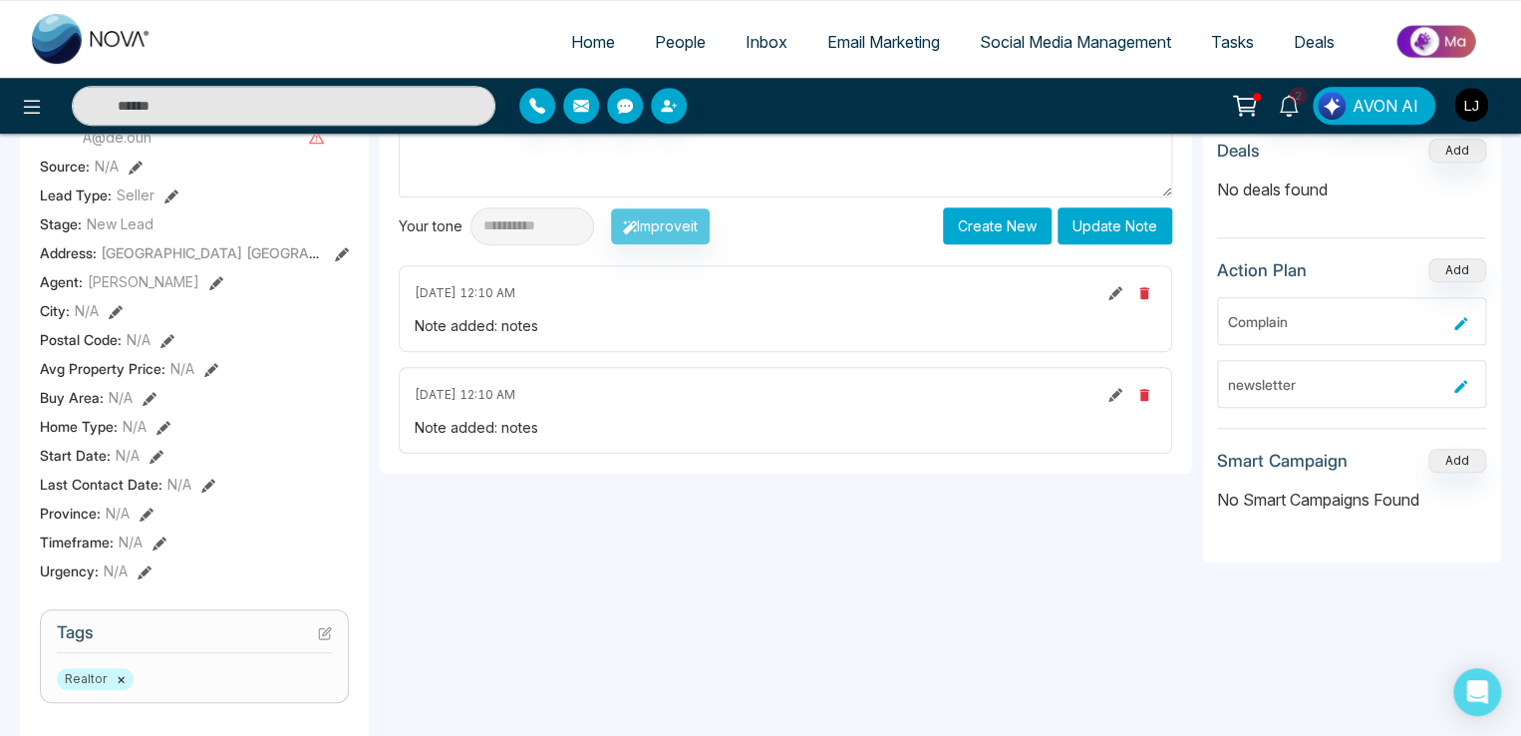
click at [1115, 388] on icon at bounding box center [1115, 395] width 14 height 14
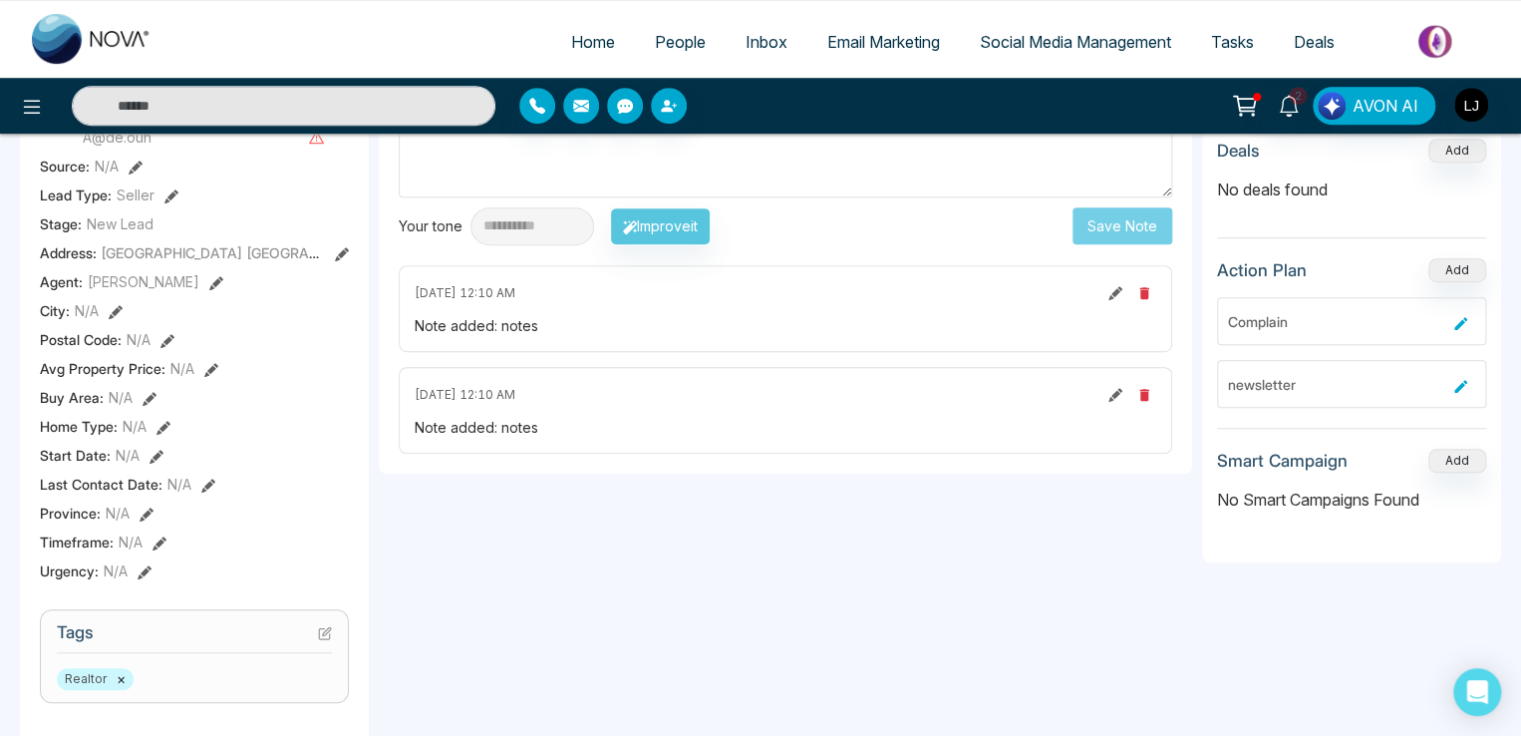
click at [1115, 388] on icon at bounding box center [1115, 395] width 14 height 14
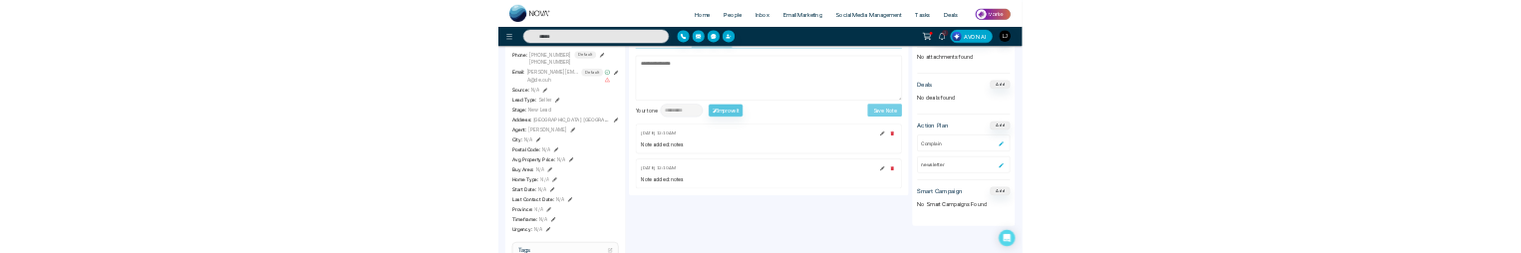
scroll to position [199, 0]
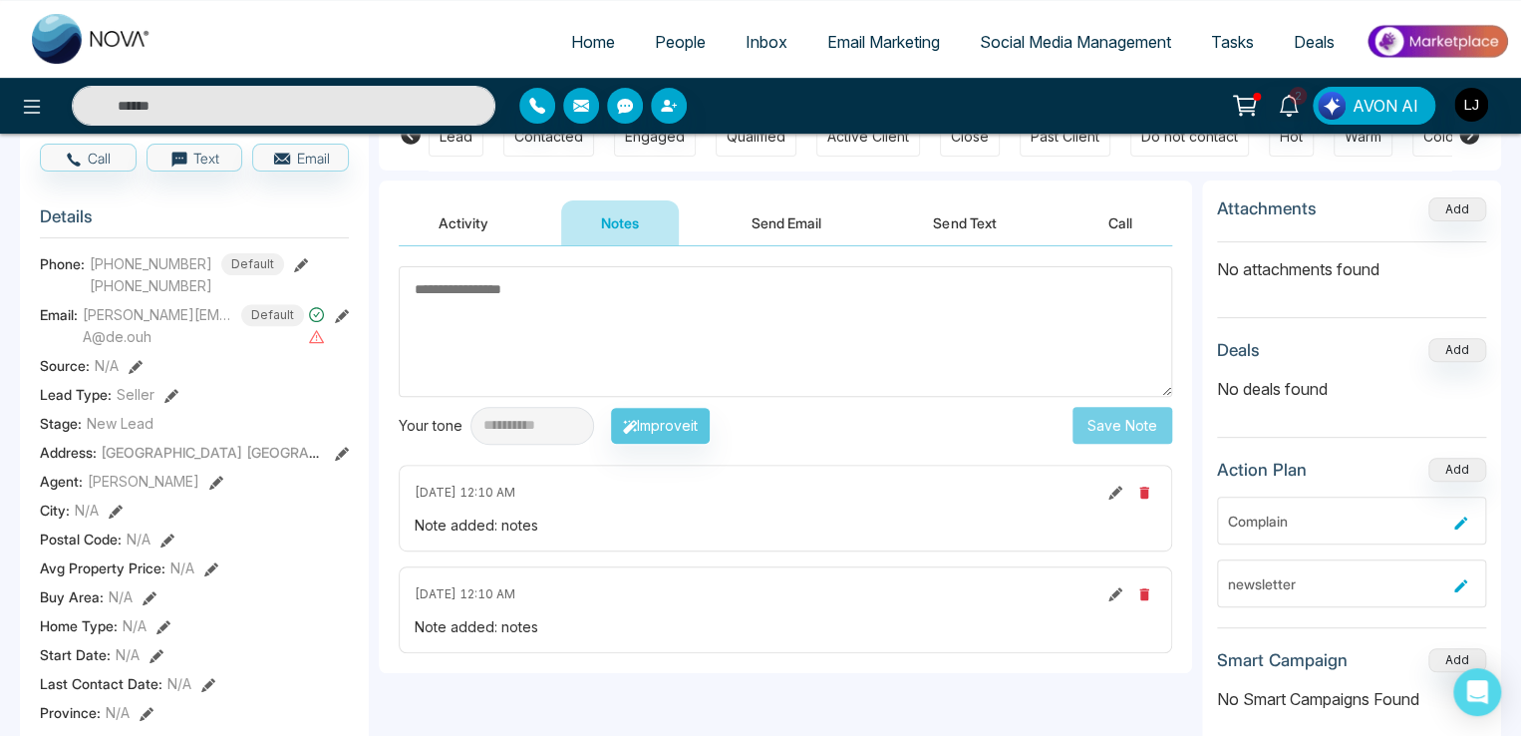
click at [1151, 591] on button "button" at bounding box center [1144, 594] width 24 height 24
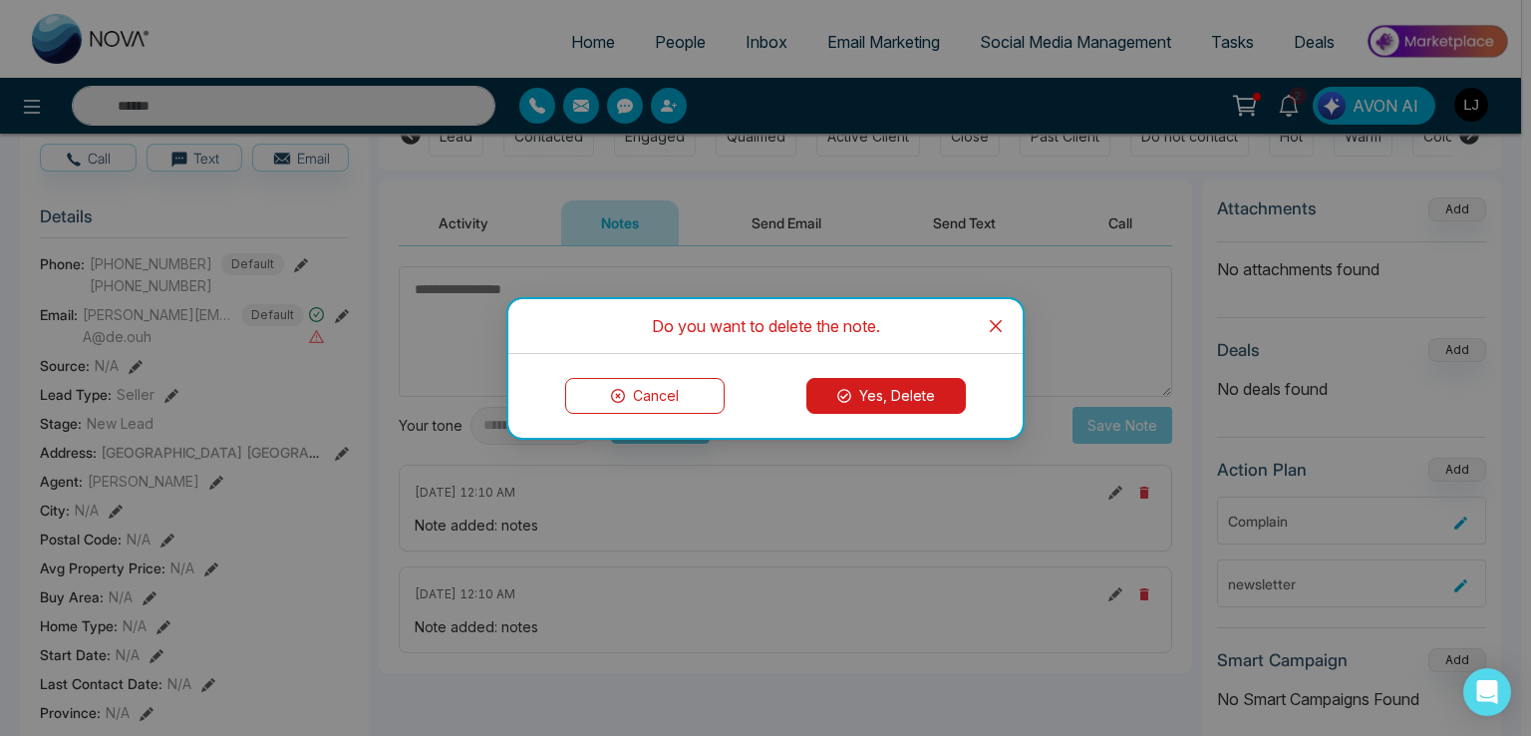
click at [908, 400] on button "Yes, Delete" at bounding box center [885, 396] width 159 height 36
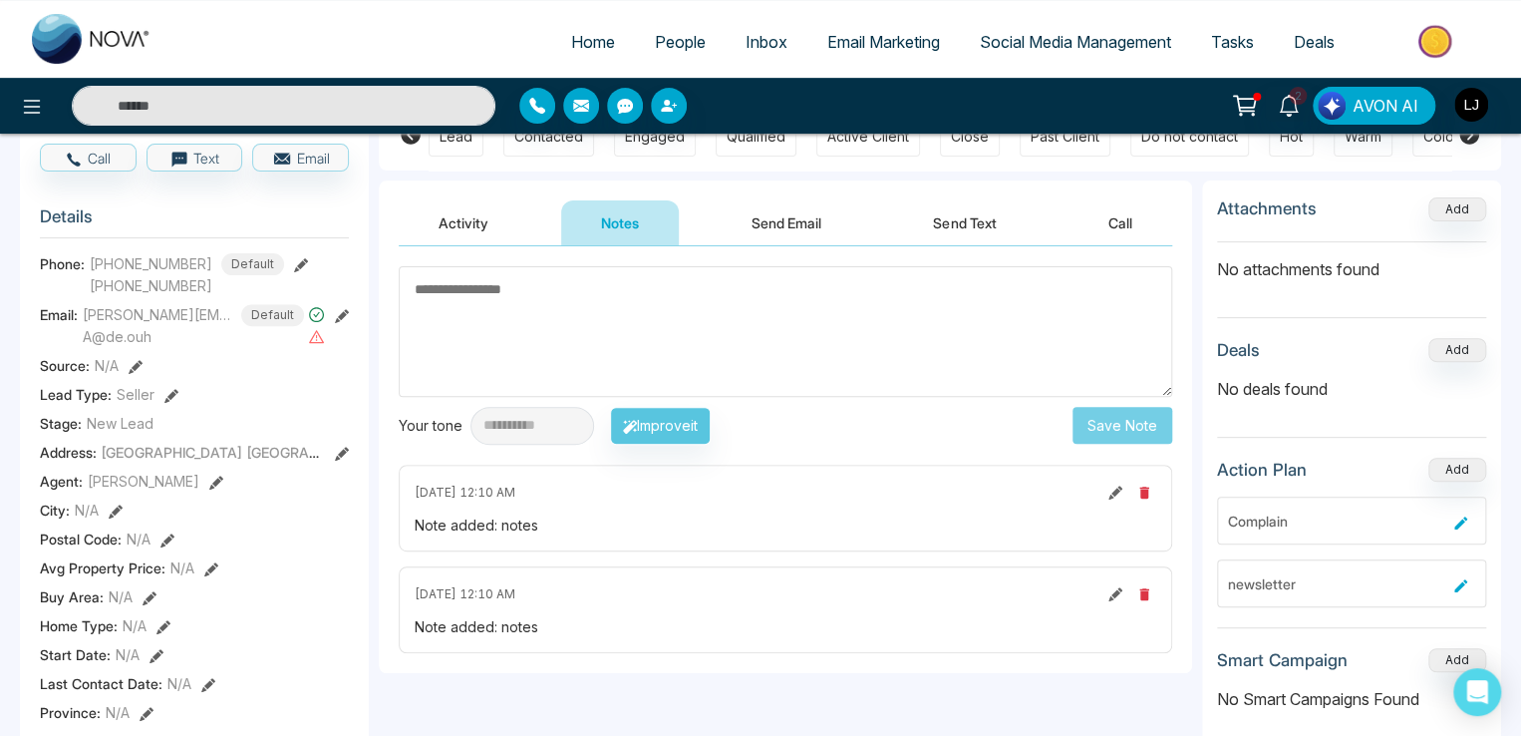
click at [1144, 593] on icon "button" at bounding box center [1143, 594] width 9 height 12
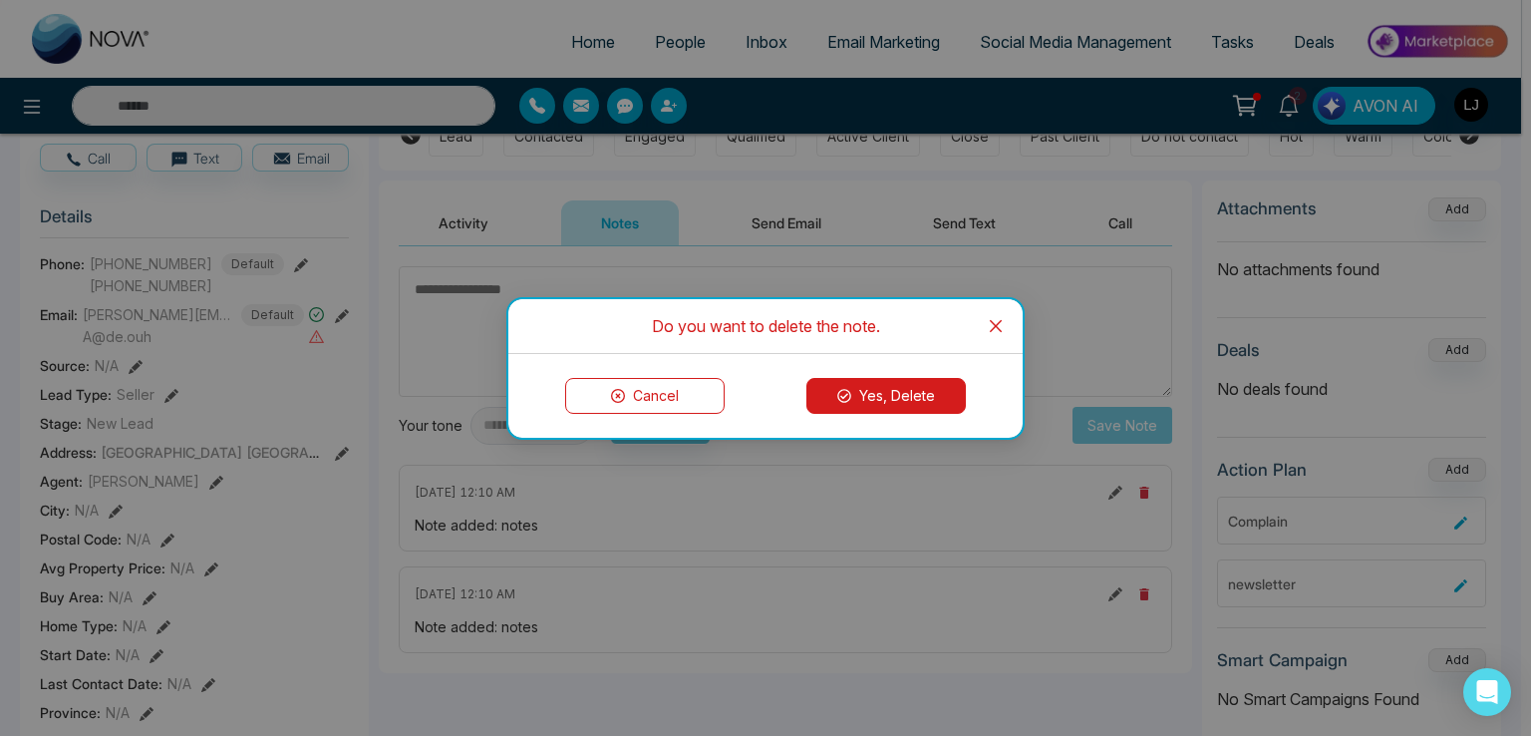
click at [897, 392] on button "Yes, Delete" at bounding box center [885, 396] width 159 height 36
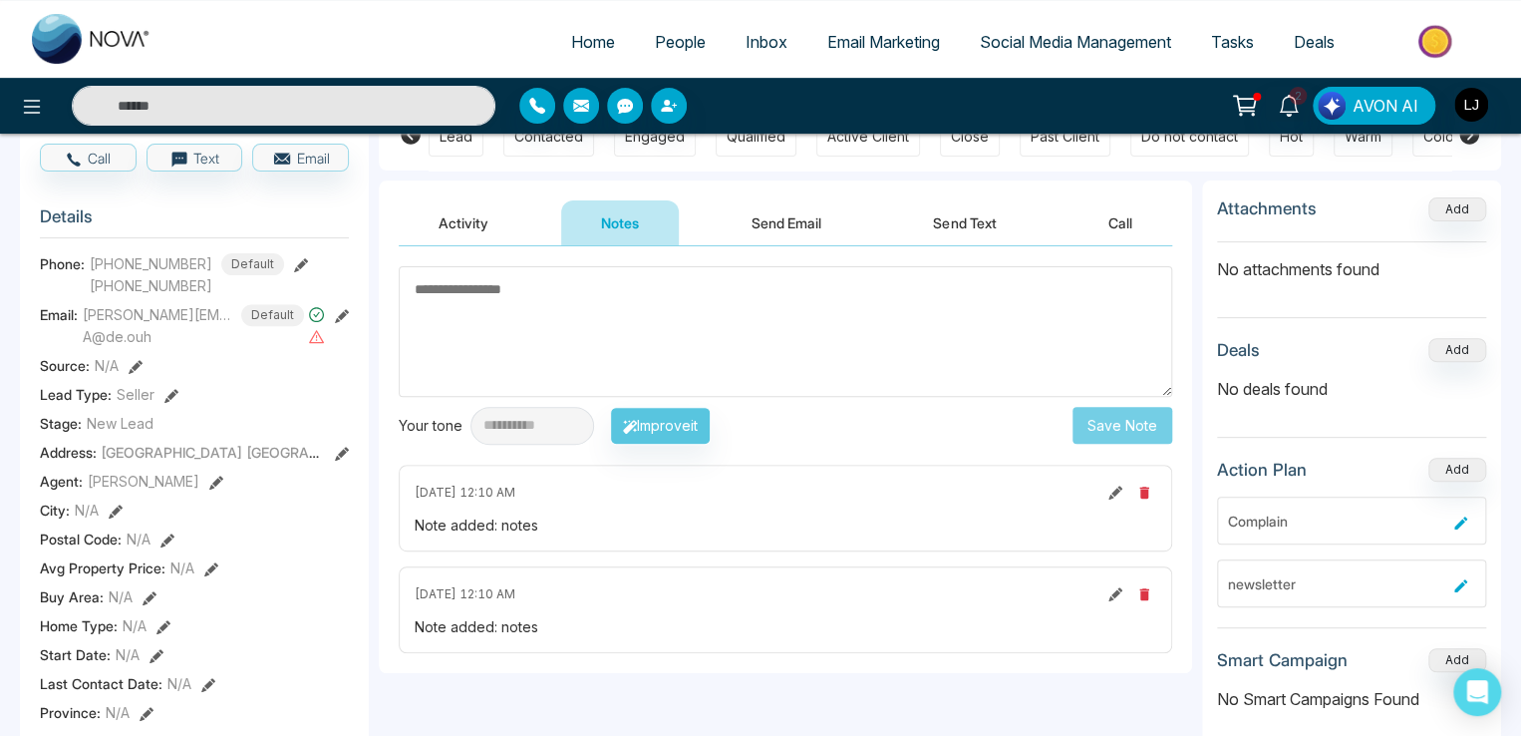
click at [1143, 492] on icon "button" at bounding box center [1143, 492] width 9 height 12
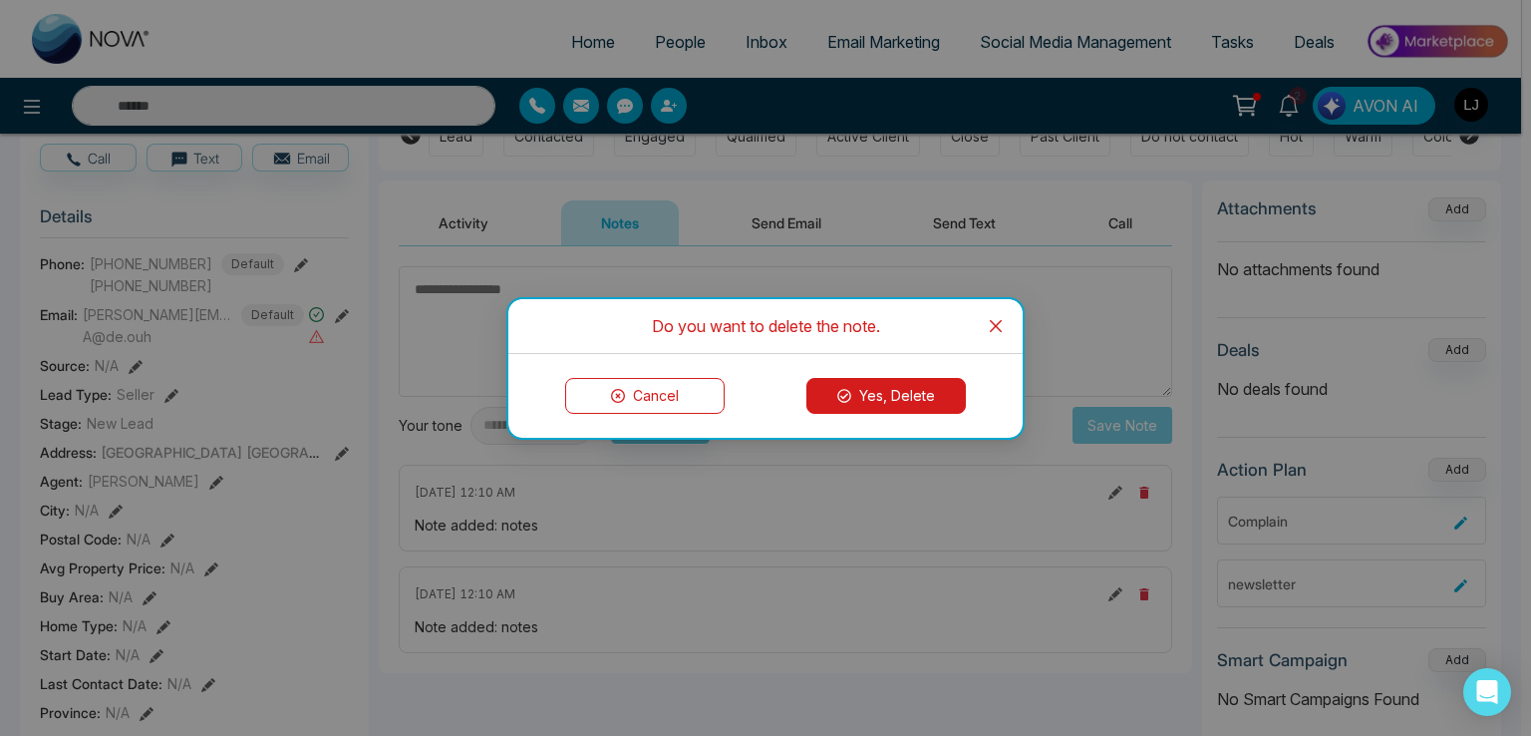
click at [878, 396] on button "Yes, Delete" at bounding box center [885, 396] width 159 height 36
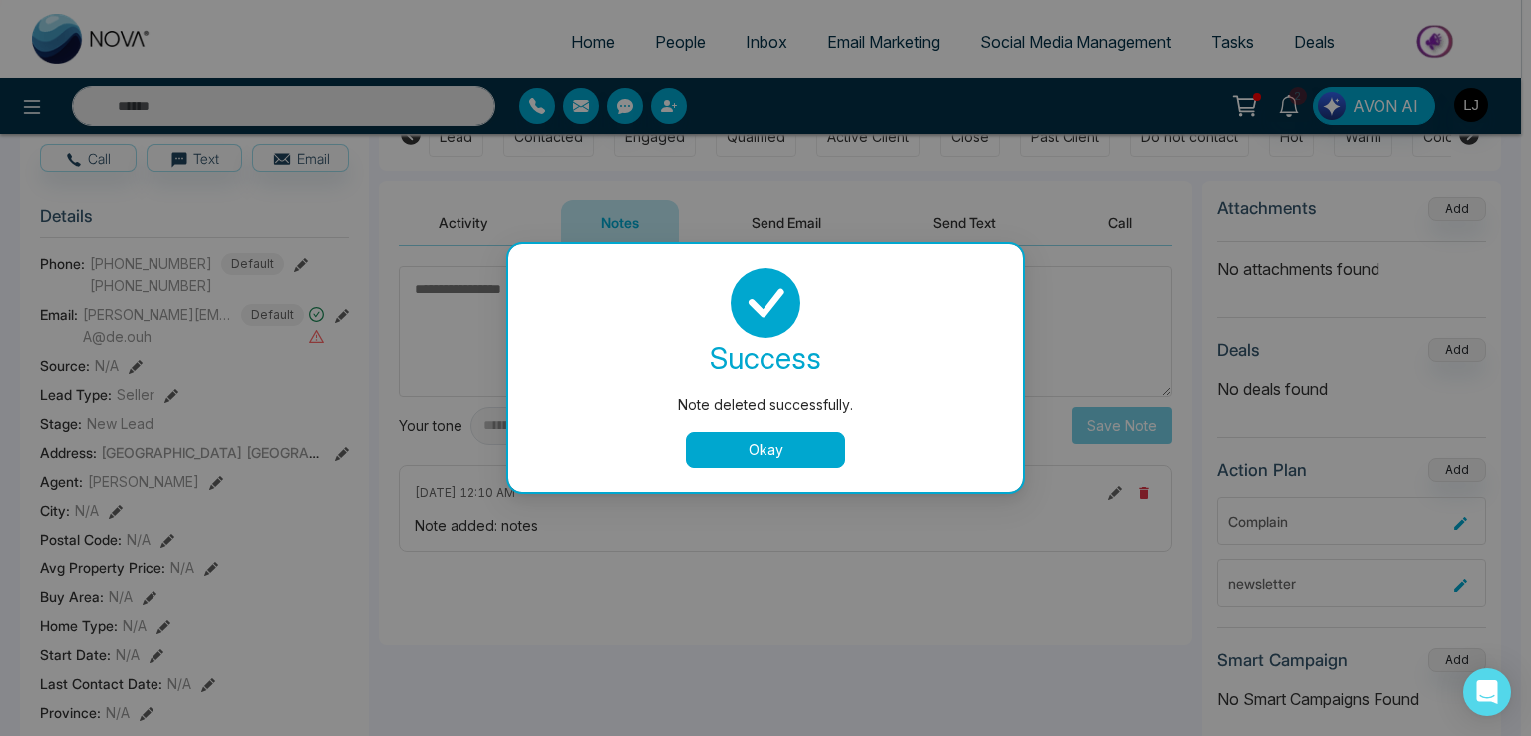
click at [734, 457] on button "Okay" at bounding box center [765, 450] width 159 height 36
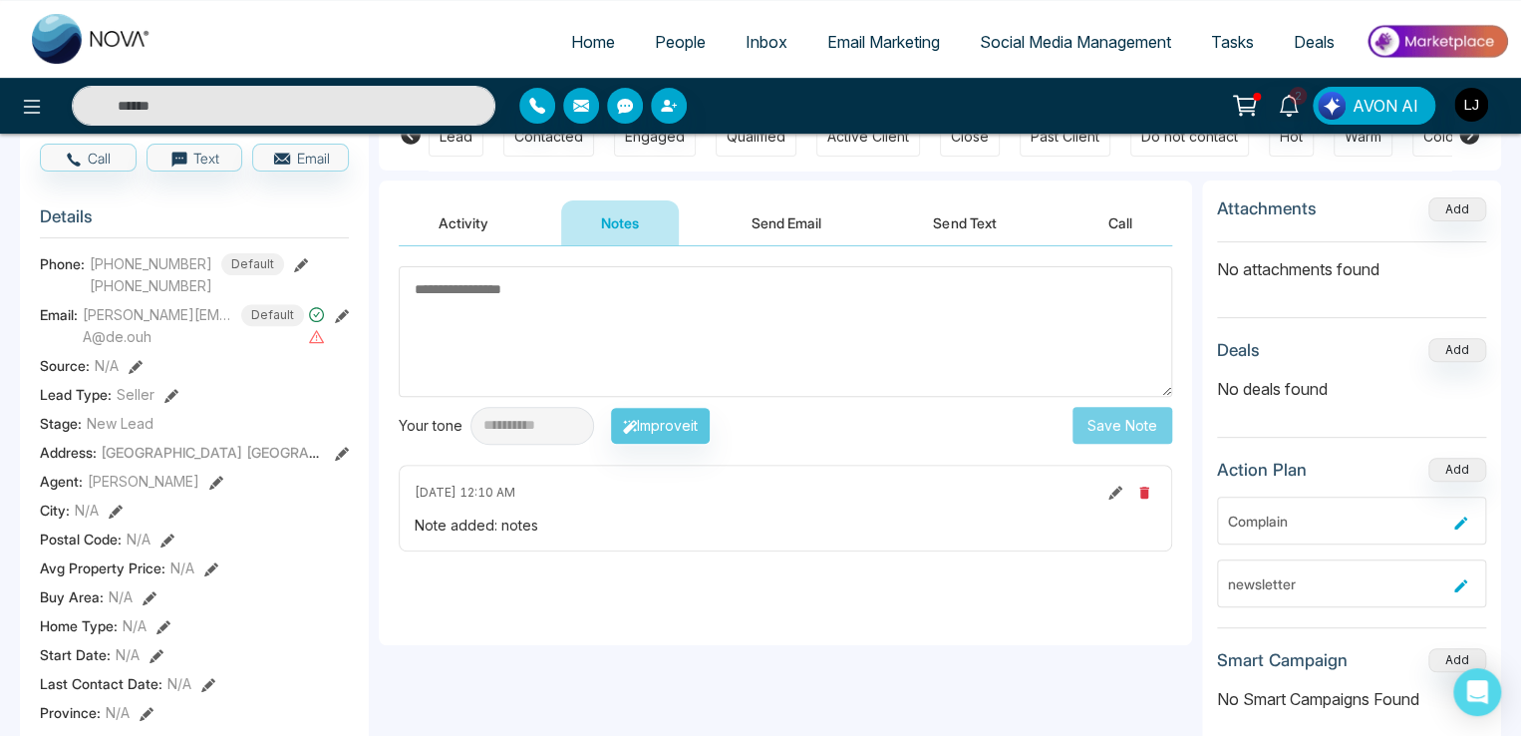
click at [1141, 490] on icon "button" at bounding box center [1143, 492] width 9 height 12
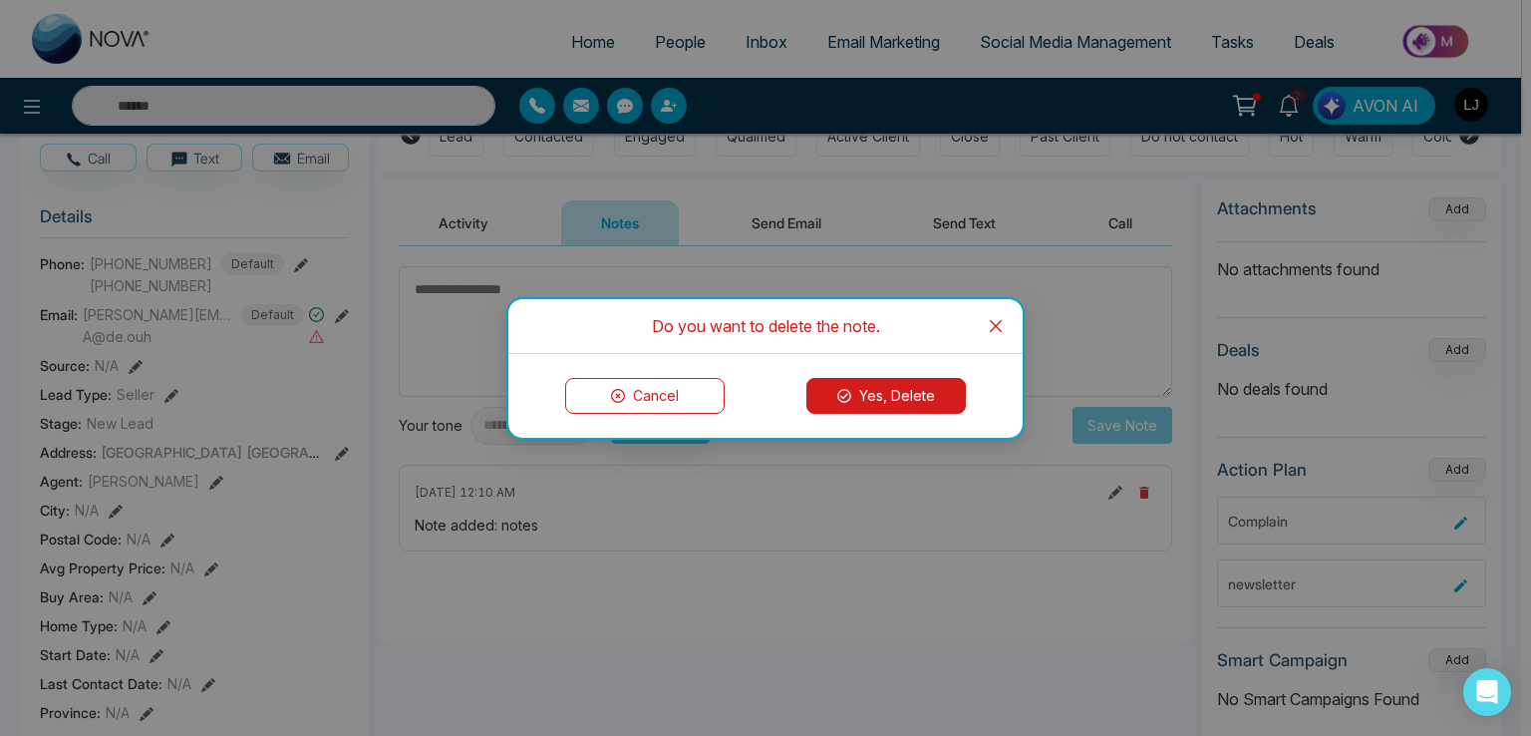
click at [877, 395] on button "Yes, Delete" at bounding box center [885, 396] width 159 height 36
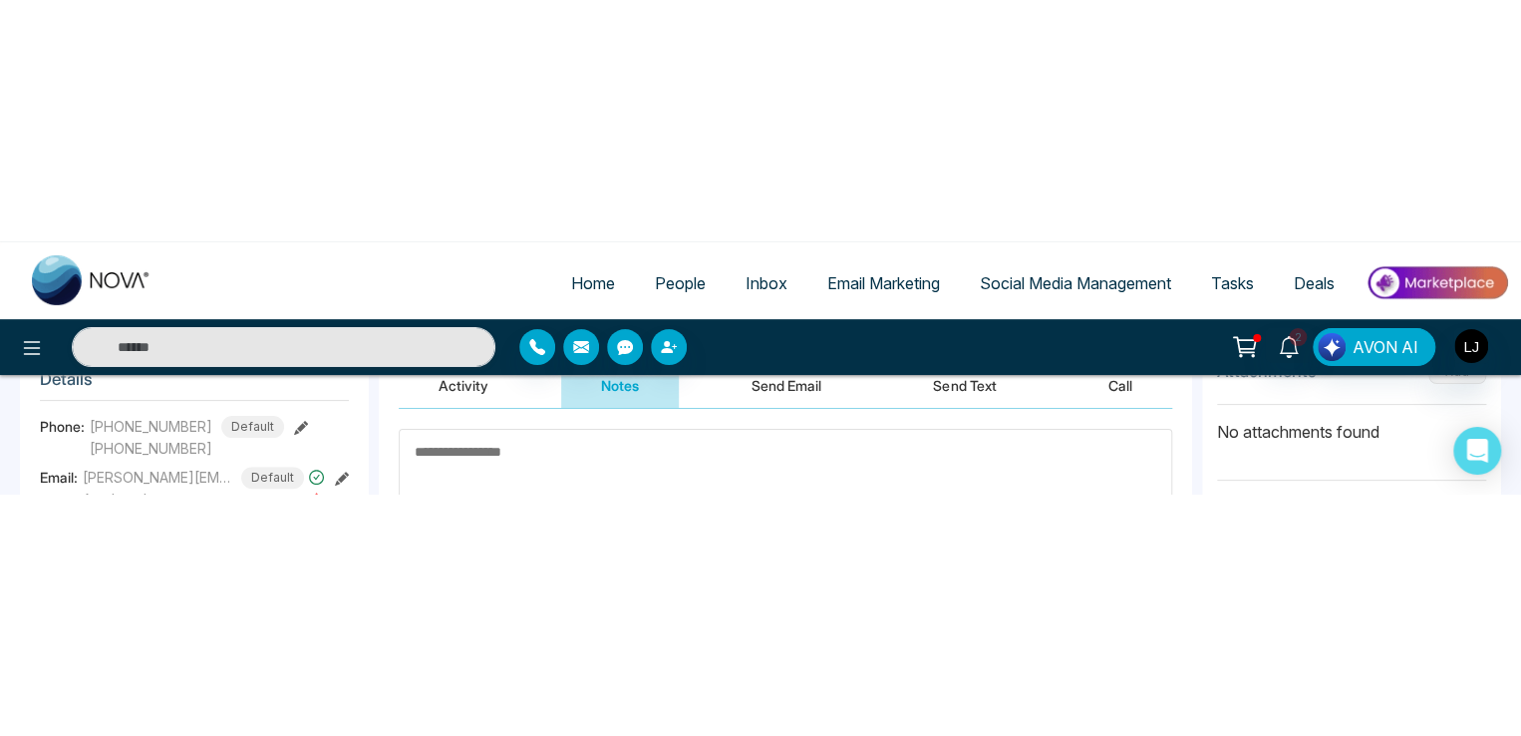
scroll to position [498, 0]
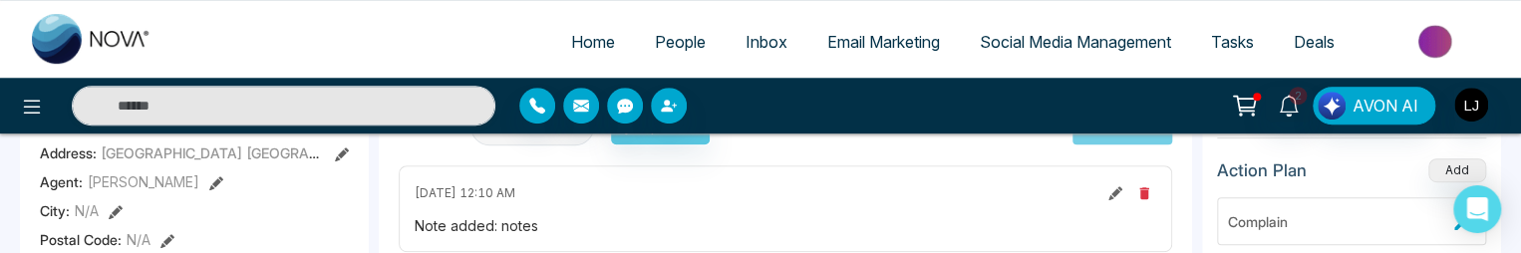
click at [1142, 187] on icon "button" at bounding box center [1143, 193] width 9 height 12
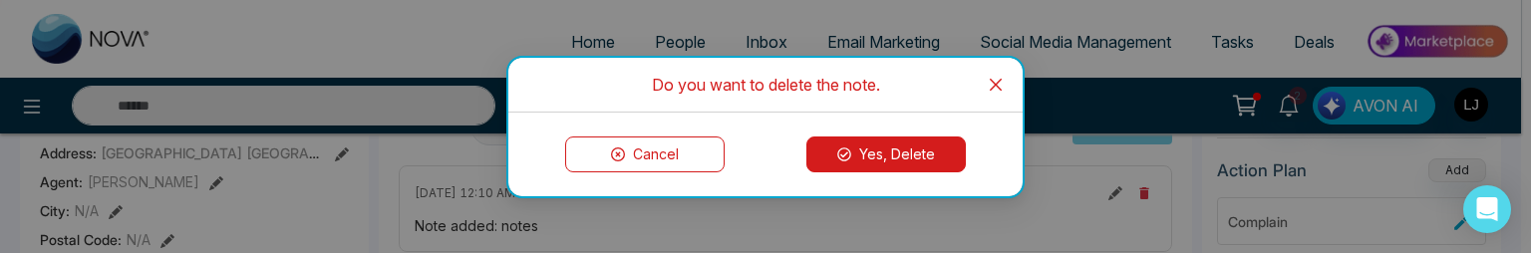
click at [874, 164] on button "Yes, Delete" at bounding box center [885, 155] width 159 height 36
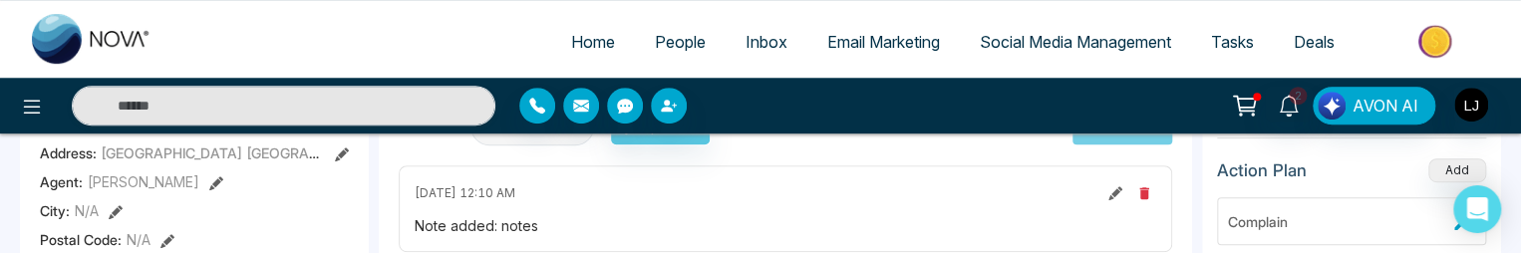
click at [1144, 188] on icon "button" at bounding box center [1144, 193] width 16 height 16
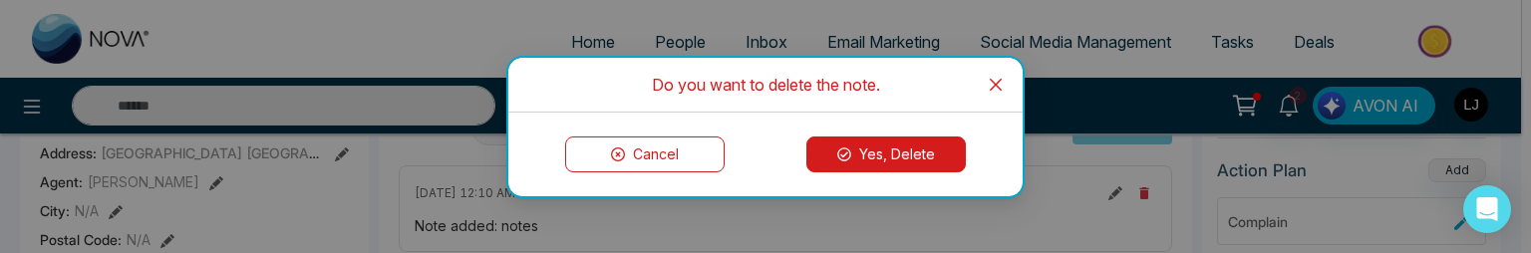
click at [895, 156] on button "Yes, Delete" at bounding box center [885, 155] width 159 height 36
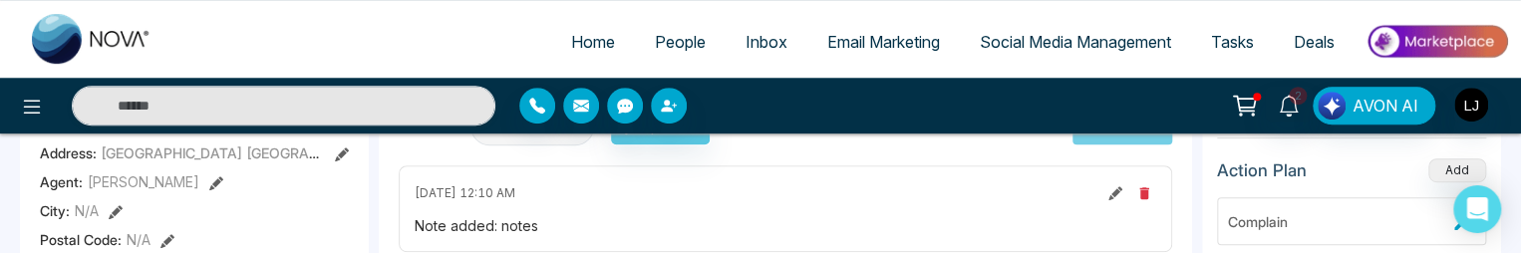
click at [746, 34] on span "Inbox" at bounding box center [767, 42] width 42 height 20
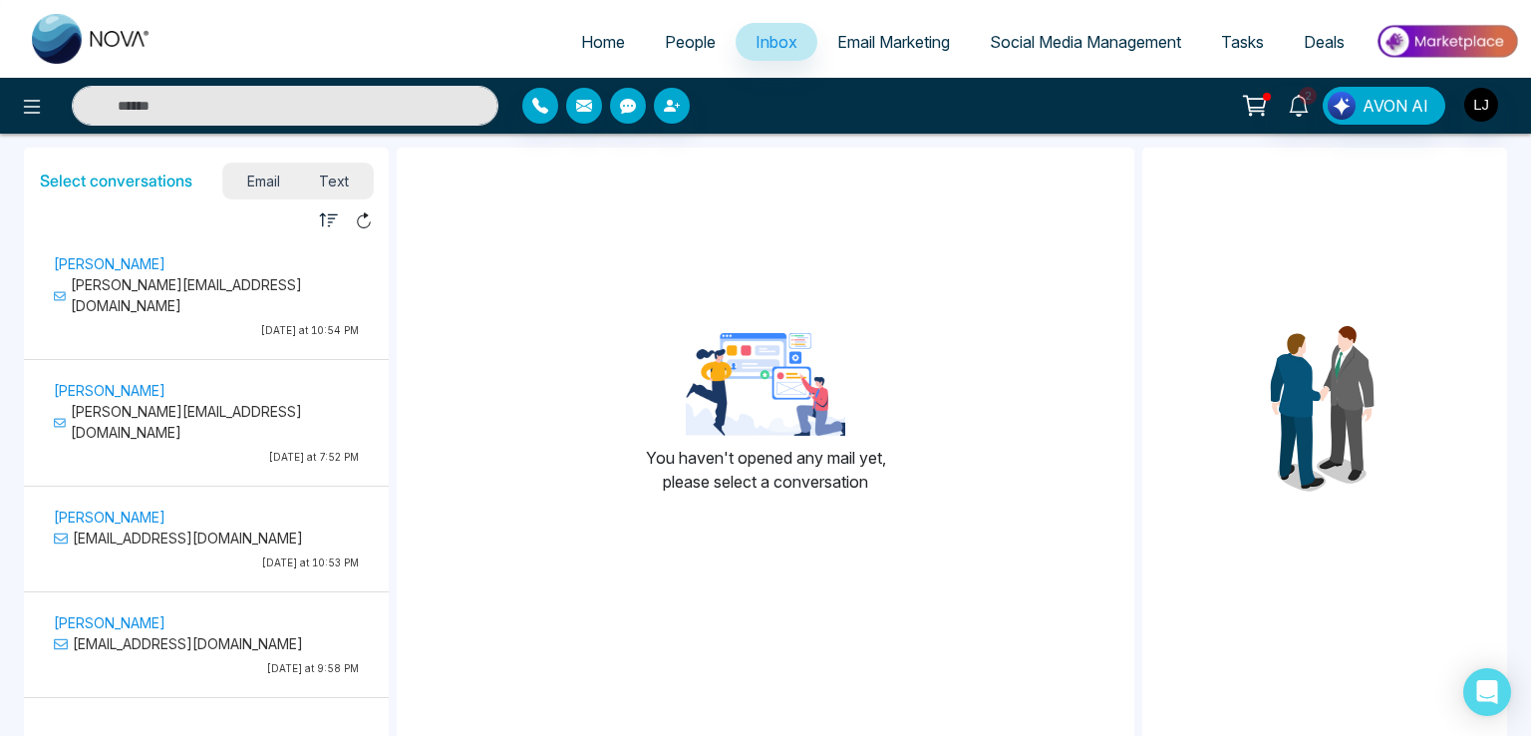
click at [187, 299] on div "lokesh [EMAIL_ADDRESS][DOMAIN_NAME] [DATE] at 10:54 PM" at bounding box center [206, 299] width 325 height 96
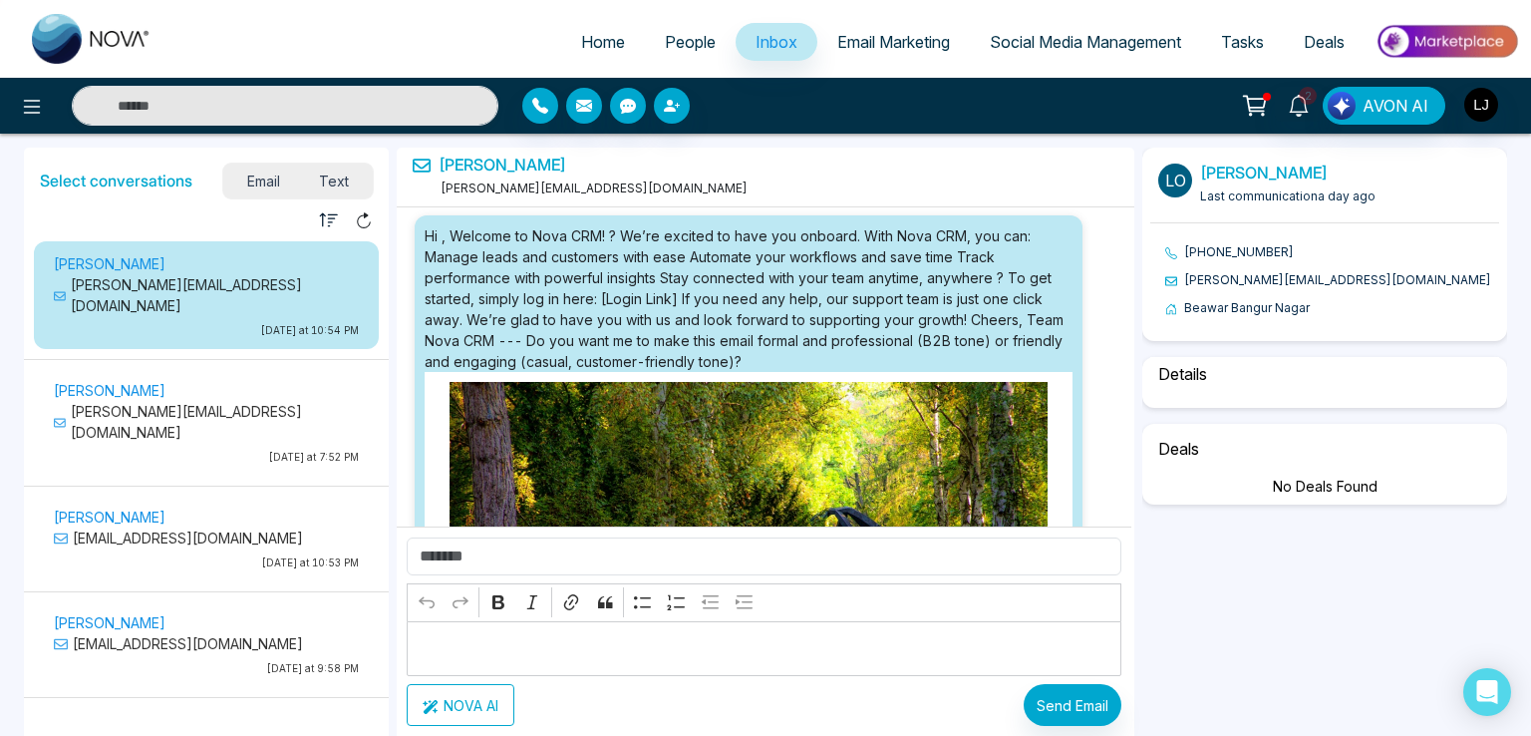
select select "****"
select select "**********"
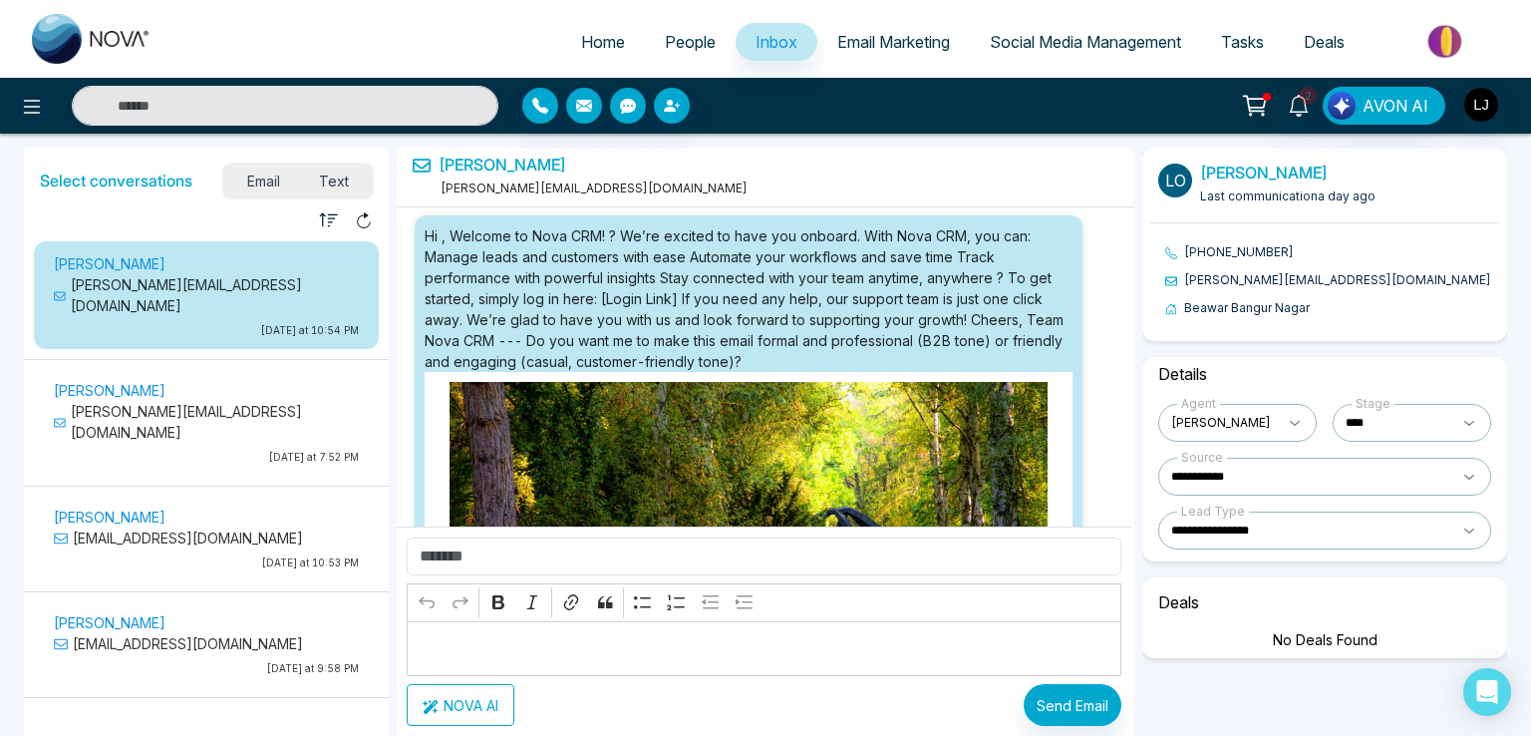
scroll to position [20956, 0]
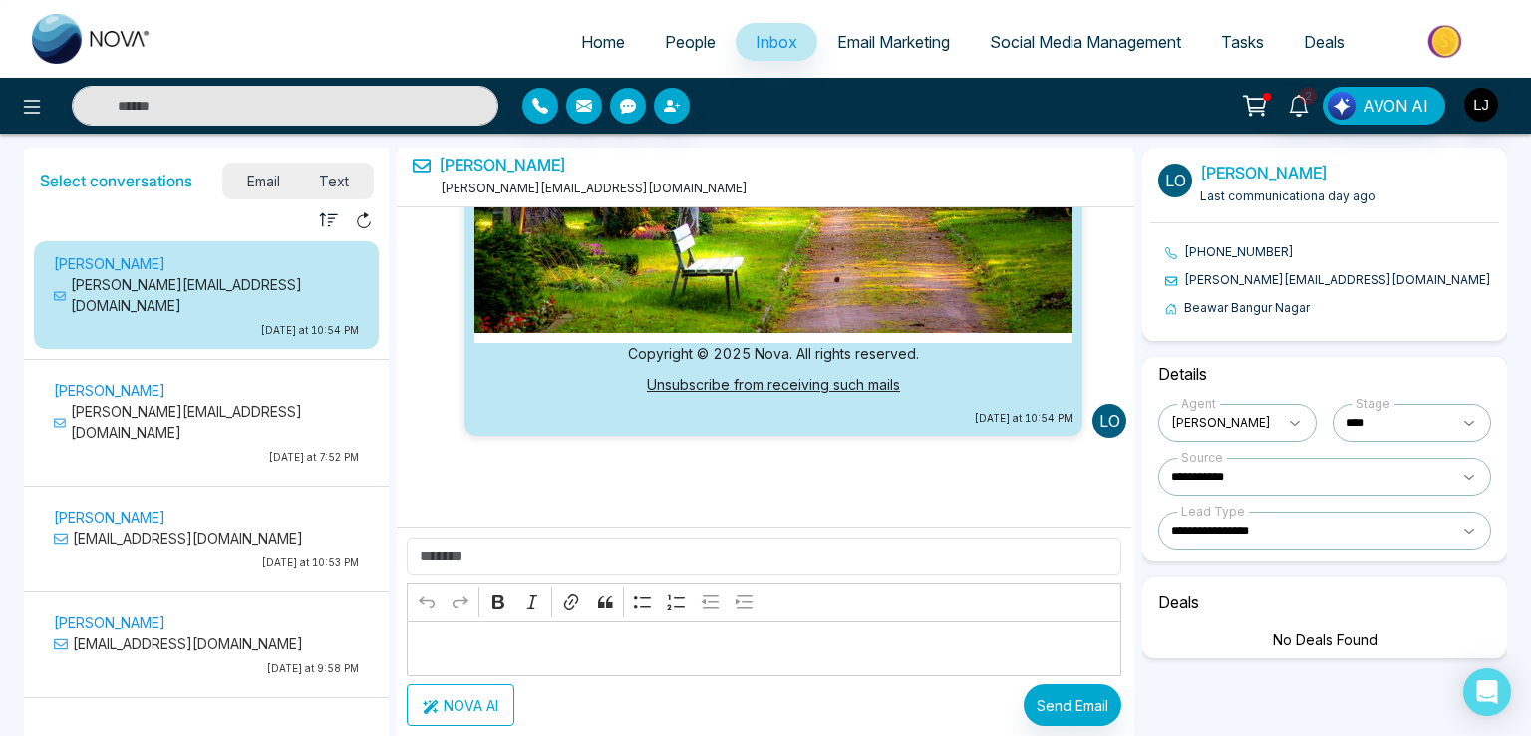
click at [696, 35] on span "People" at bounding box center [690, 42] width 51 height 20
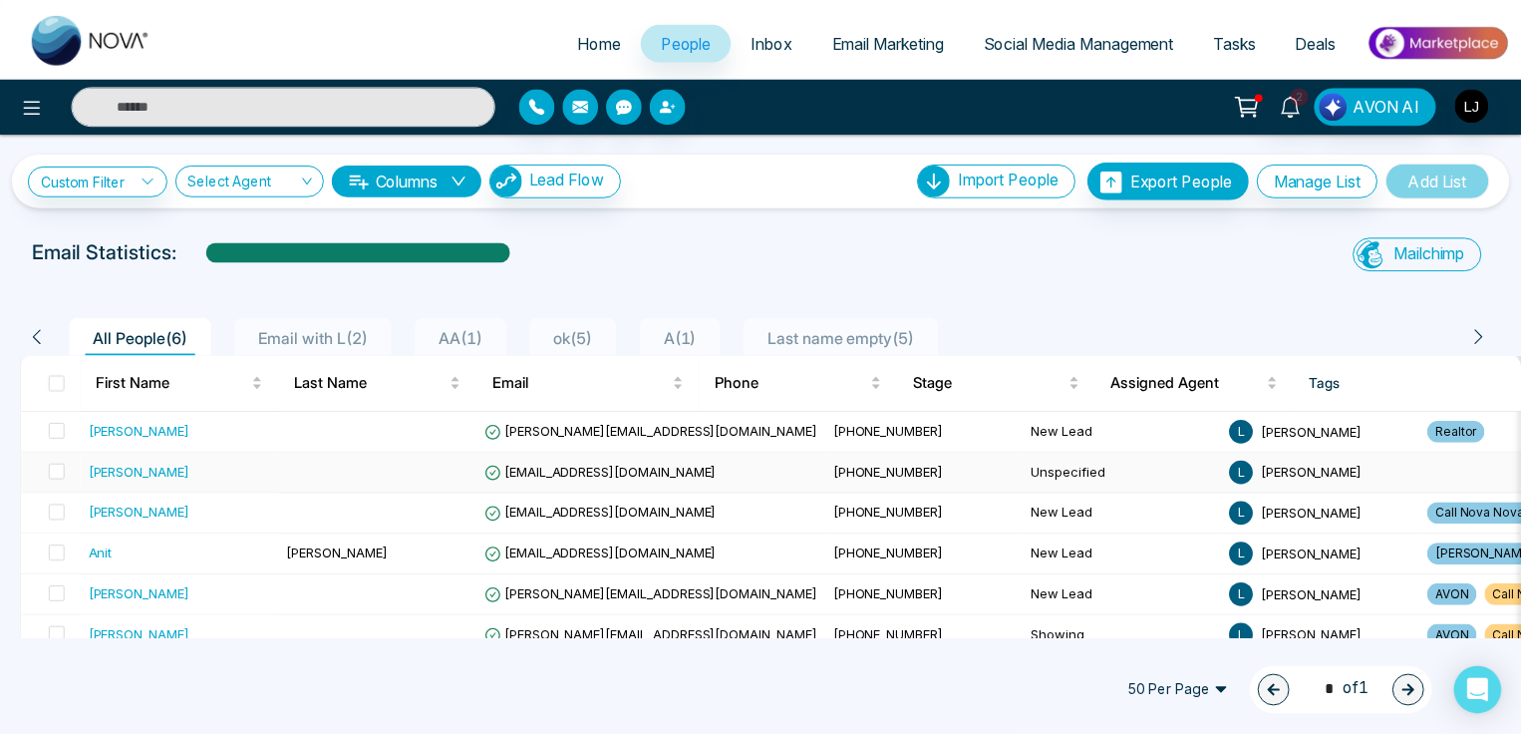
scroll to position [26, 0]
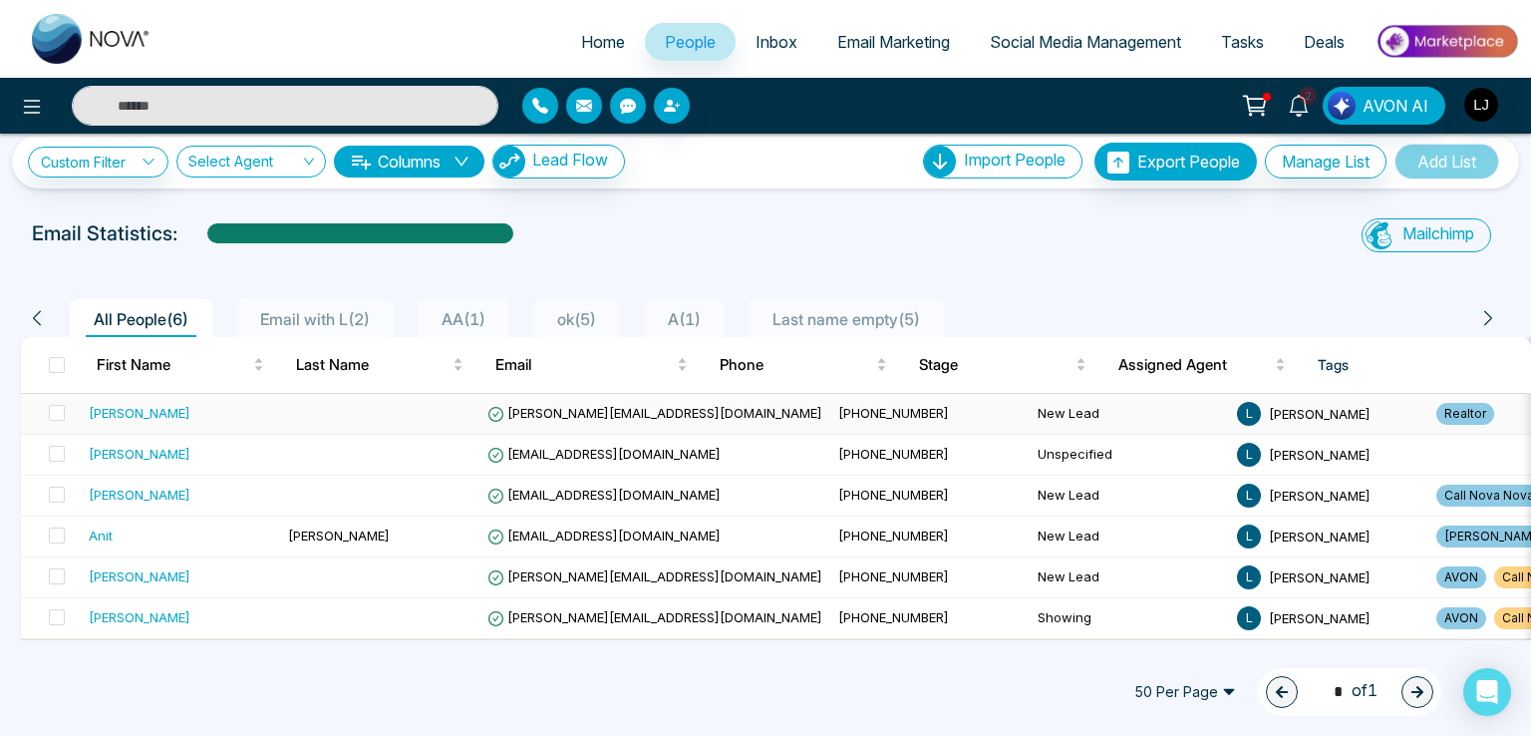
click at [576, 405] on span "[PERSON_NAME][EMAIL_ADDRESS][DOMAIN_NAME]" at bounding box center [654, 413] width 335 height 16
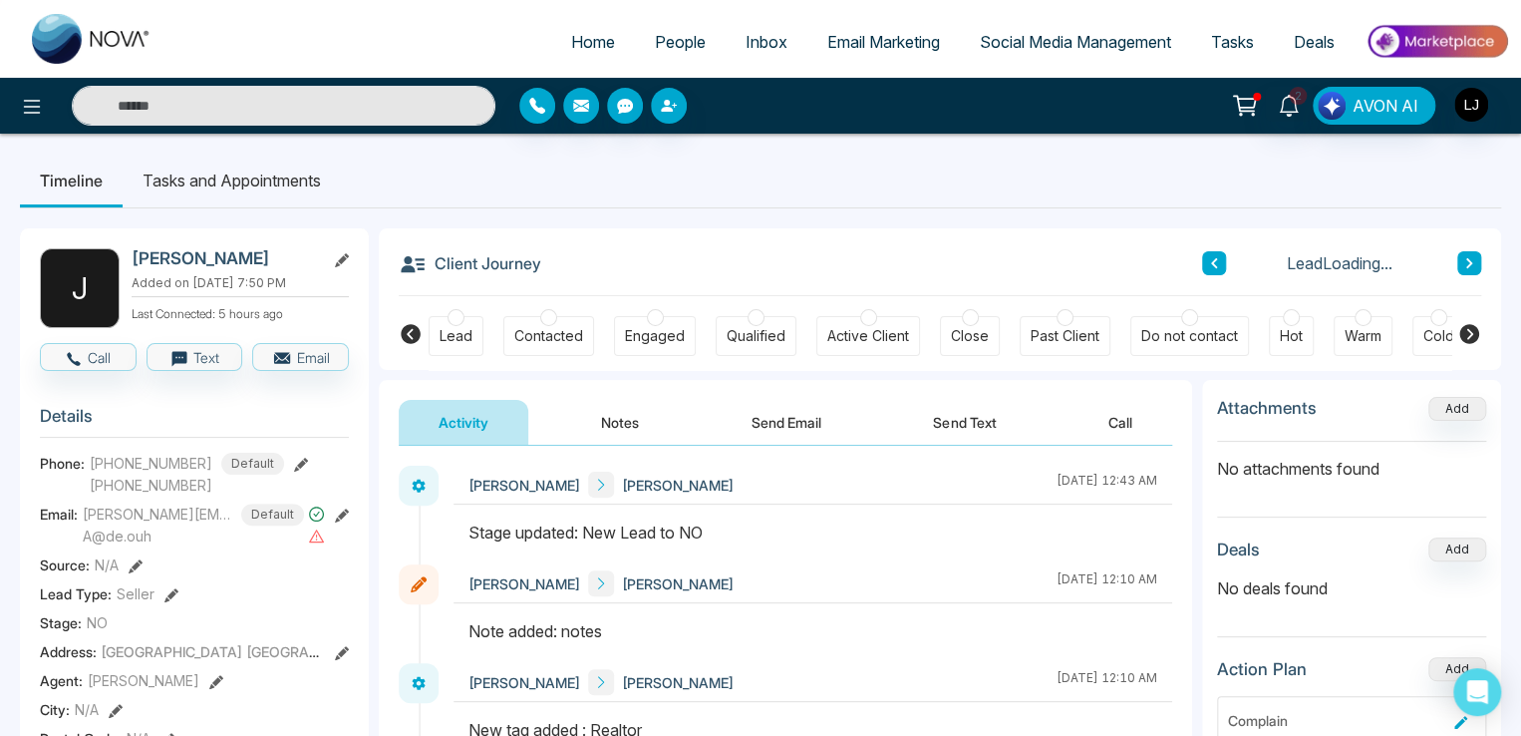
click at [1461, 329] on icon at bounding box center [1469, 334] width 20 height 20
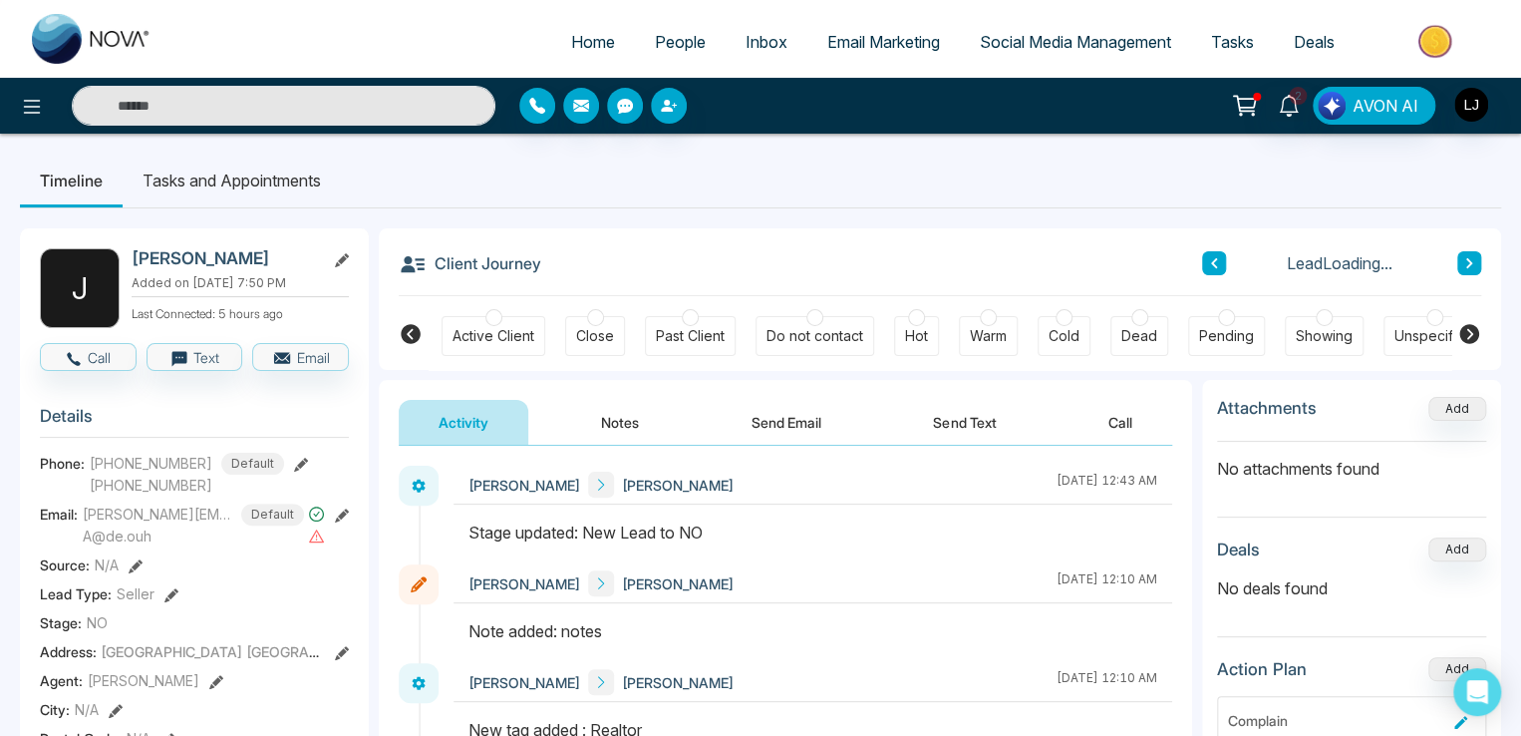
click at [1461, 329] on icon at bounding box center [1469, 334] width 20 height 20
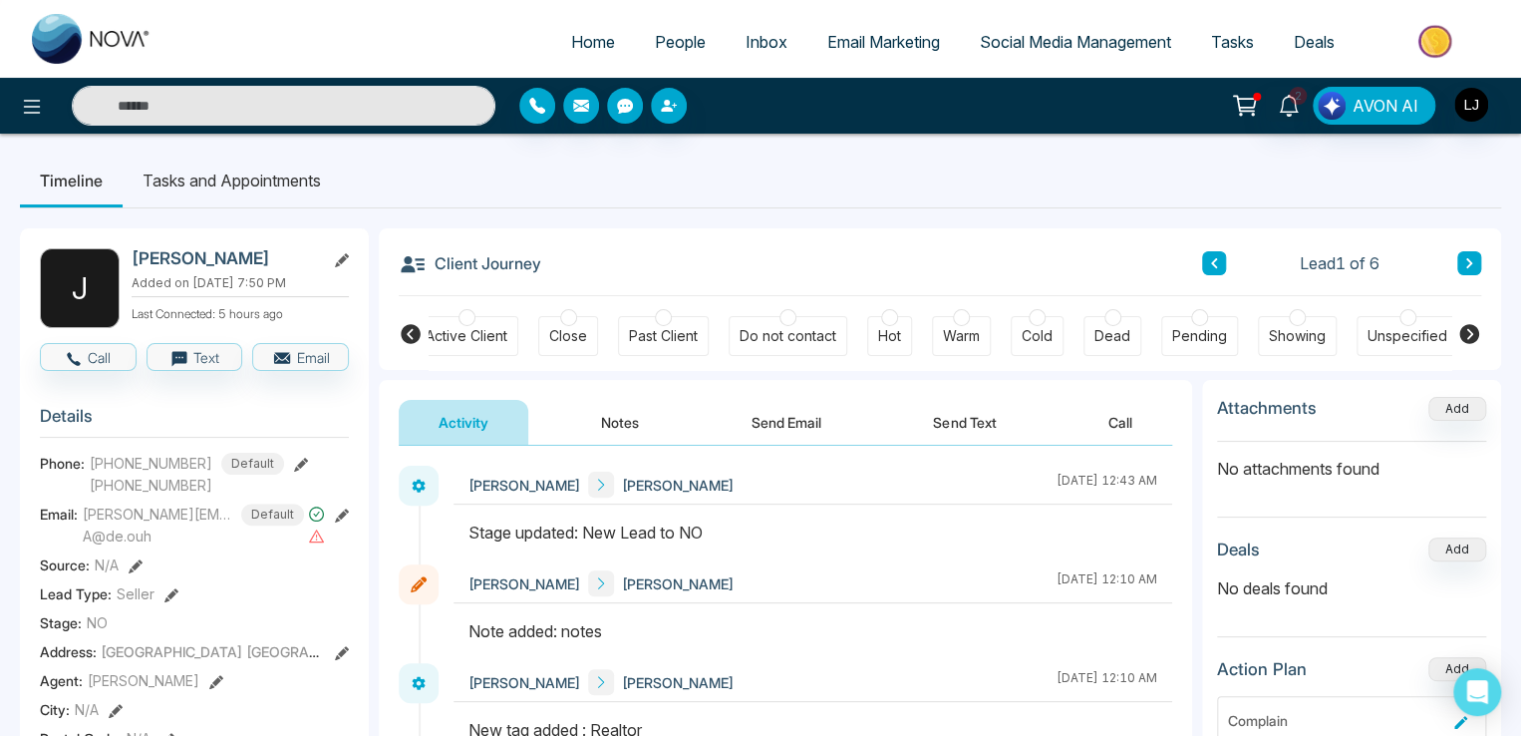
click at [411, 332] on icon at bounding box center [411, 334] width 24 height 24
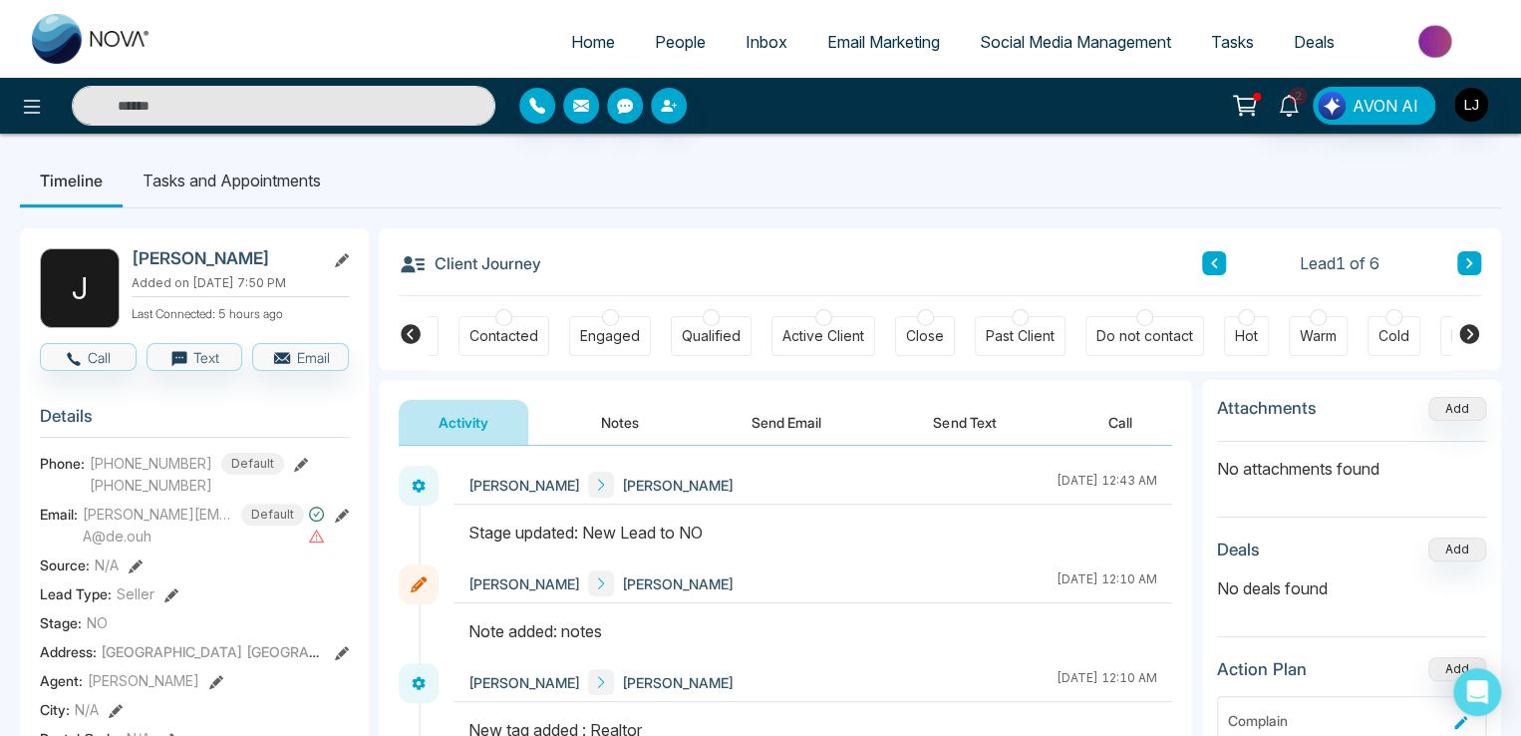
click at [411, 332] on icon at bounding box center [411, 334] width 24 height 24
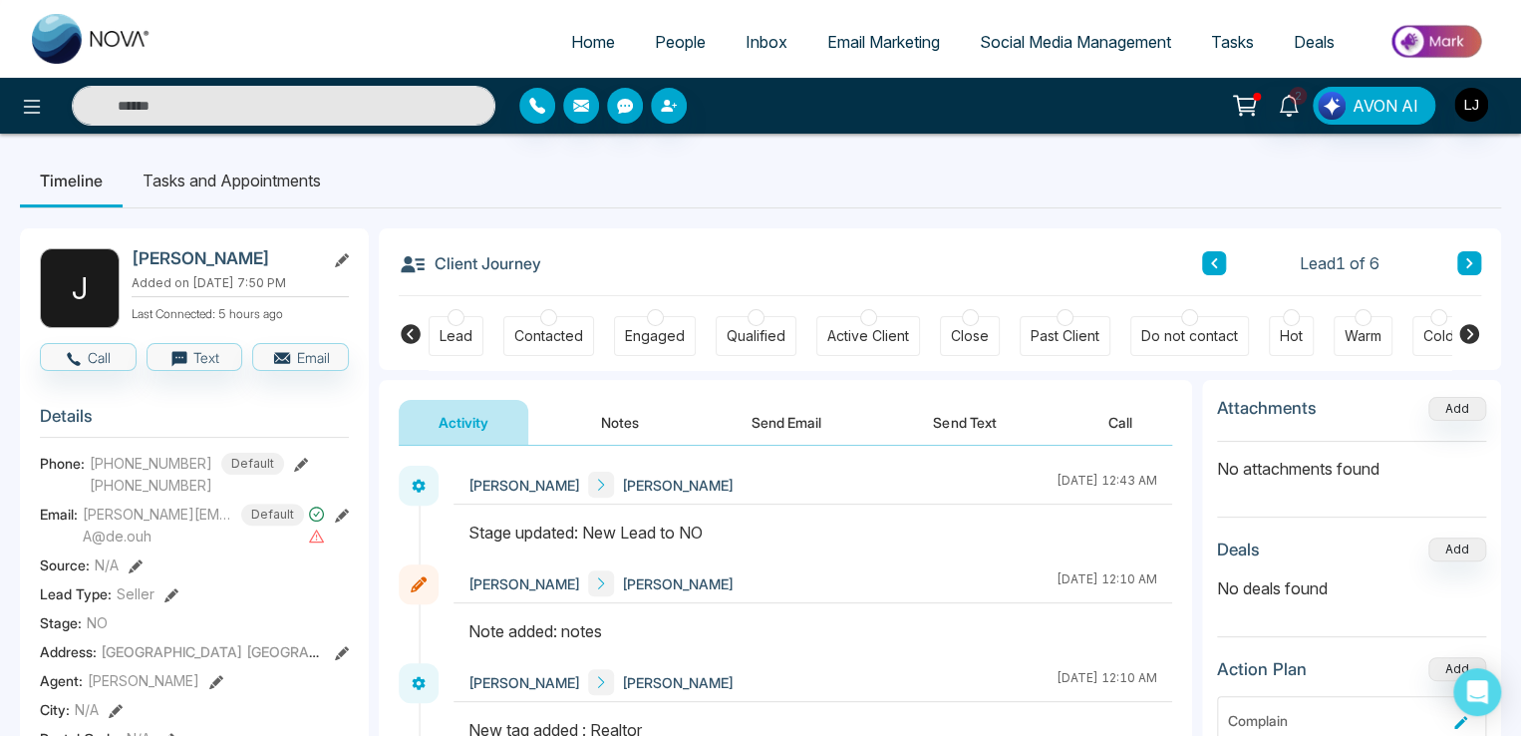
scroll to position [0, 0]
click at [1461, 264] on button at bounding box center [1469, 263] width 24 height 24
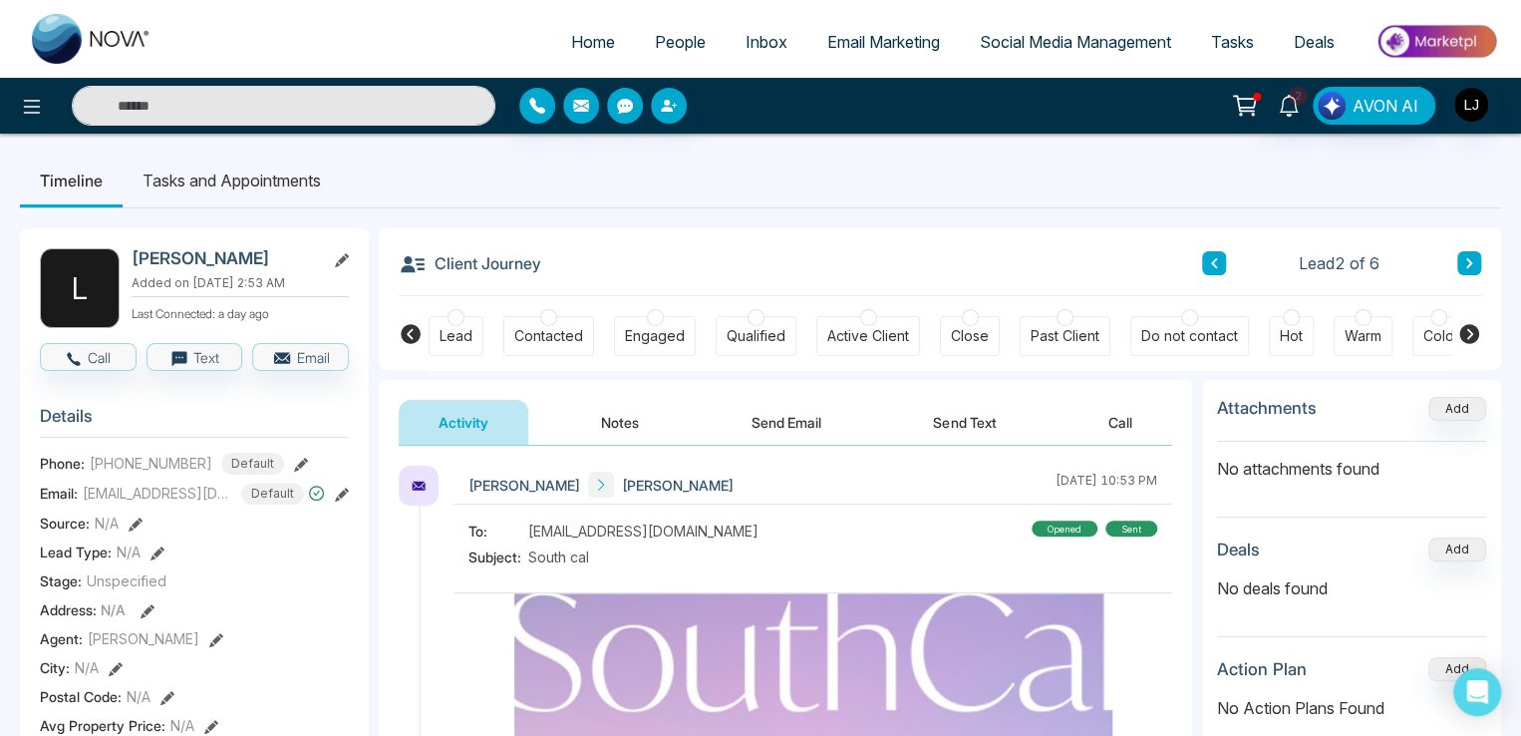
click at [1209, 263] on icon at bounding box center [1214, 263] width 10 height 12
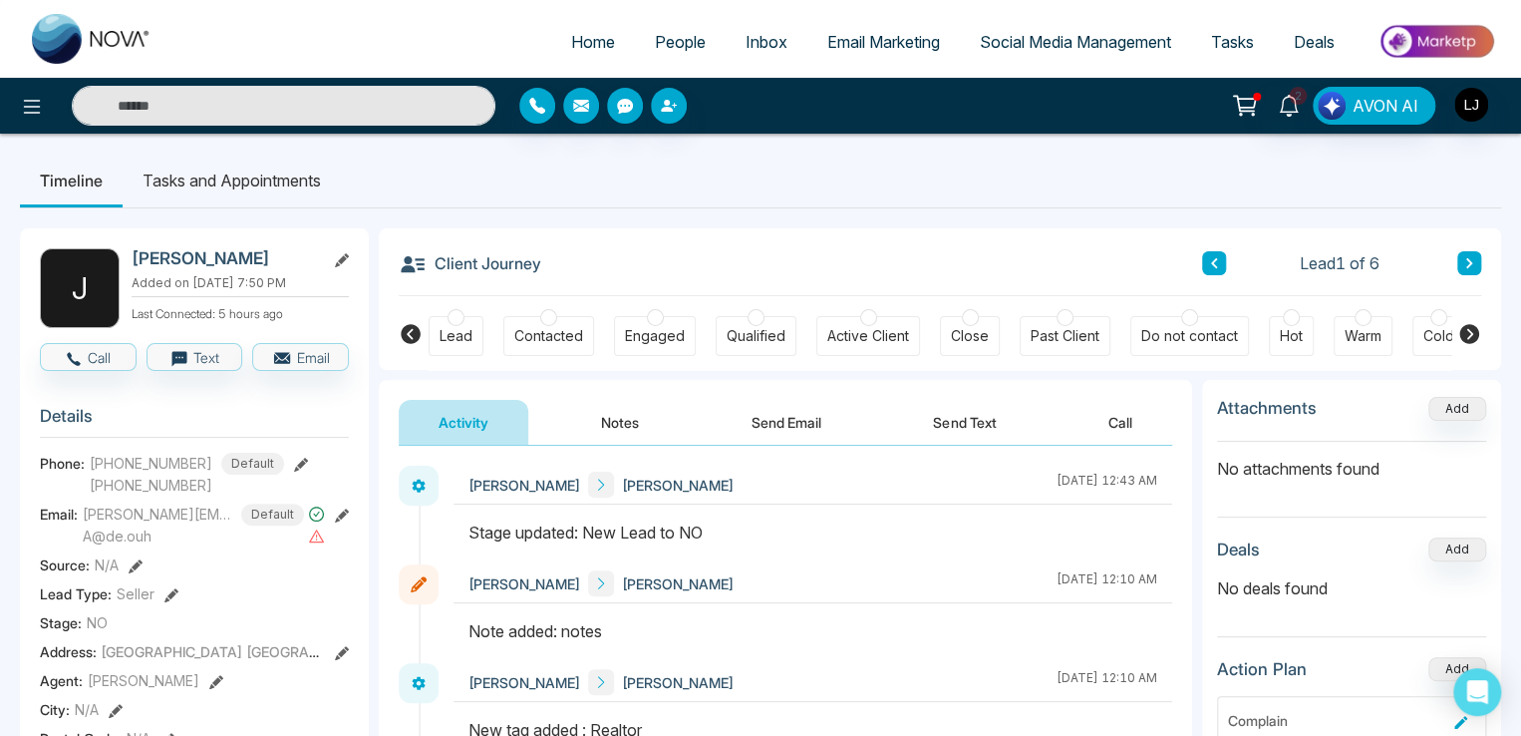
click at [1438, 312] on div at bounding box center [1438, 317] width 17 height 17
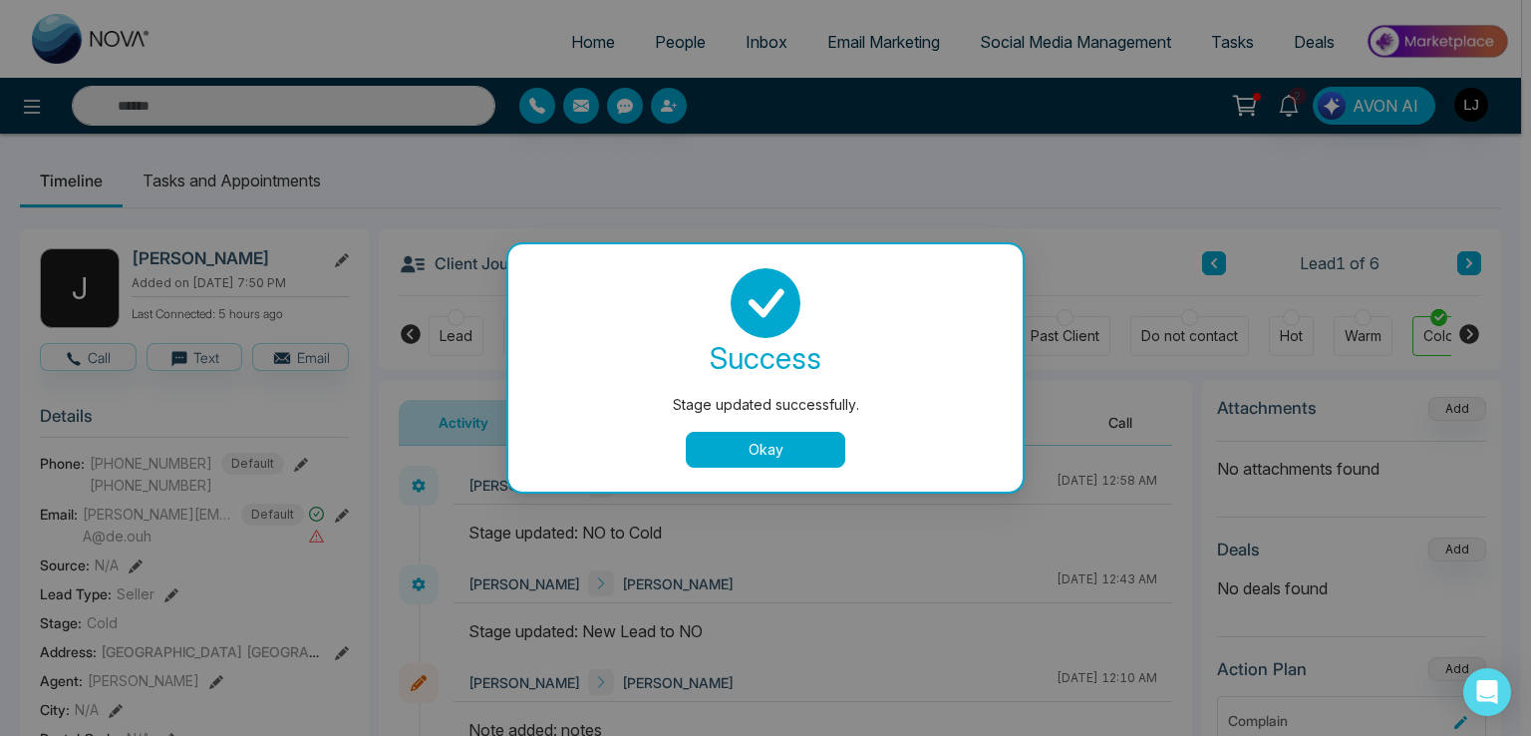
click at [817, 445] on button "Okay" at bounding box center [765, 450] width 159 height 36
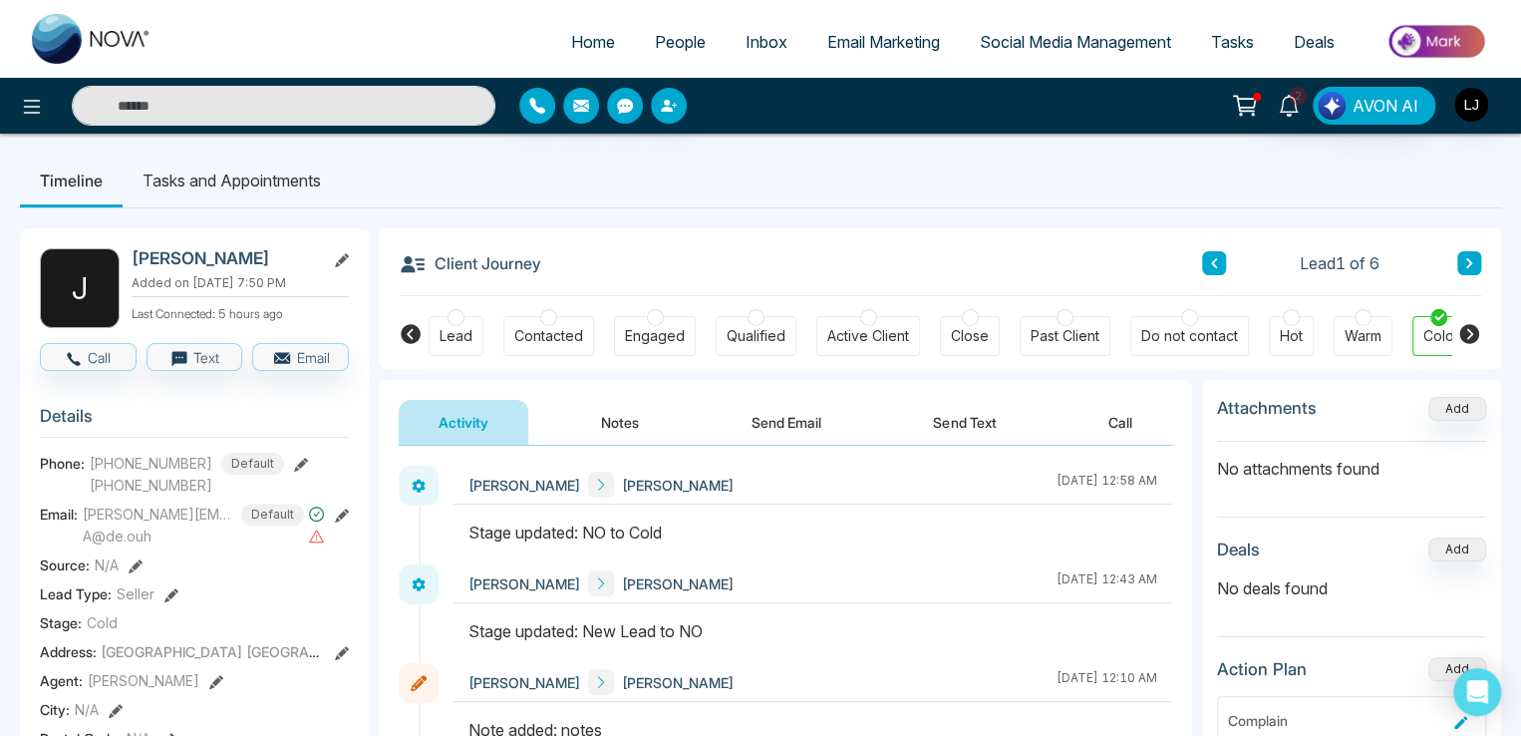
click at [1473, 332] on icon at bounding box center [1469, 334] width 20 height 20
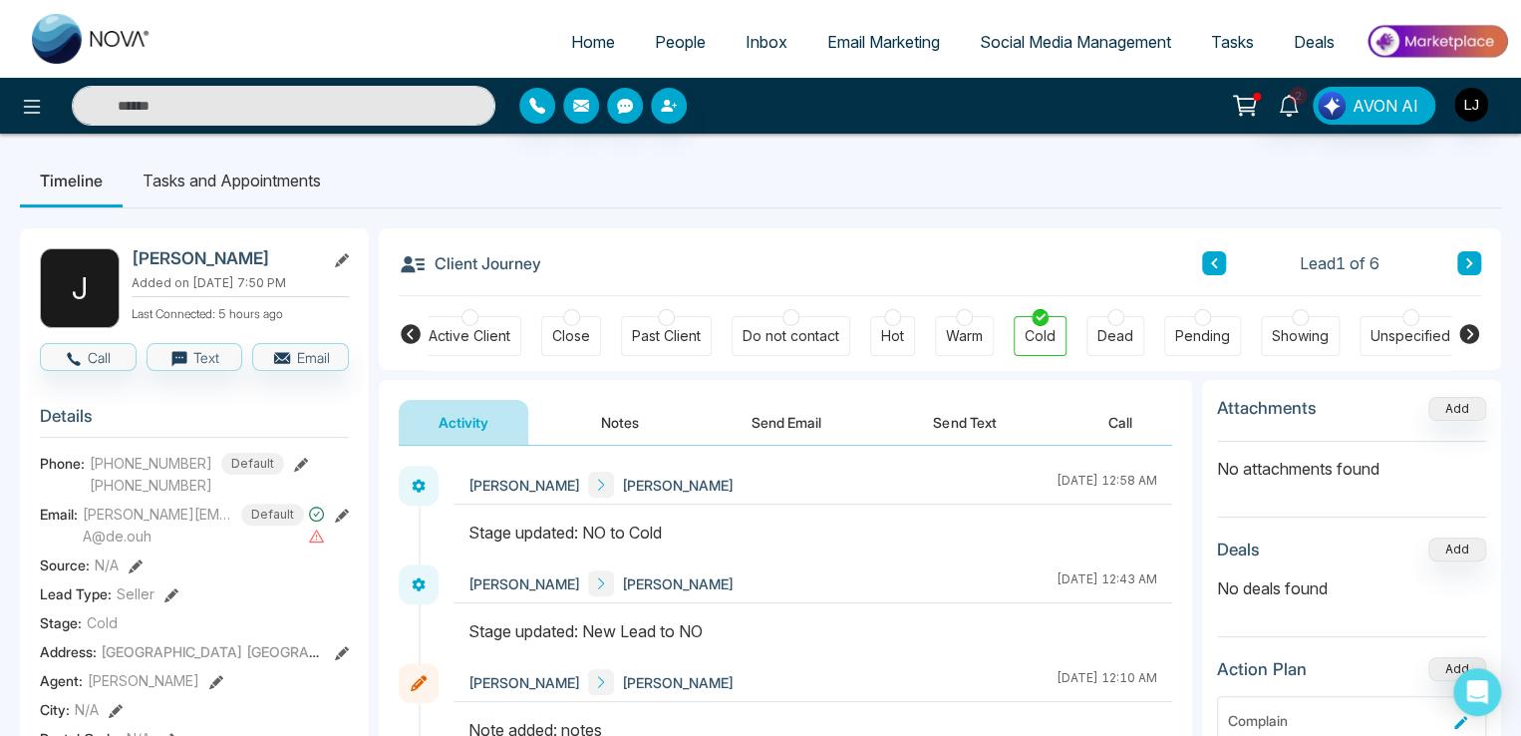
scroll to position [0, 402]
click at [412, 335] on icon at bounding box center [411, 334] width 20 height 20
click at [139, 573] on icon at bounding box center [136, 566] width 14 height 14
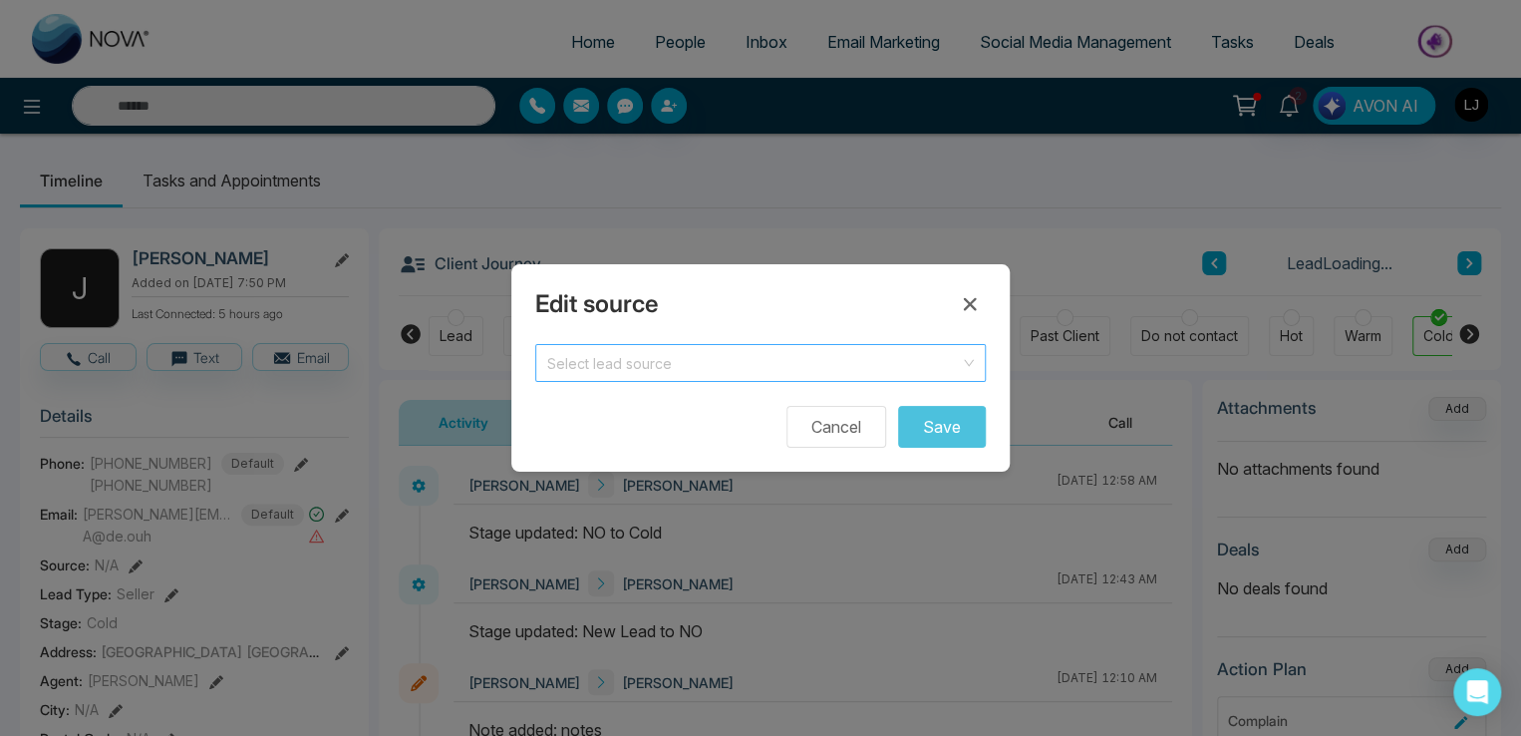
click at [559, 362] on input "search" at bounding box center [753, 360] width 413 height 30
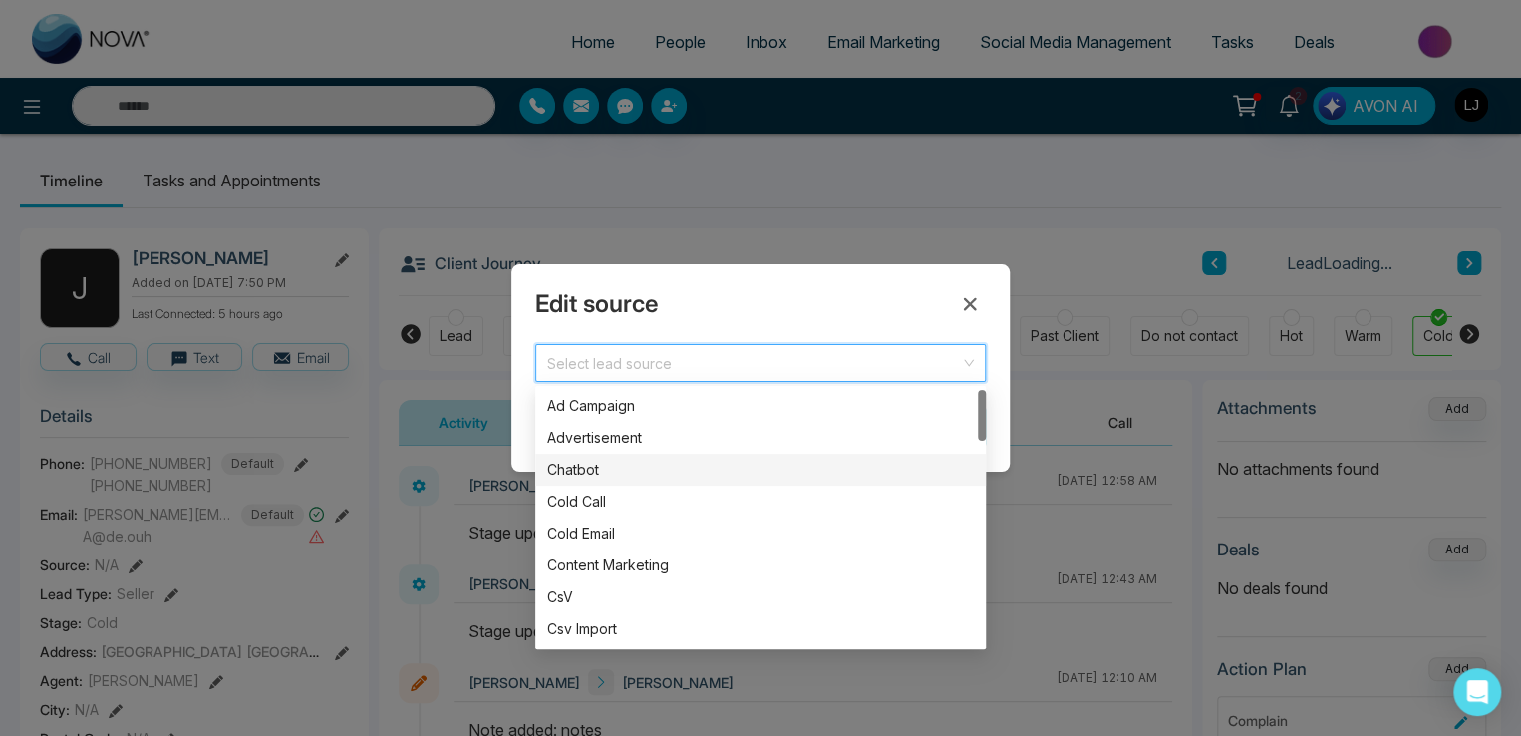
click at [566, 459] on div "Chatbot" at bounding box center [760, 470] width 427 height 22
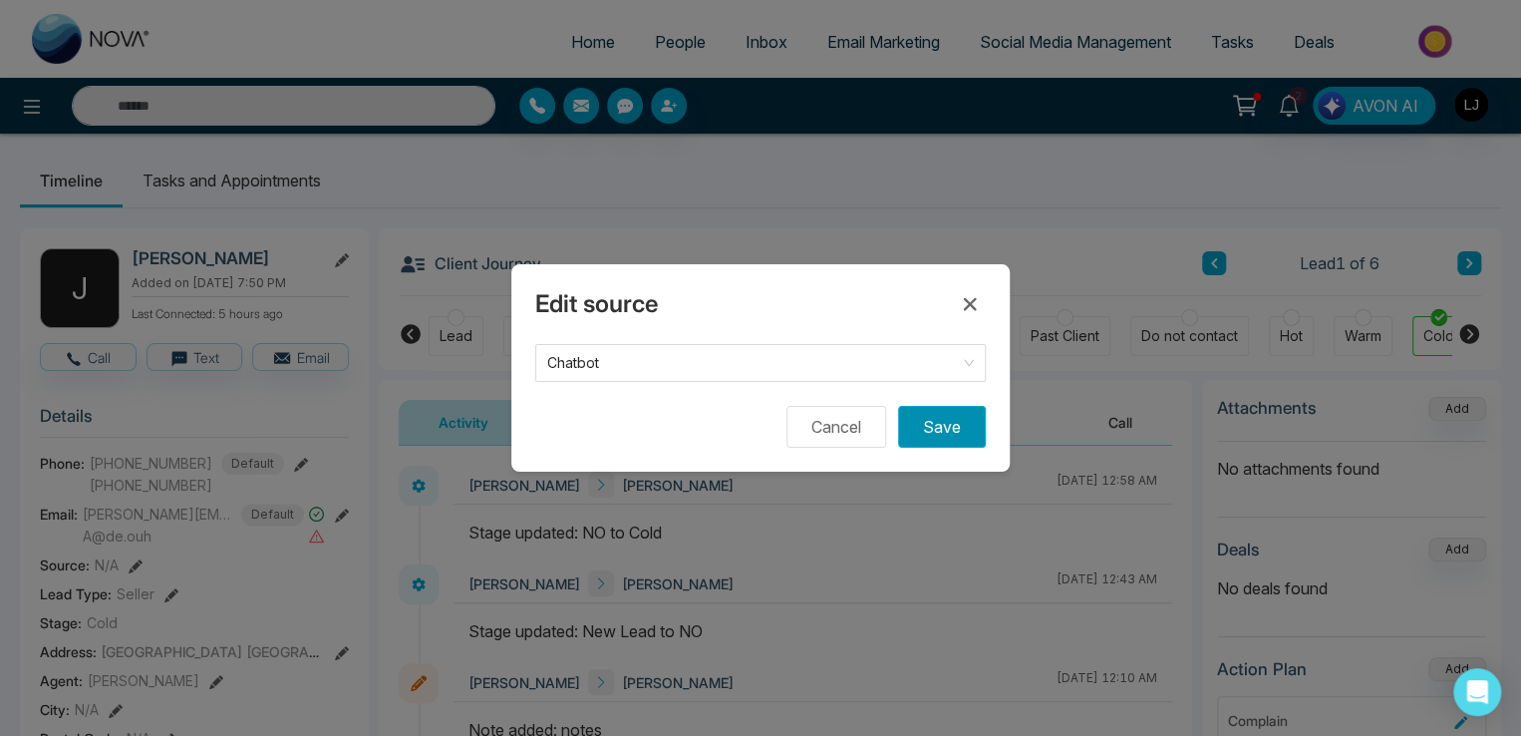
click at [964, 428] on button "Save" at bounding box center [942, 427] width 88 height 42
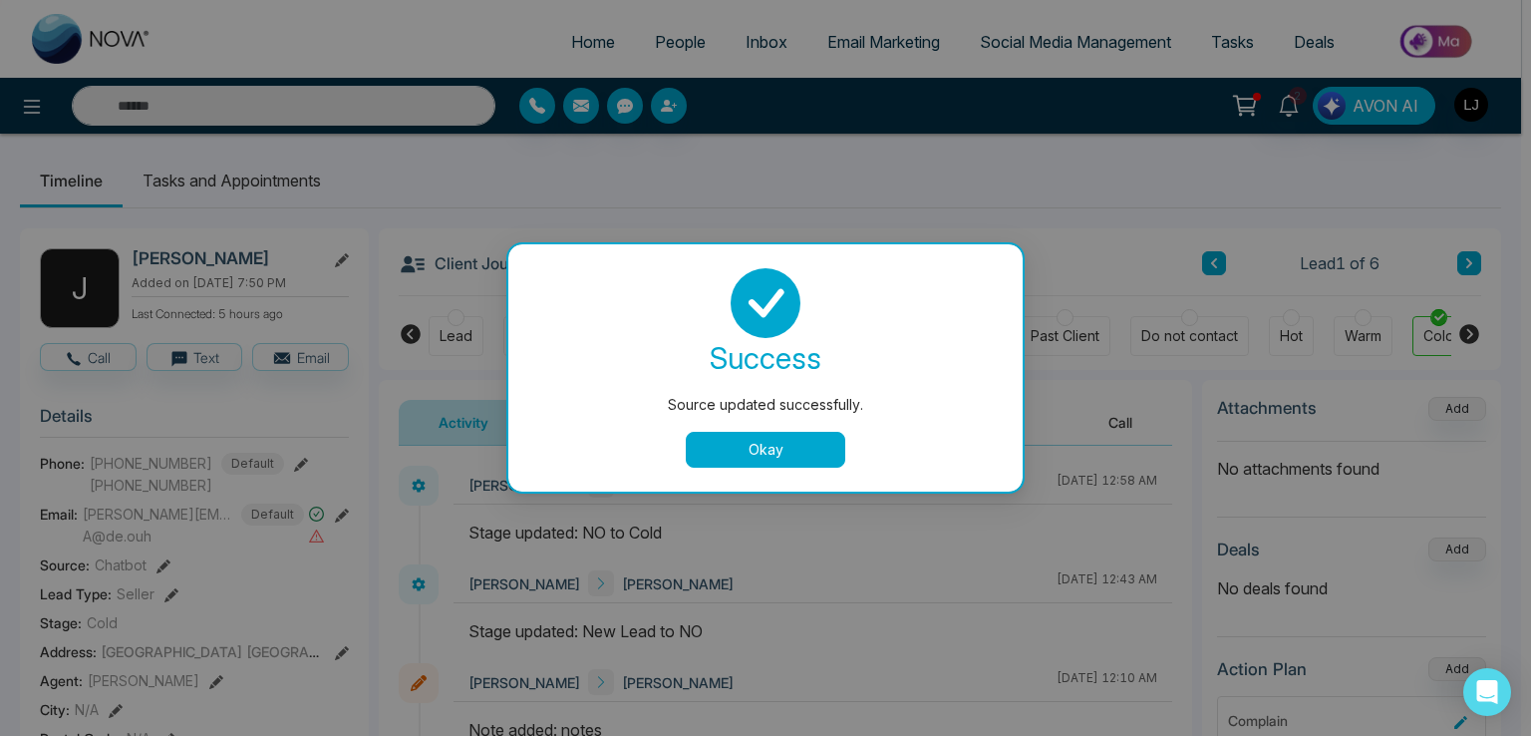
click at [795, 462] on button "Okay" at bounding box center [765, 450] width 159 height 36
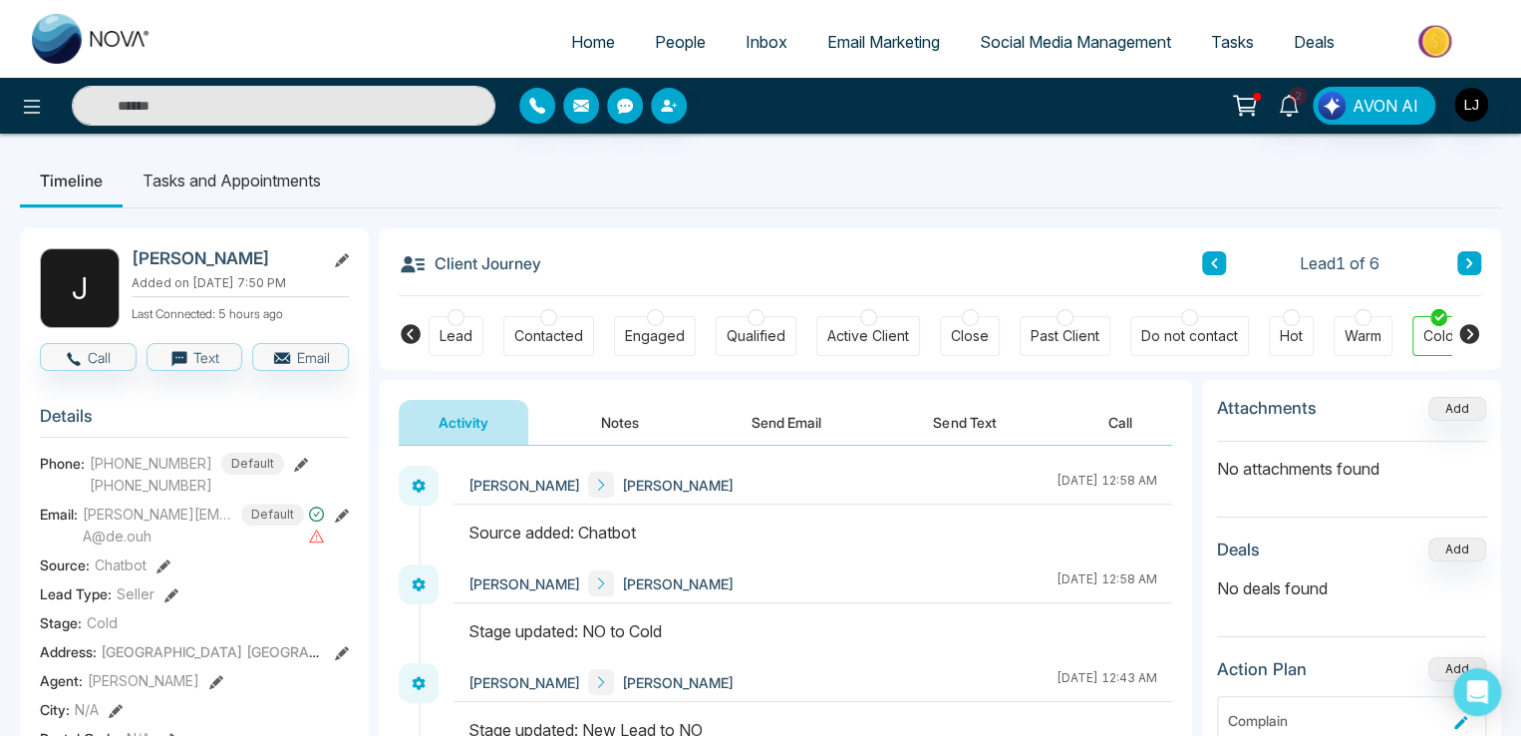
click at [1257, 112] on icon at bounding box center [1245, 106] width 28 height 28
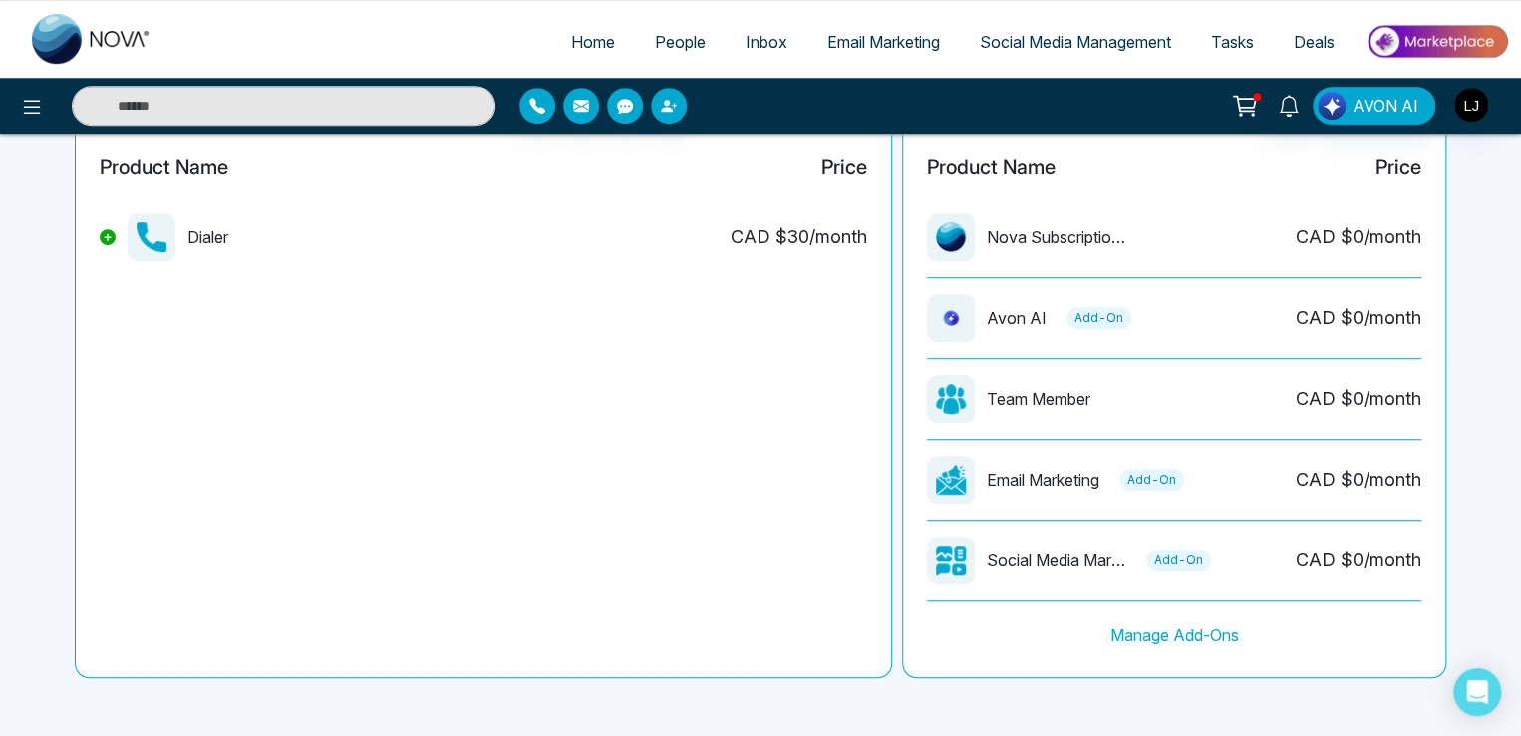
scroll to position [534, 0]
drag, startPoint x: 1315, startPoint y: 230, endPoint x: 1376, endPoint y: 231, distance: 60.8
click at [1372, 231] on div "CAD $ 0 /month" at bounding box center [1359, 235] width 126 height 27
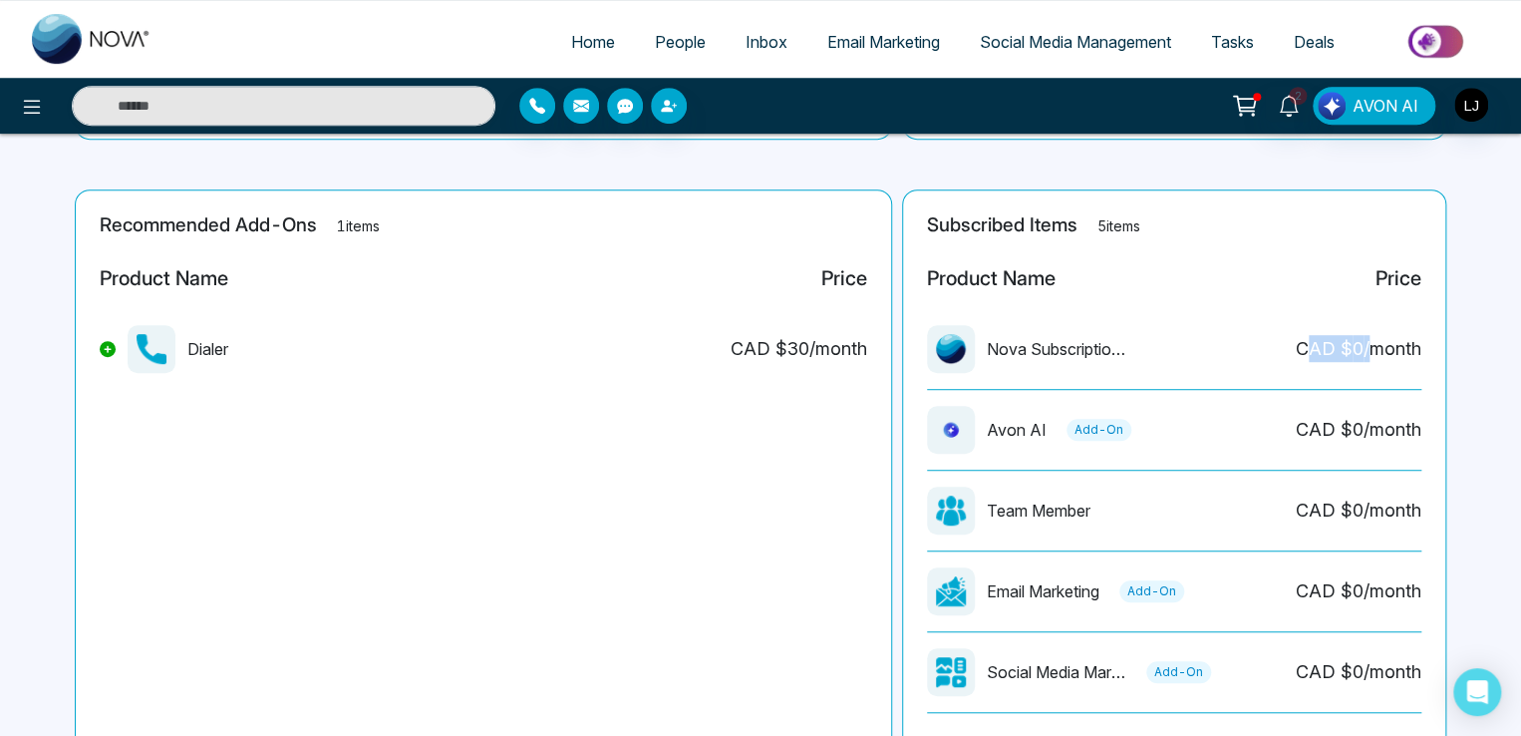
scroll to position [235, 0]
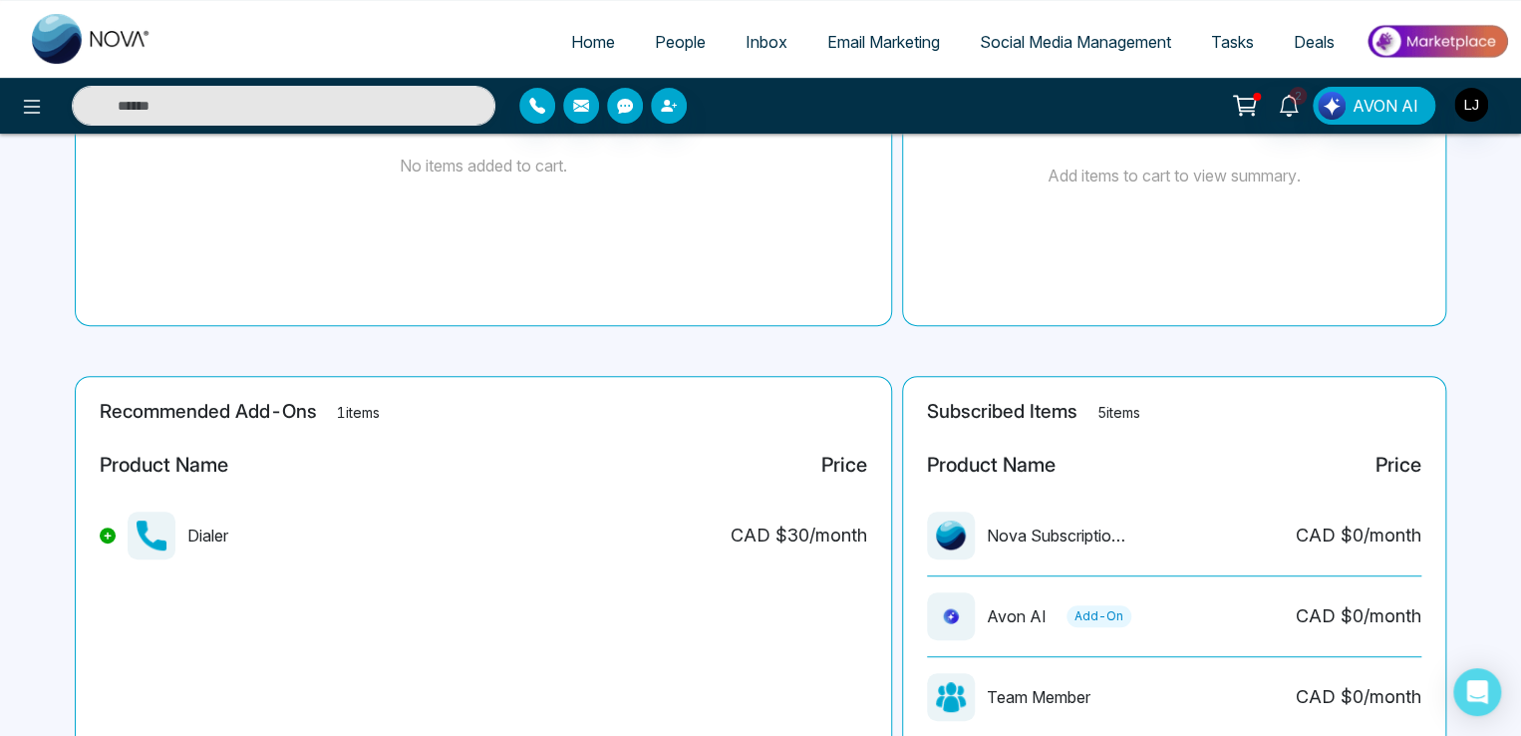
click at [367, 572] on div "Dialer CAD $ 30 /month" at bounding box center [484, 543] width 768 height 64
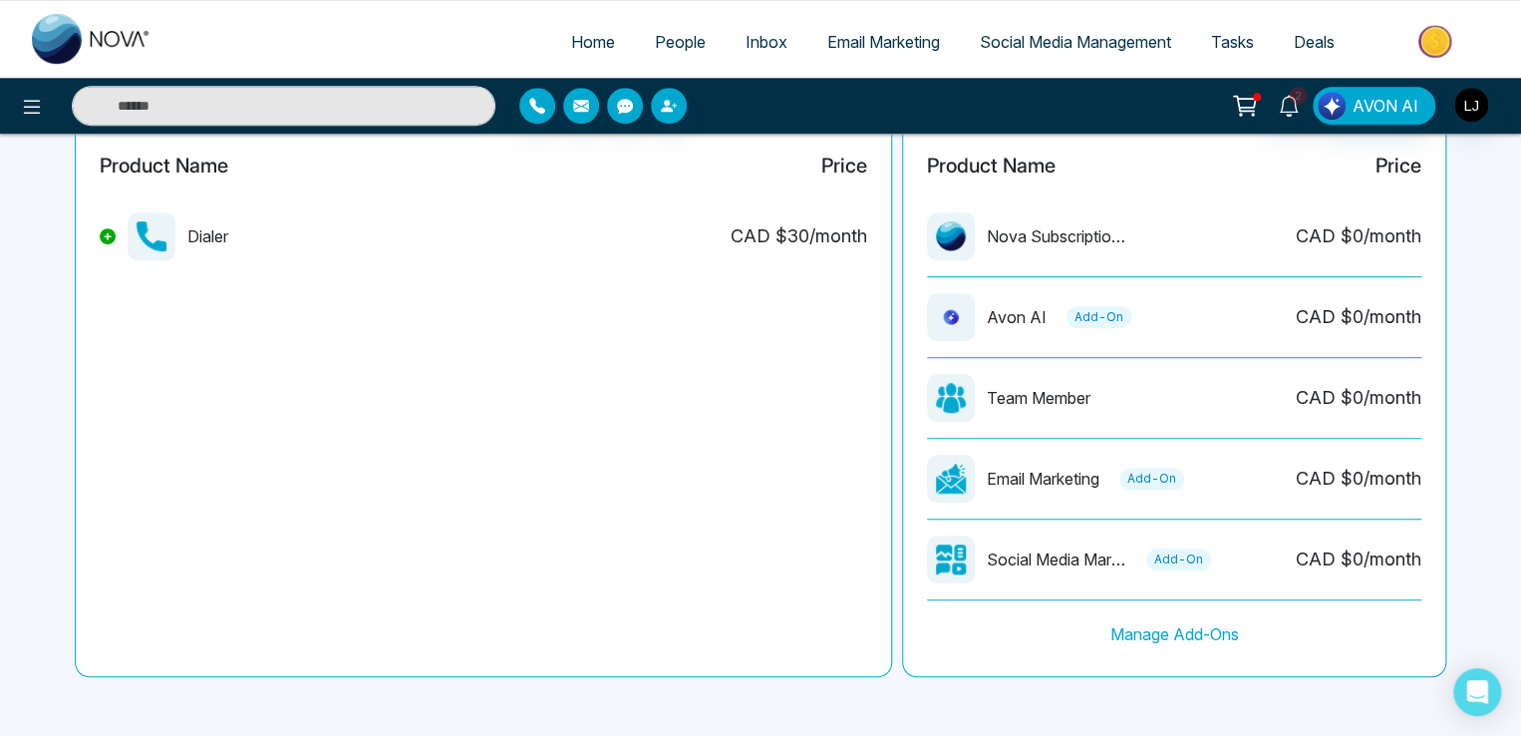
scroll to position [0, 0]
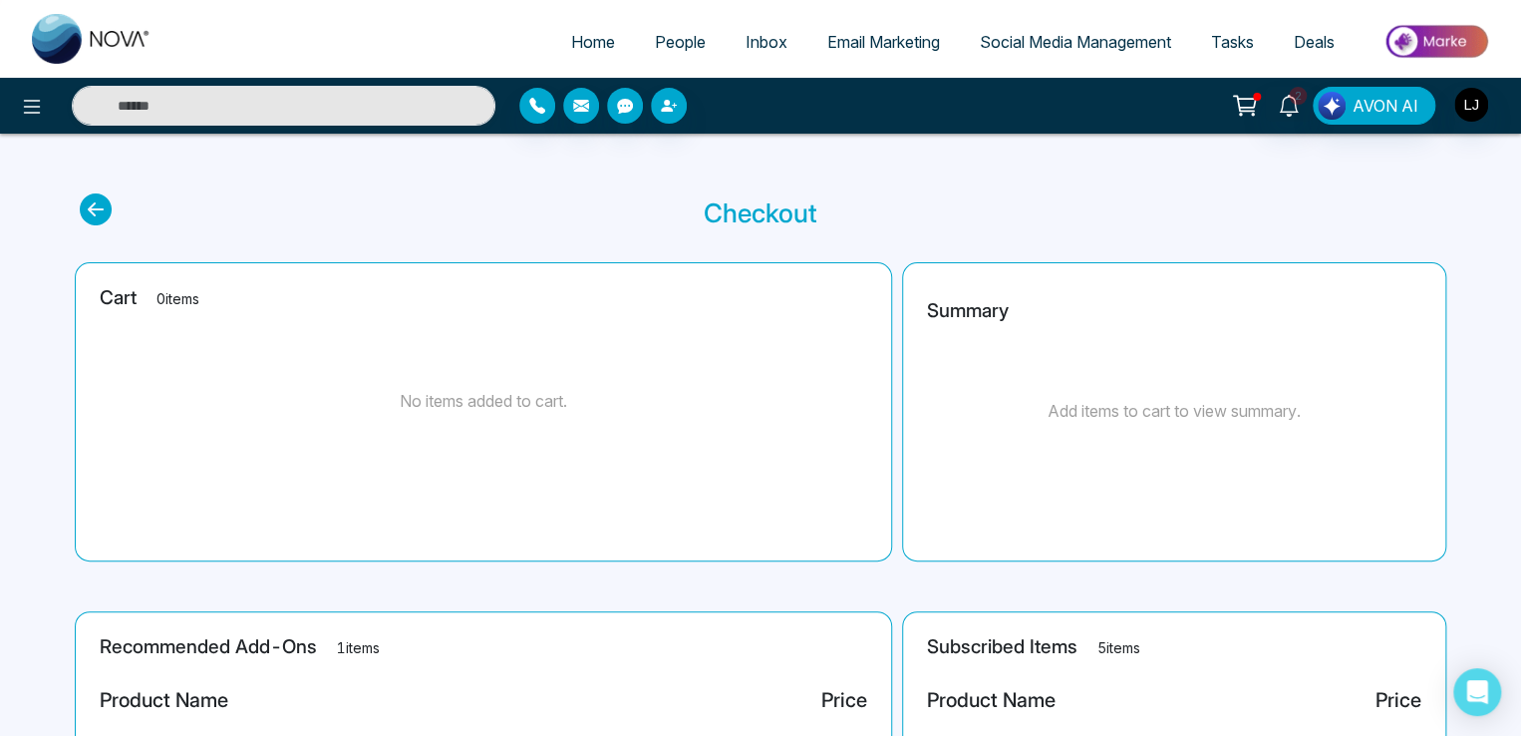
click at [849, 47] on span "Email Marketing" at bounding box center [883, 42] width 113 height 20
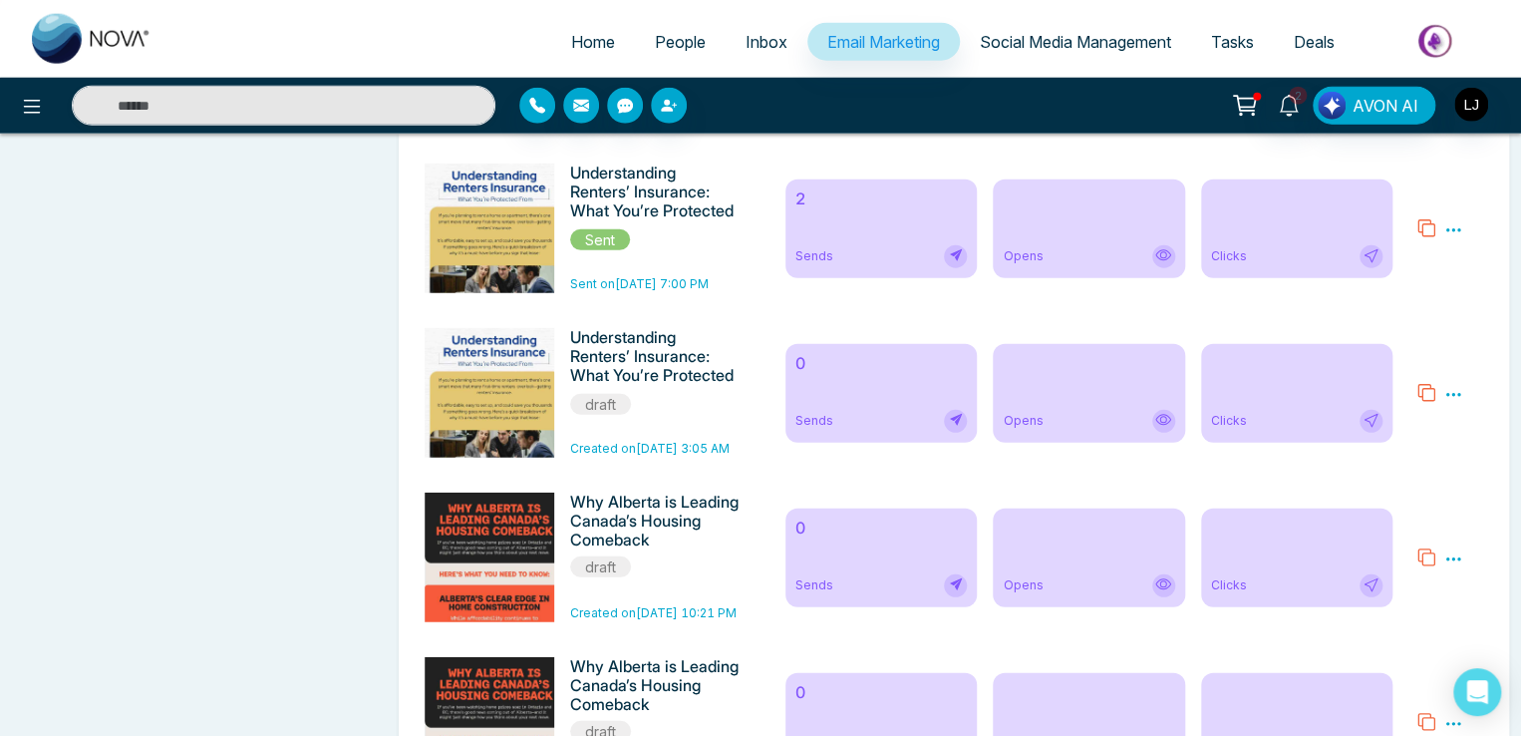
scroll to position [9980, 0]
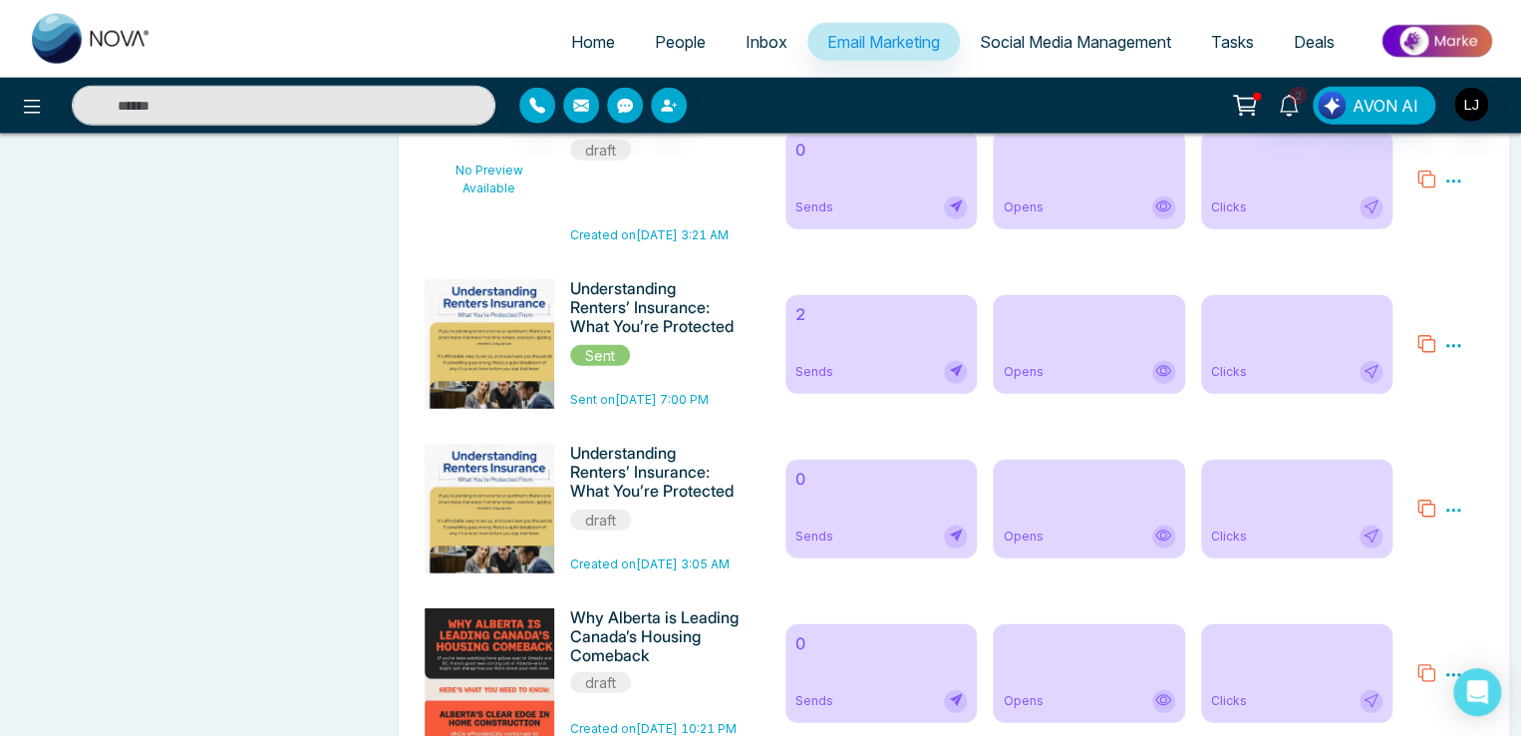
click at [980, 37] on span "Social Media Management" at bounding box center [1075, 42] width 191 height 20
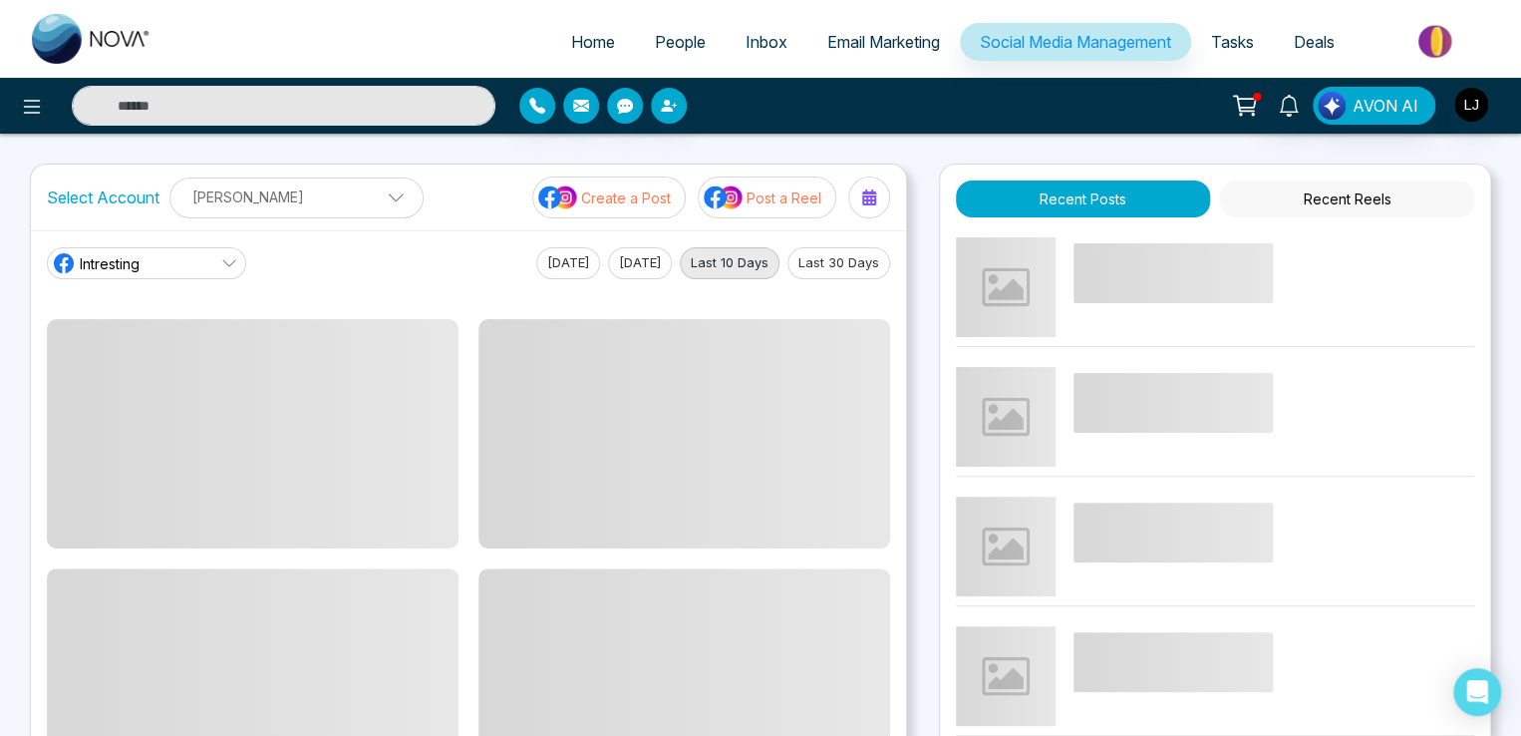
click at [632, 196] on p "Create a Post" at bounding box center [626, 197] width 90 height 21
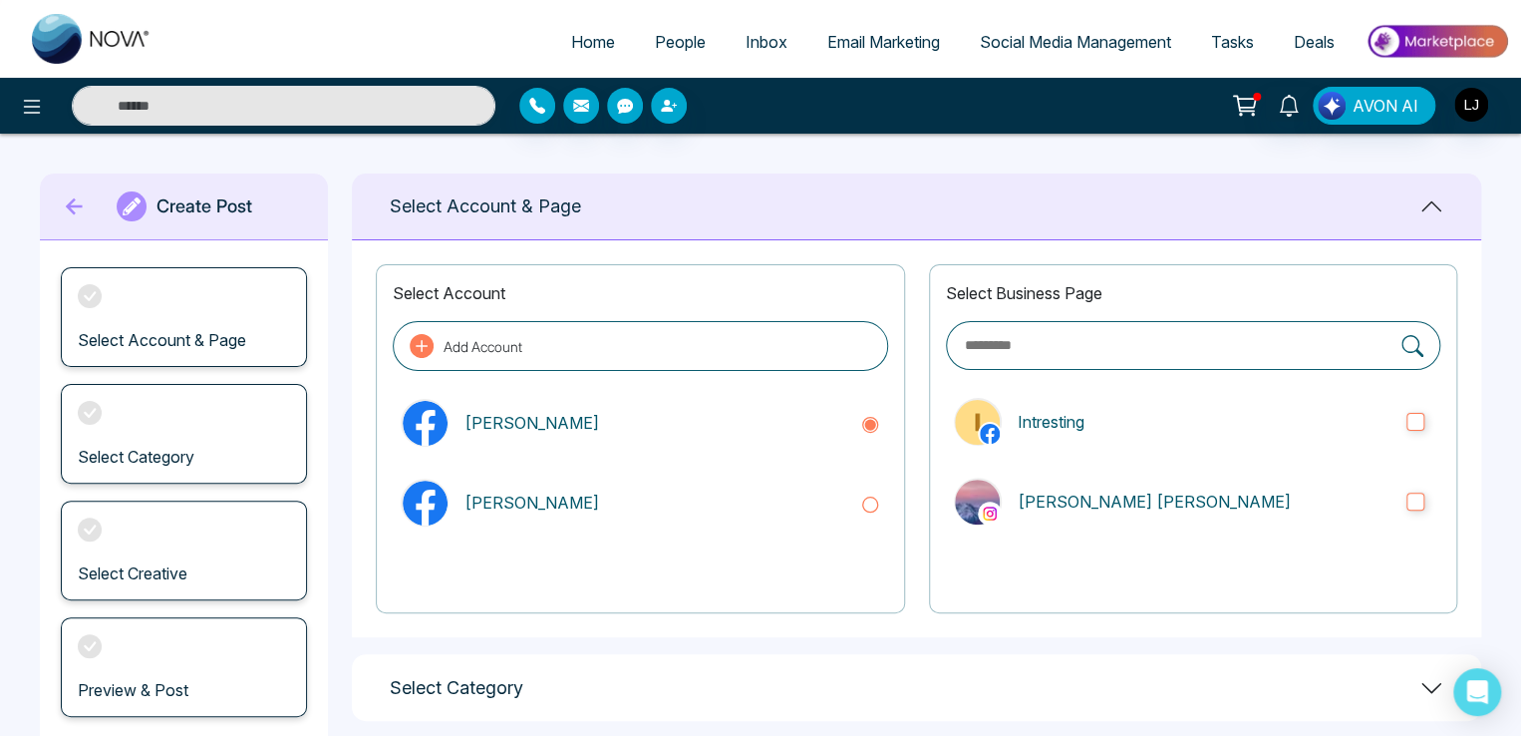
click at [1049, 460] on div "Select Business Page Intresting [PERSON_NAME] [PERSON_NAME]" at bounding box center [1193, 438] width 528 height 349
click at [1084, 420] on p "Intresting" at bounding box center [1204, 422] width 373 height 24
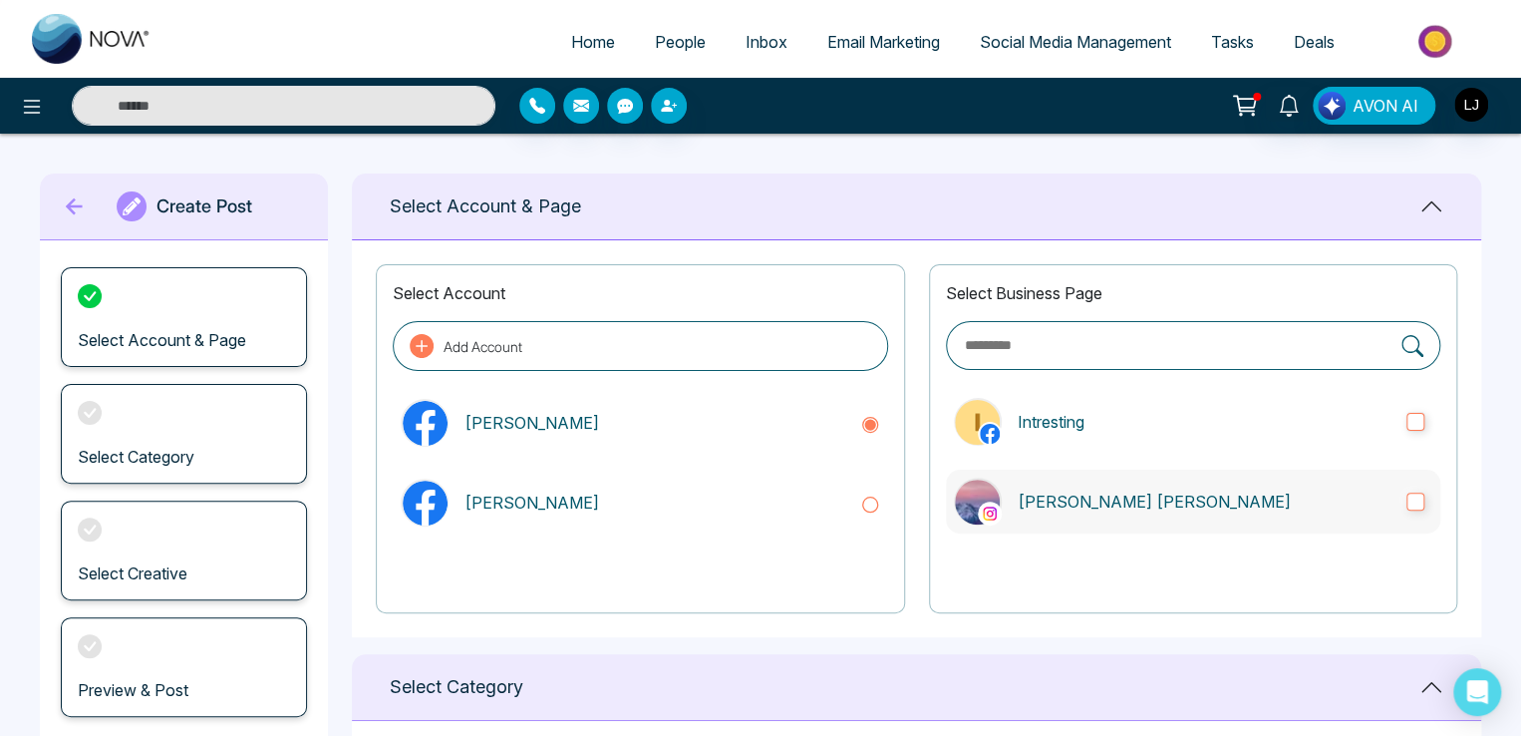
click at [1089, 526] on label "[PERSON_NAME] [PERSON_NAME]" at bounding box center [1193, 501] width 494 height 64
click at [1104, 486] on label "[PERSON_NAME] [PERSON_NAME]" at bounding box center [1193, 501] width 494 height 64
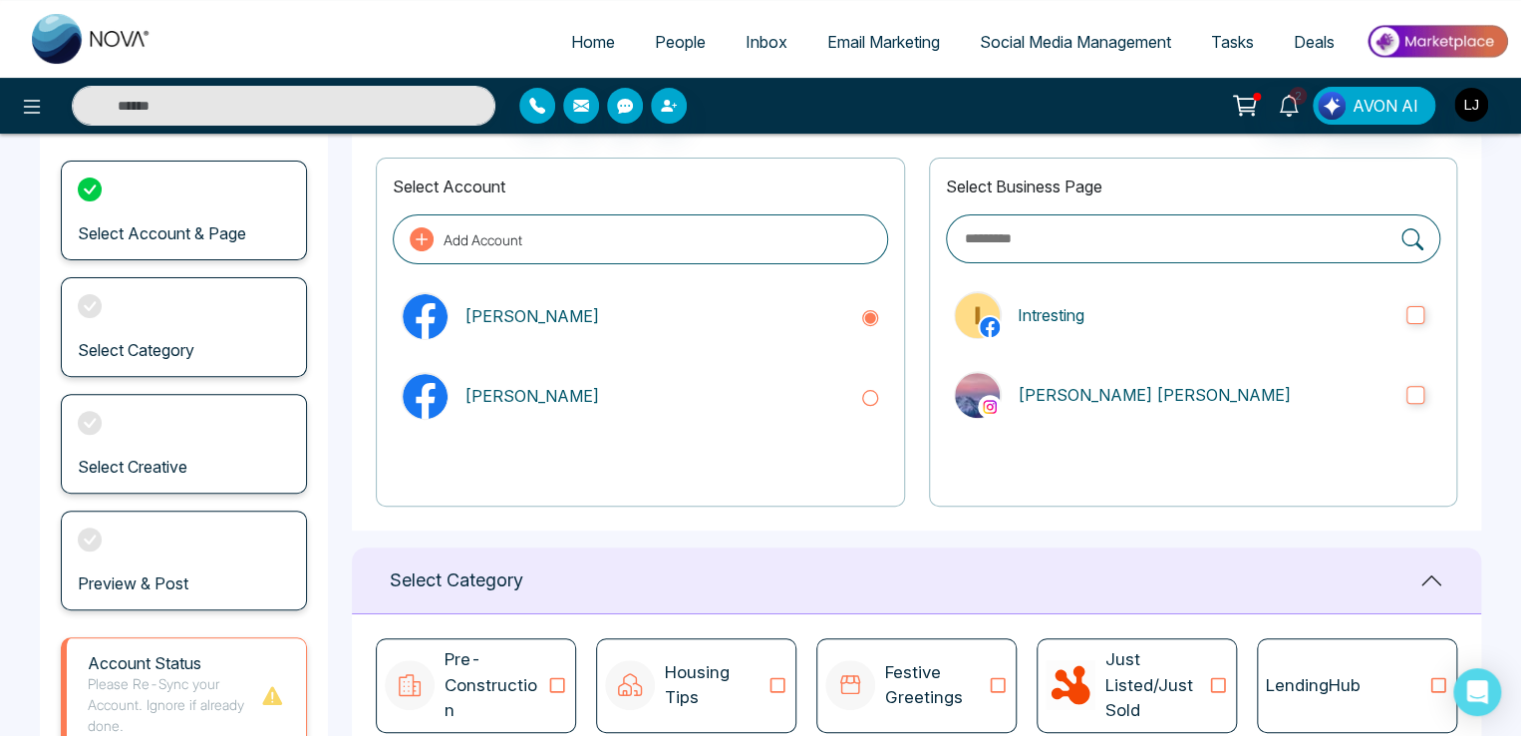
scroll to position [431, 0]
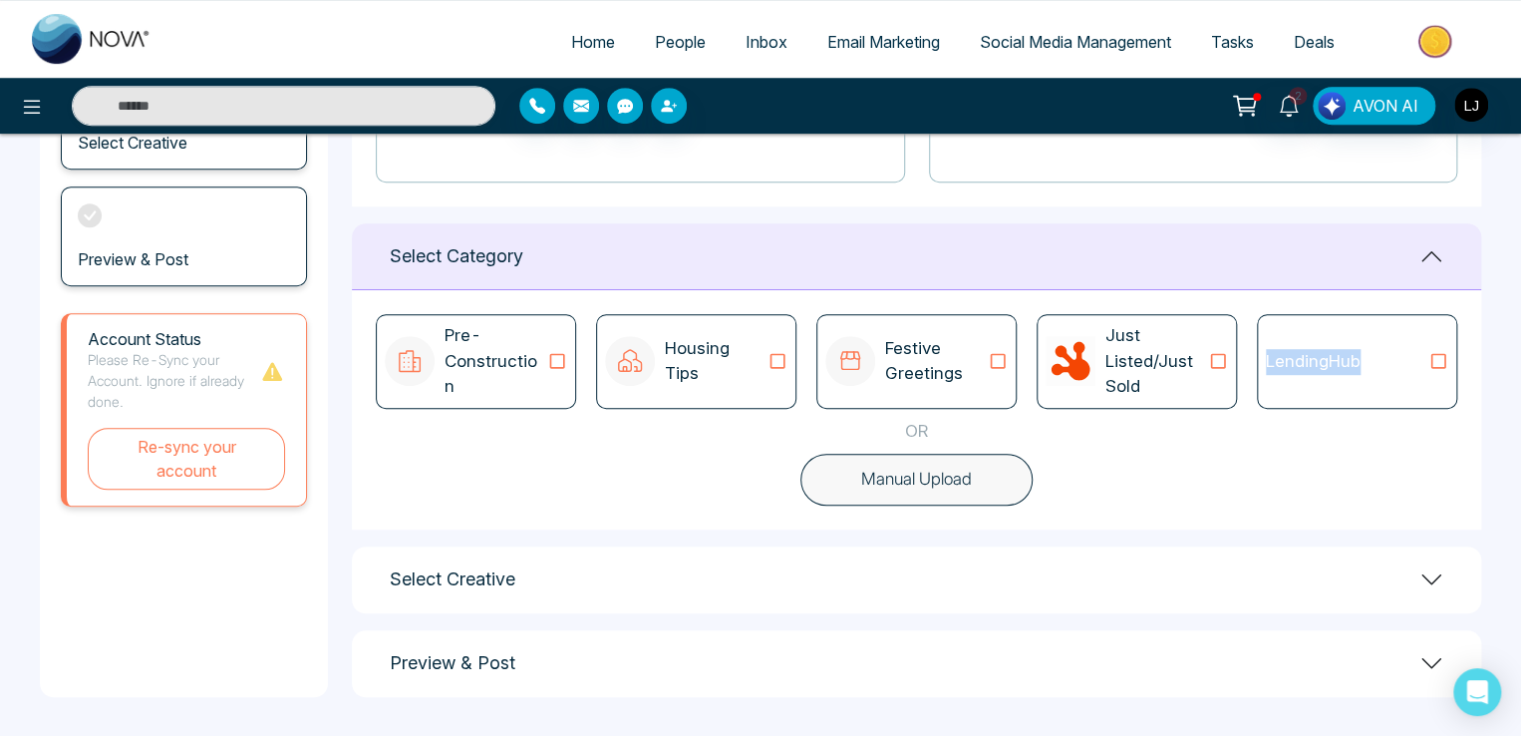
drag, startPoint x: 1368, startPoint y: 358, endPoint x: 1265, endPoint y: 340, distance: 104.2
click at [1265, 340] on div "LendingHub" at bounding box center [1357, 361] width 200 height 95
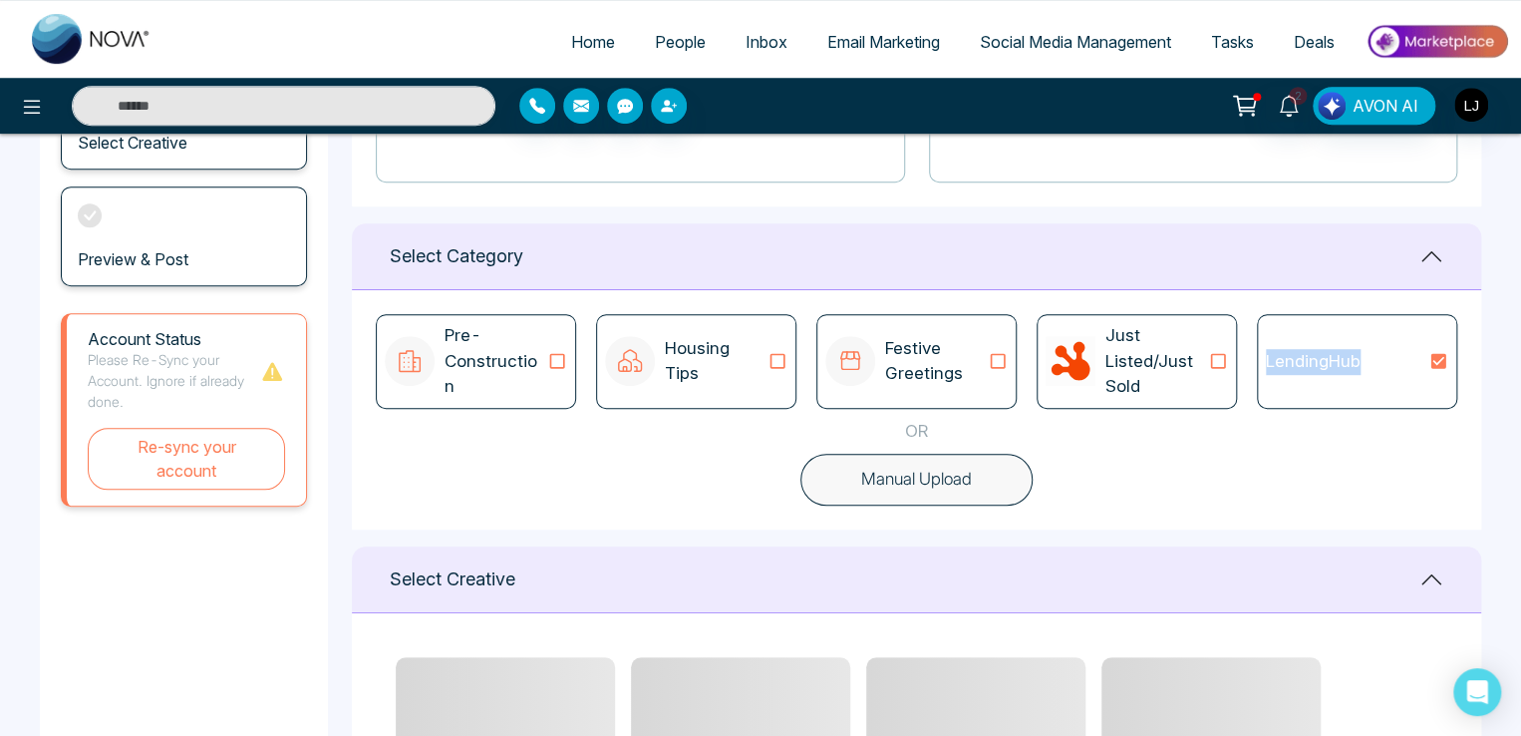
copy p "LendingHub"
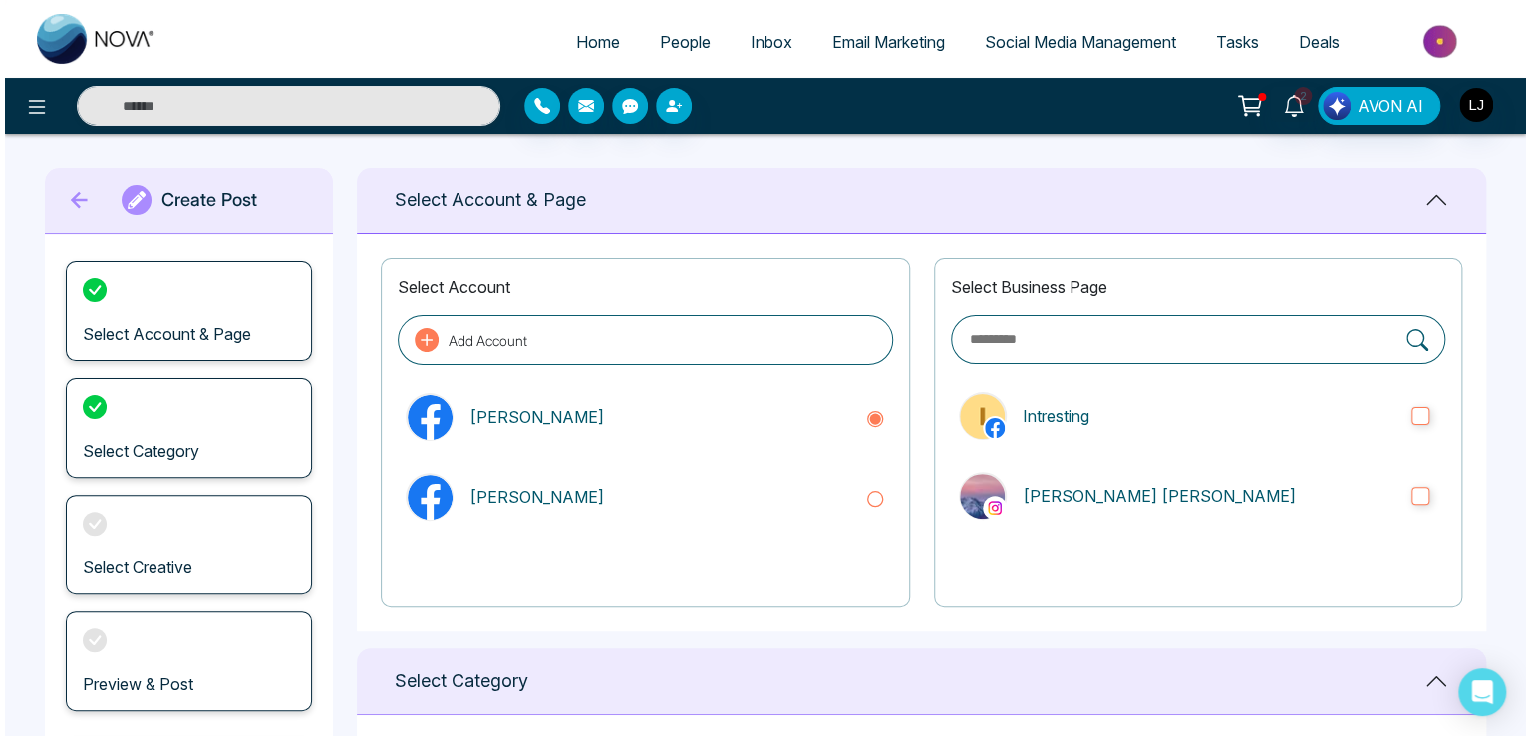
scroll to position [0, 0]
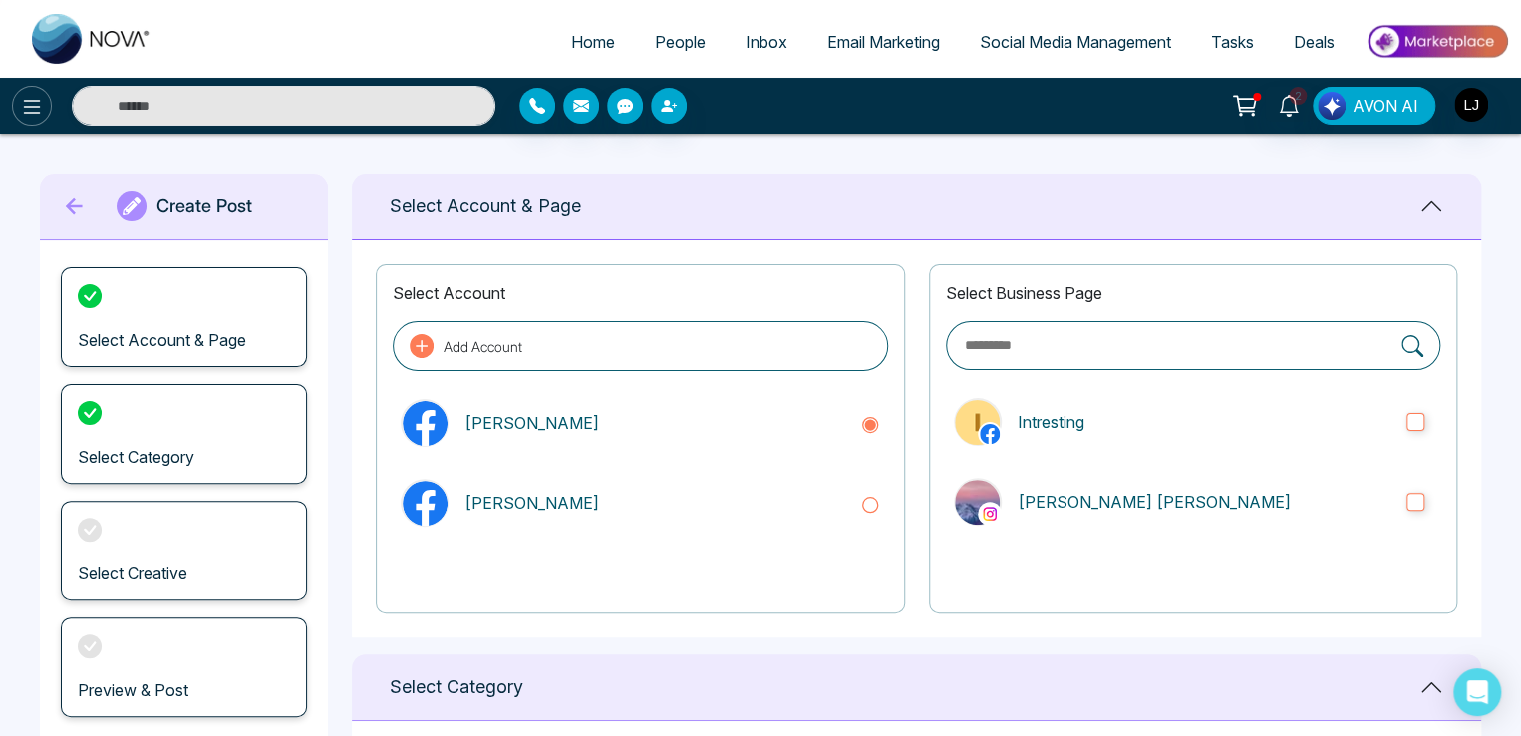
click at [23, 114] on icon at bounding box center [32, 107] width 24 height 24
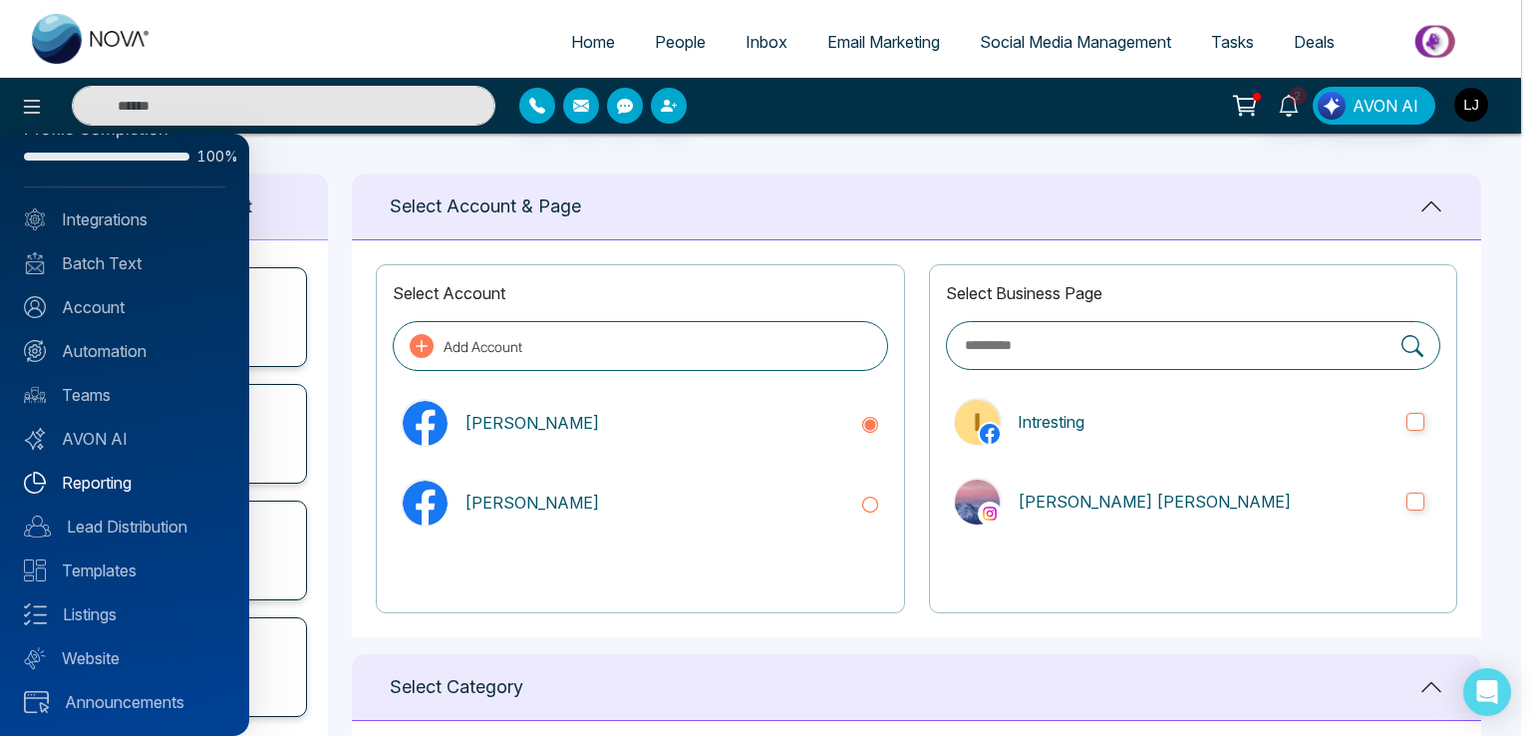
scroll to position [48, 0]
click at [114, 661] on link "Website" at bounding box center [124, 657] width 201 height 24
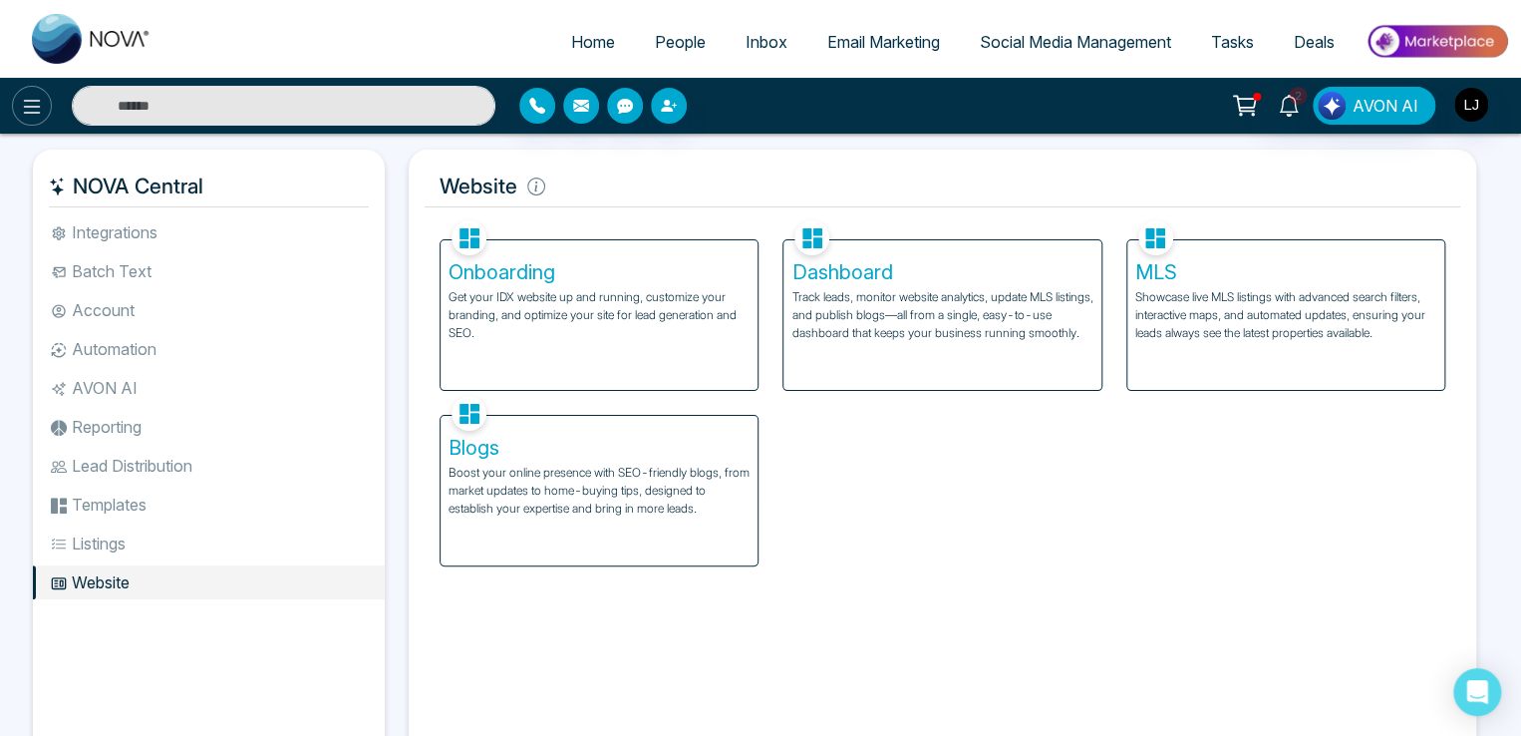
click at [31, 102] on icon at bounding box center [32, 107] width 24 height 24
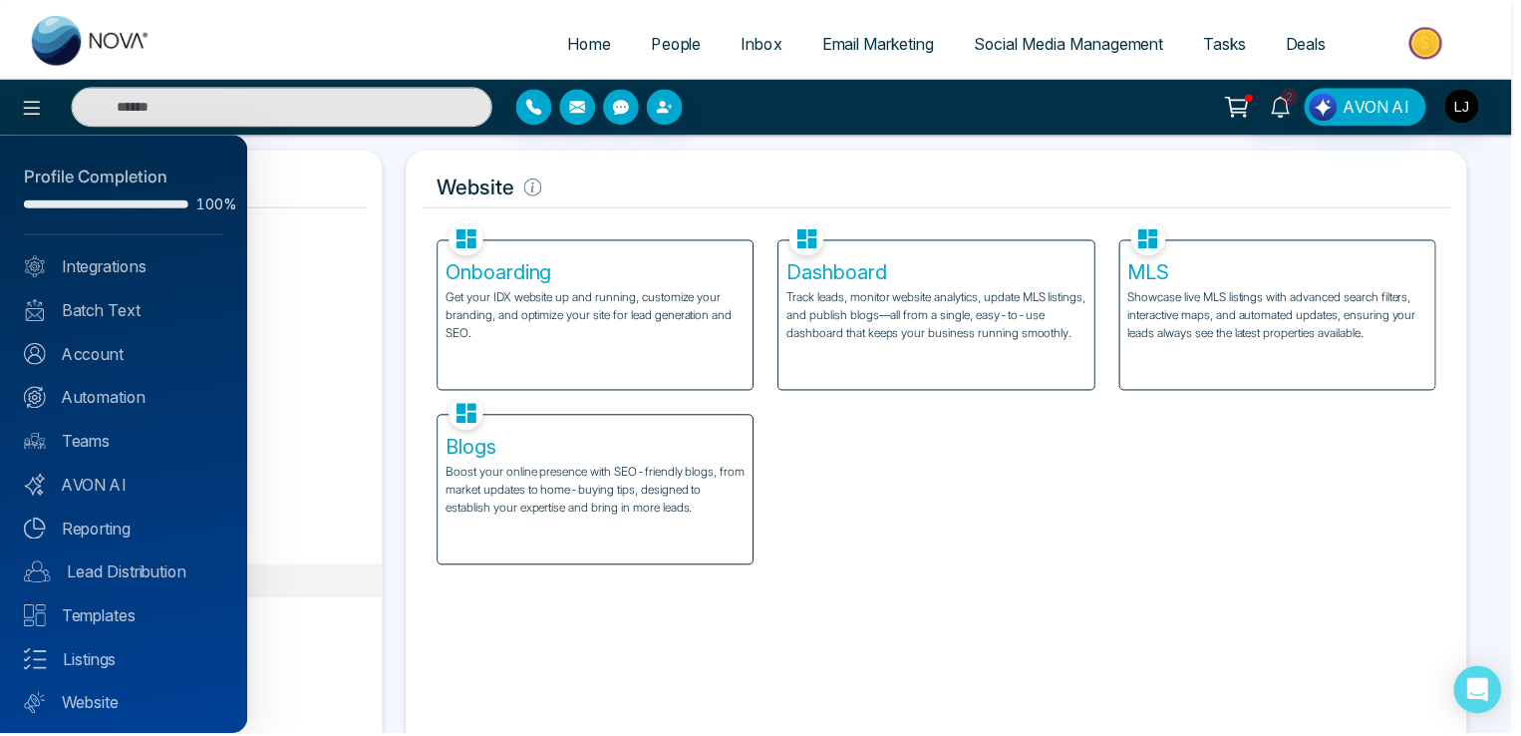
scroll to position [48, 0]
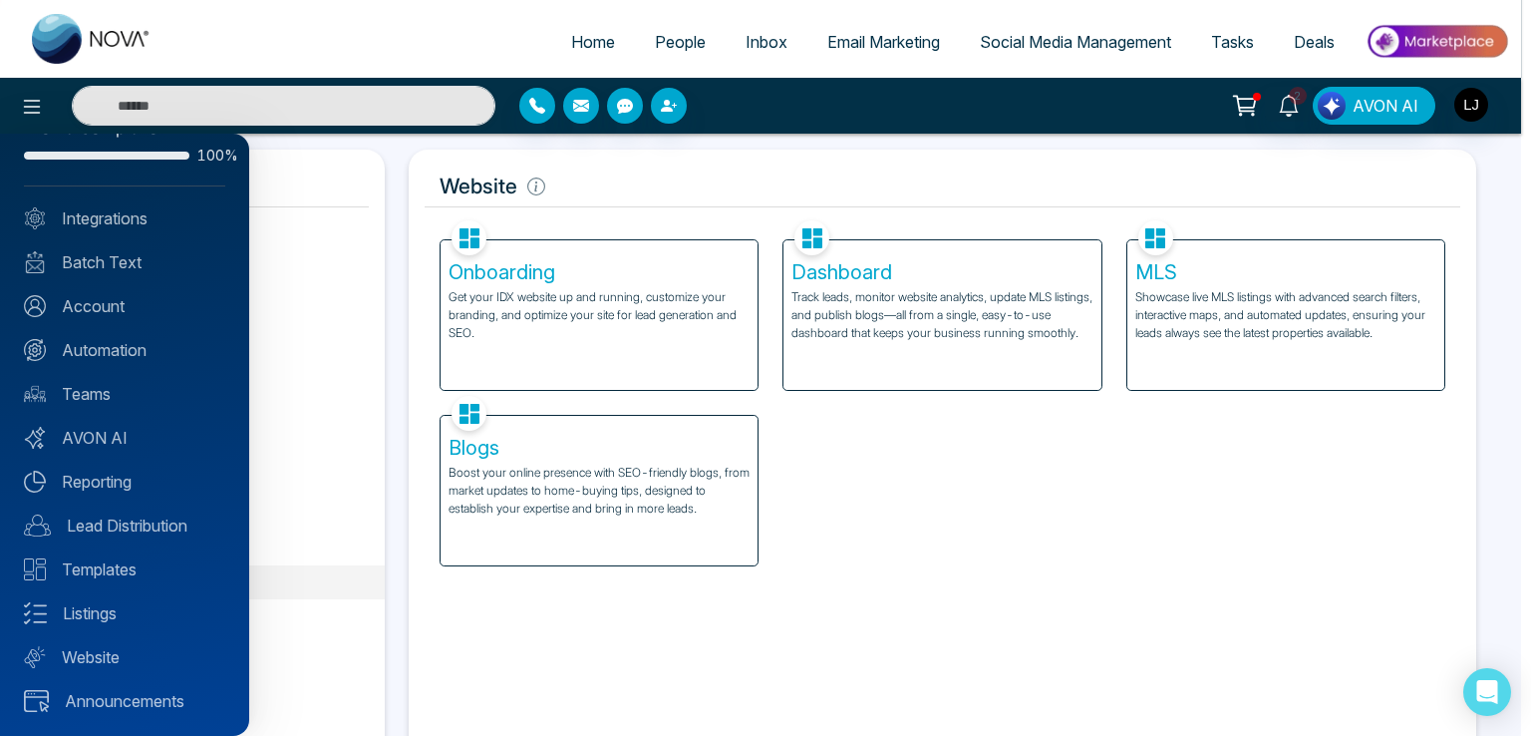
click at [375, 303] on div at bounding box center [765, 368] width 1531 height 736
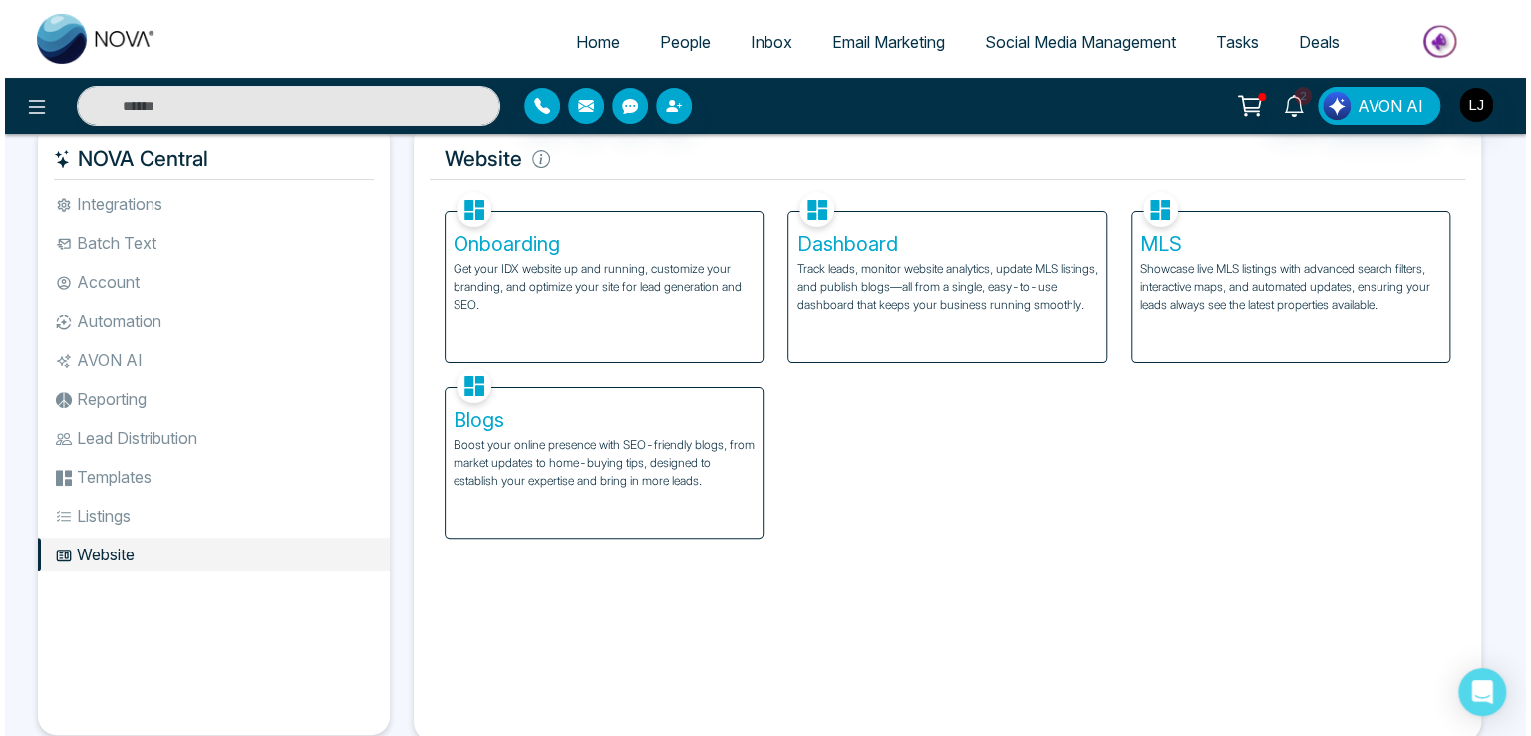
scroll to position [0, 0]
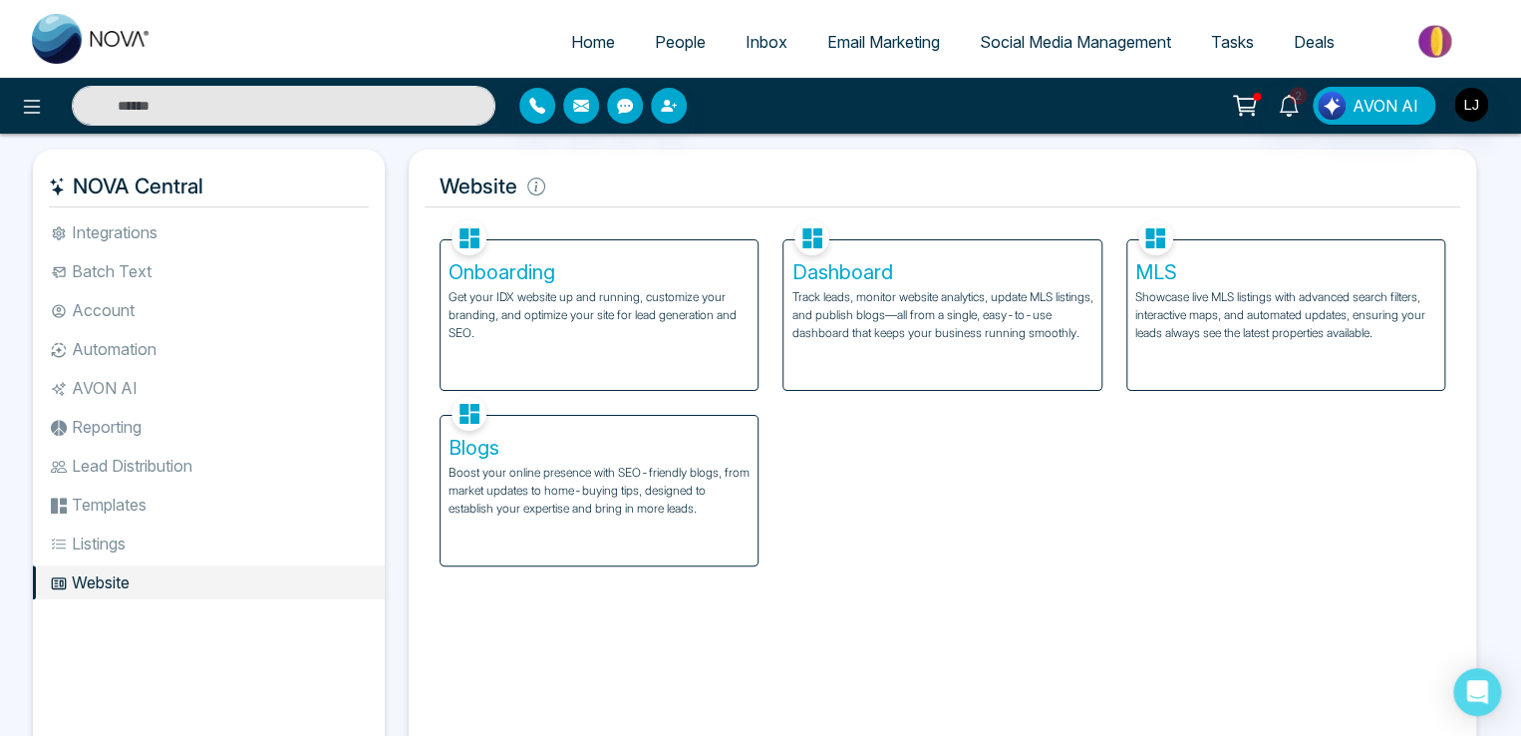
click at [690, 45] on span "People" at bounding box center [680, 42] width 51 height 20
